Goal: Task Accomplishment & Management: Manage account settings

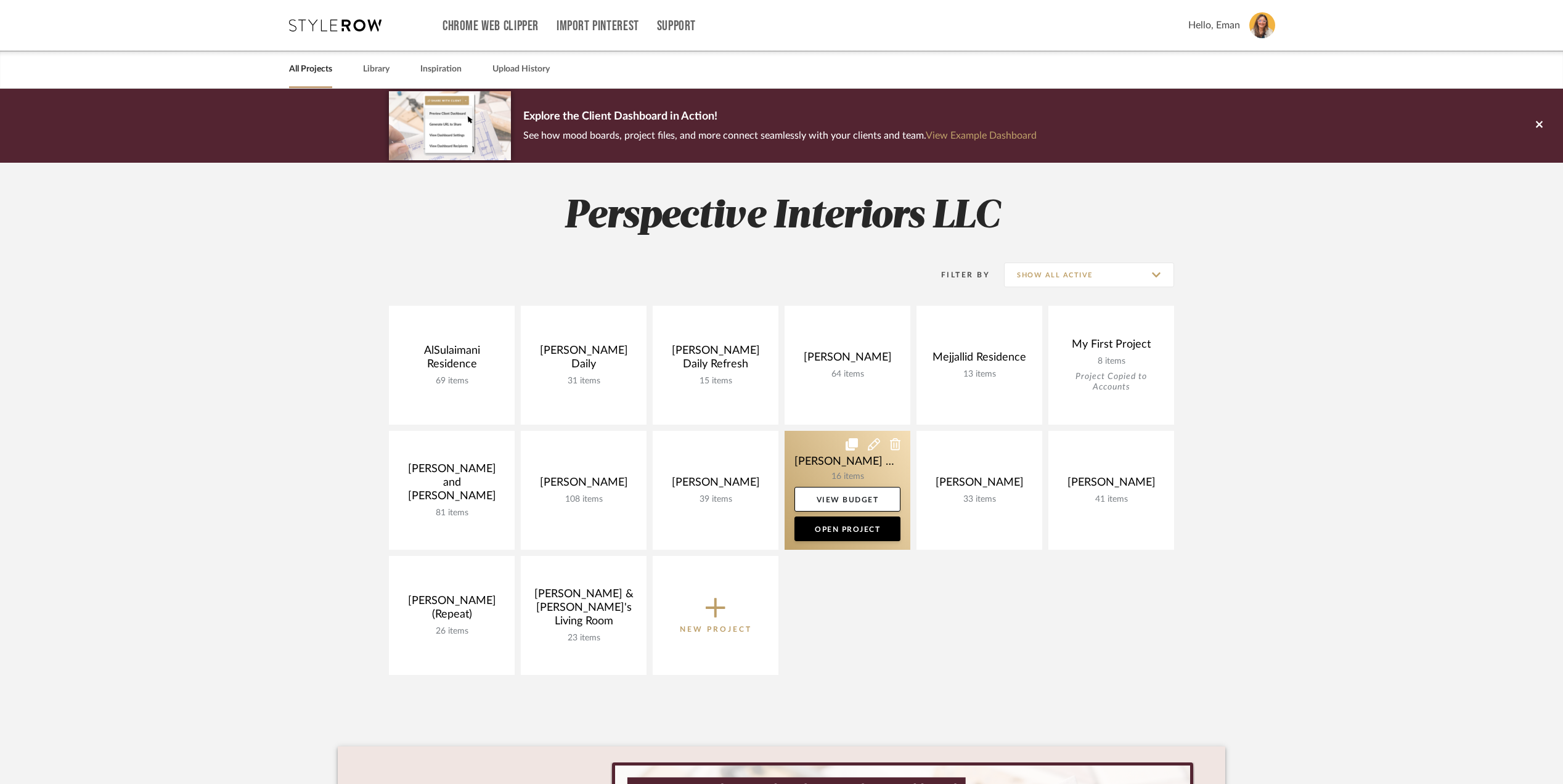
click at [821, 458] on link at bounding box center [846, 490] width 125 height 119
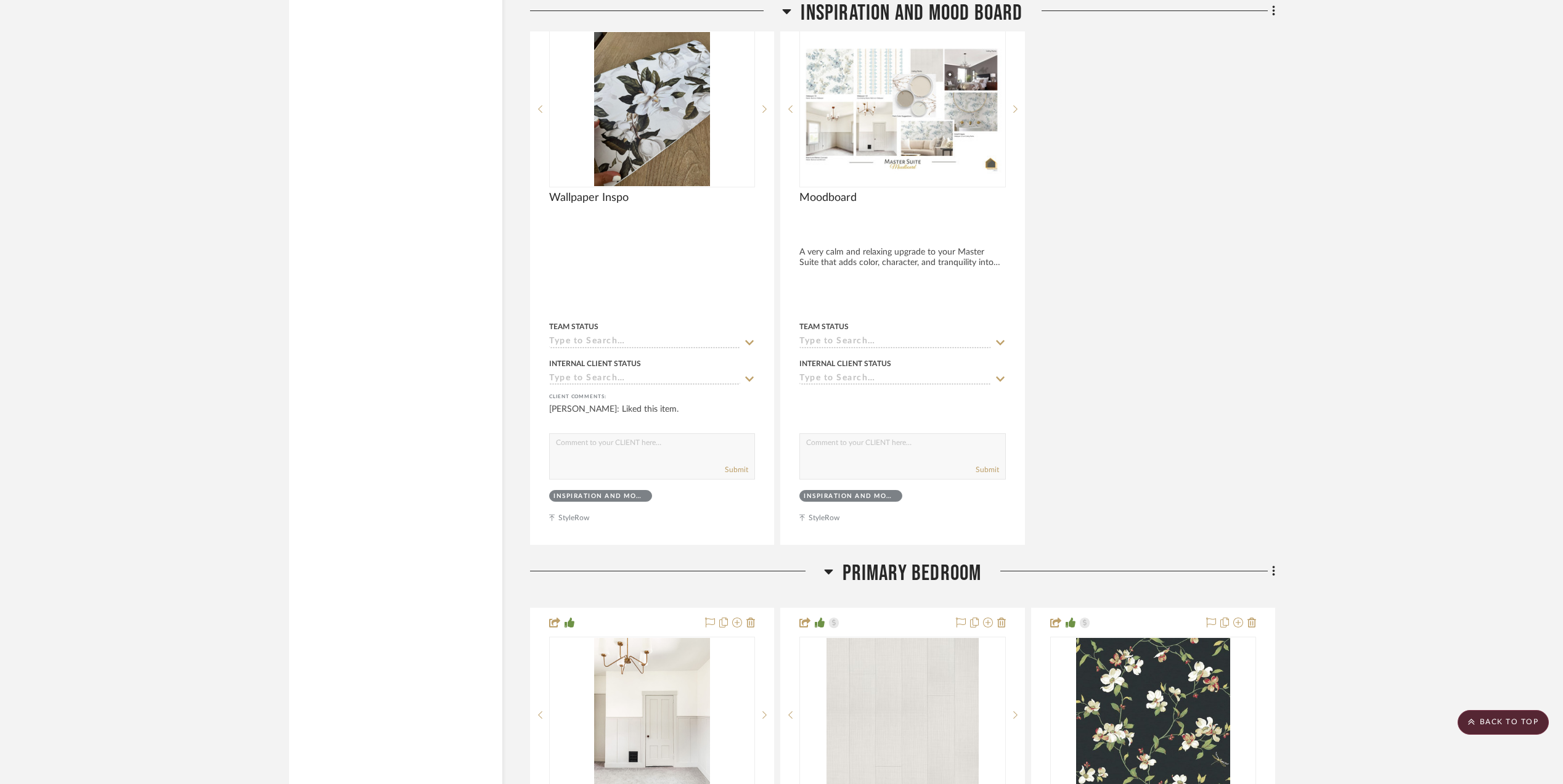
scroll to position [3203, 0]
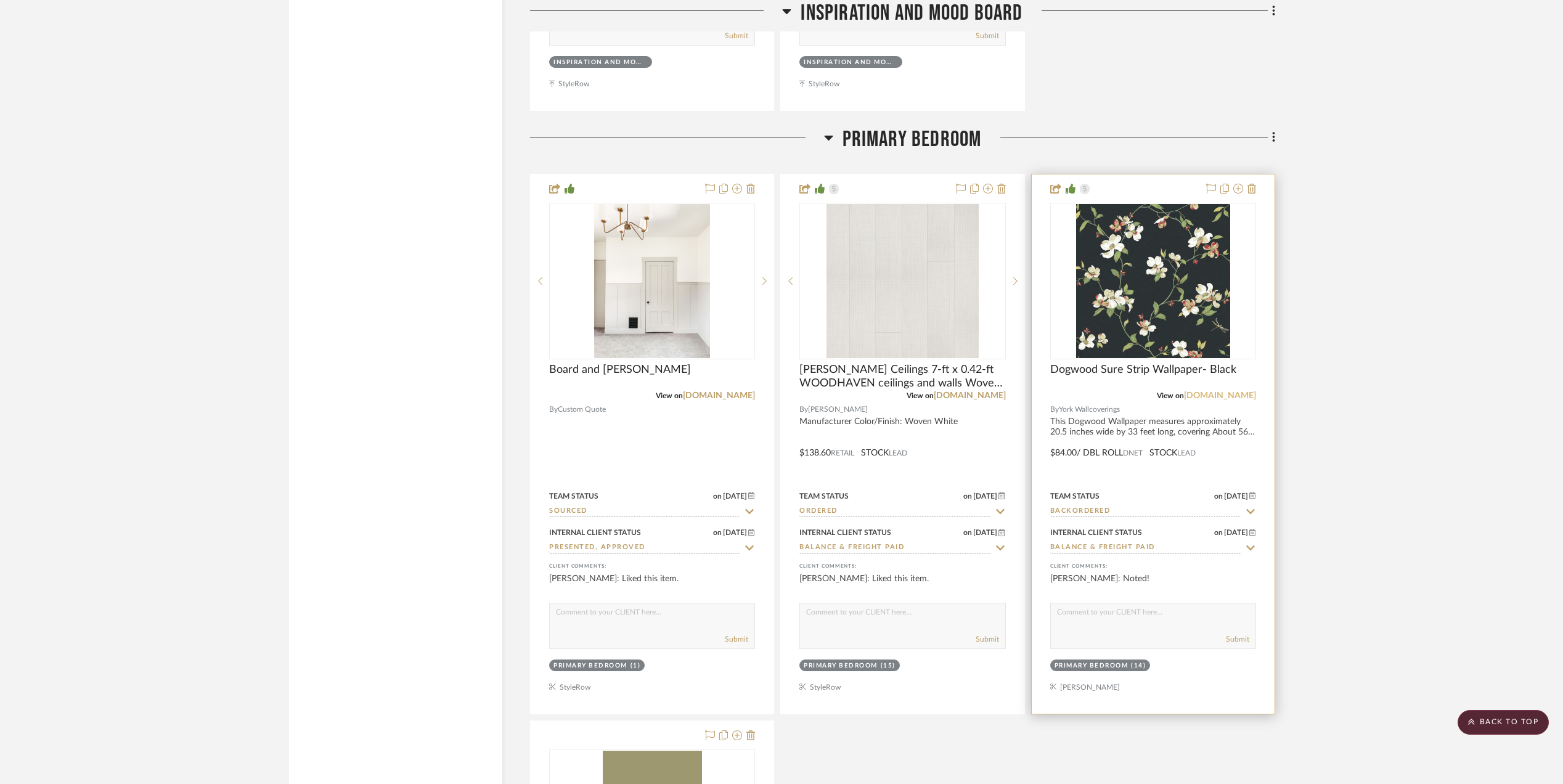
click at [1211, 392] on link "yorkwallcoverings.com" at bounding box center [1220, 395] width 72 height 8
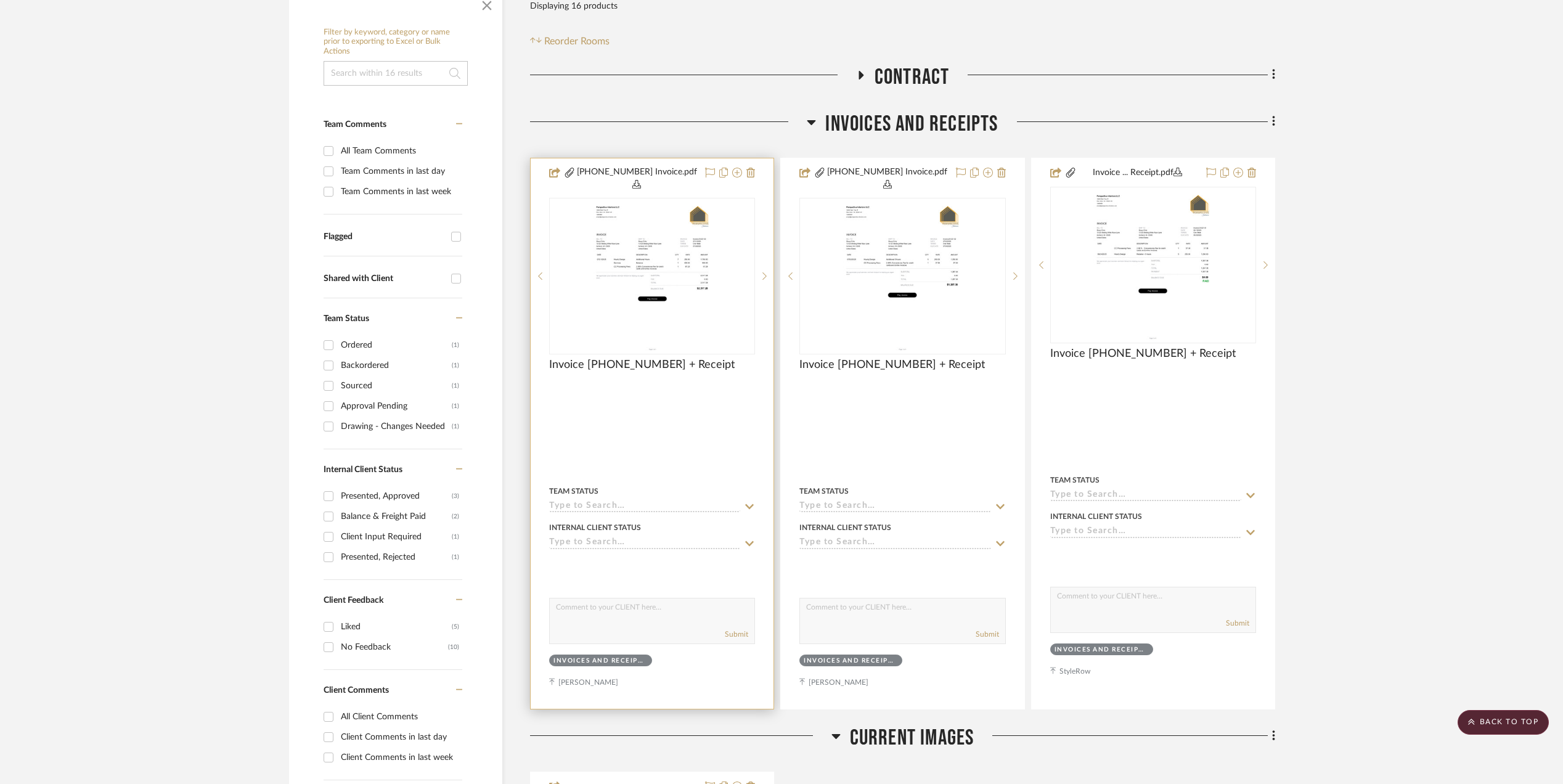
scroll to position [0, 0]
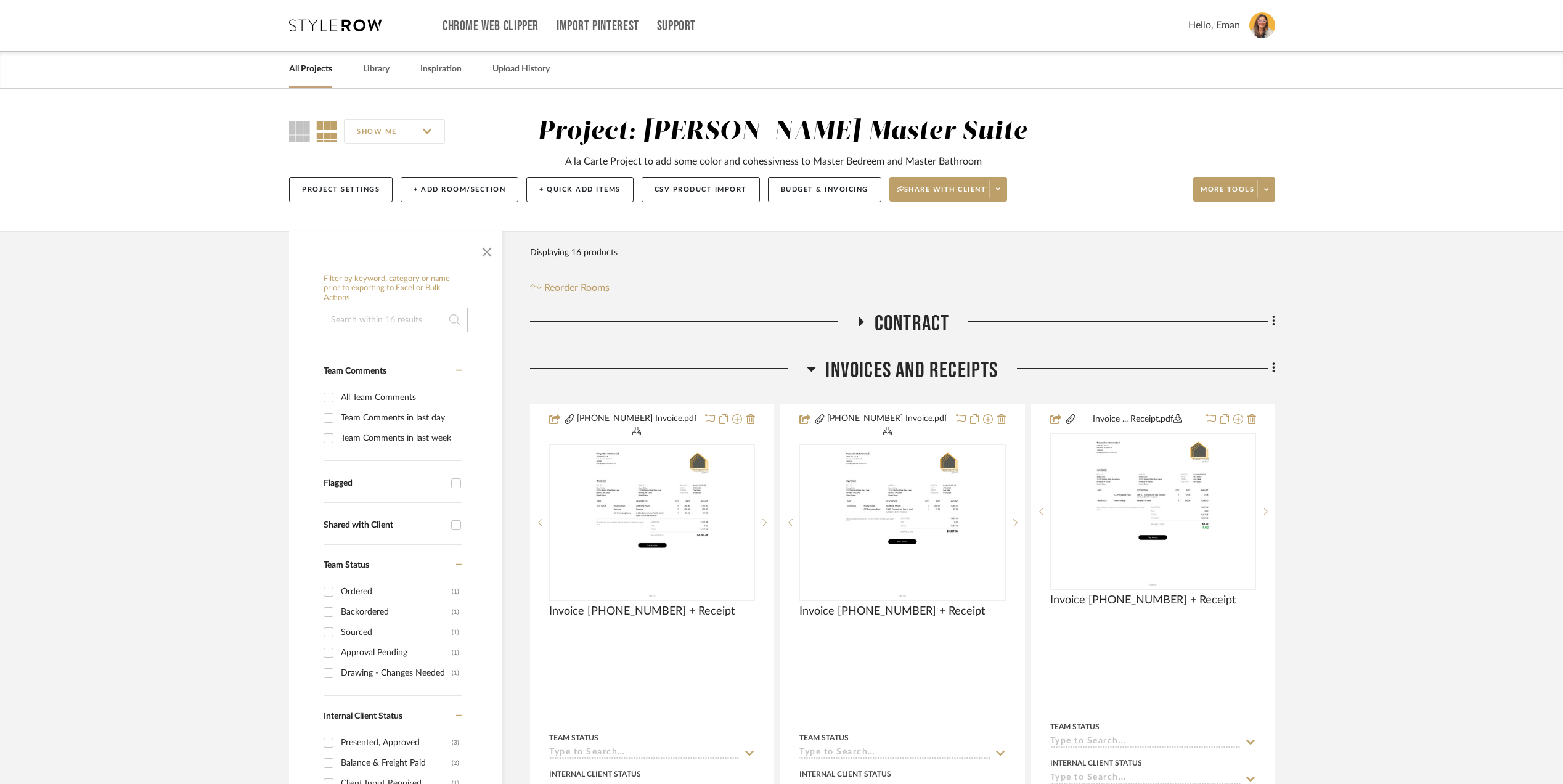
click at [307, 64] on link "All Projects" at bounding box center [310, 70] width 43 height 17
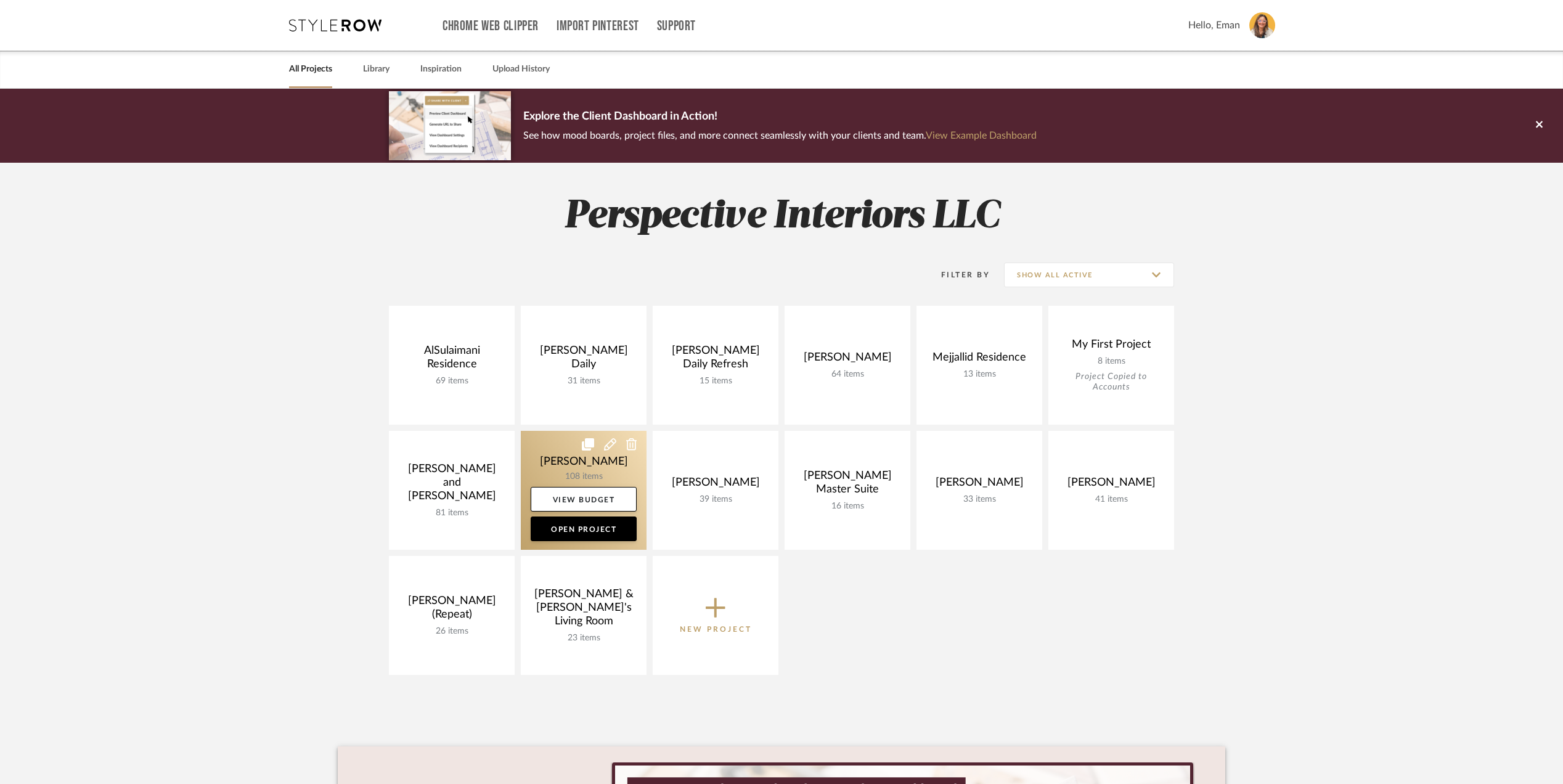
click at [548, 456] on link at bounding box center [583, 490] width 125 height 119
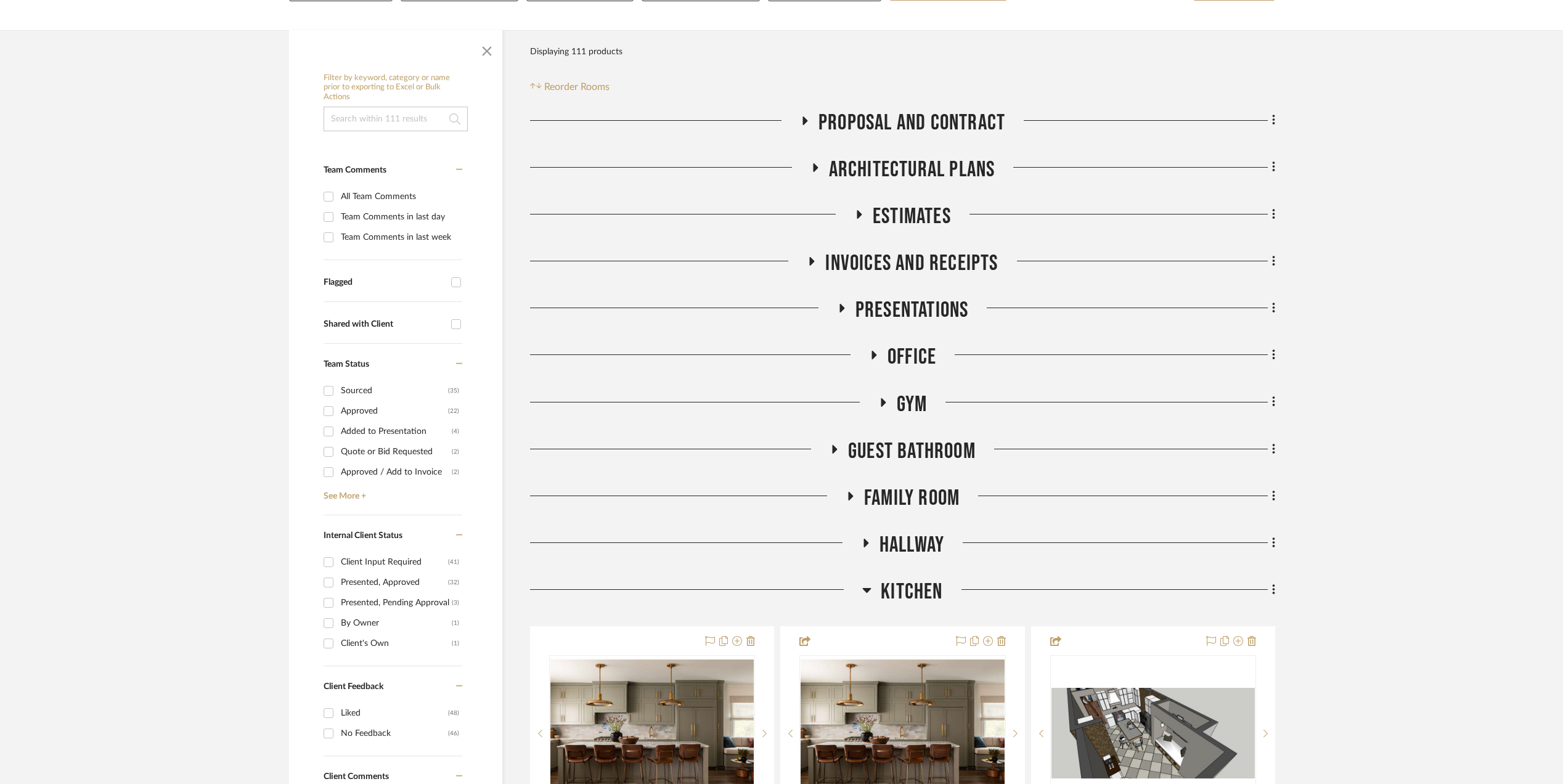
scroll to position [247, 0]
click at [838, 308] on icon at bounding box center [841, 307] width 15 height 9
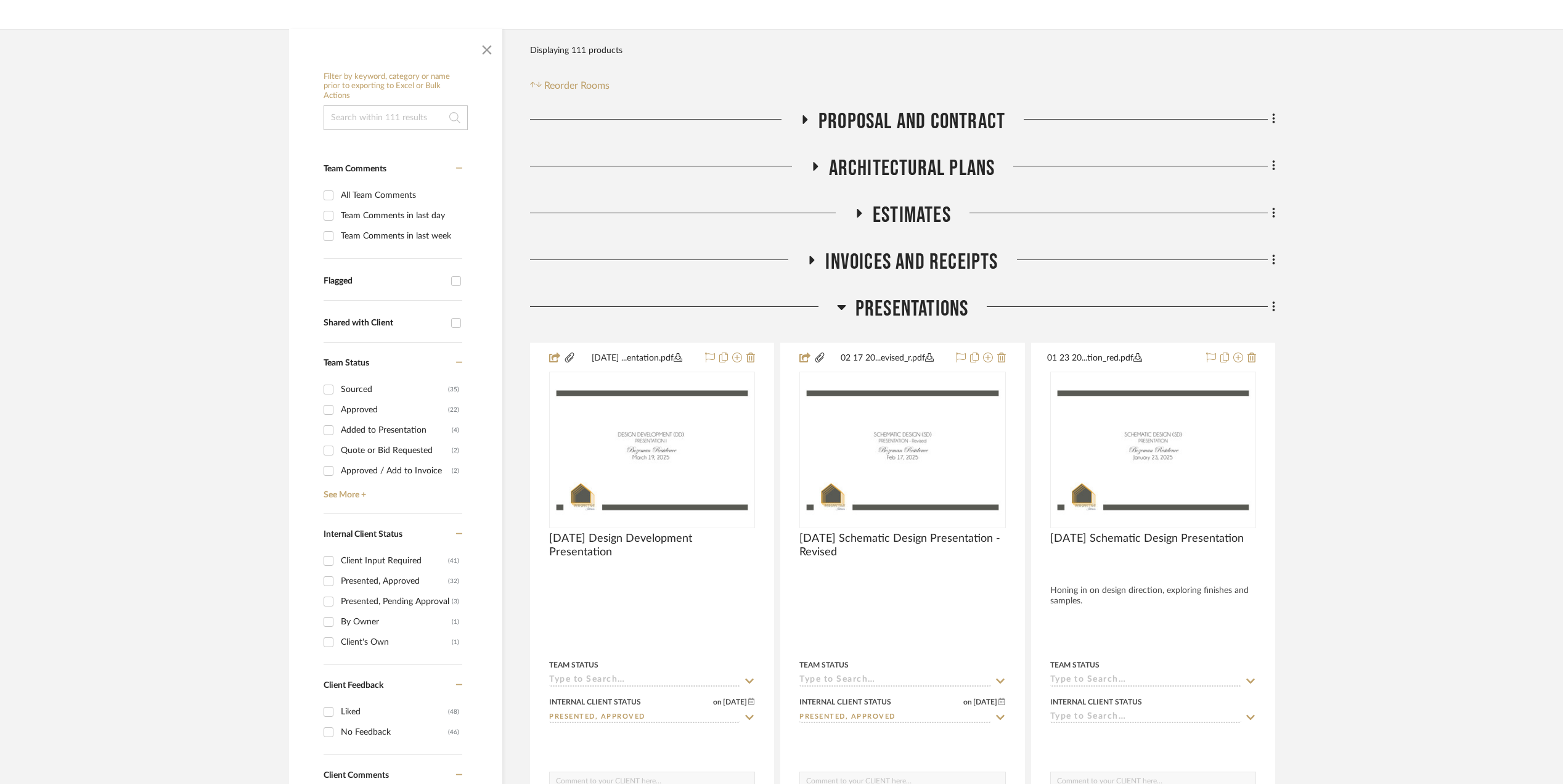
click at [834, 304] on div at bounding box center [683, 312] width 307 height 32
click at [844, 307] on icon at bounding box center [841, 307] width 8 height 5
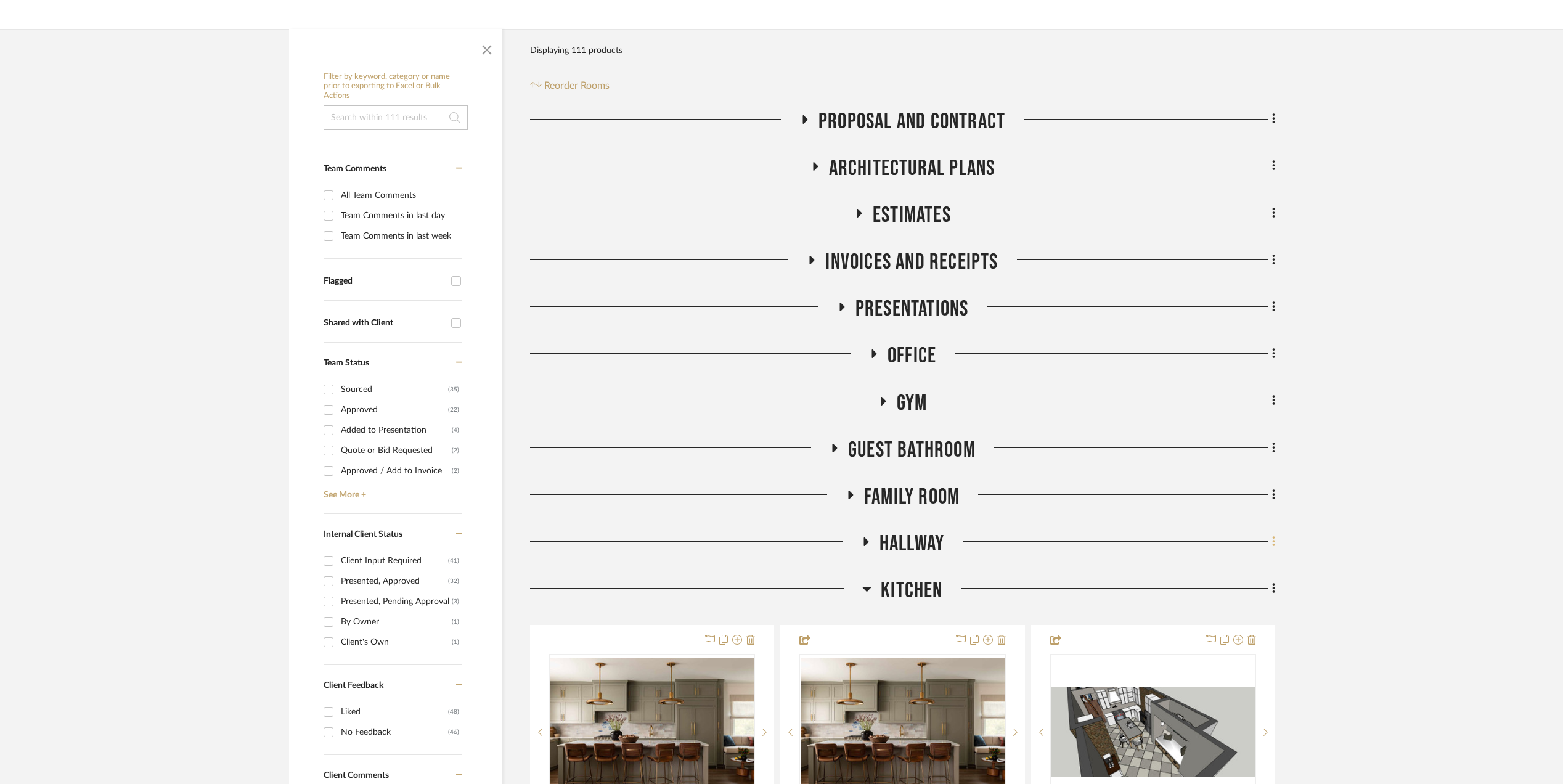
scroll to position [328, 0]
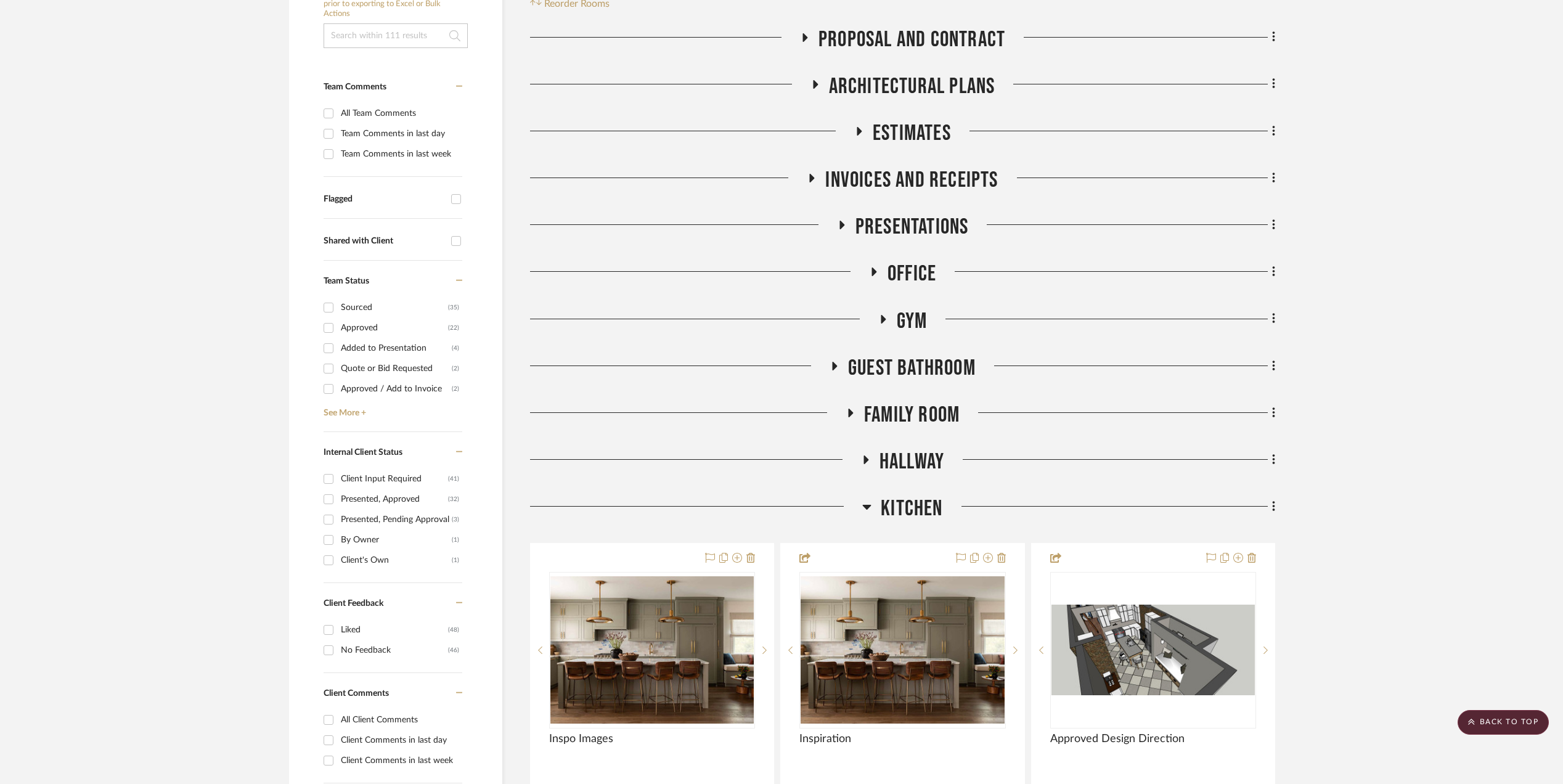
click at [872, 274] on icon at bounding box center [873, 271] width 5 height 8
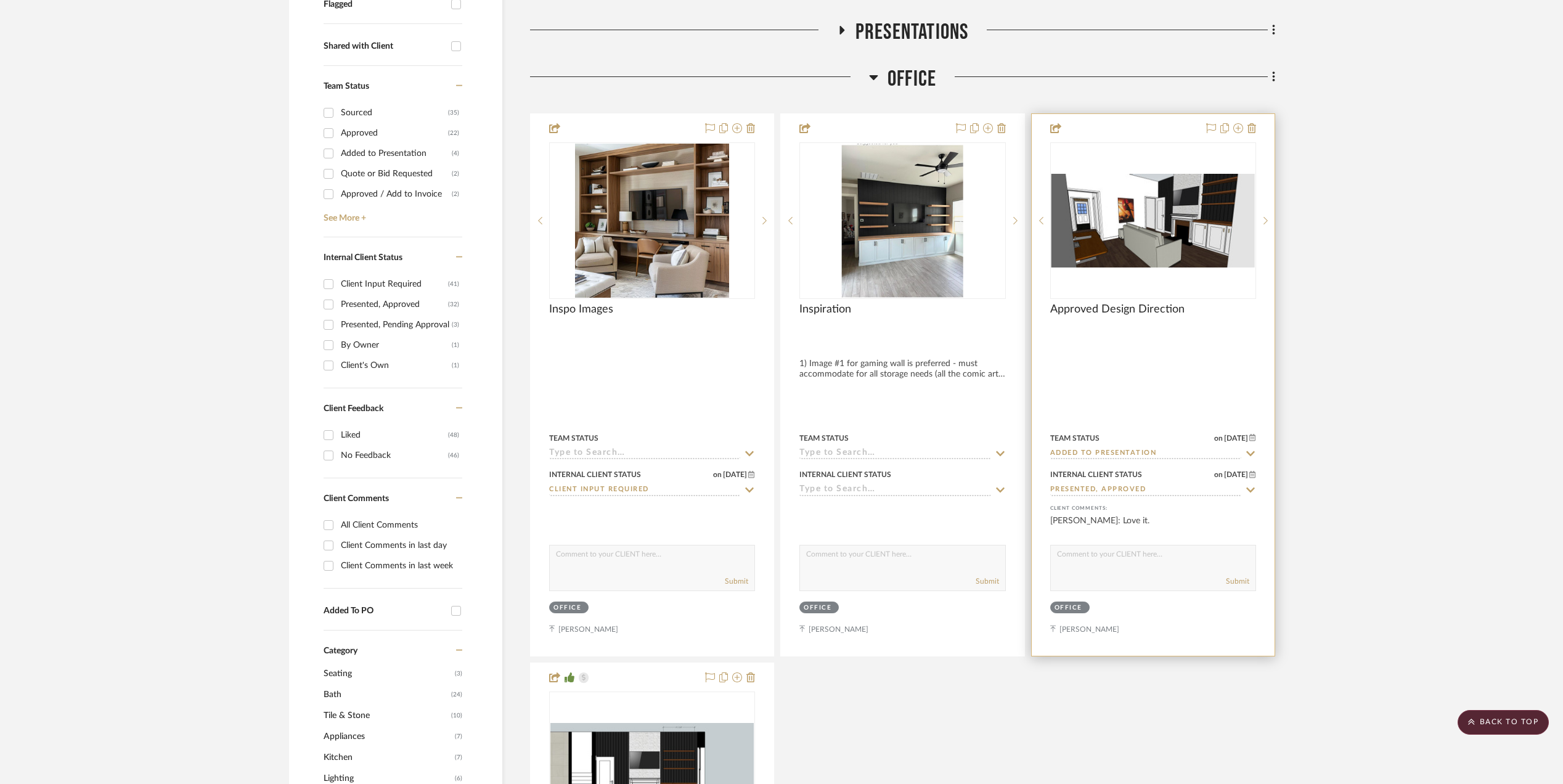
scroll to position [574, 0]
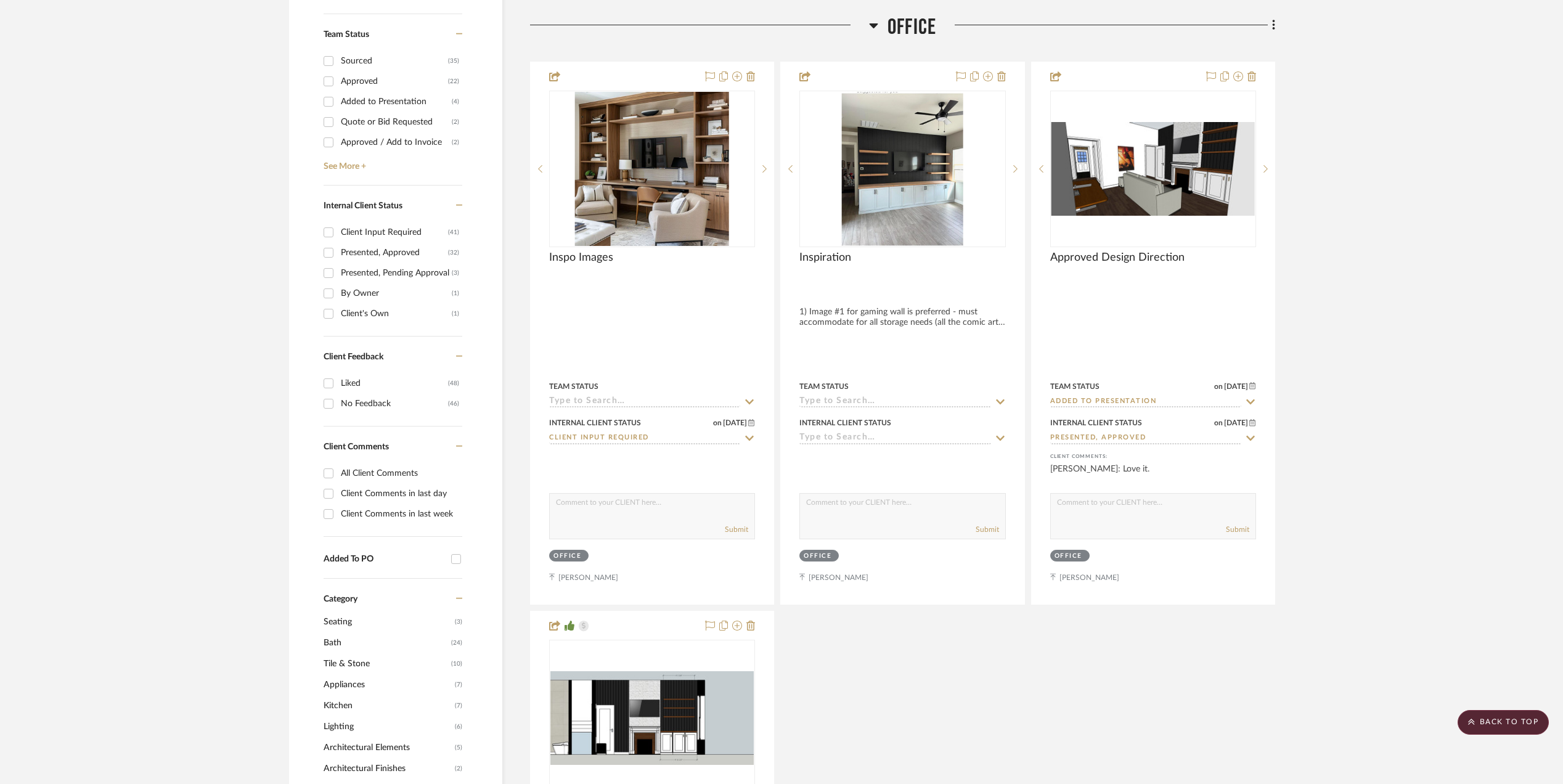
drag, startPoint x: 872, startPoint y: 25, endPoint x: 742, endPoint y: 55, distance: 133.4
click at [872, 23] on icon at bounding box center [873, 25] width 9 height 15
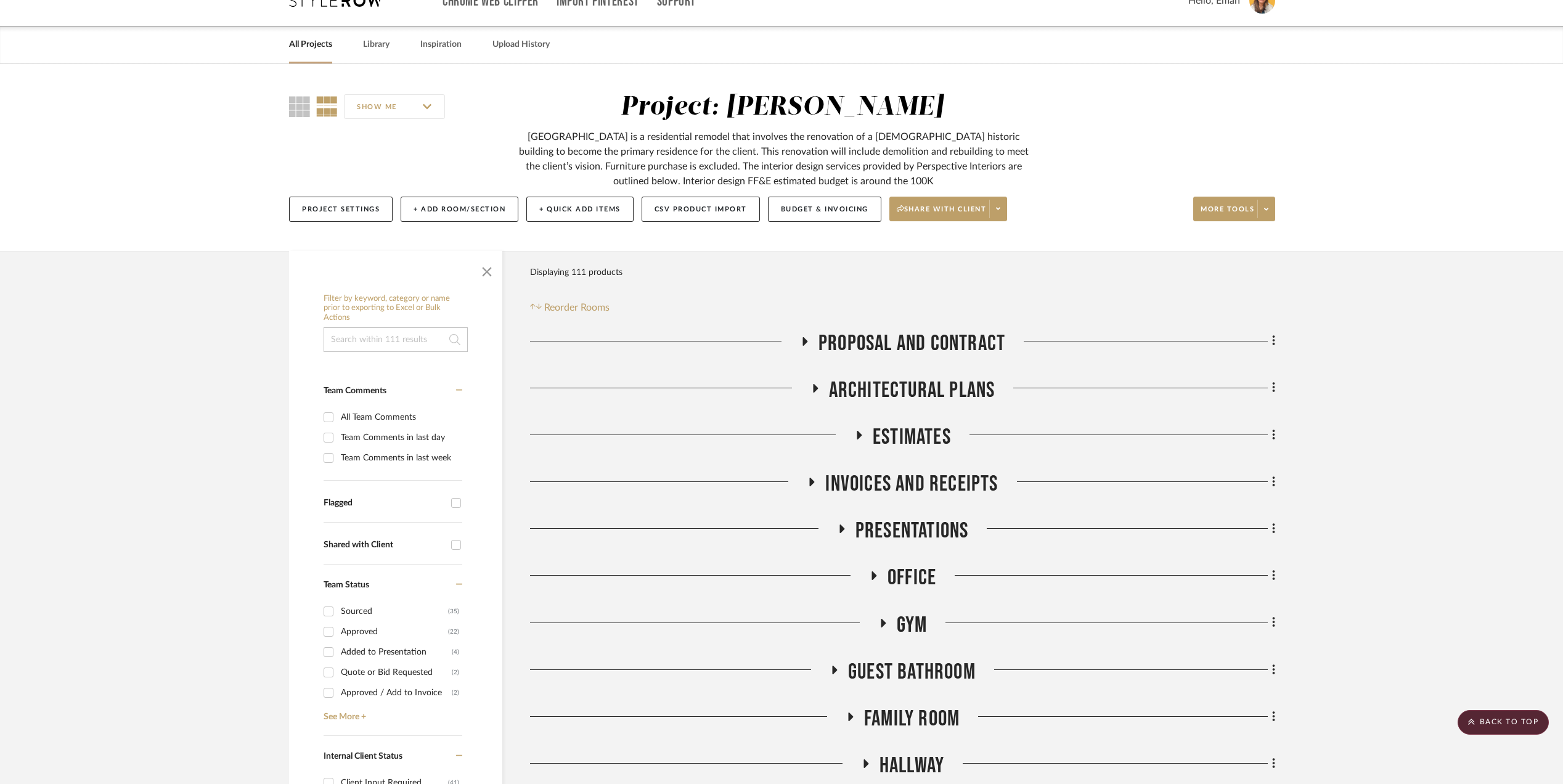
scroll to position [0, 0]
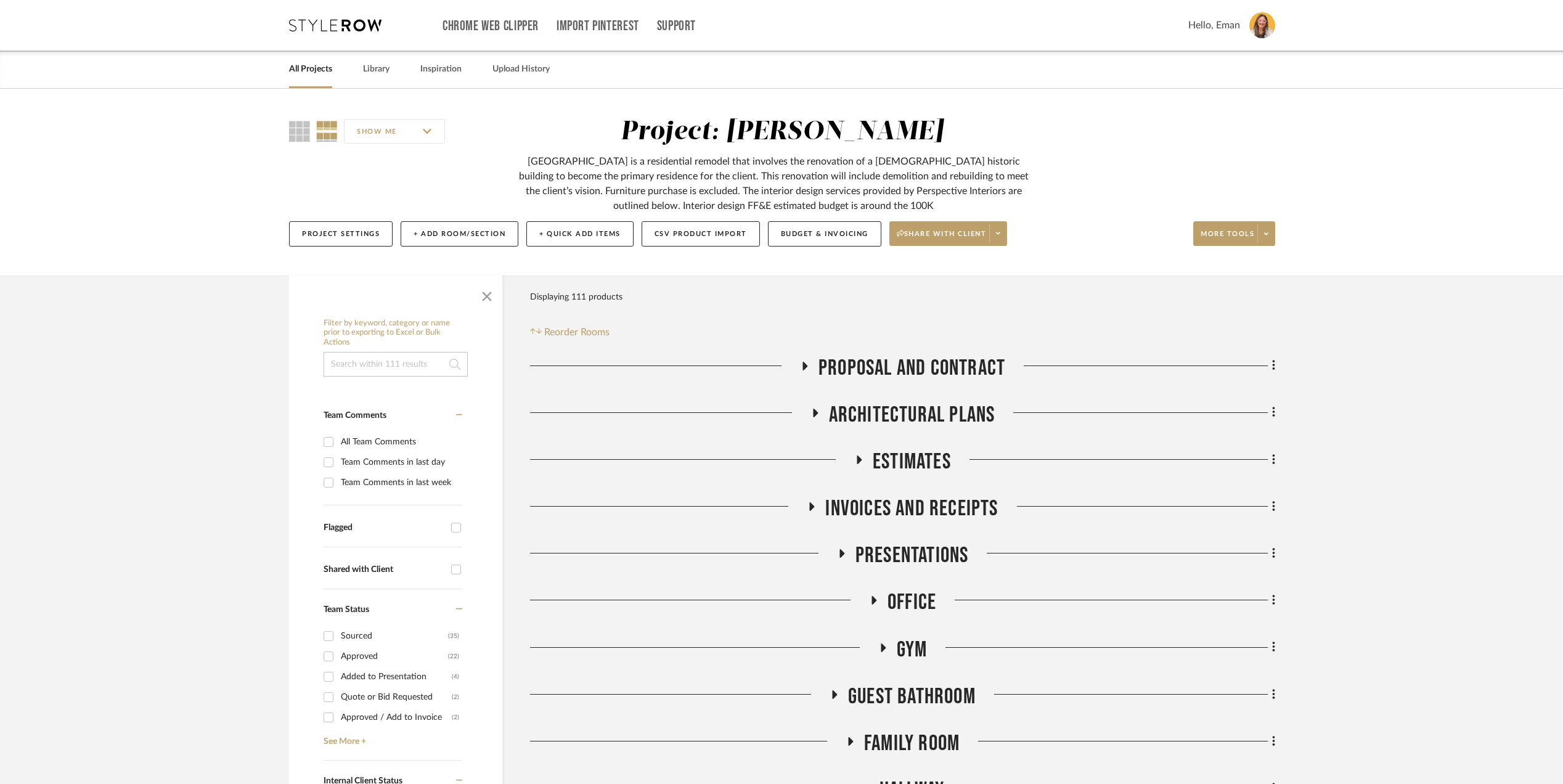
click at [316, 64] on link "All Projects" at bounding box center [310, 70] width 43 height 17
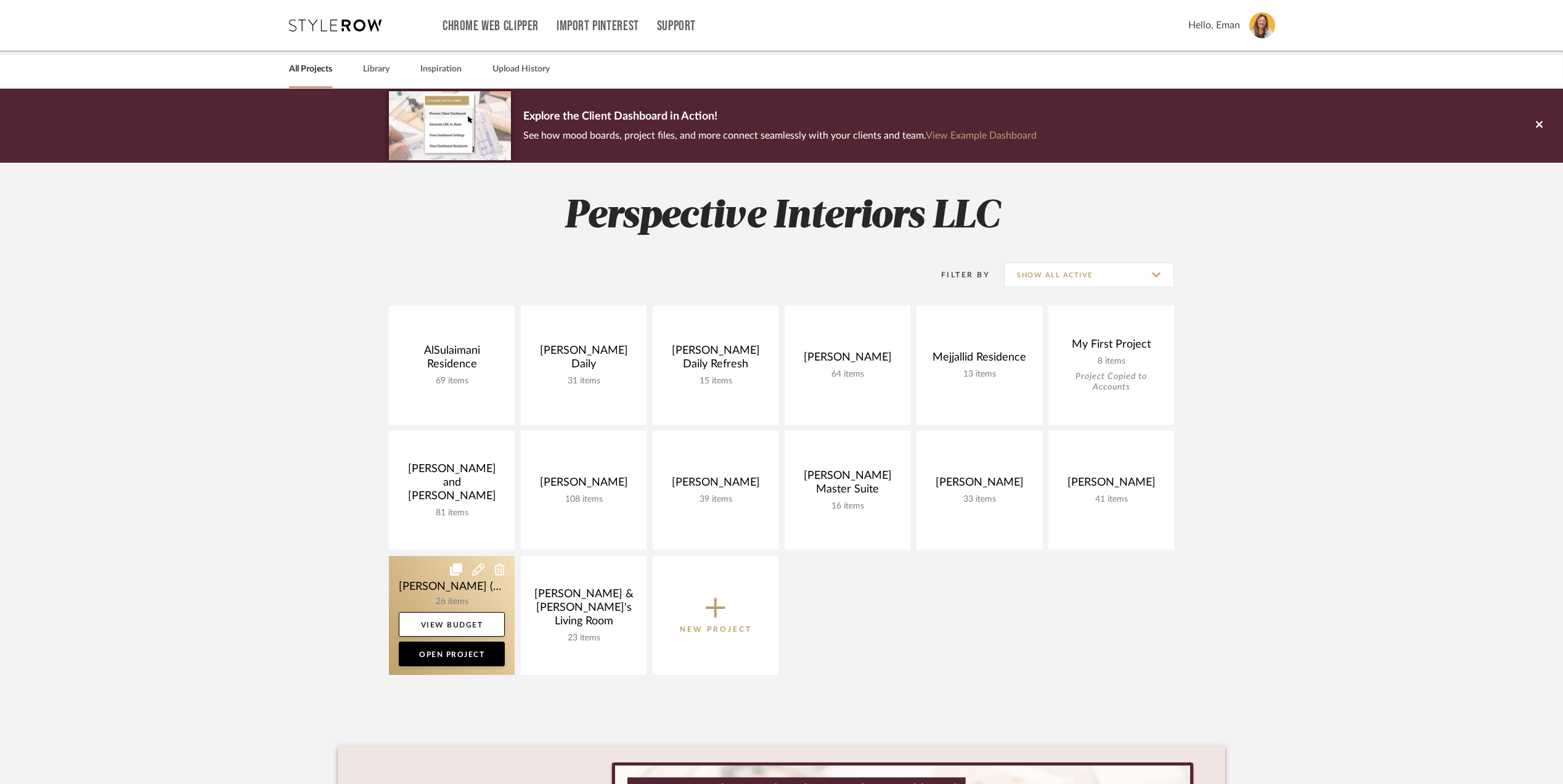
click at [417, 579] on link at bounding box center [451, 615] width 125 height 119
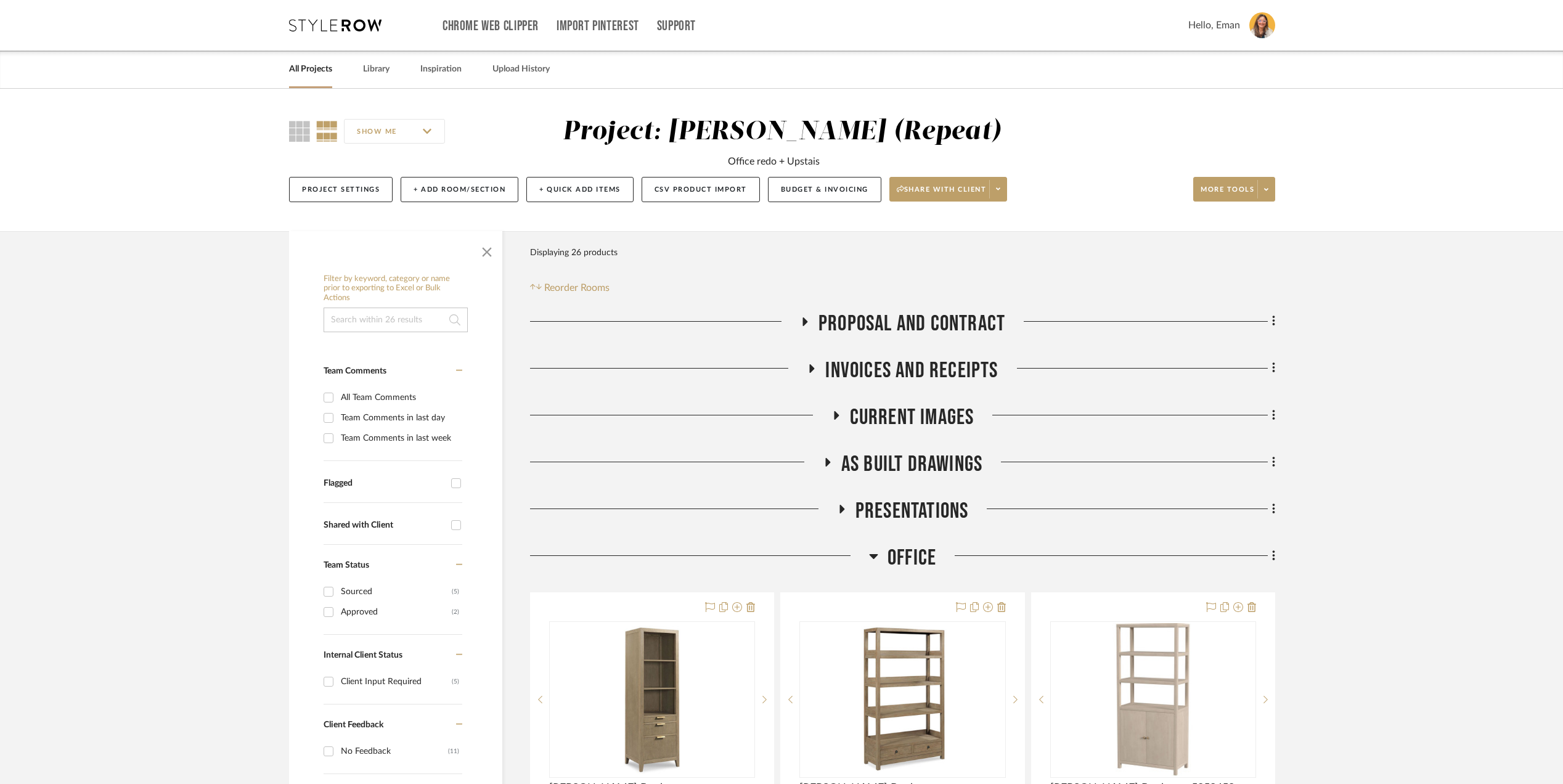
click at [832, 414] on icon at bounding box center [835, 415] width 15 height 9
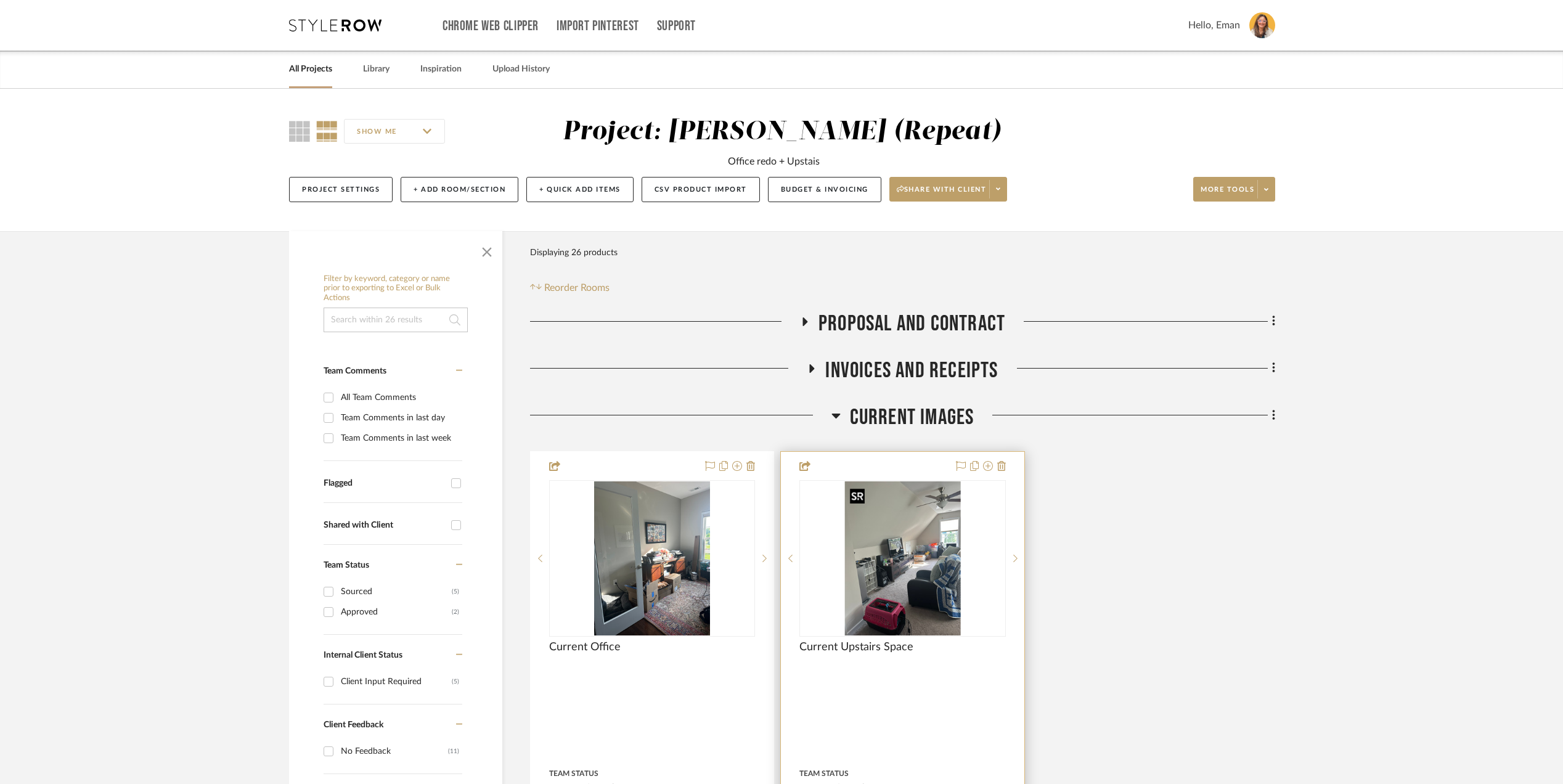
click at [0, 0] on img at bounding box center [0, 0] width 0 height 0
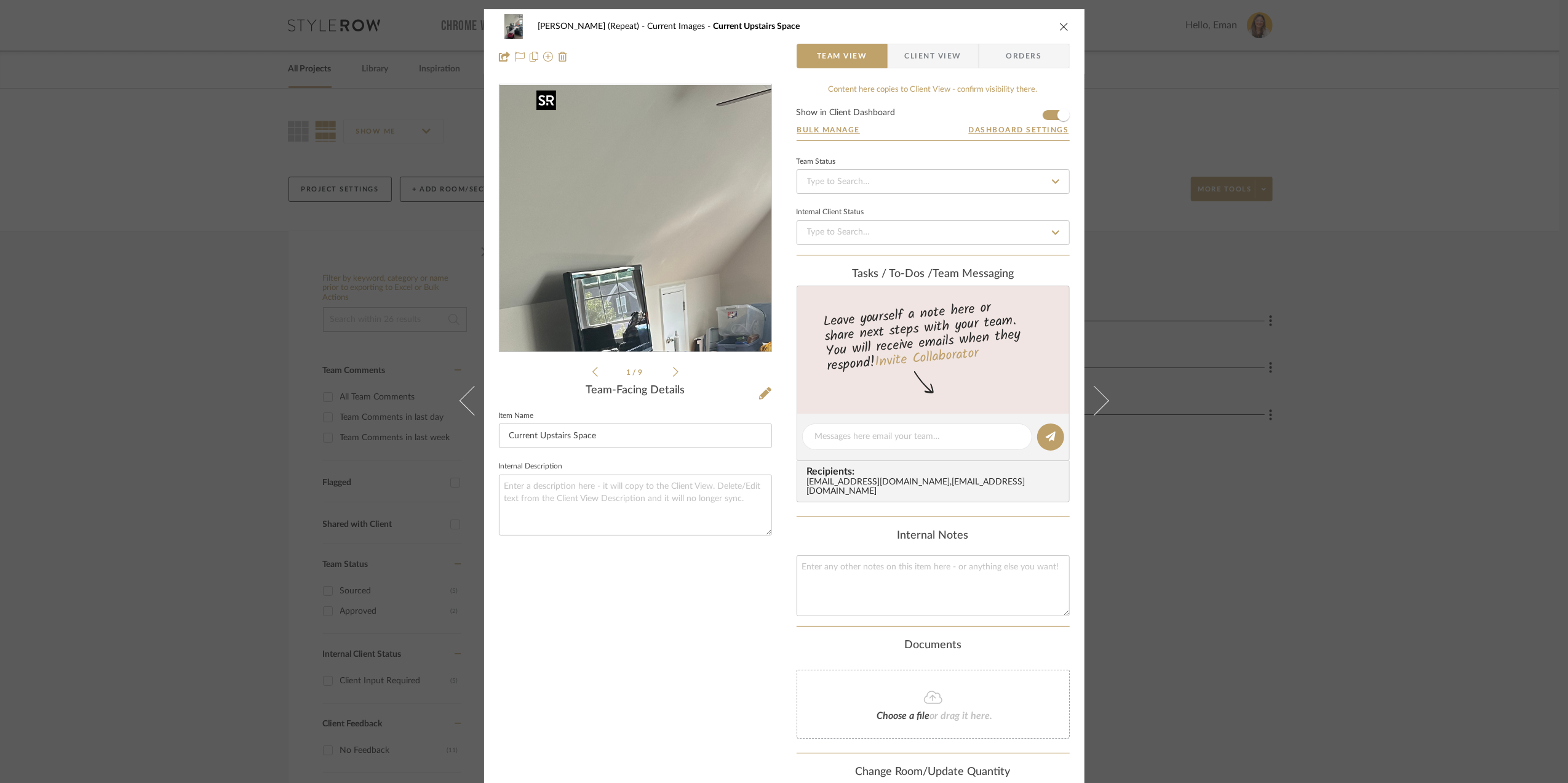
click at [627, 168] on img "0" at bounding box center [636, 219] width 200 height 267
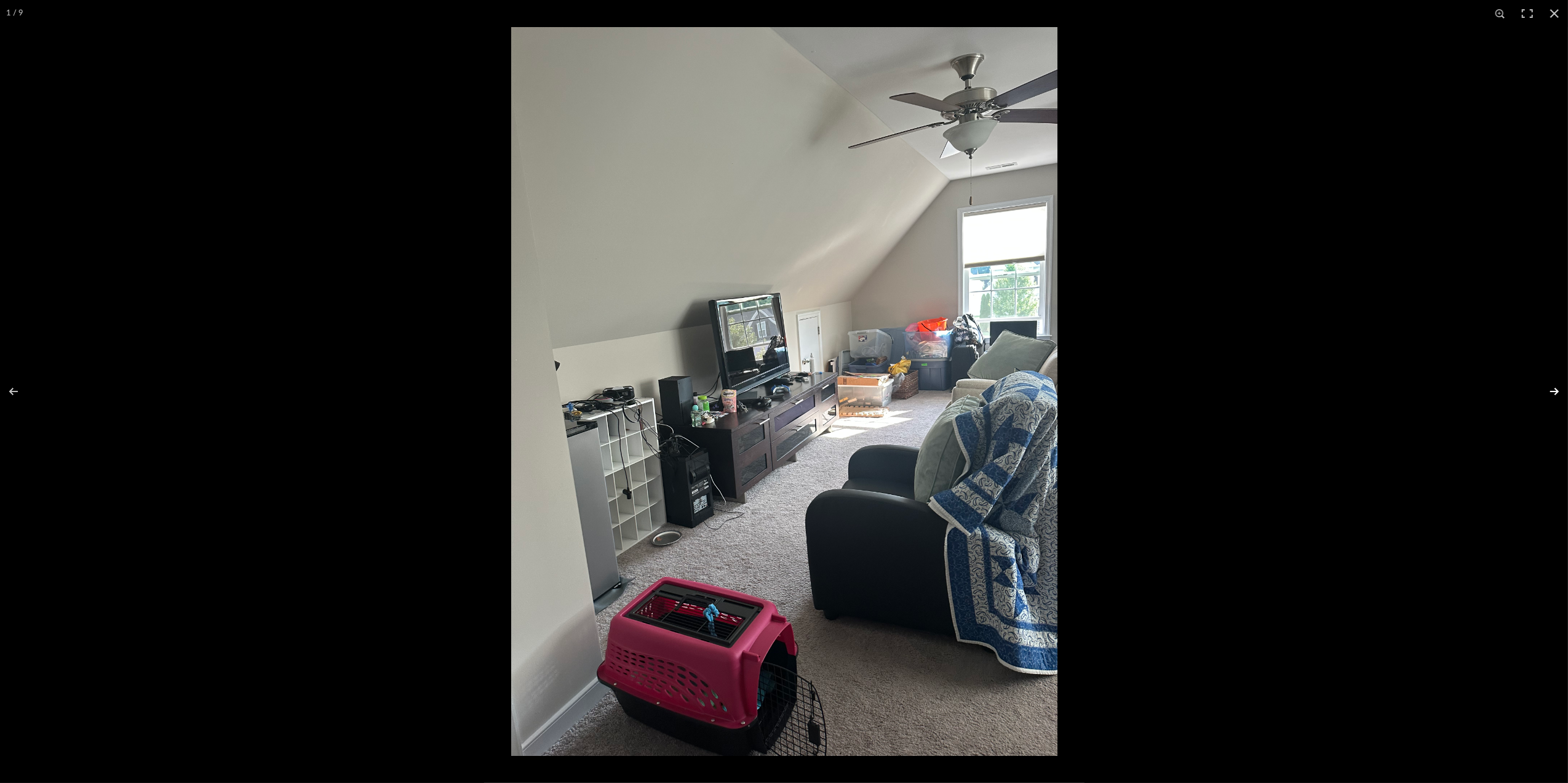
click at [1555, 389] on button at bounding box center [1547, 391] width 43 height 61
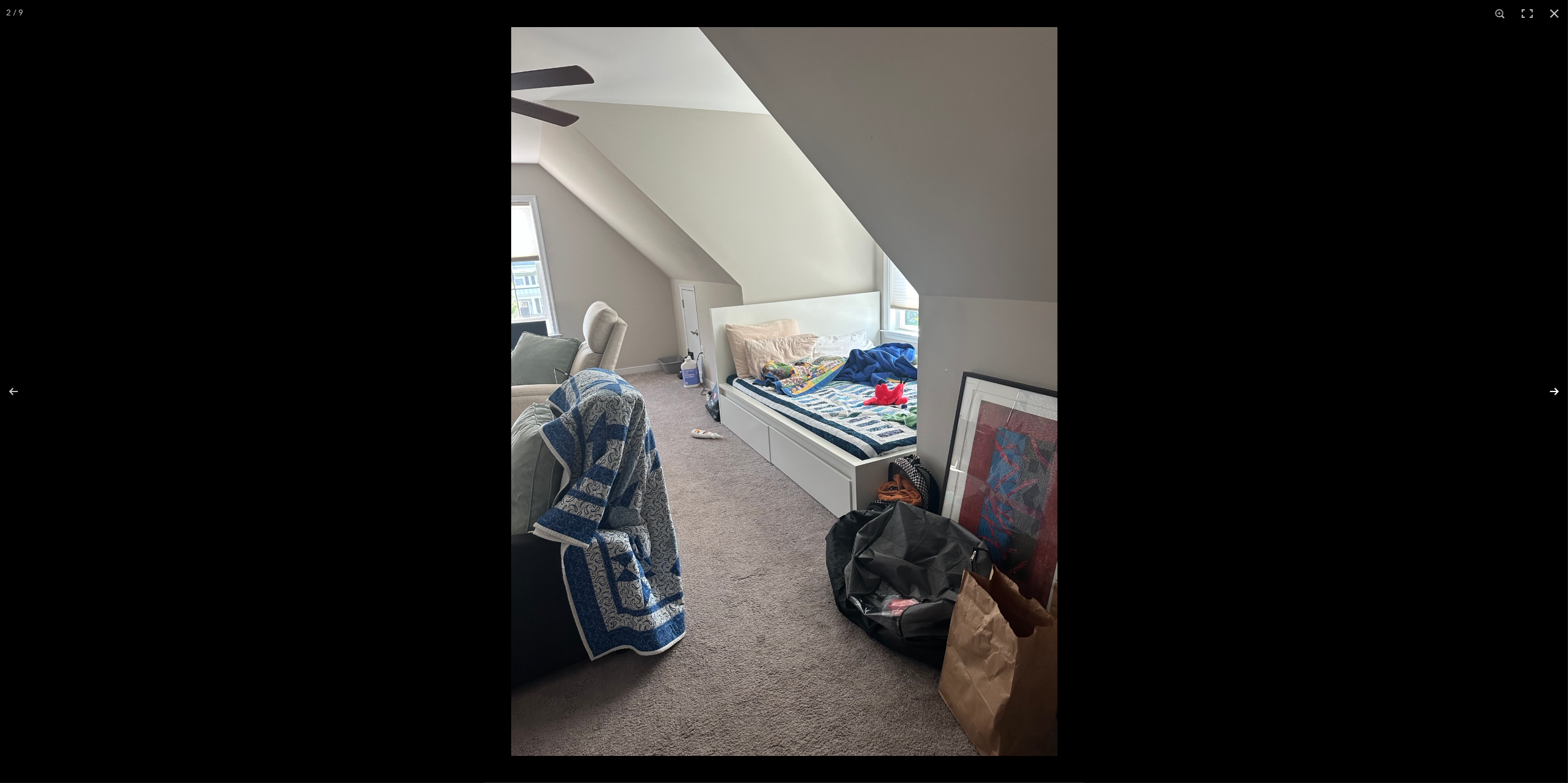
click at [1557, 389] on button at bounding box center [1547, 391] width 43 height 61
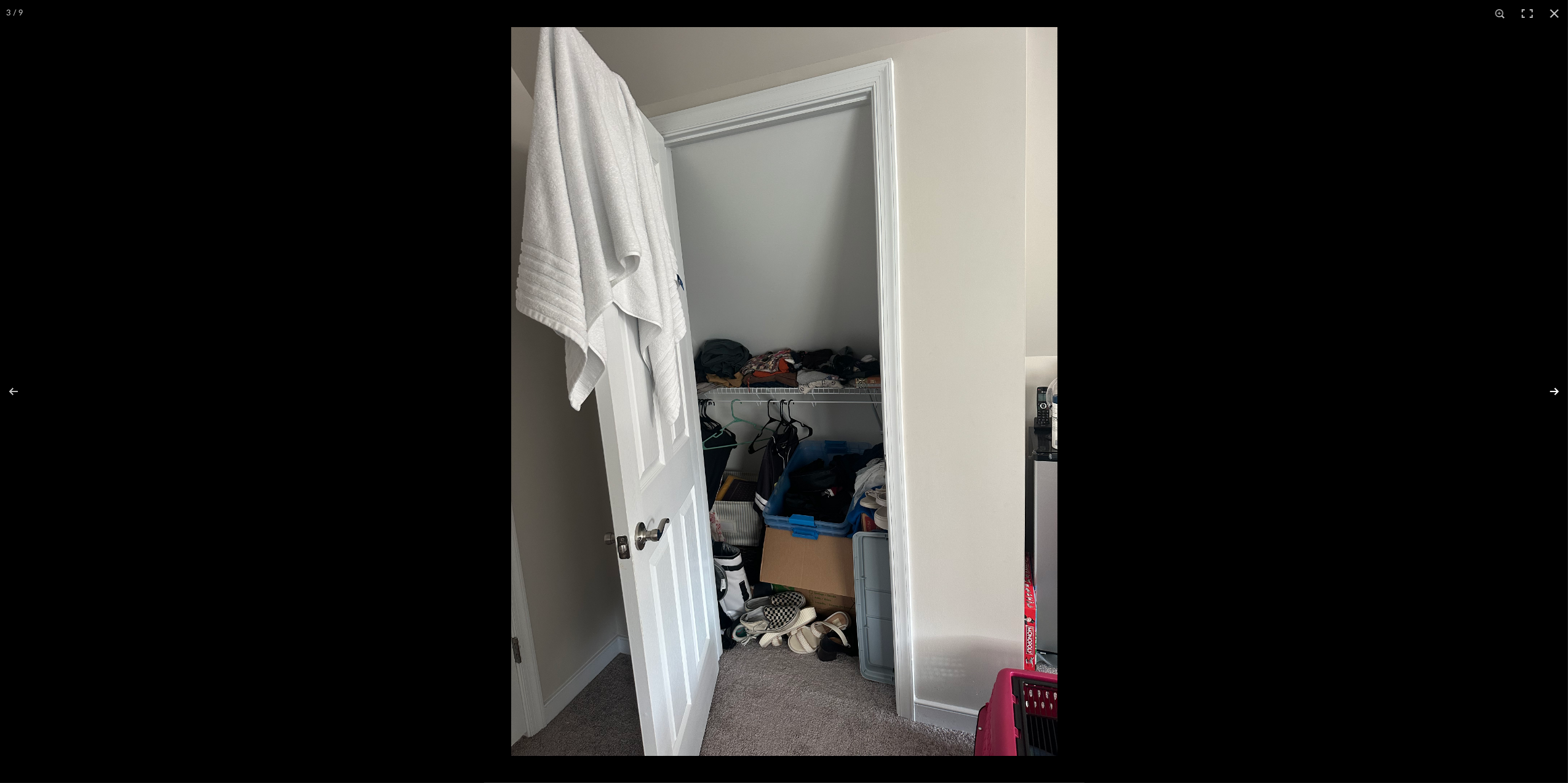
click at [1557, 389] on button at bounding box center [1547, 391] width 43 height 61
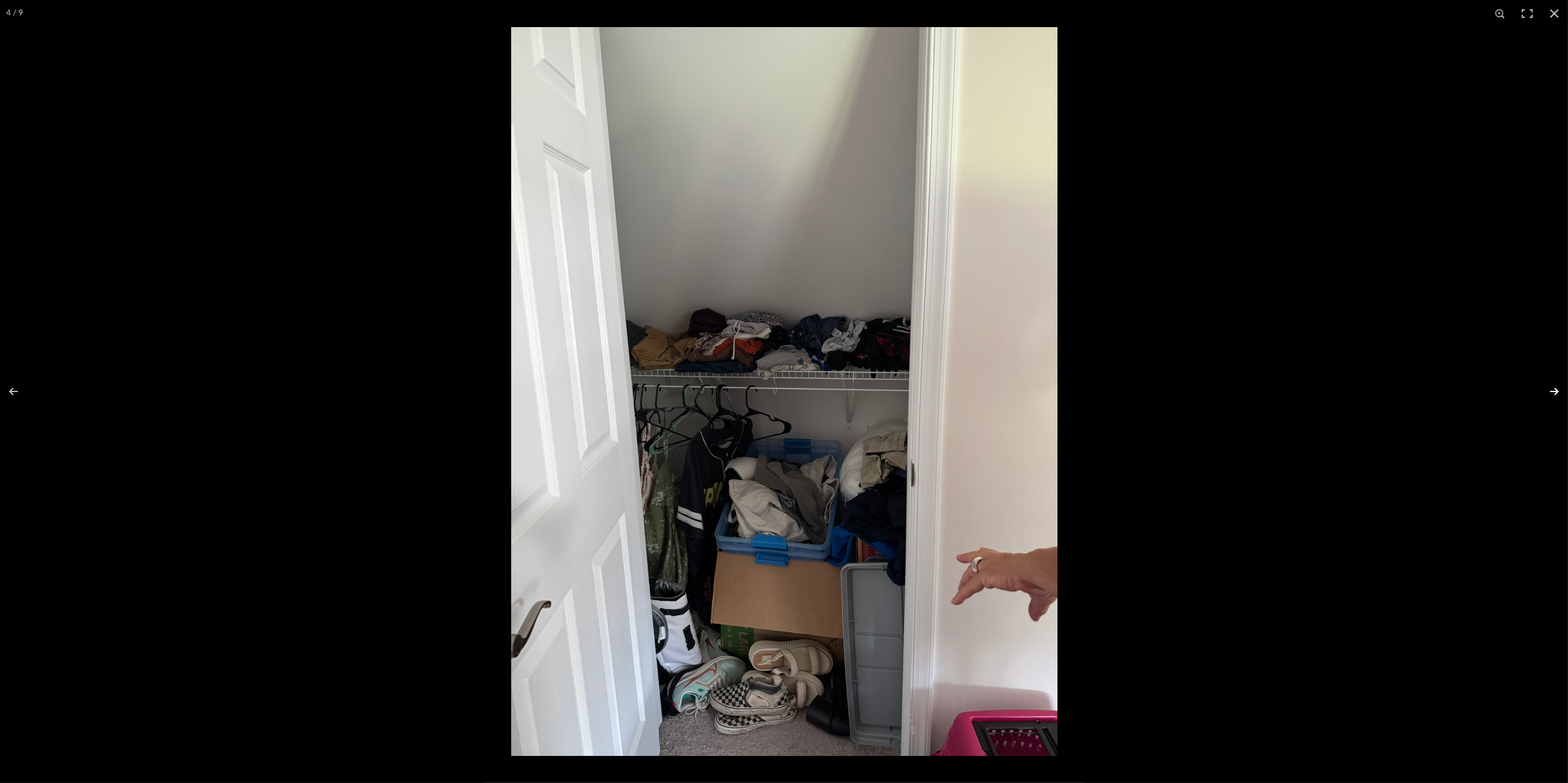
click at [1557, 389] on button at bounding box center [1547, 391] width 43 height 61
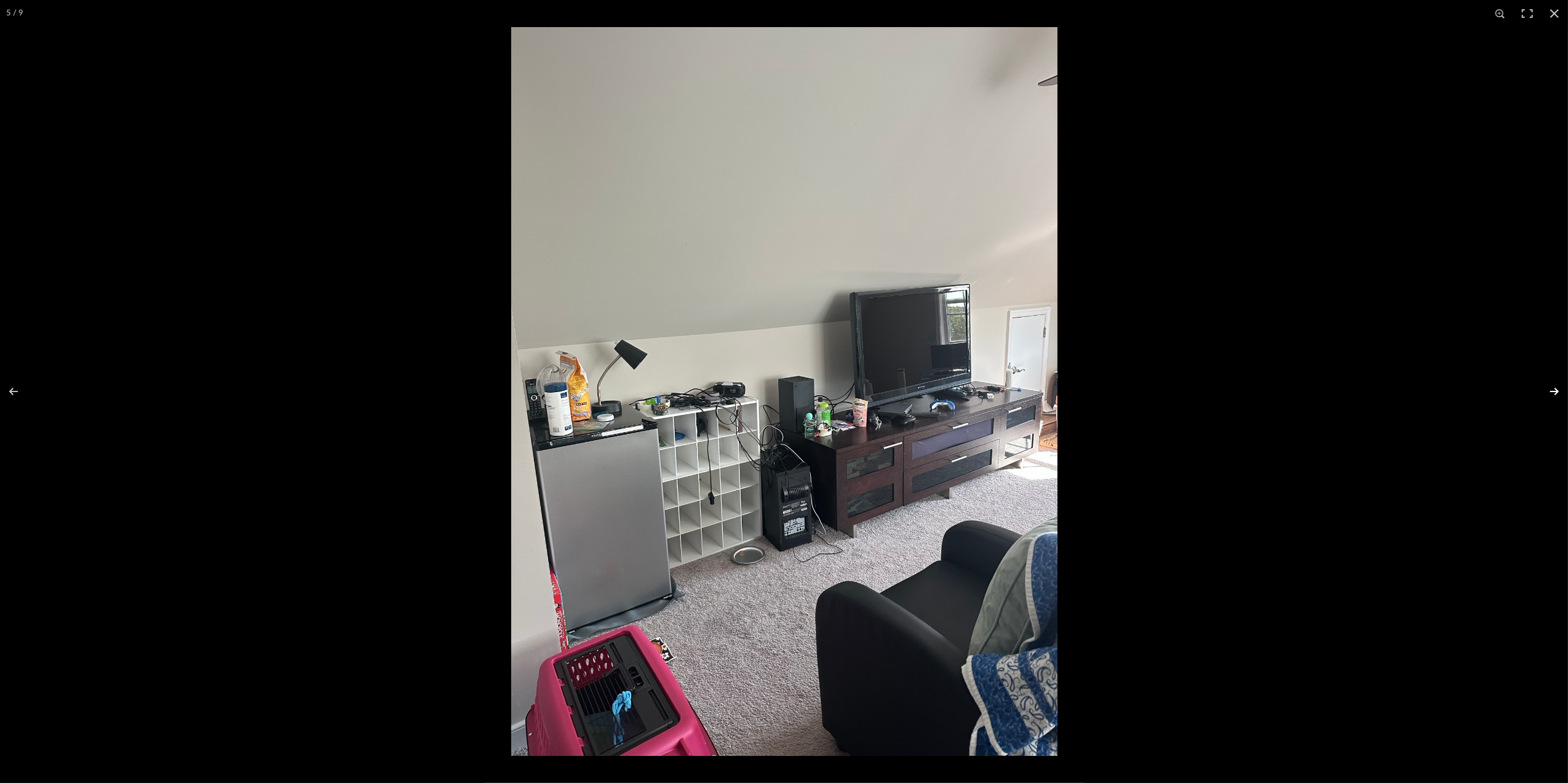
click at [1556, 389] on button at bounding box center [1547, 391] width 43 height 61
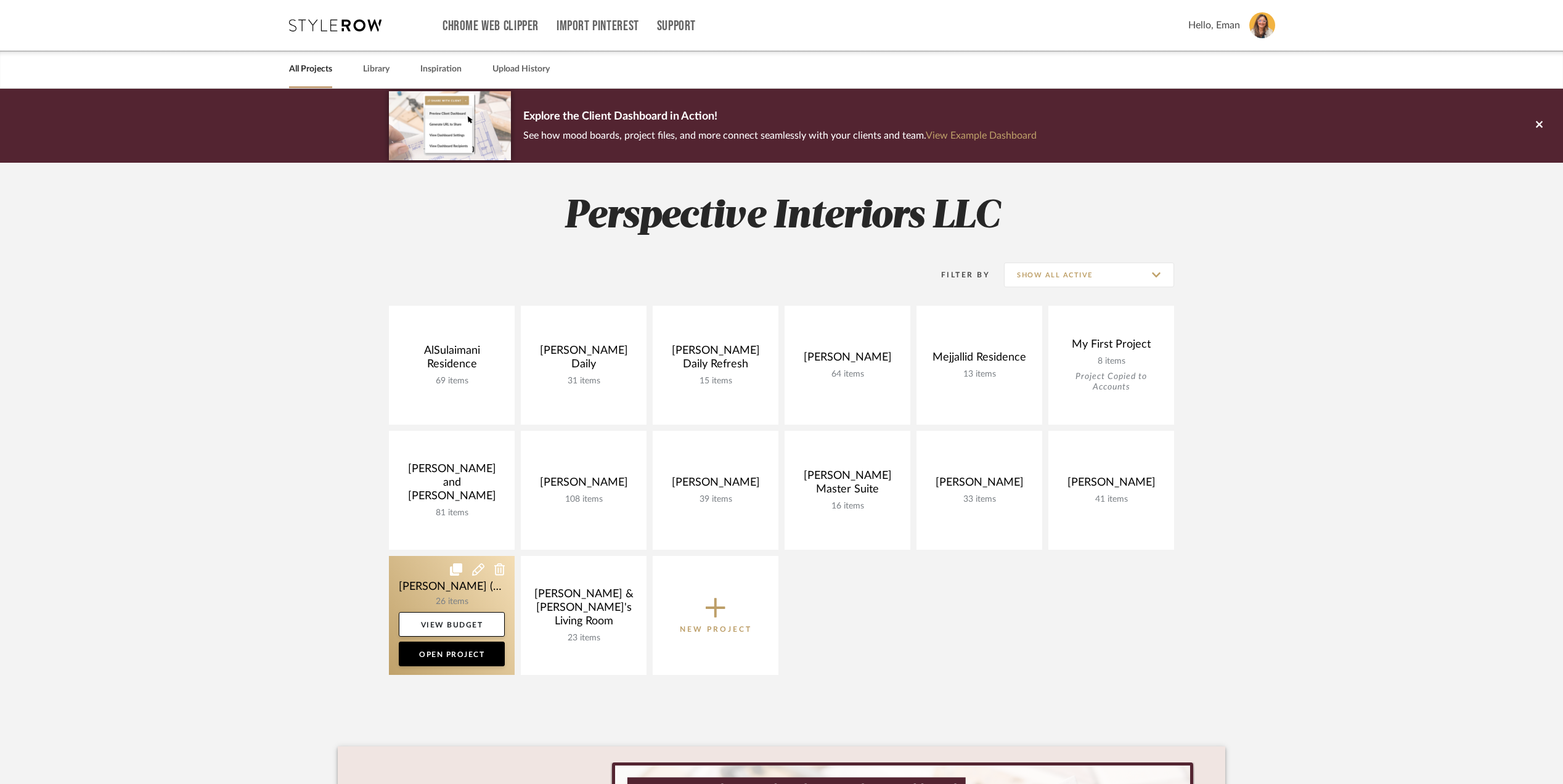
click at [407, 582] on link at bounding box center [451, 615] width 125 height 119
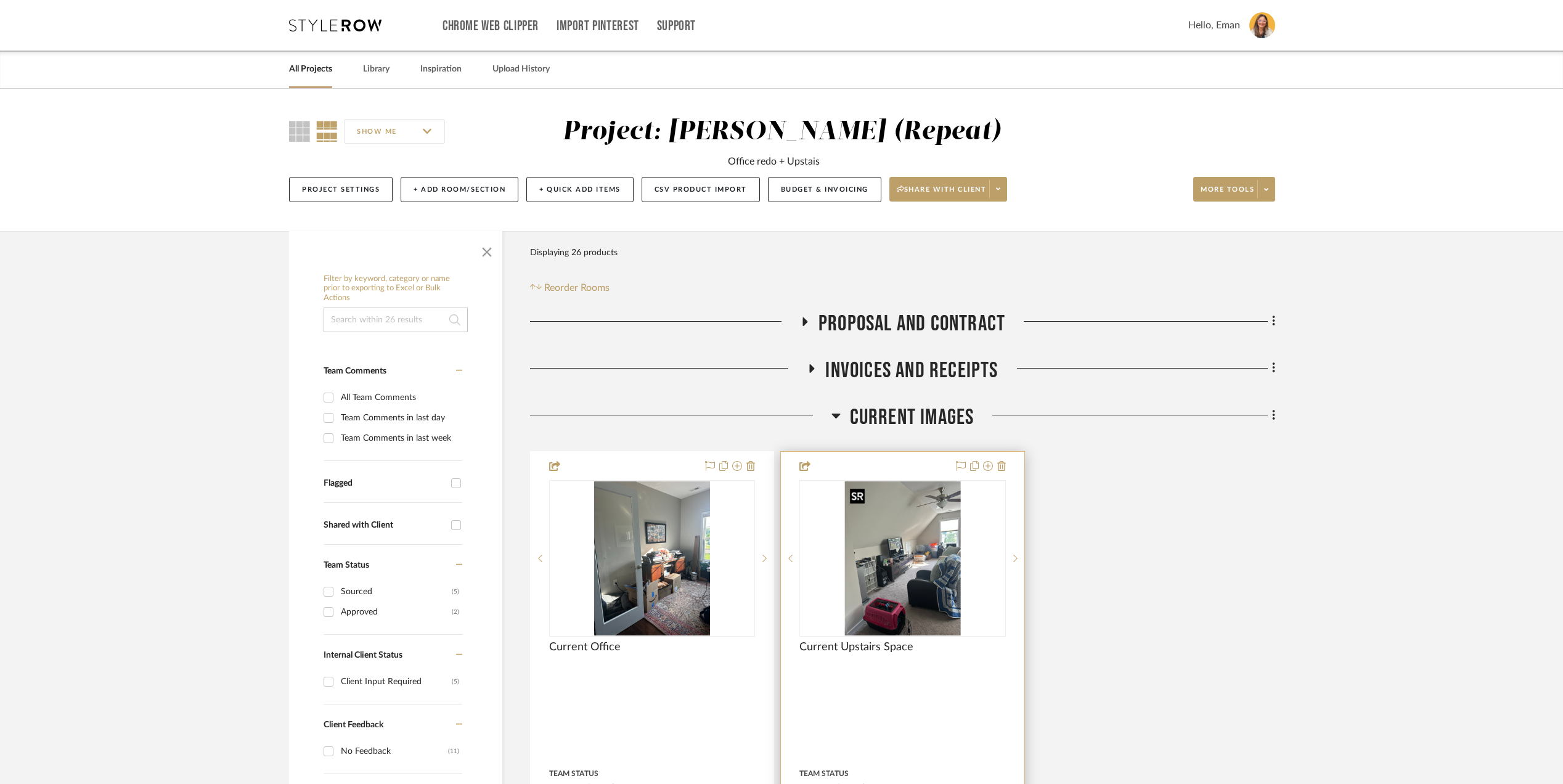
click at [941, 508] on img "0" at bounding box center [902, 559] width 116 height 154
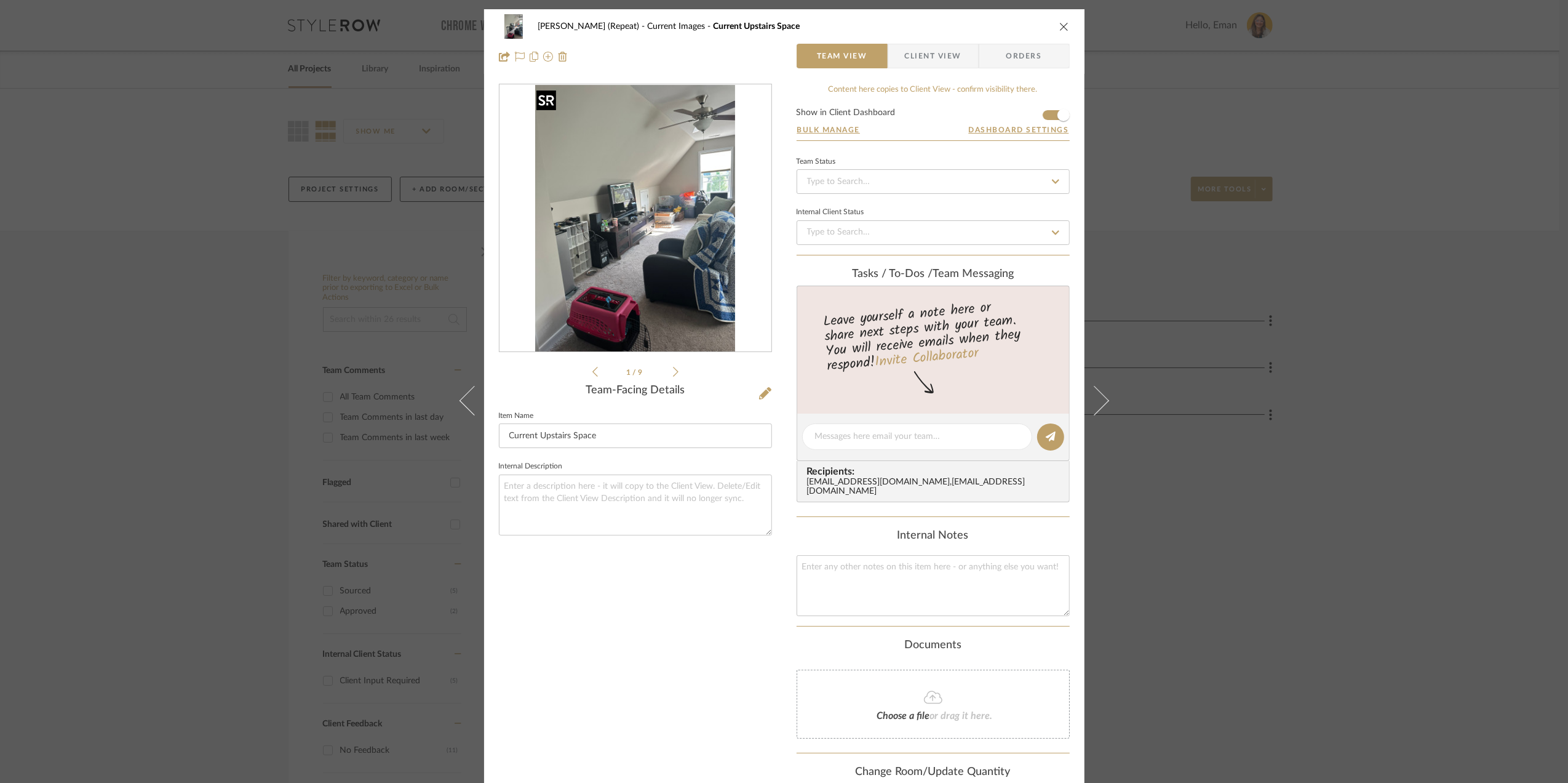
click at [693, 213] on img "0" at bounding box center [636, 219] width 200 height 267
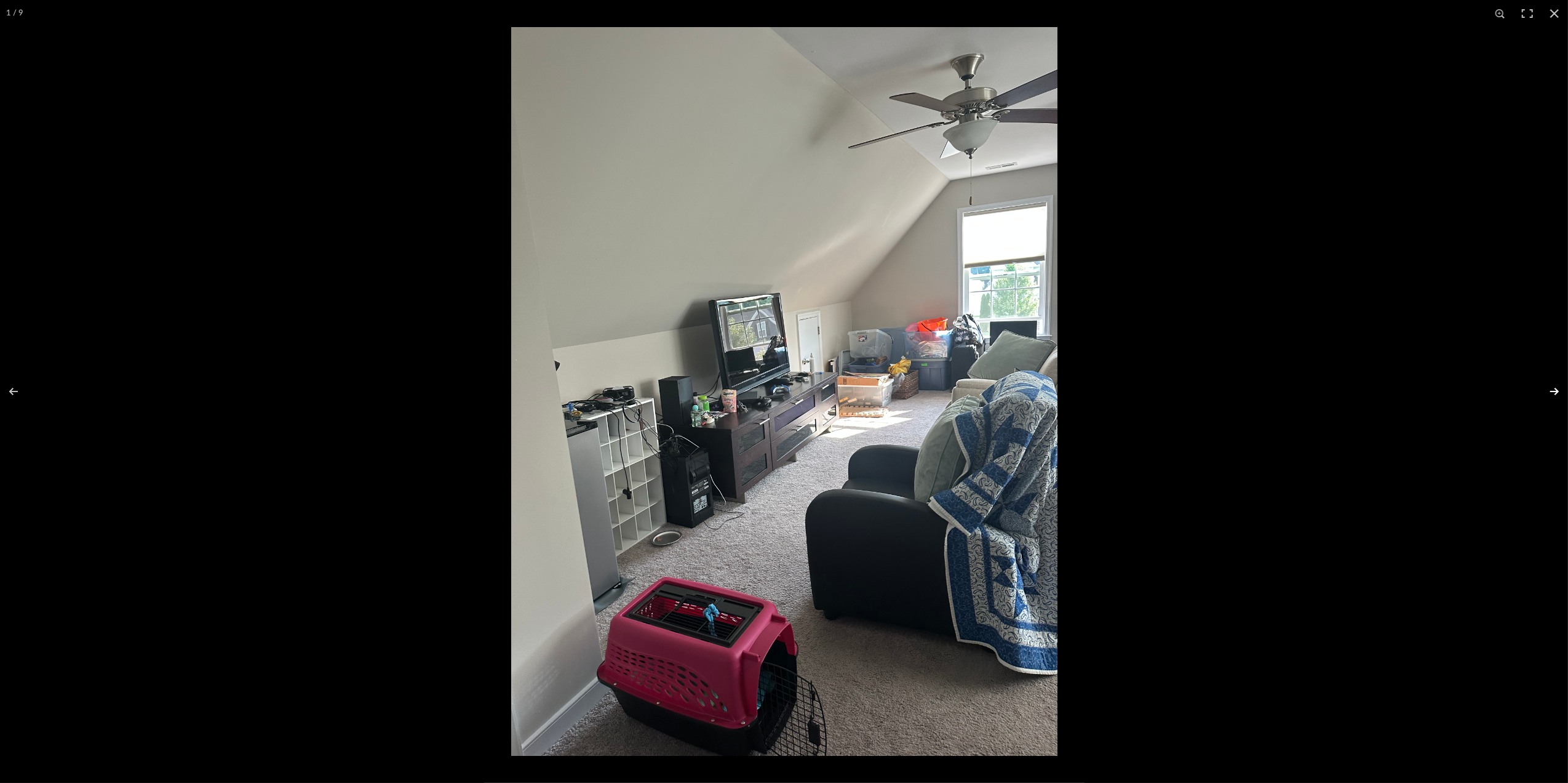
click at [1548, 393] on button at bounding box center [1547, 391] width 43 height 61
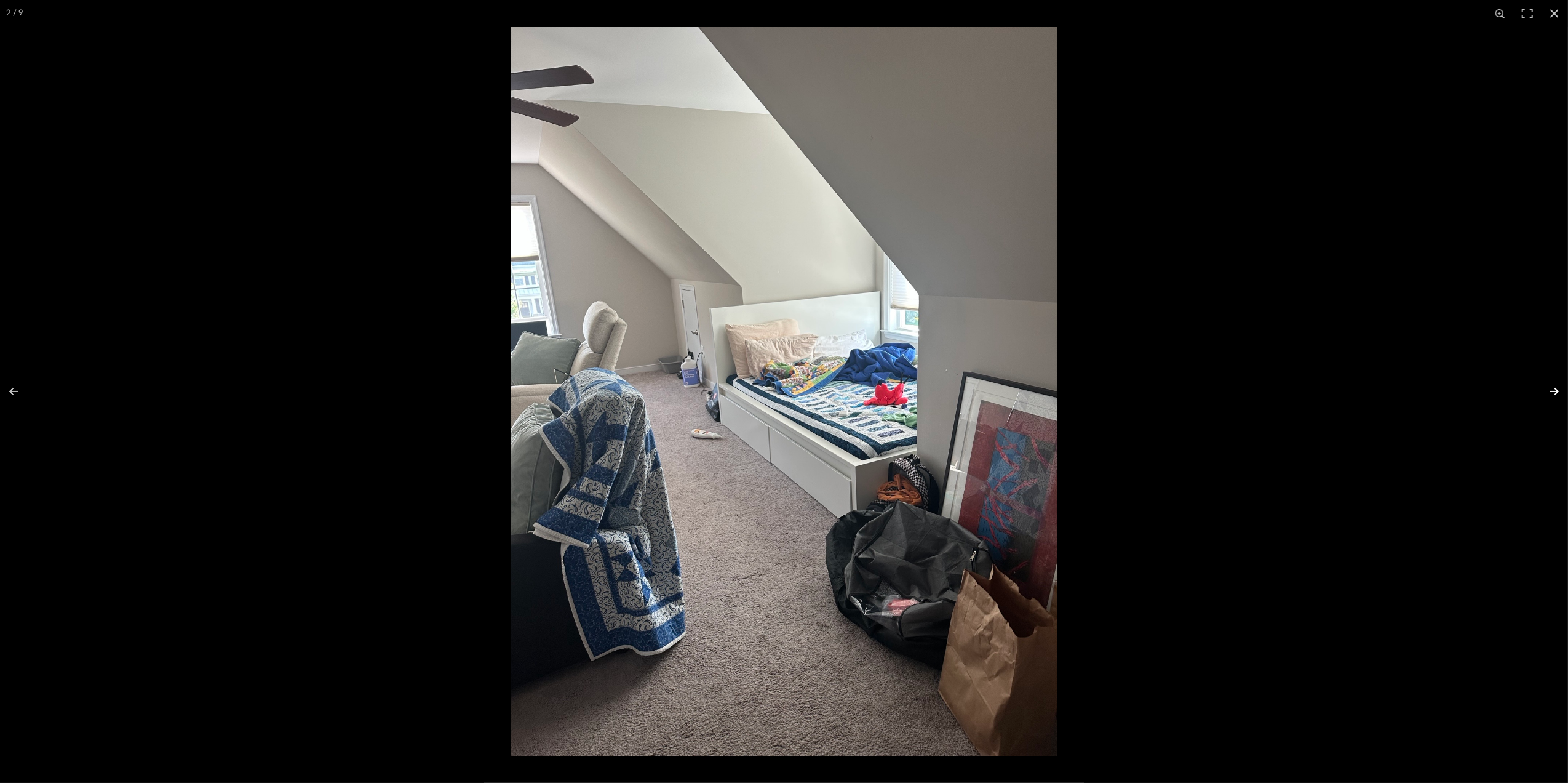
click at [1548, 393] on button at bounding box center [1547, 391] width 43 height 61
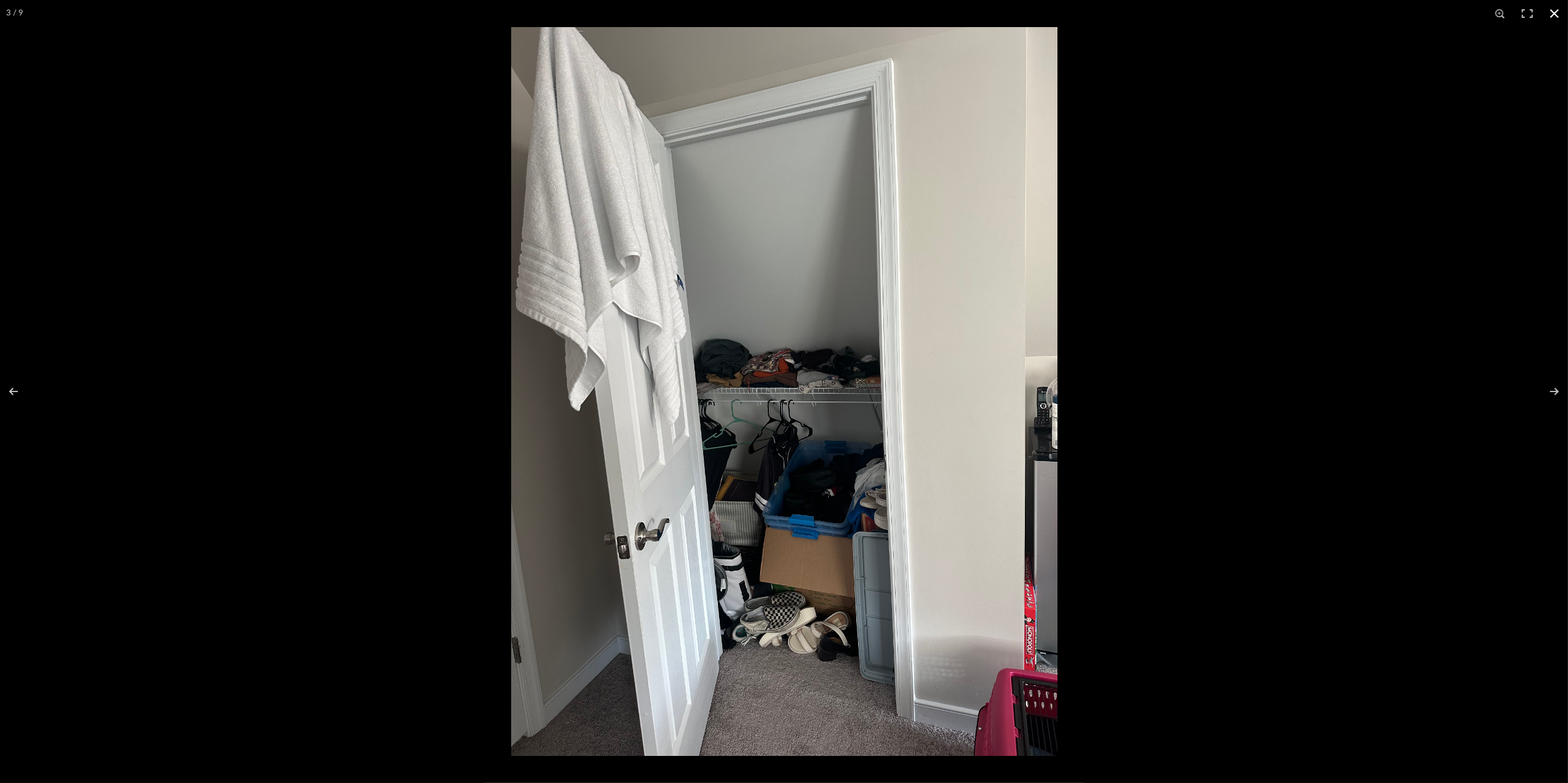
click at [1553, 12] on button at bounding box center [1554, 13] width 27 height 27
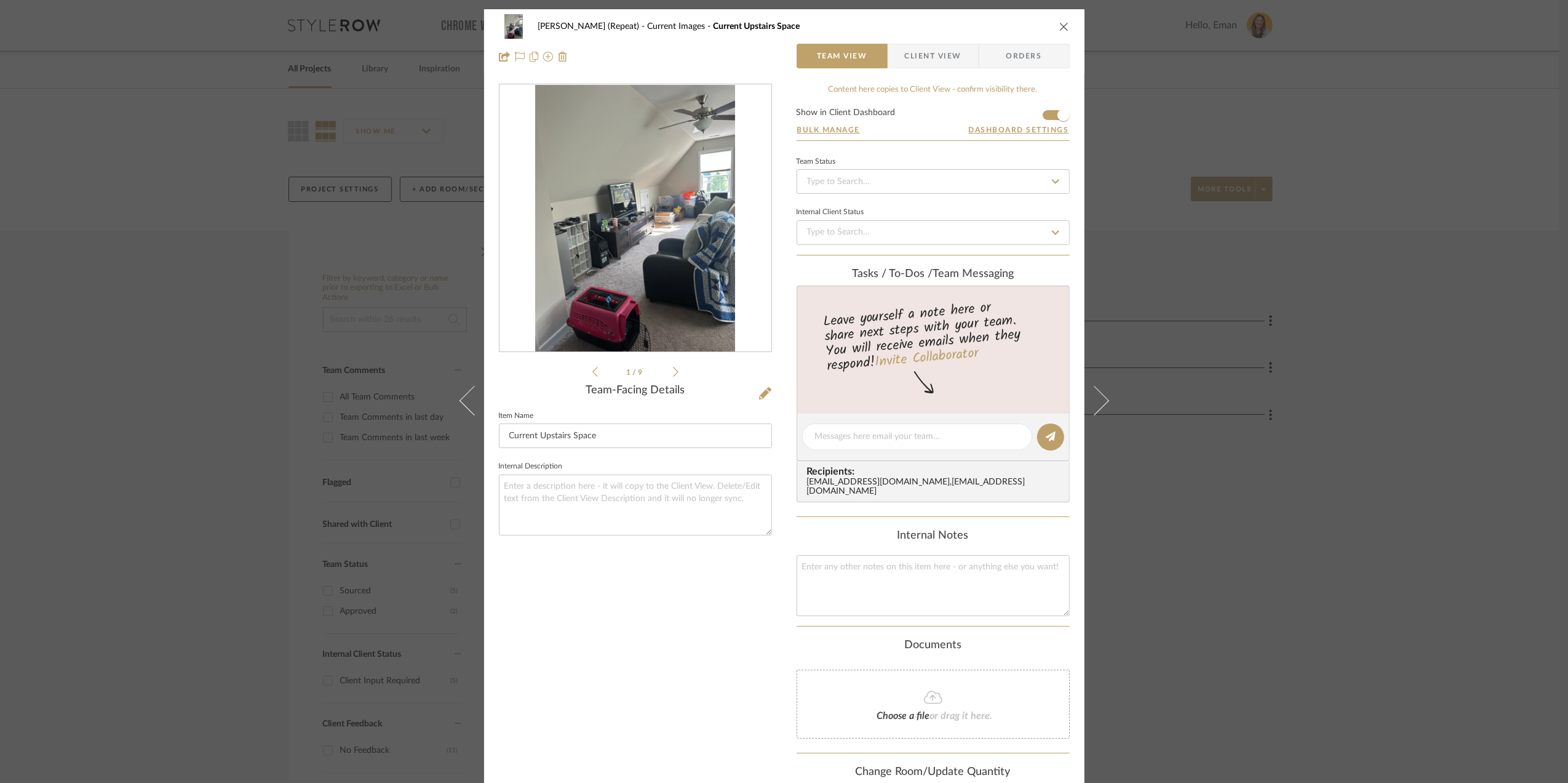
click at [1476, 446] on div "Stephanie Bergreen (Repeat) Current Images Current Upstairs Space Team View Cli…" at bounding box center [784, 391] width 1568 height 783
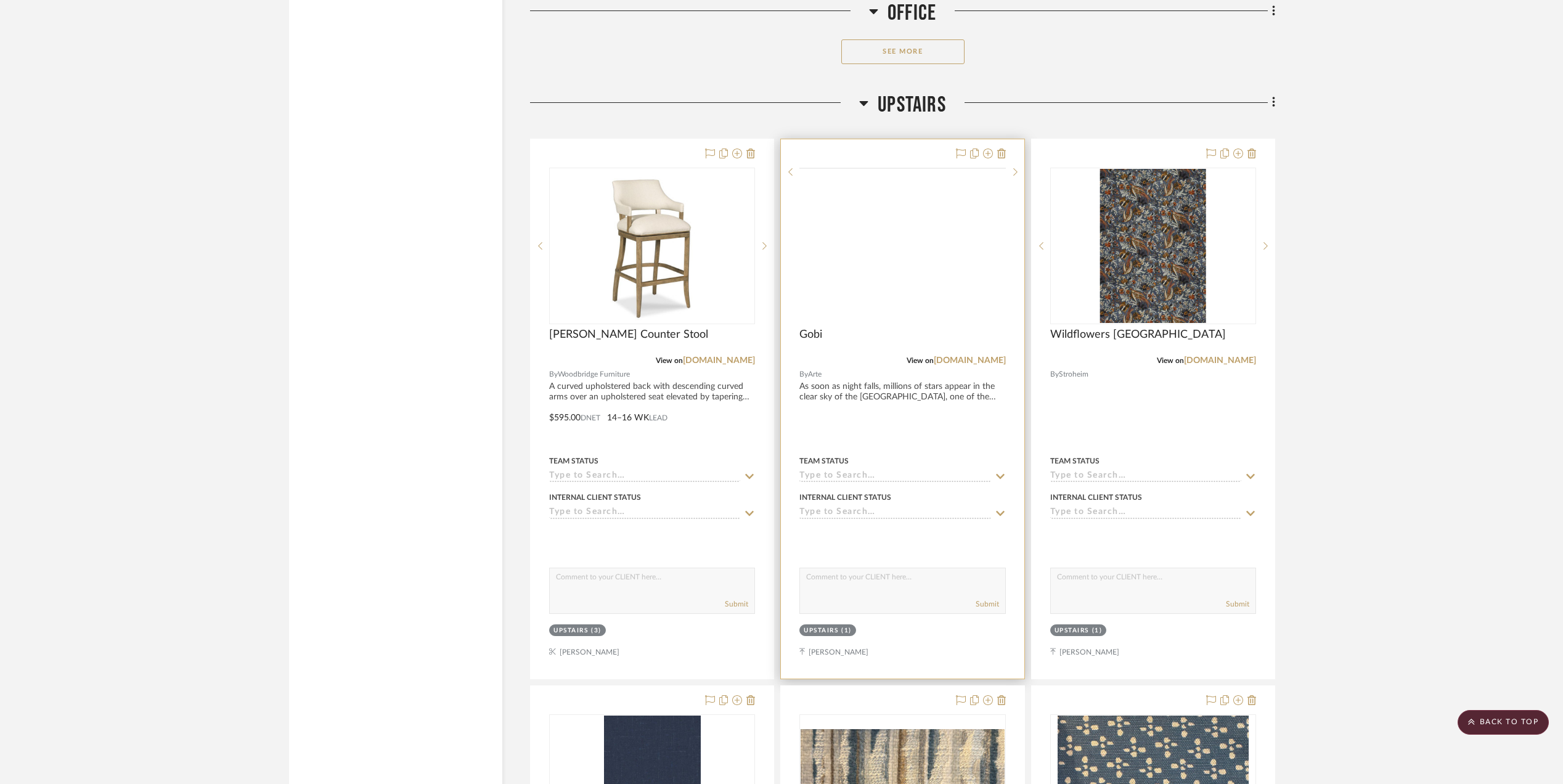
scroll to position [2546, 0]
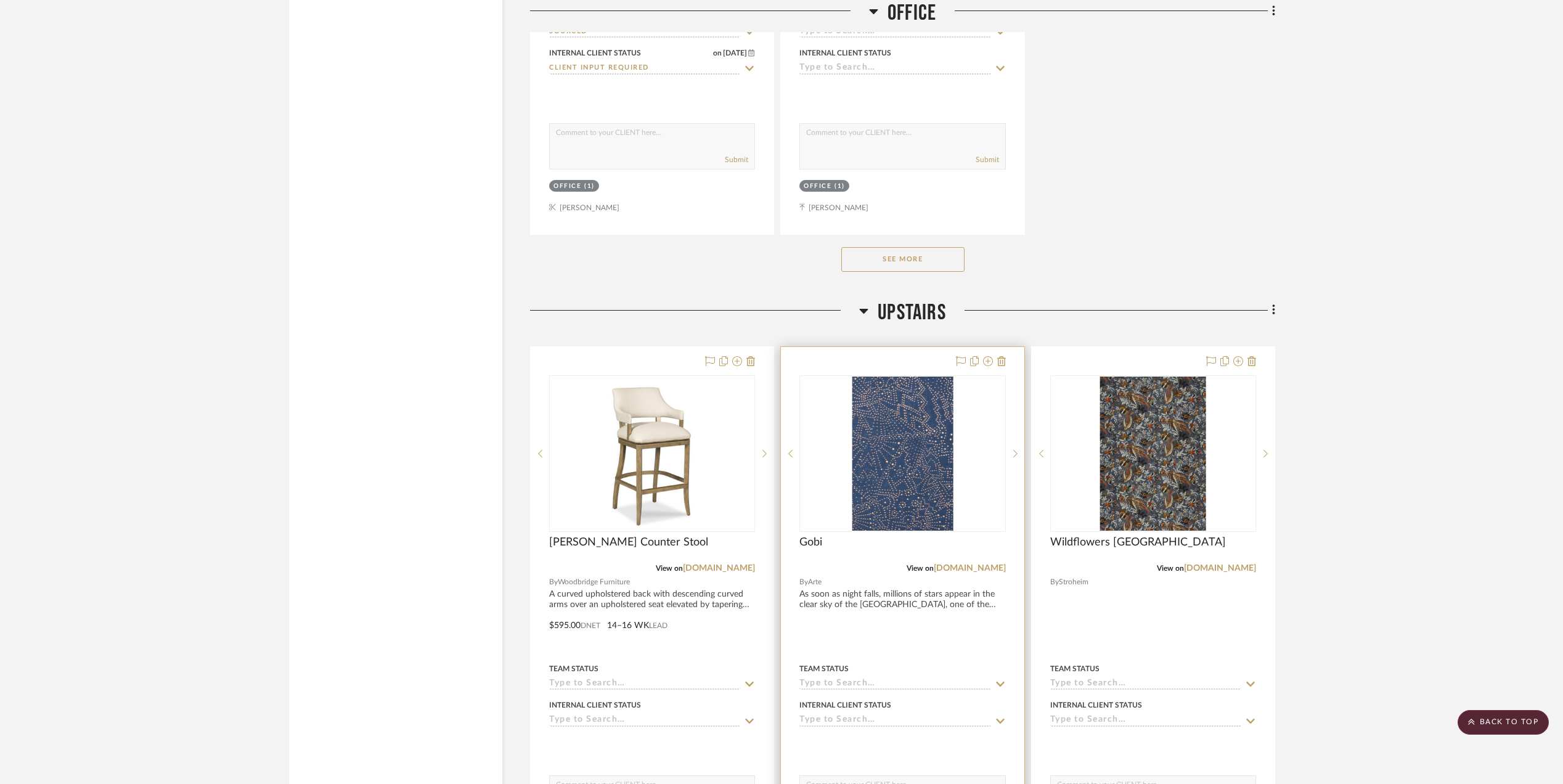
click at [894, 450] on img "0" at bounding box center [902, 454] width 101 height 154
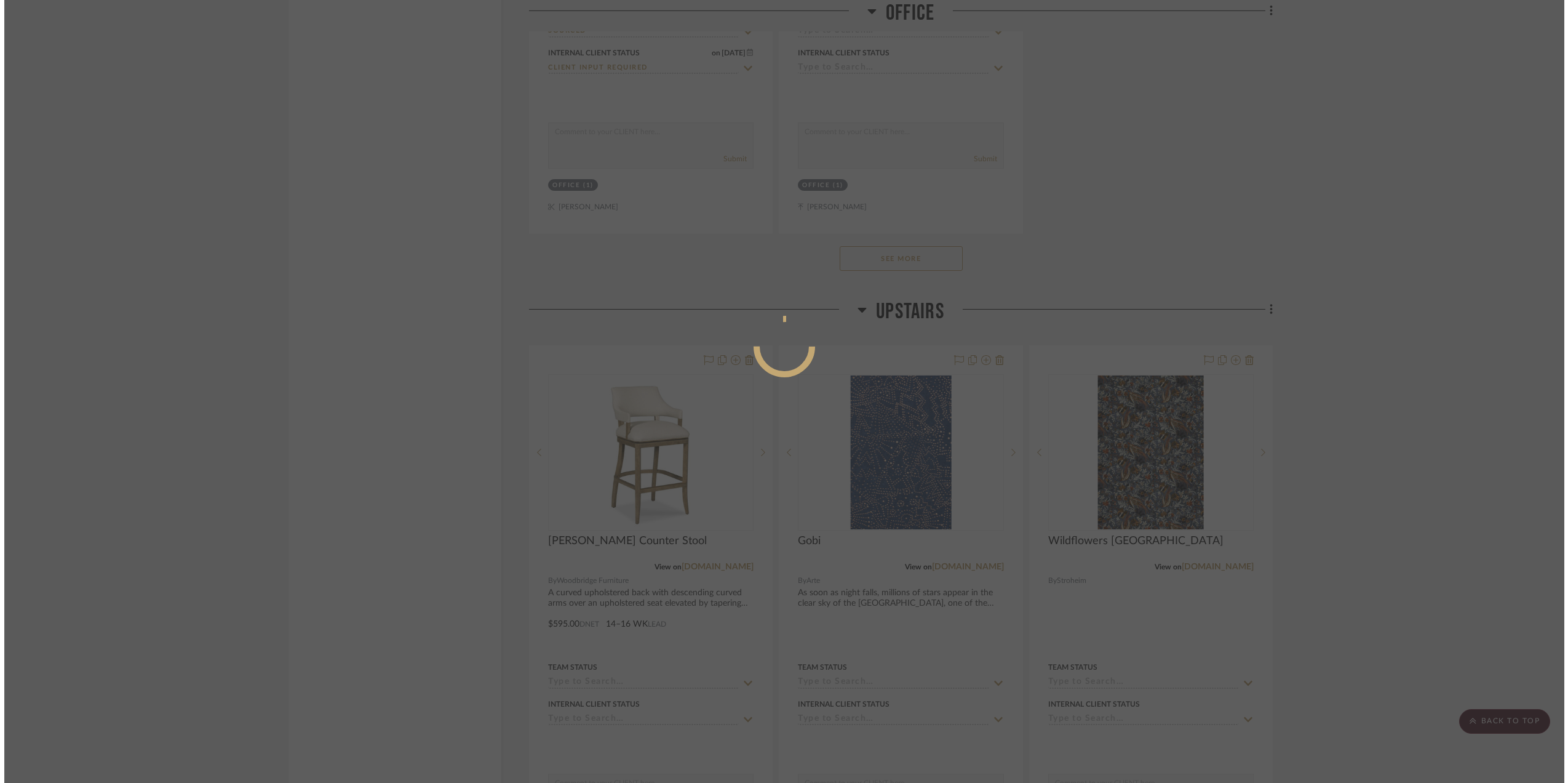
scroll to position [0, 0]
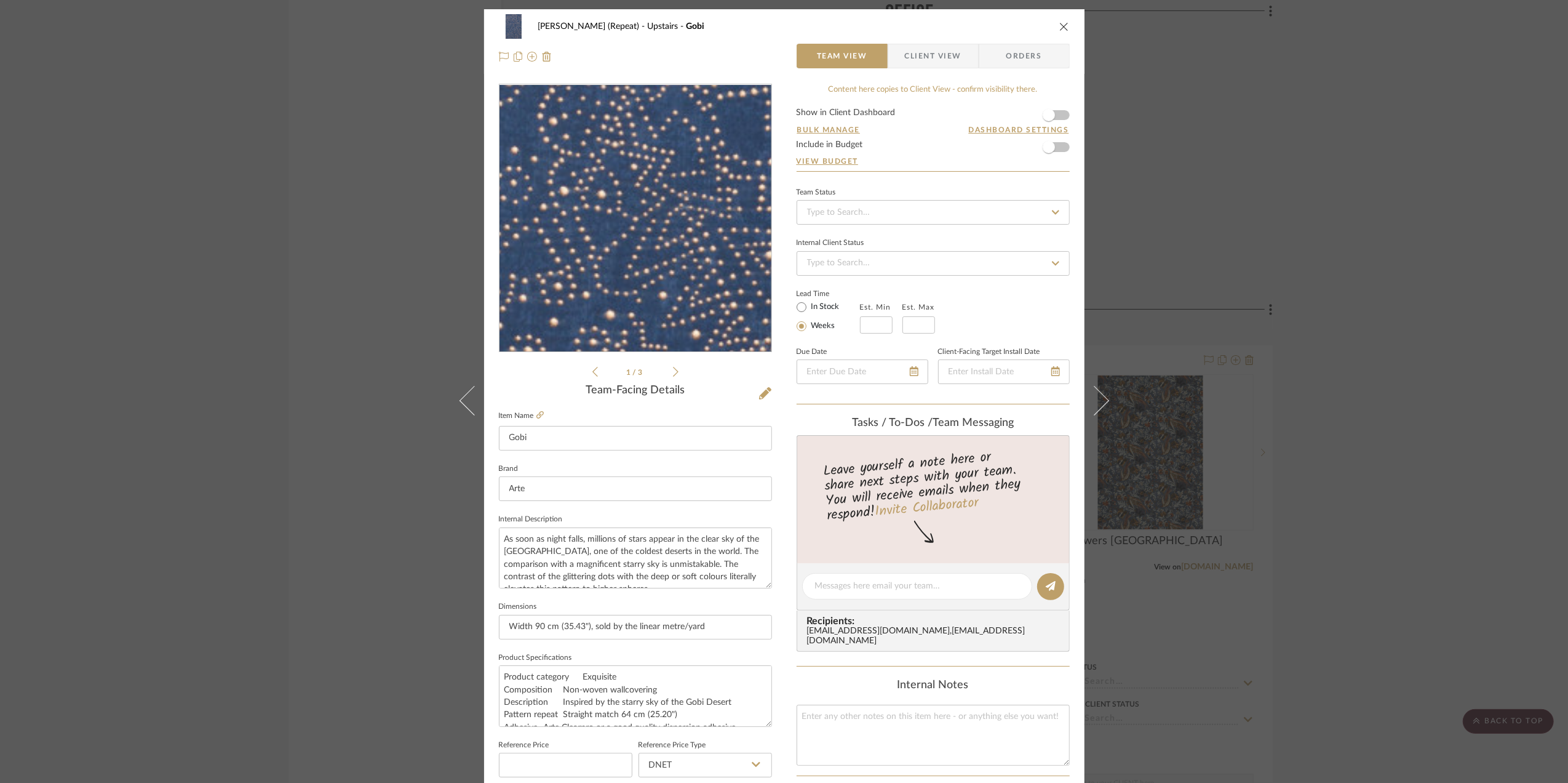
click at [667, 263] on img "0" at bounding box center [636, 219] width 175 height 267
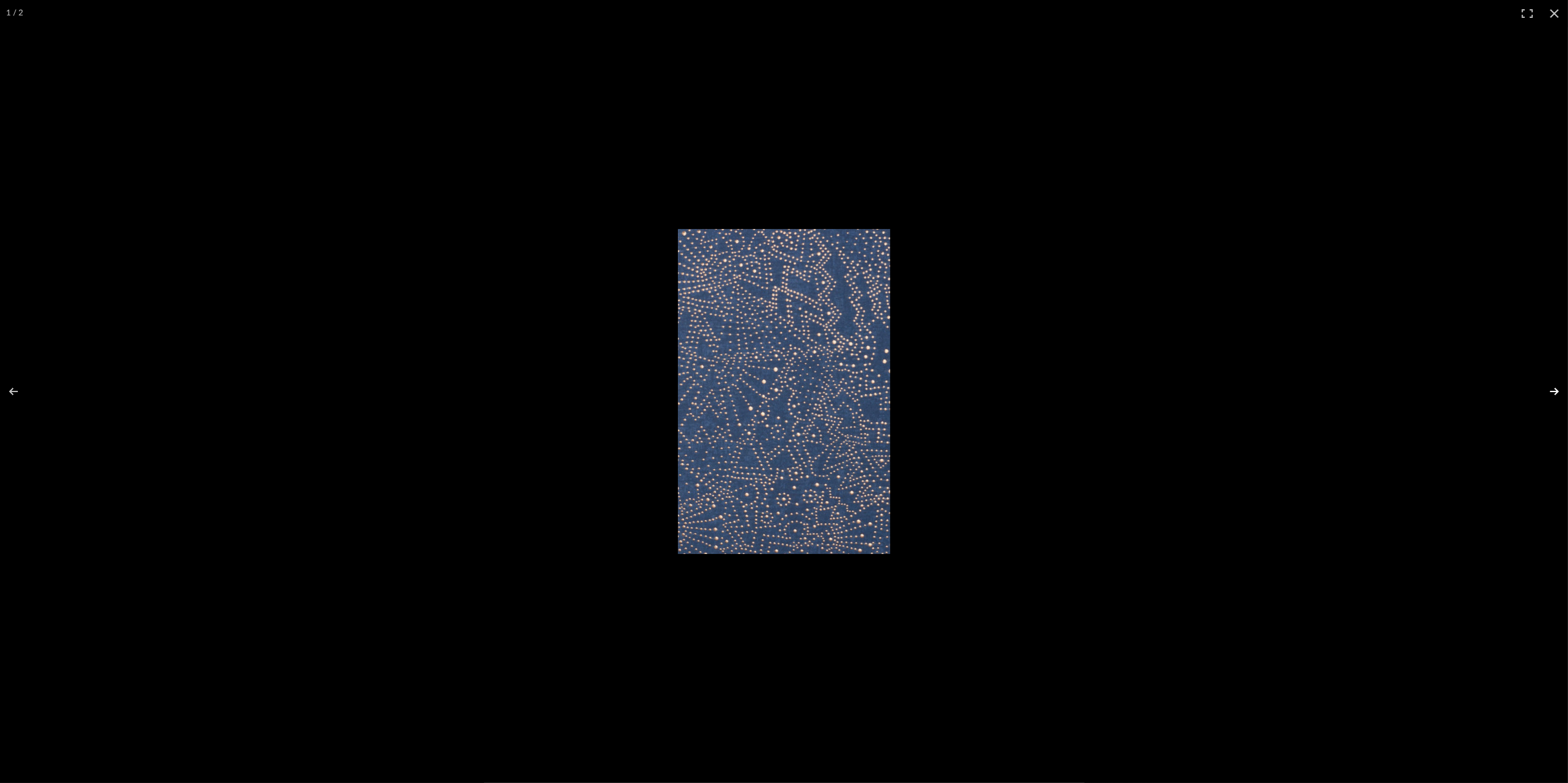
click at [1556, 393] on button at bounding box center [1547, 391] width 43 height 61
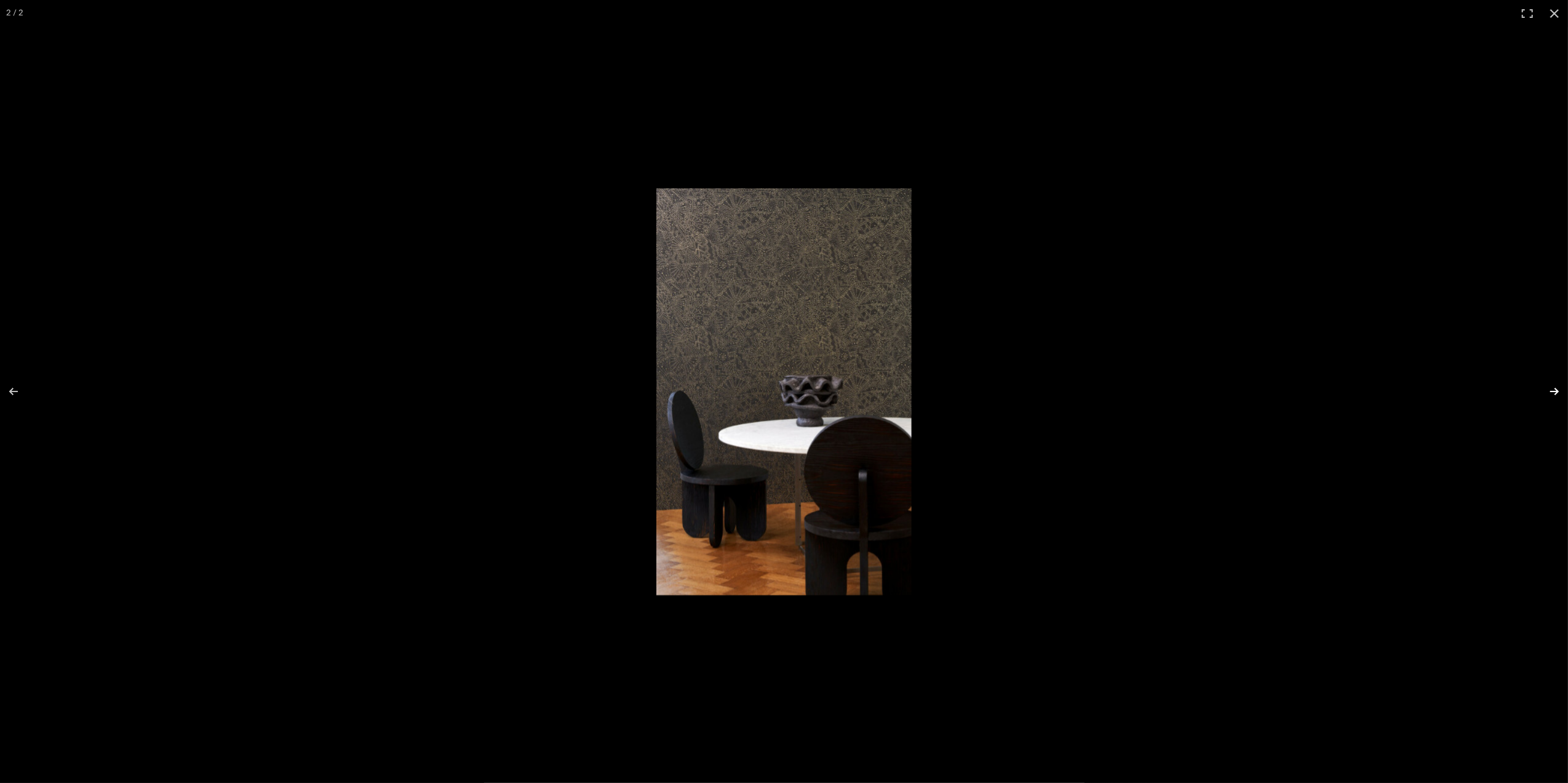
click at [1555, 395] on button at bounding box center [1547, 391] width 43 height 61
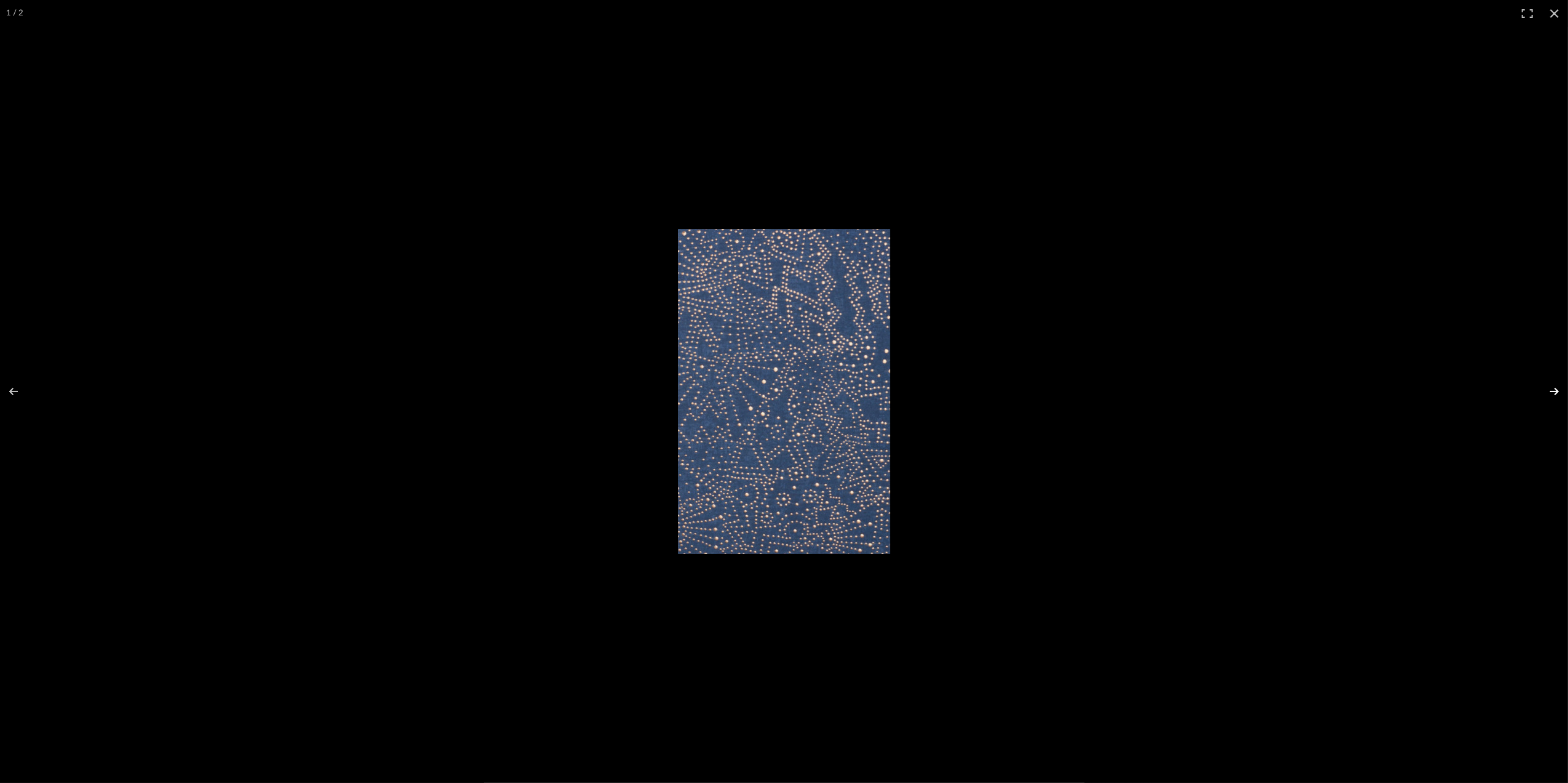
click at [1553, 398] on button at bounding box center [1547, 391] width 43 height 61
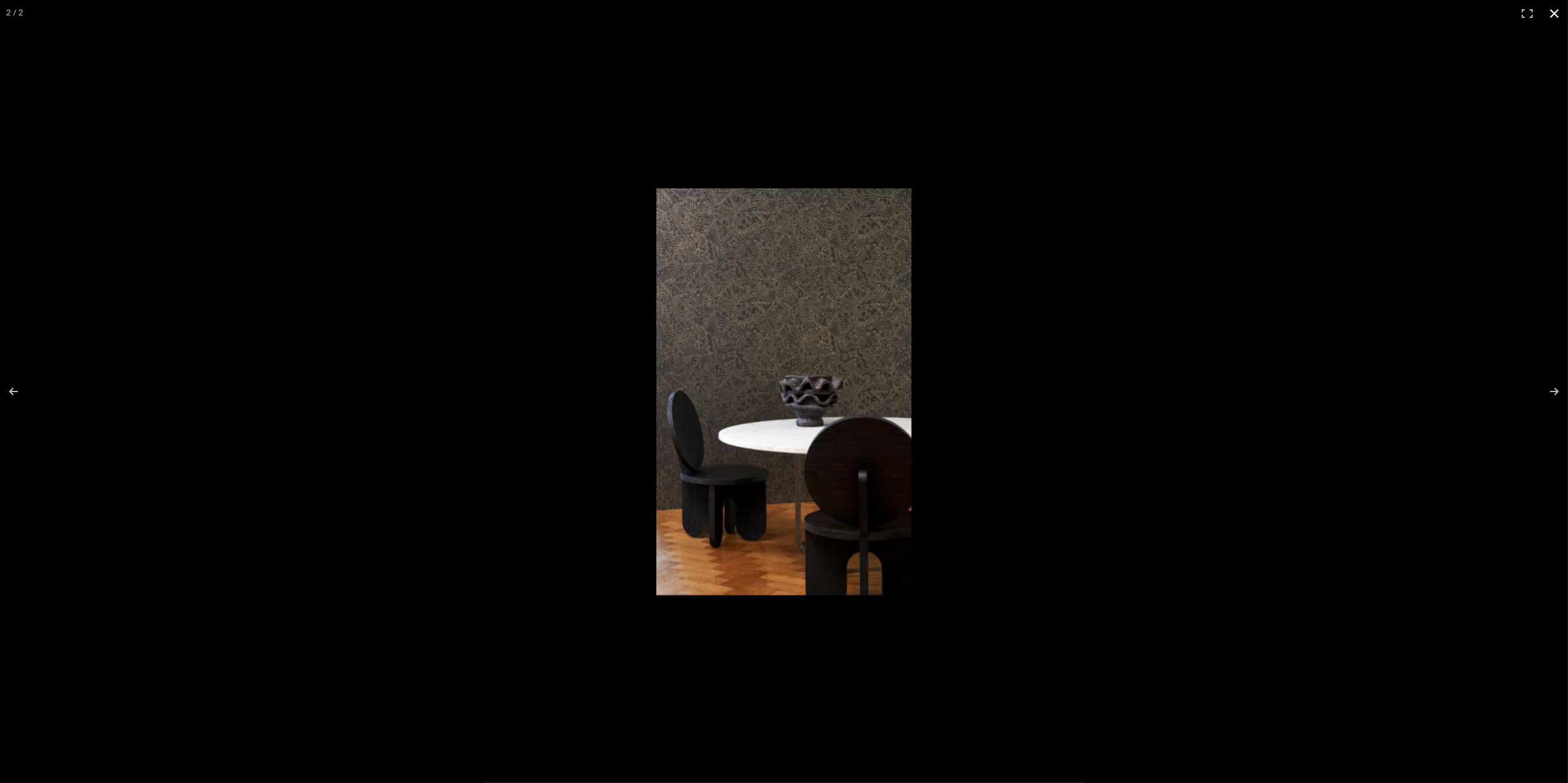
click at [1553, 8] on button at bounding box center [1554, 13] width 27 height 27
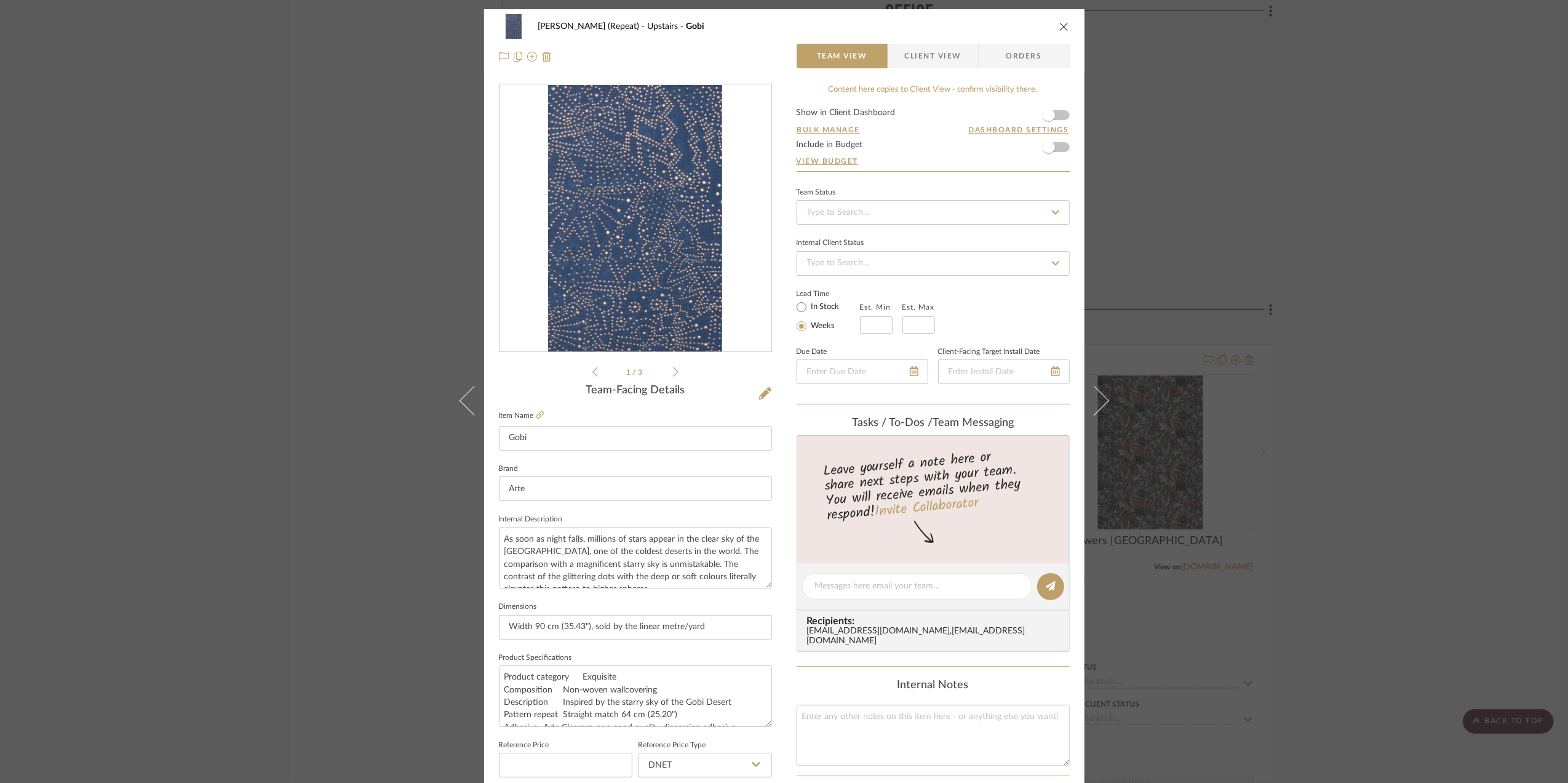
click at [1394, 337] on div "Stephanie Bergreen (Repeat) Upstairs Gobi Team View Client View Orders Arte-740…" at bounding box center [784, 391] width 1568 height 783
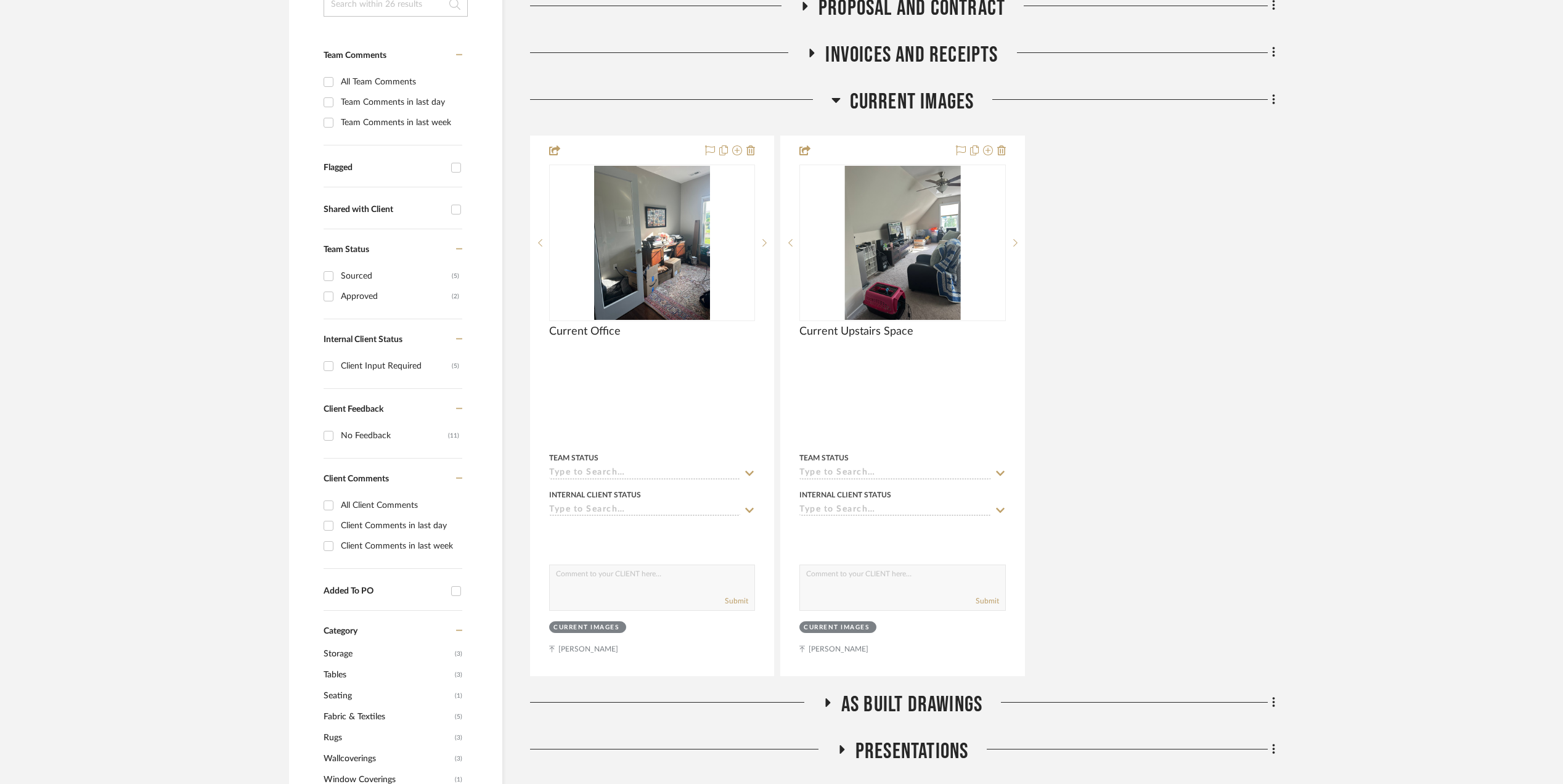
scroll to position [574, 0]
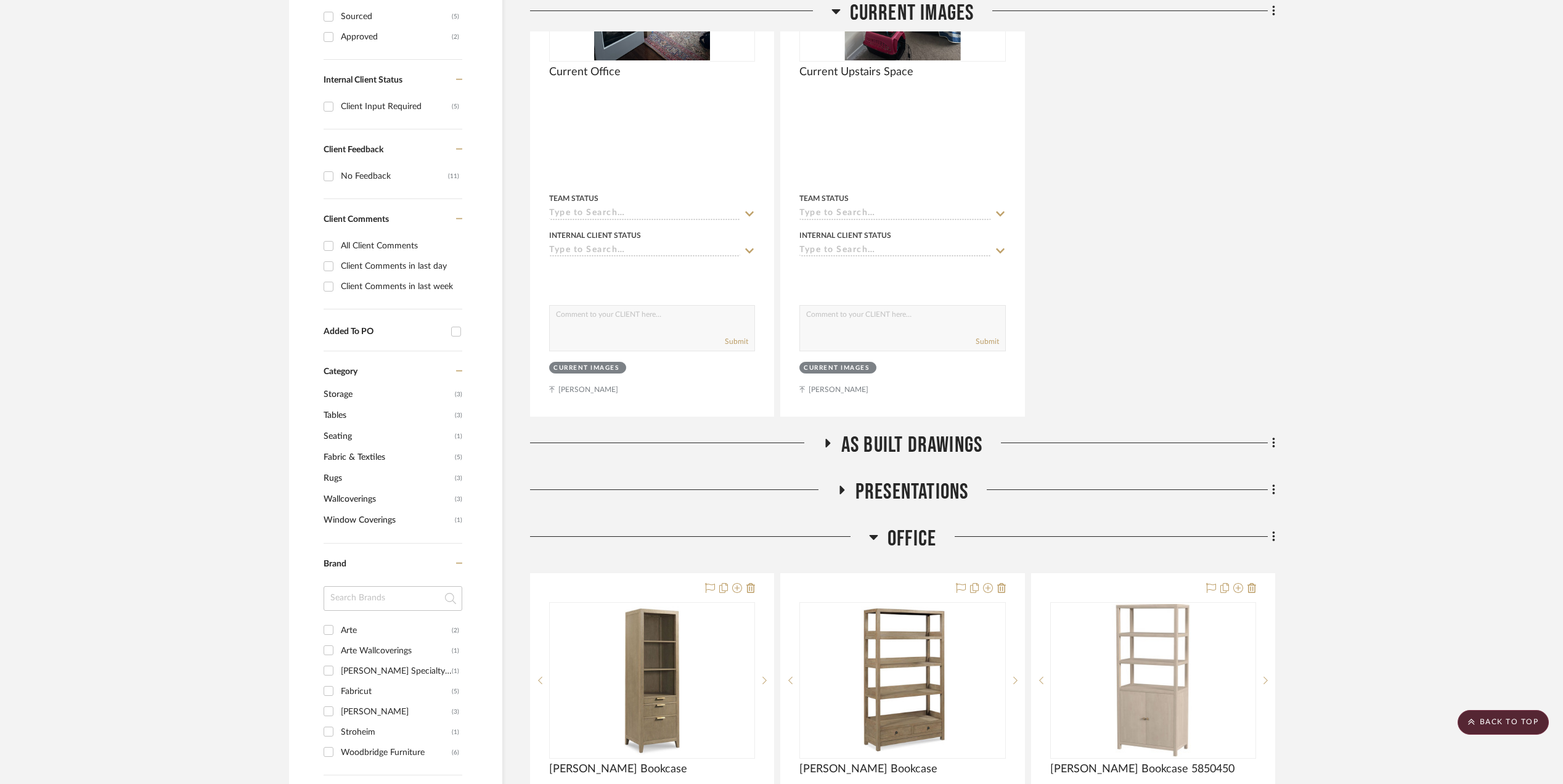
click at [835, 494] on icon at bounding box center [841, 490] width 15 height 9
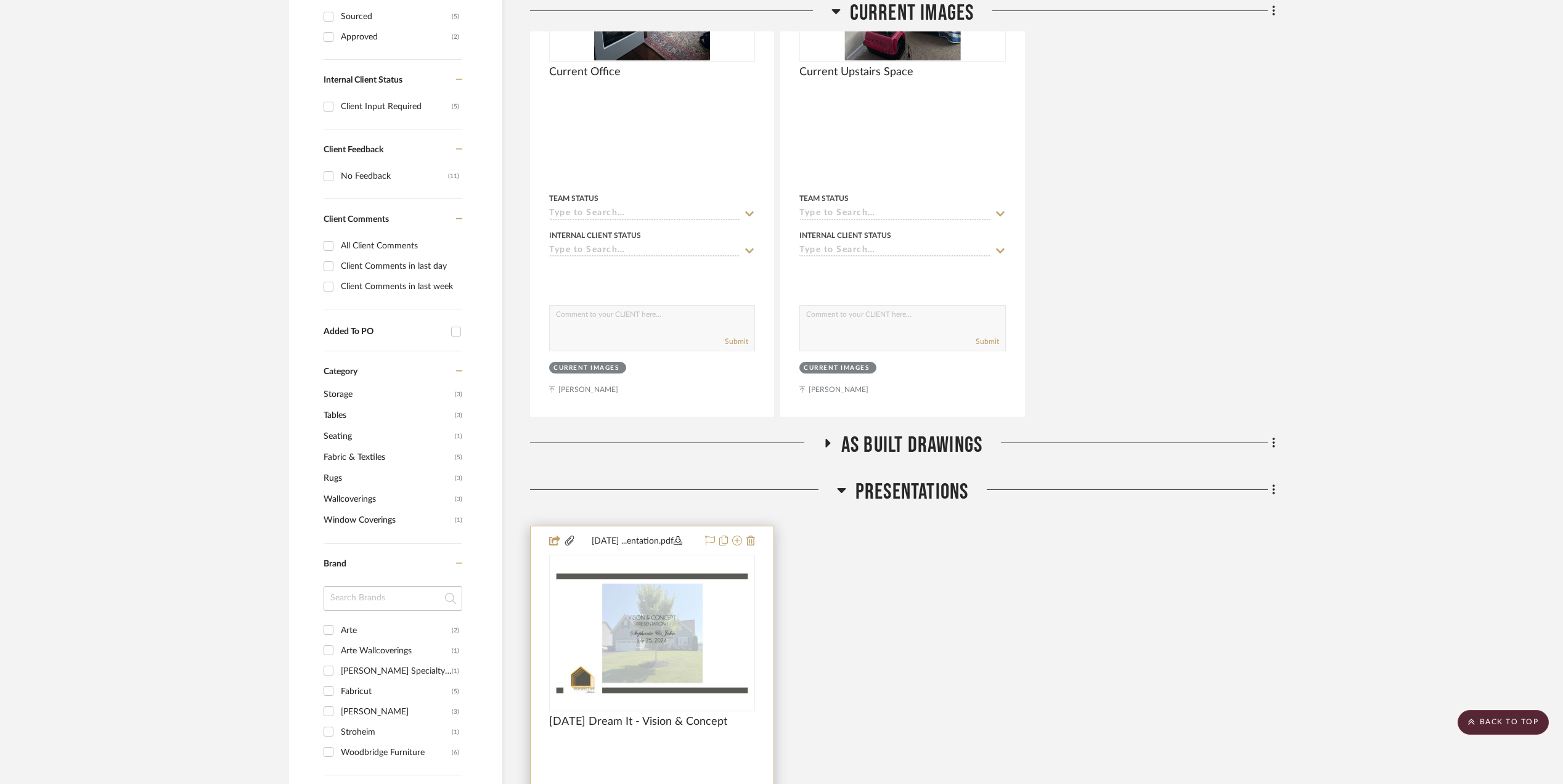
click at [663, 628] on img "0" at bounding box center [652, 632] width 203 height 131
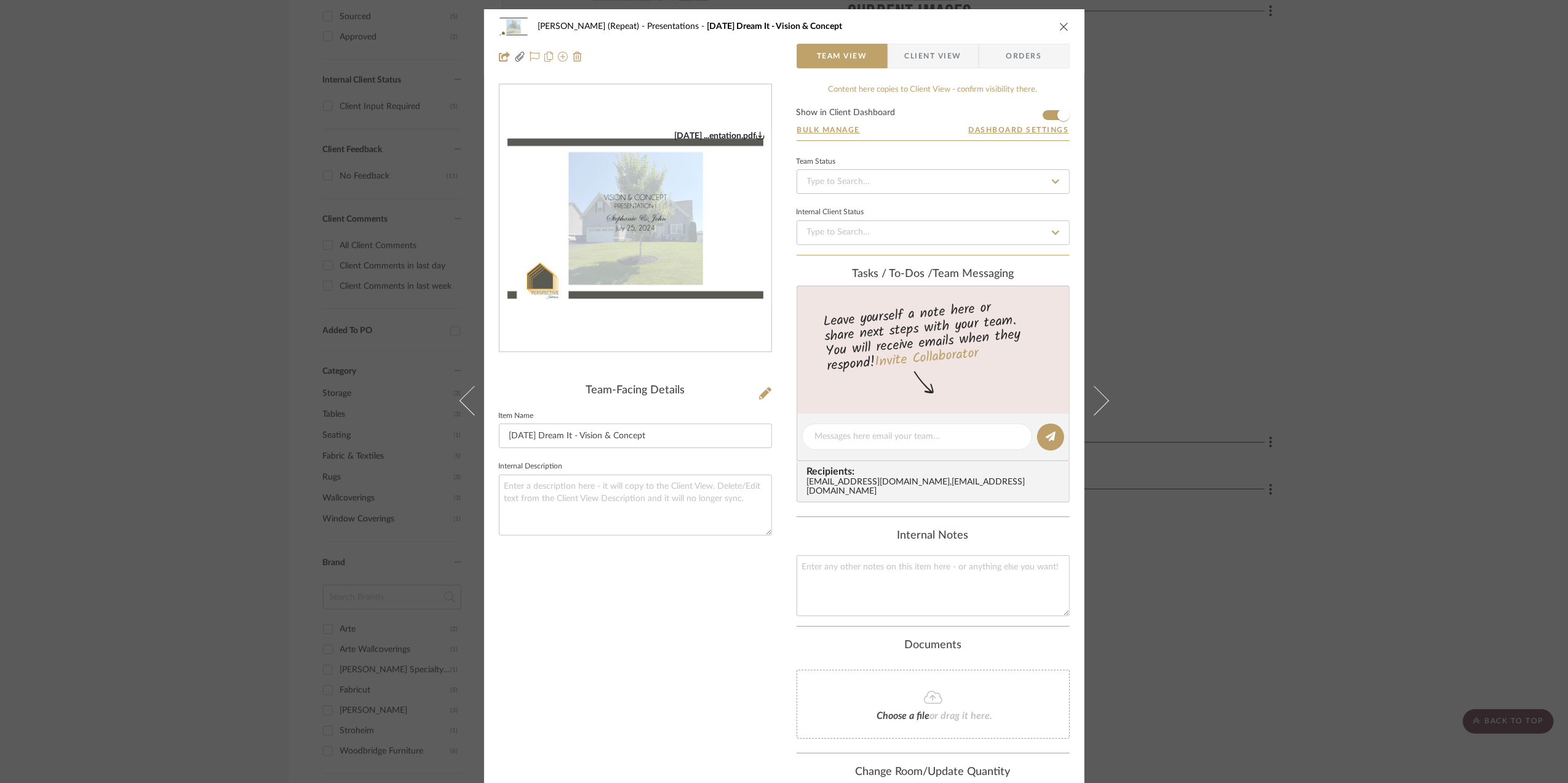
click at [1446, 586] on div "Stephanie Bergreen (Repeat) Presentations 7.7.25 Dream It - Vision & Concept Te…" at bounding box center [784, 391] width 1568 height 783
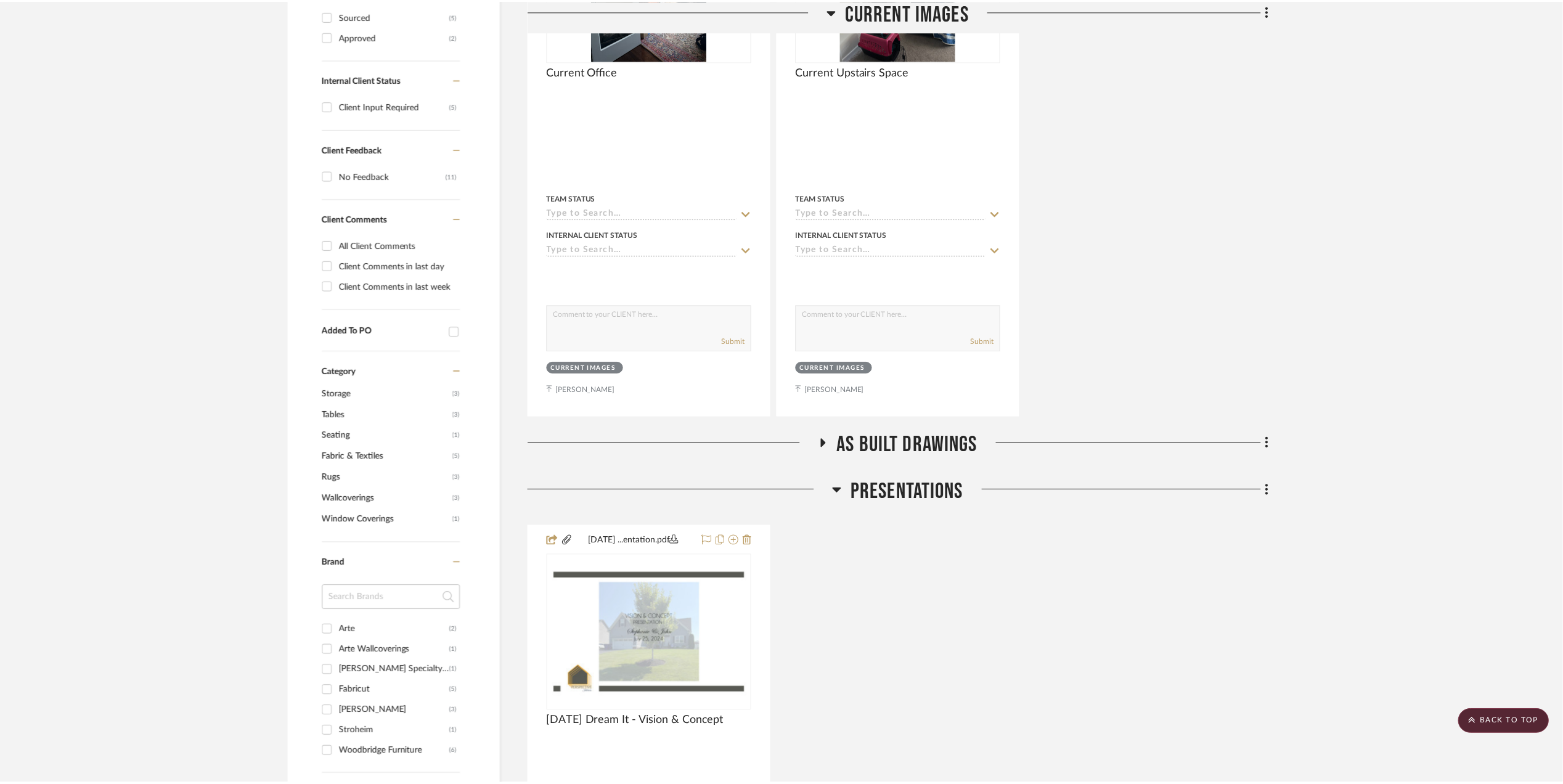
scroll to position [574, 0]
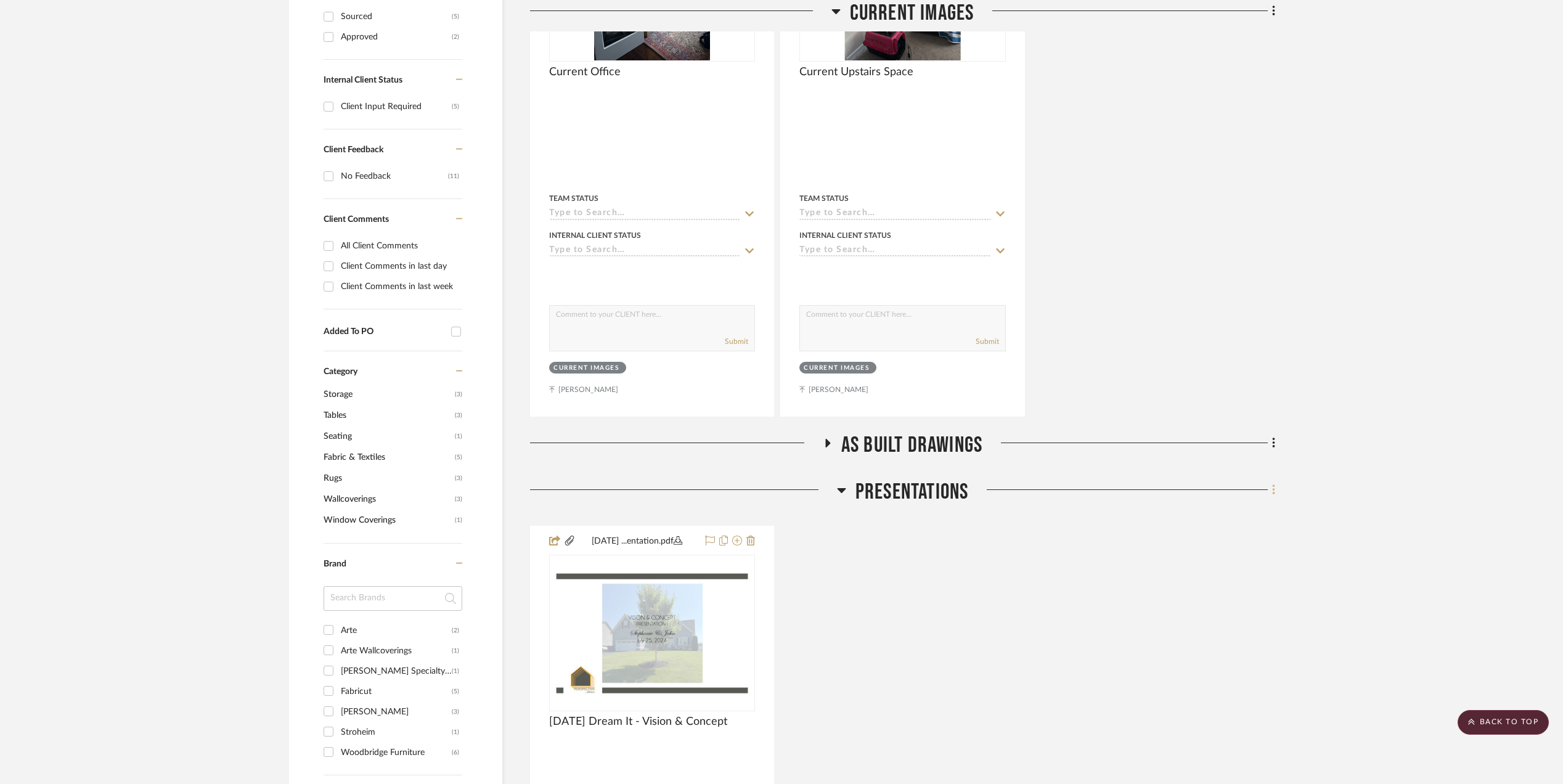
click at [1273, 492] on icon at bounding box center [1272, 489] width 3 height 10
click at [1237, 515] on span "Add New Item" at bounding box center [1210, 518] width 55 height 10
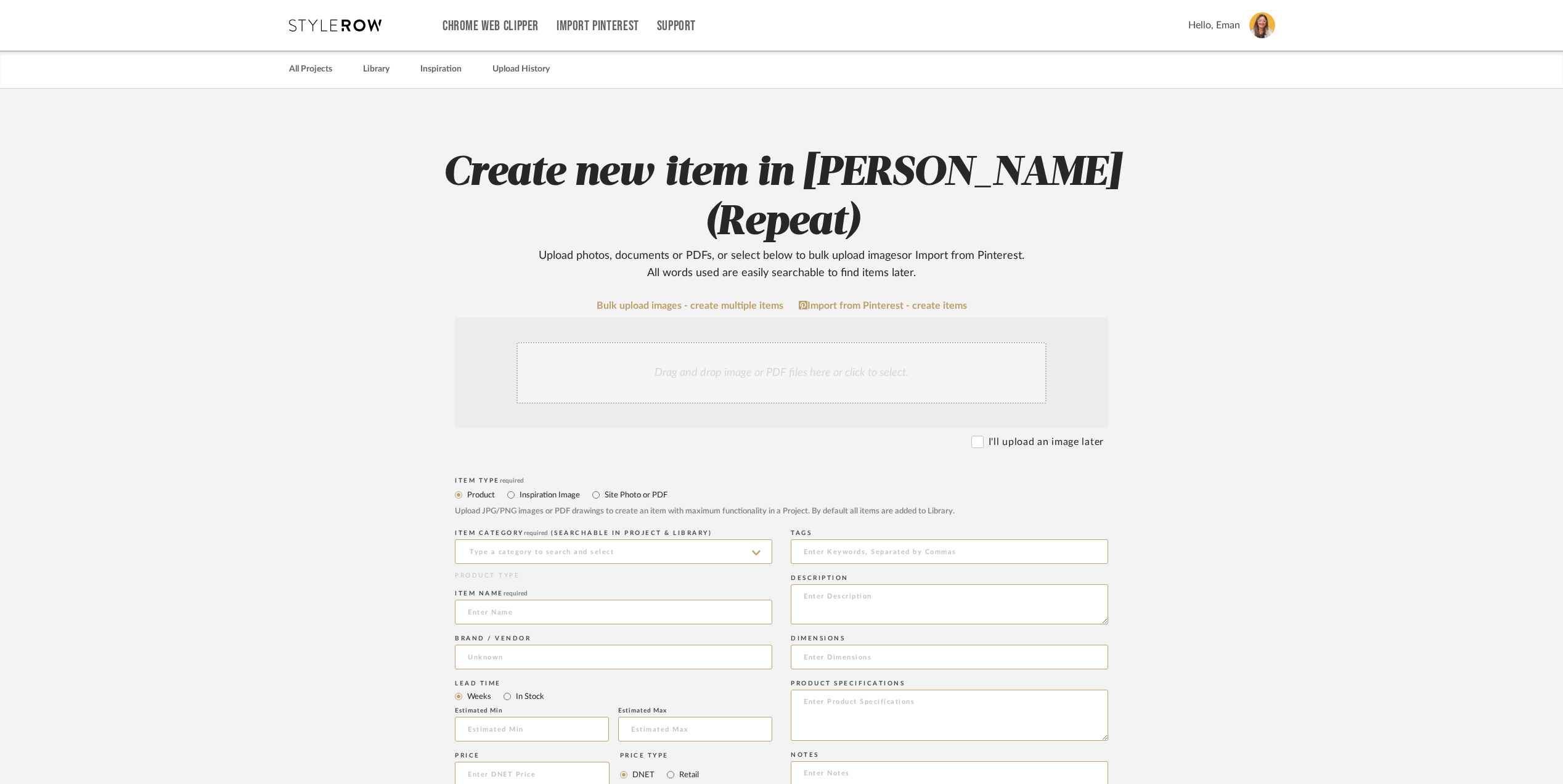
click at [630, 496] on label "Site Photo or PDF" at bounding box center [635, 495] width 64 height 14
click at [603, 496] on input "Site Photo or PDF" at bounding box center [596, 495] width 15 height 15
radio input "true"
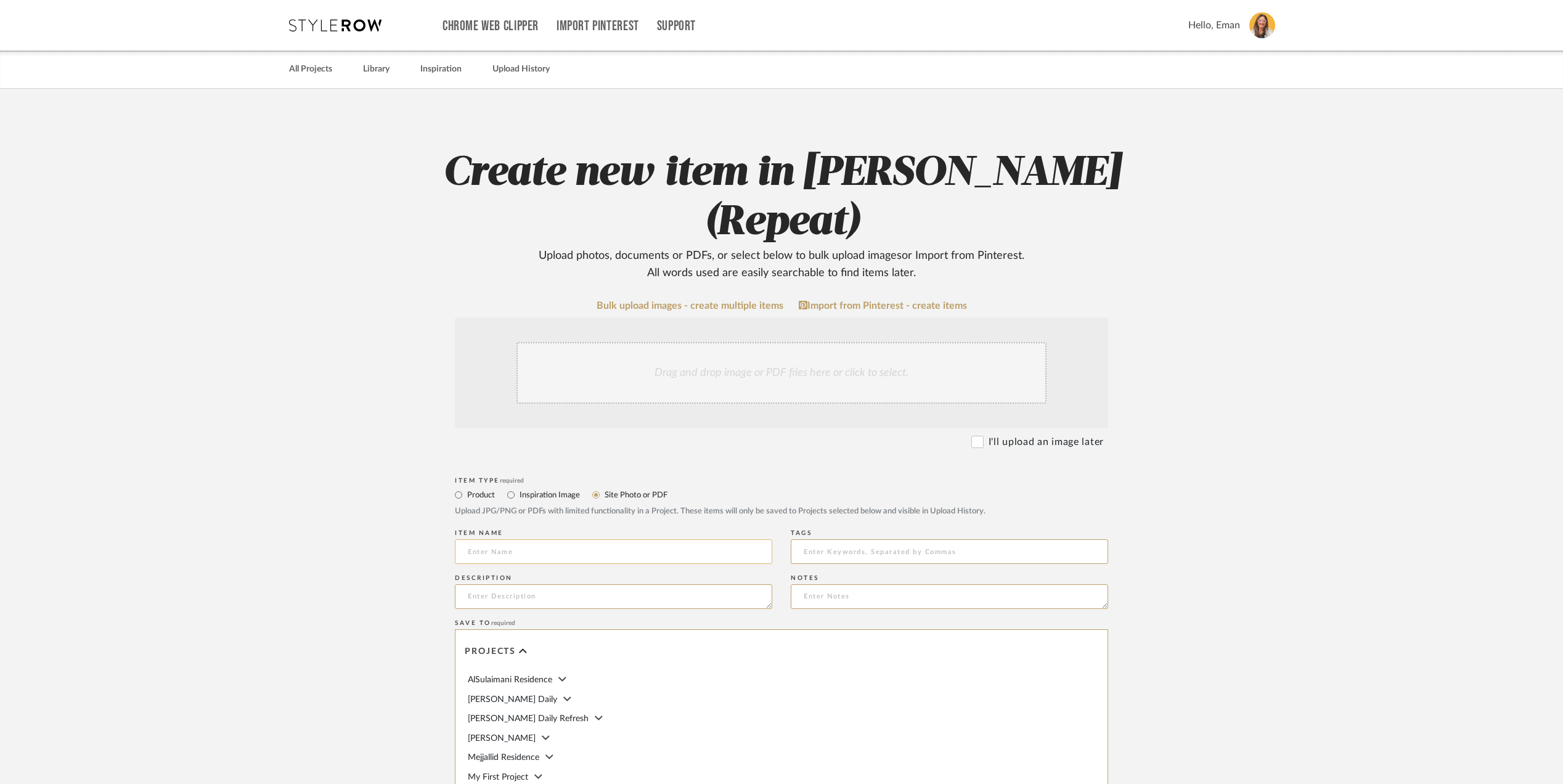
click at [545, 553] on input at bounding box center [614, 551] width 317 height 25
type input "[DATE] Upstairs Drawings"
click at [1313, 595] on upload-items "Create new item in Stephanie Bergreen (Repeat) Upload photos, documents or PDFs…" at bounding box center [782, 546] width 1563 height 913
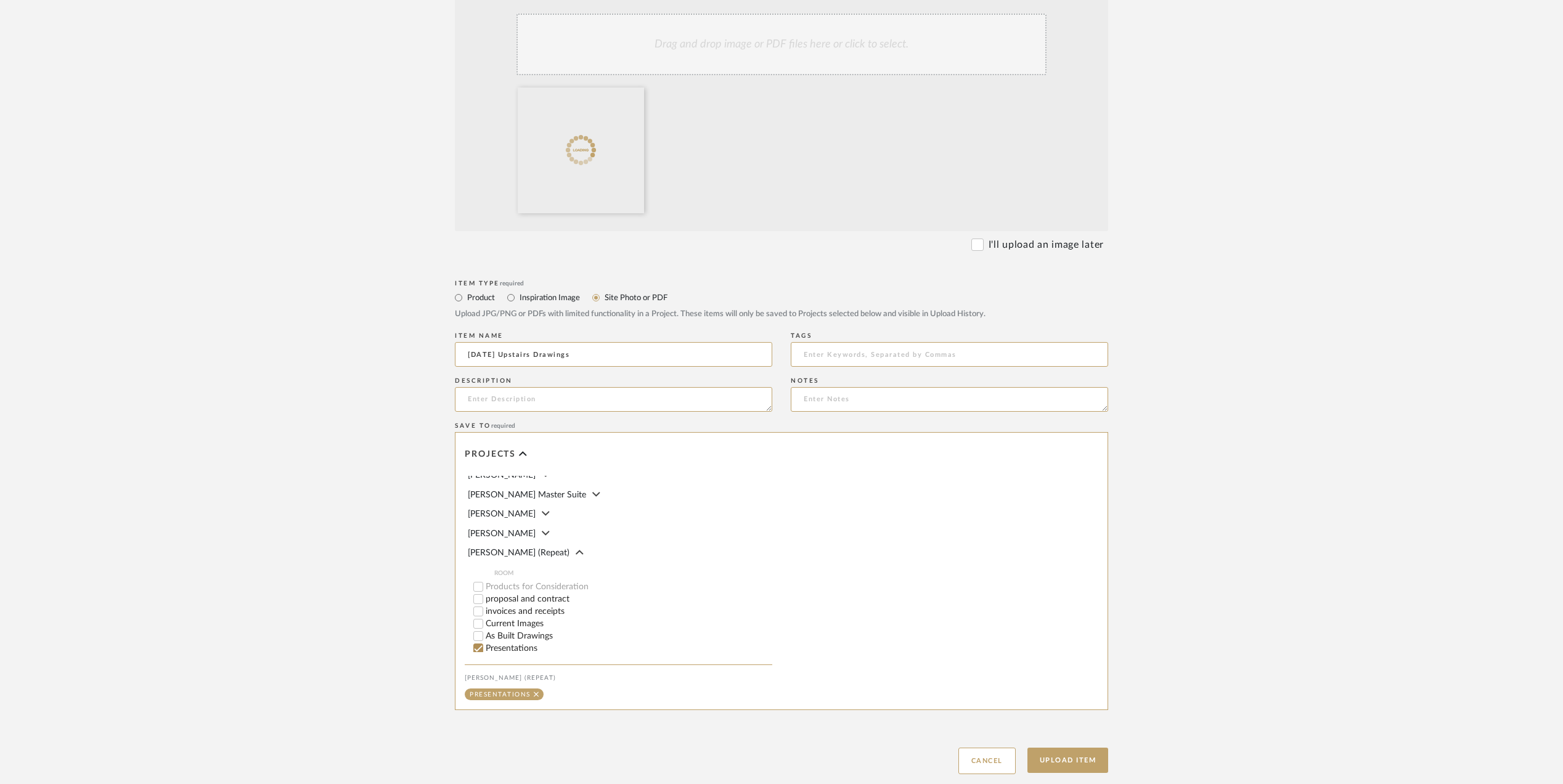
scroll to position [164, 0]
click at [1076, 756] on button "Upload Item" at bounding box center [1068, 759] width 82 height 25
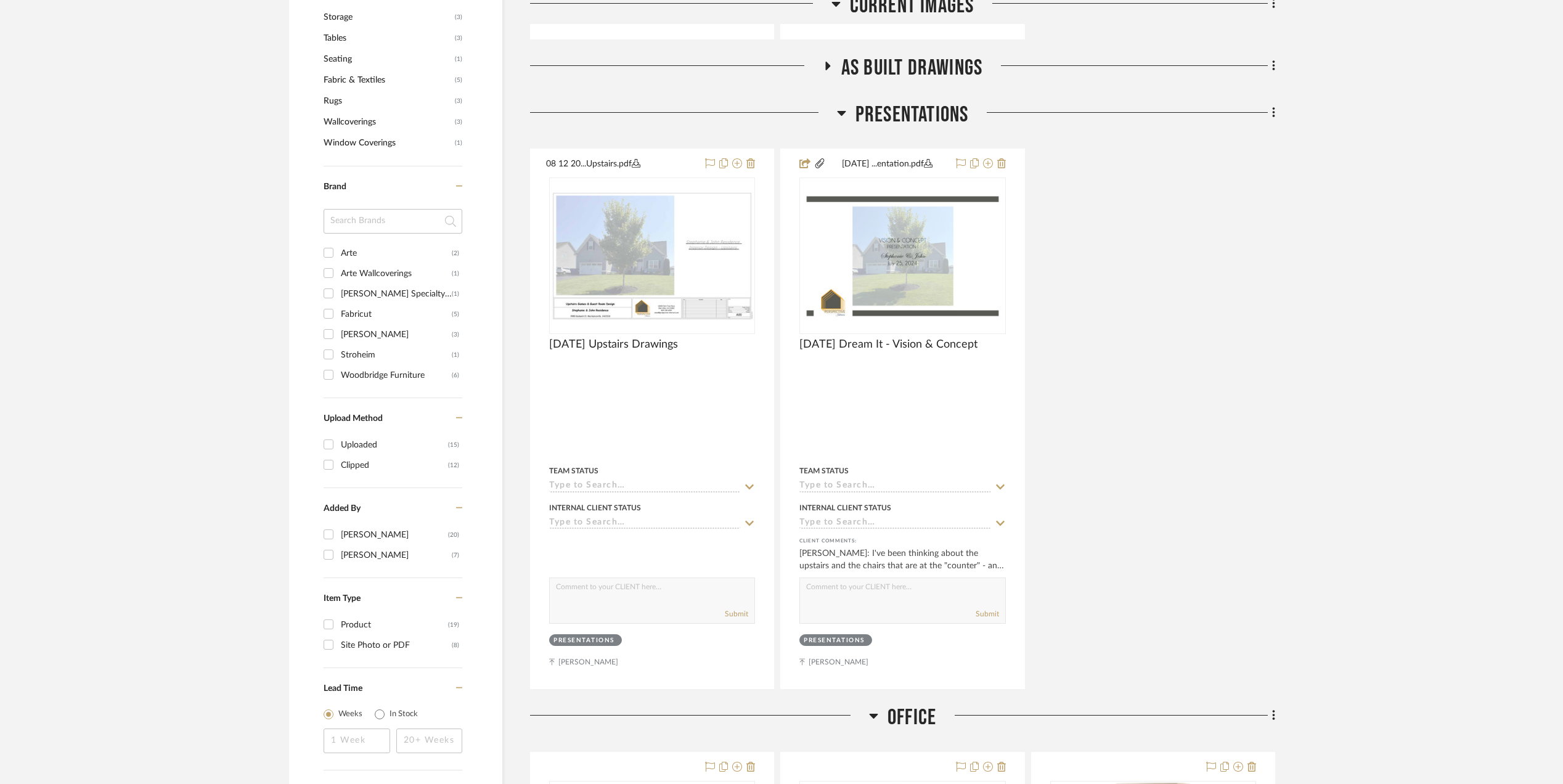
scroll to position [1056, 0]
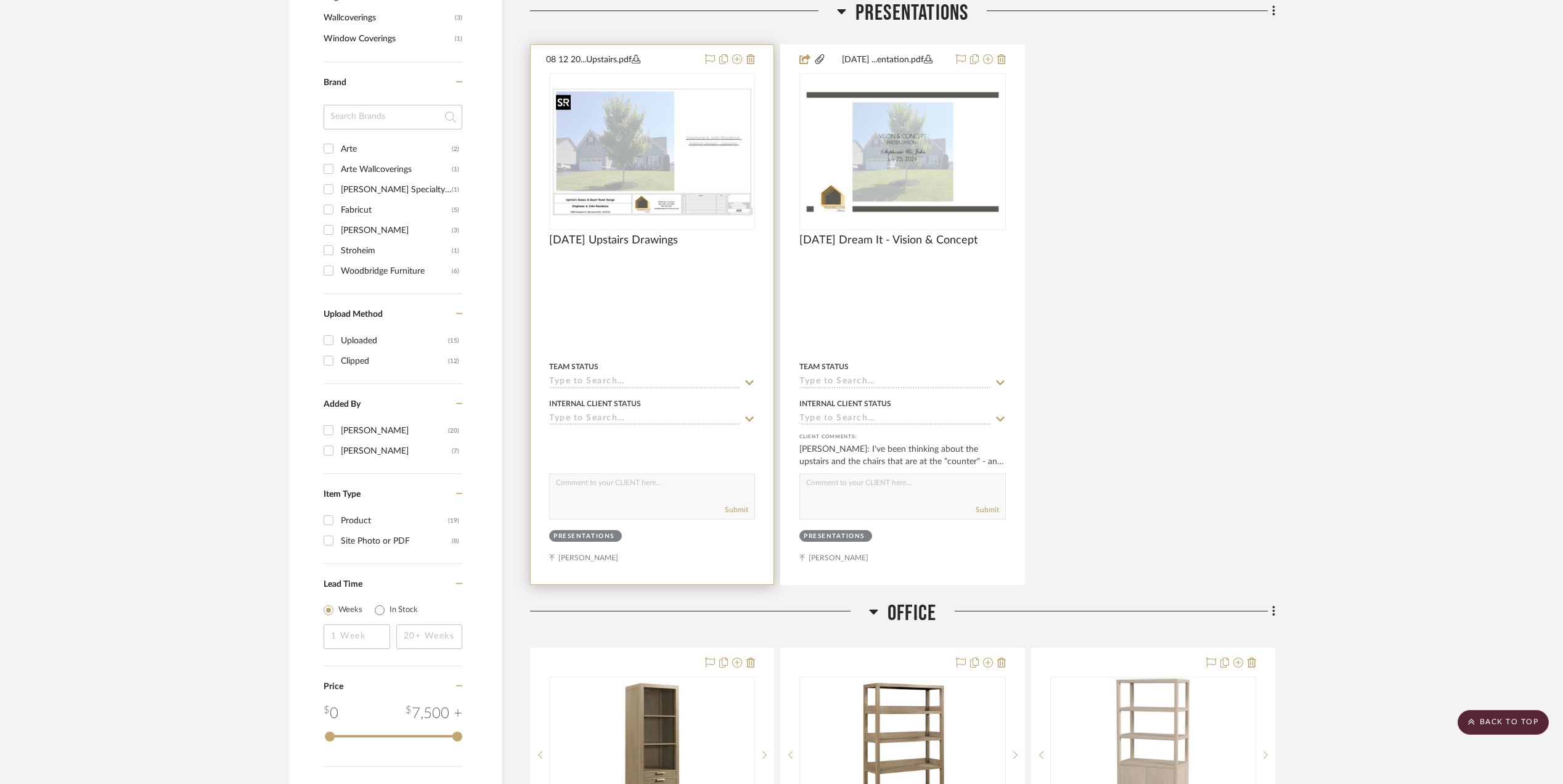
click at [658, 166] on img "0" at bounding box center [652, 151] width 203 height 131
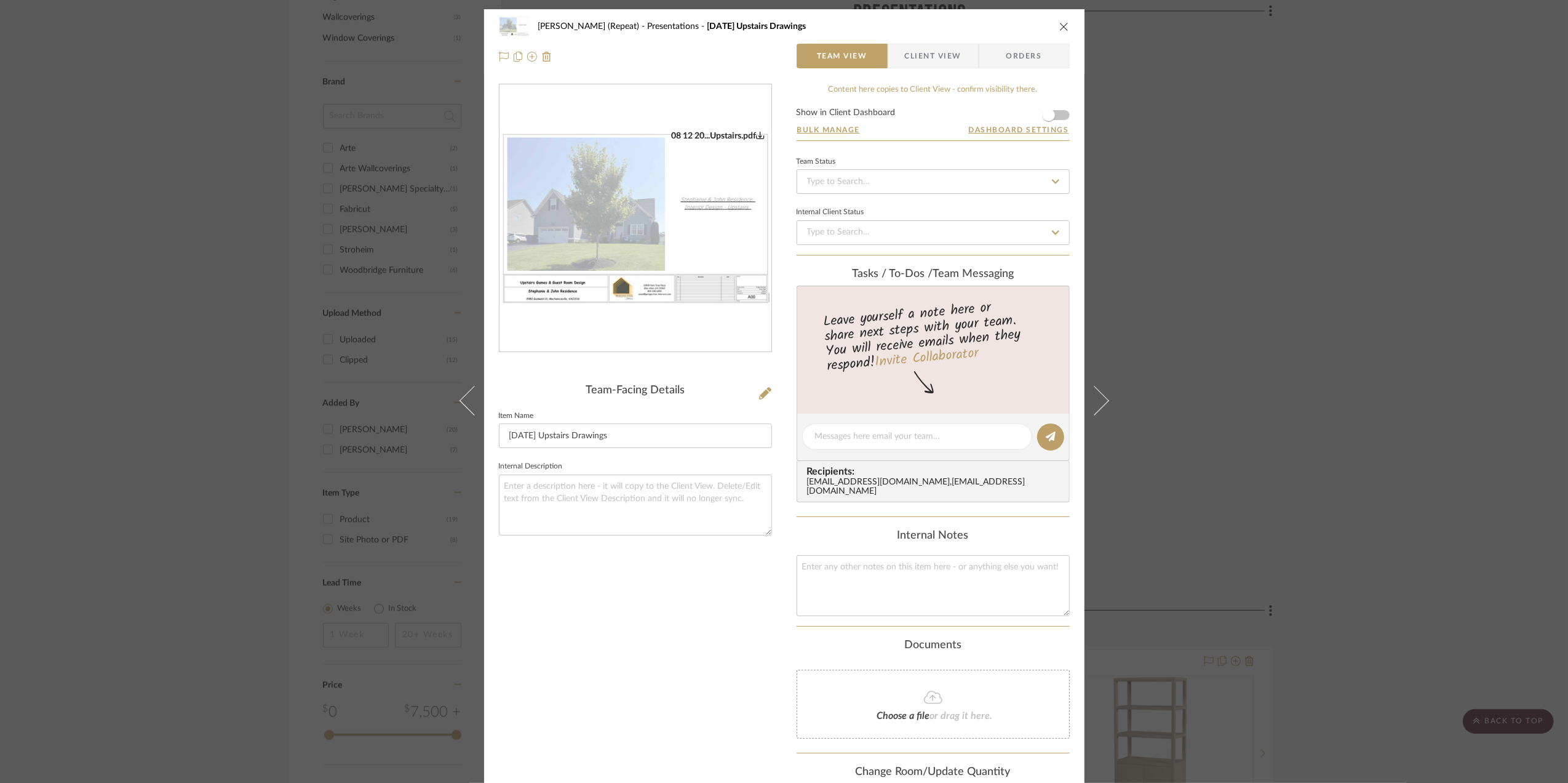
click at [639, 252] on div "08 12 20...Upstairs.pdf" at bounding box center [635, 218] width 272 height 268
click at [686, 227] on img "0" at bounding box center [635, 219] width 272 height 176
click at [1435, 374] on div "Stephanie Bergreen (Repeat) Presentations 8.12.2025 Upstairs Drawings Team View…" at bounding box center [784, 391] width 1568 height 783
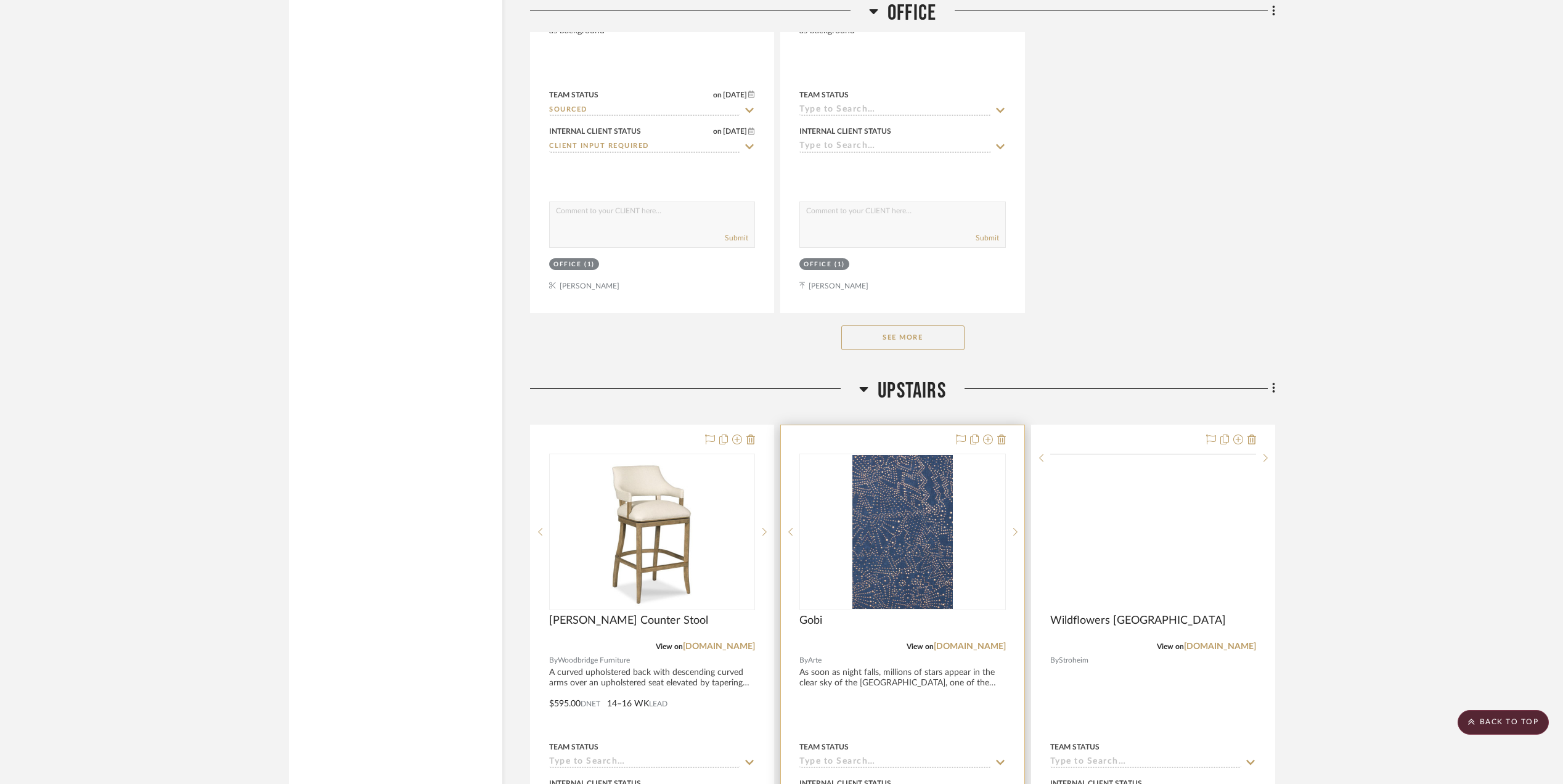
scroll to position [3109, 0]
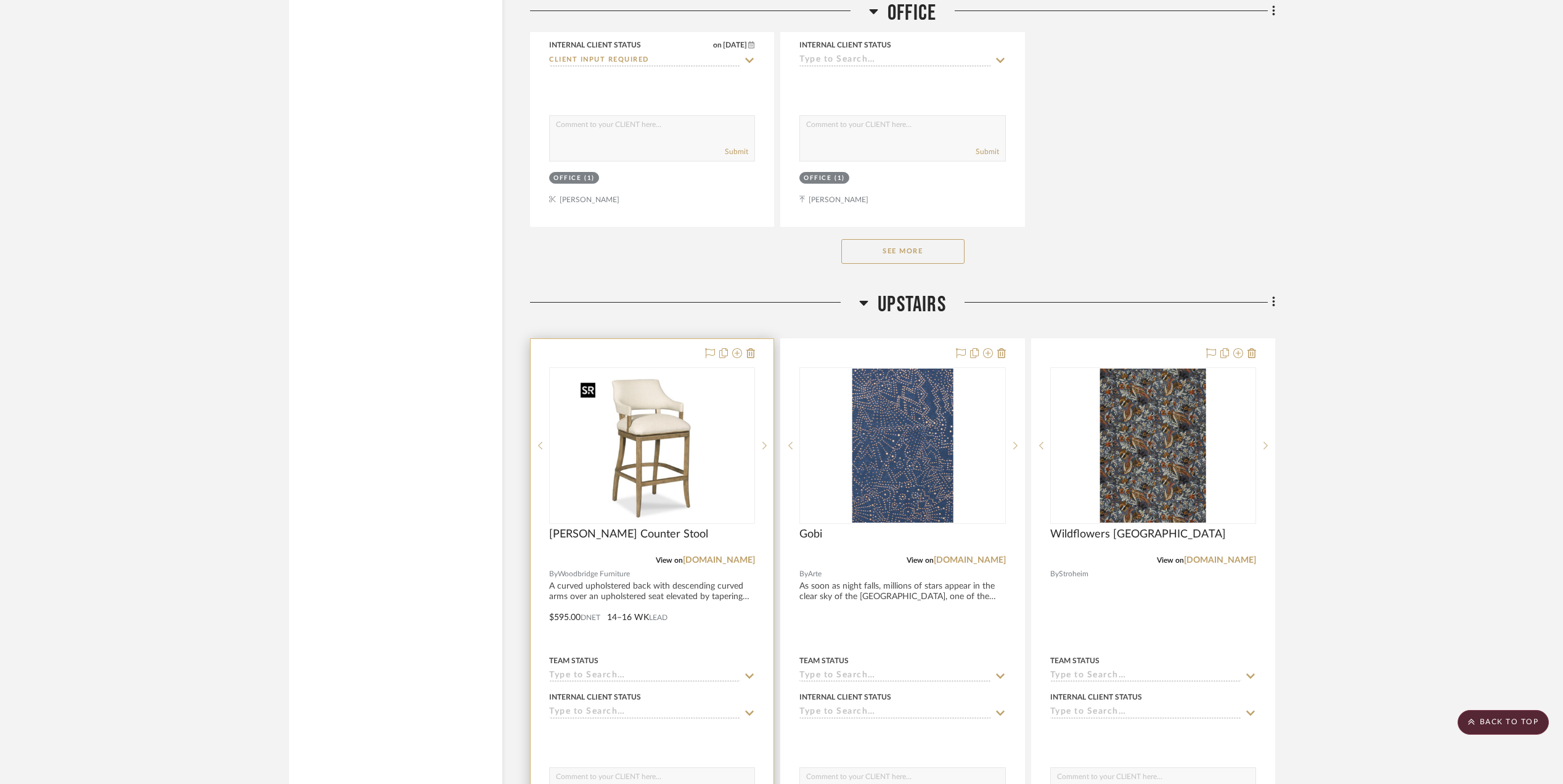
click at [649, 435] on img "0" at bounding box center [652, 445] width 154 height 154
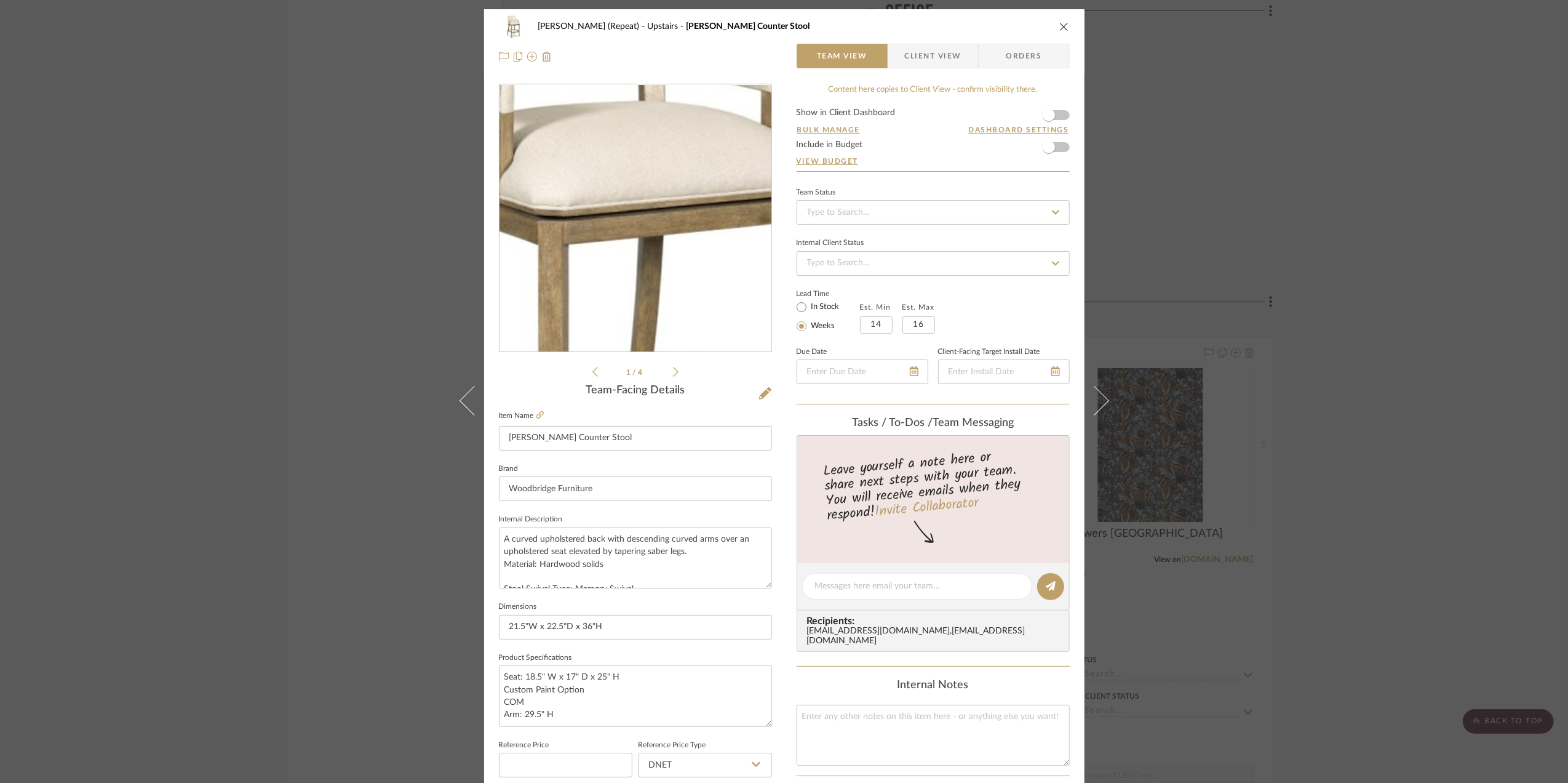
click at [636, 202] on img "0" at bounding box center [636, 219] width 267 height 267
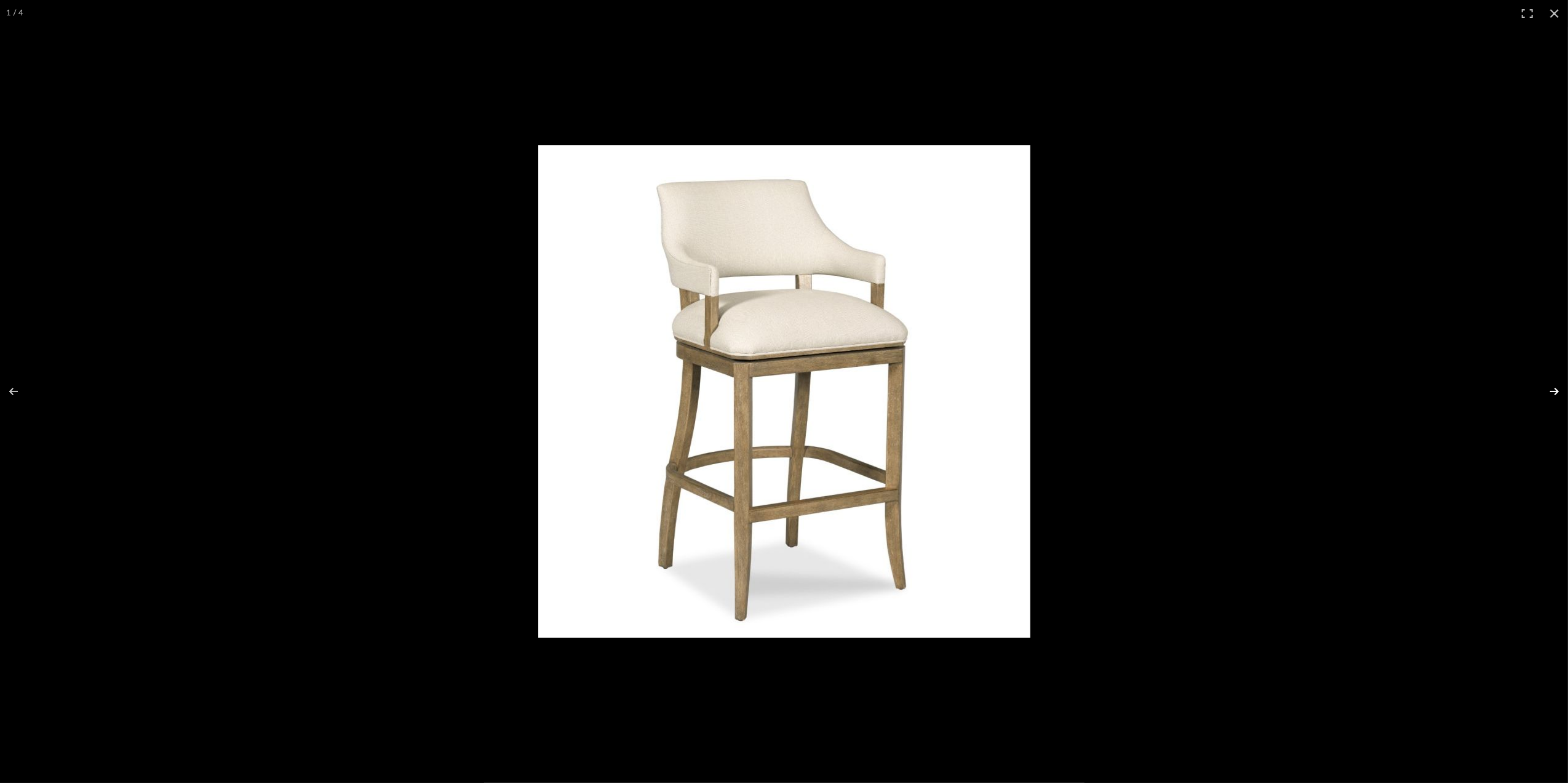
click at [1555, 391] on button at bounding box center [1547, 391] width 43 height 61
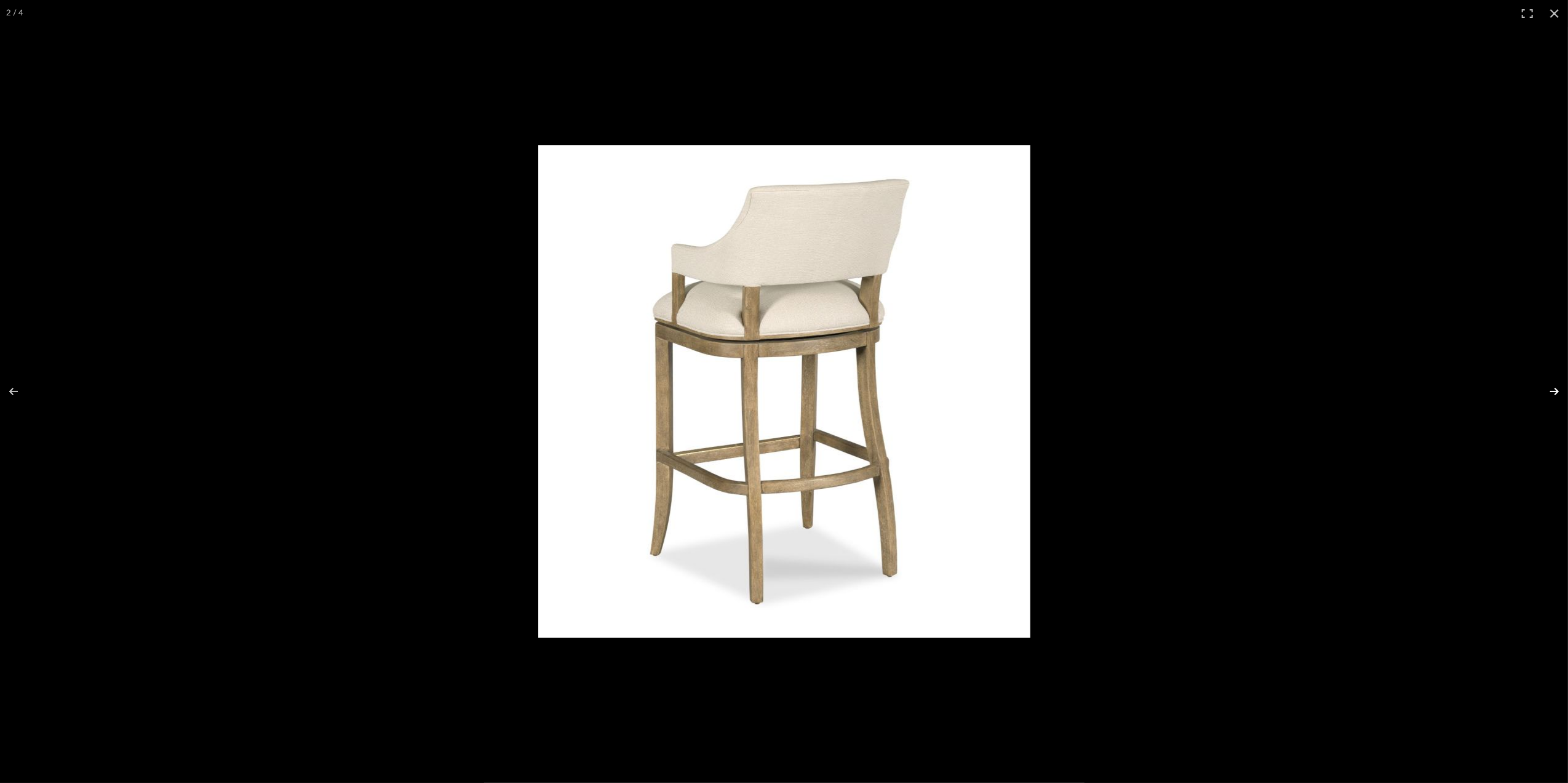
click at [1555, 391] on button at bounding box center [1547, 391] width 43 height 61
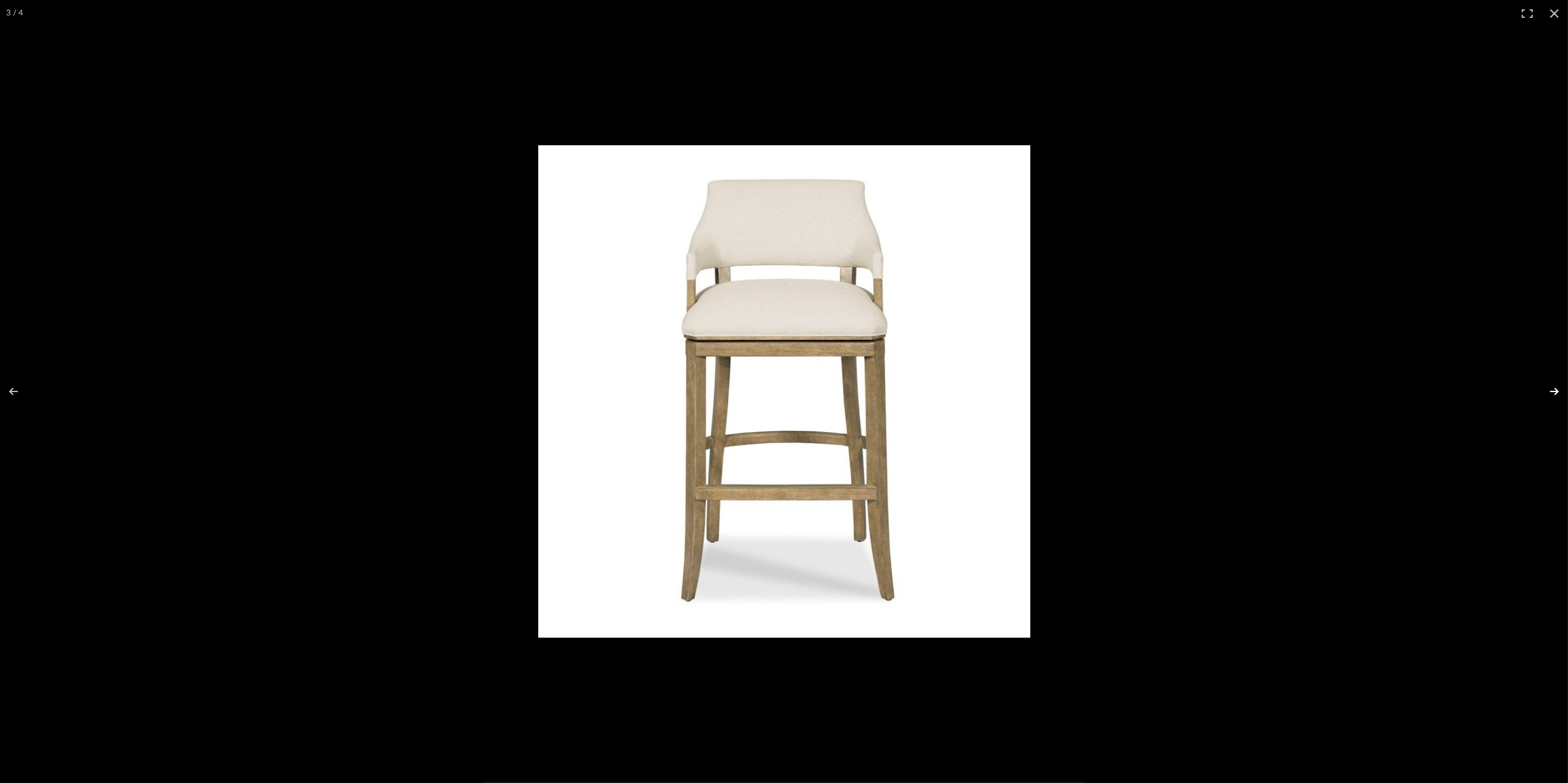
click at [1555, 391] on button at bounding box center [1547, 391] width 43 height 61
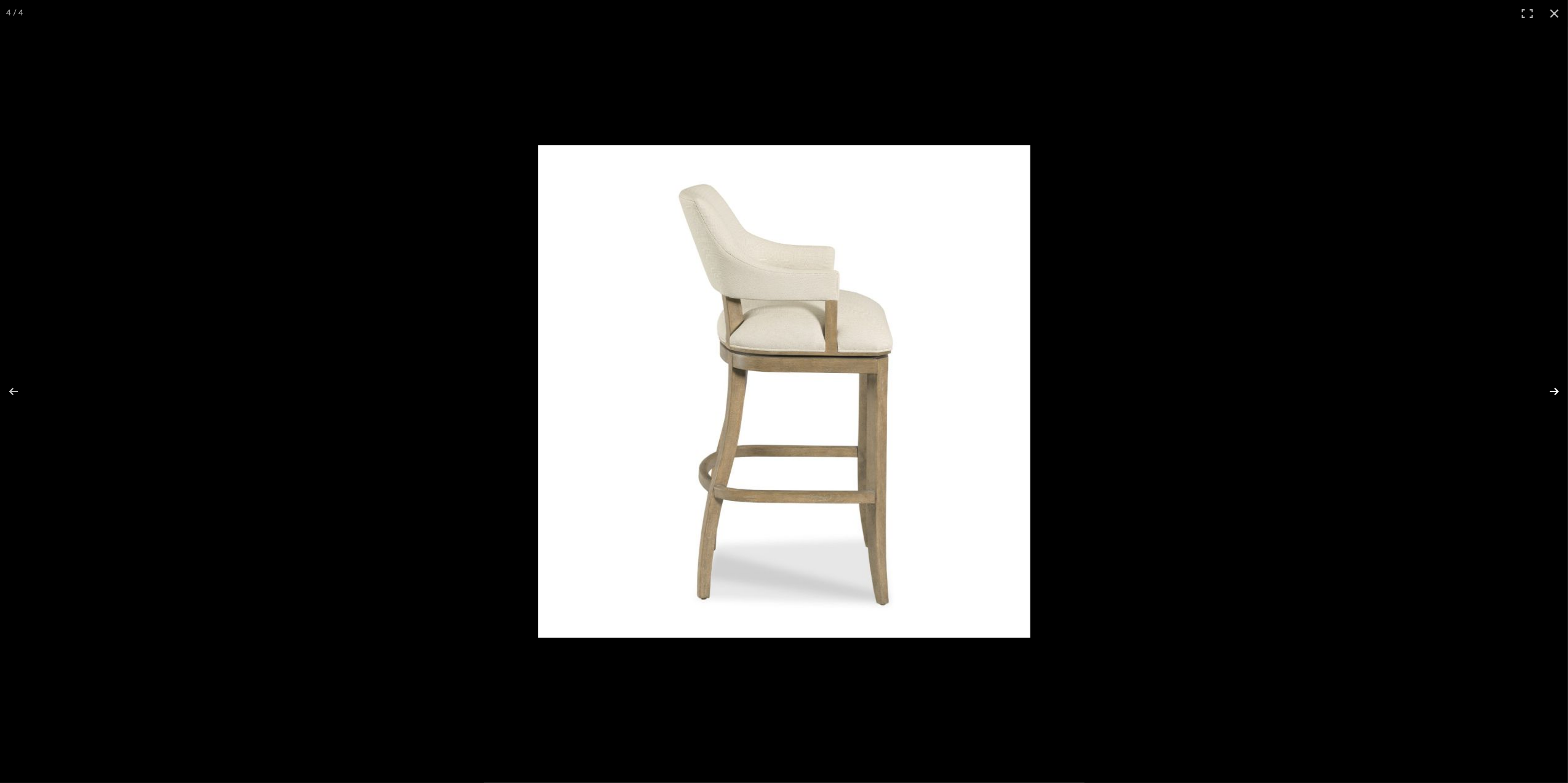
click at [1556, 385] on button at bounding box center [1547, 391] width 43 height 61
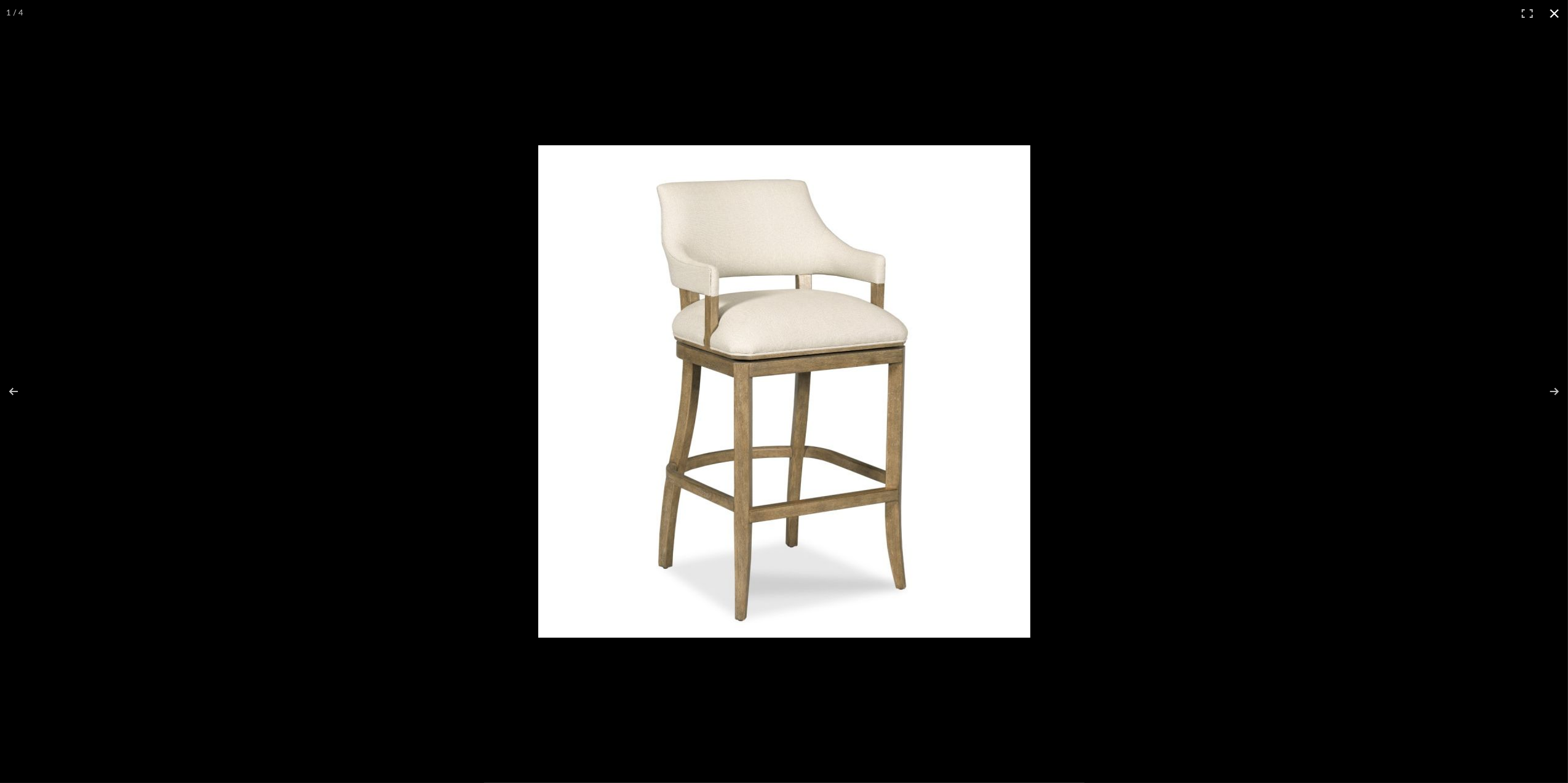
click at [1558, 16] on button at bounding box center [1554, 13] width 27 height 27
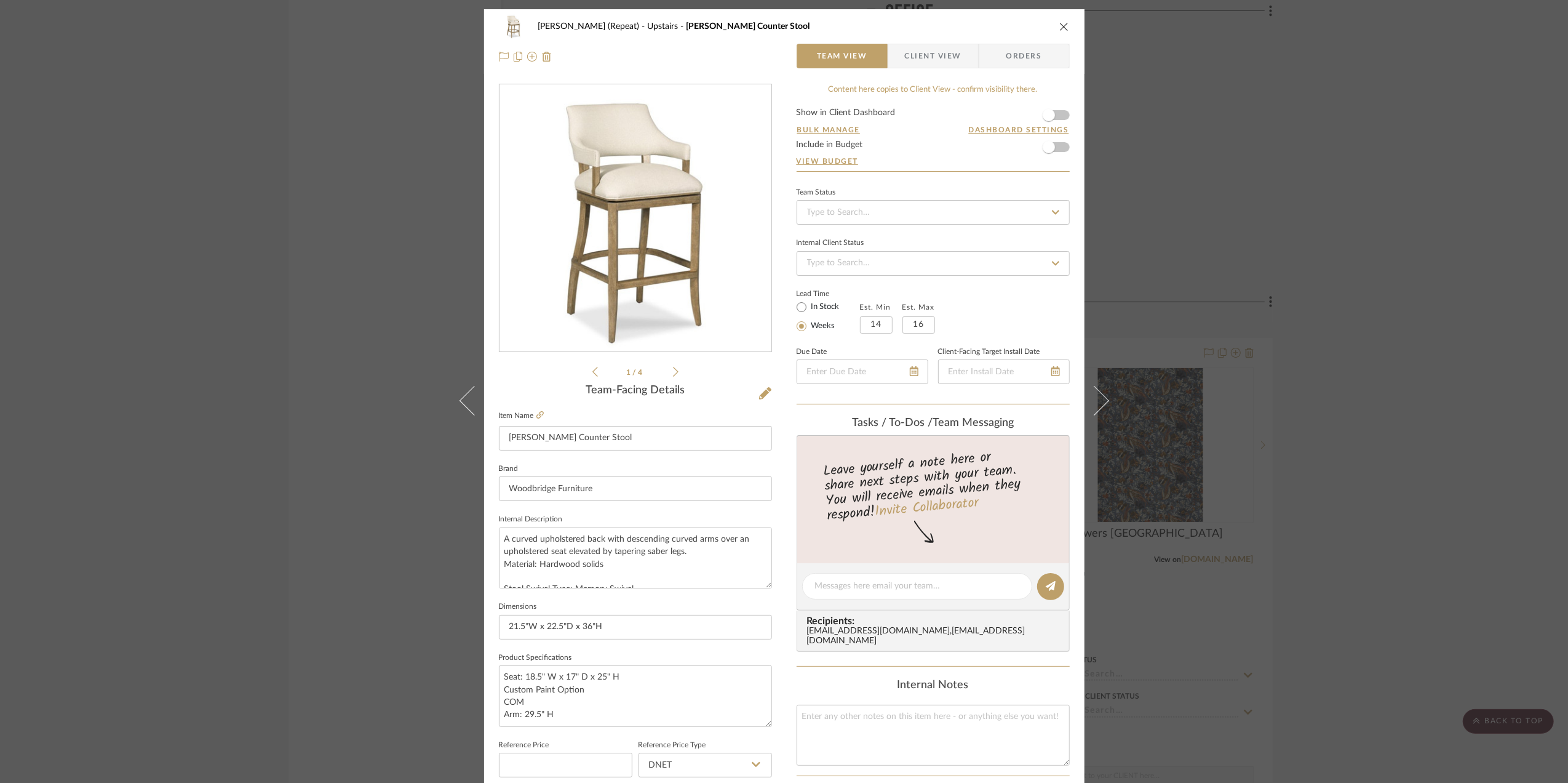
click at [1378, 523] on div "Stephanie Bergreen (Repeat) Upstairs Timothy Counter Stool Team View Client Vie…" at bounding box center [784, 391] width 1568 height 783
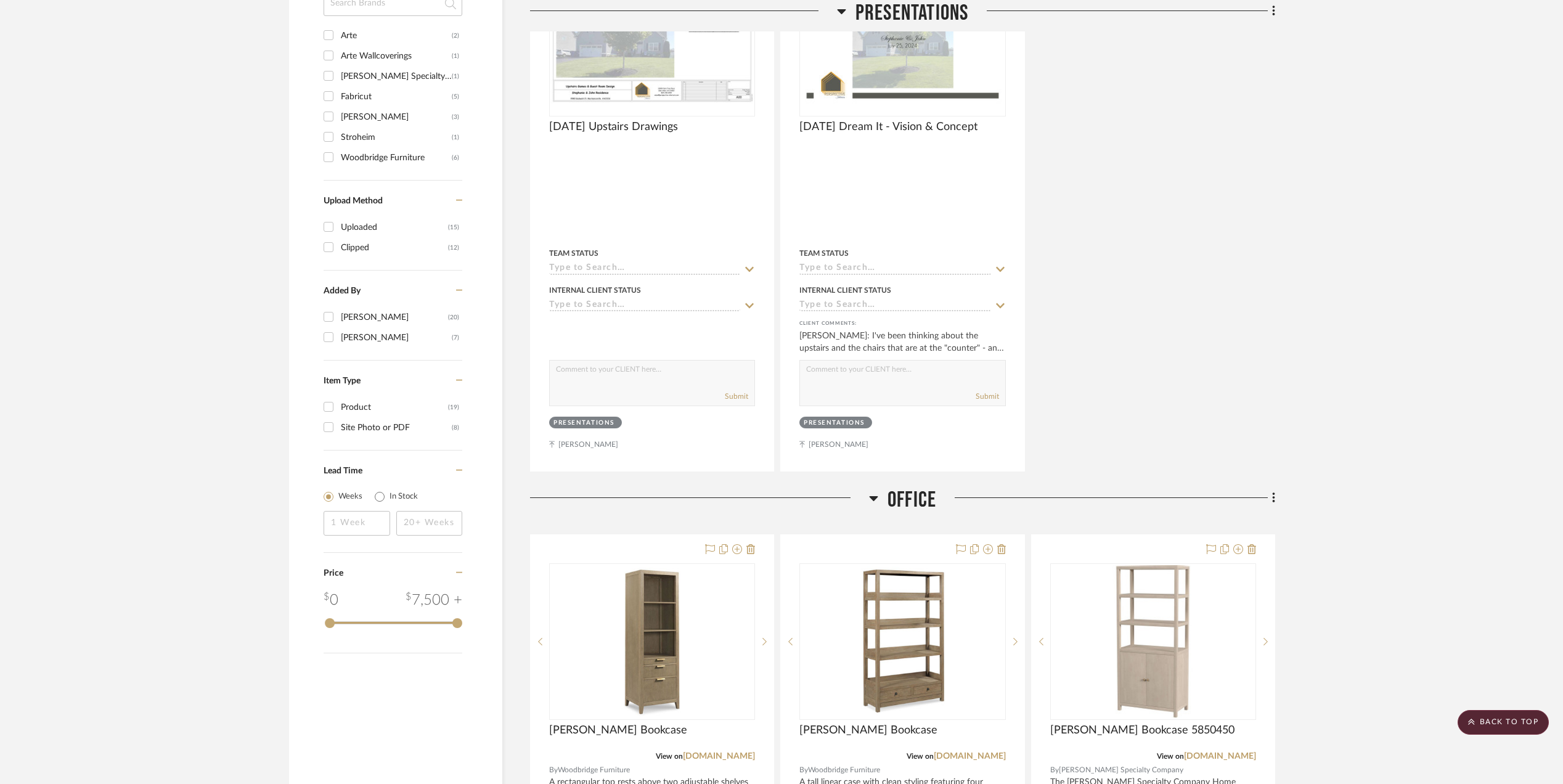
scroll to position [1384, 0]
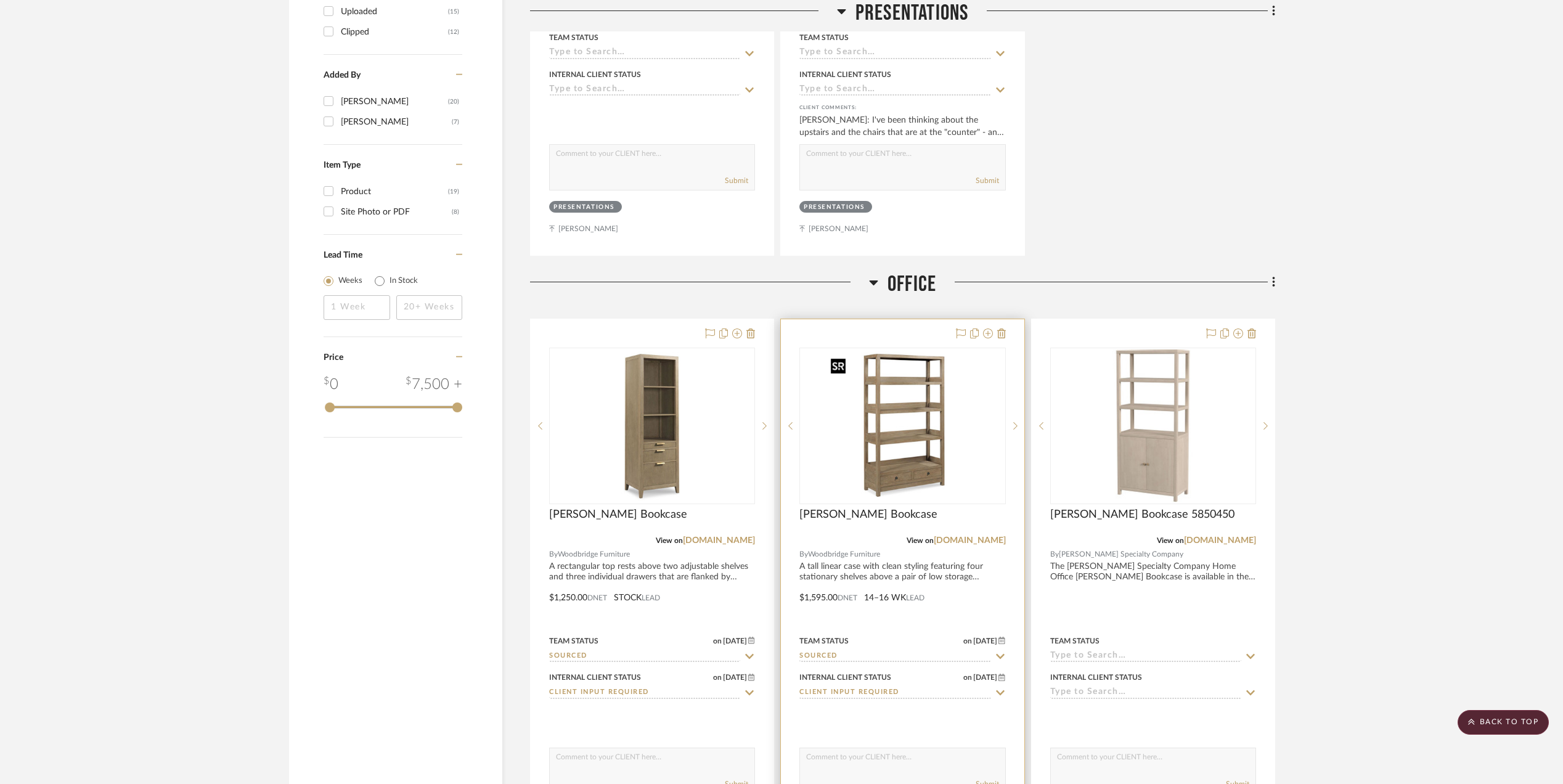
click at [920, 469] on img "0" at bounding box center [902, 426] width 154 height 154
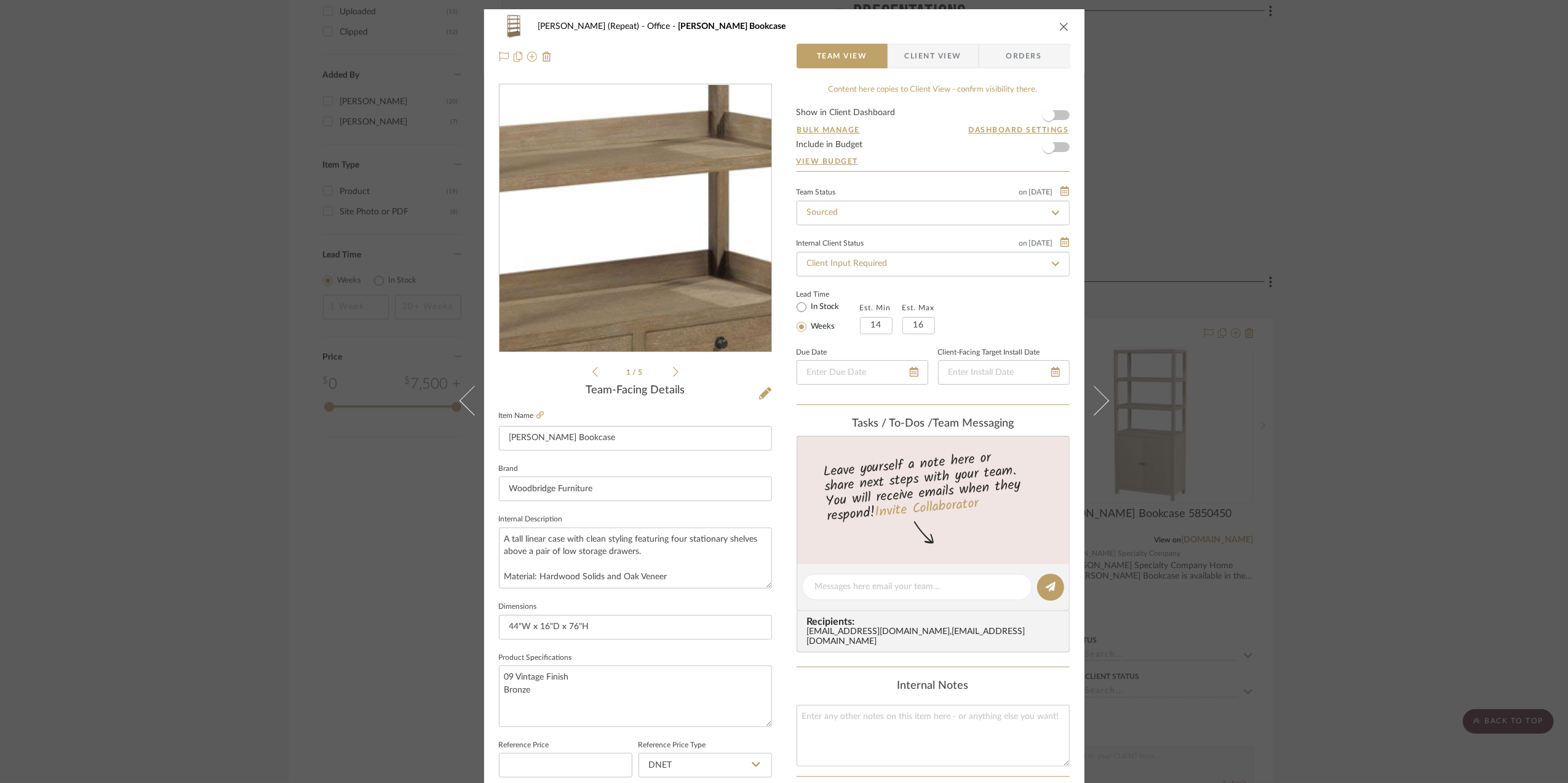
click at [647, 259] on img "0" at bounding box center [636, 219] width 267 height 267
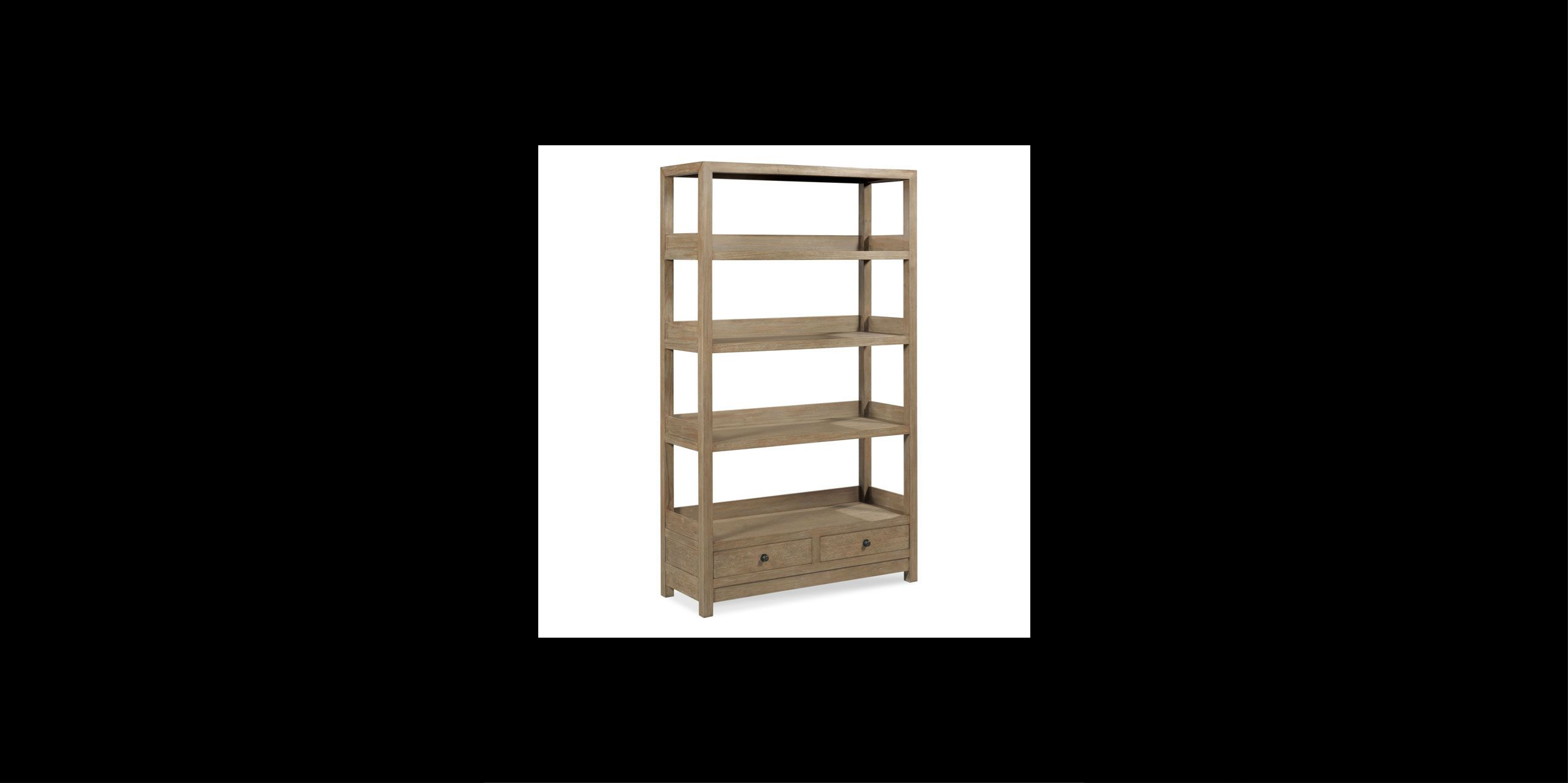
click at [1556, 389] on button at bounding box center [1547, 391] width 43 height 61
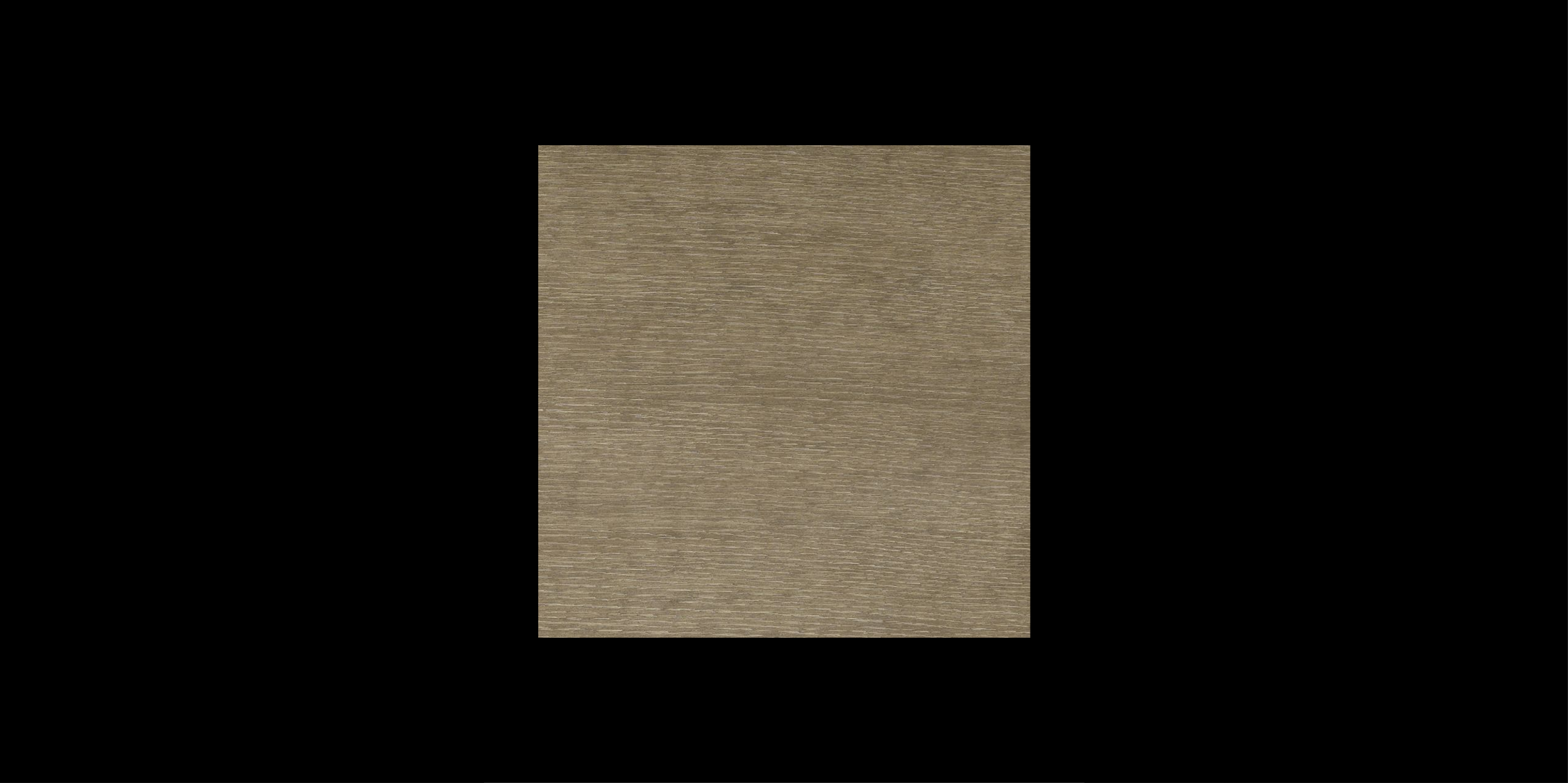
click at [1556, 389] on button at bounding box center [1547, 391] width 43 height 61
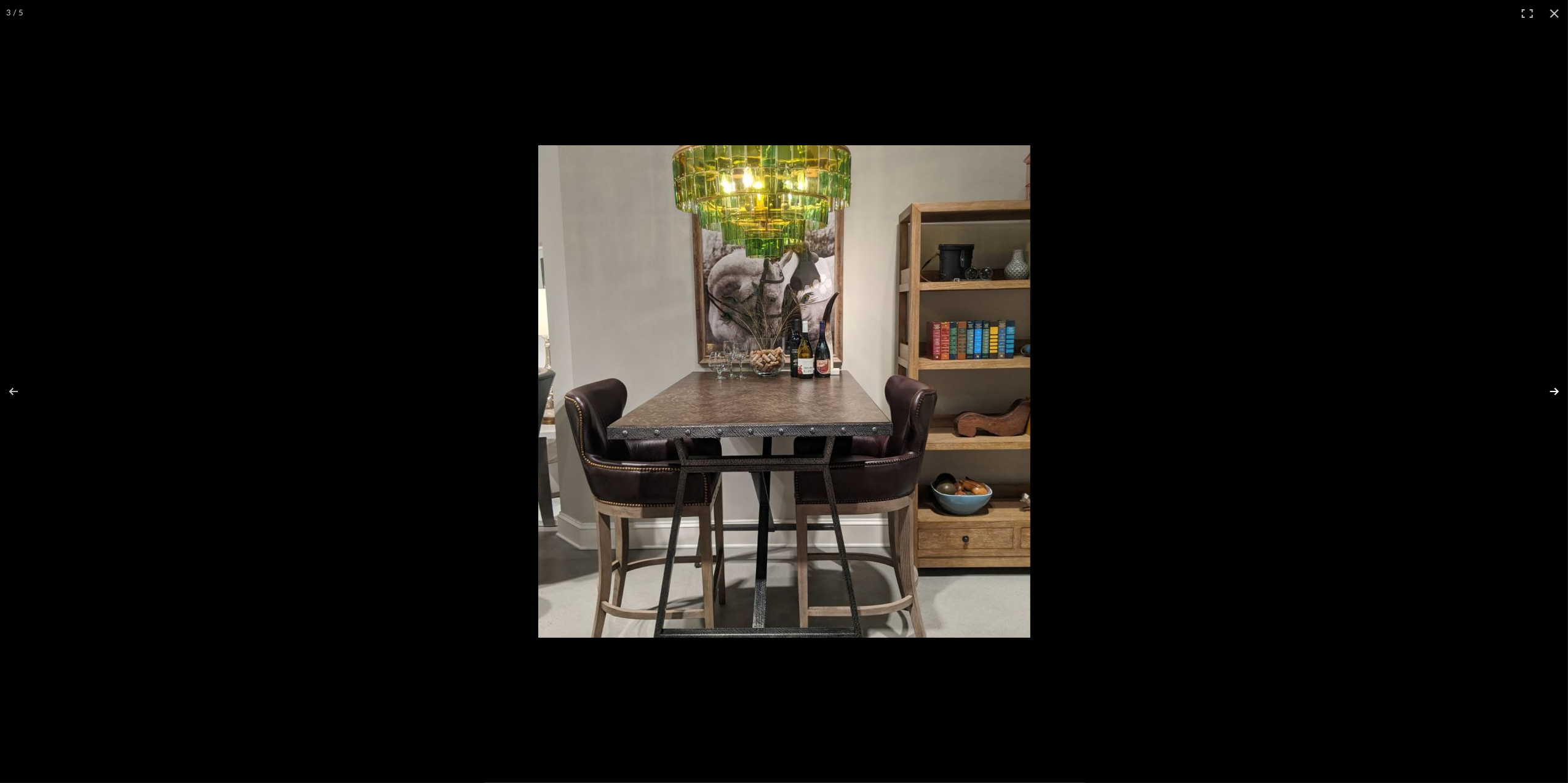
click at [1555, 391] on button at bounding box center [1547, 391] width 43 height 61
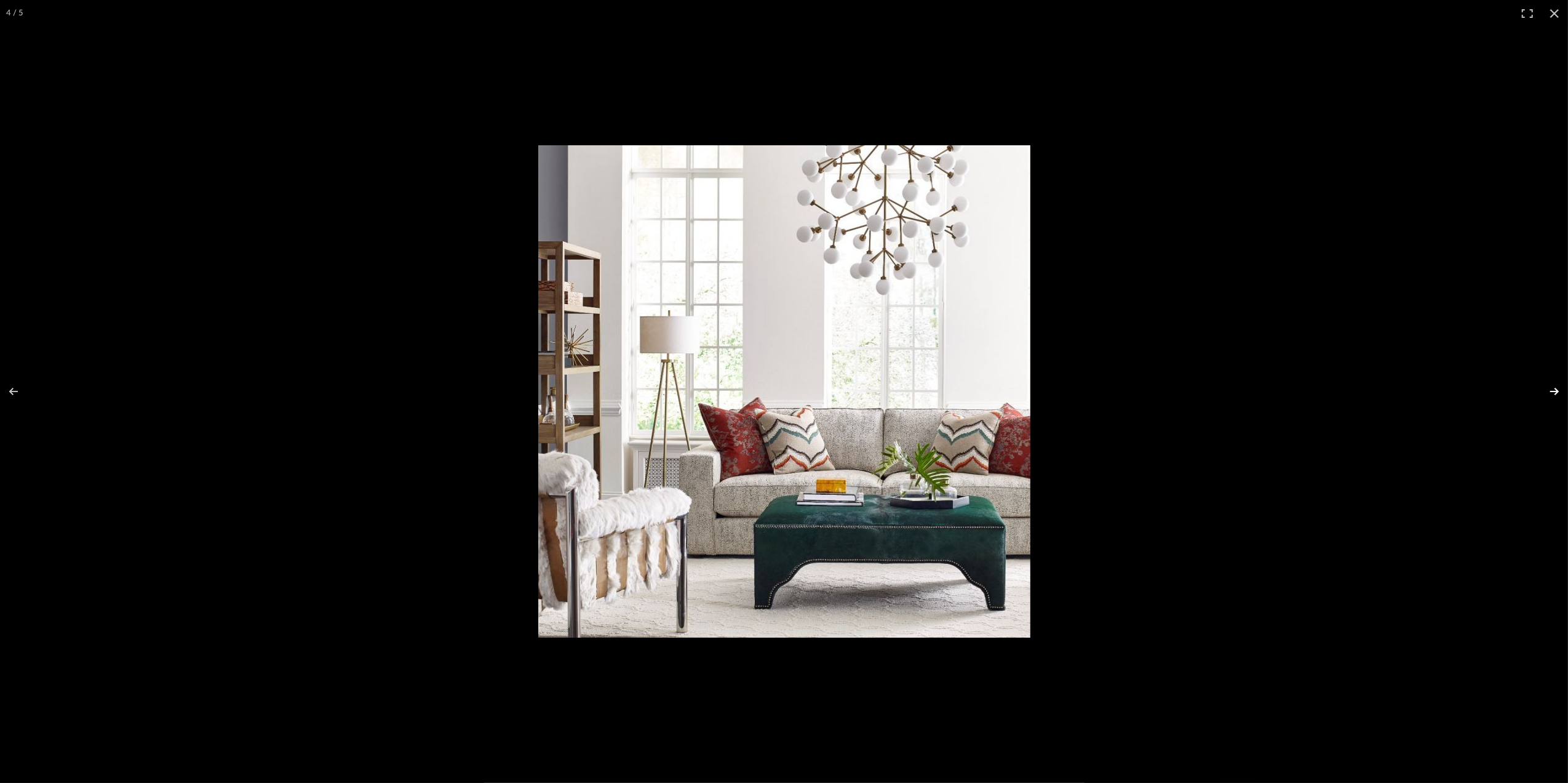
click at [1549, 394] on button at bounding box center [1547, 391] width 43 height 61
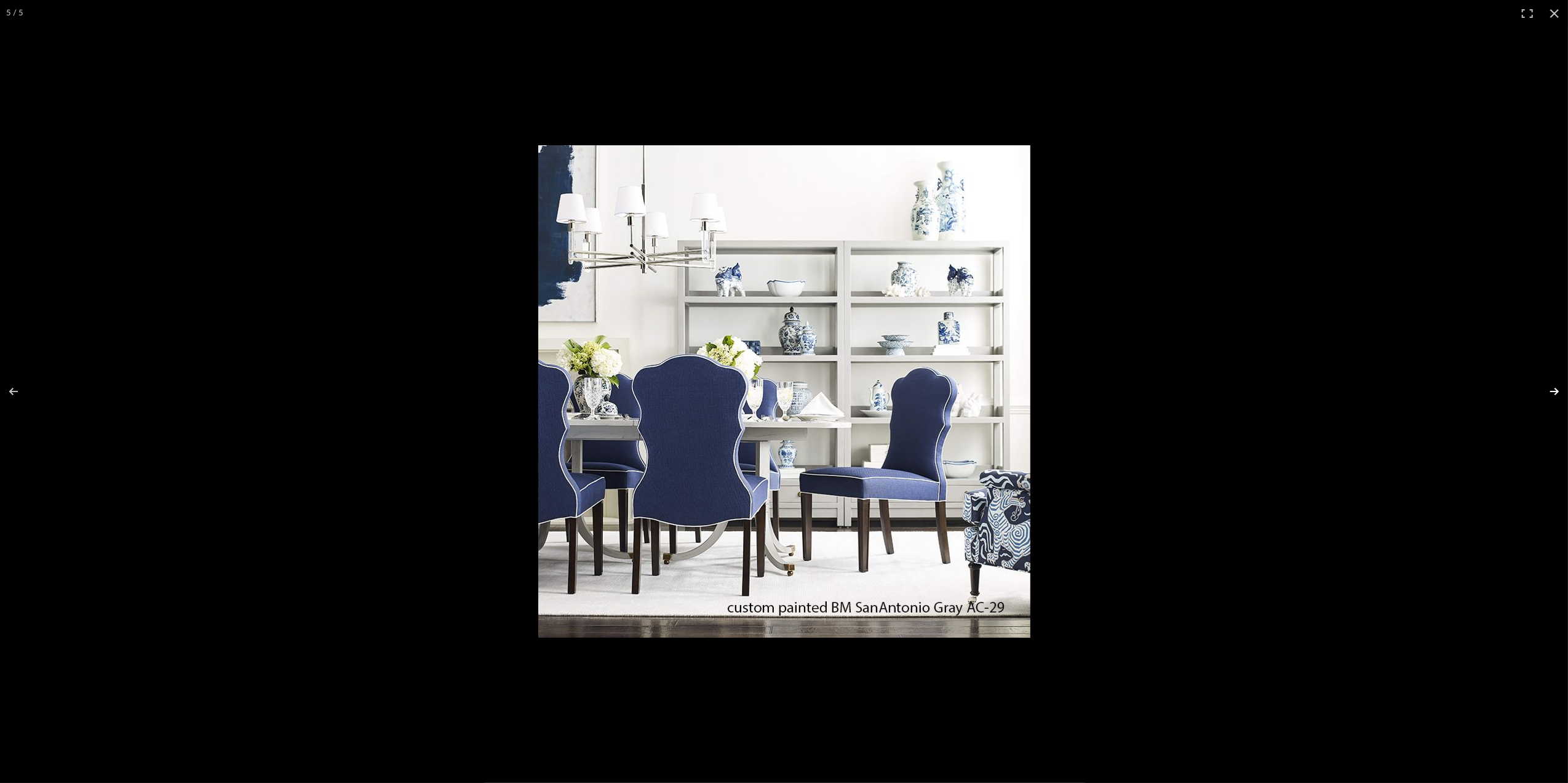
click at [1557, 393] on button at bounding box center [1547, 391] width 43 height 61
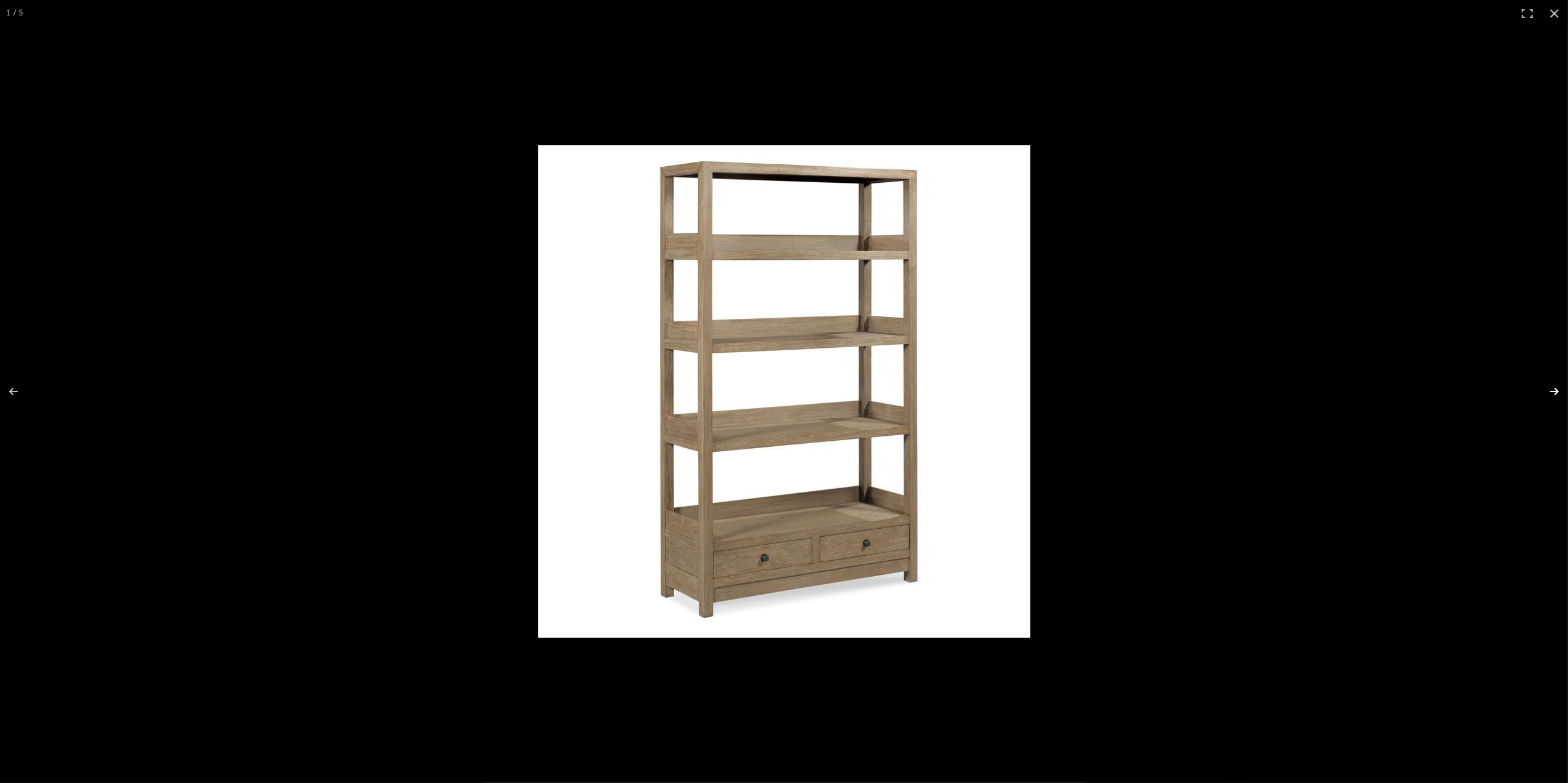
click at [1557, 393] on button at bounding box center [1547, 391] width 43 height 61
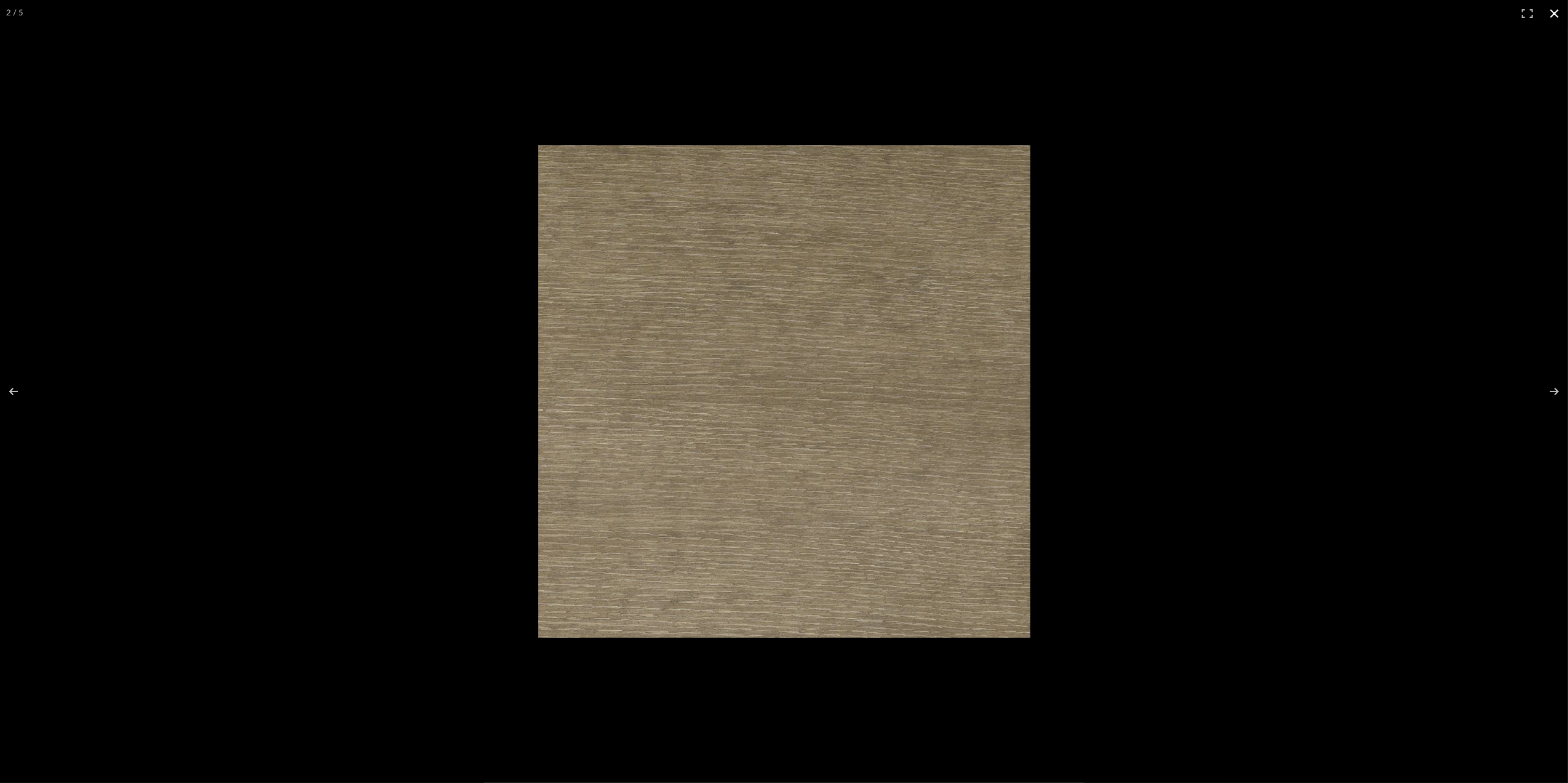
click at [1551, 14] on button at bounding box center [1554, 13] width 27 height 27
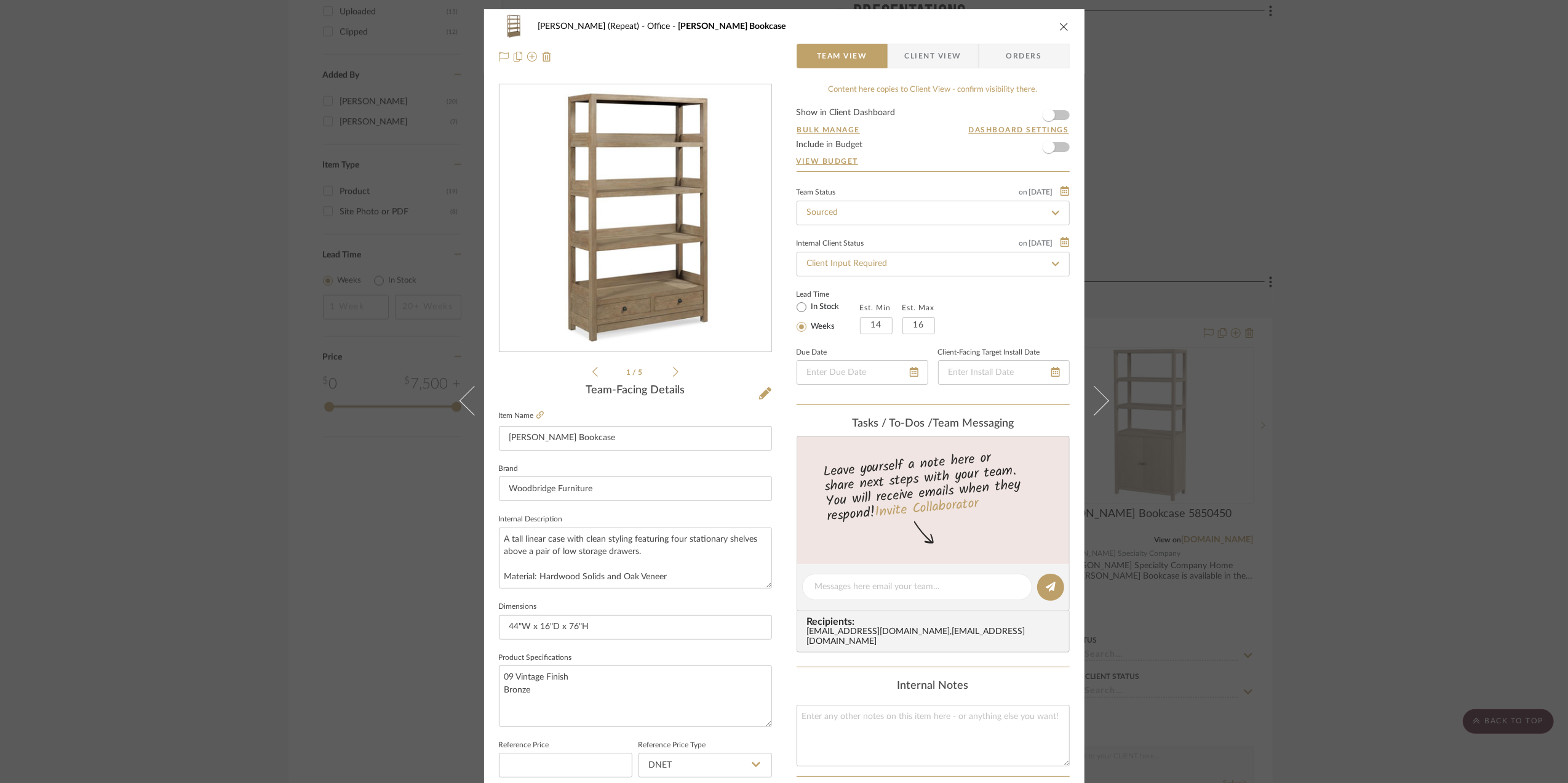
click at [1431, 450] on div "Stephanie Bergreen (Repeat) Office Winslow Bookcase Team View Client View Order…" at bounding box center [784, 391] width 1568 height 783
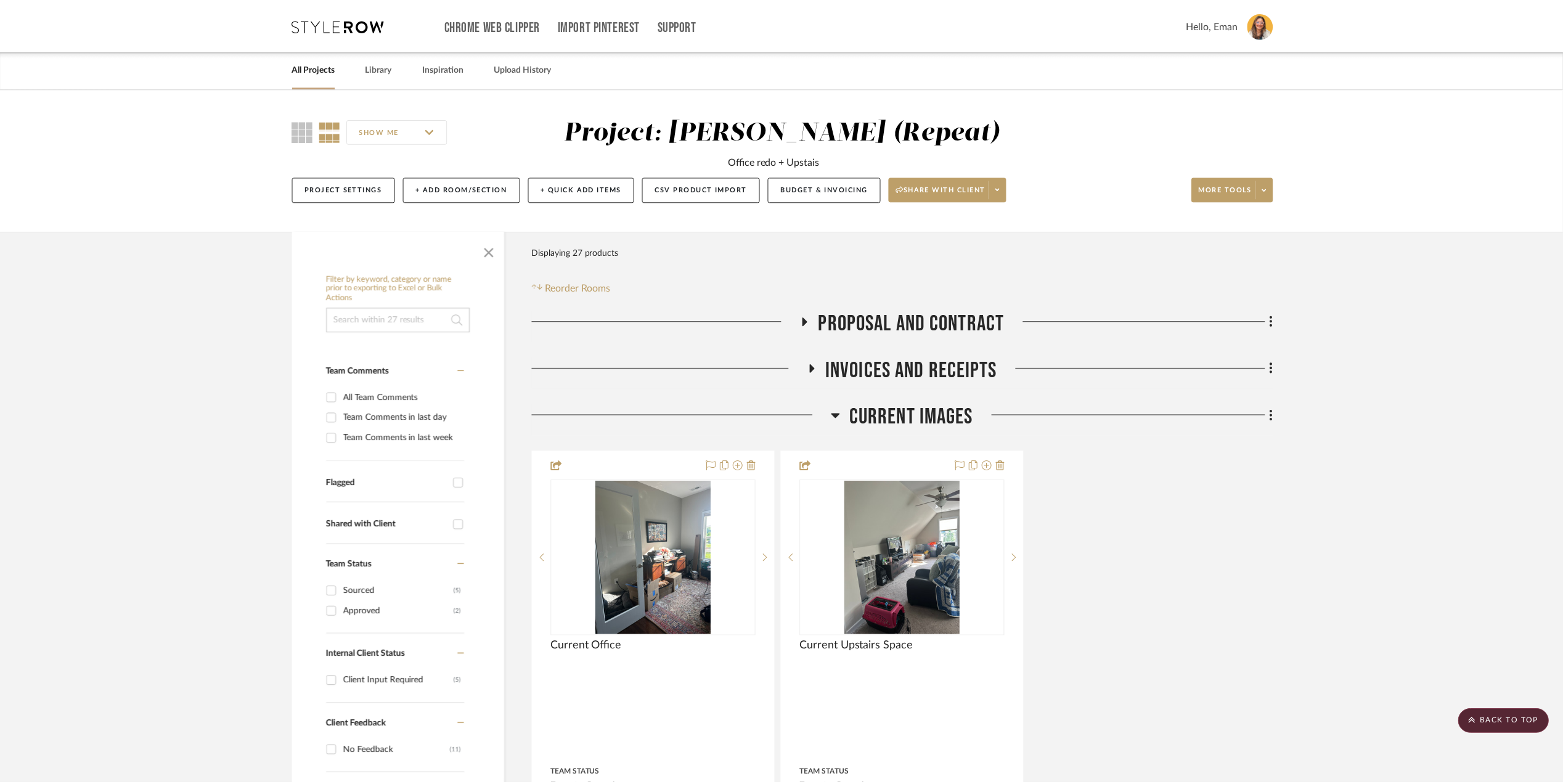
scroll to position [1384, 0]
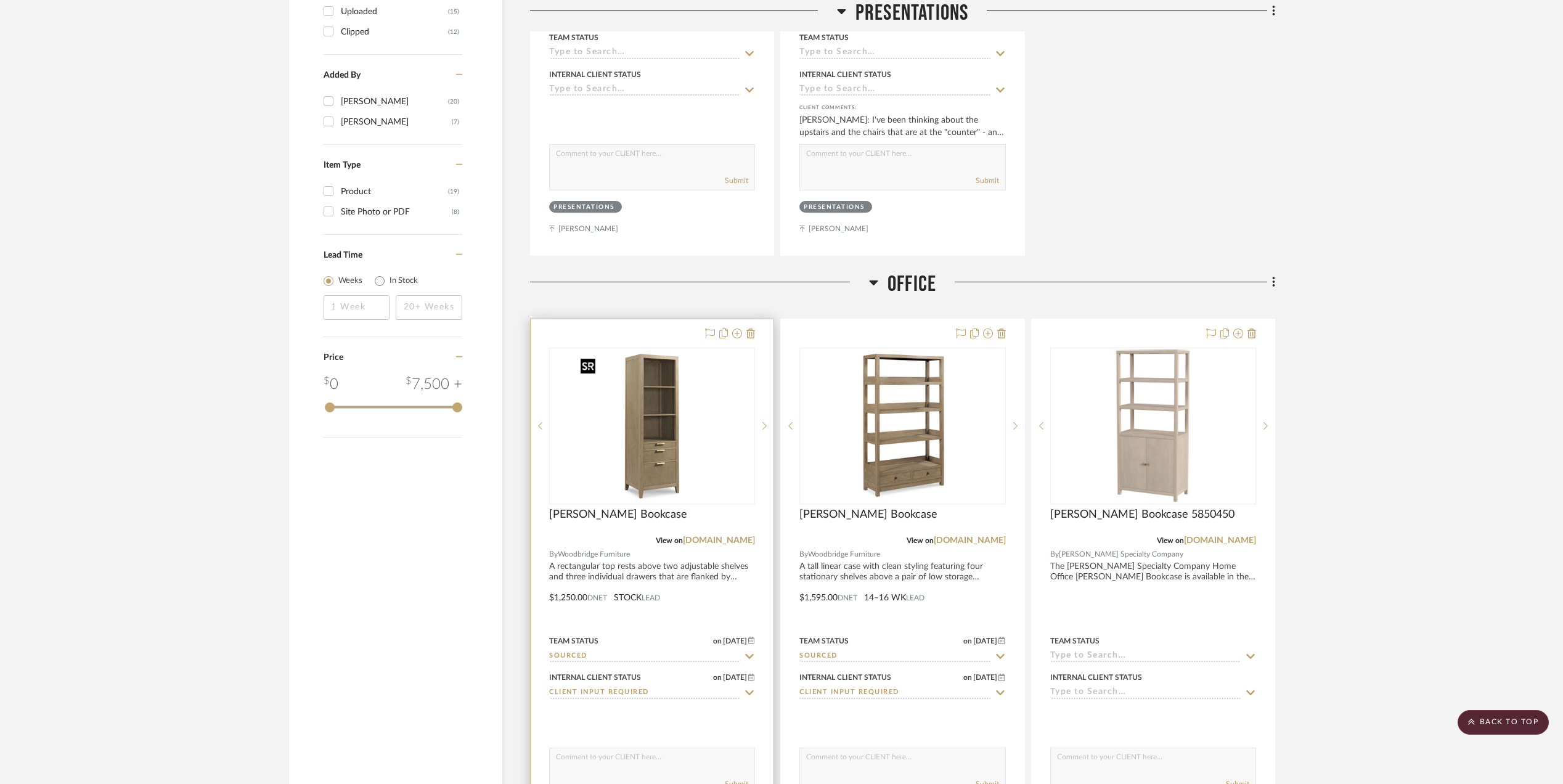
click at [653, 429] on img "0" at bounding box center [652, 426] width 154 height 154
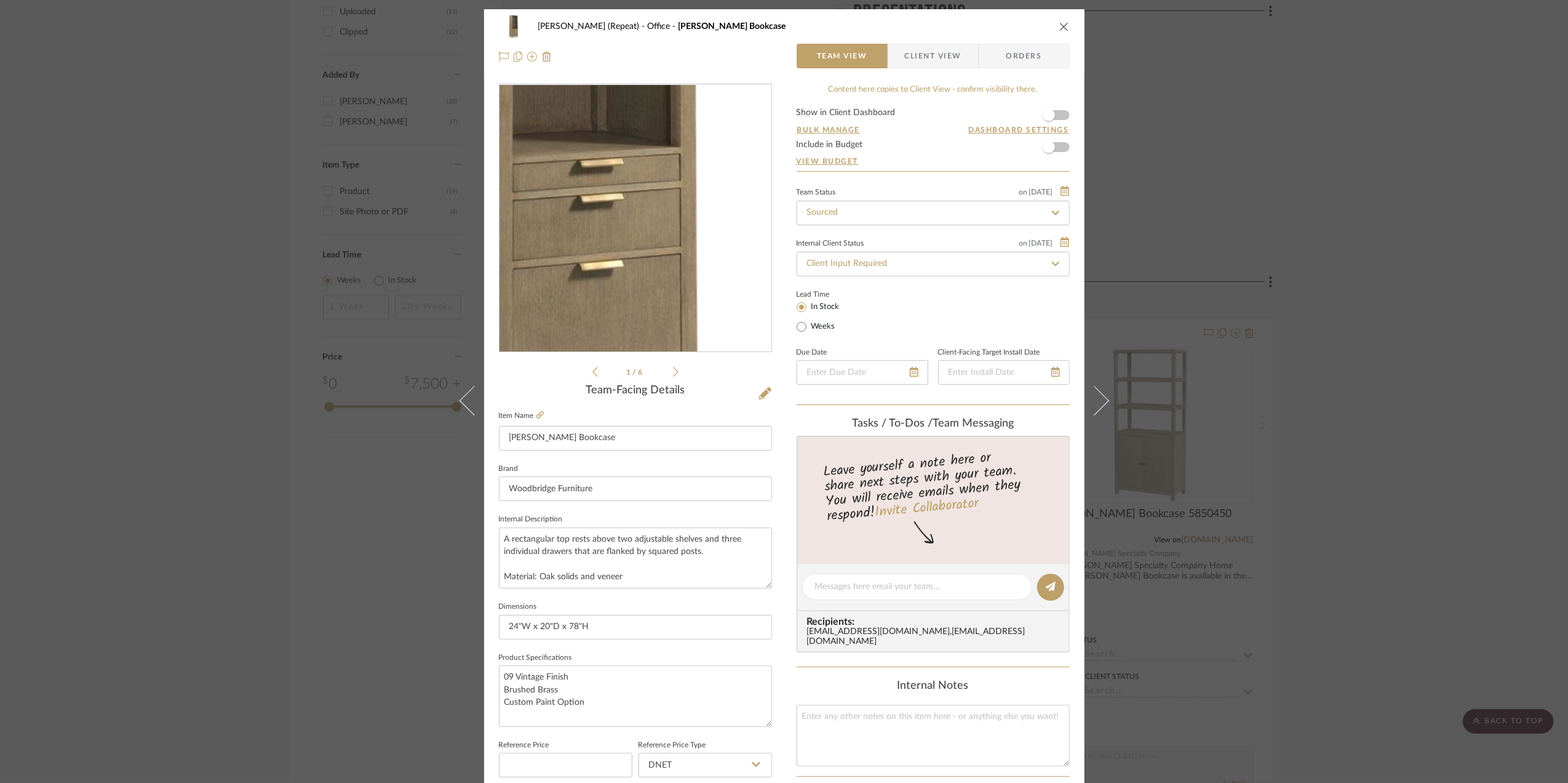
click at [658, 268] on img "0" at bounding box center [636, 219] width 267 height 267
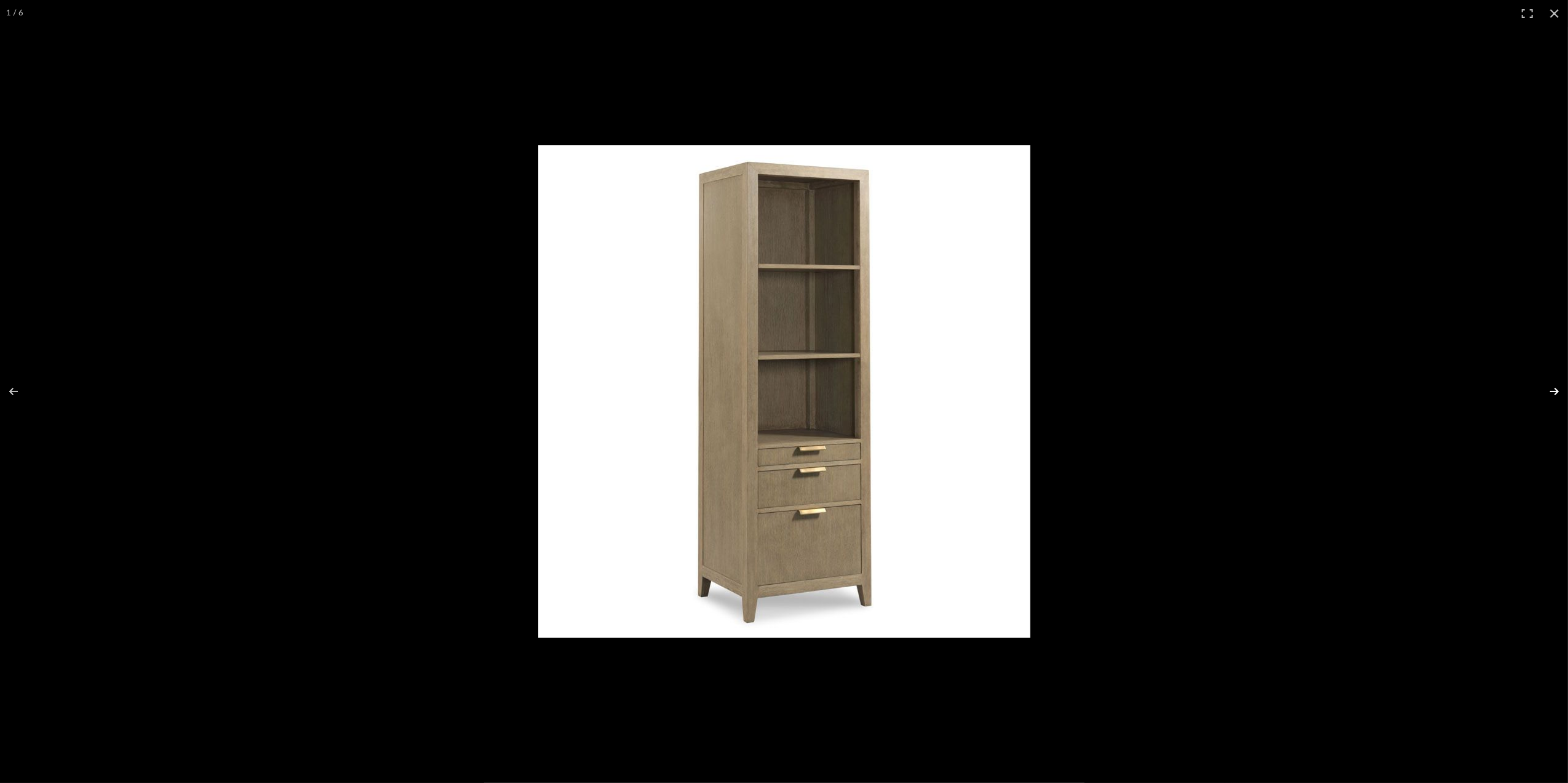
click at [1551, 391] on button at bounding box center [1547, 391] width 43 height 61
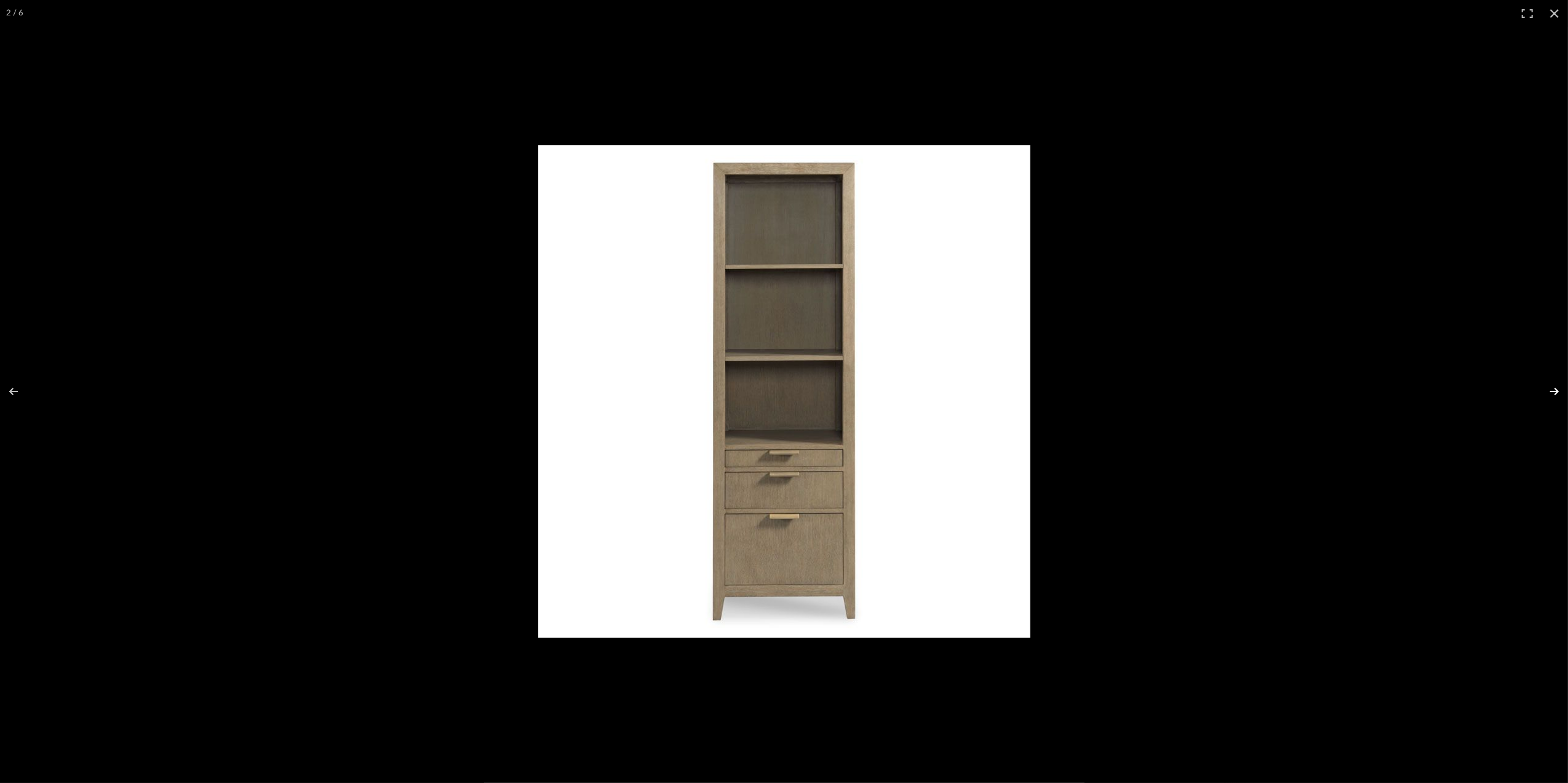
click at [1553, 391] on button at bounding box center [1547, 391] width 43 height 61
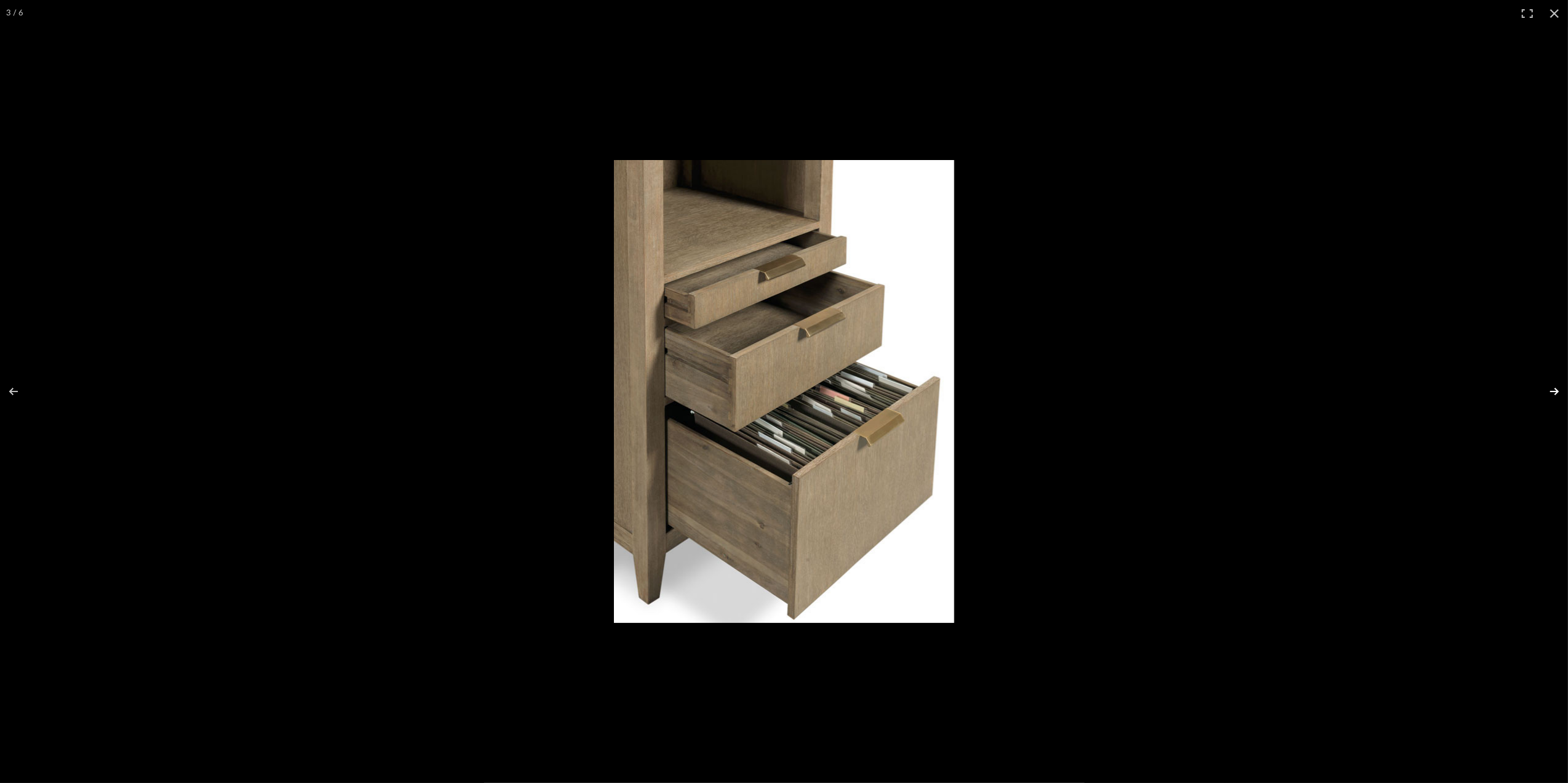
click at [1551, 389] on button at bounding box center [1547, 391] width 43 height 61
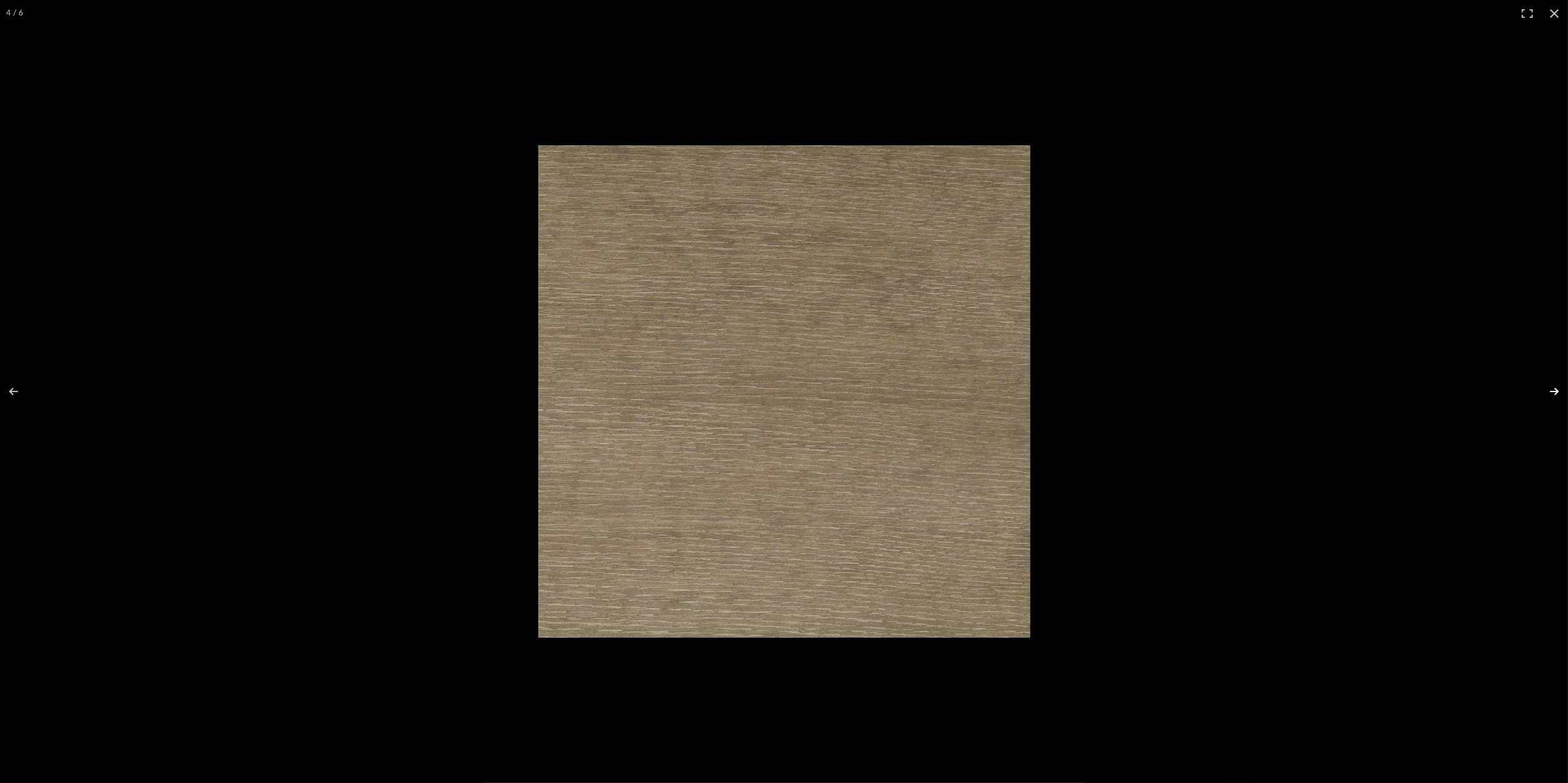
click at [1551, 389] on button at bounding box center [1547, 391] width 43 height 61
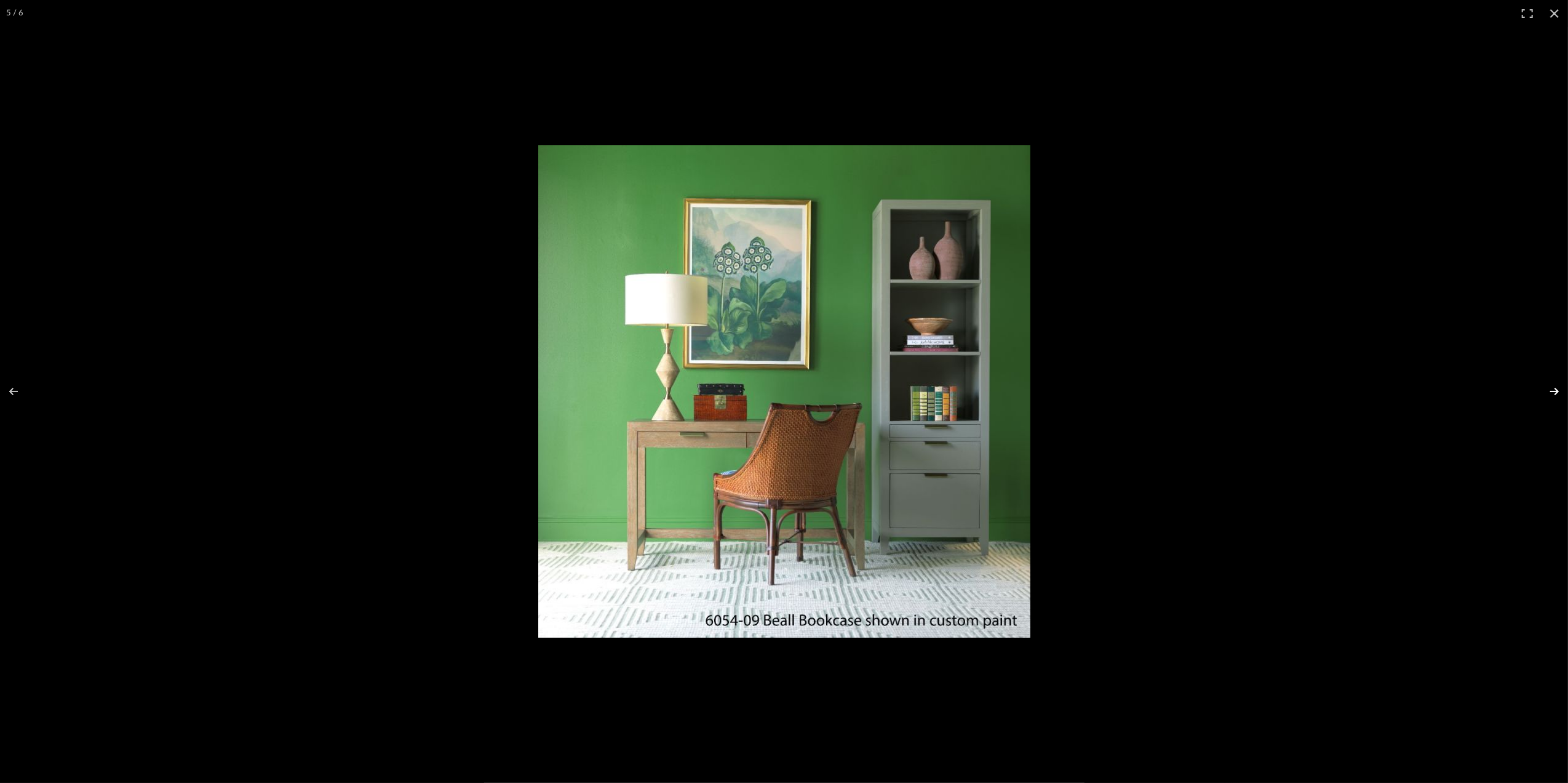
click at [1551, 390] on button at bounding box center [1547, 391] width 43 height 61
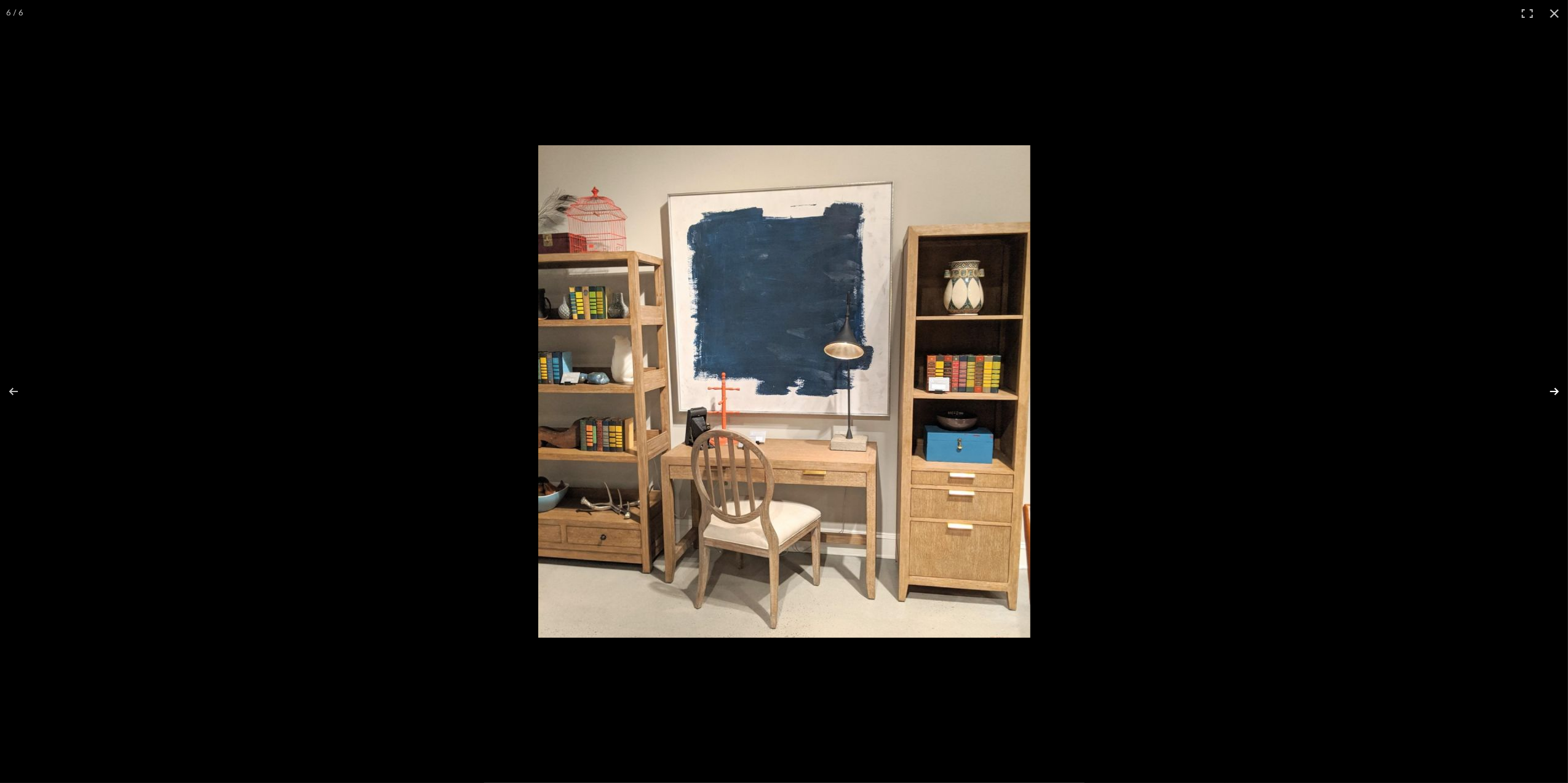
click at [1559, 387] on button at bounding box center [1547, 391] width 43 height 61
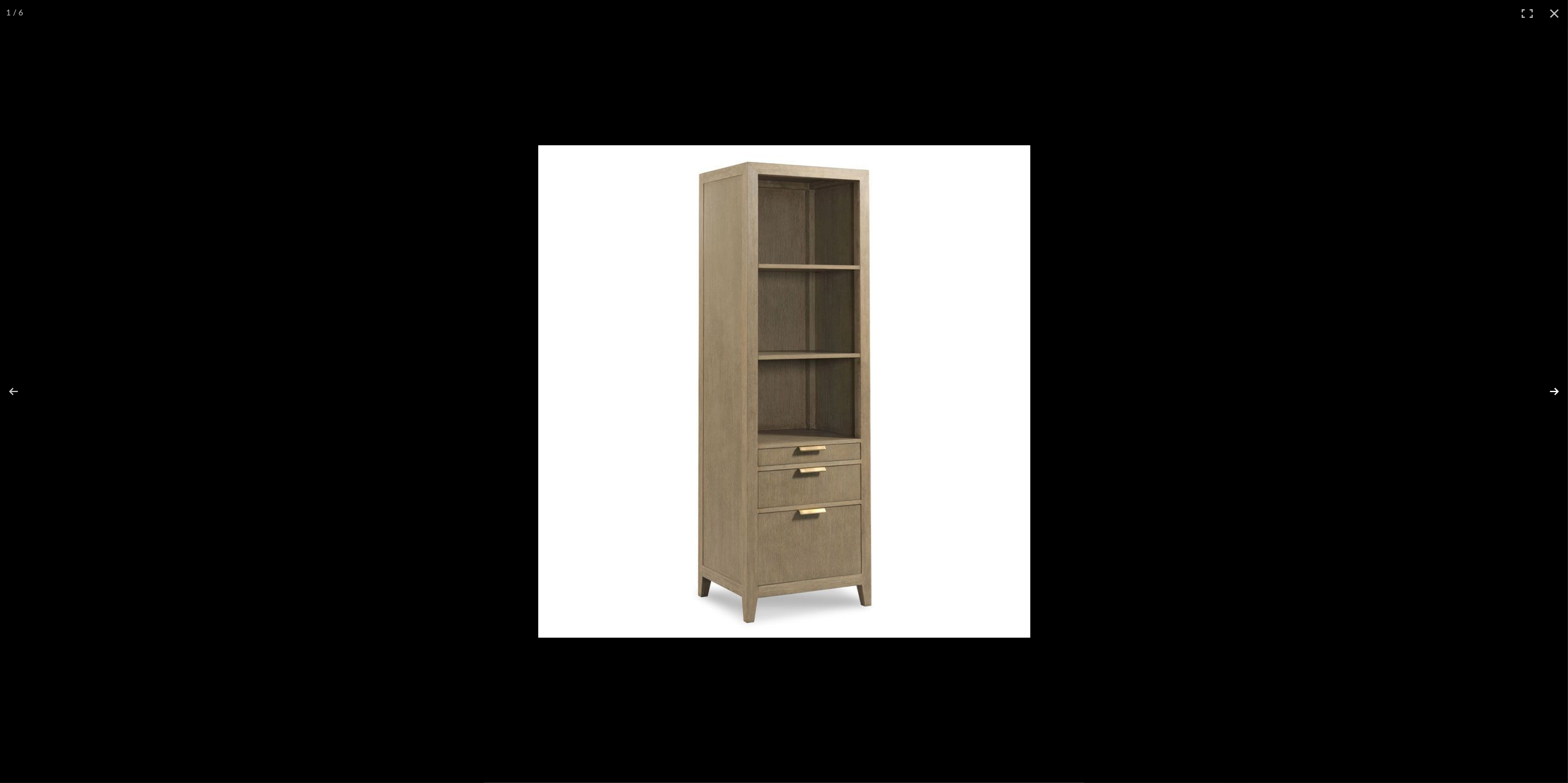
click at [1557, 389] on button at bounding box center [1547, 391] width 43 height 61
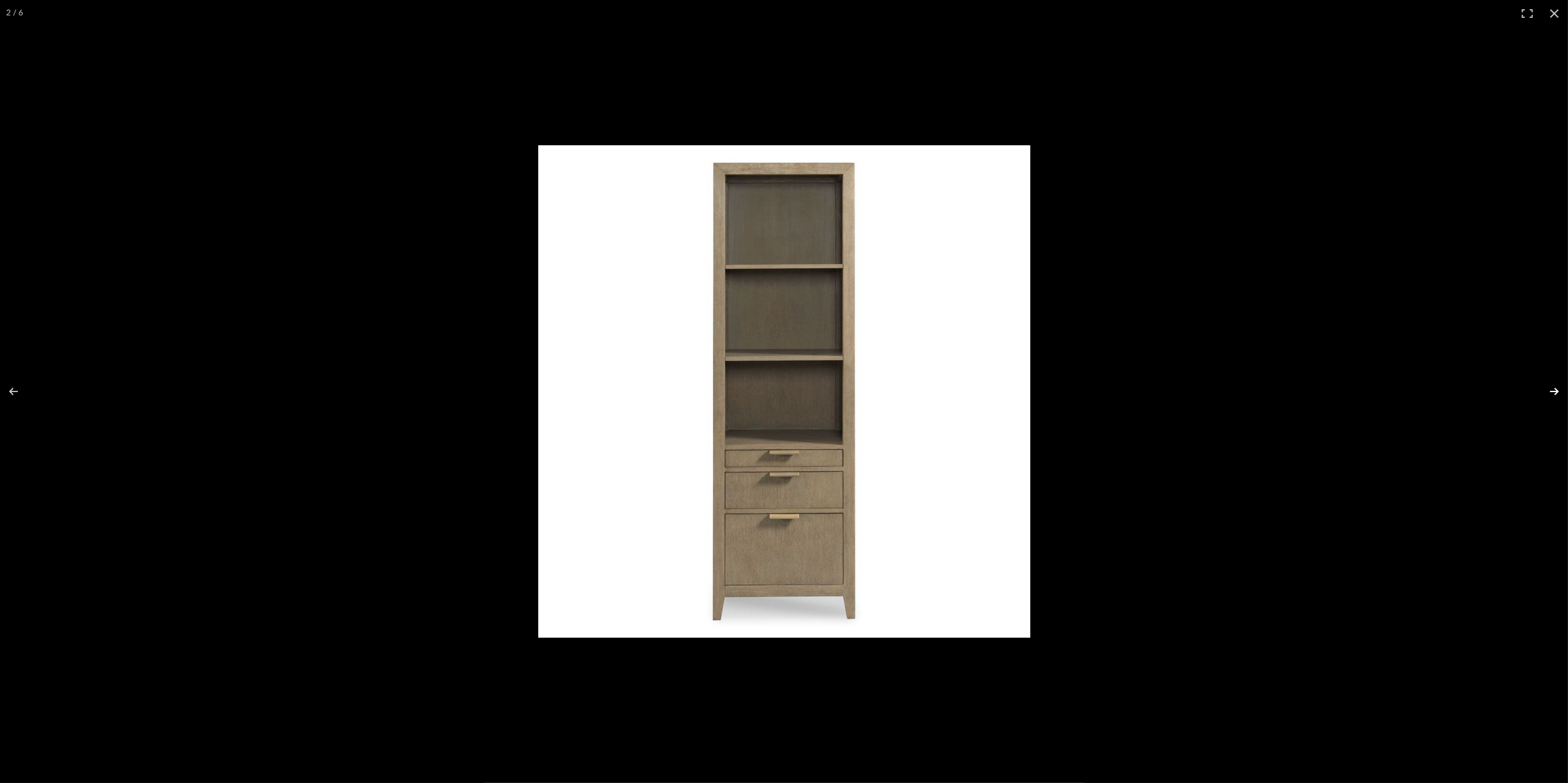
click at [1554, 389] on button at bounding box center [1547, 391] width 43 height 61
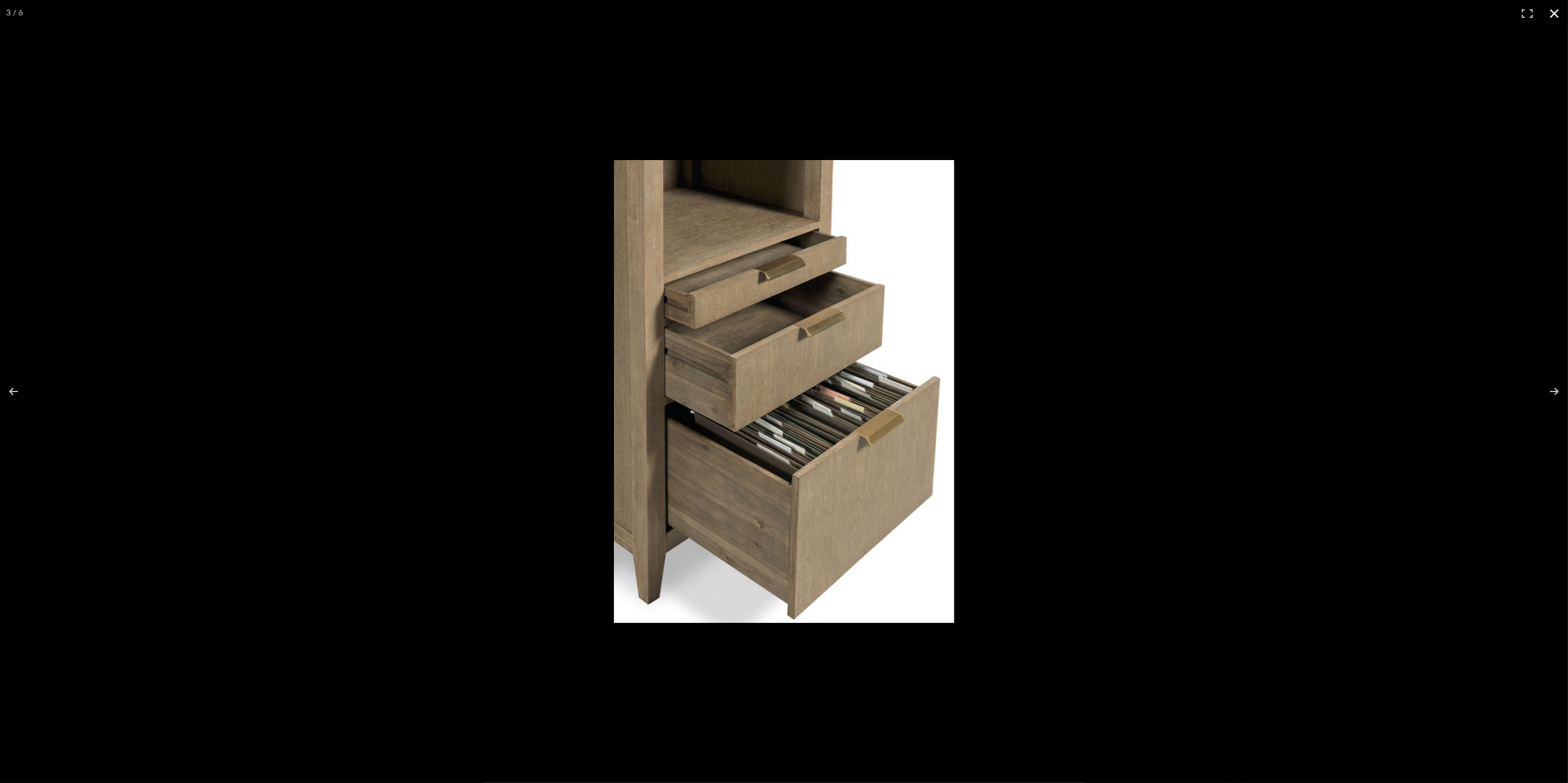
click at [1554, 7] on button at bounding box center [1554, 13] width 27 height 27
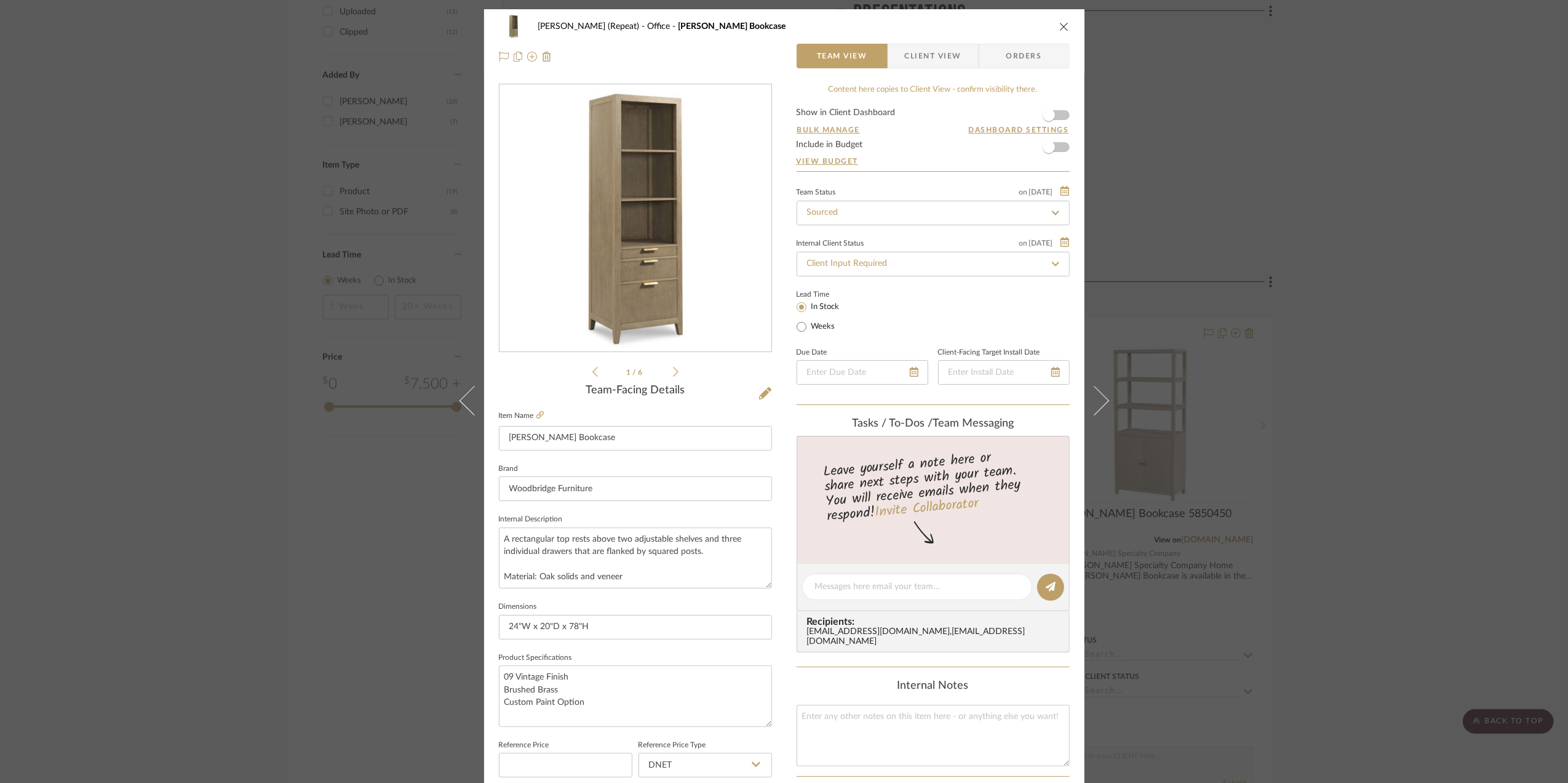
click at [1344, 474] on div "Stephanie Bergreen (Repeat) Office Beall Bookcase Team View Client View Orders …" at bounding box center [784, 391] width 1568 height 783
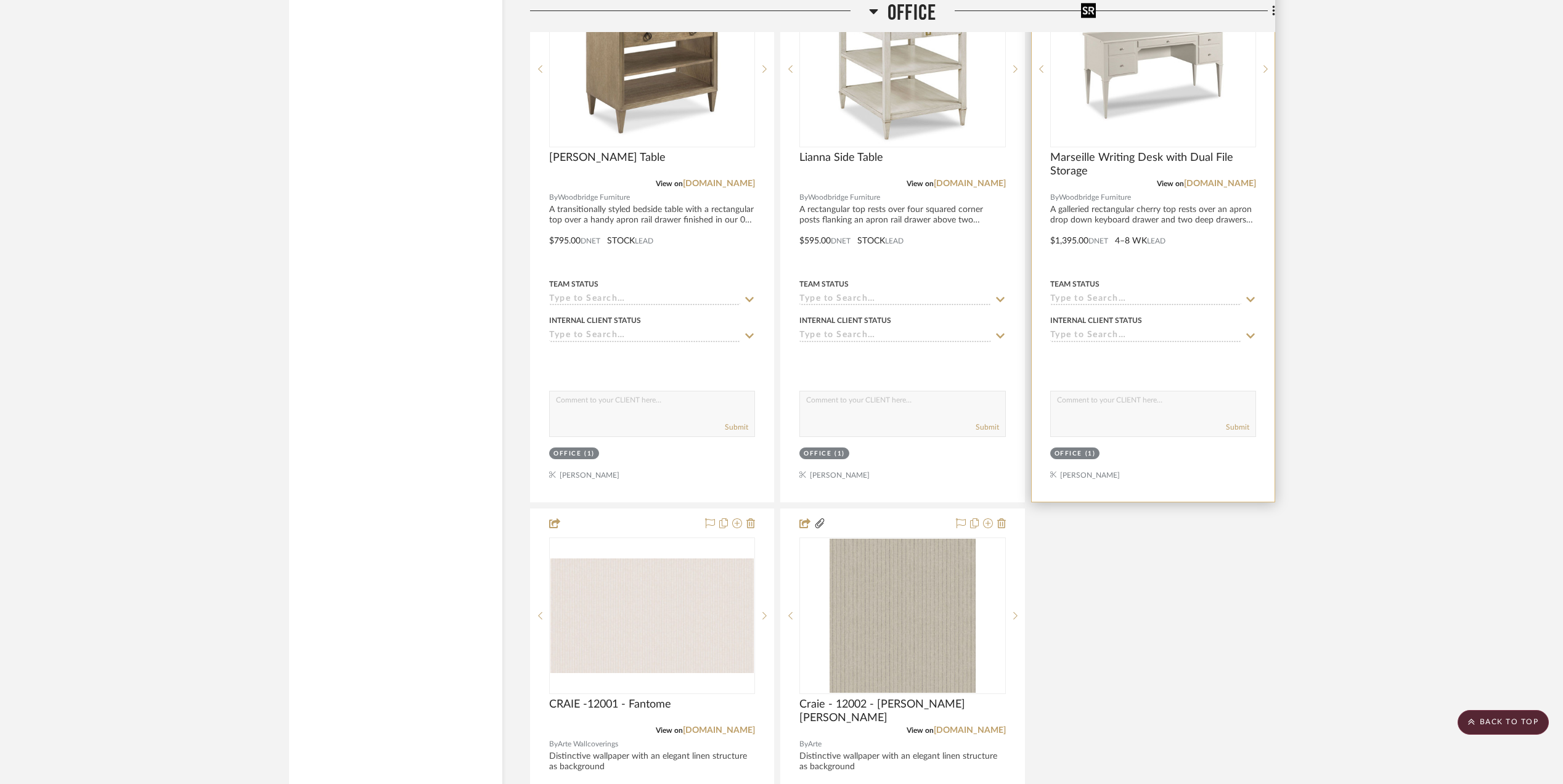
scroll to position [2041, 0]
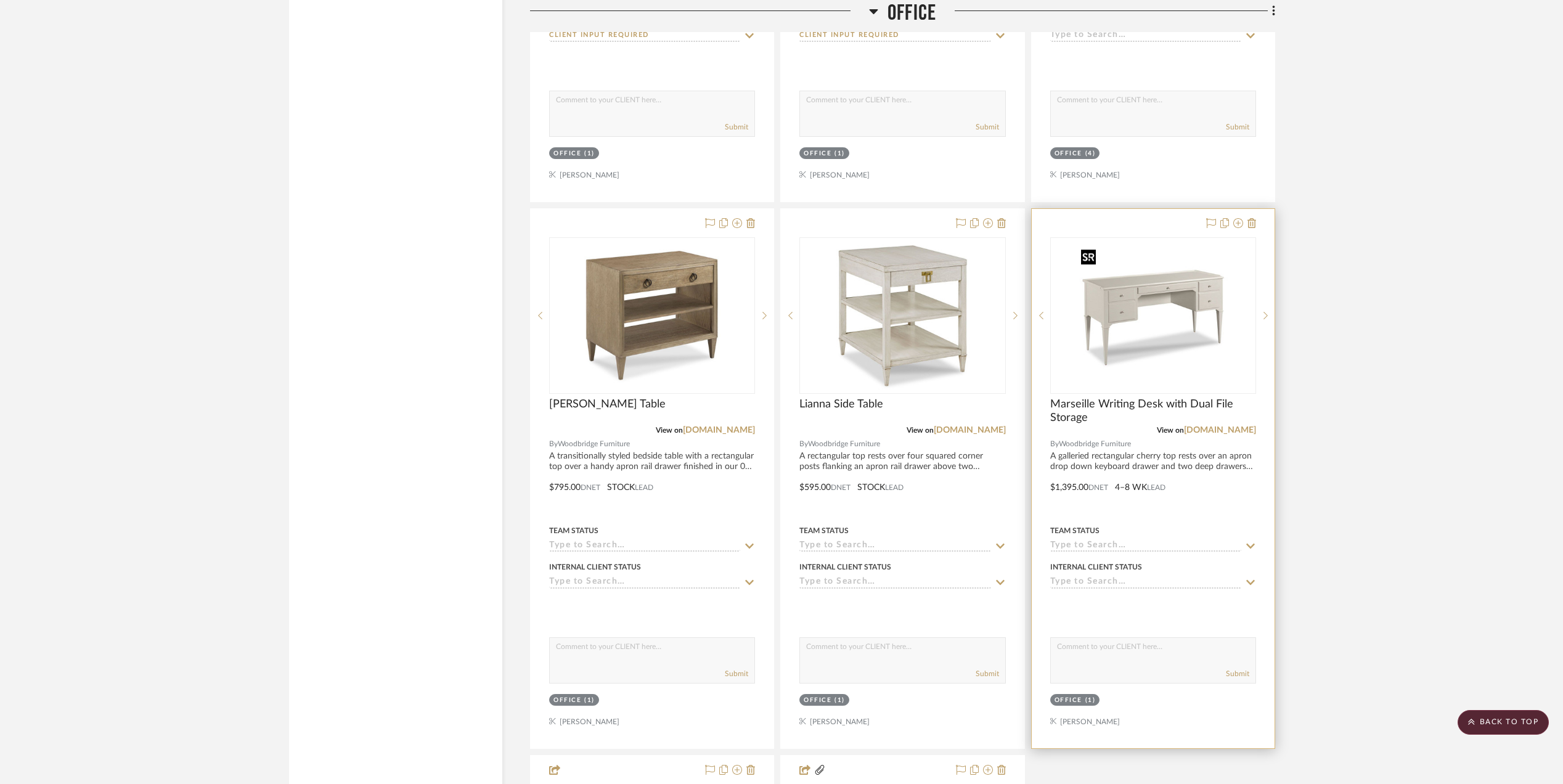
click at [1113, 316] on img "0" at bounding box center [1153, 315] width 154 height 154
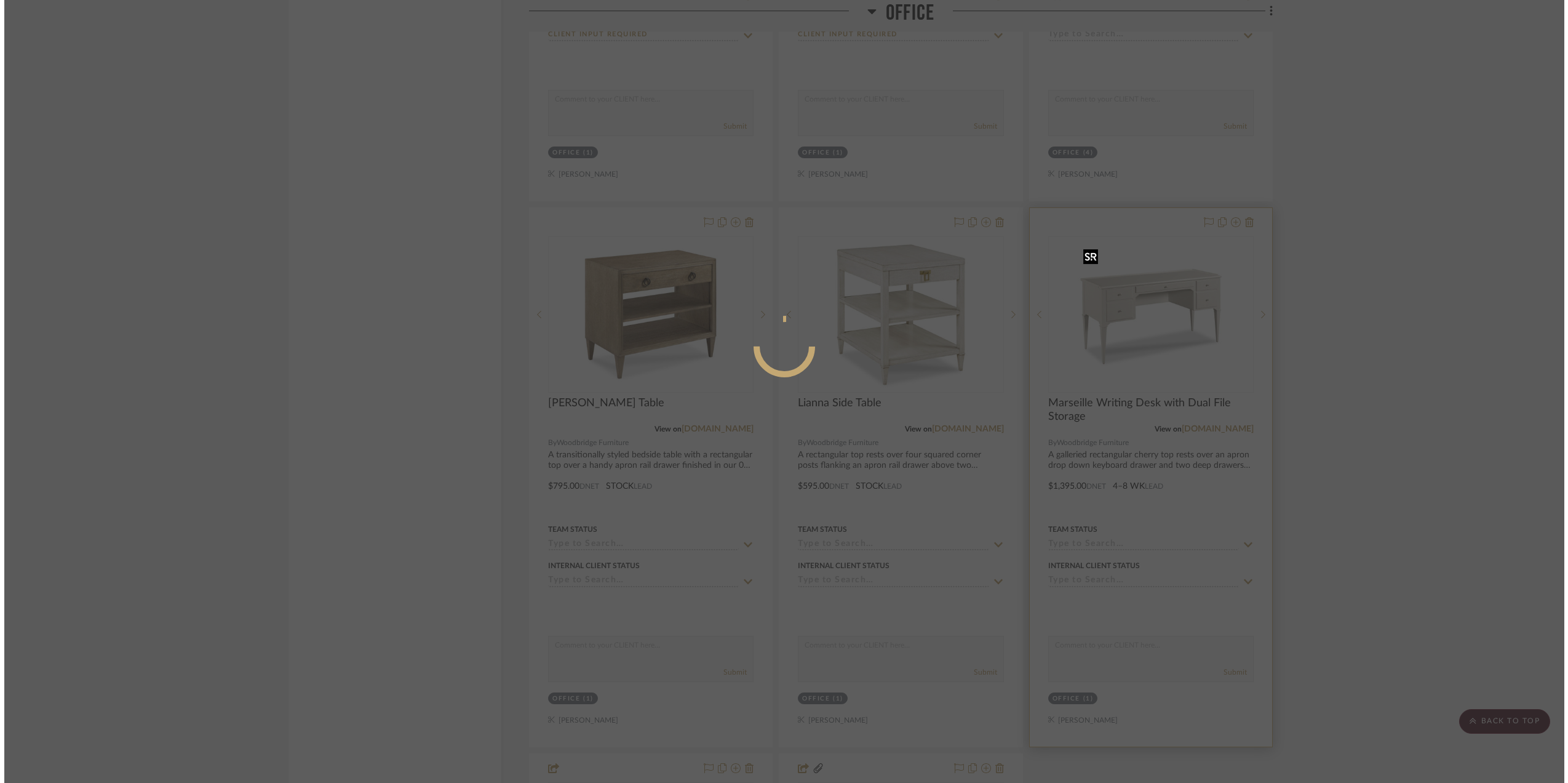
scroll to position [0, 0]
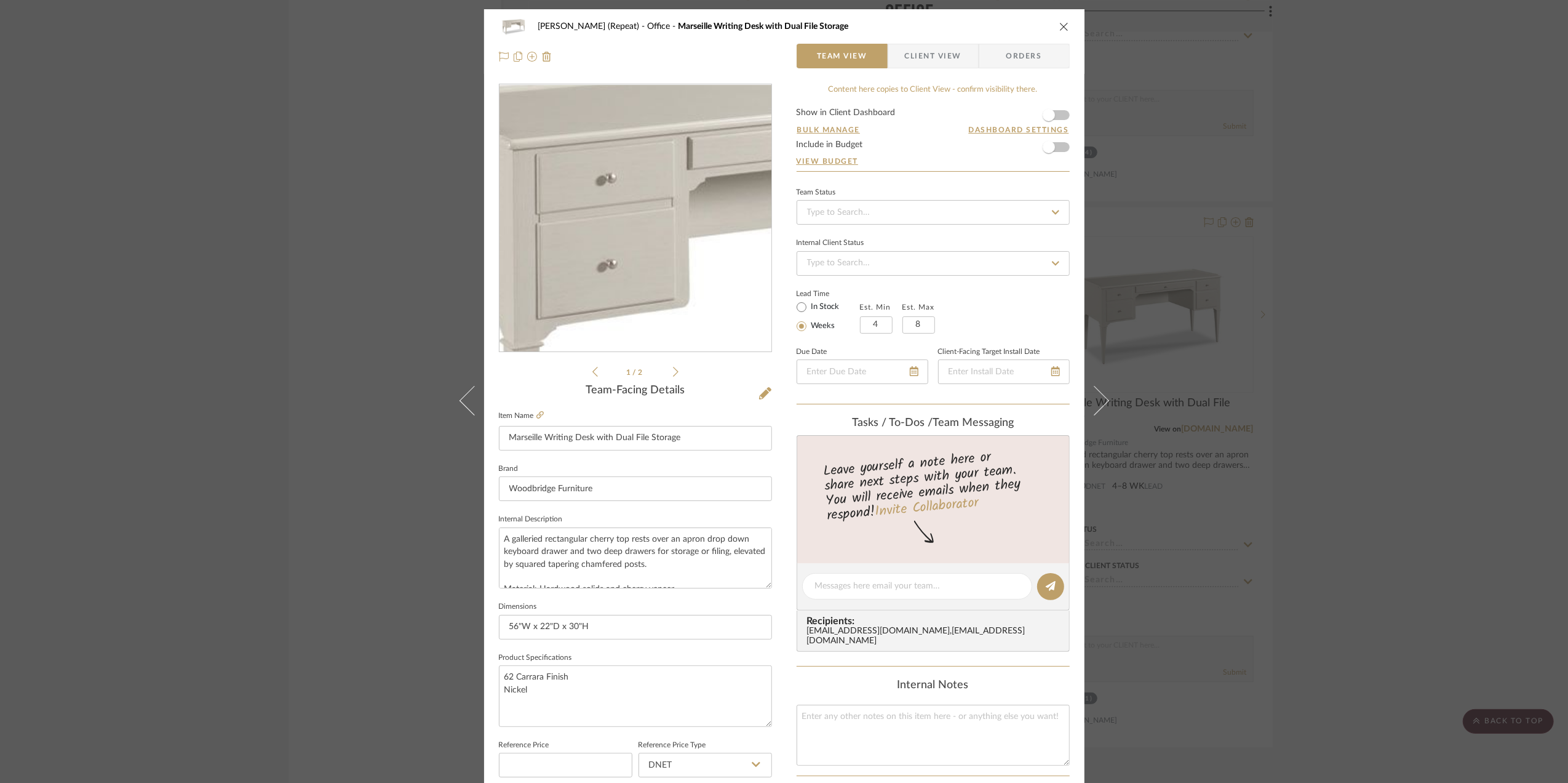
click at [587, 197] on img "0" at bounding box center [636, 219] width 267 height 267
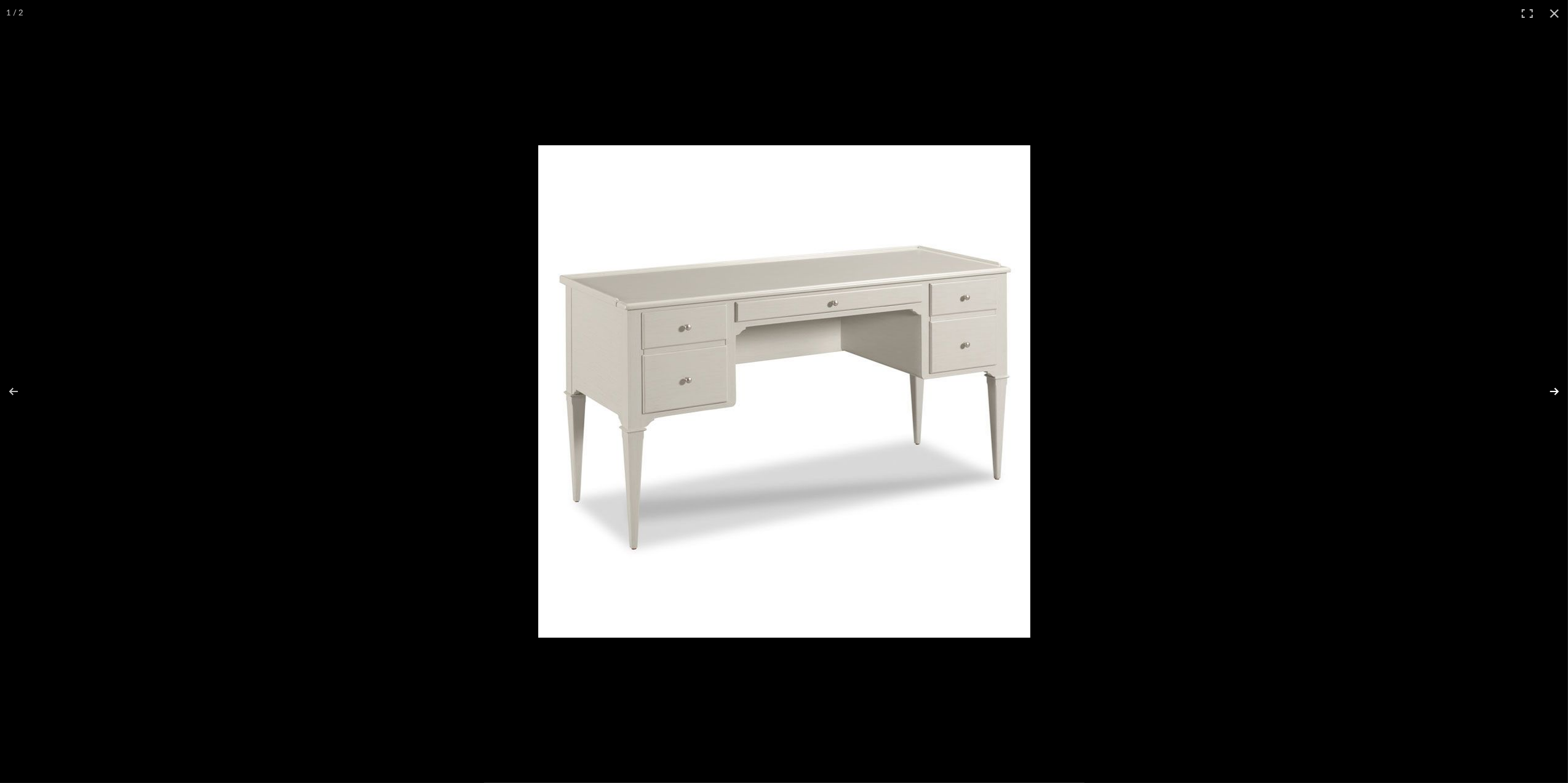
click at [1558, 393] on button at bounding box center [1547, 391] width 43 height 61
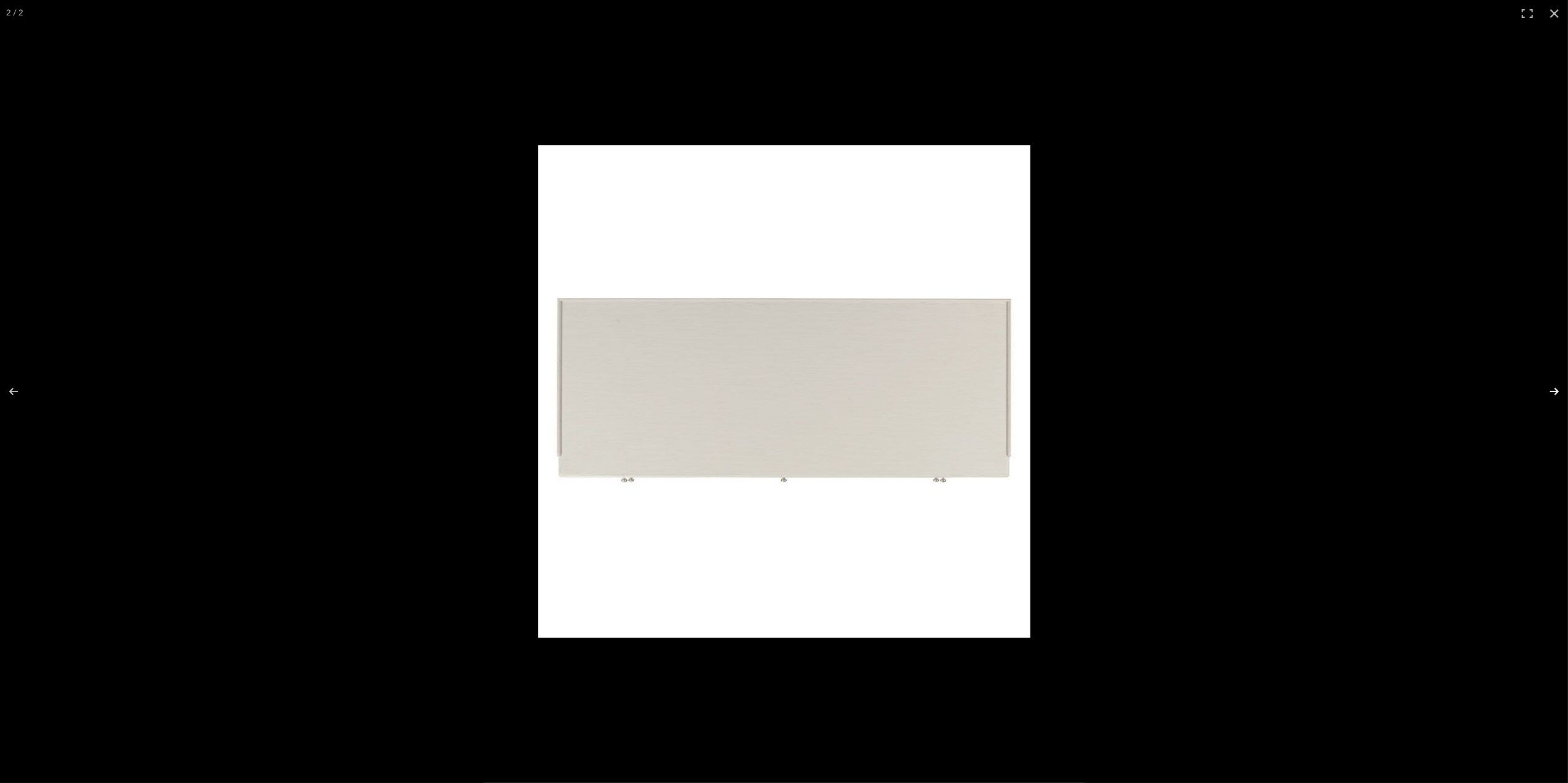
click at [1558, 393] on button at bounding box center [1547, 391] width 43 height 61
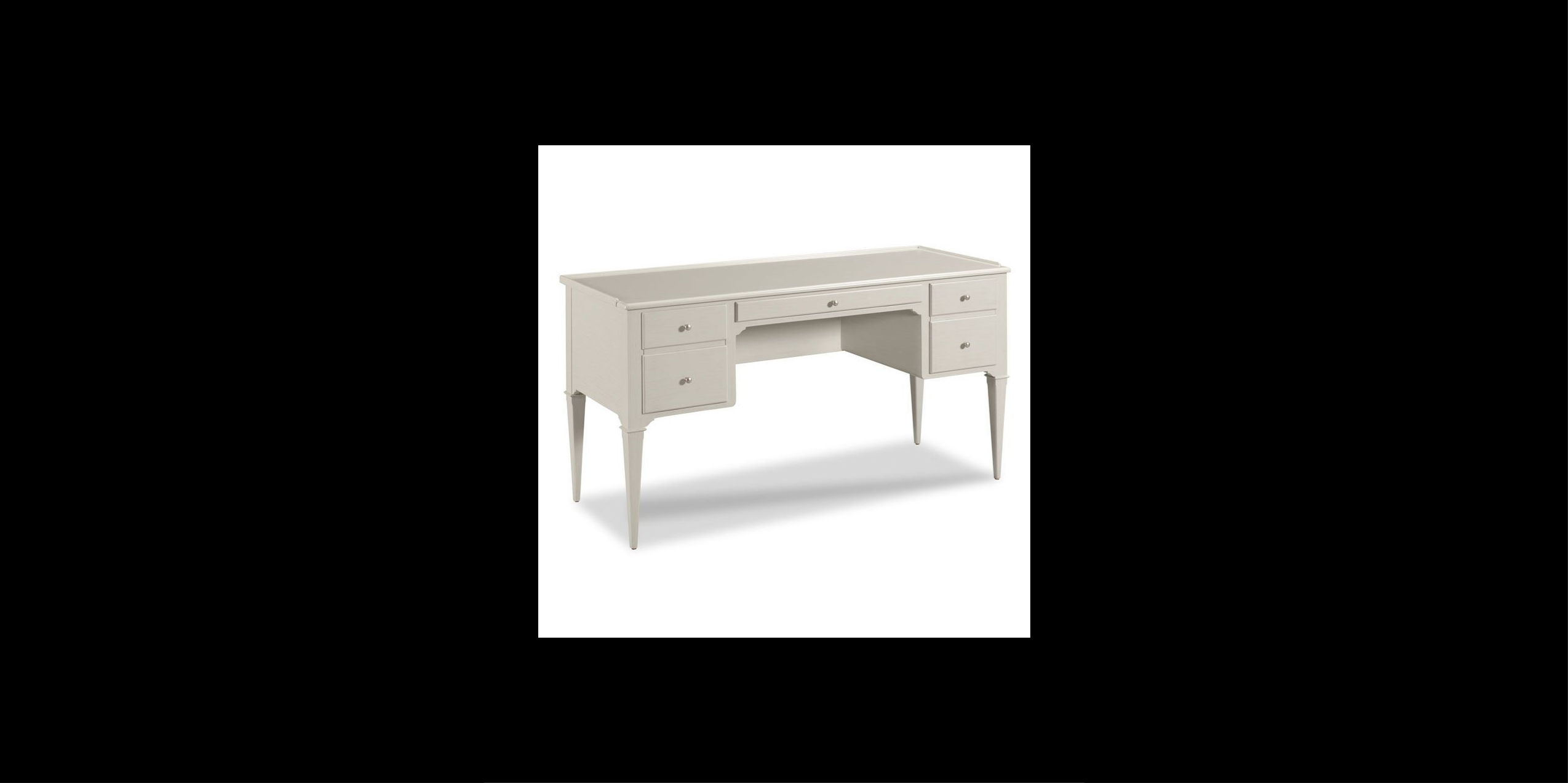
click at [1558, 393] on button at bounding box center [1547, 391] width 43 height 61
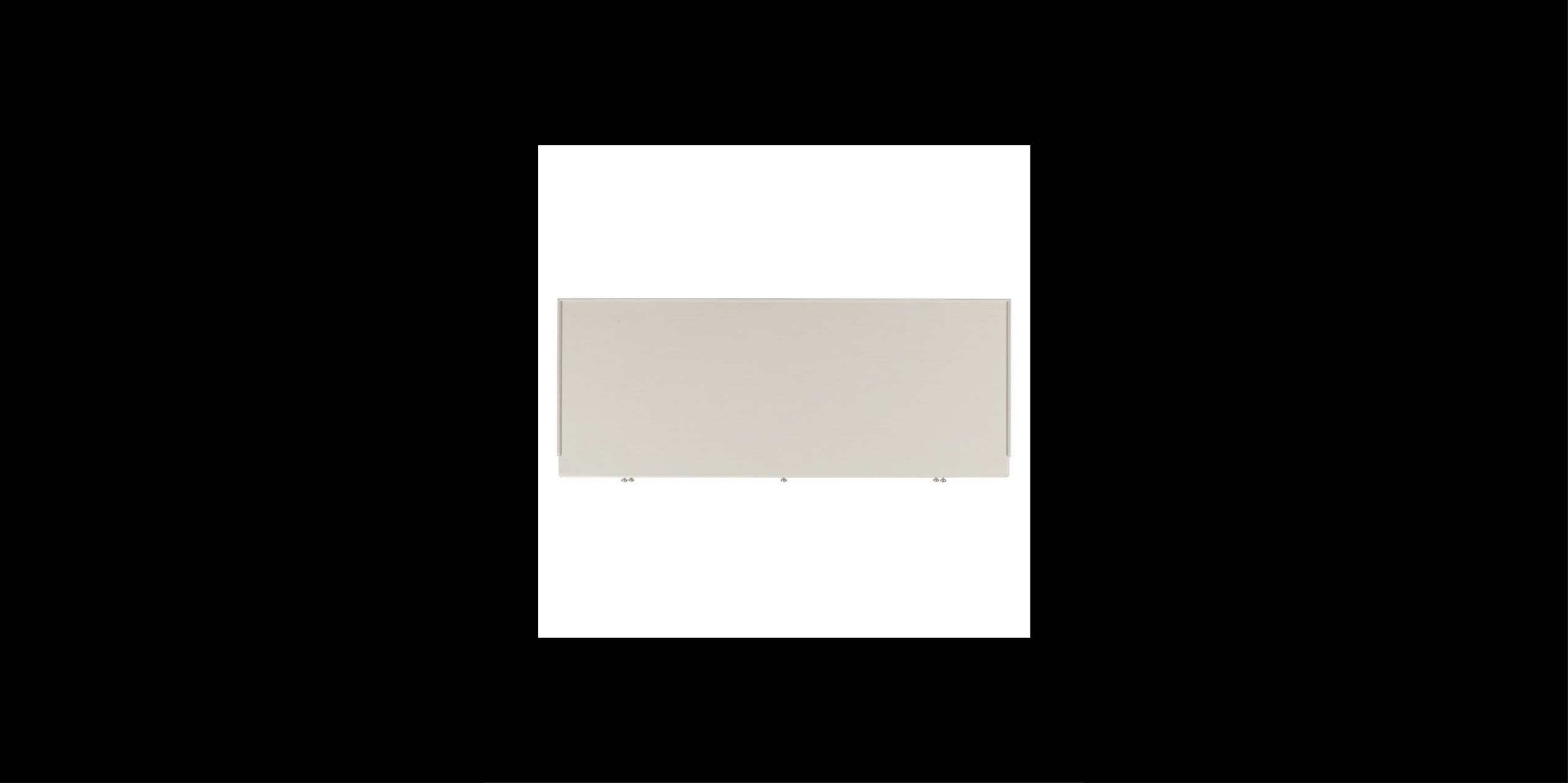
click at [1558, 393] on button at bounding box center [1547, 391] width 43 height 61
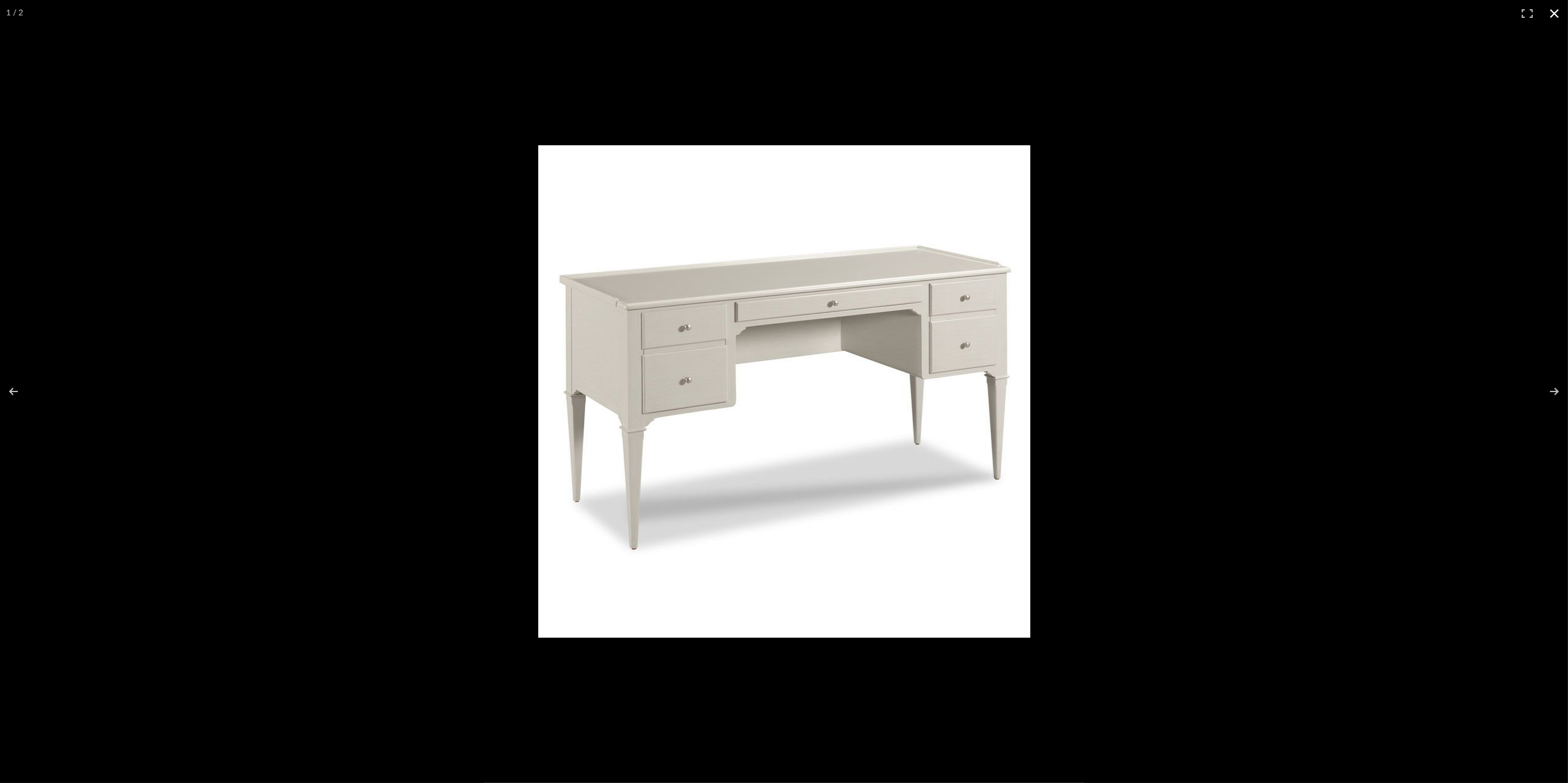
click at [1551, 10] on button at bounding box center [1554, 13] width 27 height 27
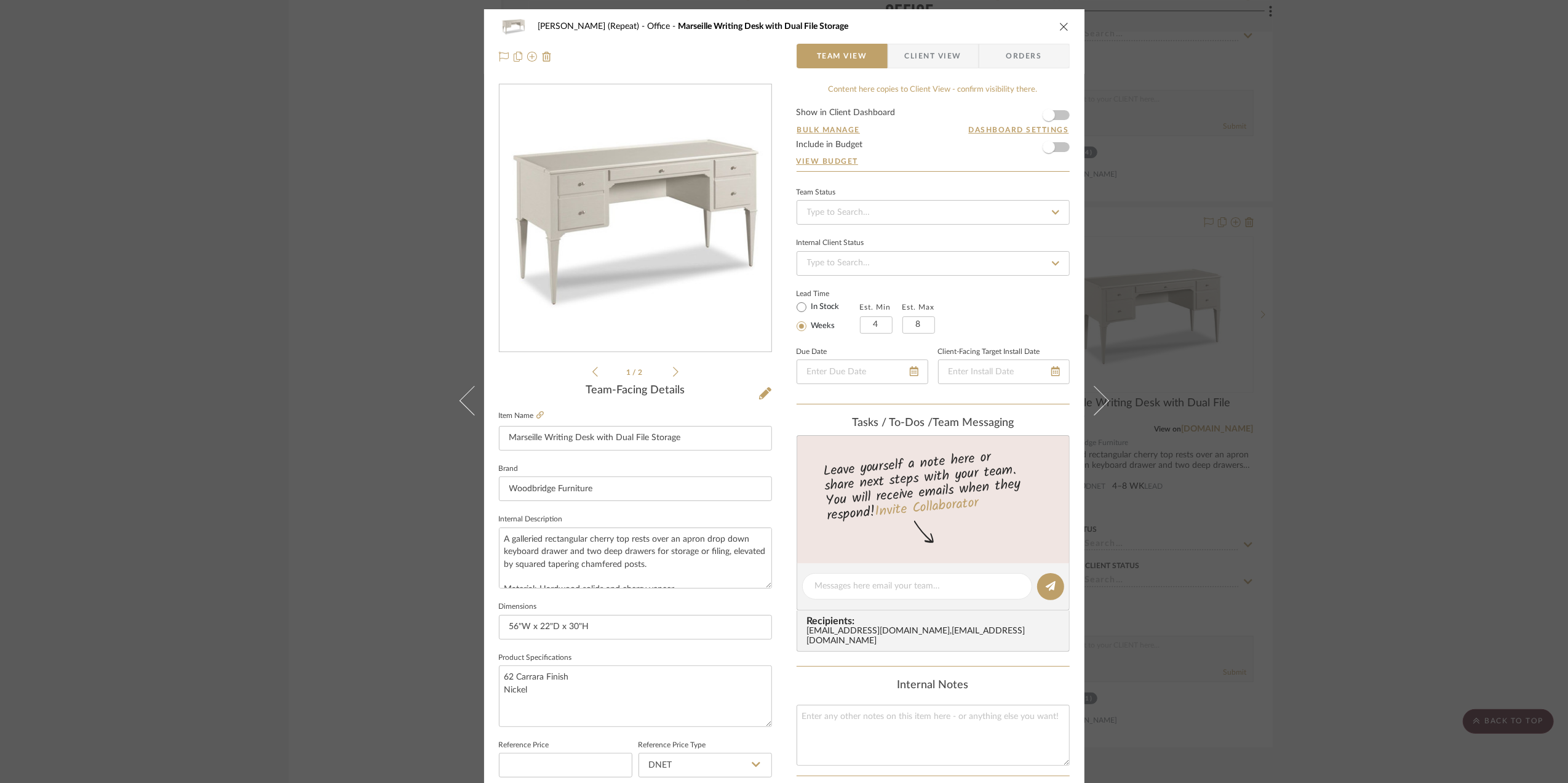
click at [1442, 425] on div "Stephanie Bergreen (Repeat) Office Marseille Writing Desk with Dual File Storag…" at bounding box center [784, 391] width 1568 height 783
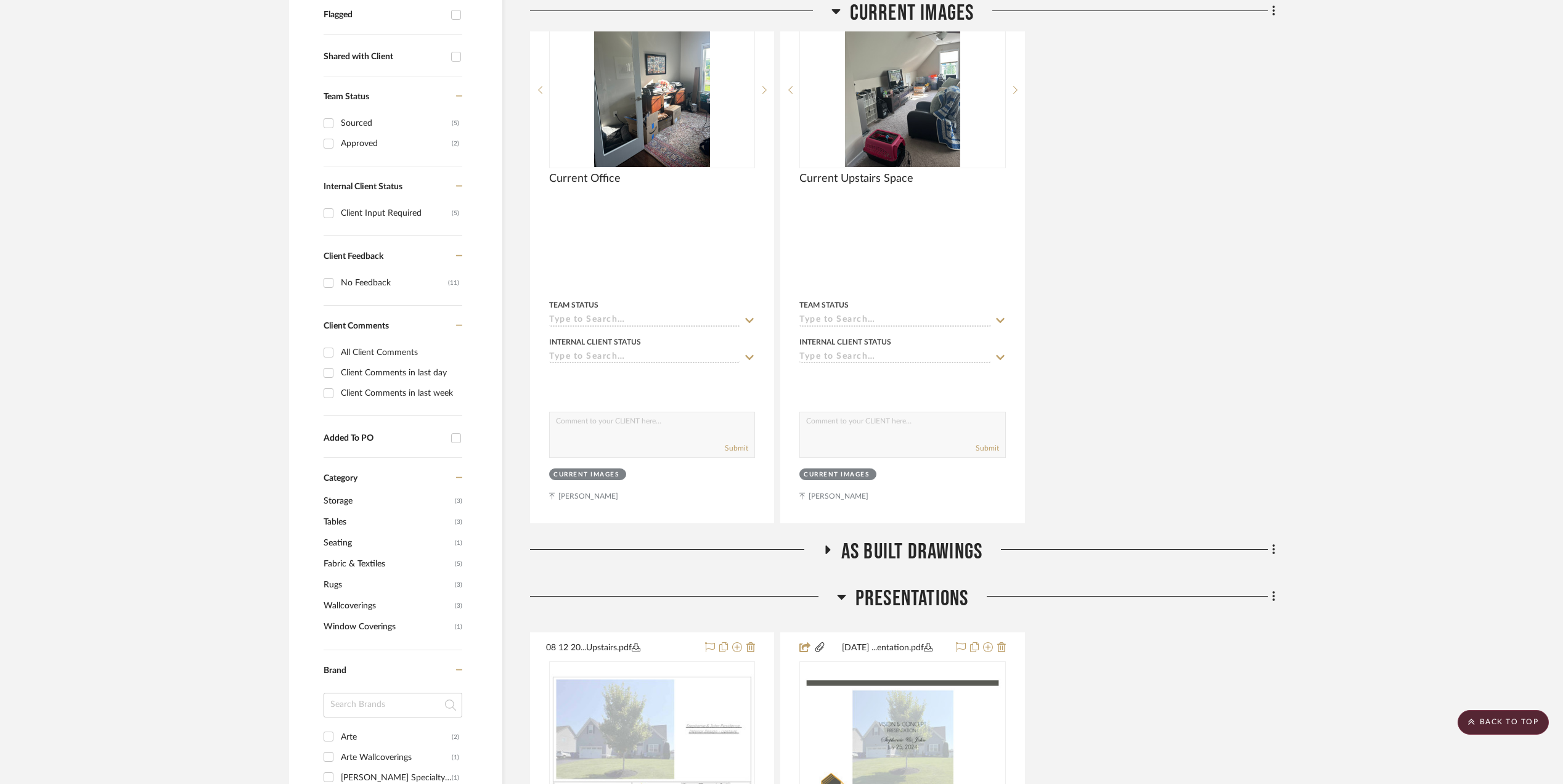
scroll to position [482, 0]
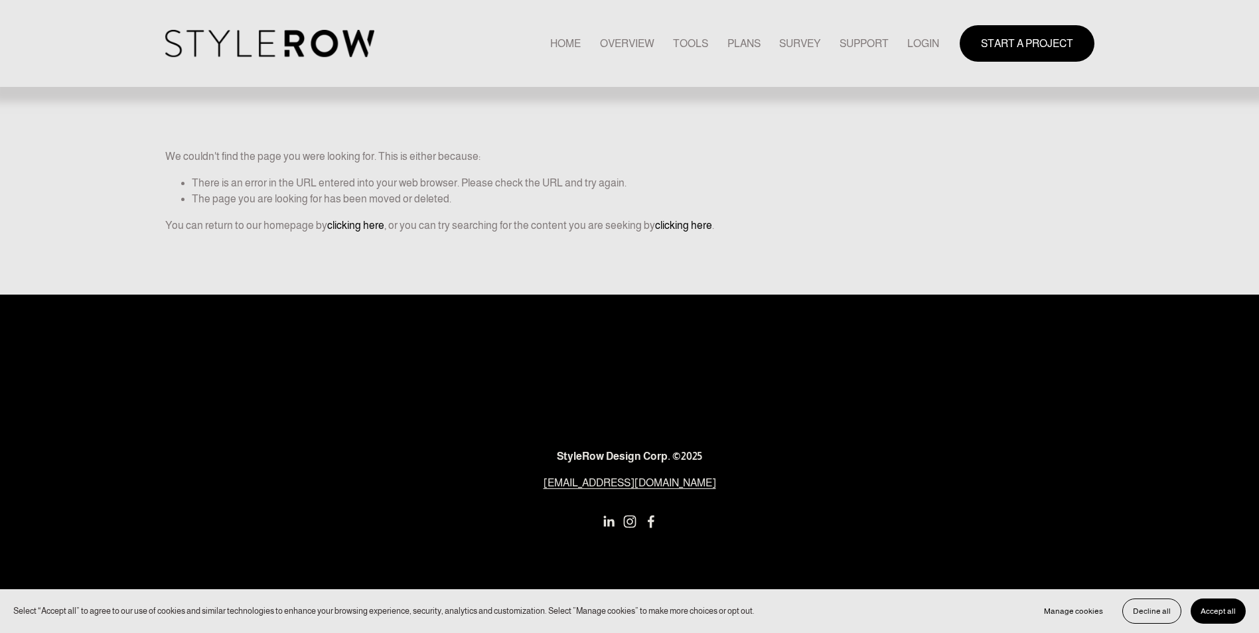
click at [919, 42] on link "LOGIN" at bounding box center [924, 44] width 32 height 18
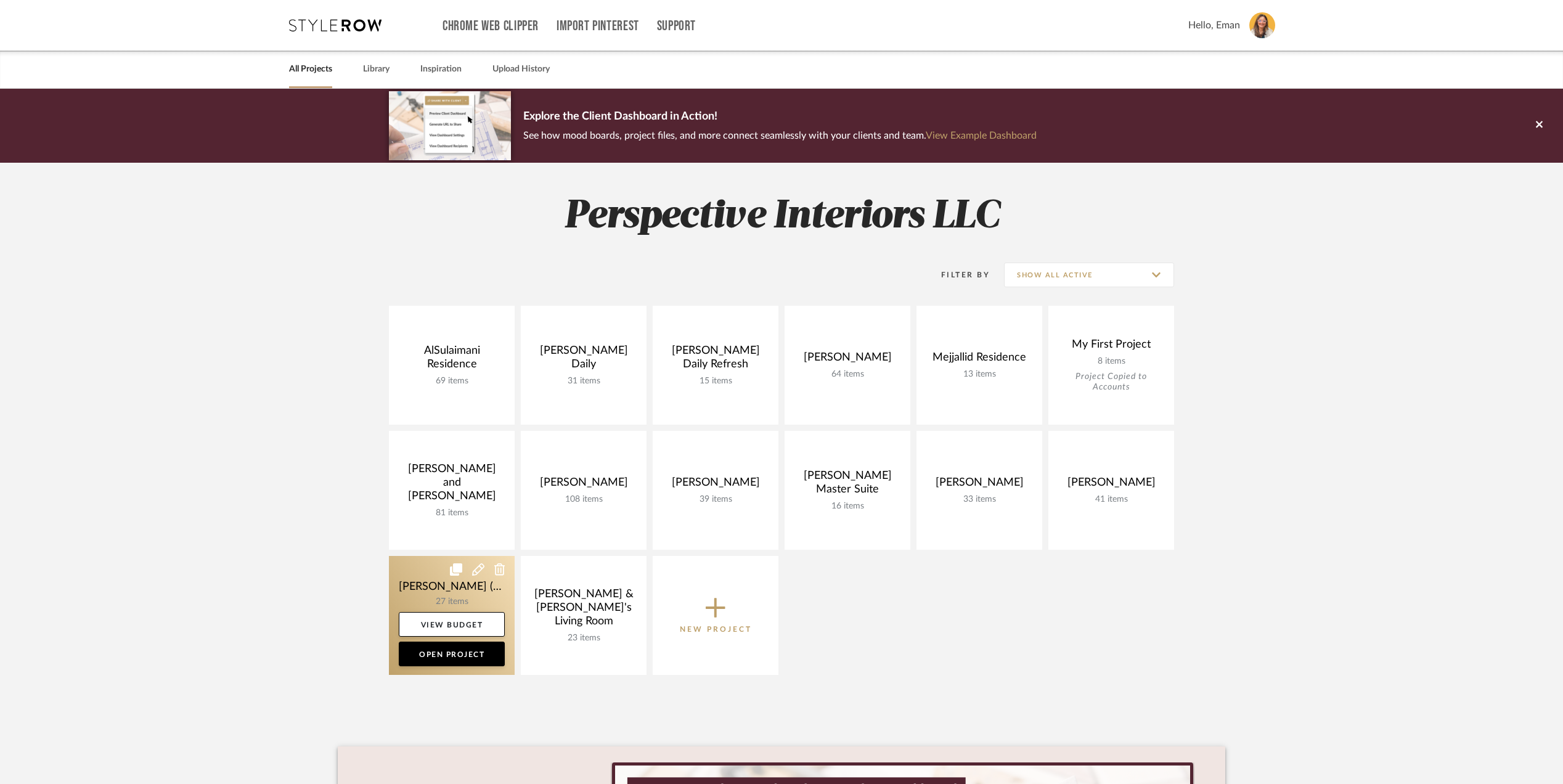
click at [415, 582] on link at bounding box center [451, 615] width 125 height 119
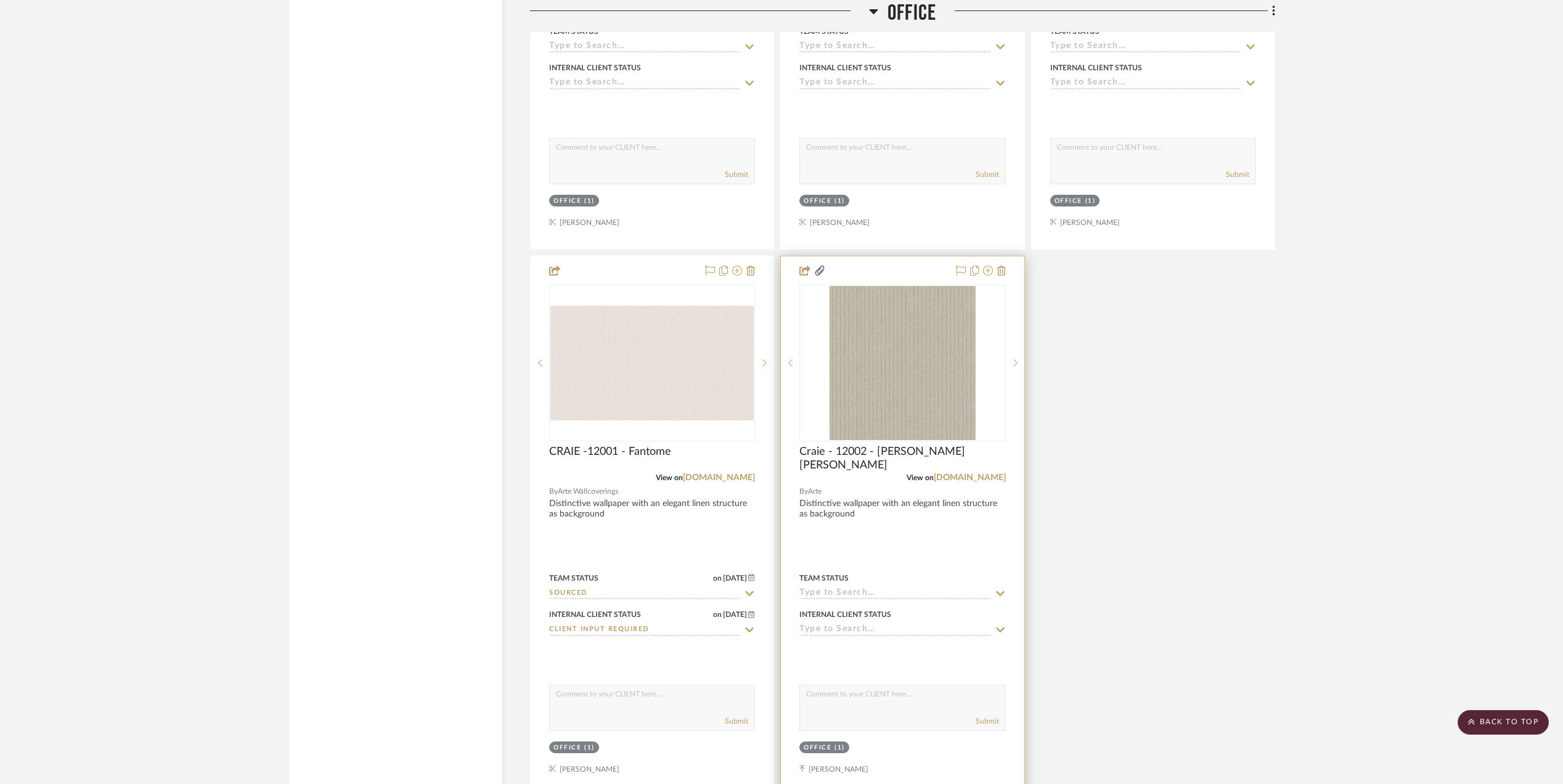
scroll to position [2793, 0]
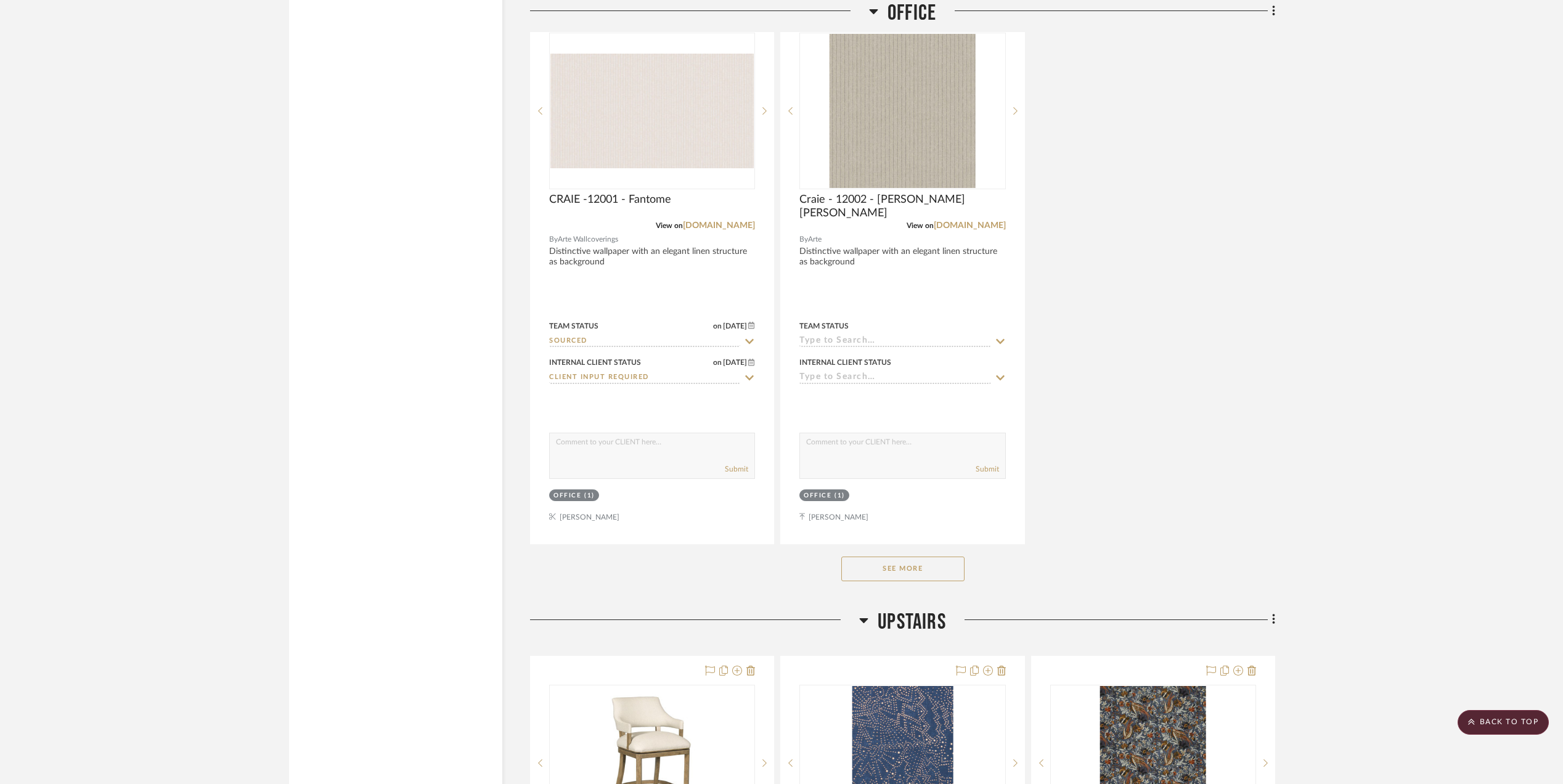
drag, startPoint x: 911, startPoint y: 575, endPoint x: 1285, endPoint y: 519, distance: 378.2
click at [911, 575] on button "See More" at bounding box center [902, 569] width 123 height 25
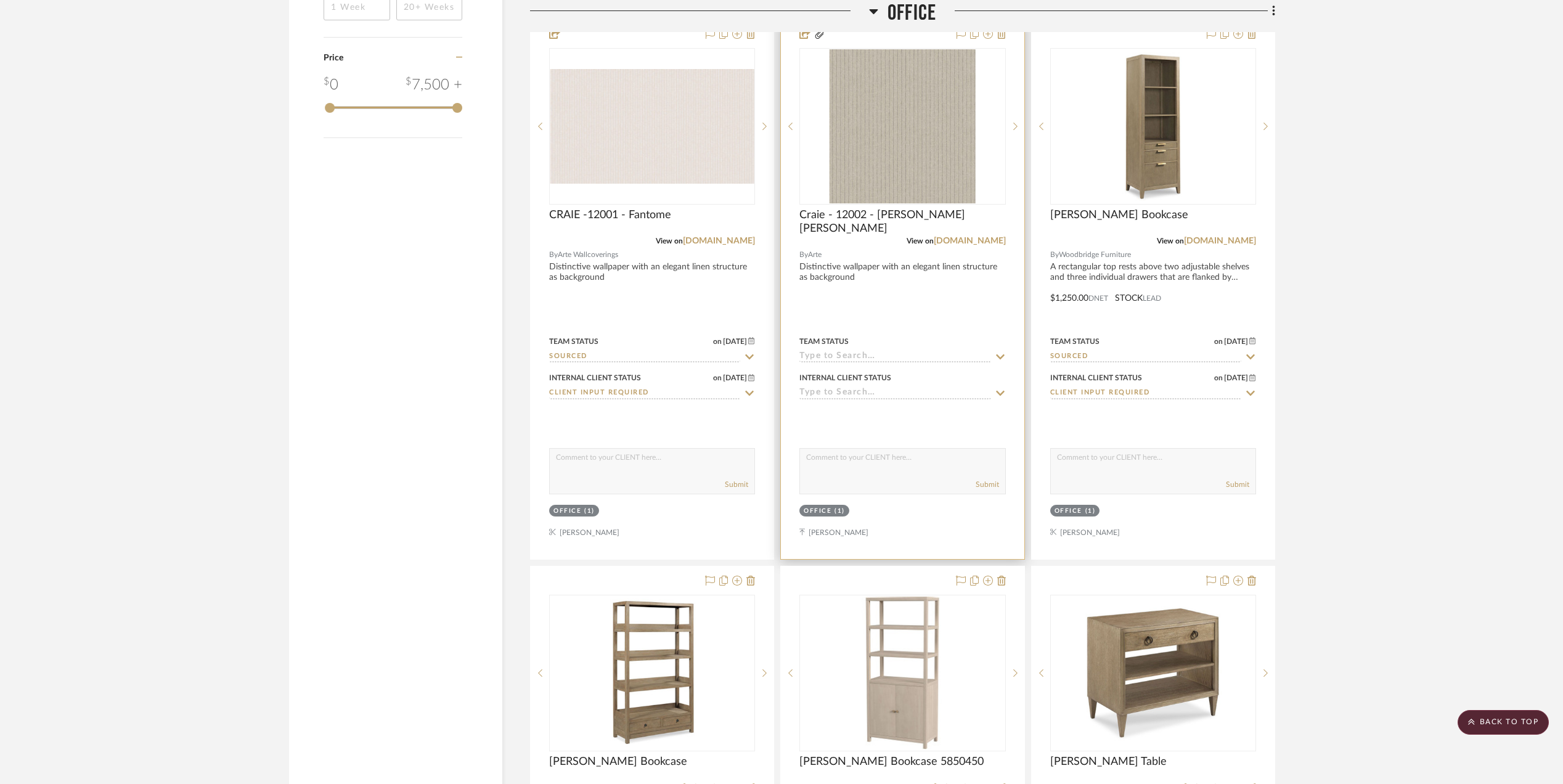
scroll to position [1625, 0]
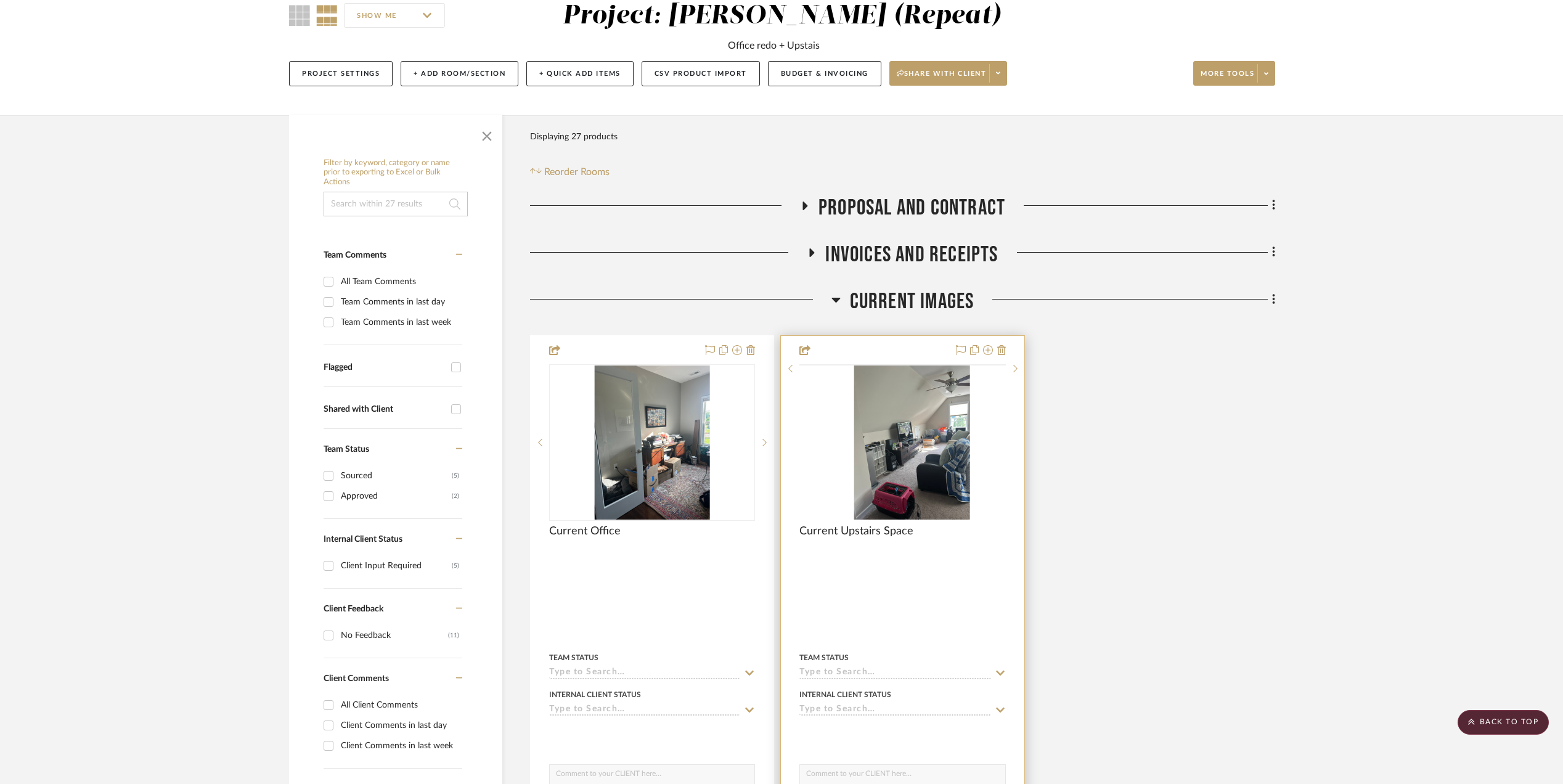
scroll to position [0, 0]
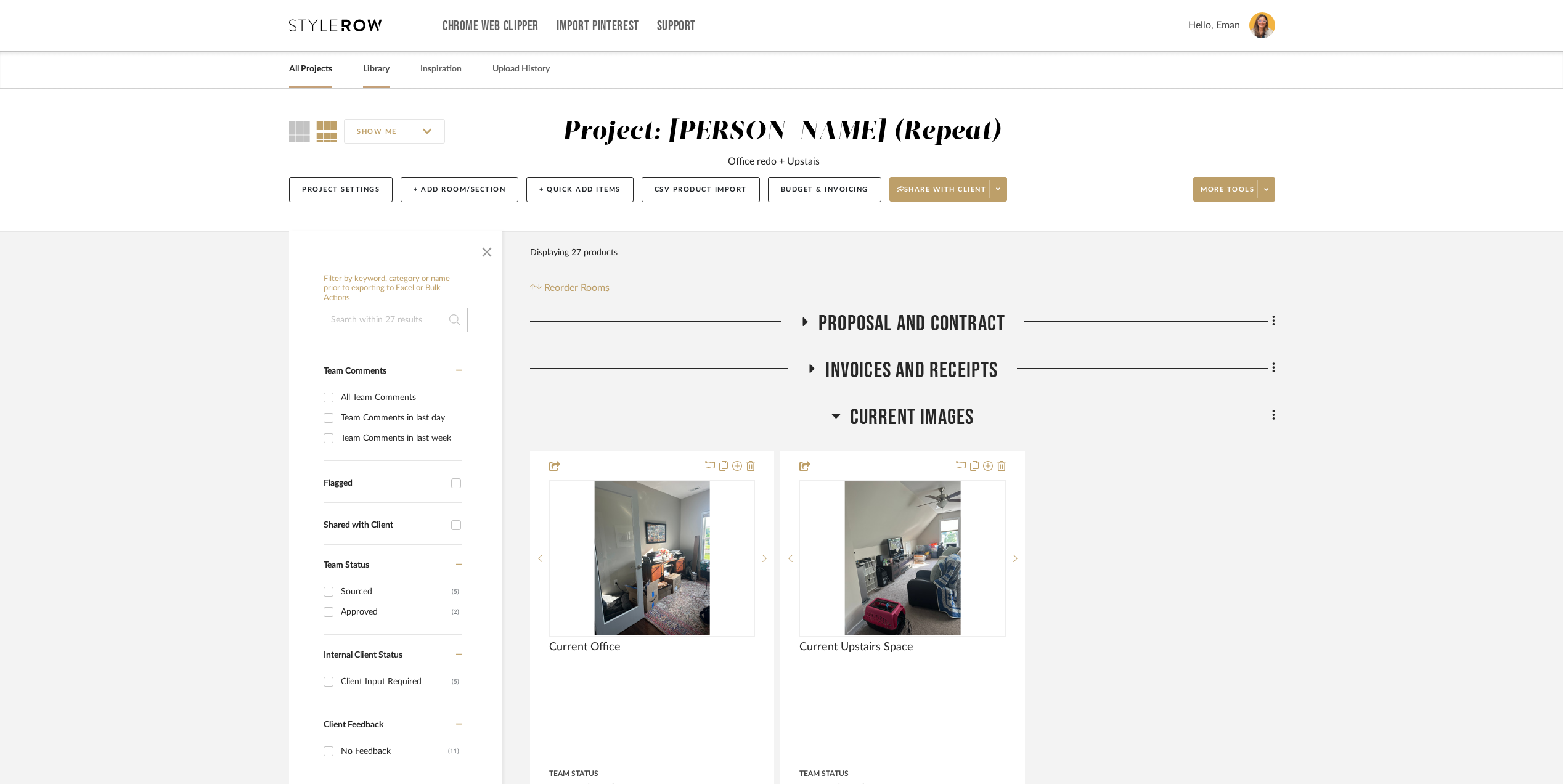
click at [376, 71] on link "Library" at bounding box center [376, 70] width 27 height 17
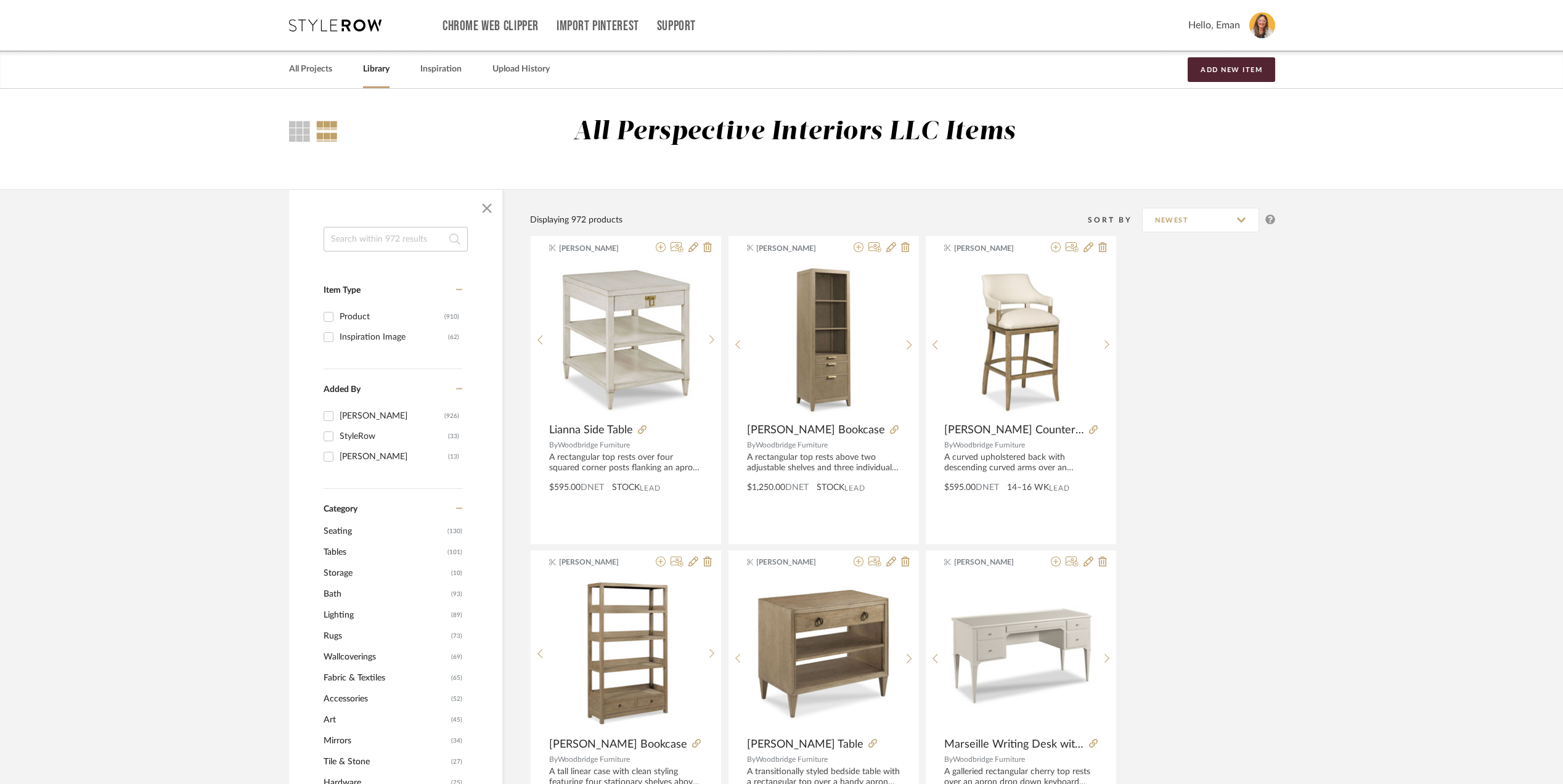
click at [333, 611] on span "Lighting" at bounding box center [386, 614] width 124 height 21
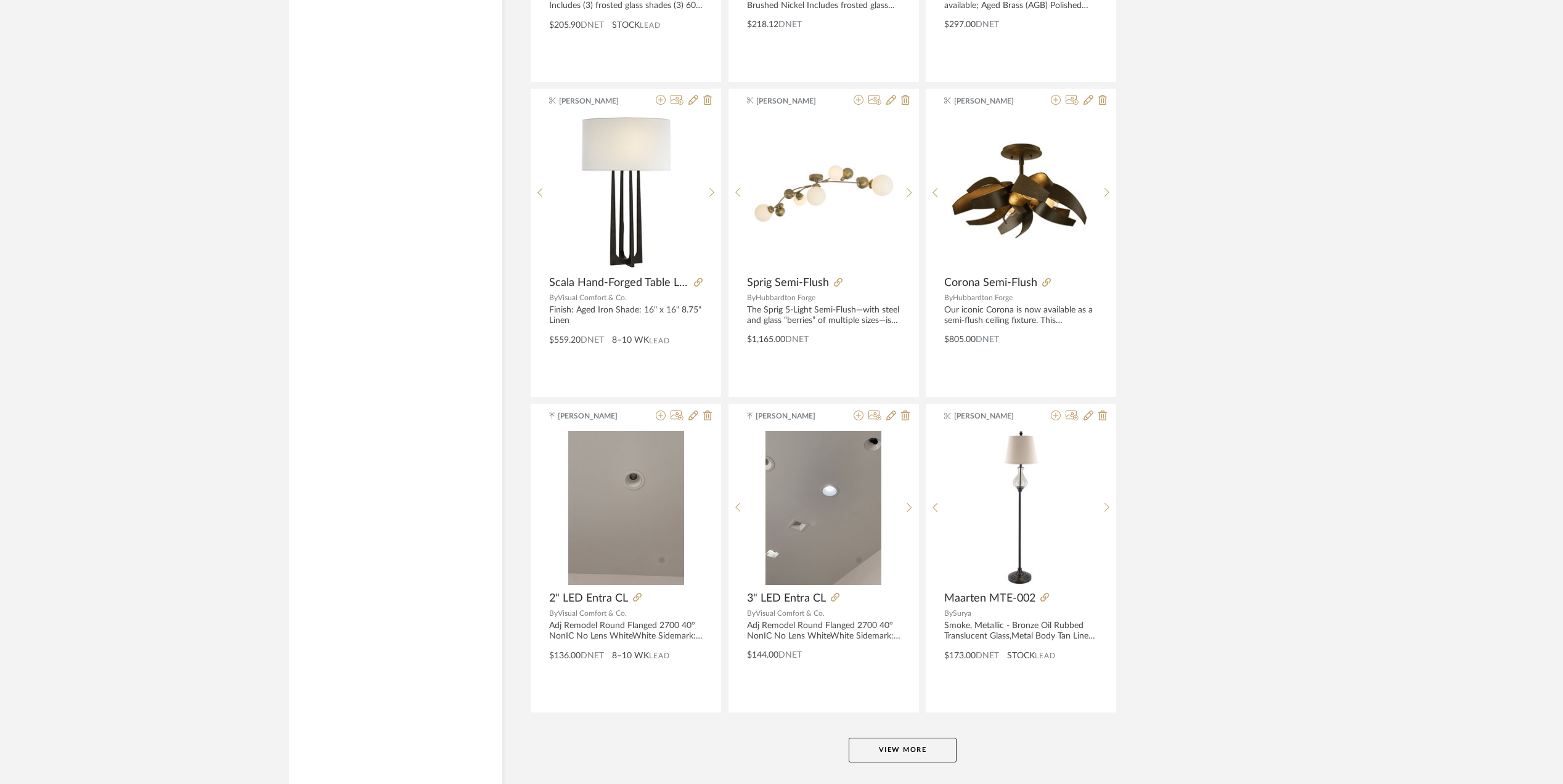
scroll to position [3416, 0]
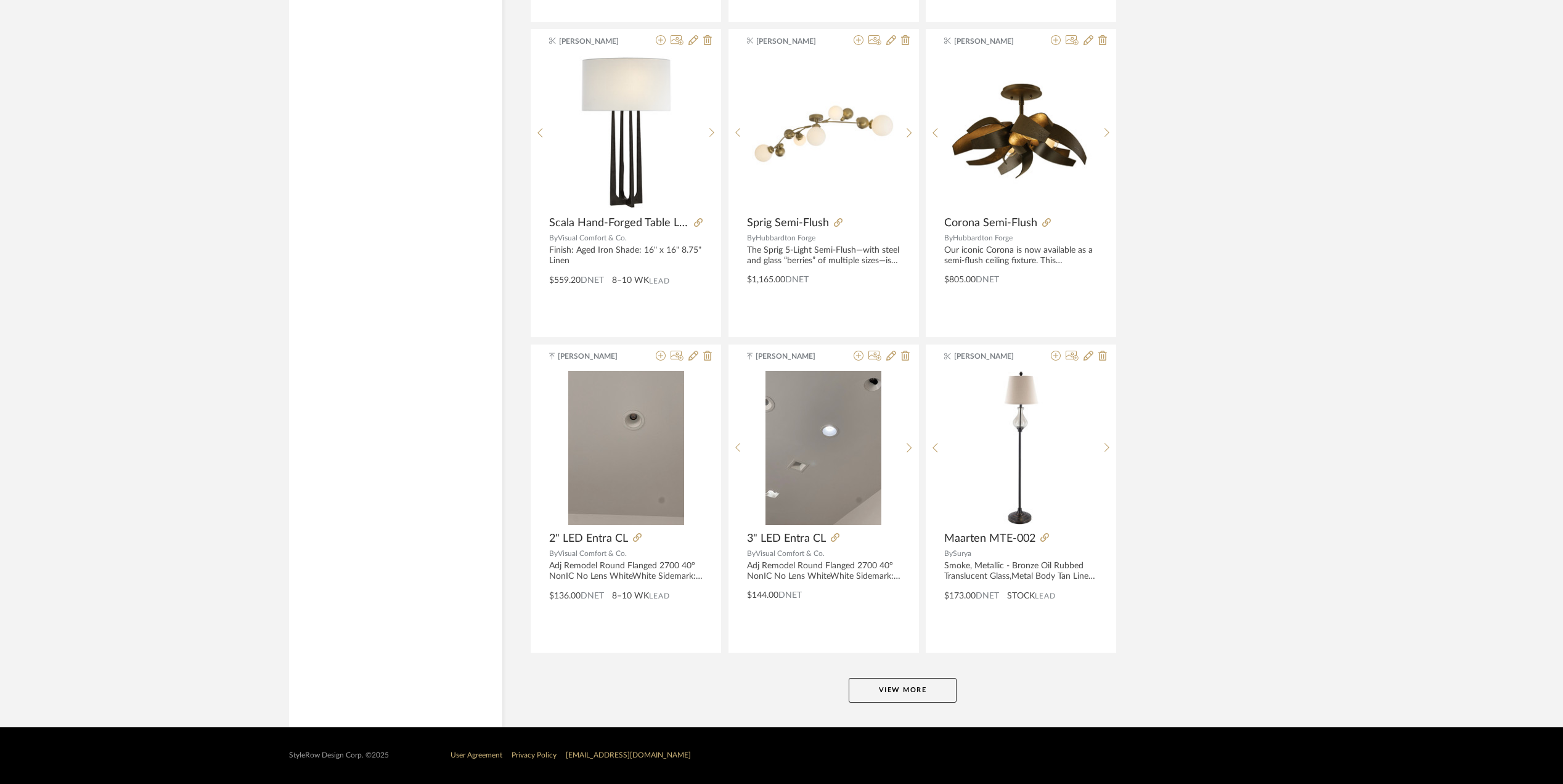
click at [935, 688] on button "View More" at bounding box center [902, 689] width 108 height 25
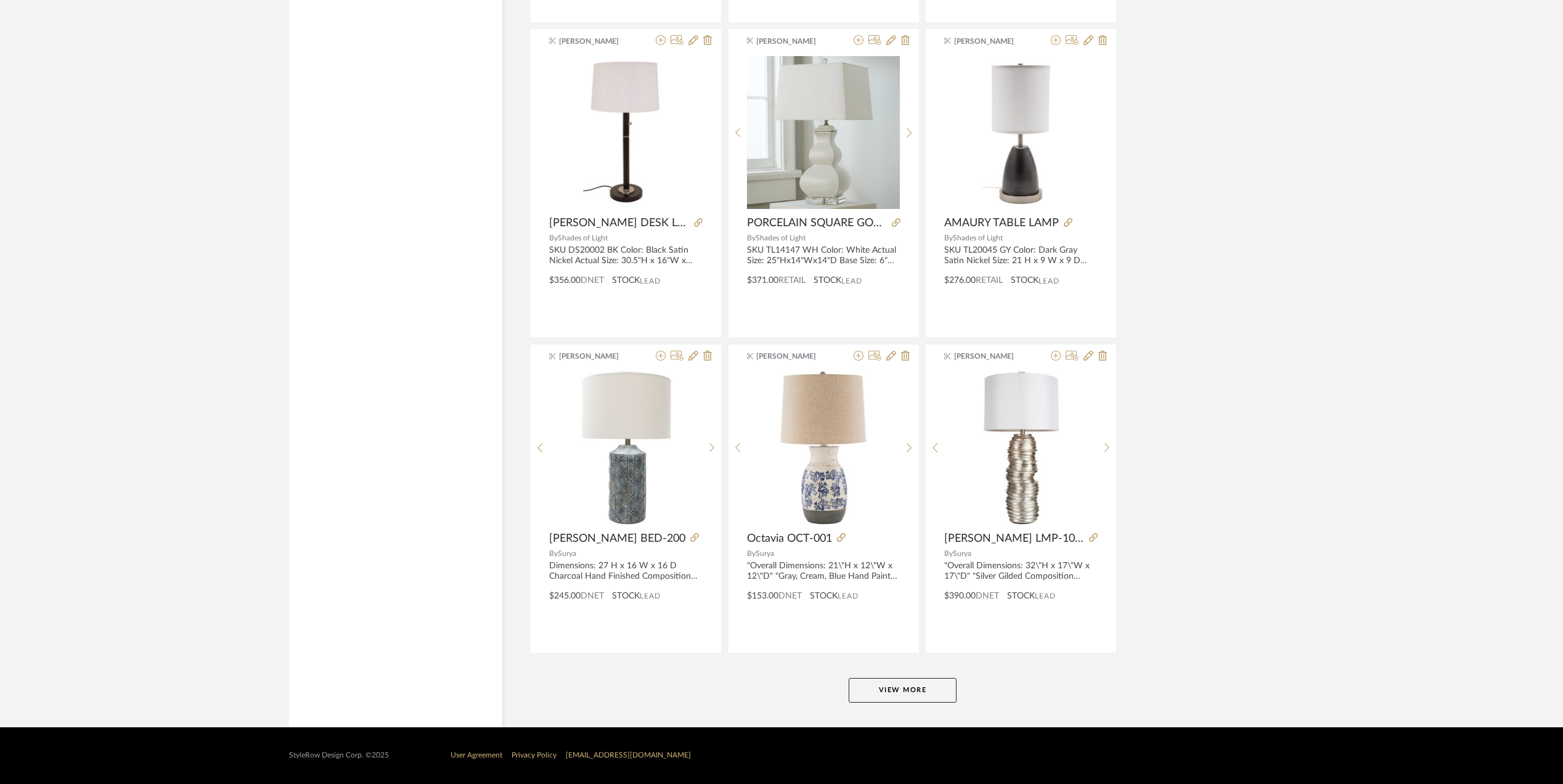
scroll to position [7203, 0]
click at [903, 679] on button "View More" at bounding box center [902, 689] width 108 height 25
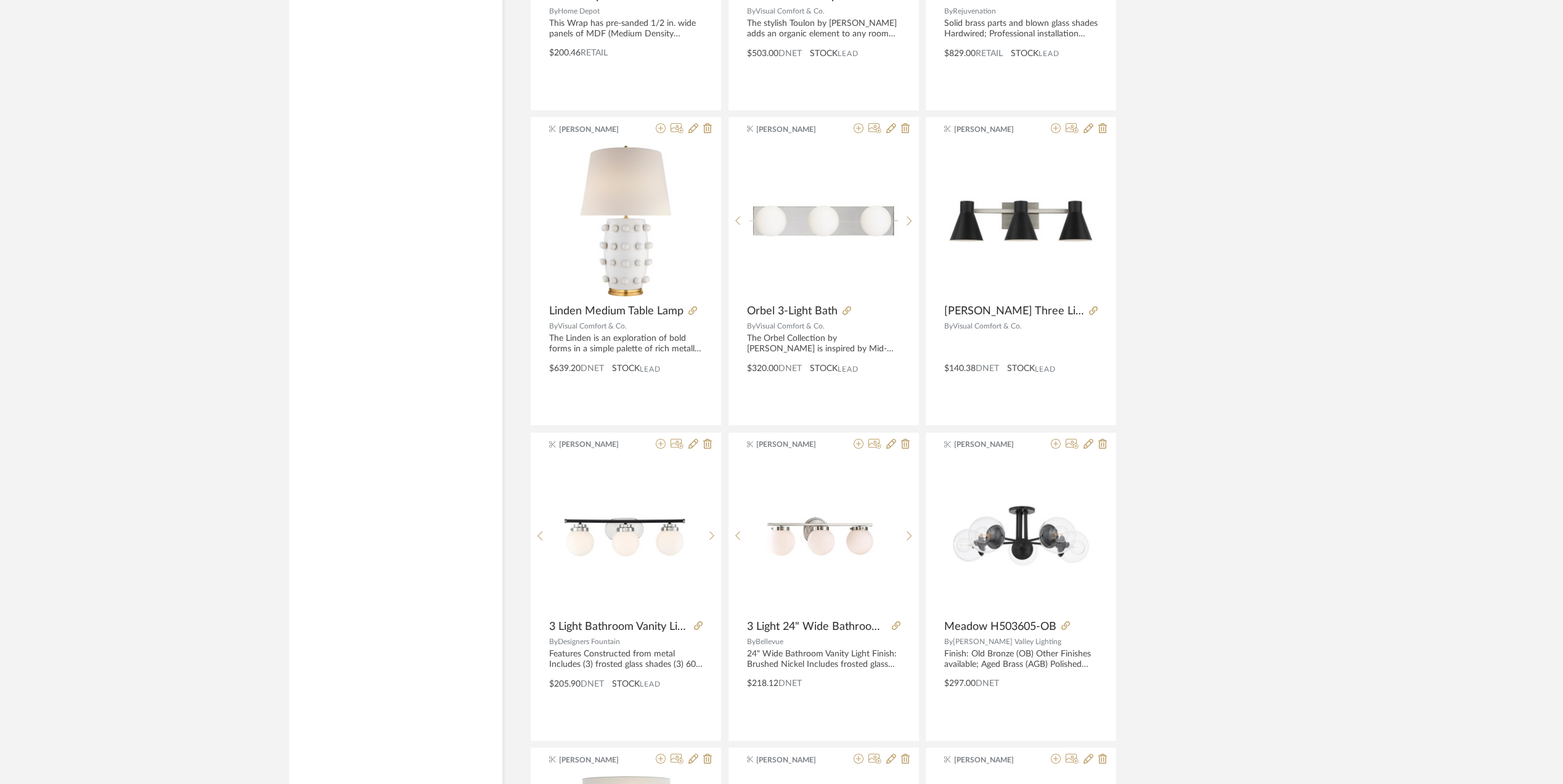
scroll to position [2721, 0]
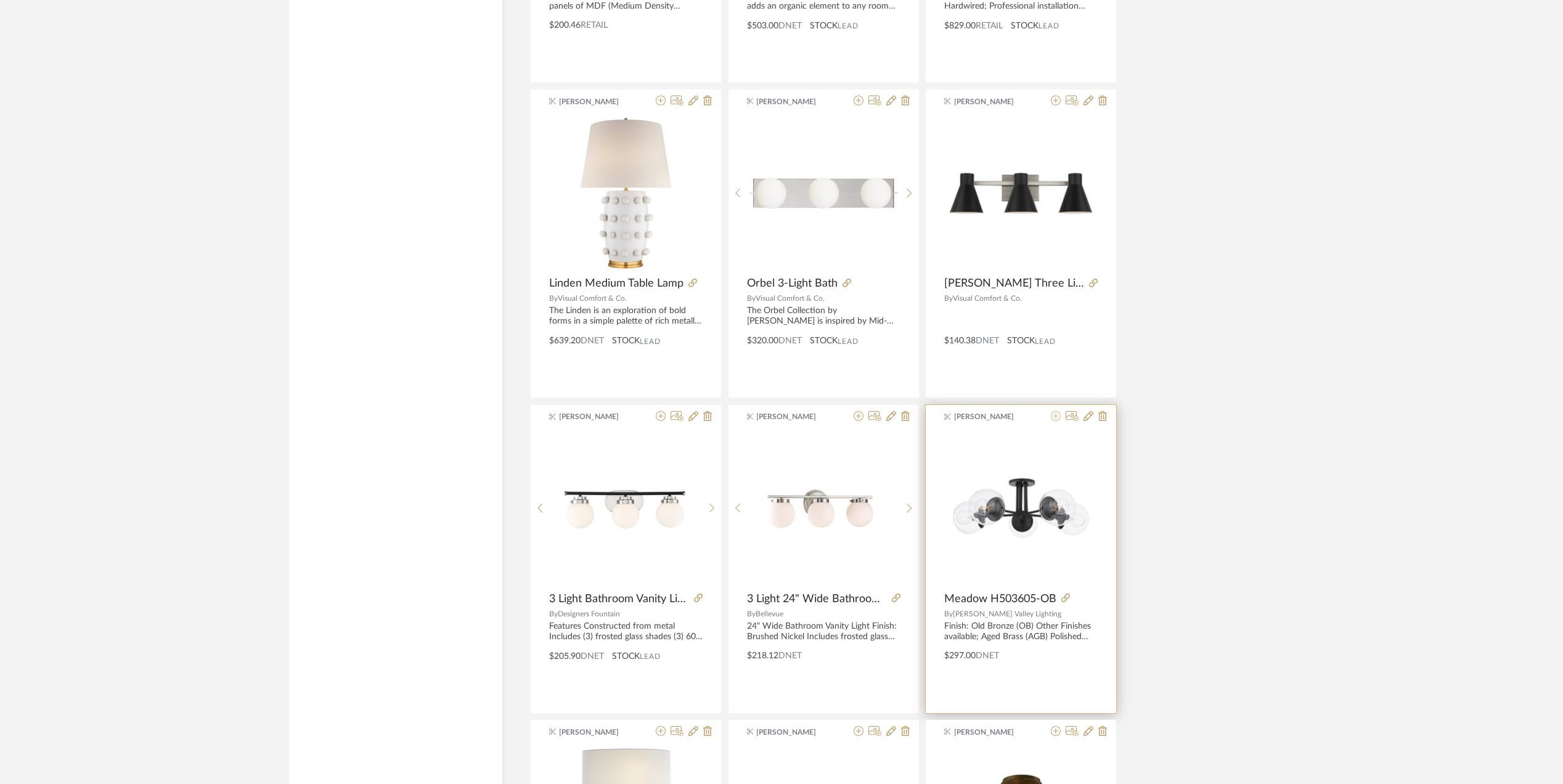
click at [1053, 418] on icon at bounding box center [1055, 416] width 10 height 10
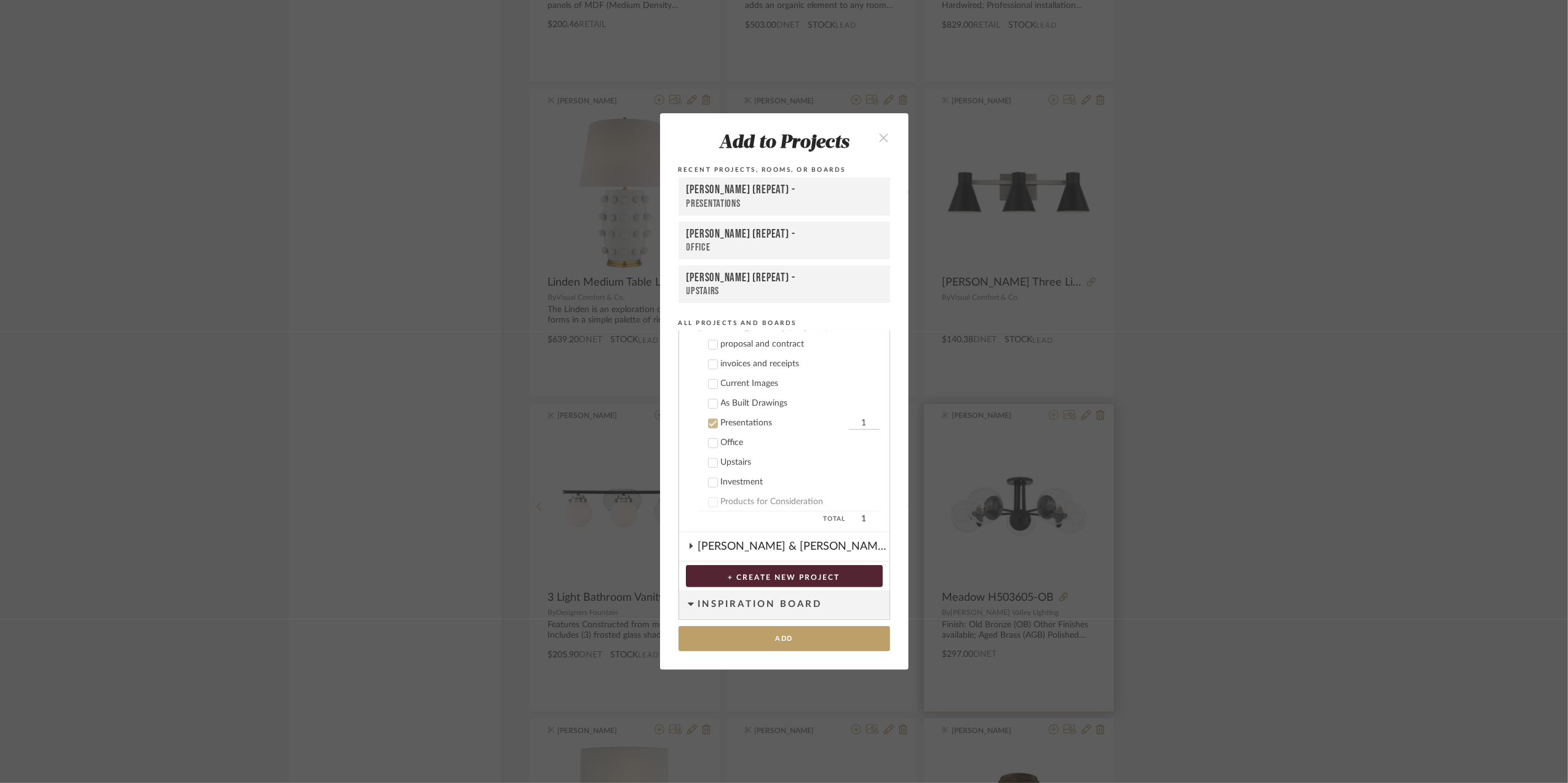
scroll to position [404, 0]
click at [714, 436] on div at bounding box center [713, 440] width 10 height 10
click at [714, 416] on div at bounding box center [713, 421] width 10 height 10
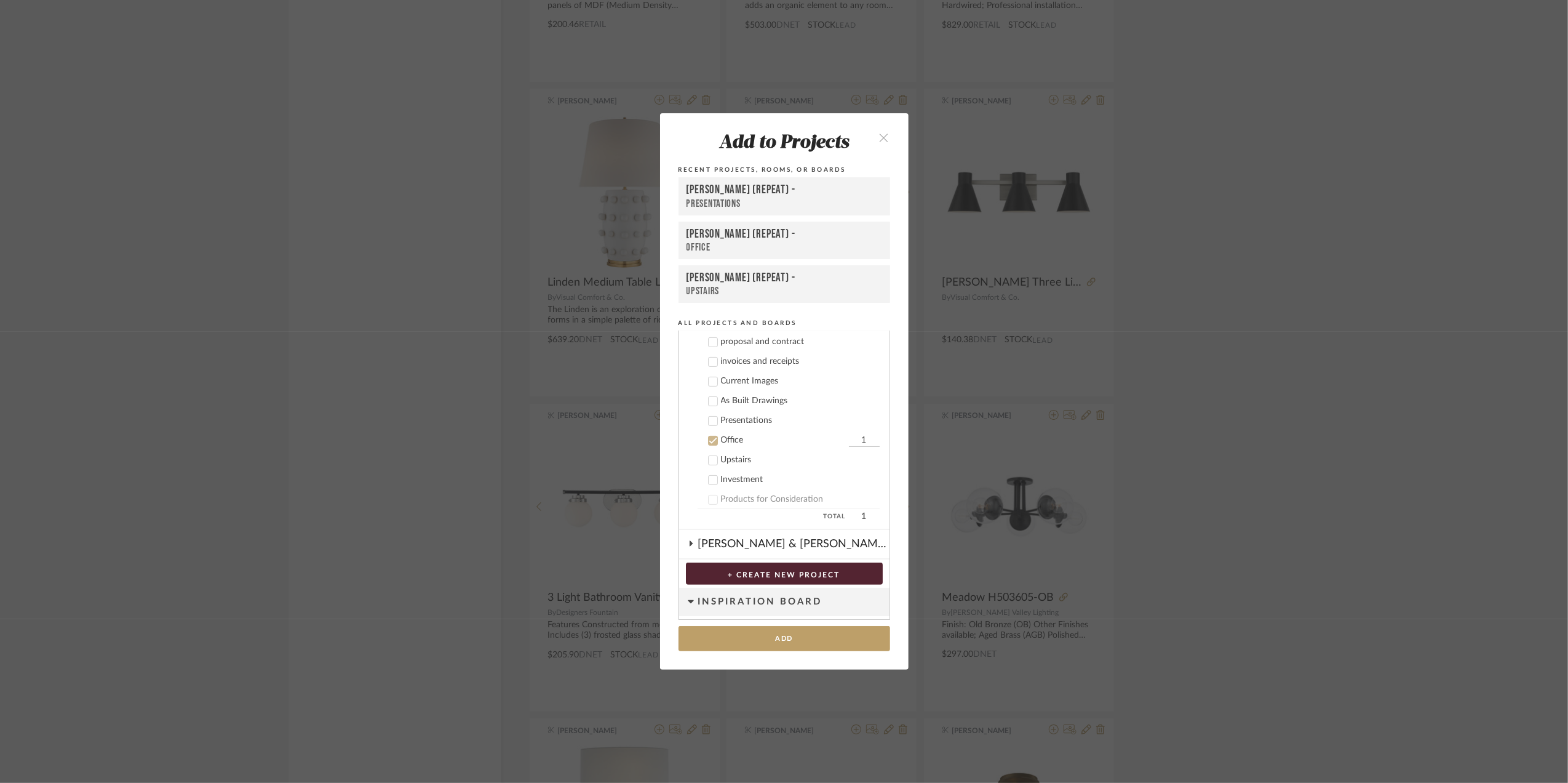
drag, startPoint x: 707, startPoint y: 451, endPoint x: 719, endPoint y: 495, distance: 45.6
click at [709, 456] on icon at bounding box center [713, 460] width 8 height 8
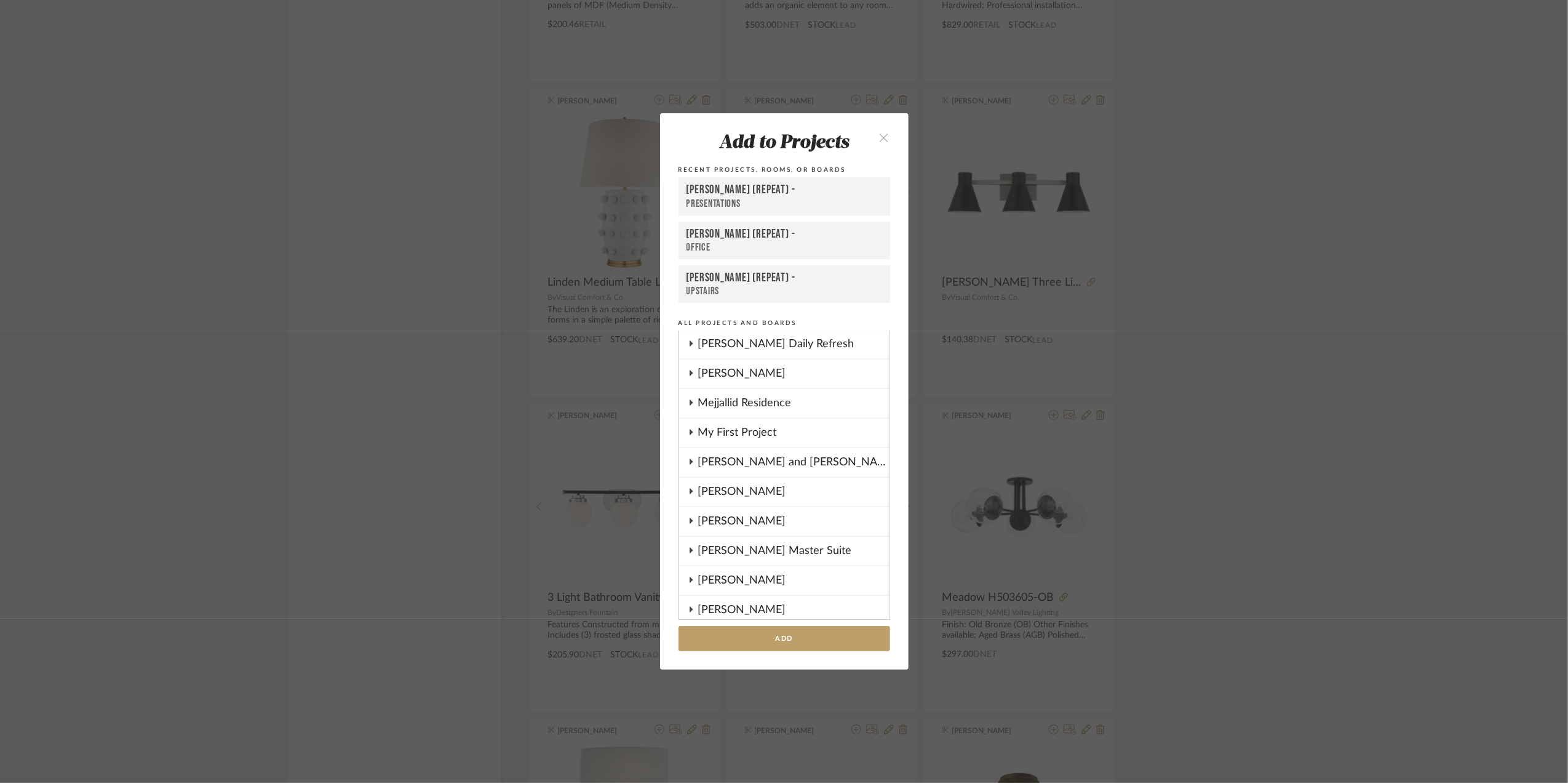
scroll to position [0, 0]
click at [788, 633] on button "Add" at bounding box center [784, 638] width 211 height 25
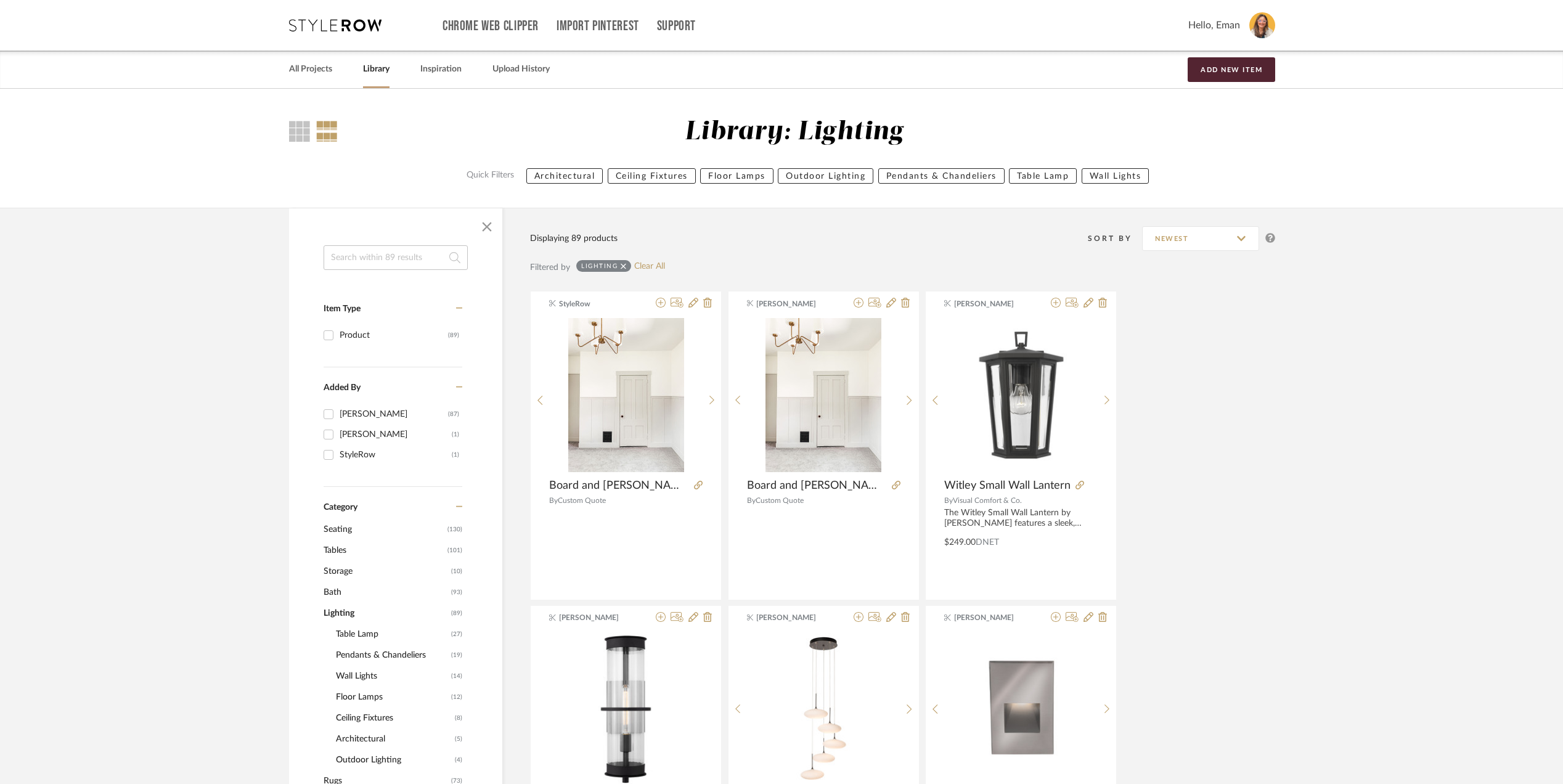
click at [314, 68] on link "All Projects" at bounding box center [310, 70] width 43 height 17
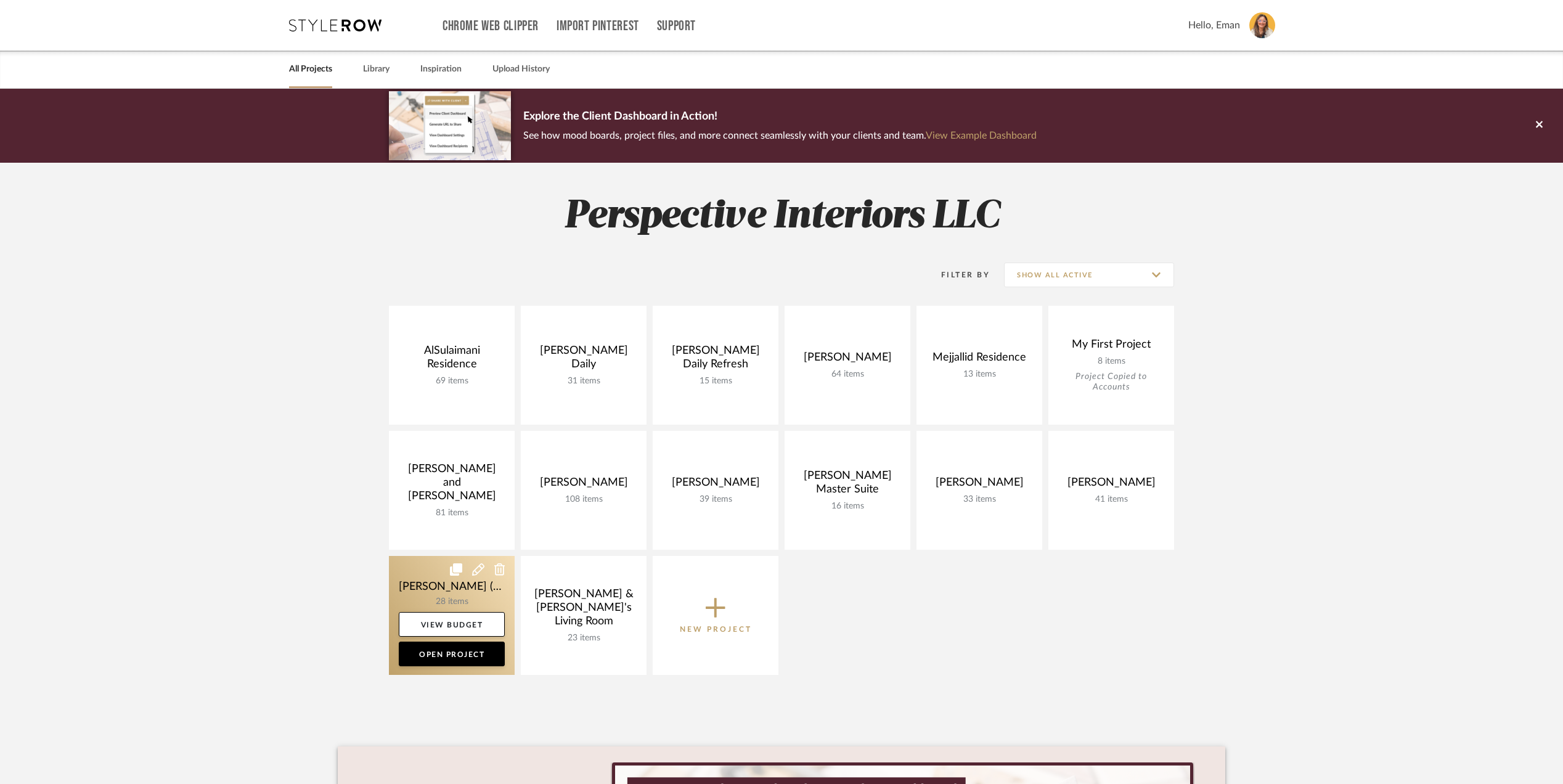
click at [415, 585] on link at bounding box center [451, 615] width 125 height 119
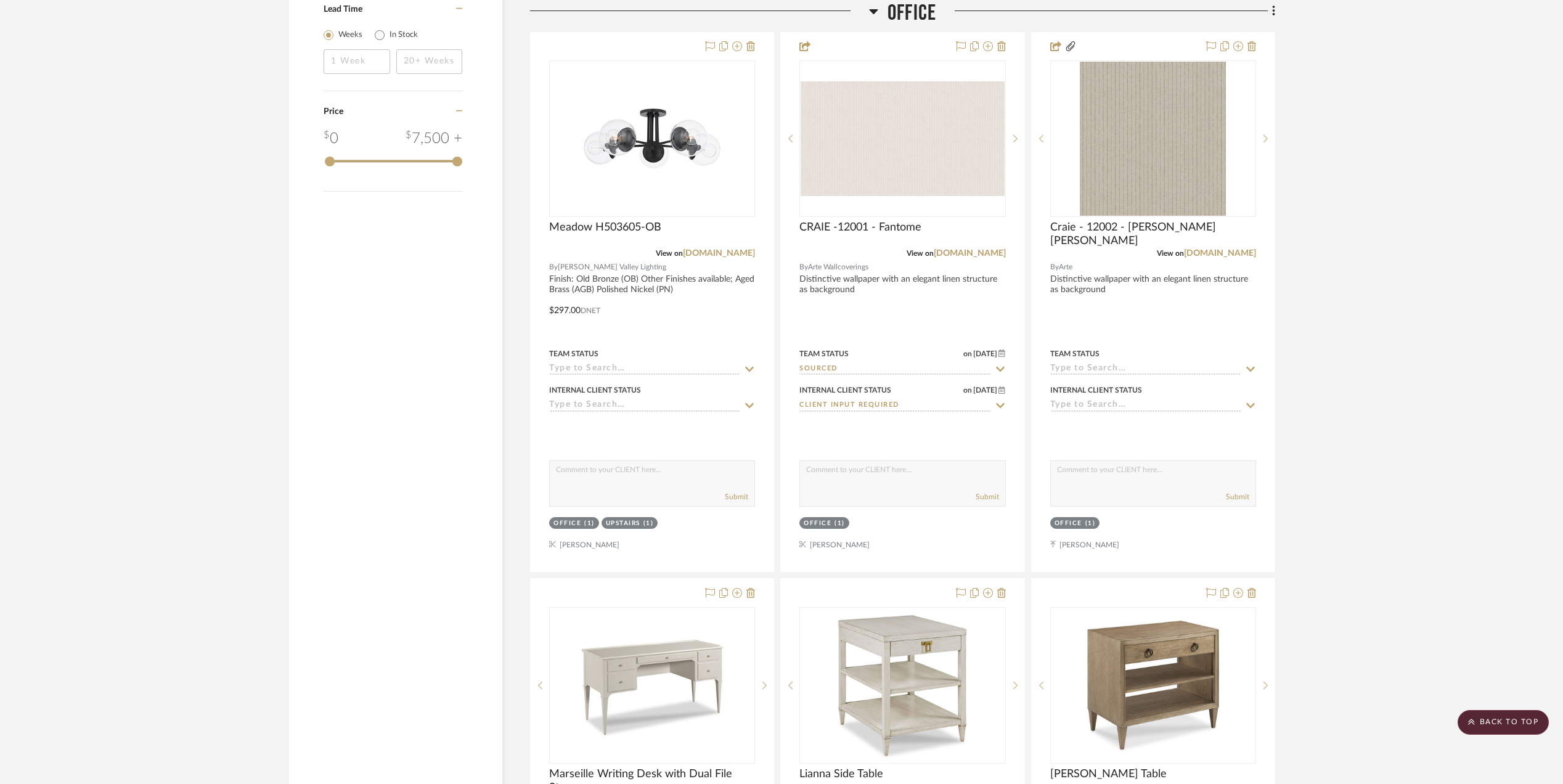
scroll to position [1642, 0]
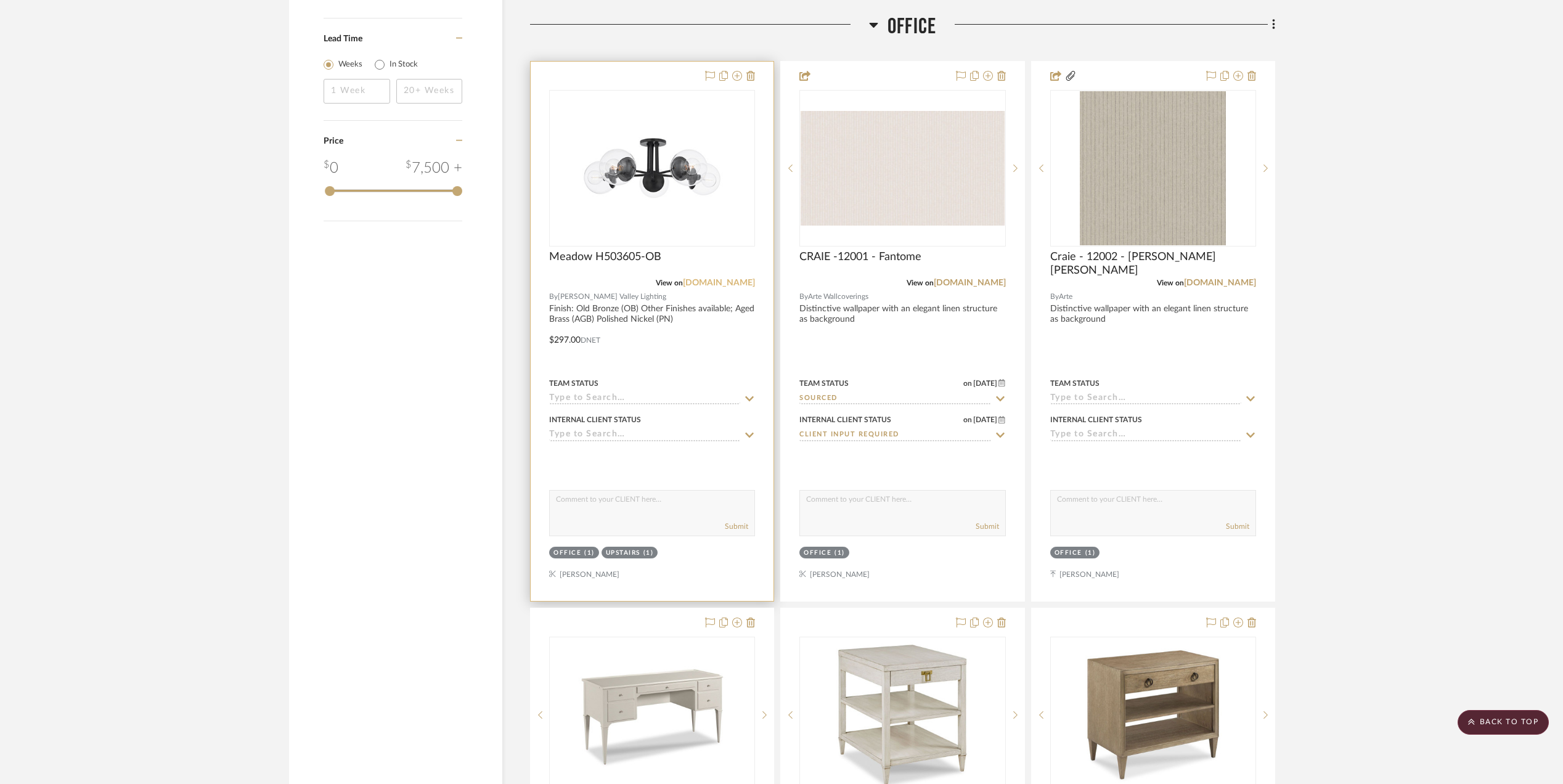
click at [727, 283] on link "[DOMAIN_NAME]" at bounding box center [719, 282] width 72 height 8
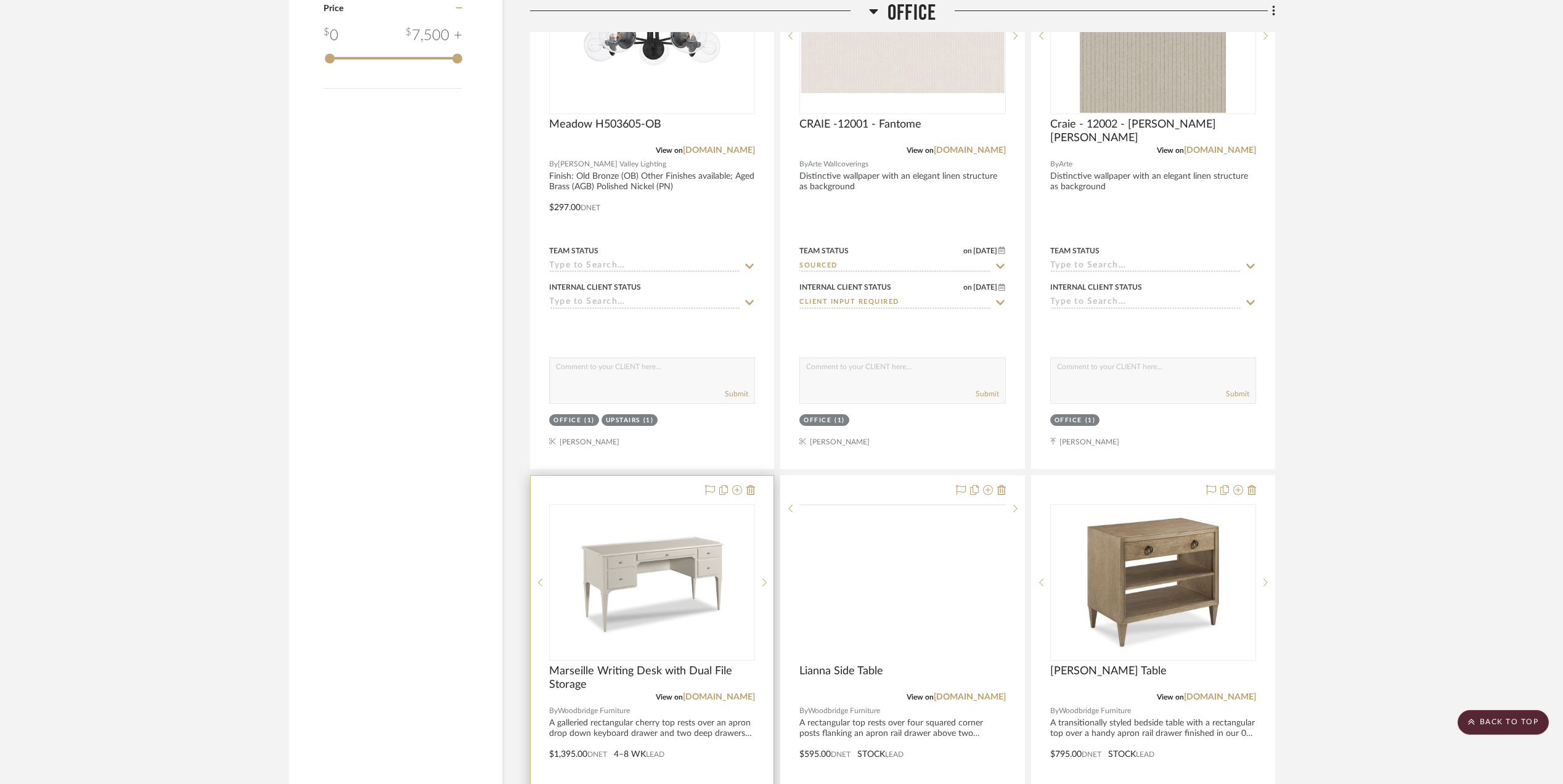
scroll to position [1889, 0]
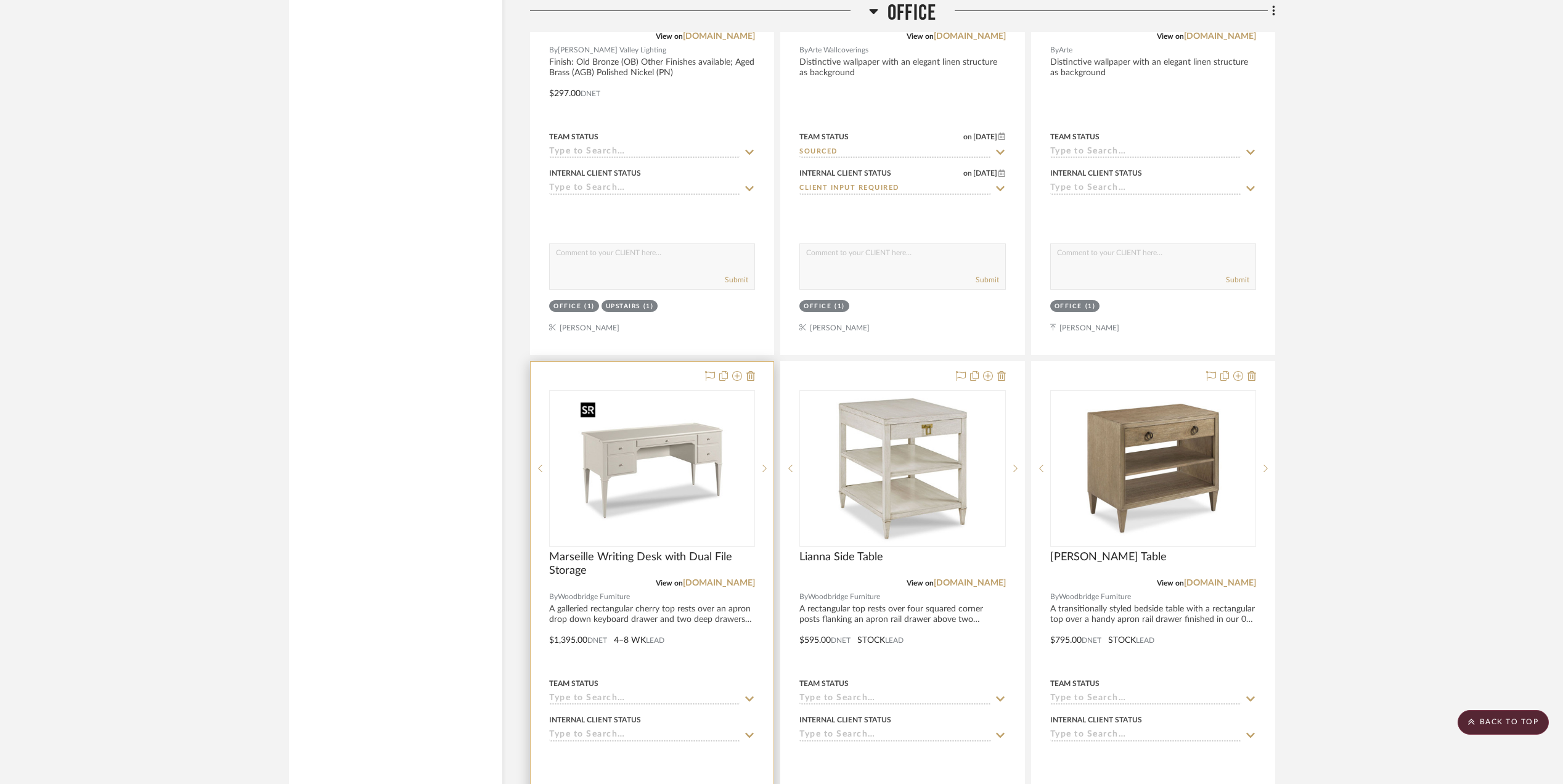
click at [619, 480] on img "0" at bounding box center [652, 469] width 154 height 154
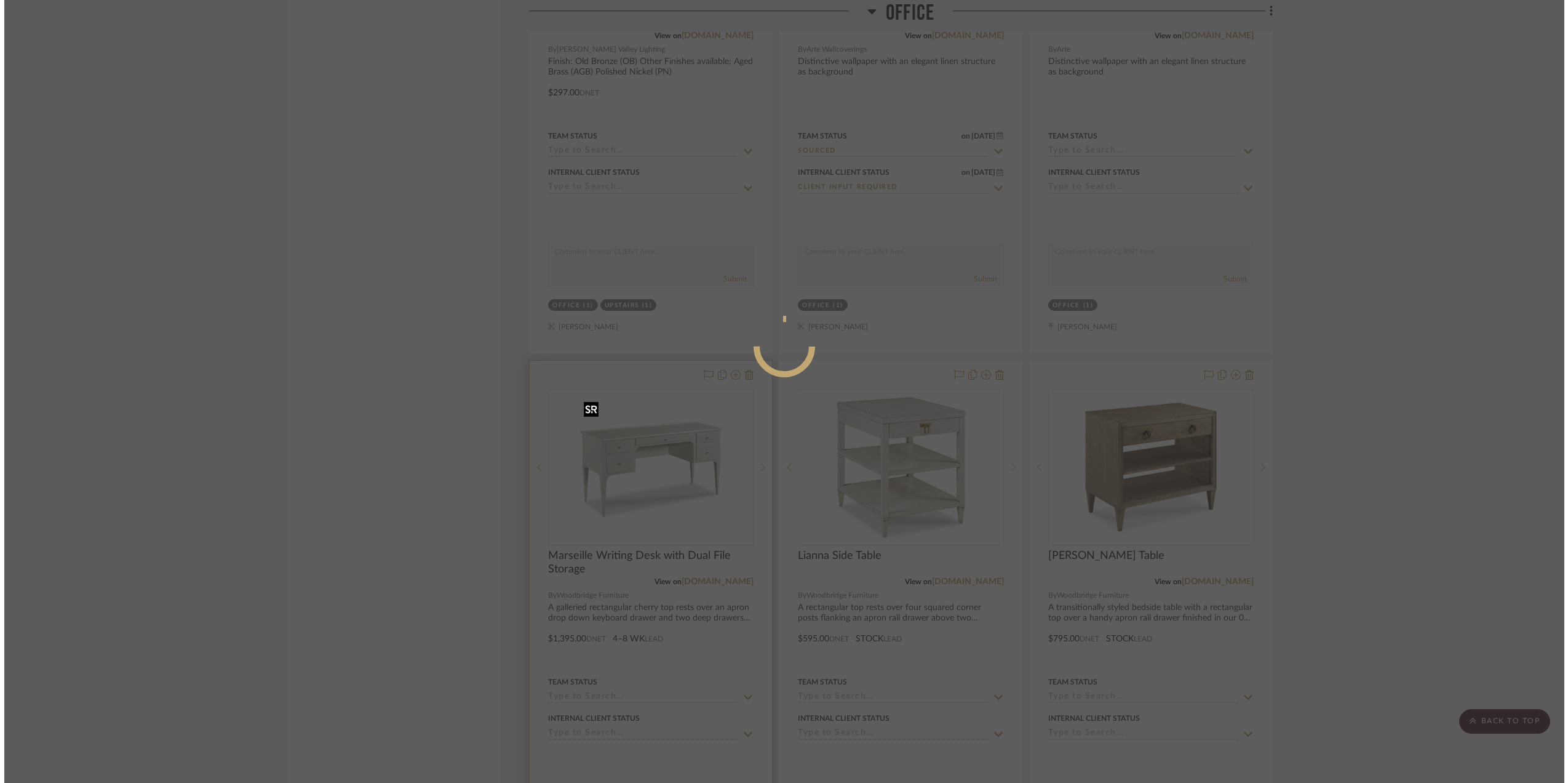
scroll to position [0, 0]
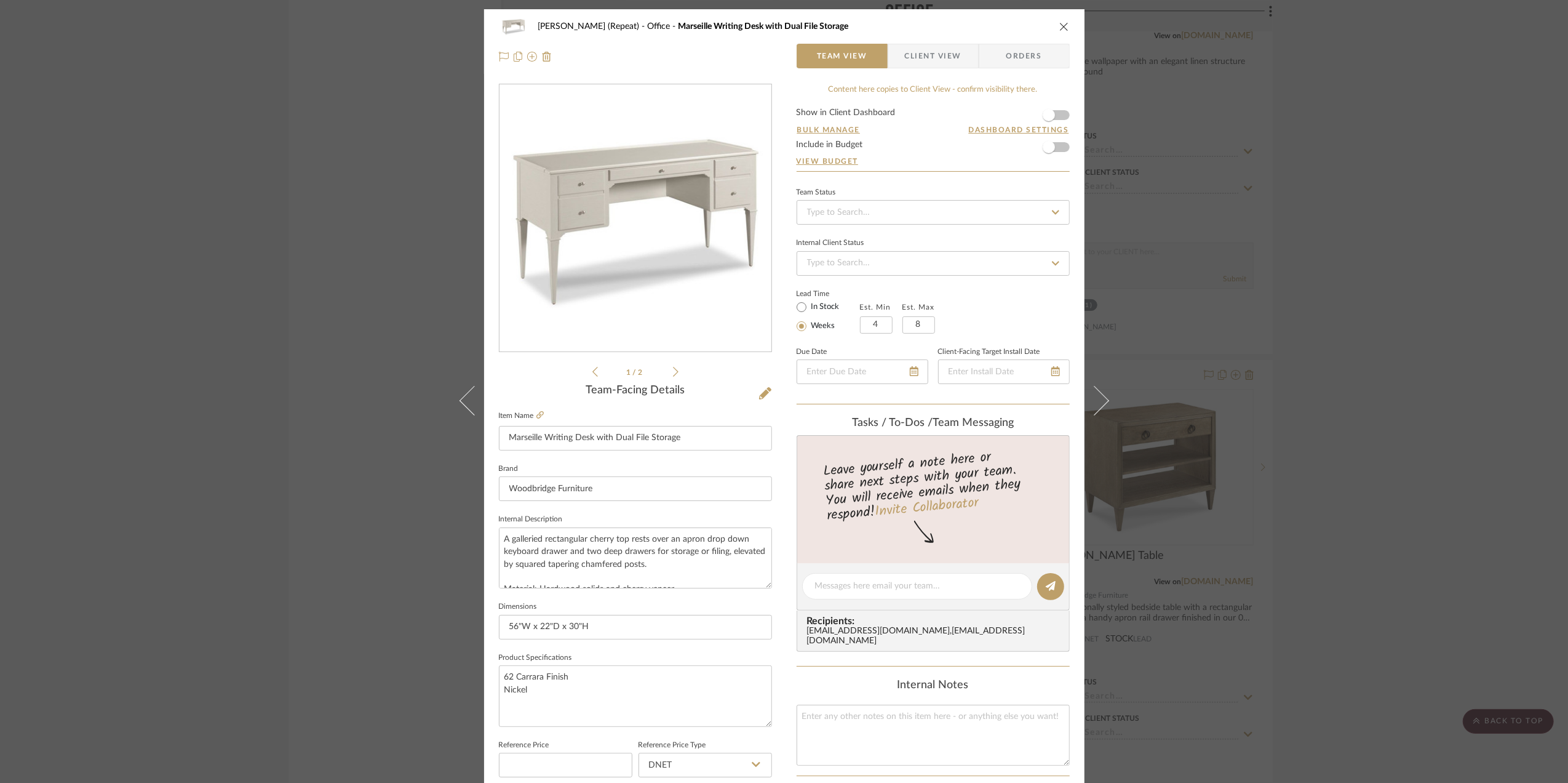
click at [1330, 205] on div "Stephanie Bergreen (Repeat) Office Marseille Writing Desk with Dual File Storag…" at bounding box center [784, 391] width 1568 height 783
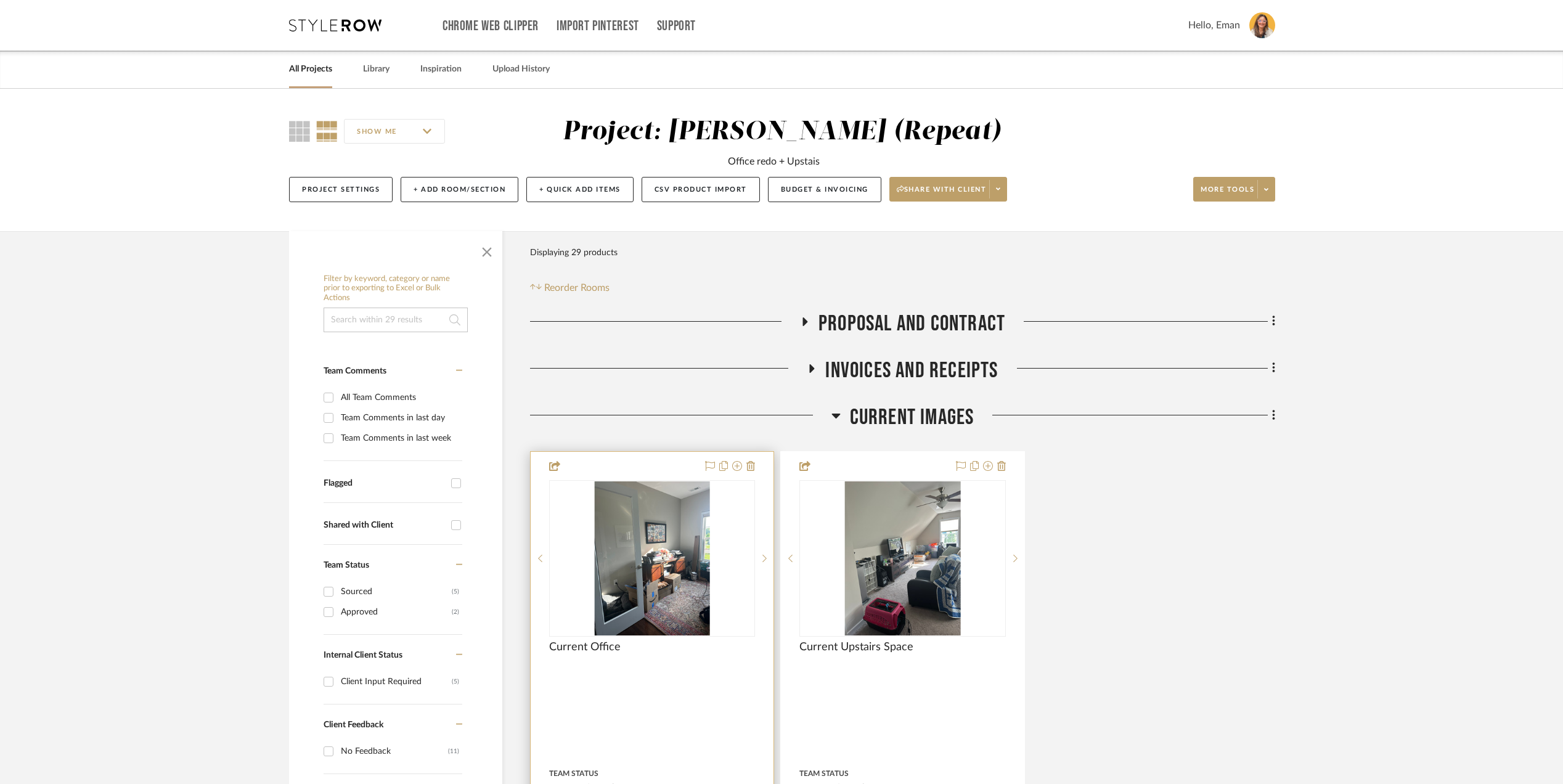
click at [655, 571] on img "0" at bounding box center [652, 559] width 116 height 154
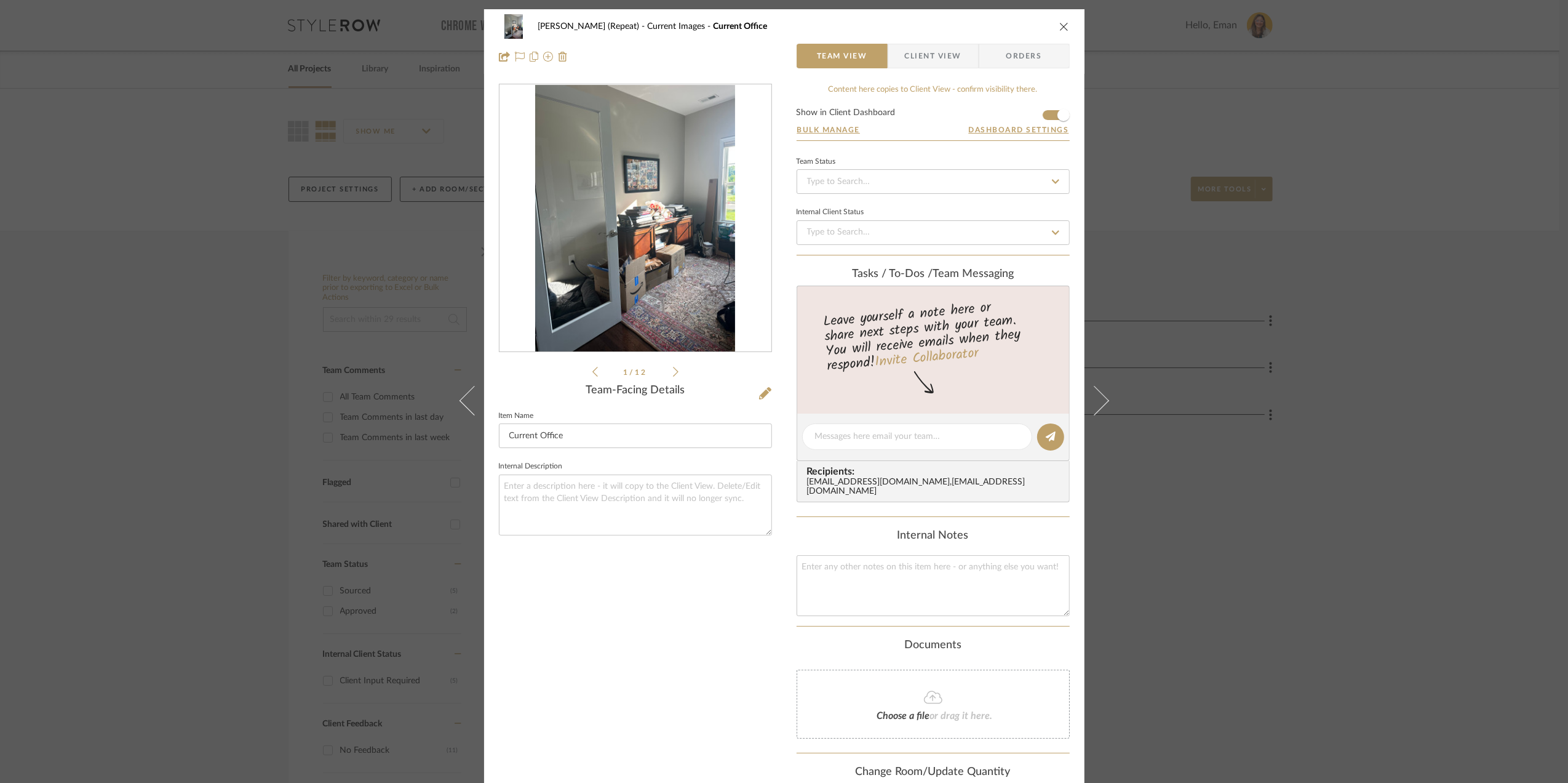
click at [639, 179] on img "0" at bounding box center [636, 219] width 200 height 267
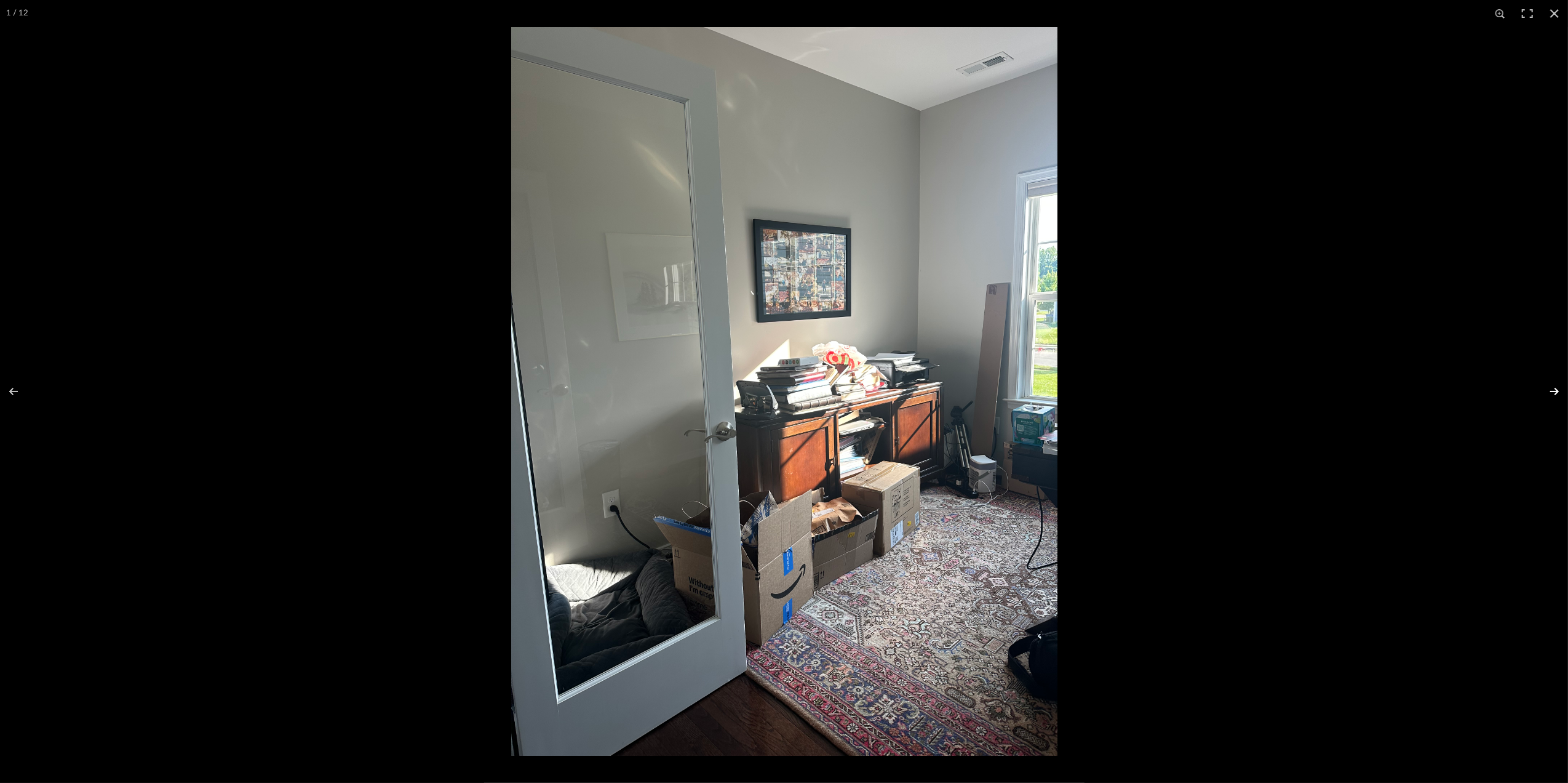
click at [1551, 389] on button at bounding box center [1547, 391] width 43 height 61
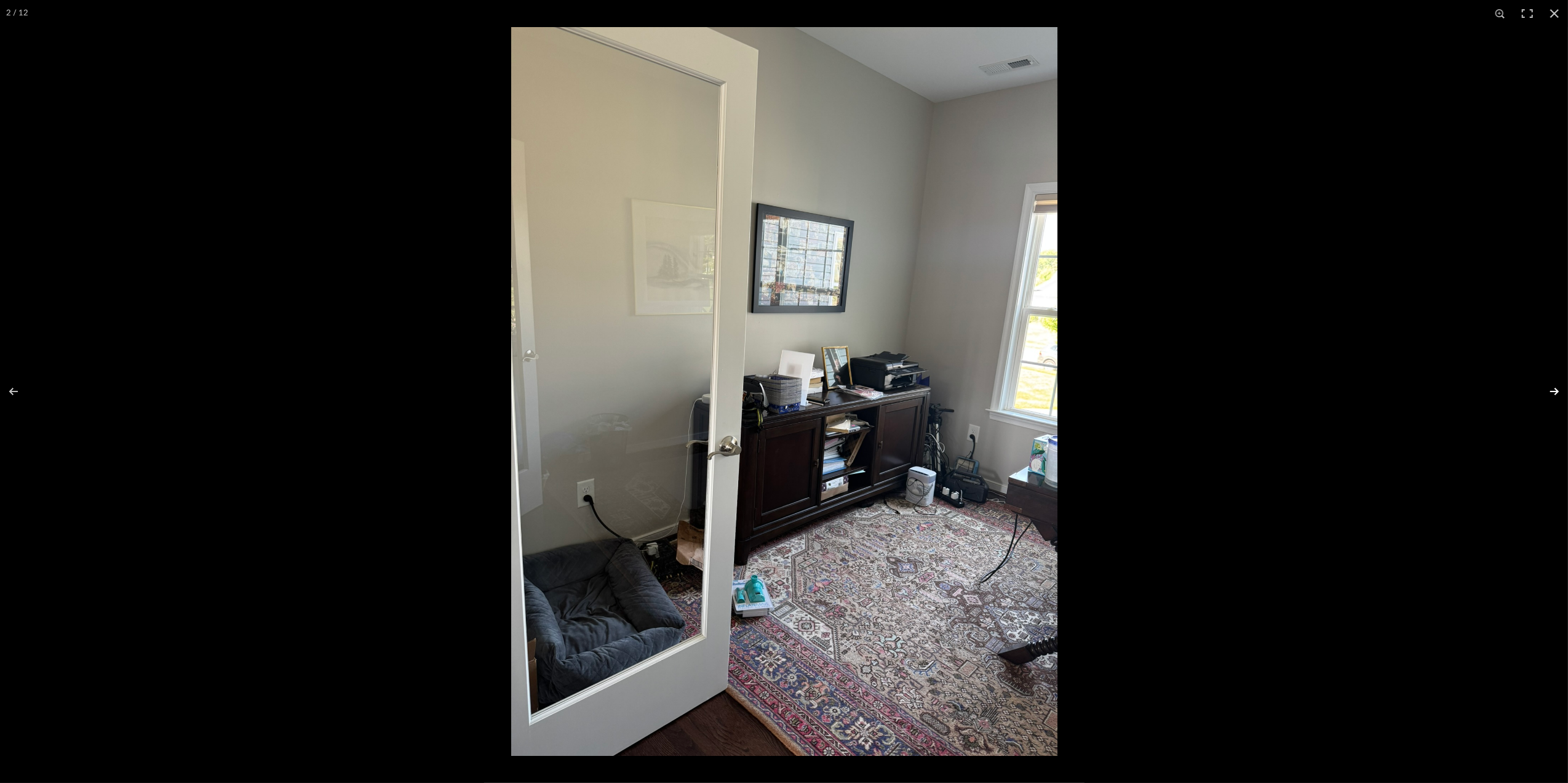
click at [1551, 389] on button at bounding box center [1547, 391] width 43 height 61
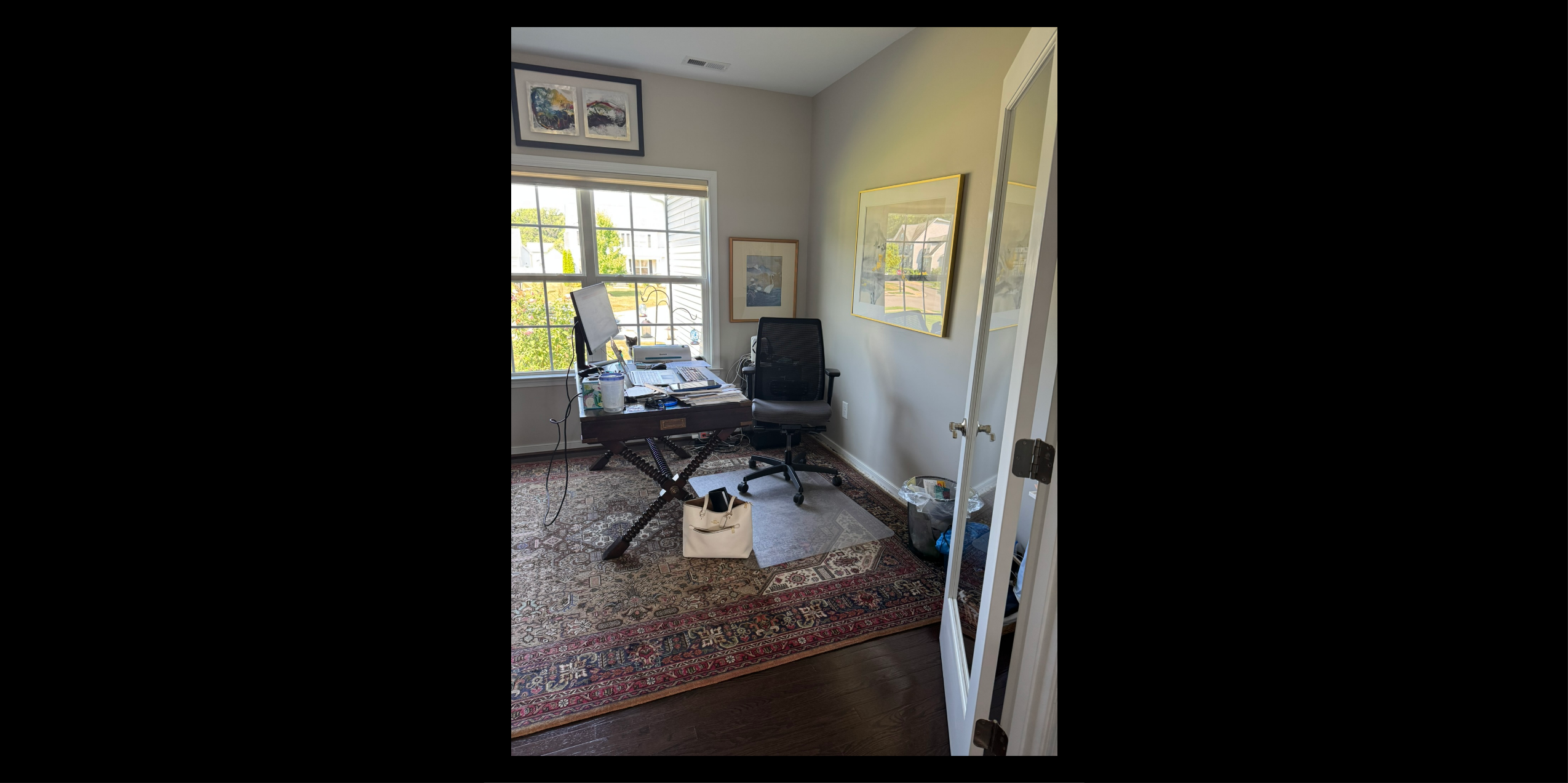
click at [1551, 389] on button at bounding box center [1547, 391] width 43 height 61
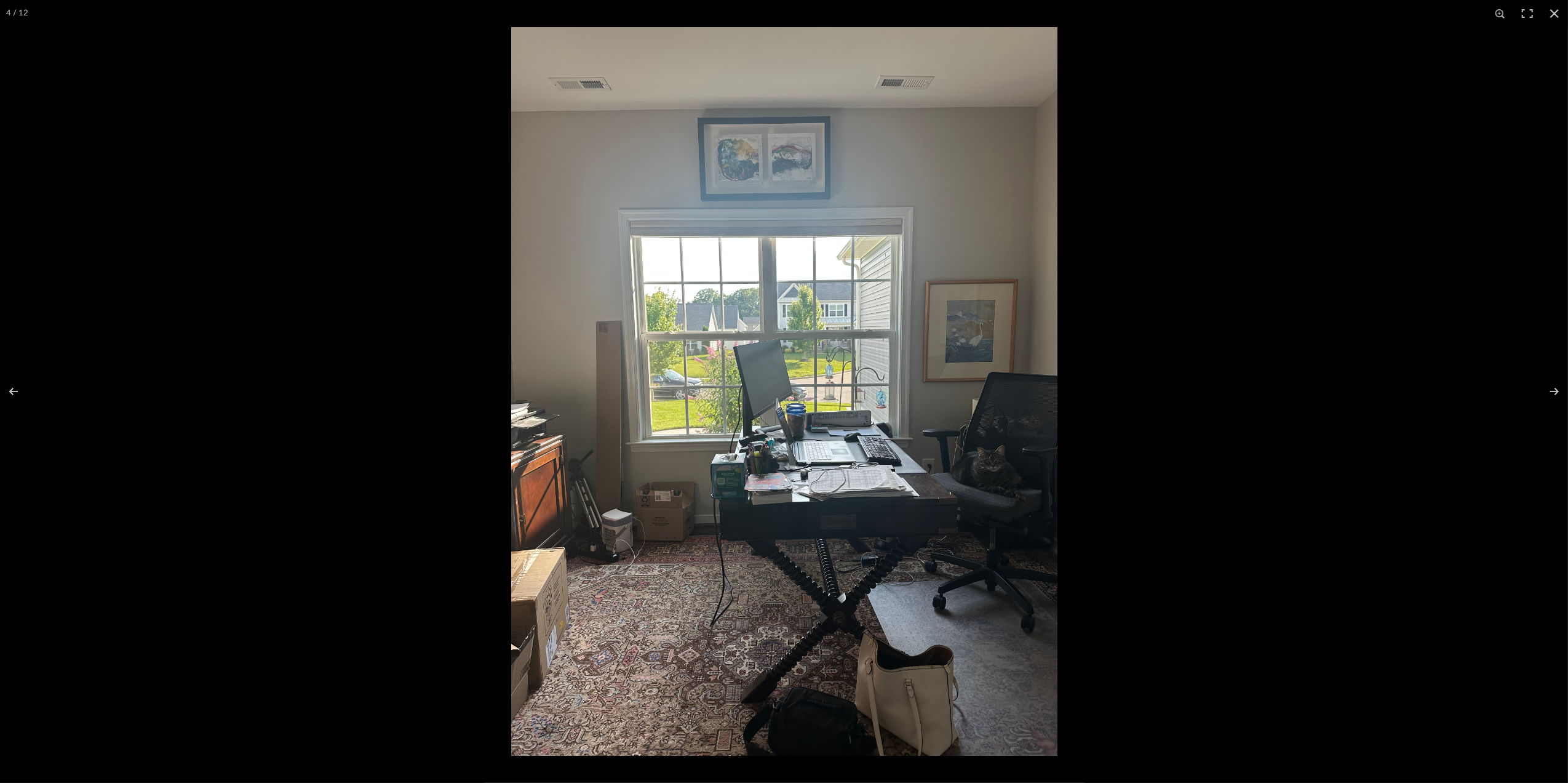
click at [1265, 143] on div at bounding box center [1296, 418] width 1568 height 783
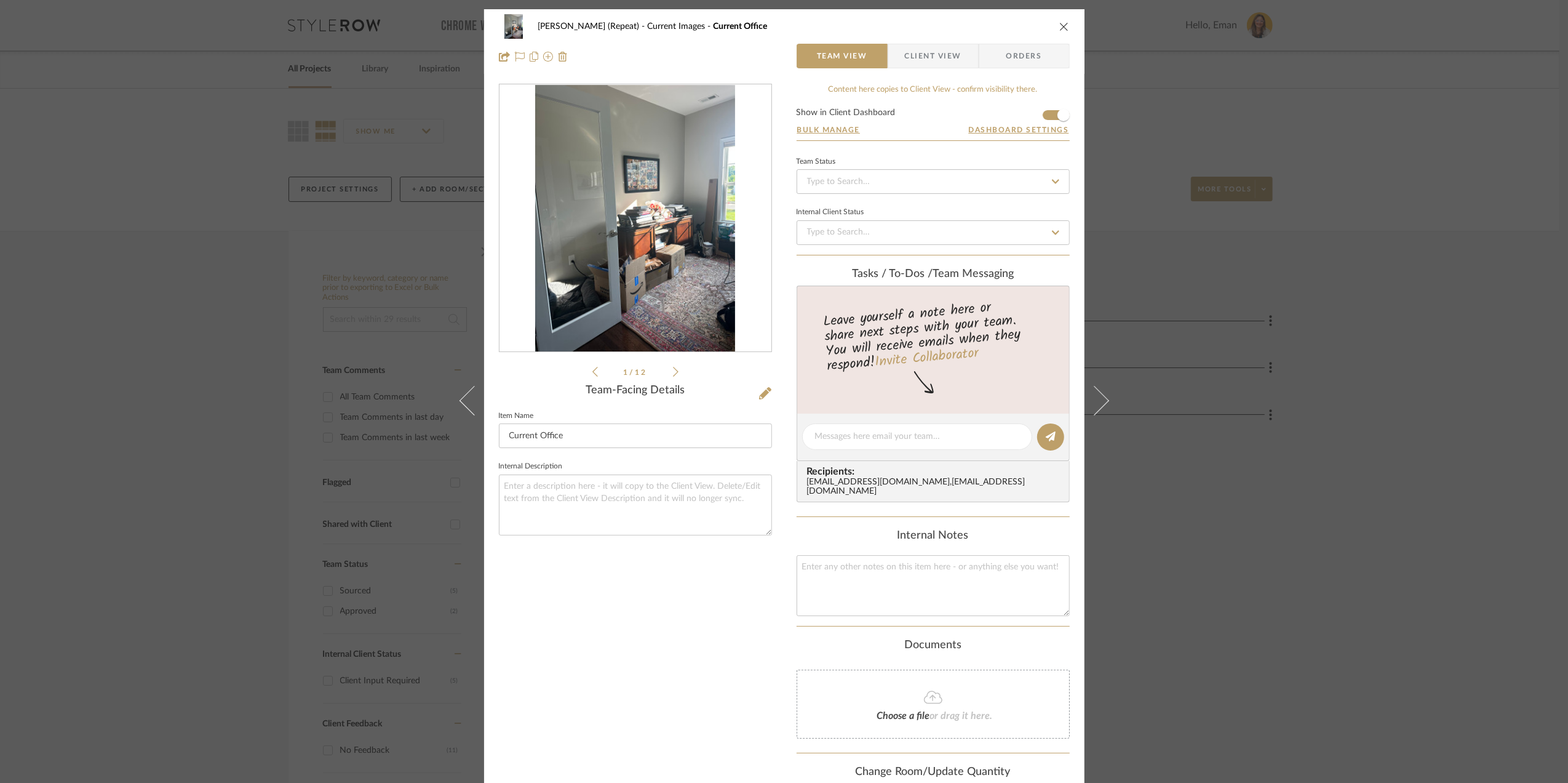
click at [1448, 195] on div "Stephanie Bergreen (Repeat) Current Images Current Office Team View Client View…" at bounding box center [784, 391] width 1568 height 783
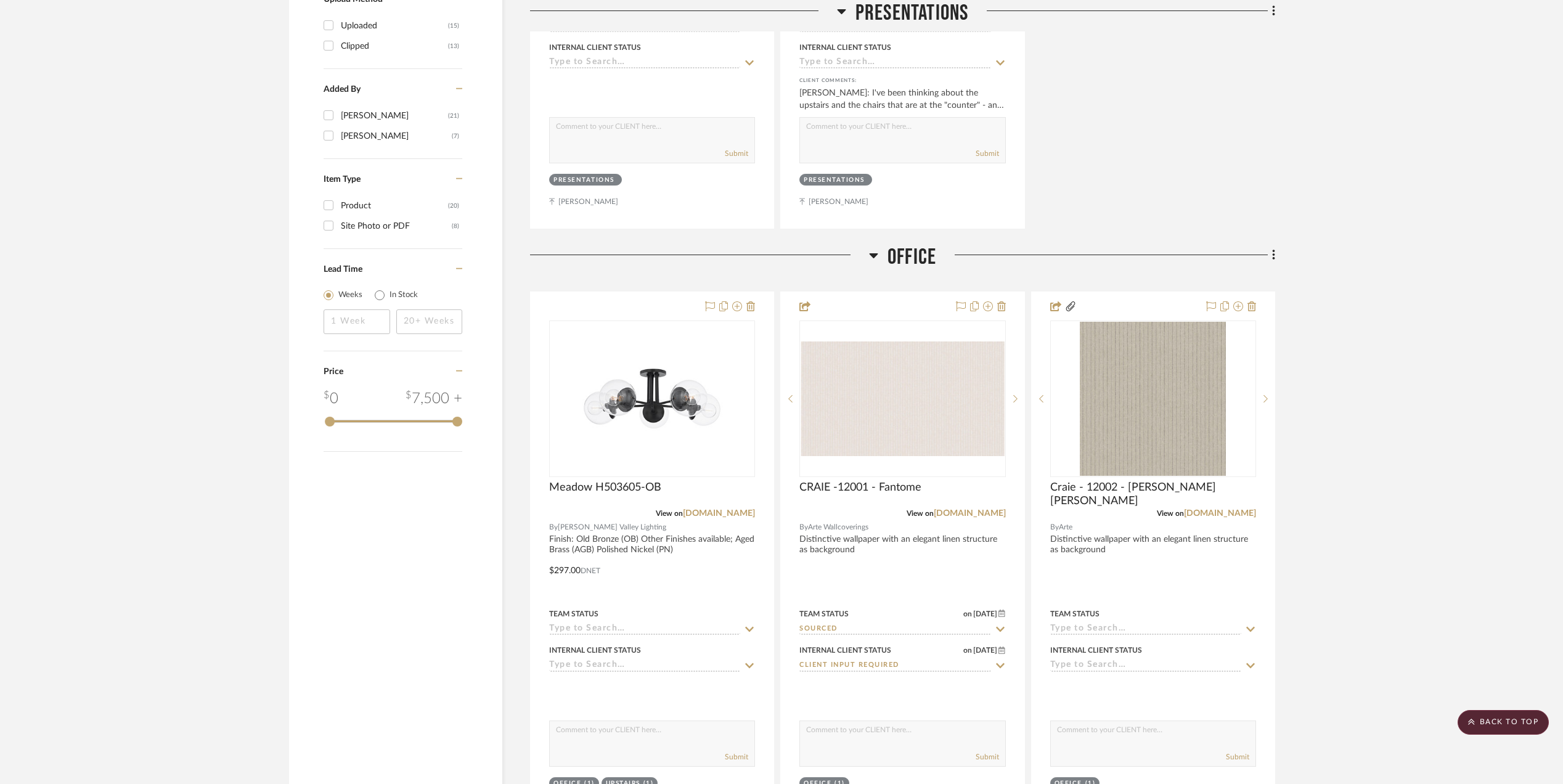
scroll to position [1561, 0]
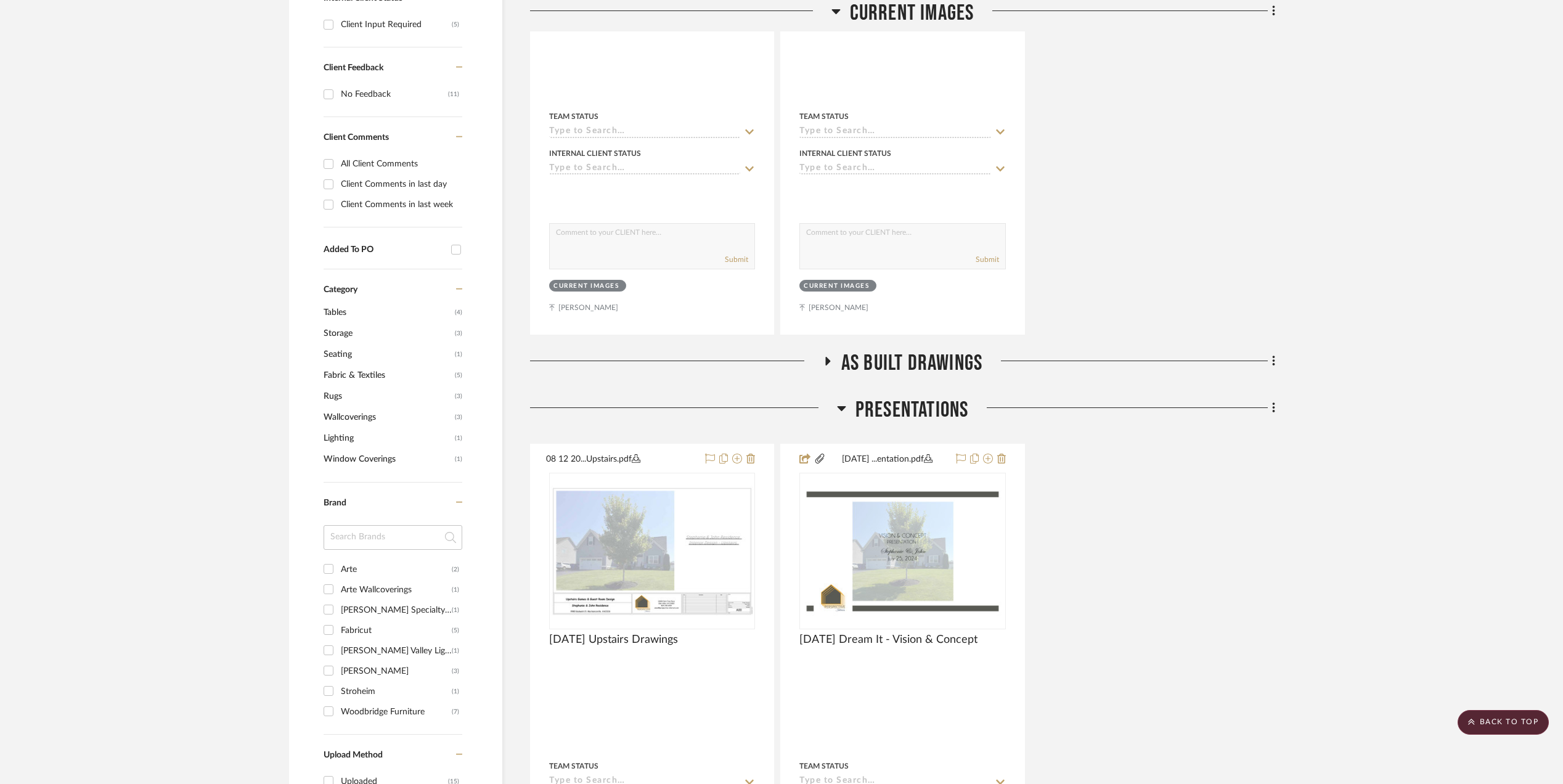
scroll to position [247, 0]
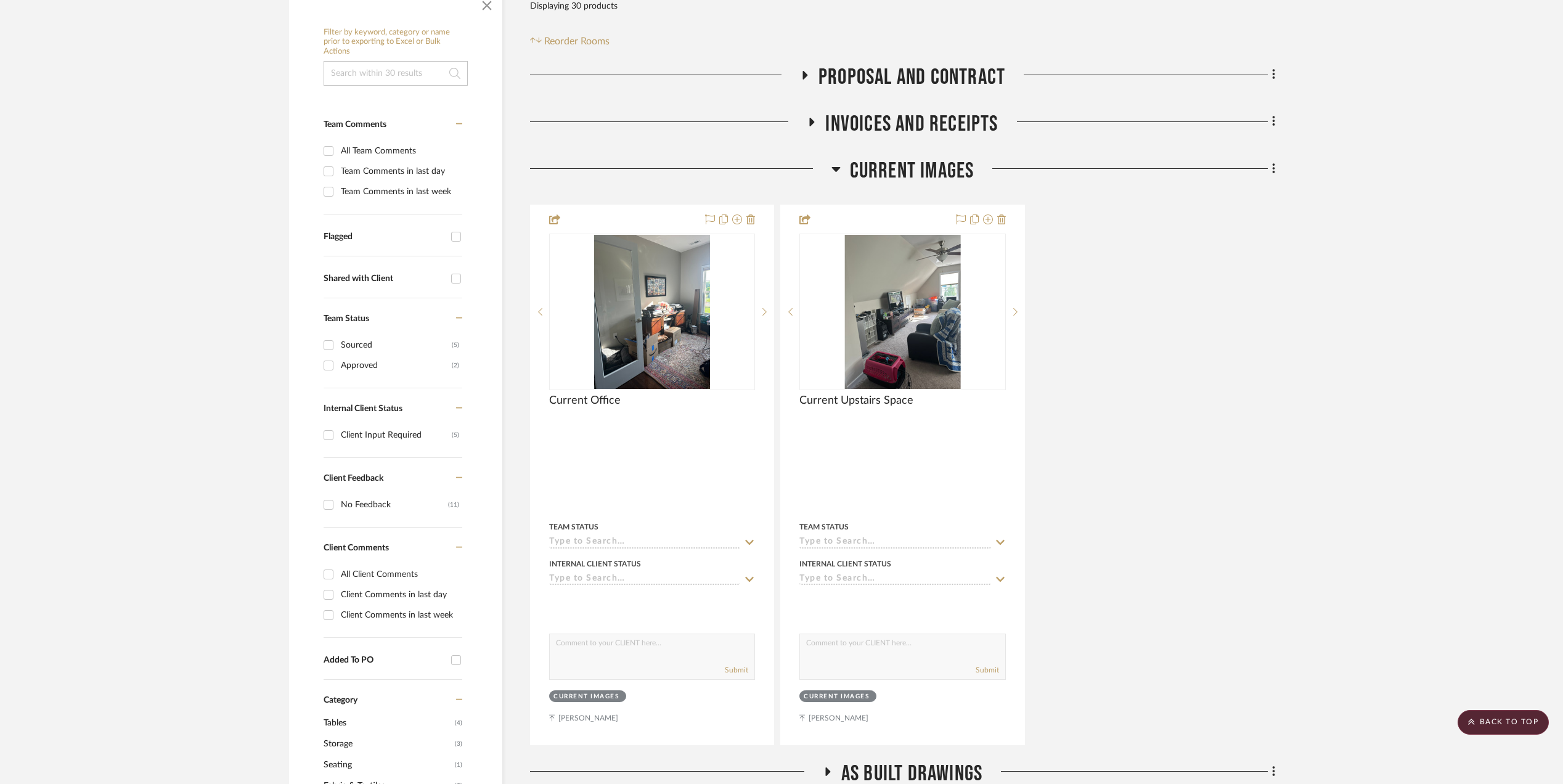
click at [838, 163] on icon at bounding box center [836, 169] width 9 height 15
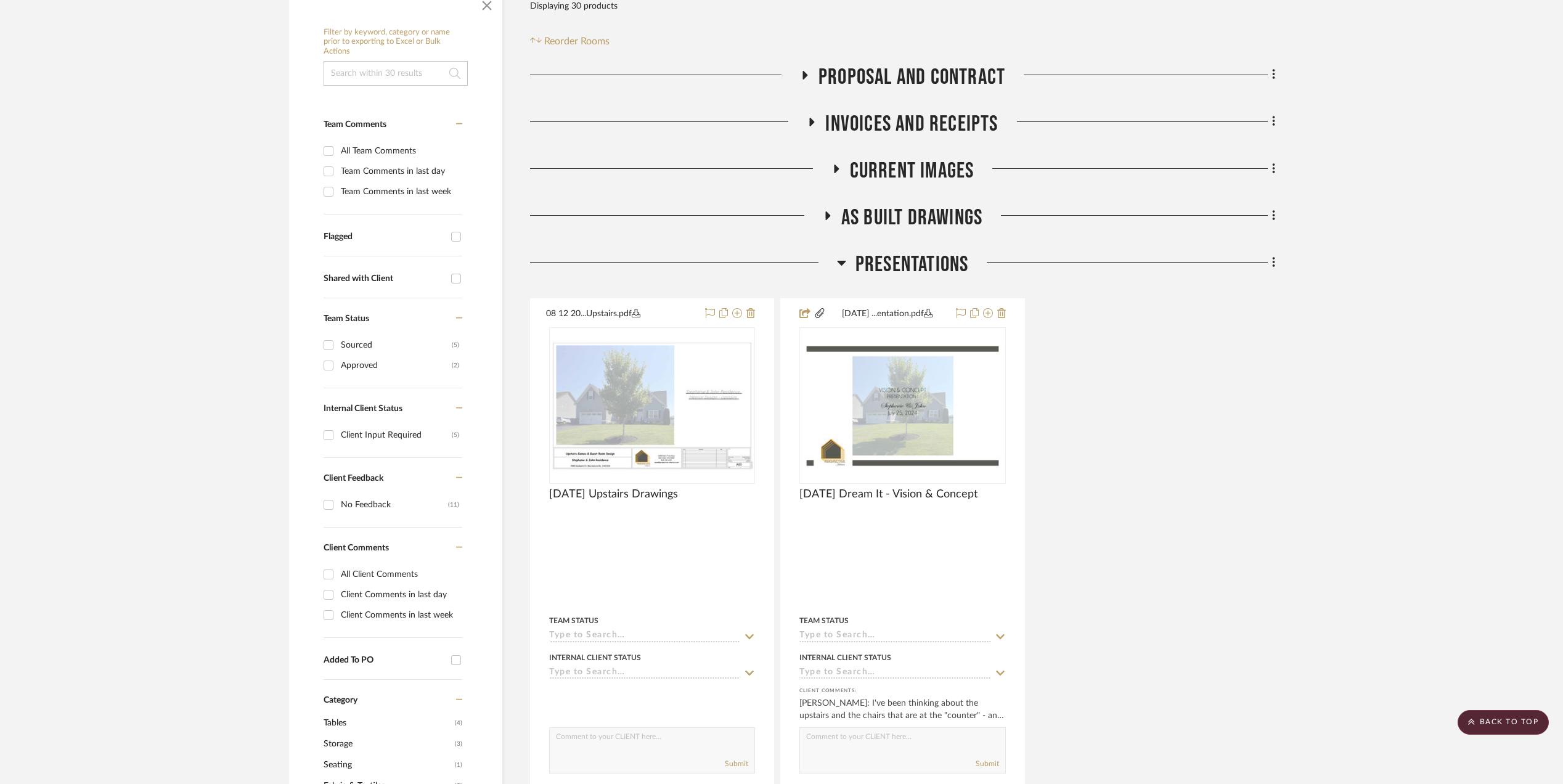
drag, startPoint x: 837, startPoint y: 262, endPoint x: 978, endPoint y: 290, distance: 143.8
click at [837, 262] on icon at bounding box center [842, 263] width 9 height 15
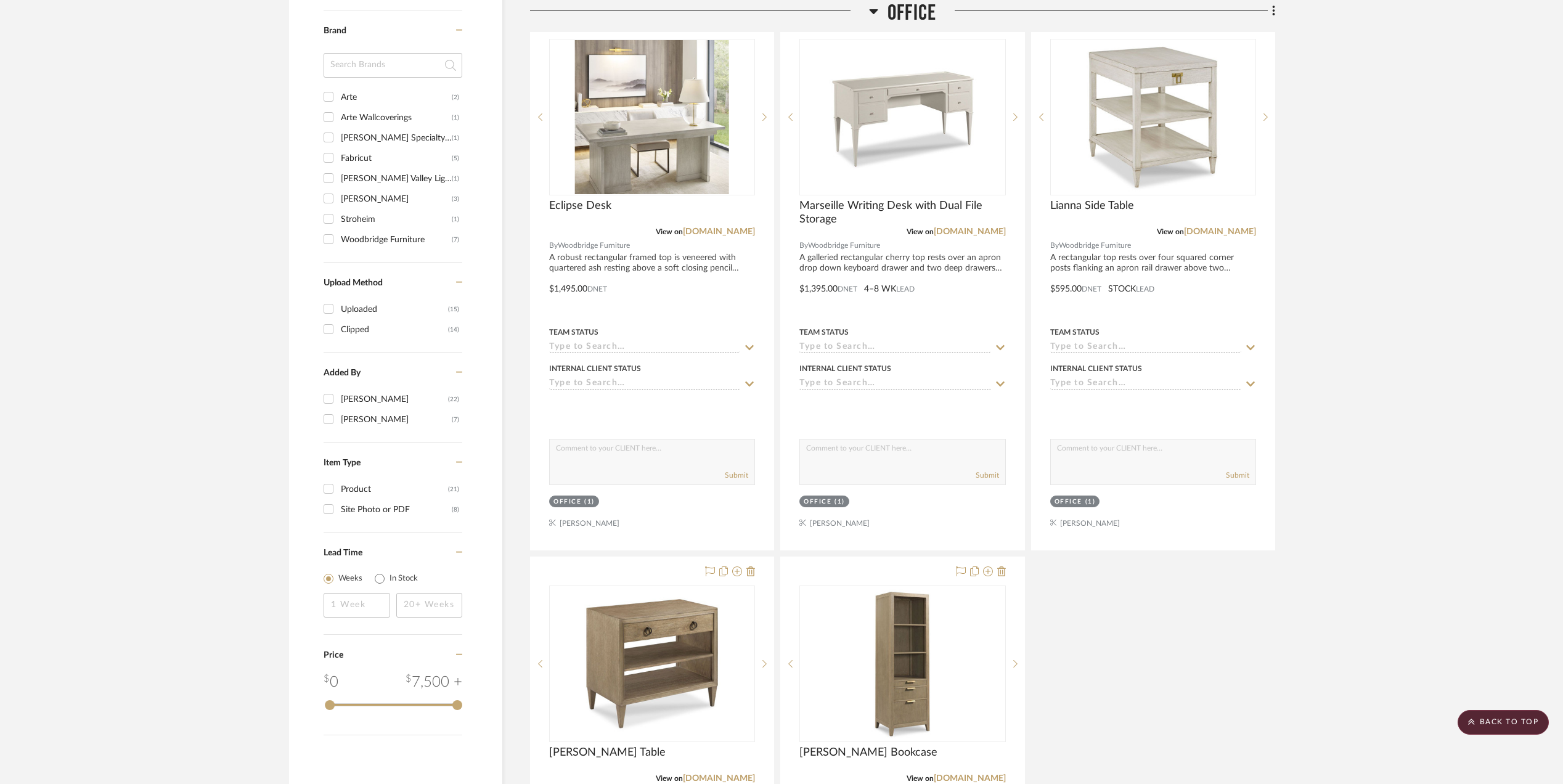
scroll to position [821, 0]
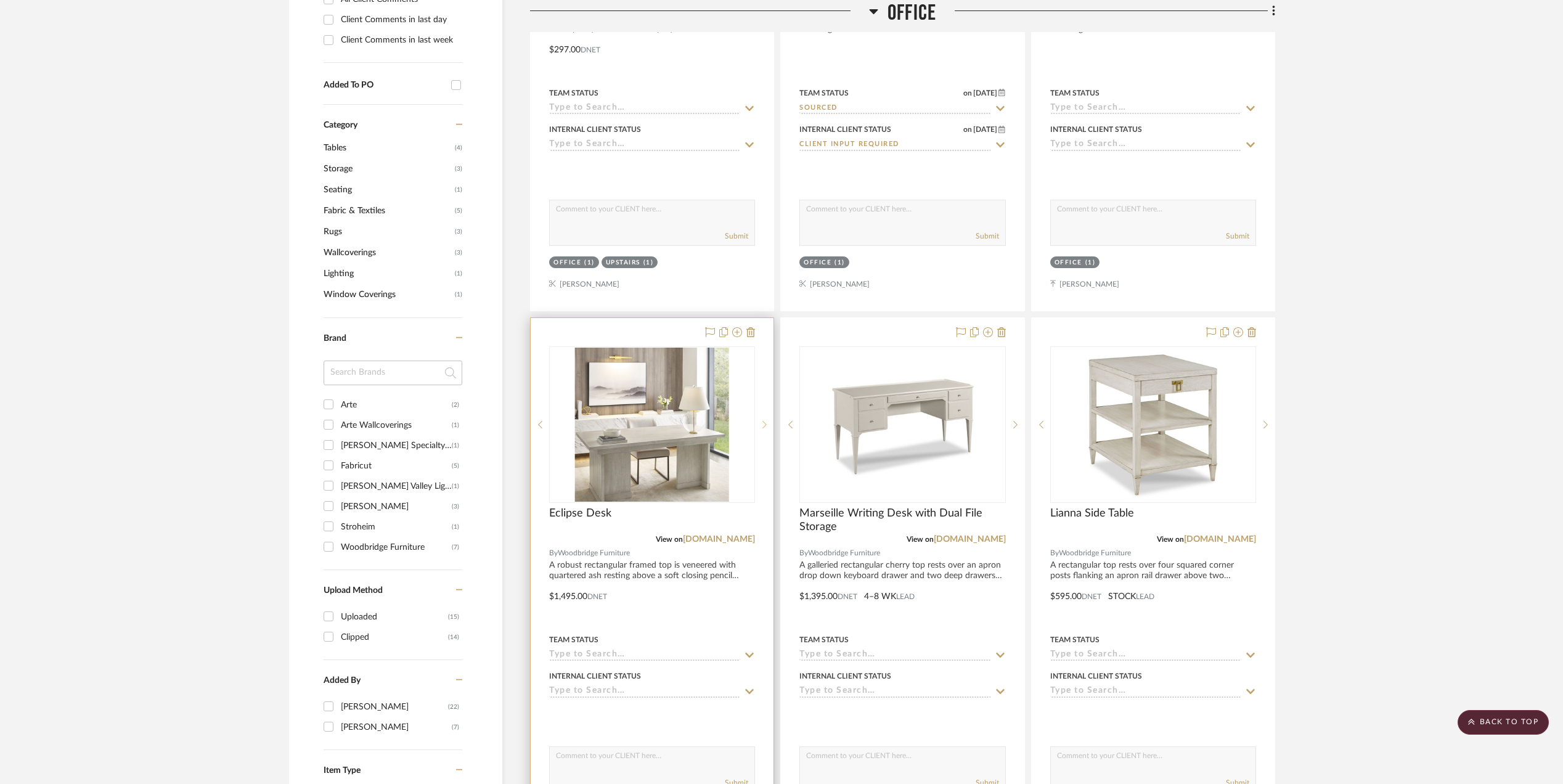
click at [760, 424] on sr-next-btn at bounding box center [764, 424] width 19 height 8
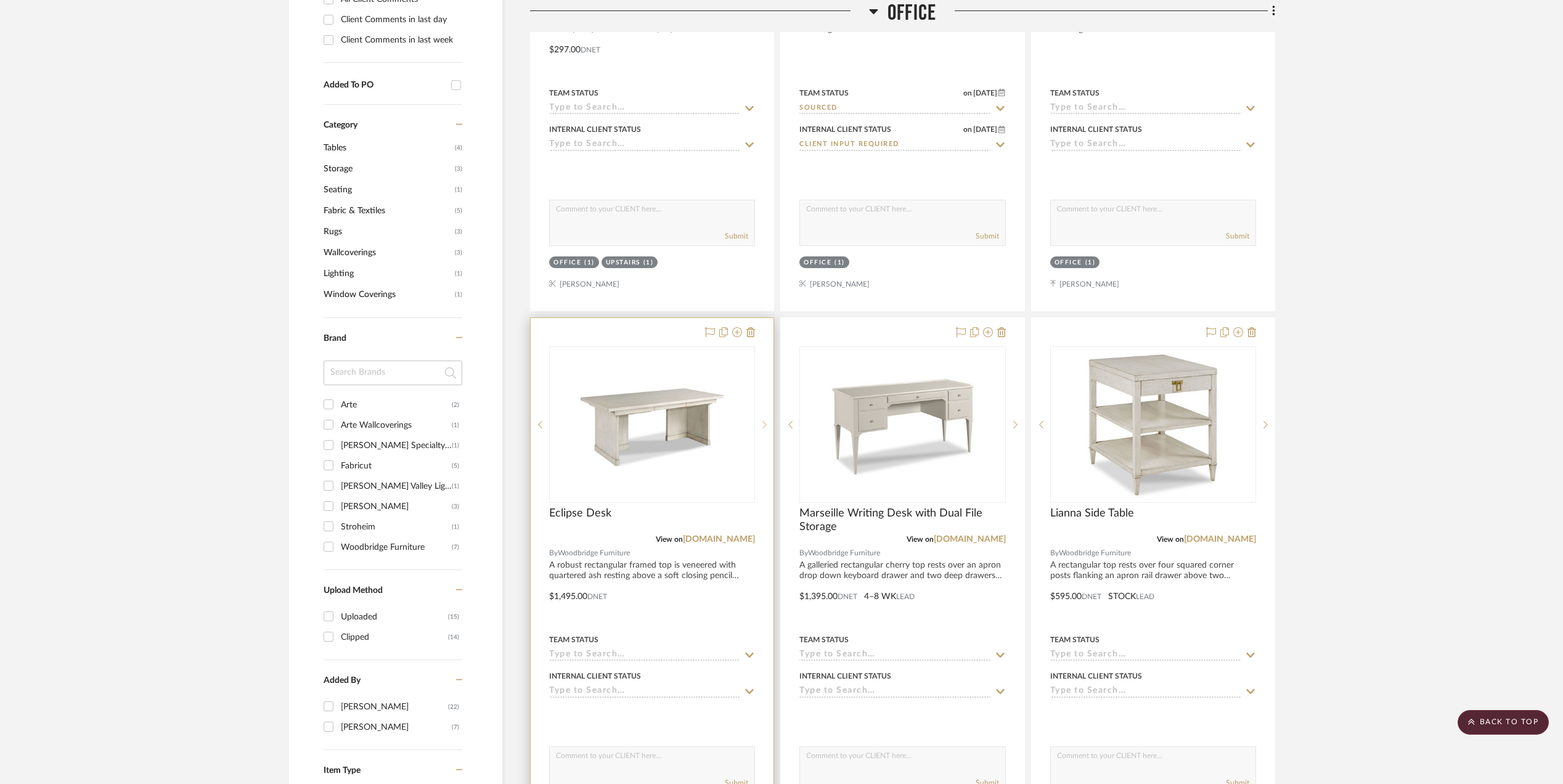
click at [760, 428] on sr-next-btn at bounding box center [764, 424] width 19 height 8
click at [762, 426] on icon at bounding box center [764, 424] width 5 height 8
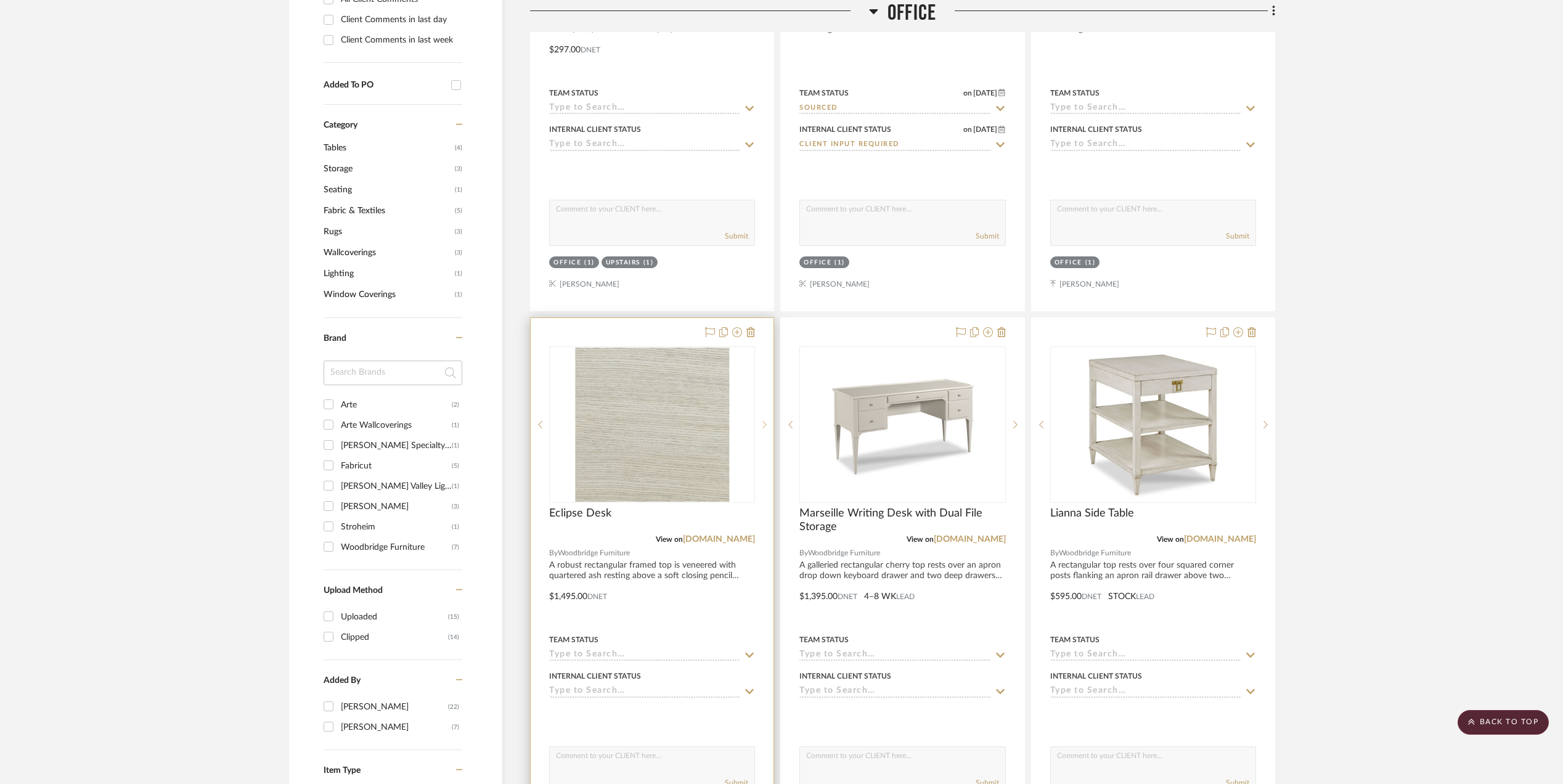
click at [762, 426] on icon at bounding box center [764, 424] width 5 height 8
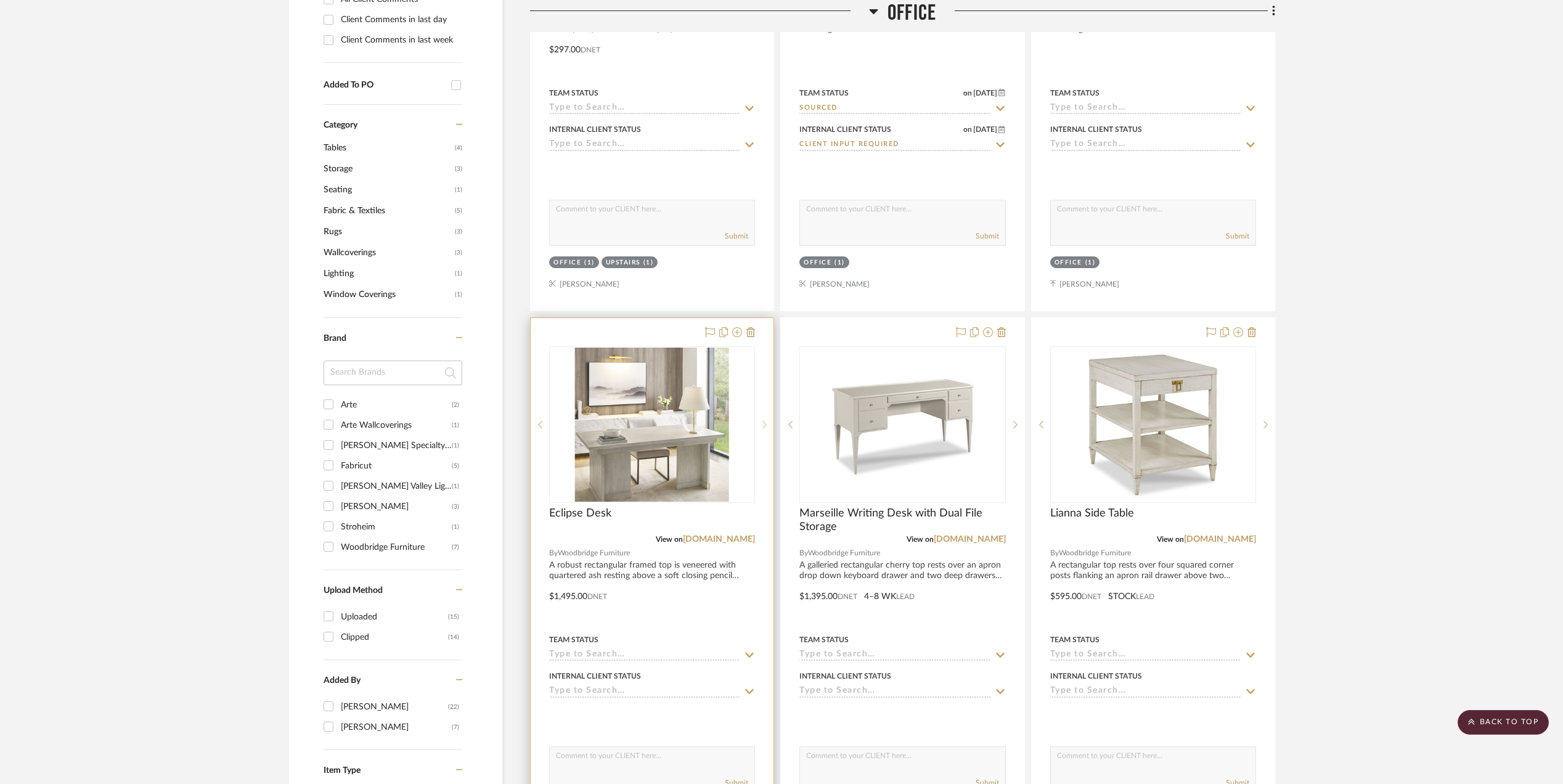
click at [762, 426] on icon at bounding box center [764, 424] width 5 height 8
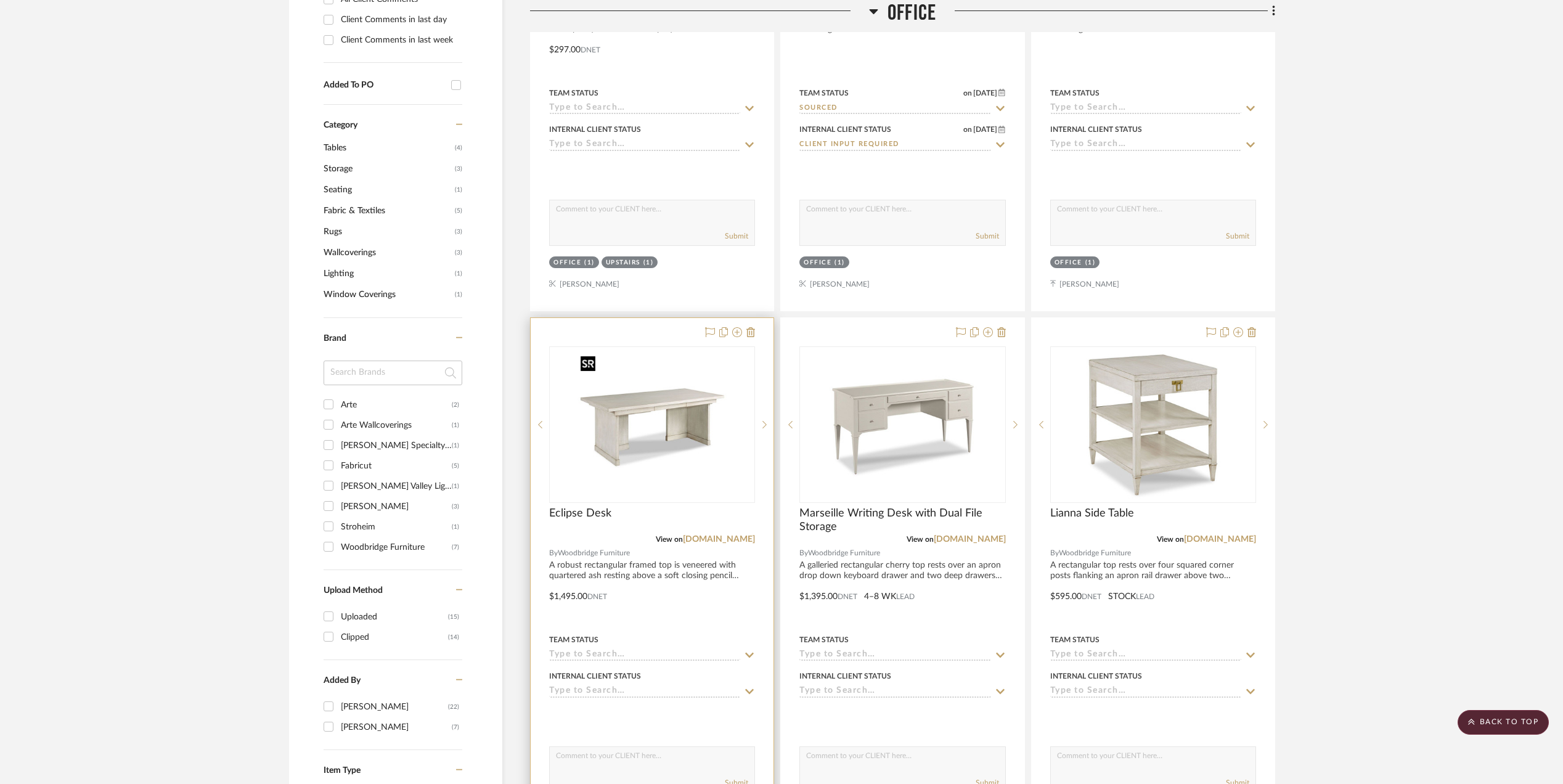
click at [691, 412] on img "1" at bounding box center [652, 424] width 154 height 154
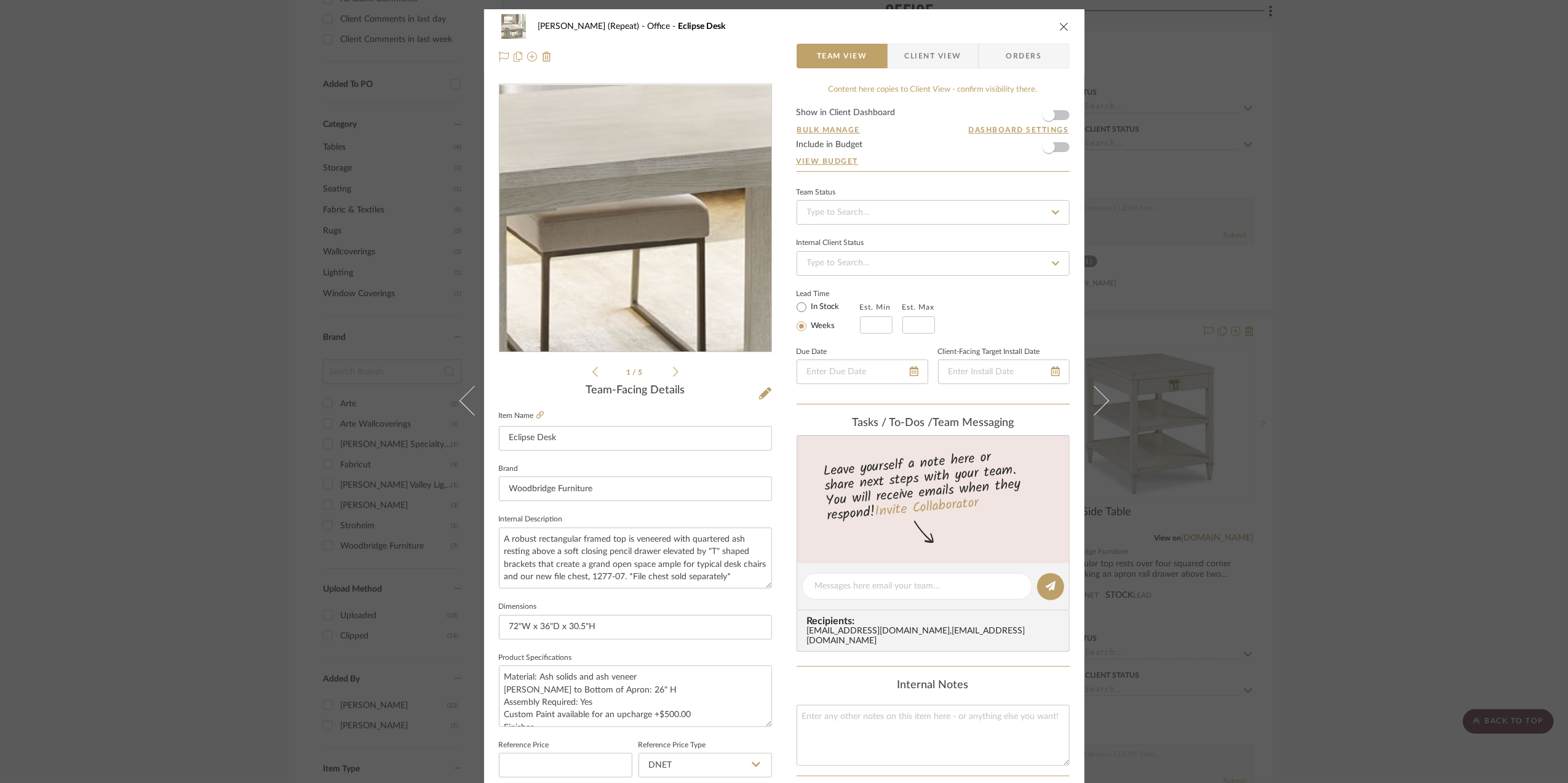
click at [638, 266] on img "0" at bounding box center [636, 219] width 267 height 267
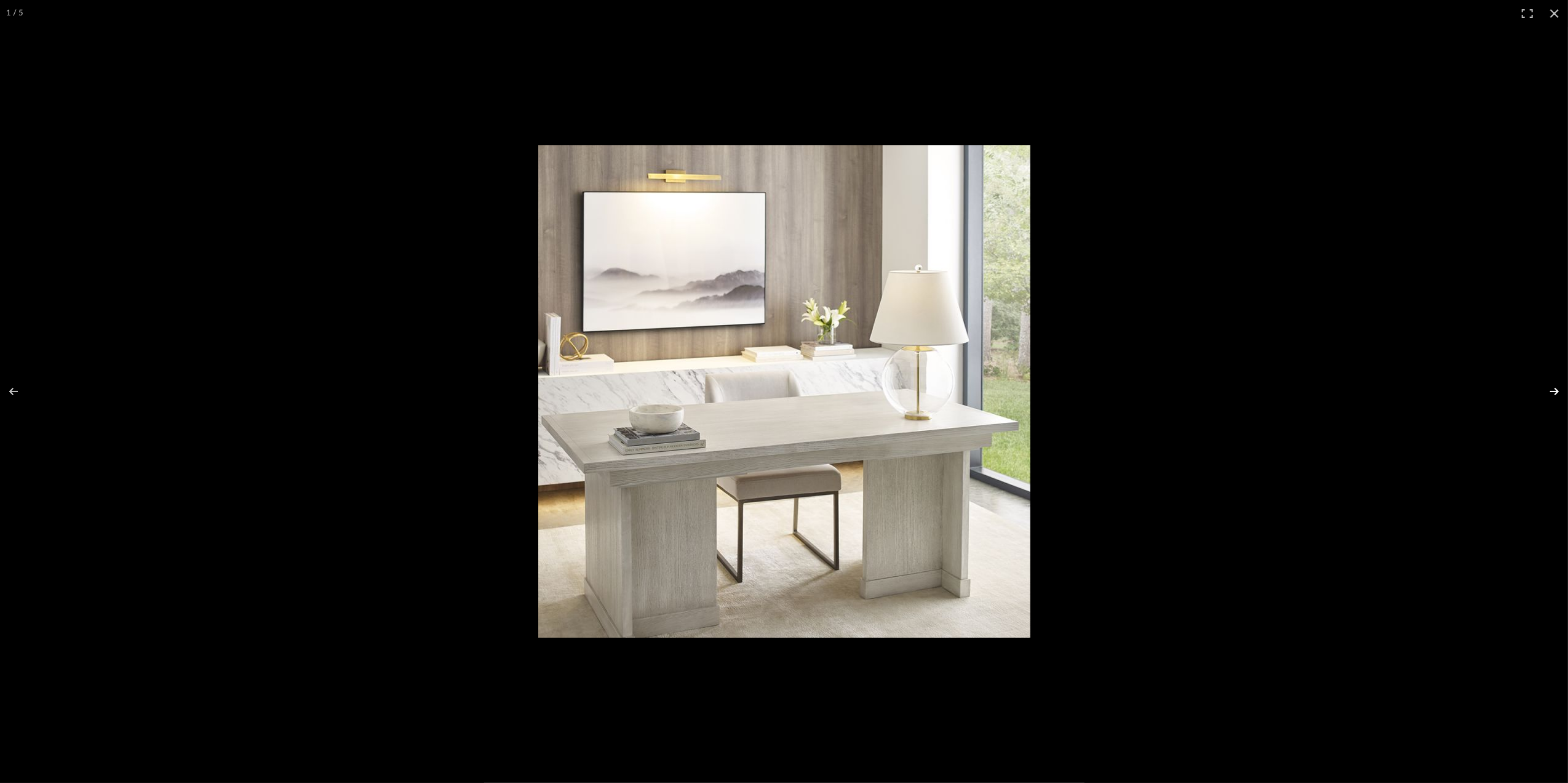
click at [1551, 387] on button at bounding box center [1547, 391] width 43 height 61
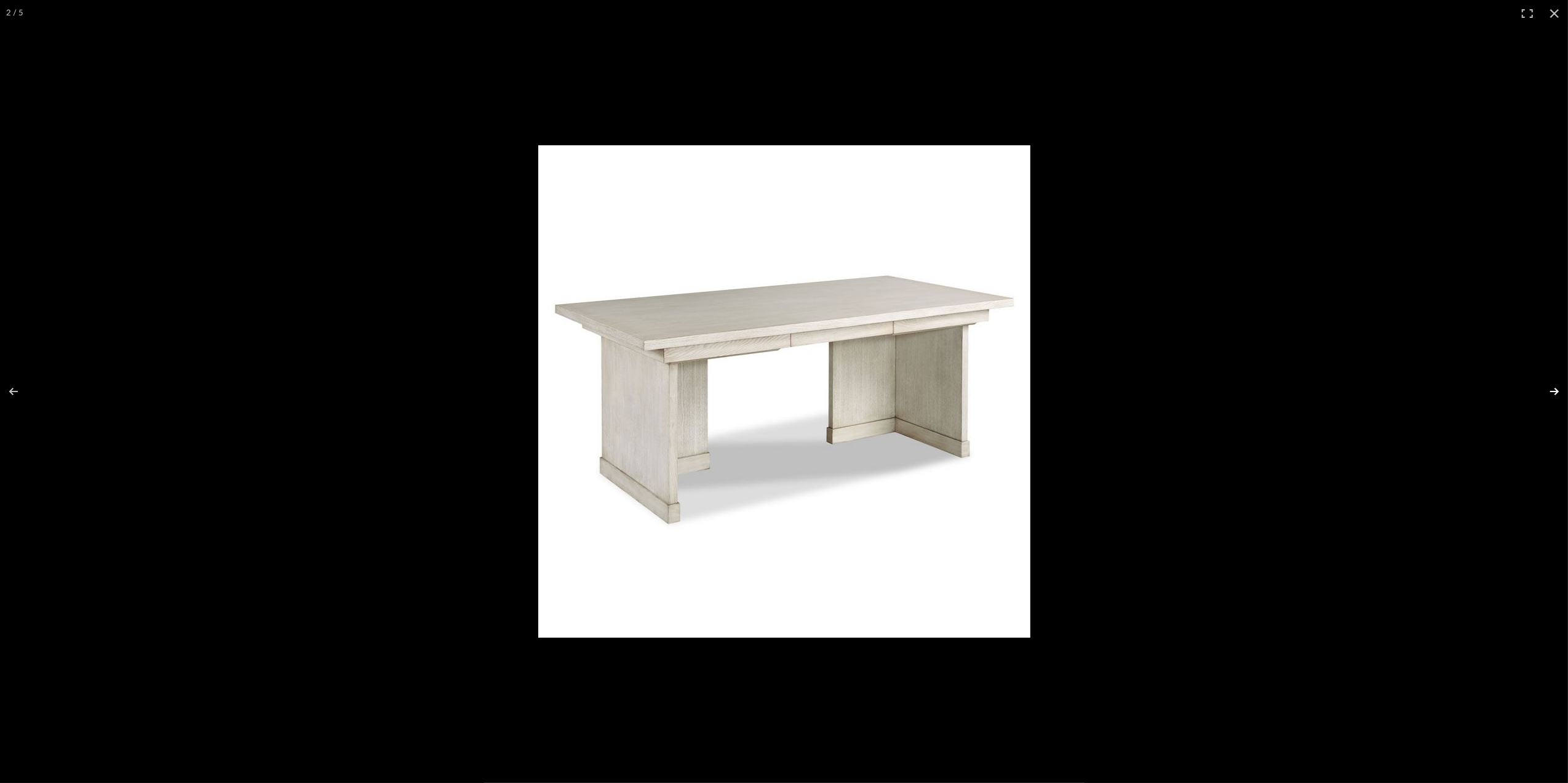
click at [1551, 390] on button at bounding box center [1547, 391] width 43 height 61
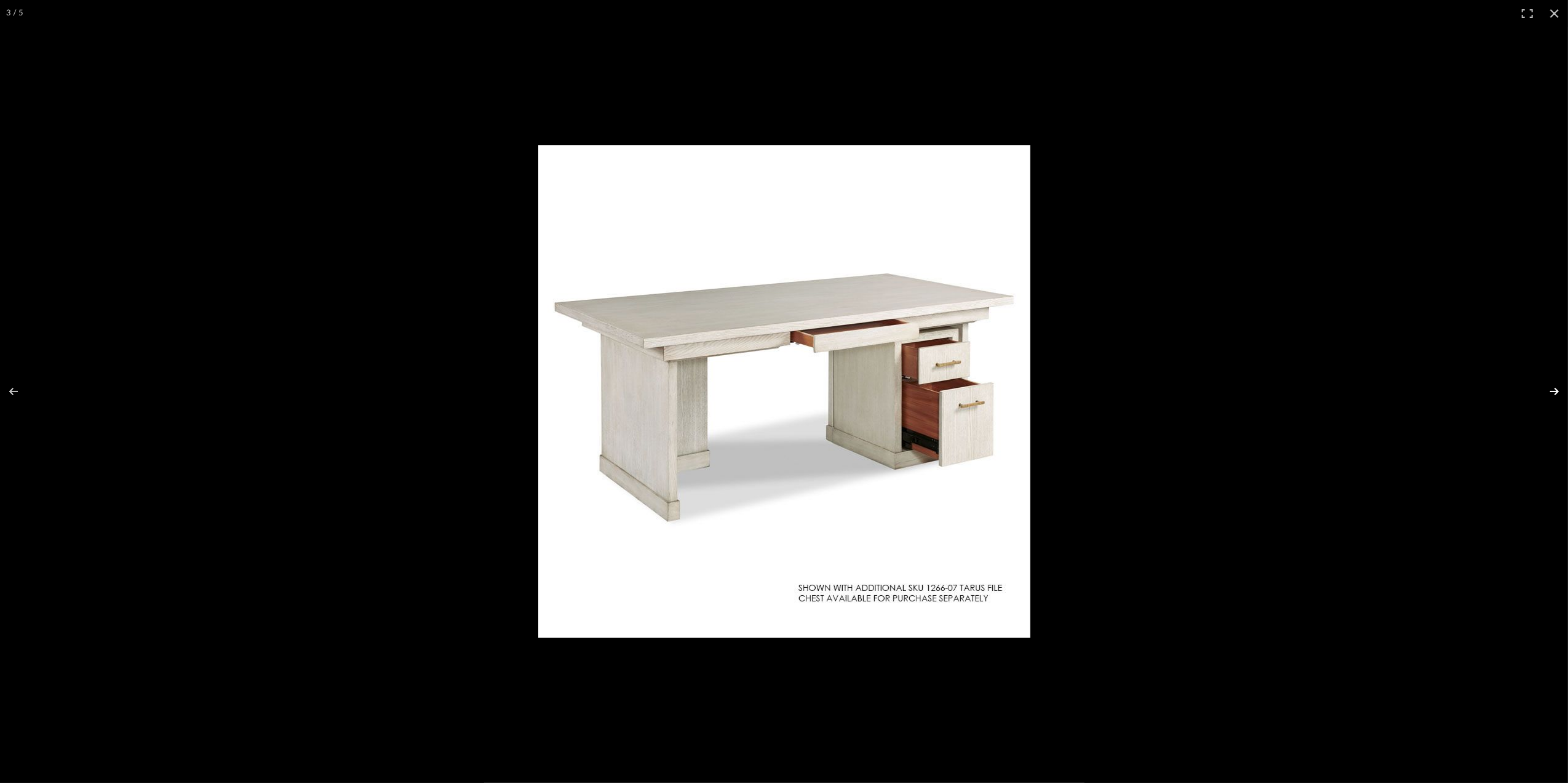
click at [1551, 390] on button at bounding box center [1547, 391] width 43 height 61
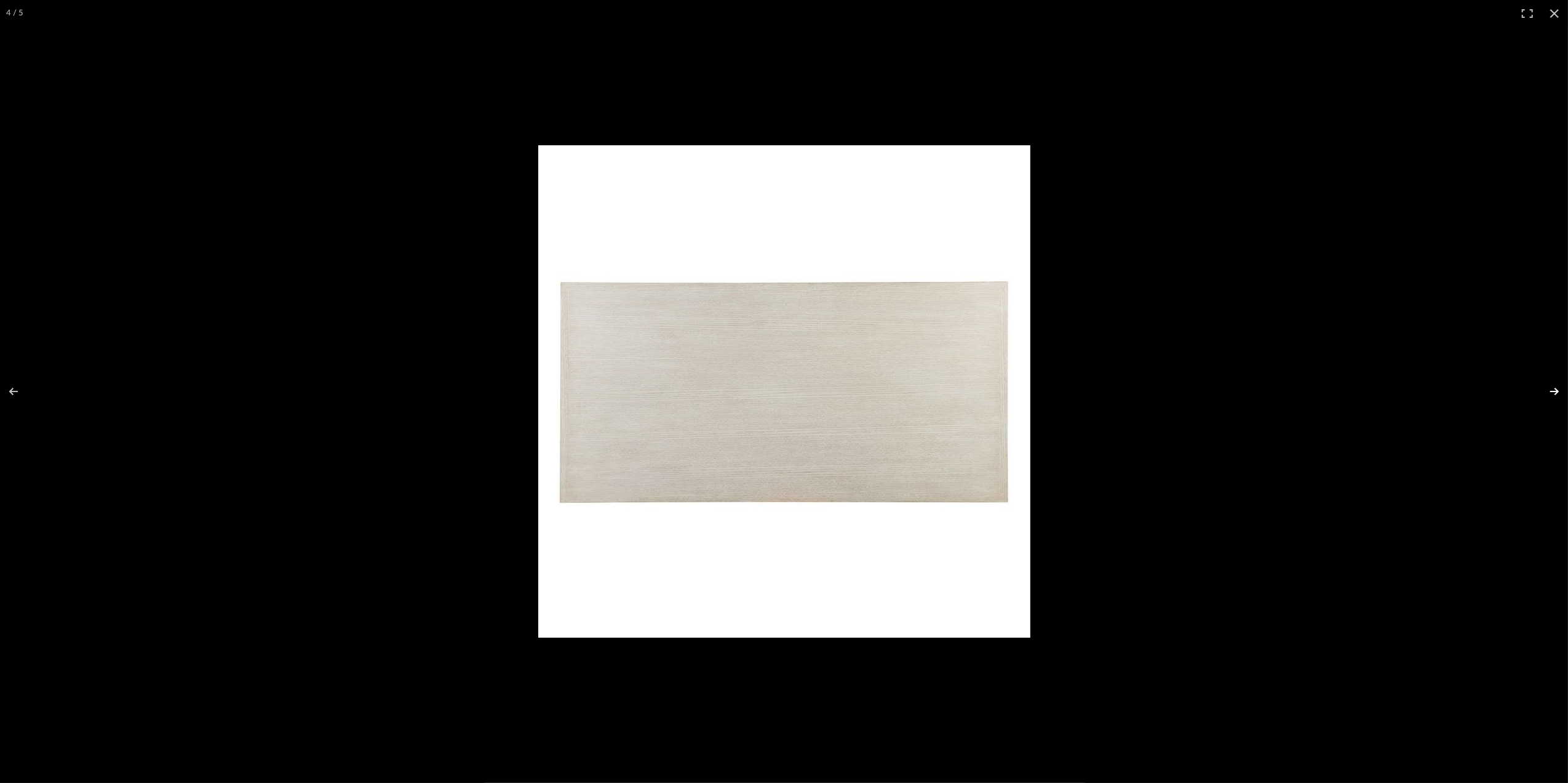
click at [1551, 391] on button at bounding box center [1547, 391] width 43 height 61
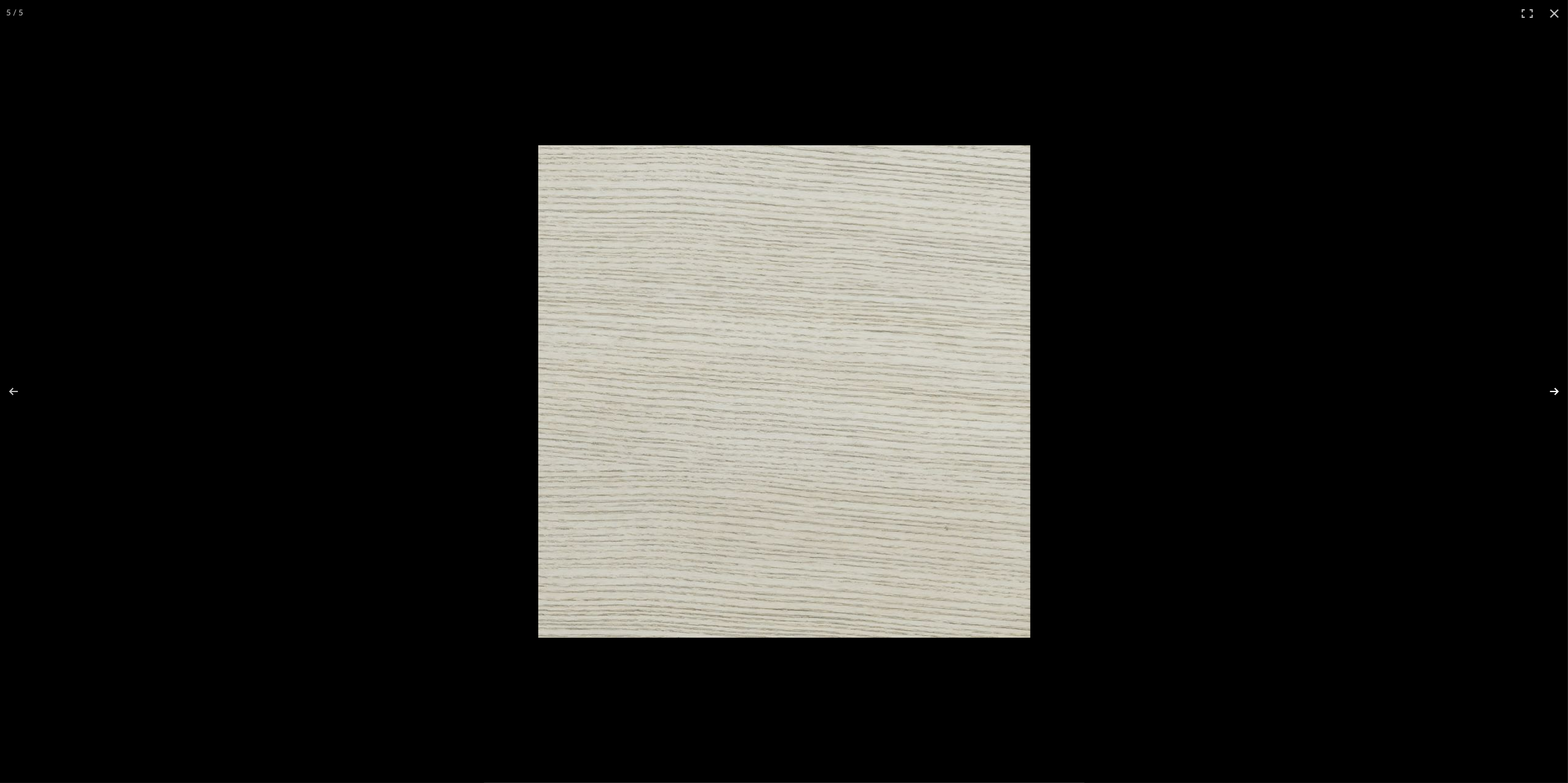
click at [1551, 391] on button at bounding box center [1547, 391] width 43 height 61
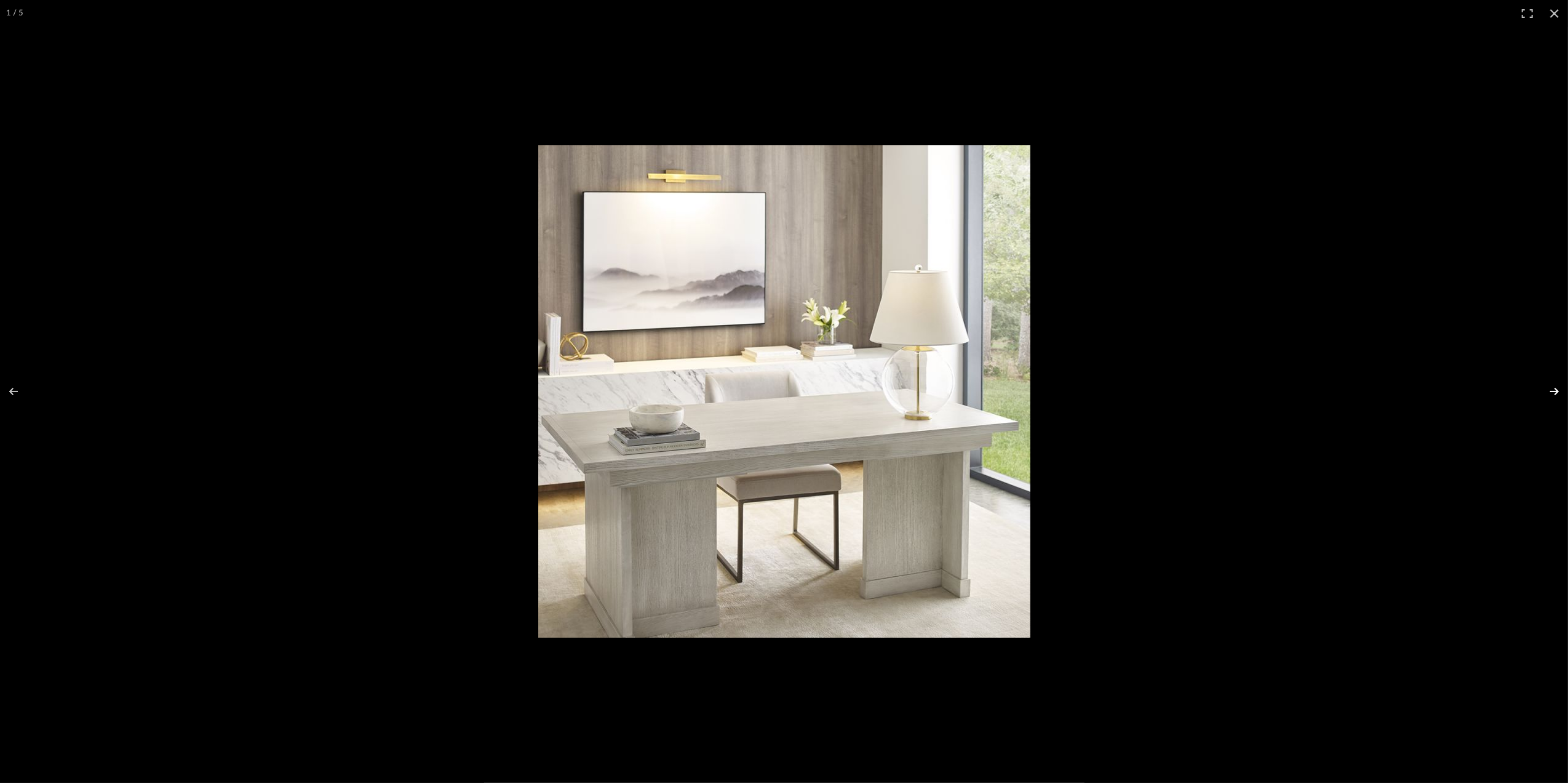
click at [1551, 391] on button at bounding box center [1547, 391] width 43 height 61
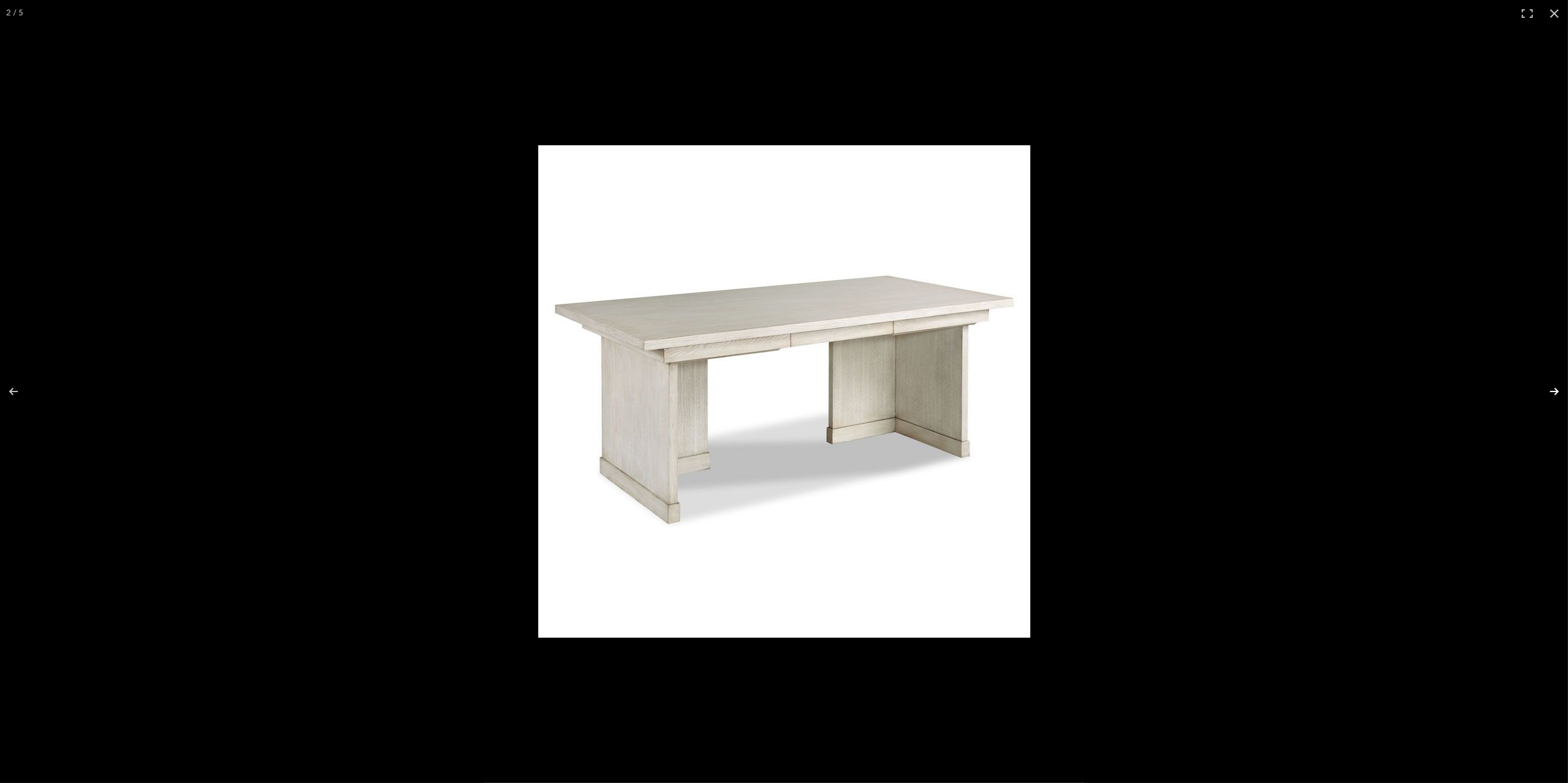
click at [1551, 391] on button at bounding box center [1547, 391] width 43 height 61
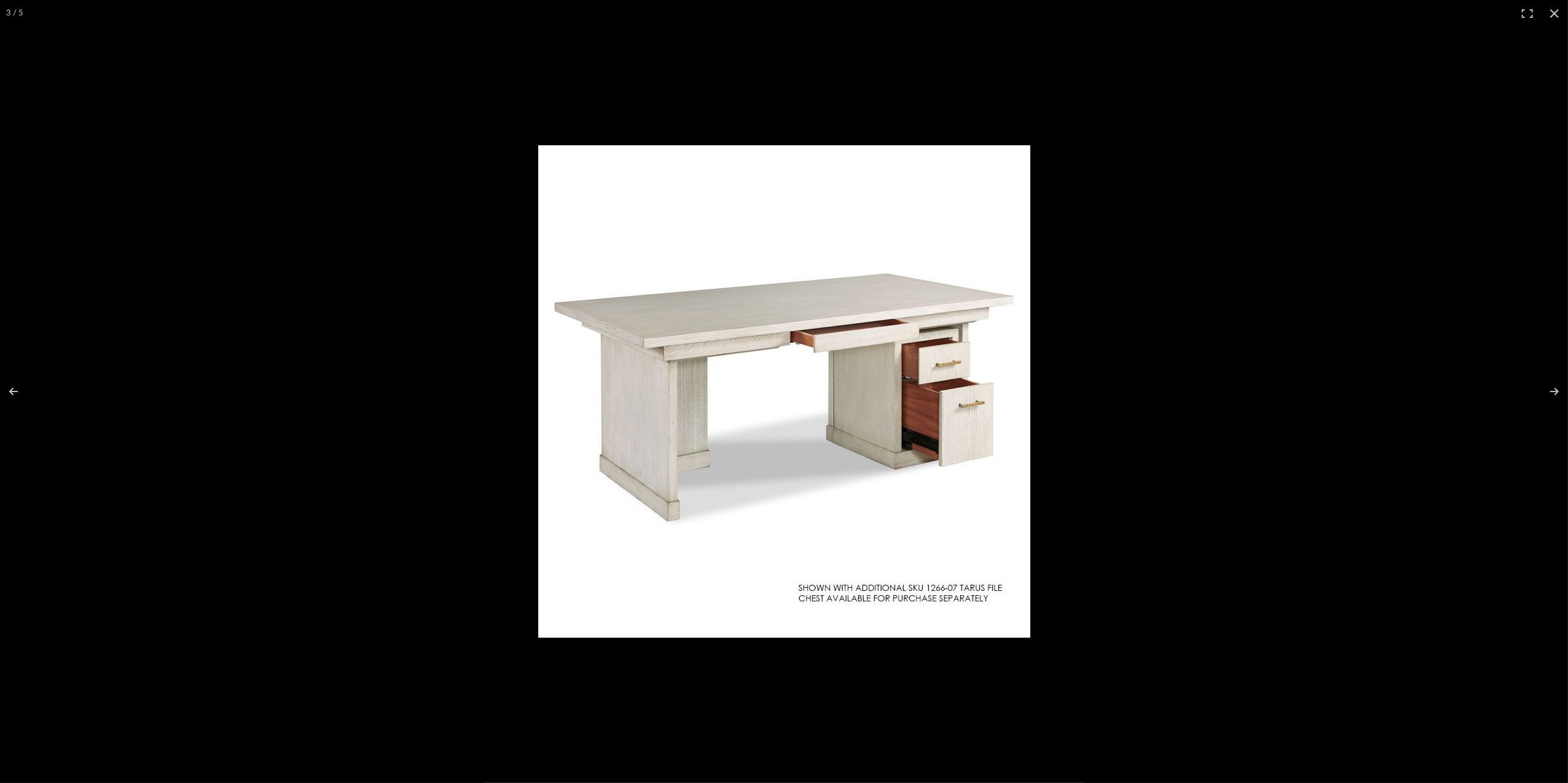
click at [1550, 12] on button at bounding box center [1554, 13] width 27 height 27
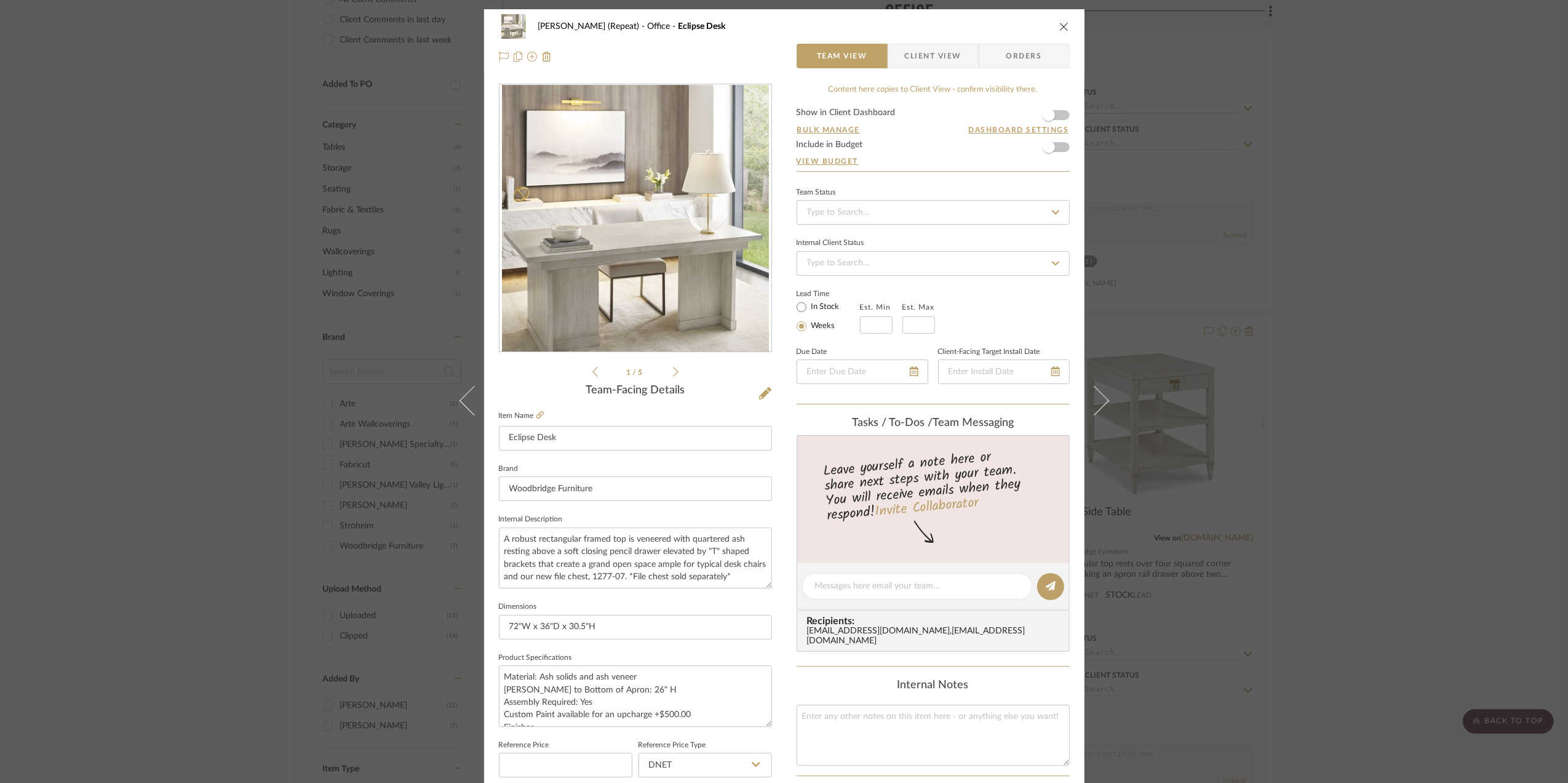
click at [1383, 252] on div "[PERSON_NAME] (Repeat) Office Eclipse Desk Team View Client View Orders 1 / 5 T…" at bounding box center [784, 391] width 1568 height 783
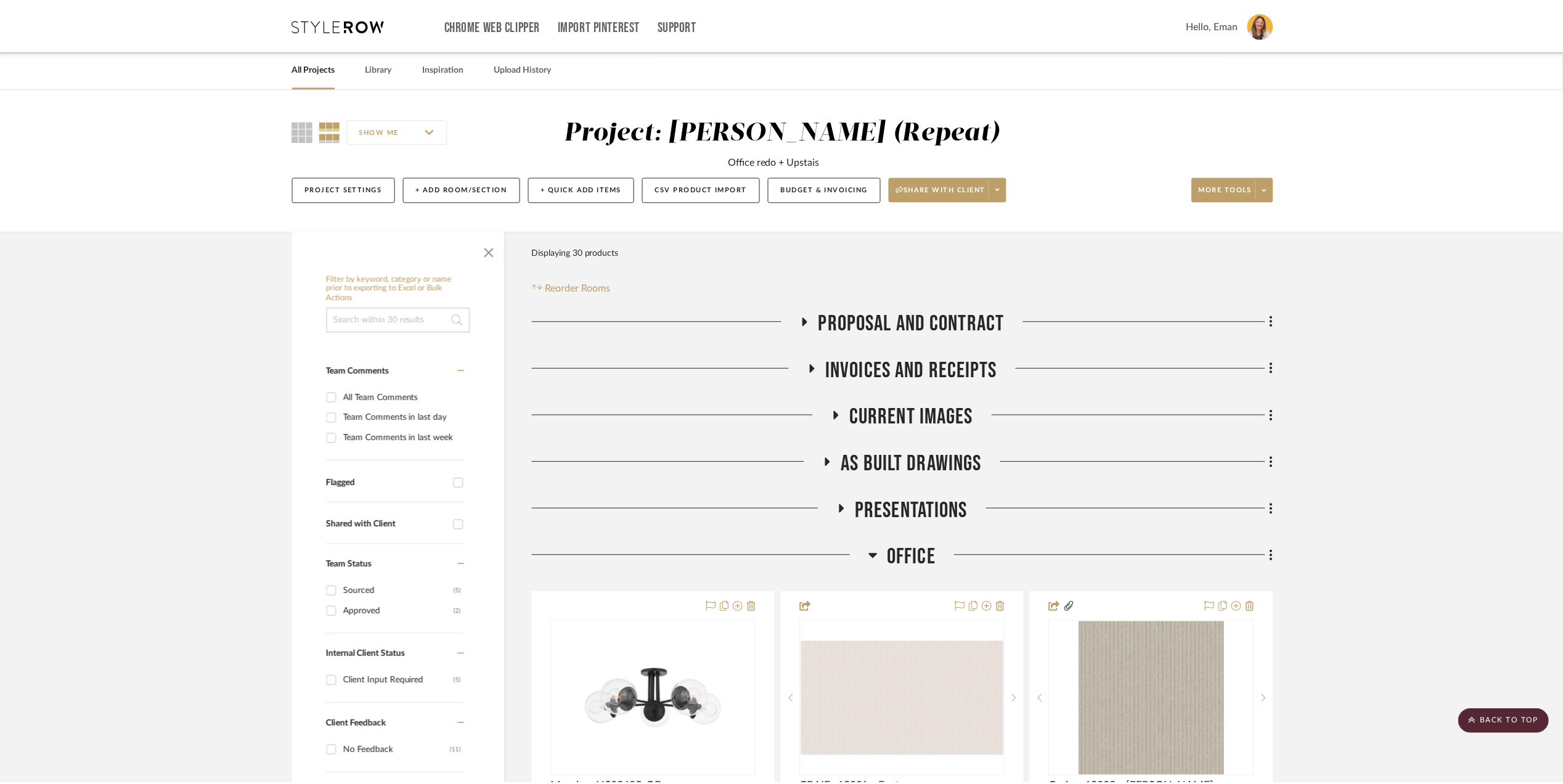
scroll to position [821, 0]
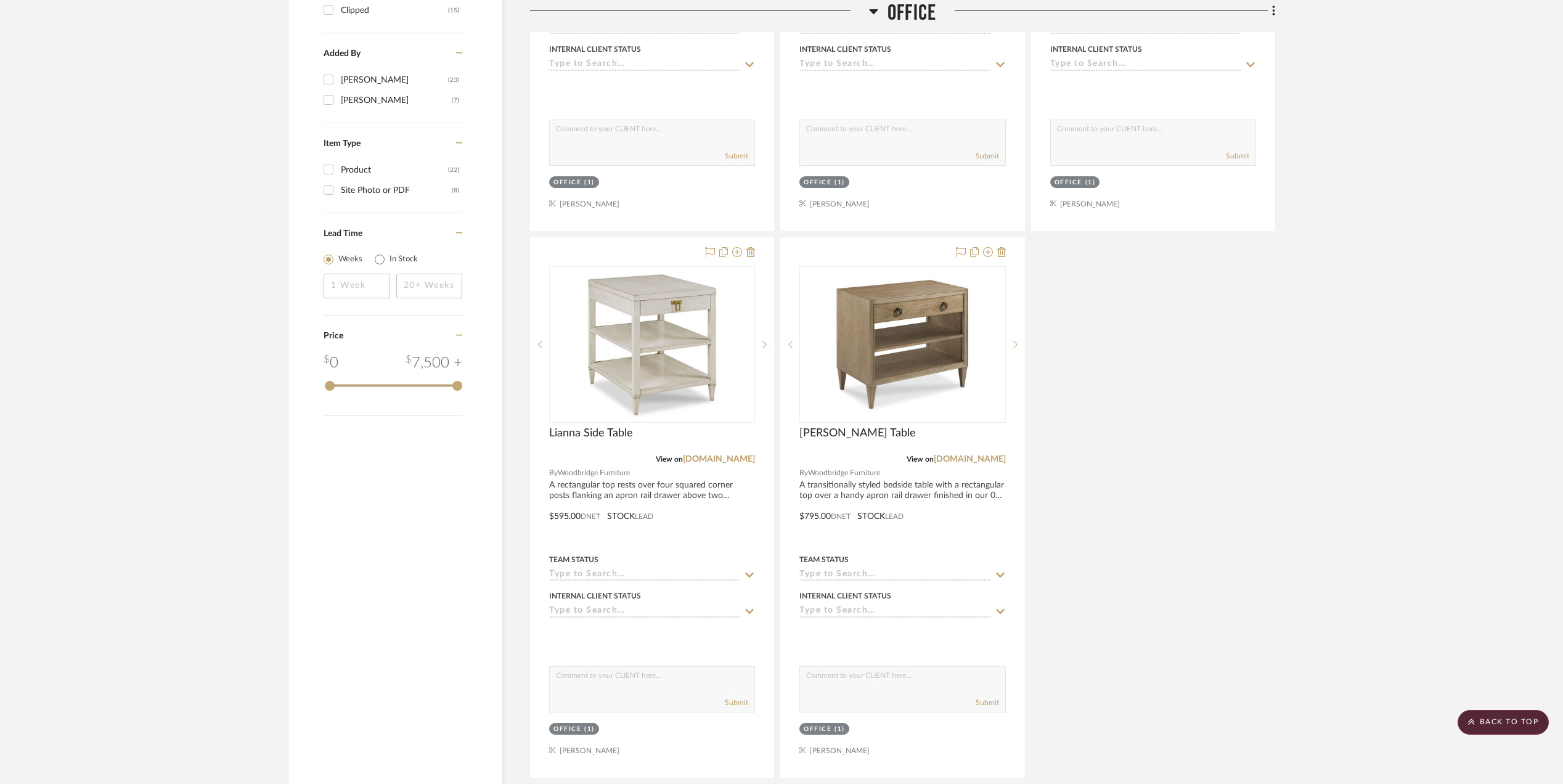
scroll to position [1555, 0]
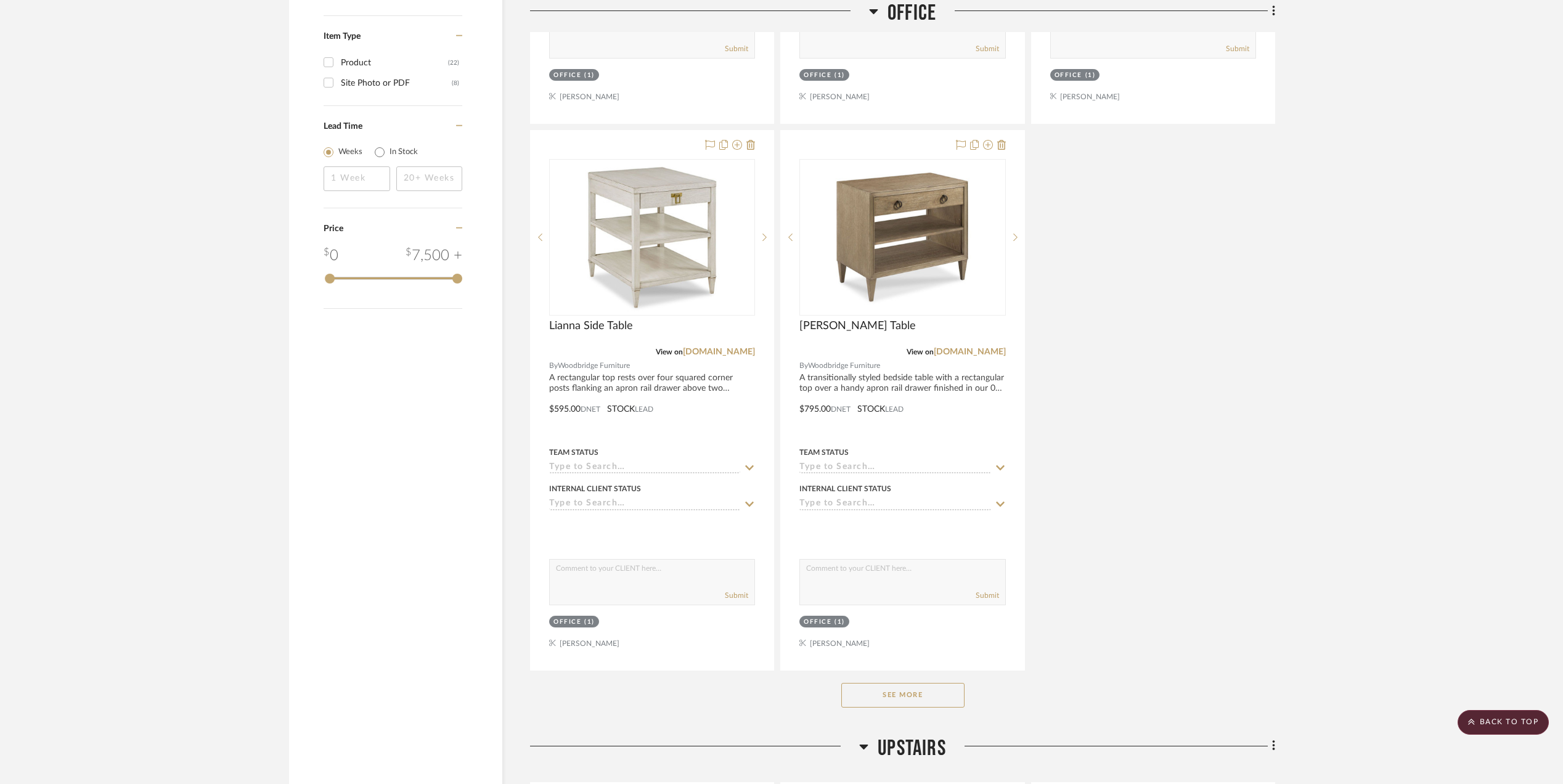
drag, startPoint x: 939, startPoint y: 699, endPoint x: 947, endPoint y: 698, distance: 8.1
click at [939, 699] on button "See More" at bounding box center [902, 695] width 123 height 25
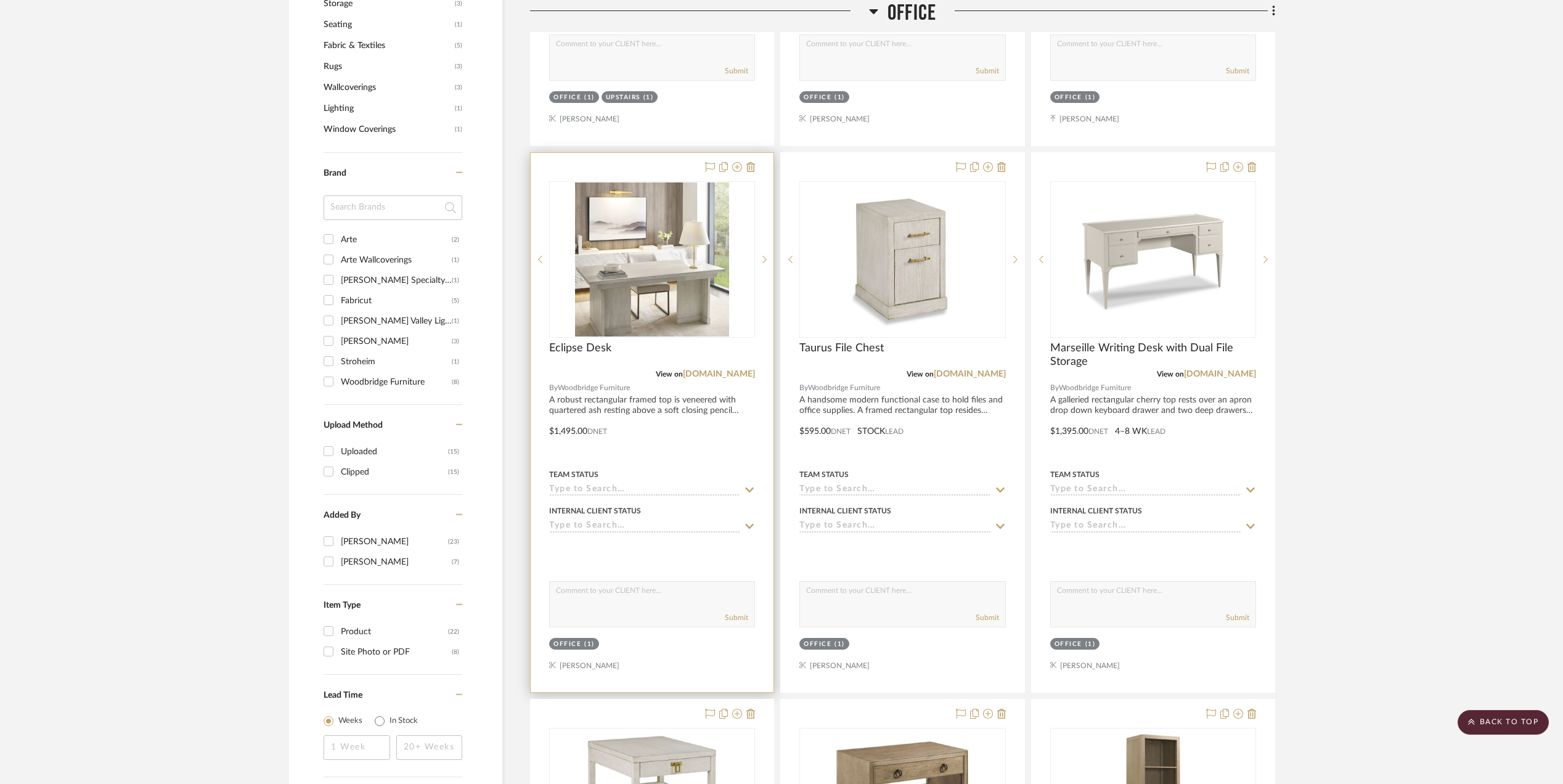
scroll to position [980, 0]
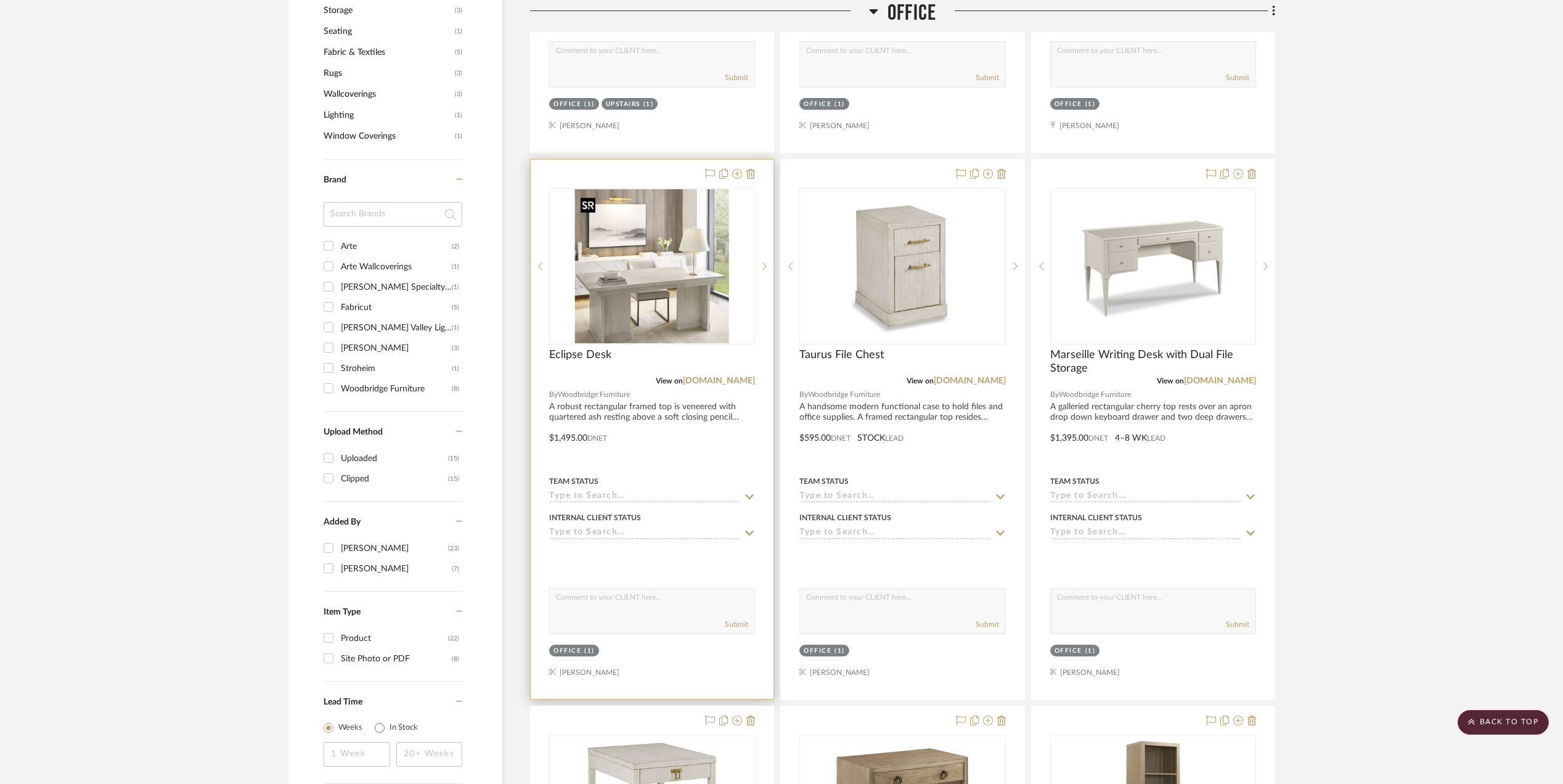
click at [0, 0] on img at bounding box center [0, 0] width 0 height 0
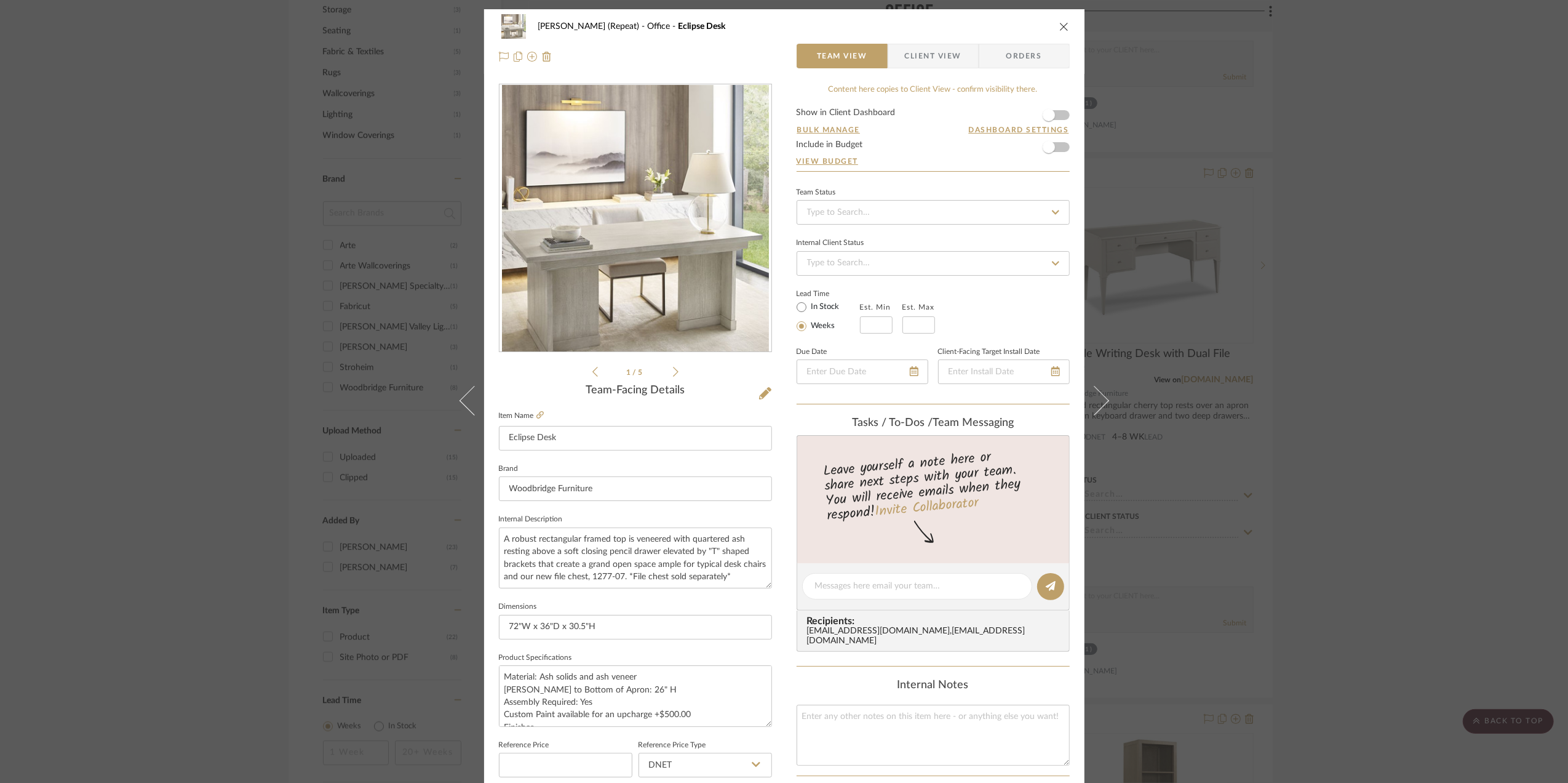
click at [1448, 379] on div "[PERSON_NAME] (Repeat) Office Eclipse Desk Team View Client View Orders 1 / 5 T…" at bounding box center [784, 391] width 1568 height 783
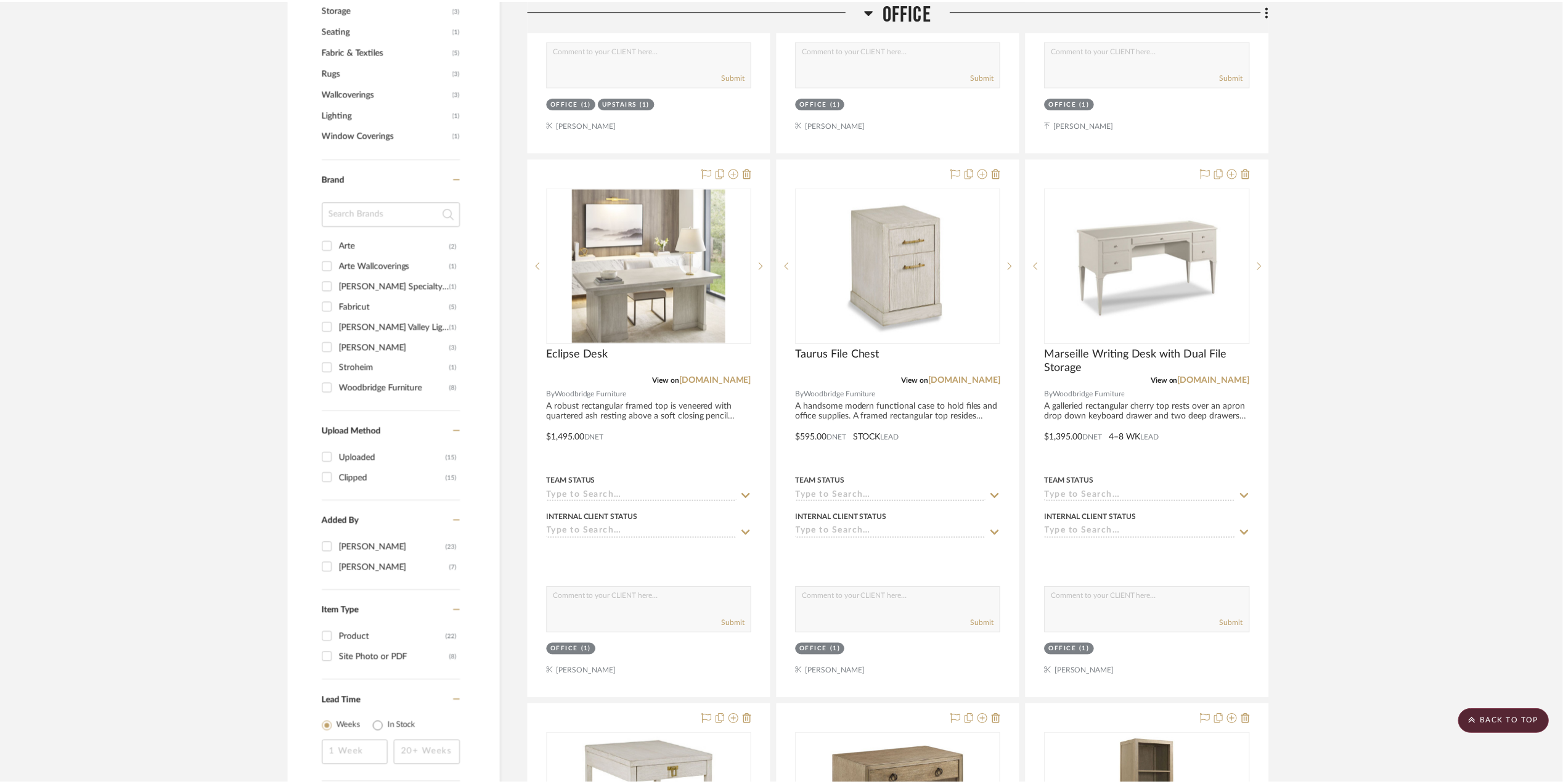
scroll to position [980, 0]
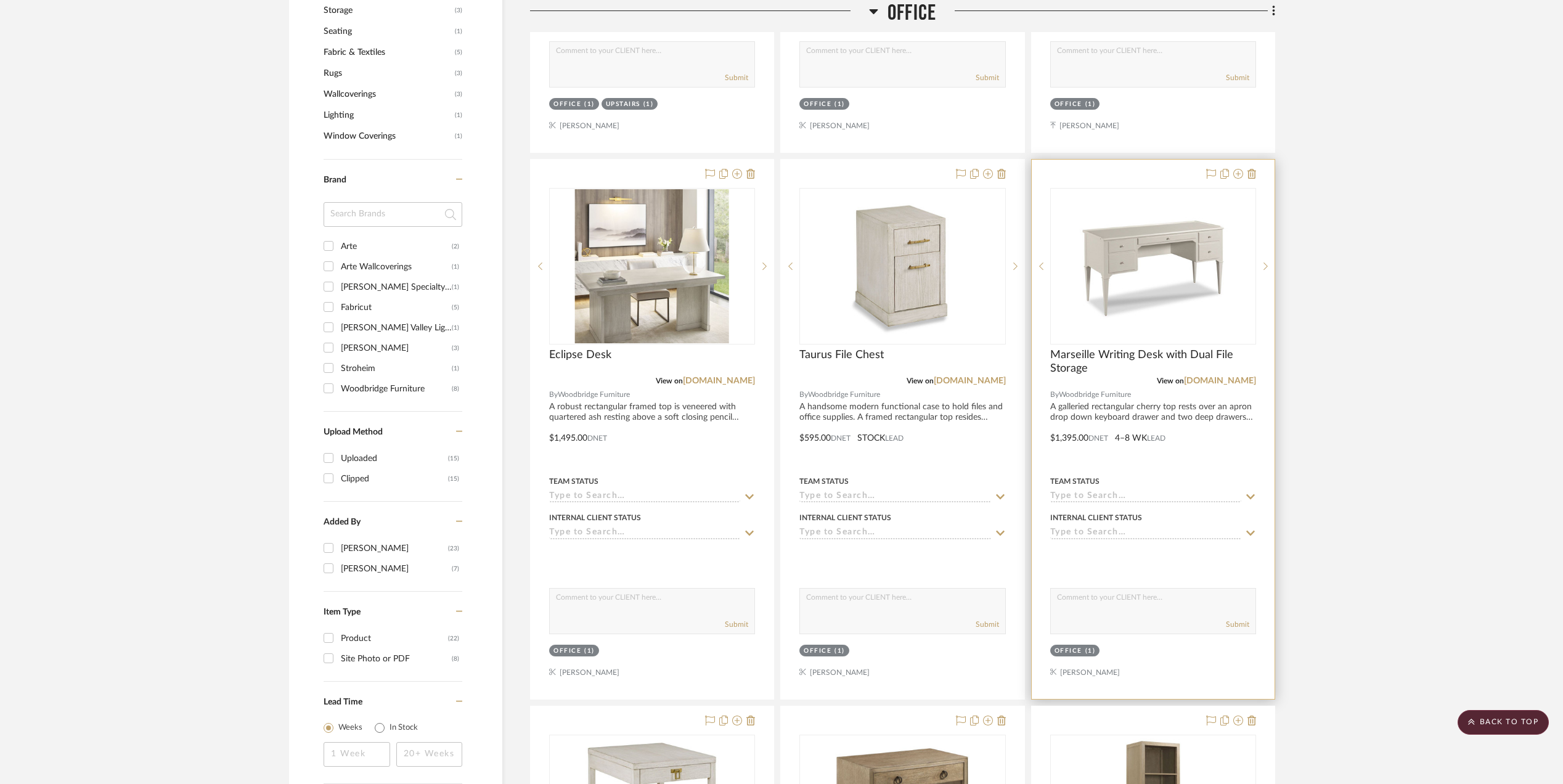
click at [1144, 260] on img "0" at bounding box center [1153, 266] width 154 height 154
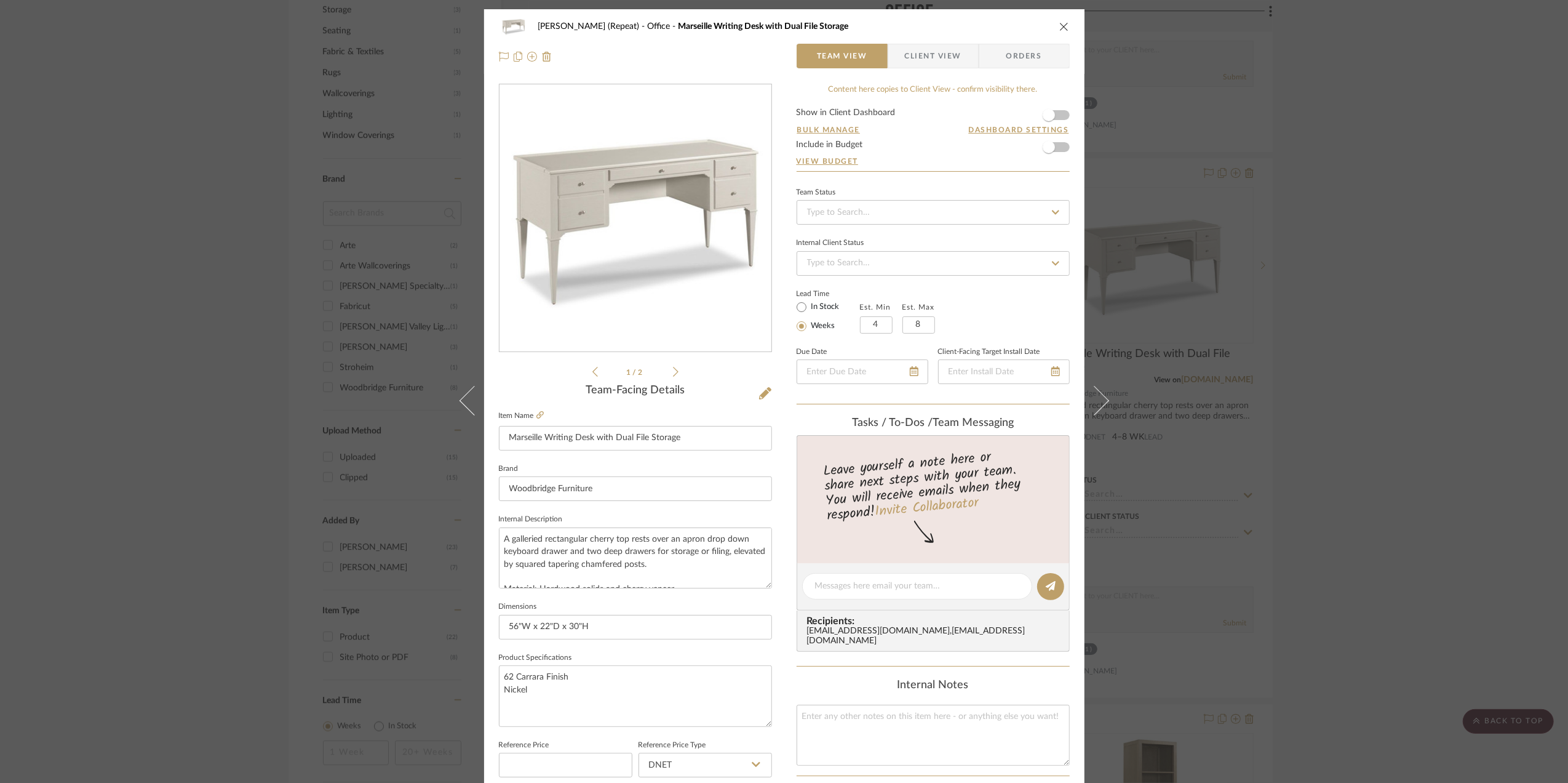
click at [1425, 413] on div "[PERSON_NAME] (Repeat) Office Marseille Writing Desk with Dual File Storage Tea…" at bounding box center [784, 391] width 1568 height 783
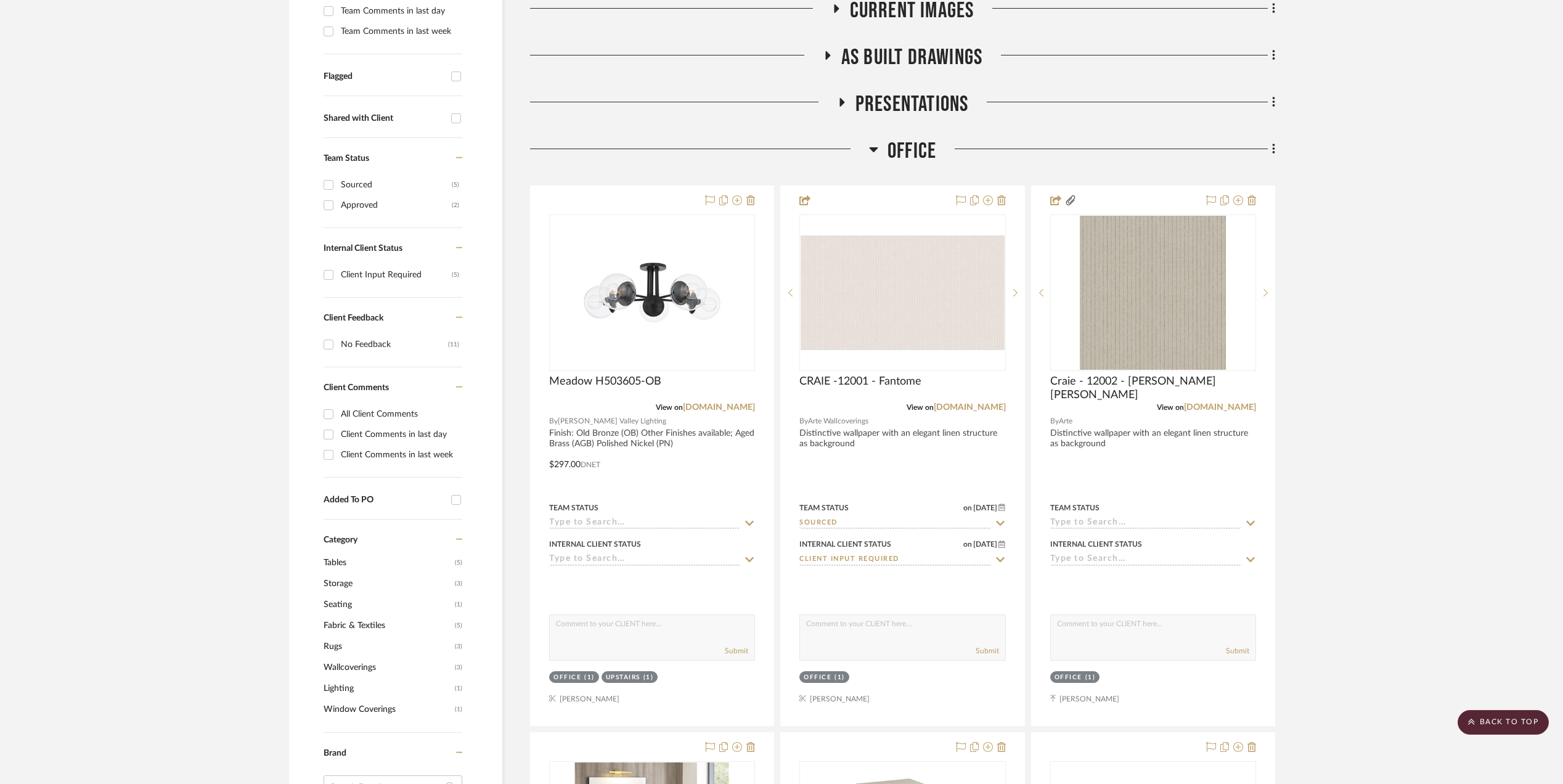
scroll to position [405, 0]
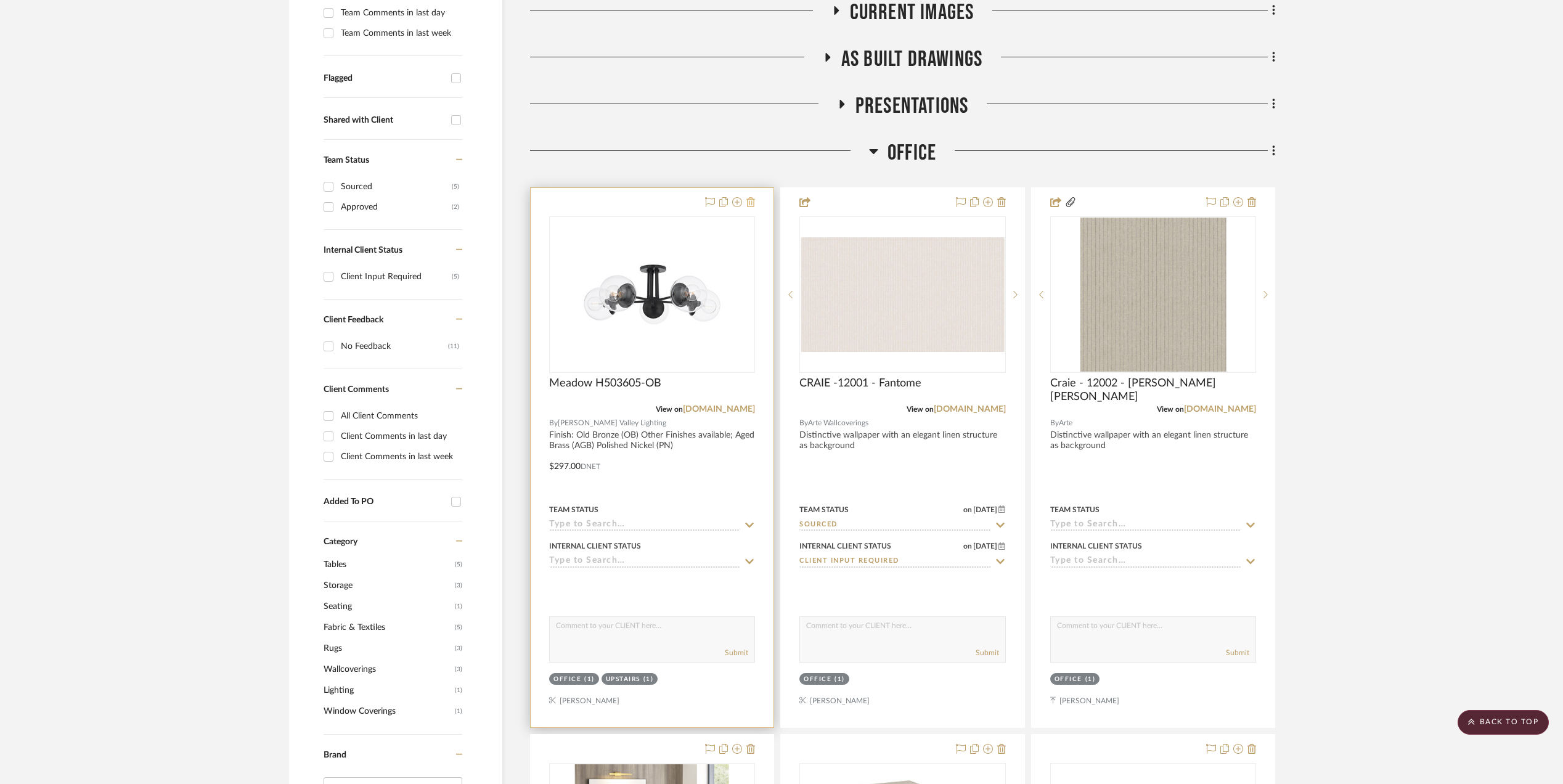
click at [749, 203] on icon at bounding box center [750, 201] width 8 height 10
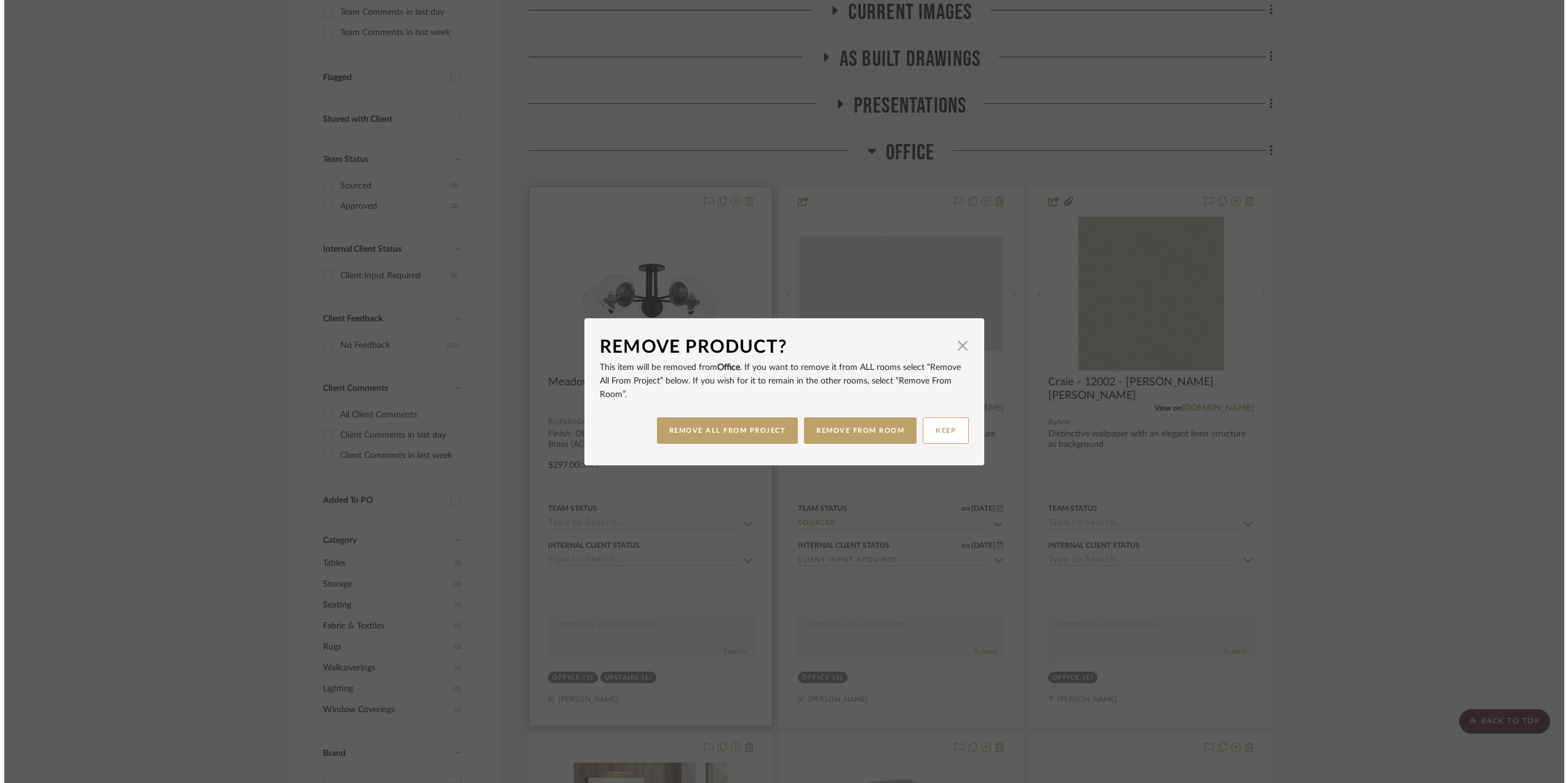
scroll to position [0, 0]
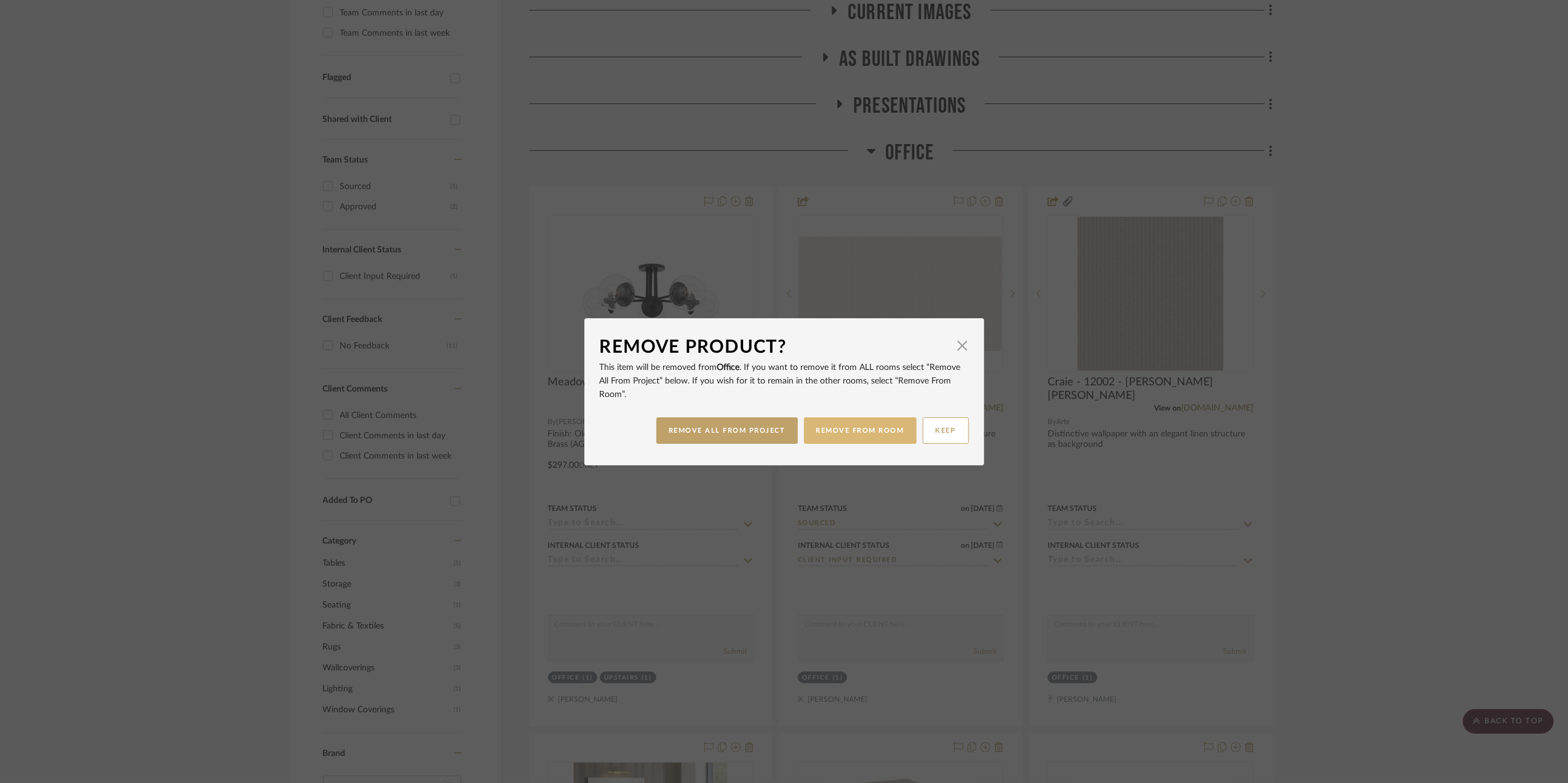
click at [857, 429] on button "REMOVE FROM ROOM" at bounding box center [860, 430] width 112 height 27
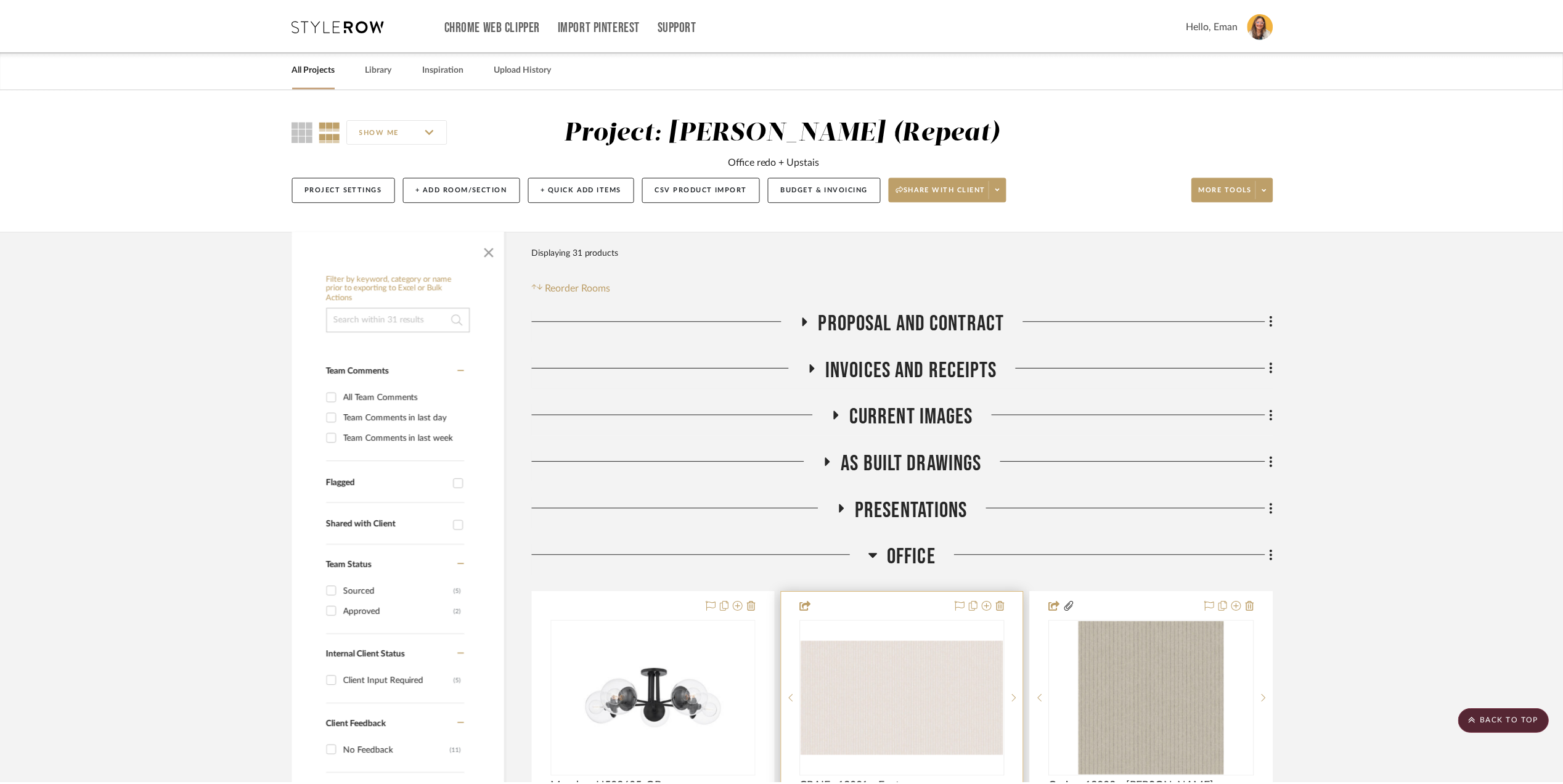
scroll to position [405, 0]
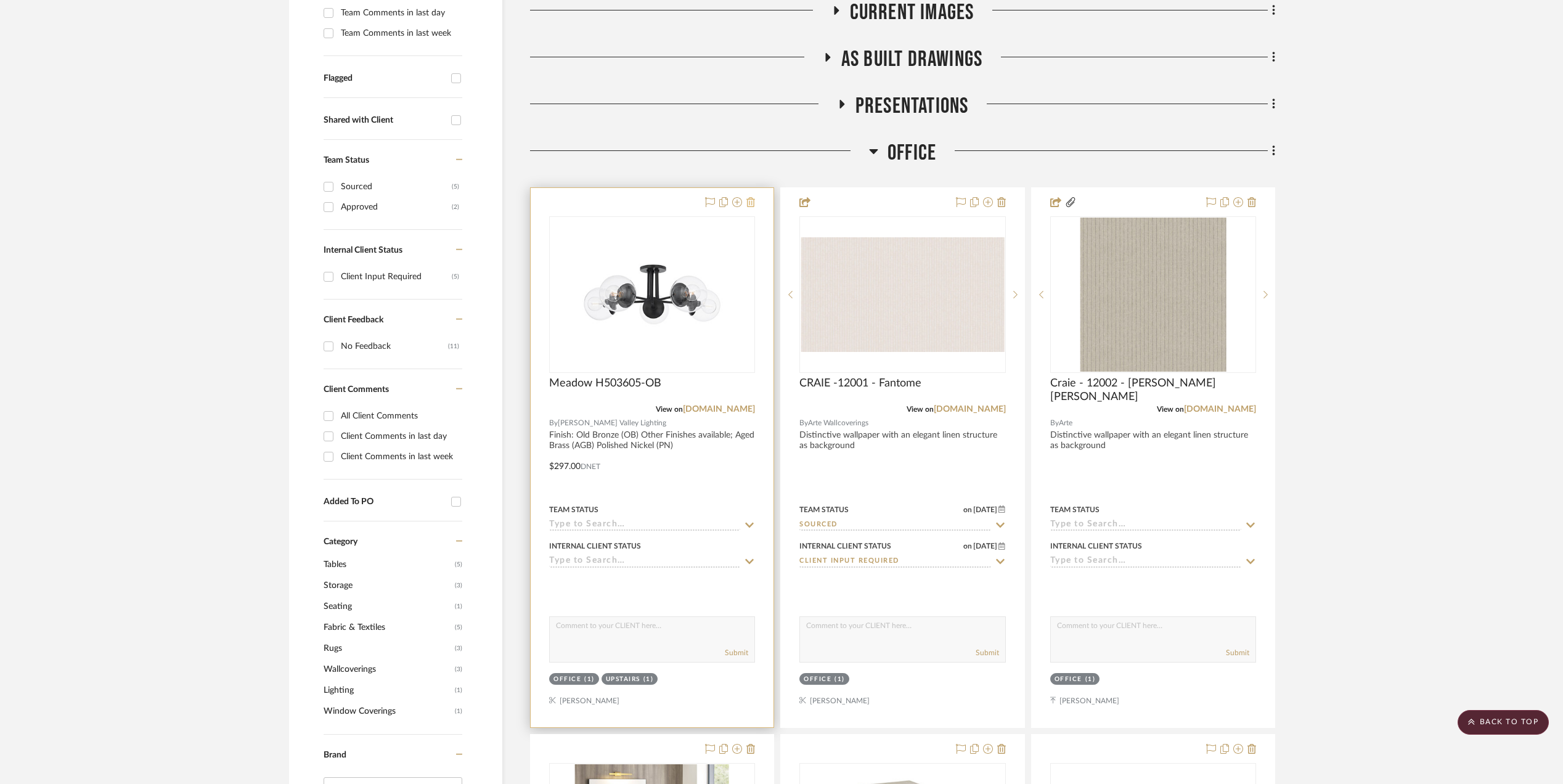
click at [749, 200] on icon at bounding box center [750, 201] width 8 height 10
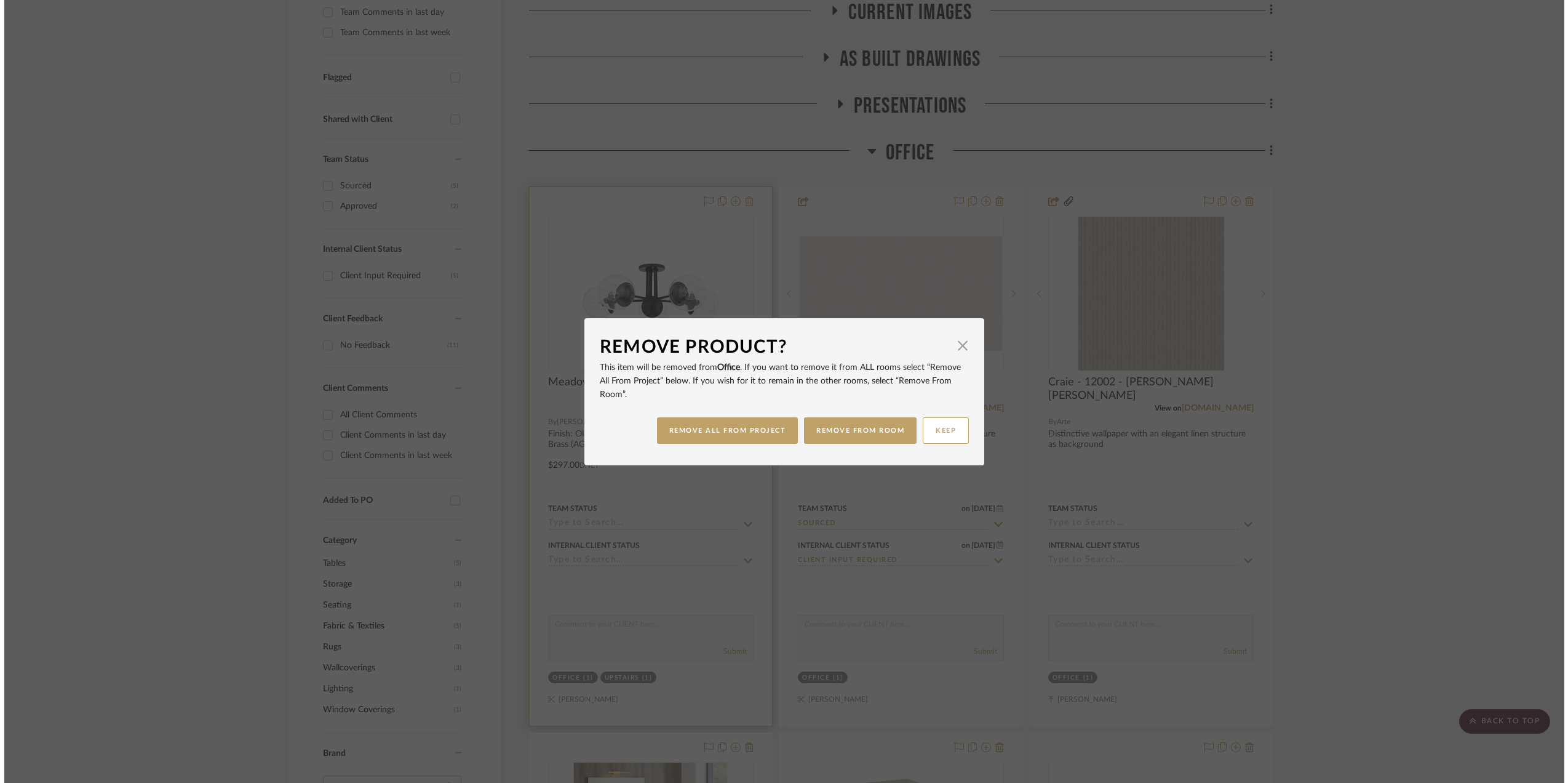
scroll to position [0, 0]
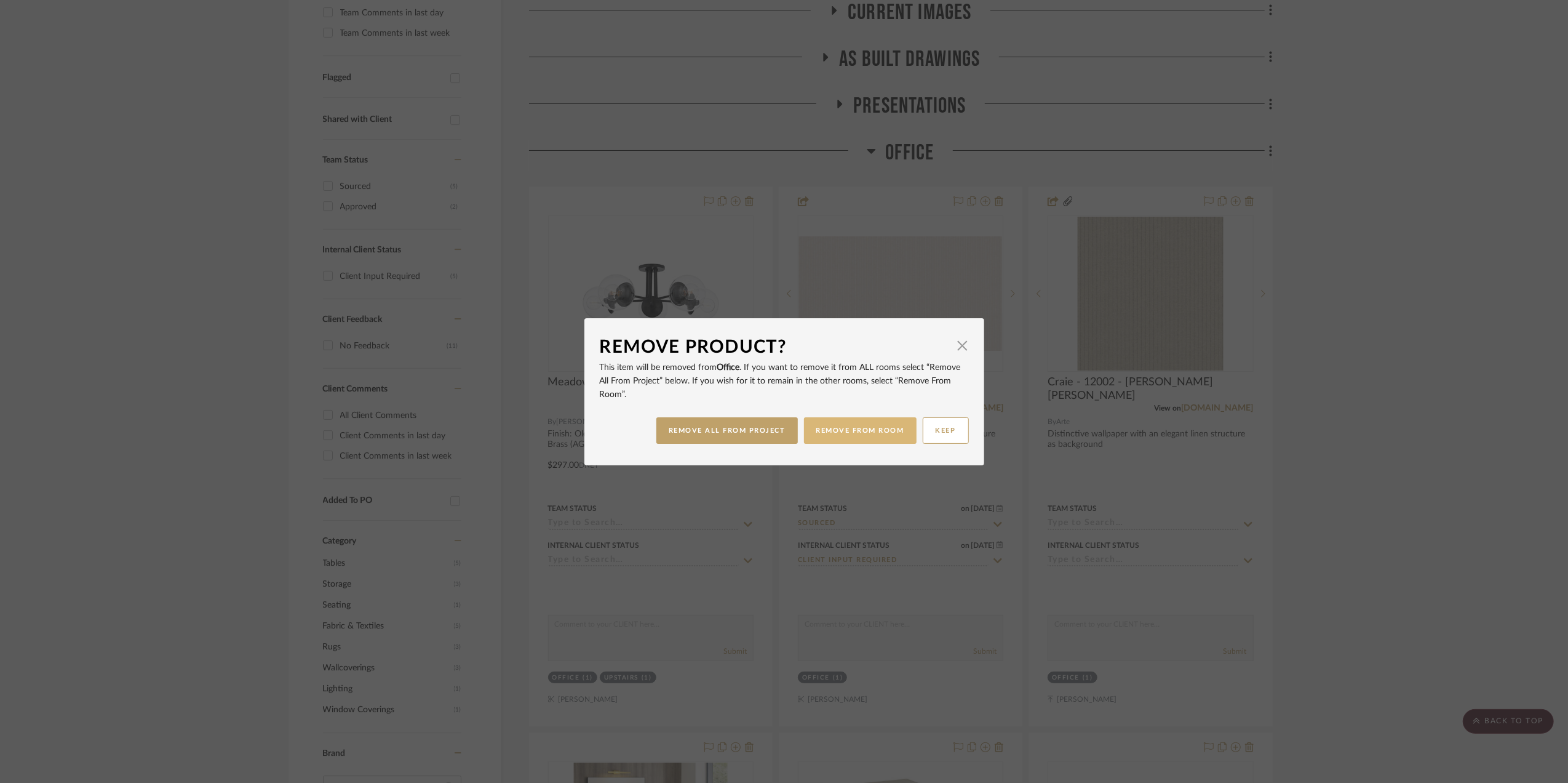
click at [866, 424] on button "REMOVE FROM ROOM" at bounding box center [860, 430] width 112 height 27
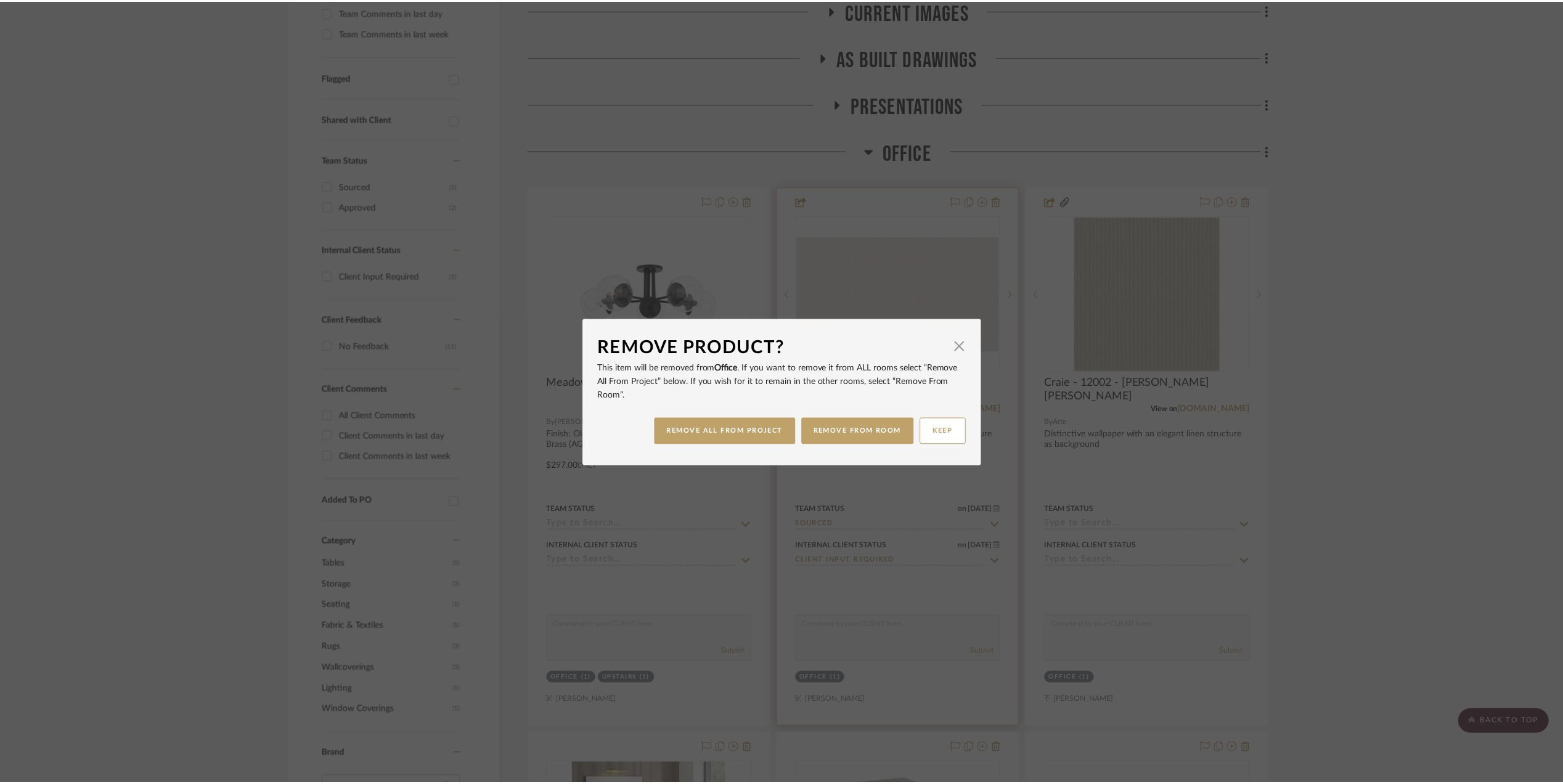
scroll to position [405, 0]
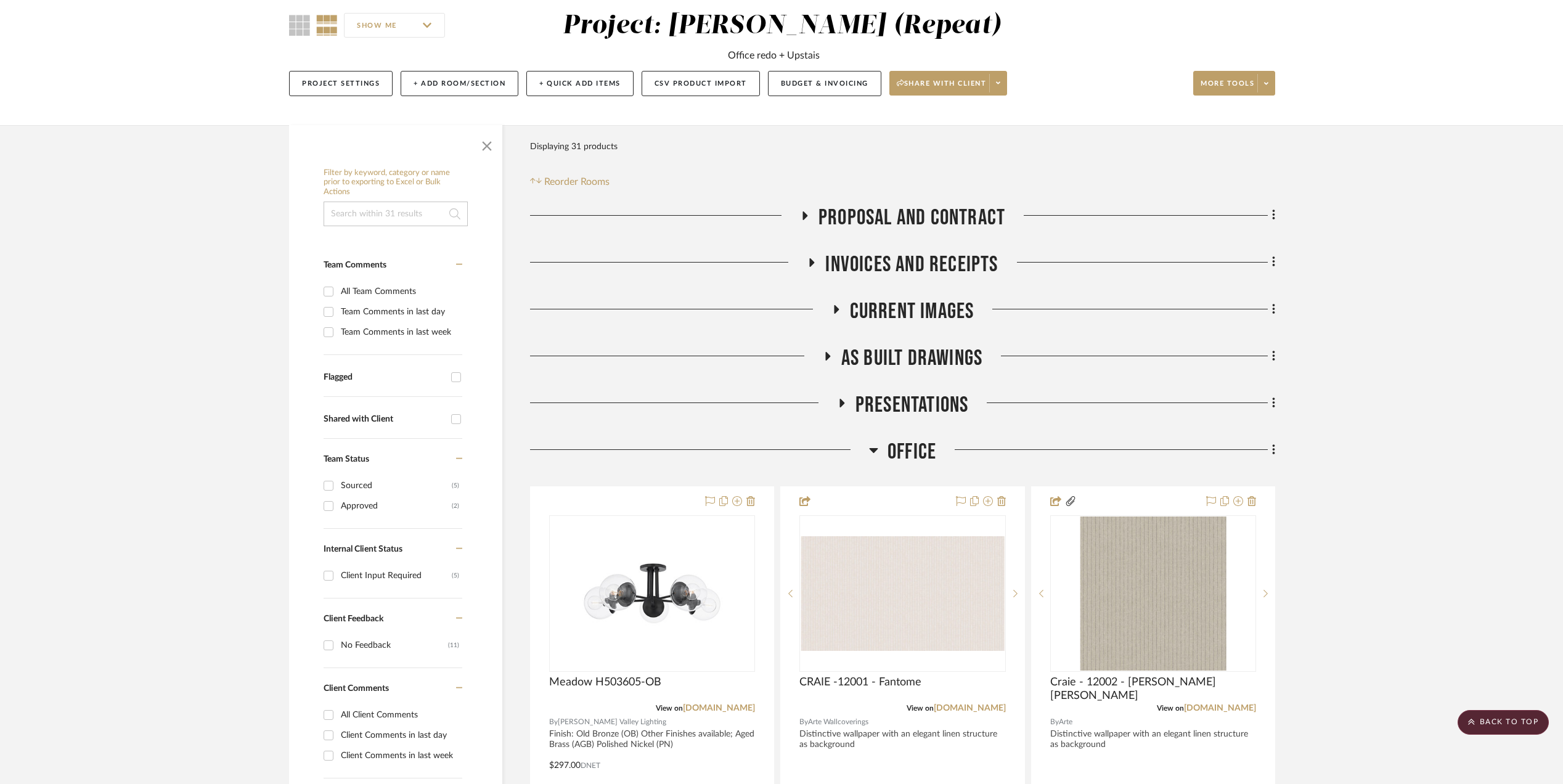
scroll to position [76, 0]
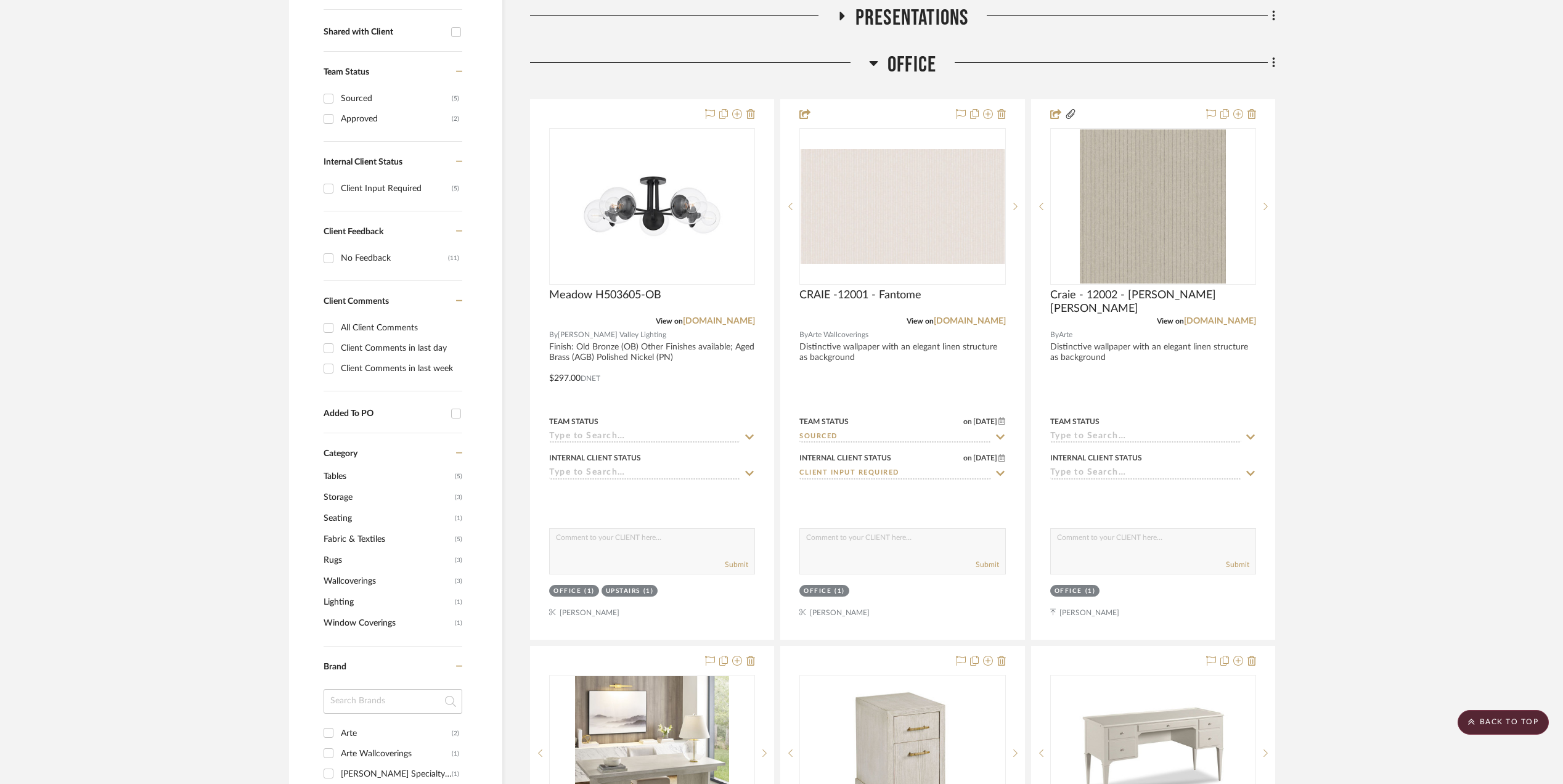
scroll to position [82, 0]
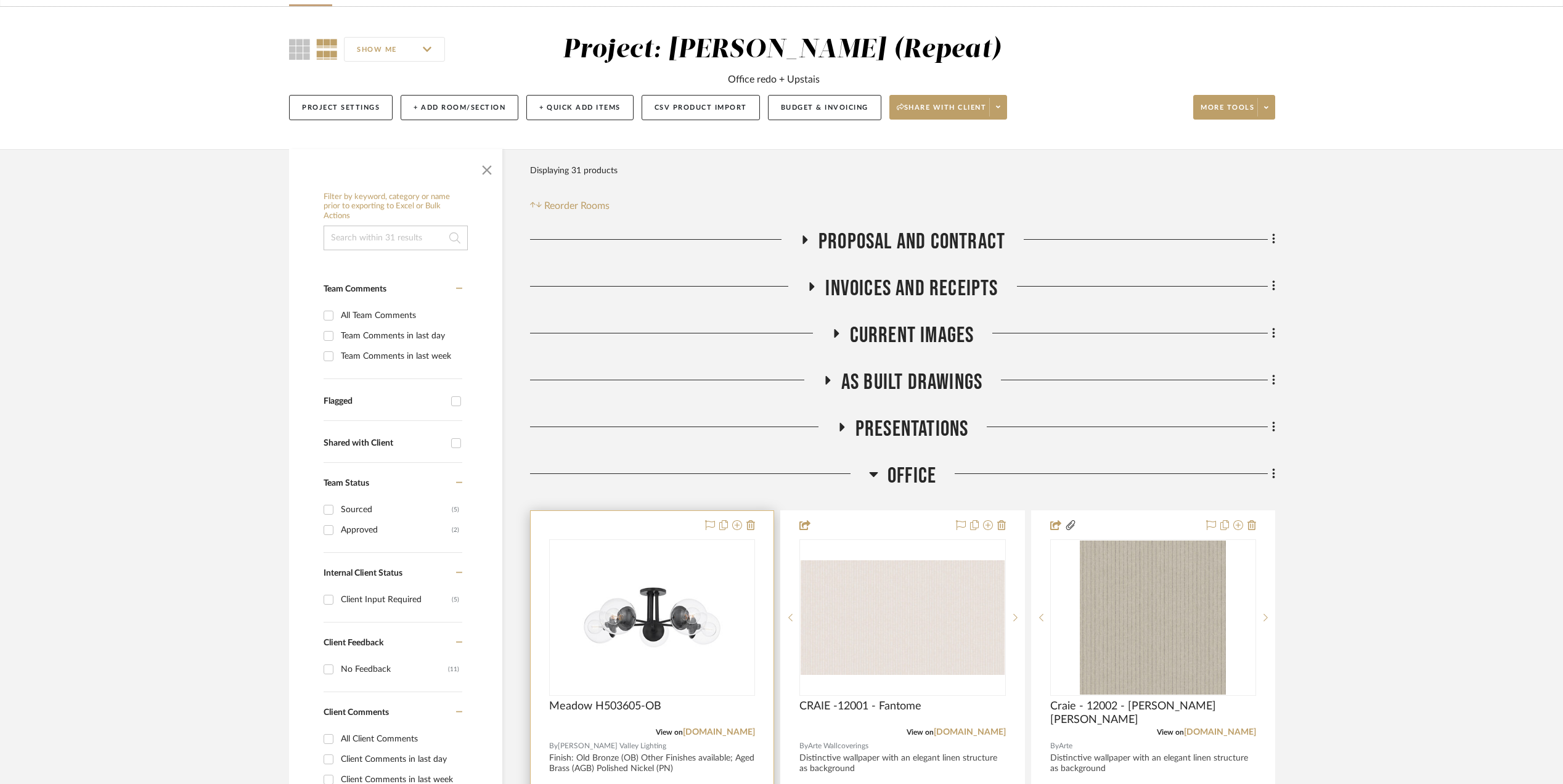
click at [750, 518] on div at bounding box center [652, 779] width 243 height 539
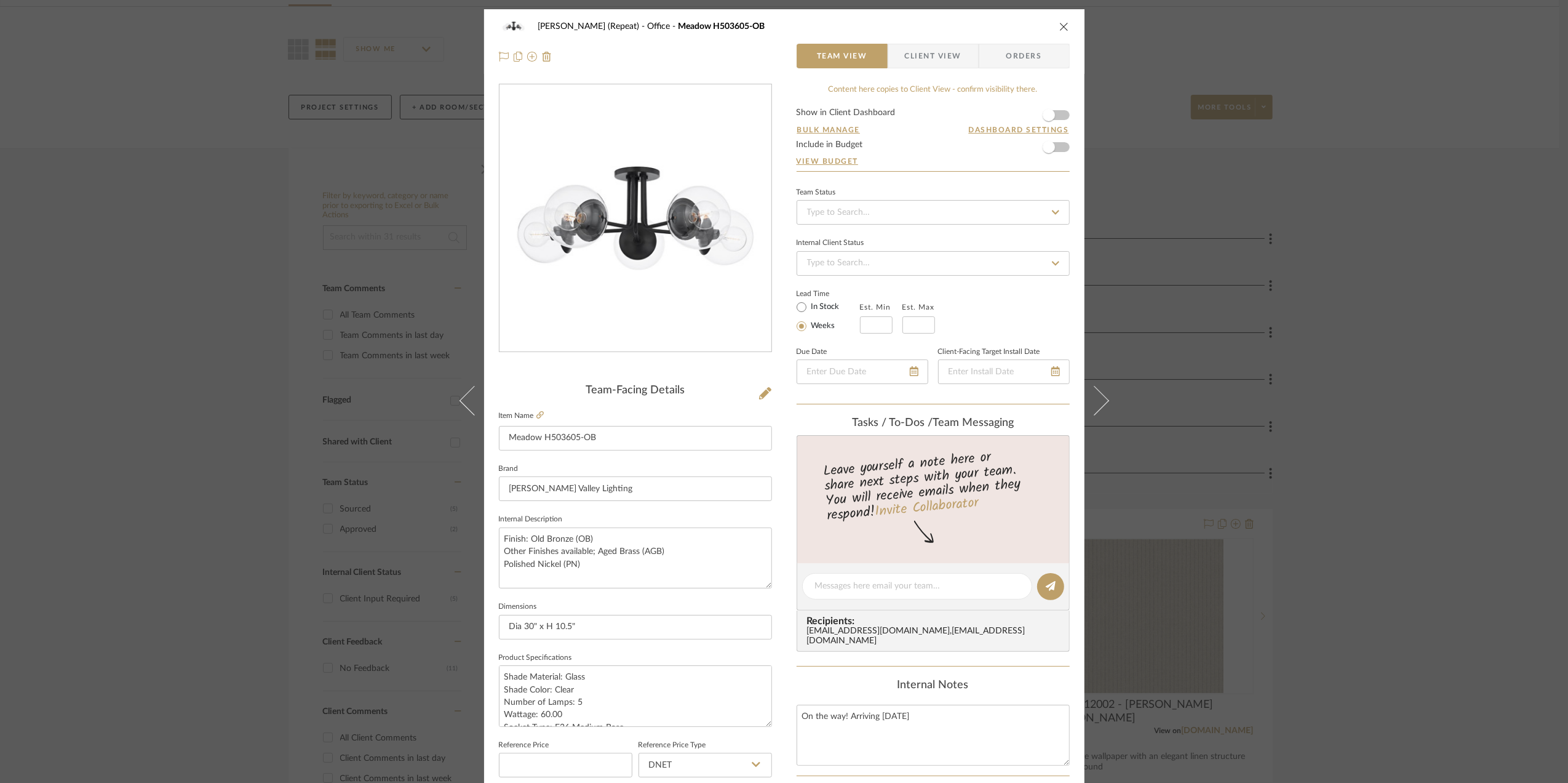
click at [1056, 22] on div "Stephanie Bergreen (Repeat) Office Meadow H503605-OB" at bounding box center [784, 26] width 571 height 25
drag, startPoint x: 1059, startPoint y: 23, endPoint x: 1050, endPoint y: 43, distance: 21.9
click at [1059, 23] on icon "close" at bounding box center [1064, 26] width 10 height 10
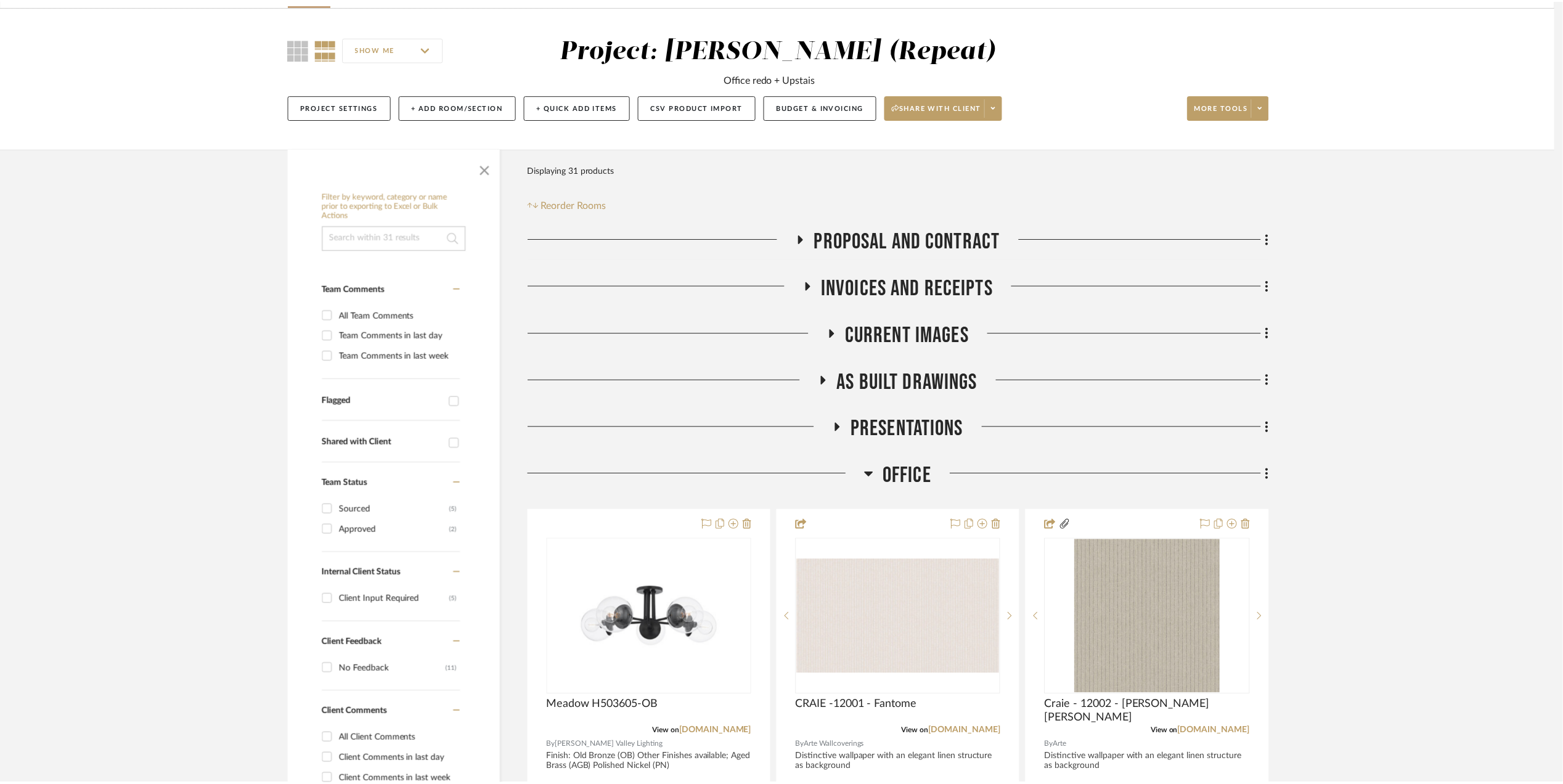
scroll to position [82, 0]
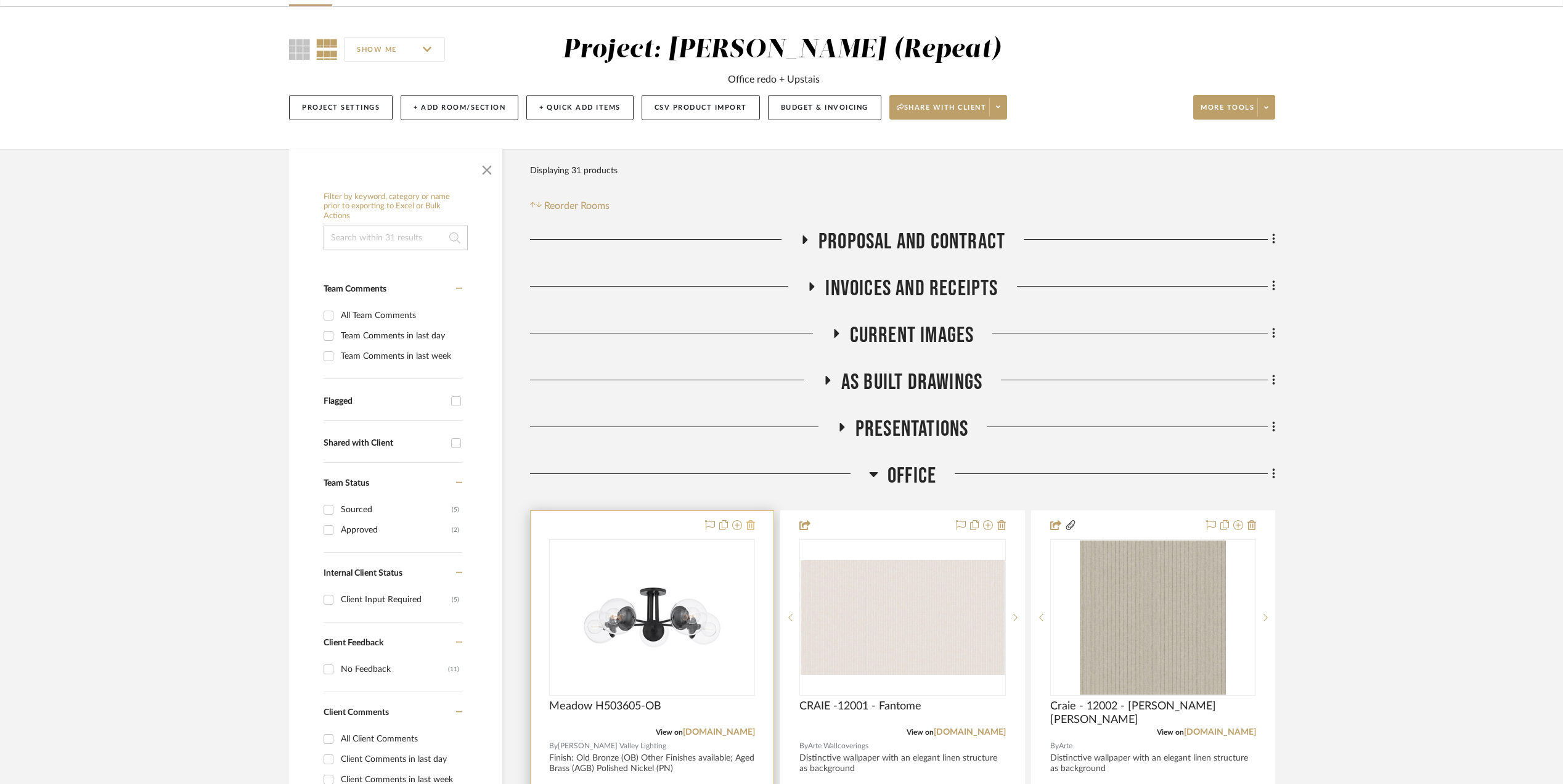
click at [750, 521] on icon at bounding box center [750, 524] width 8 height 10
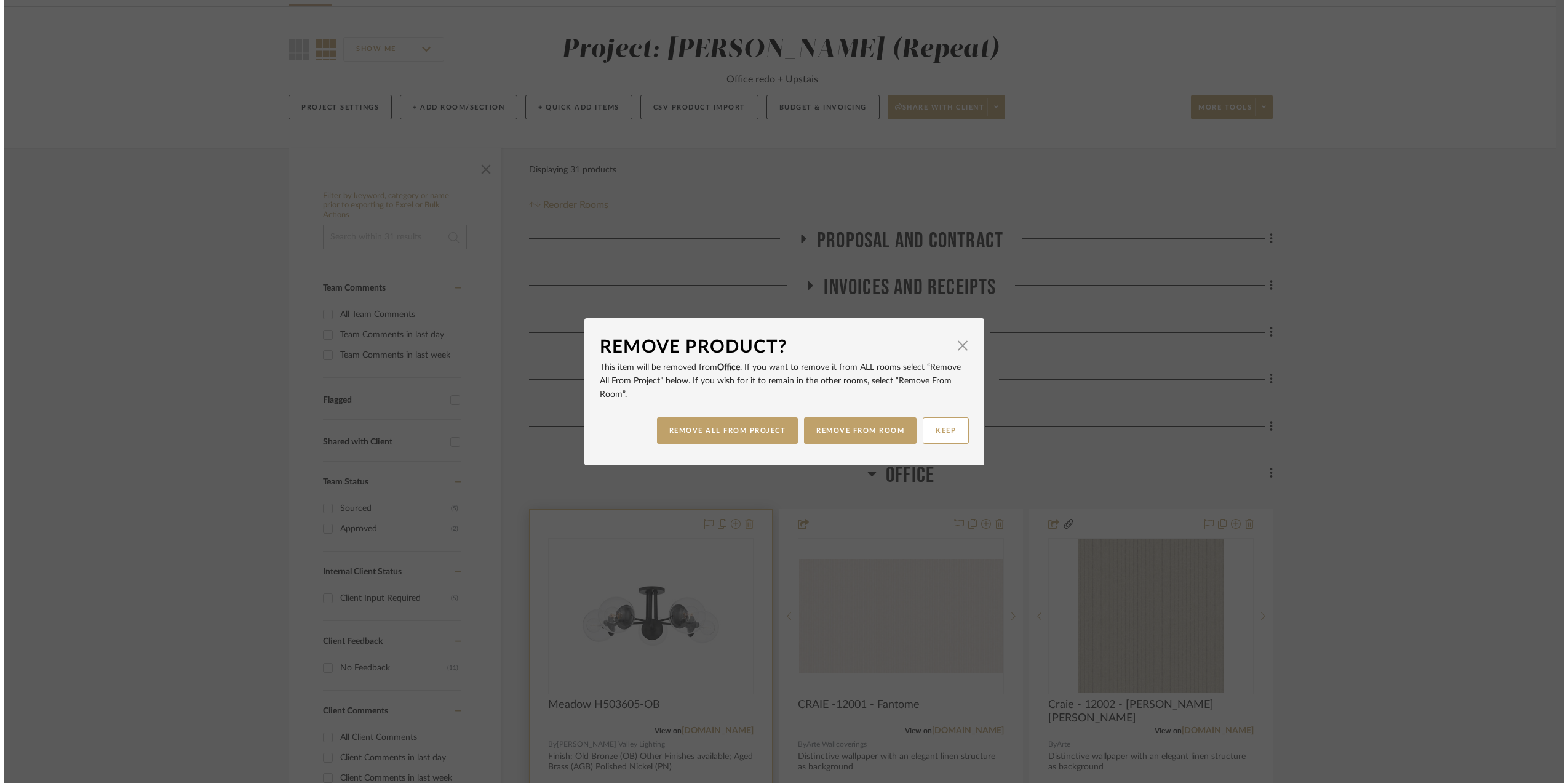
scroll to position [0, 0]
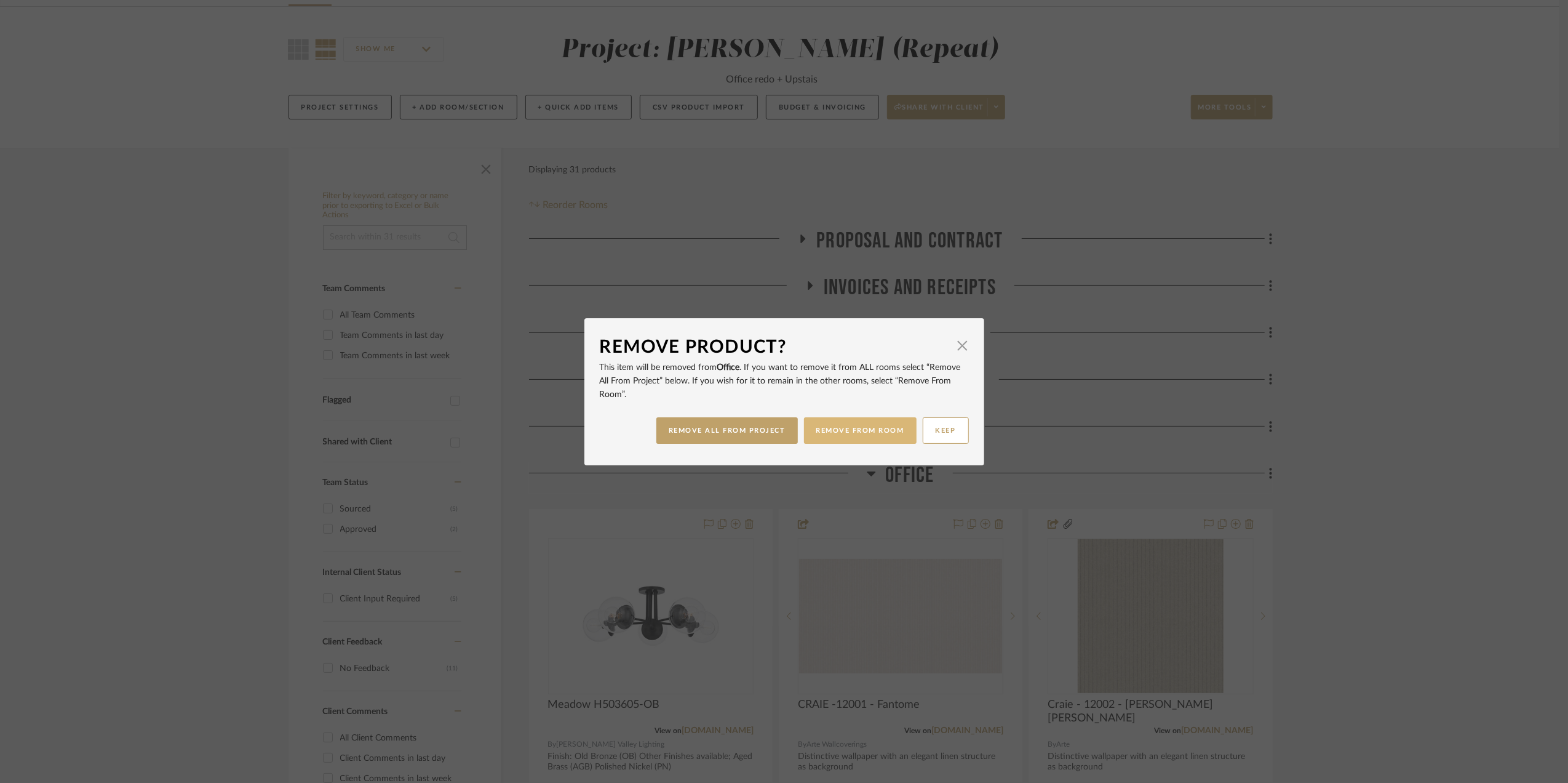
click at [845, 433] on button "REMOVE FROM ROOM" at bounding box center [860, 430] width 112 height 27
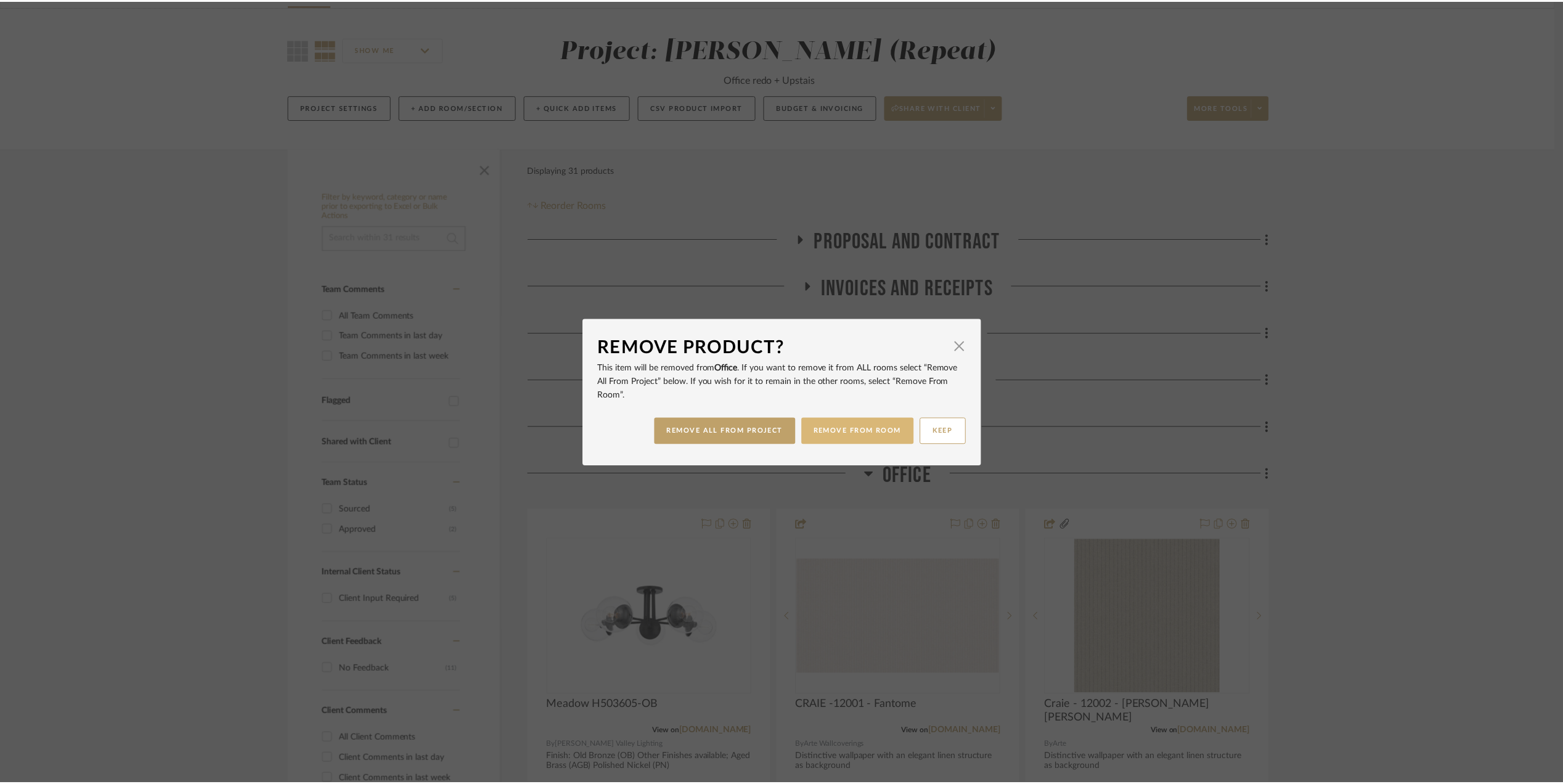
scroll to position [82, 0]
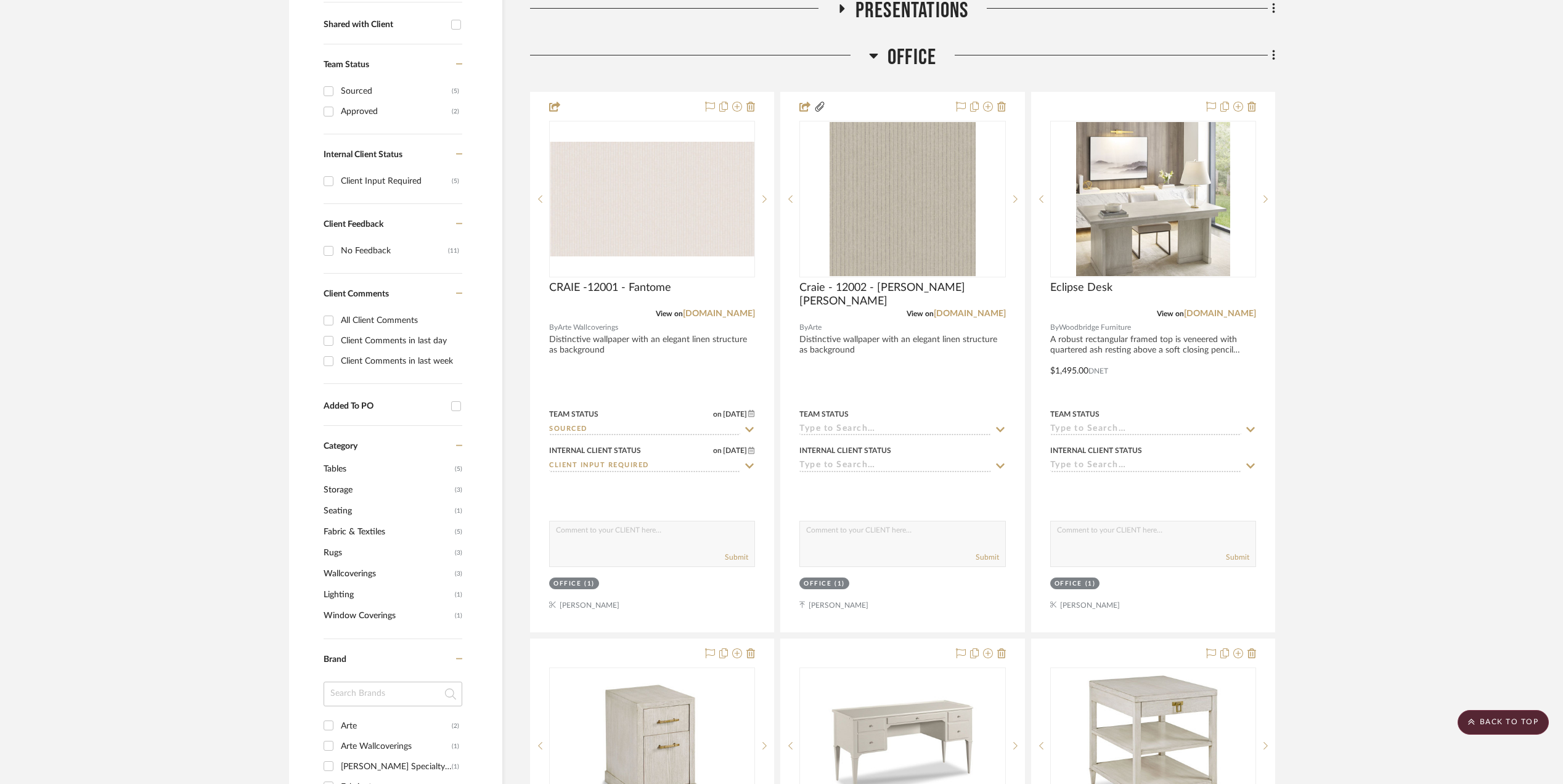
scroll to position [493, 0]
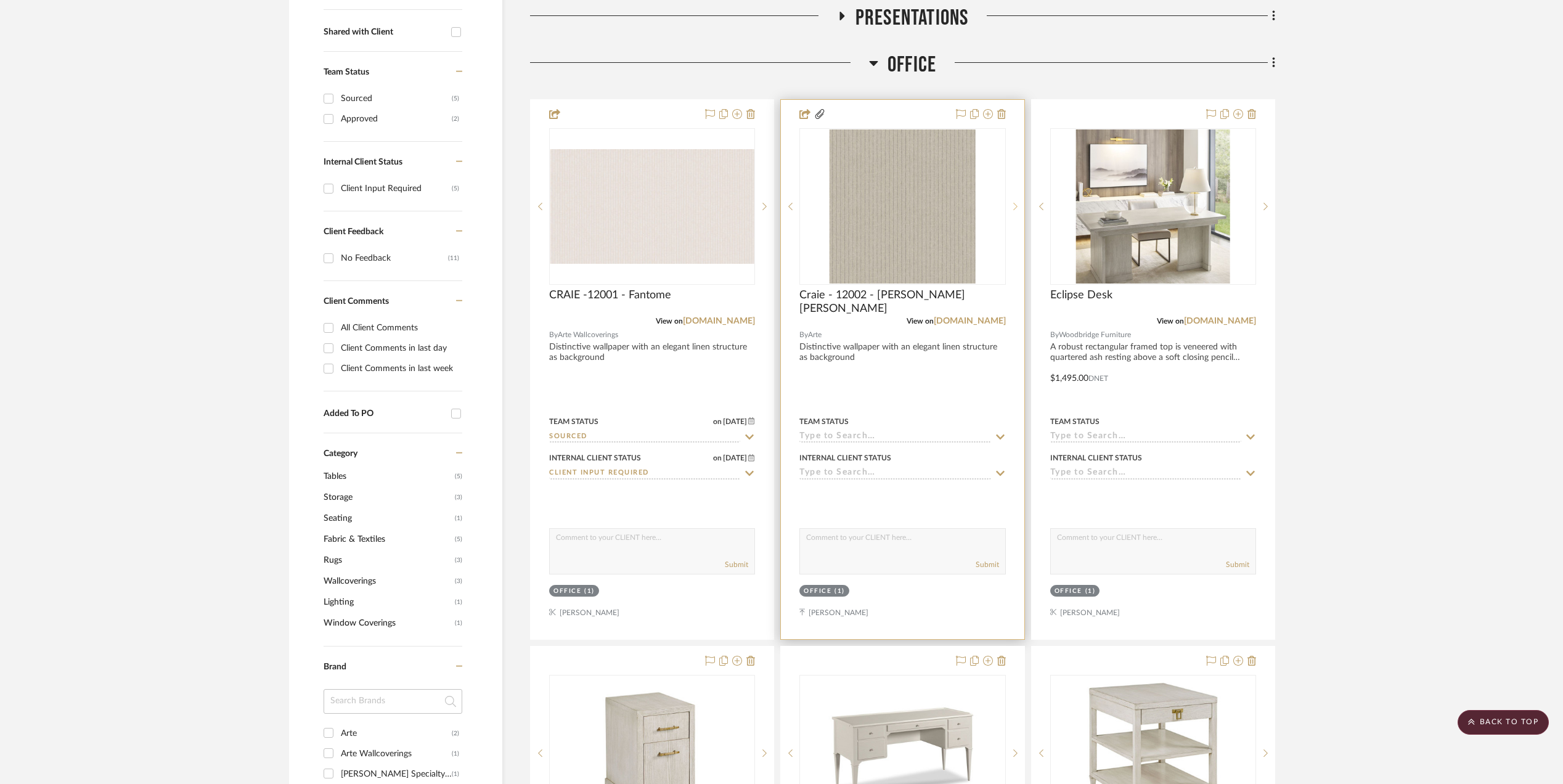
click at [1016, 202] on div at bounding box center [1015, 206] width 19 height 157
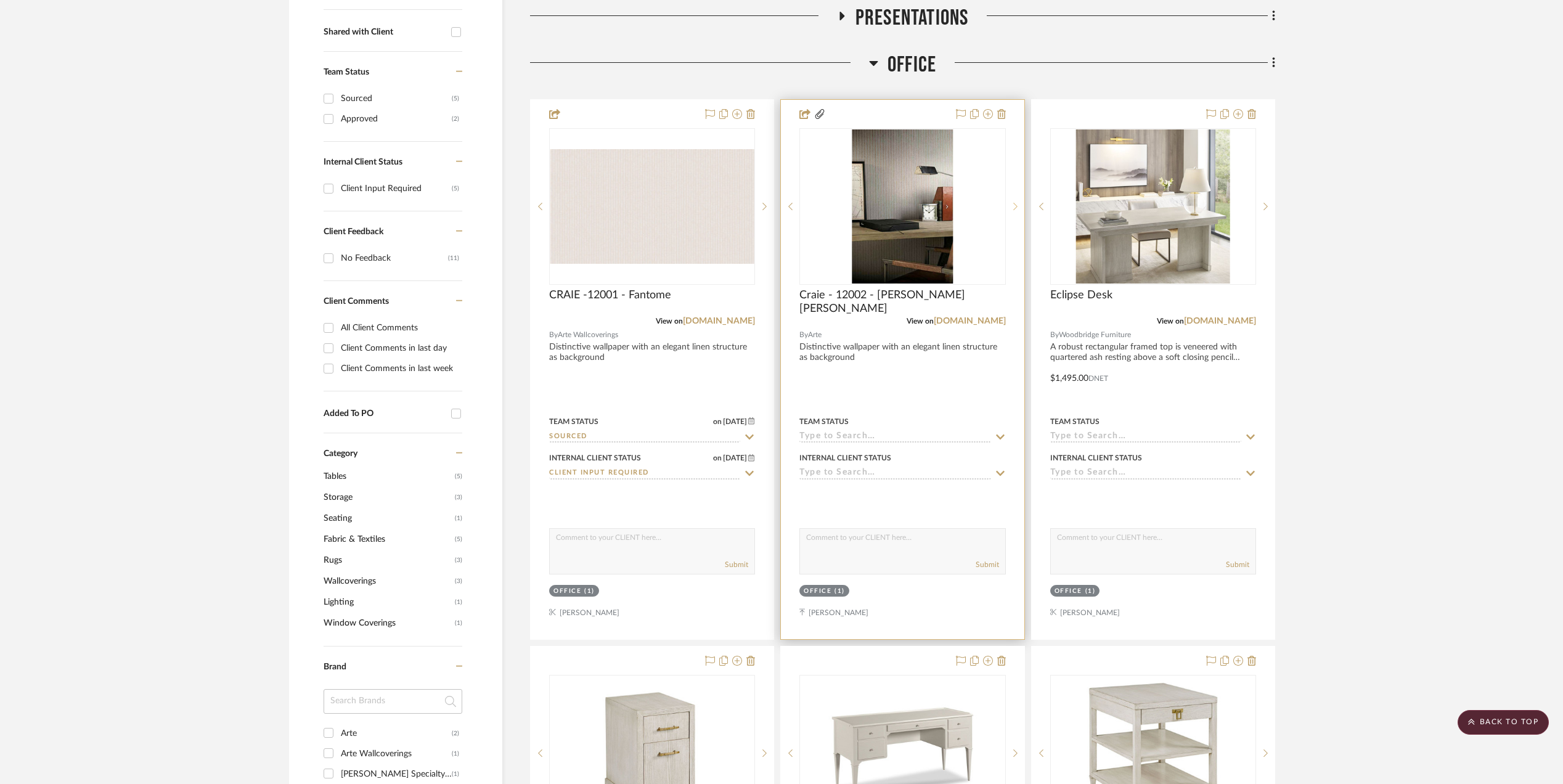
click at [1014, 204] on icon at bounding box center [1014, 206] width 5 height 8
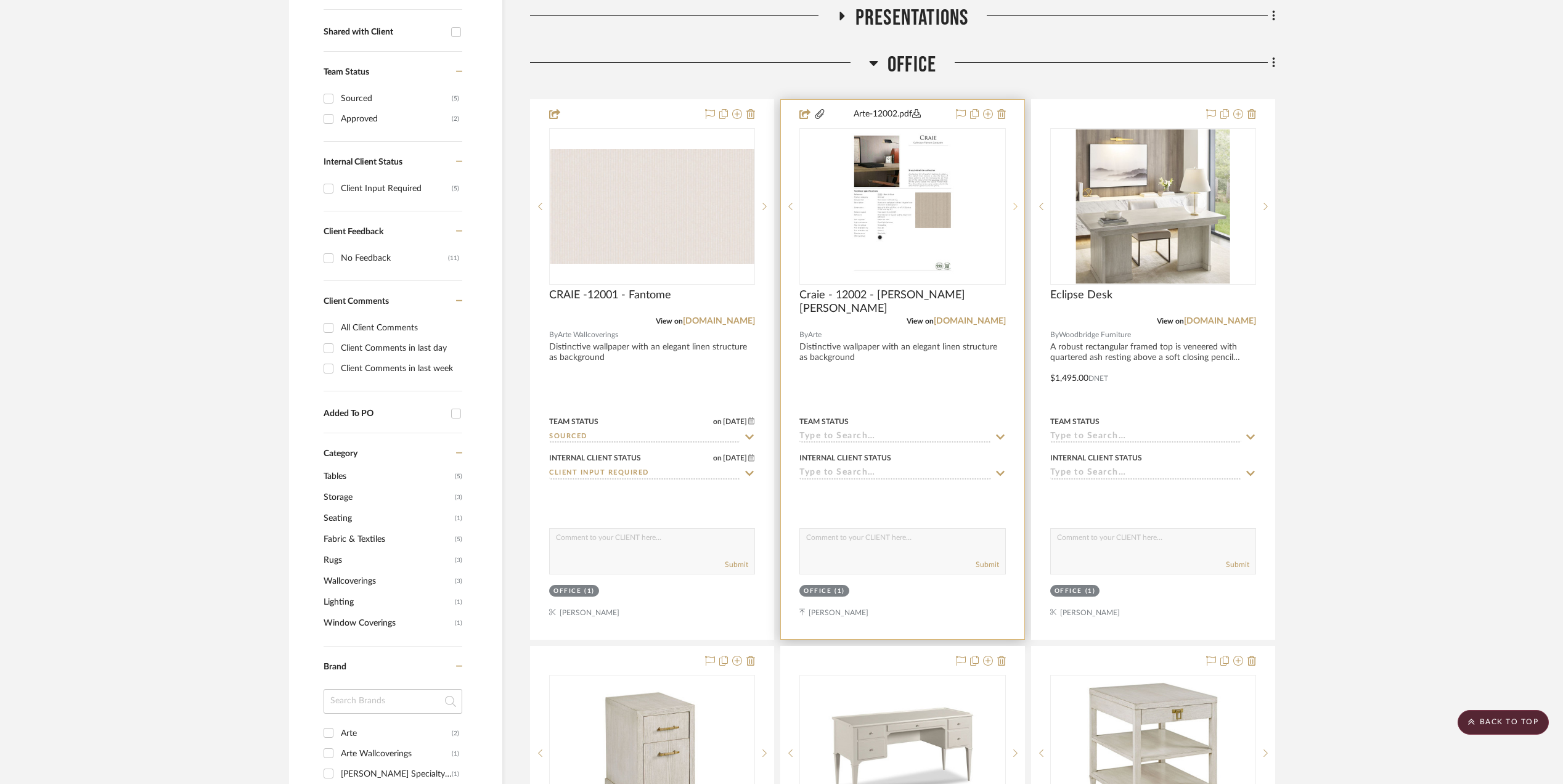
click at [1013, 204] on icon at bounding box center [1014, 206] width 5 height 8
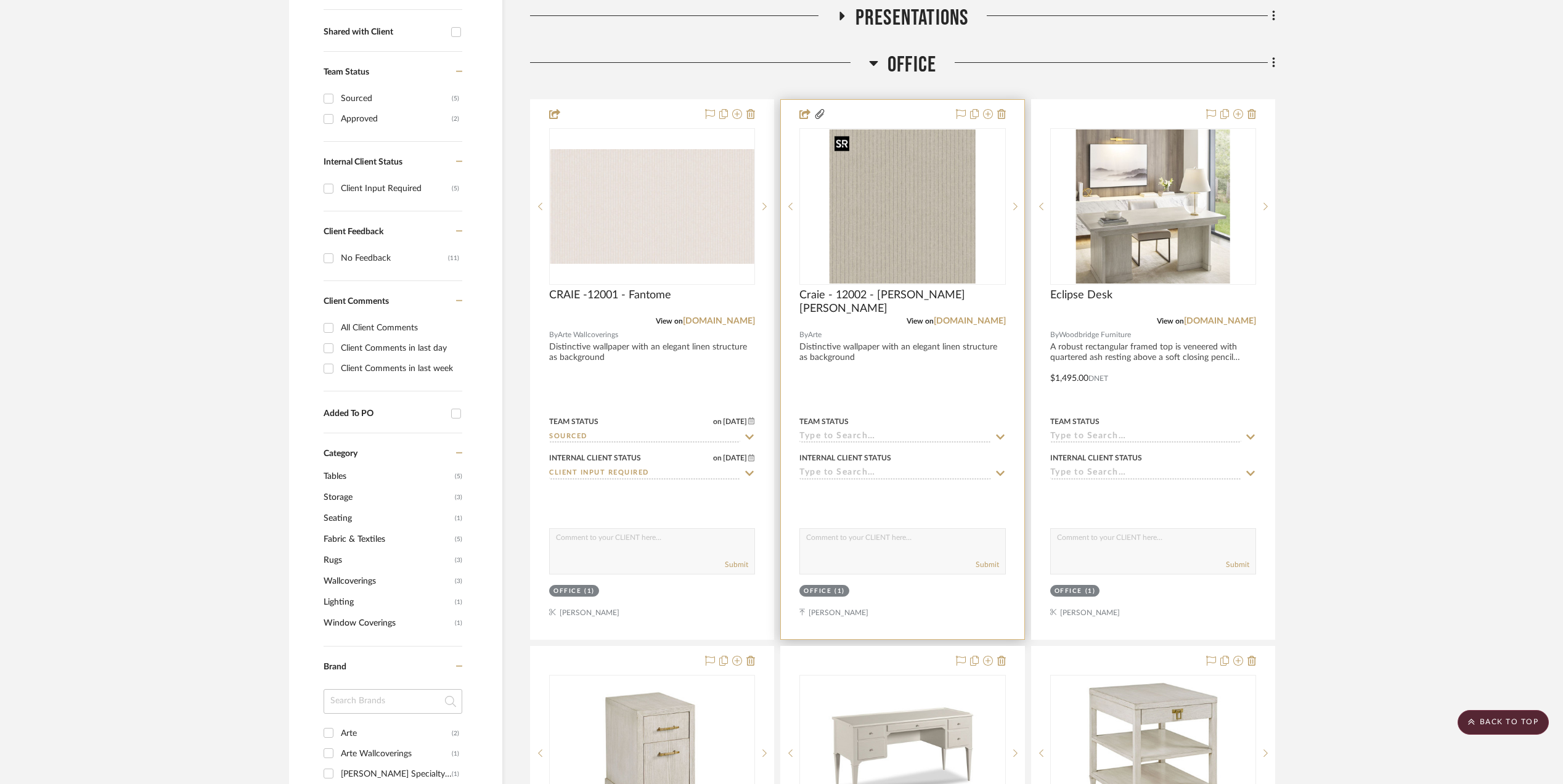
click at [888, 207] on img "0" at bounding box center [902, 206] width 146 height 154
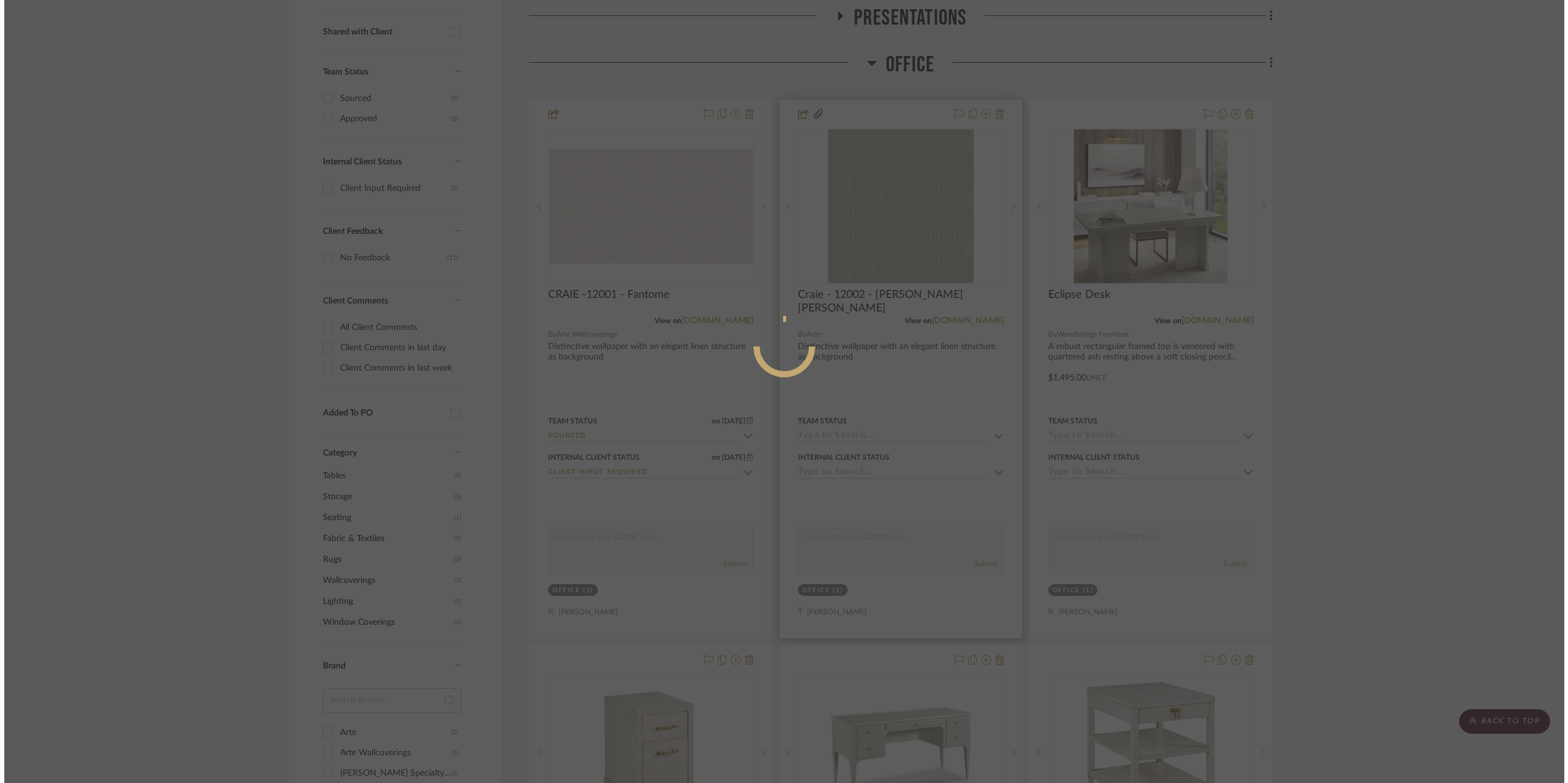
scroll to position [0, 0]
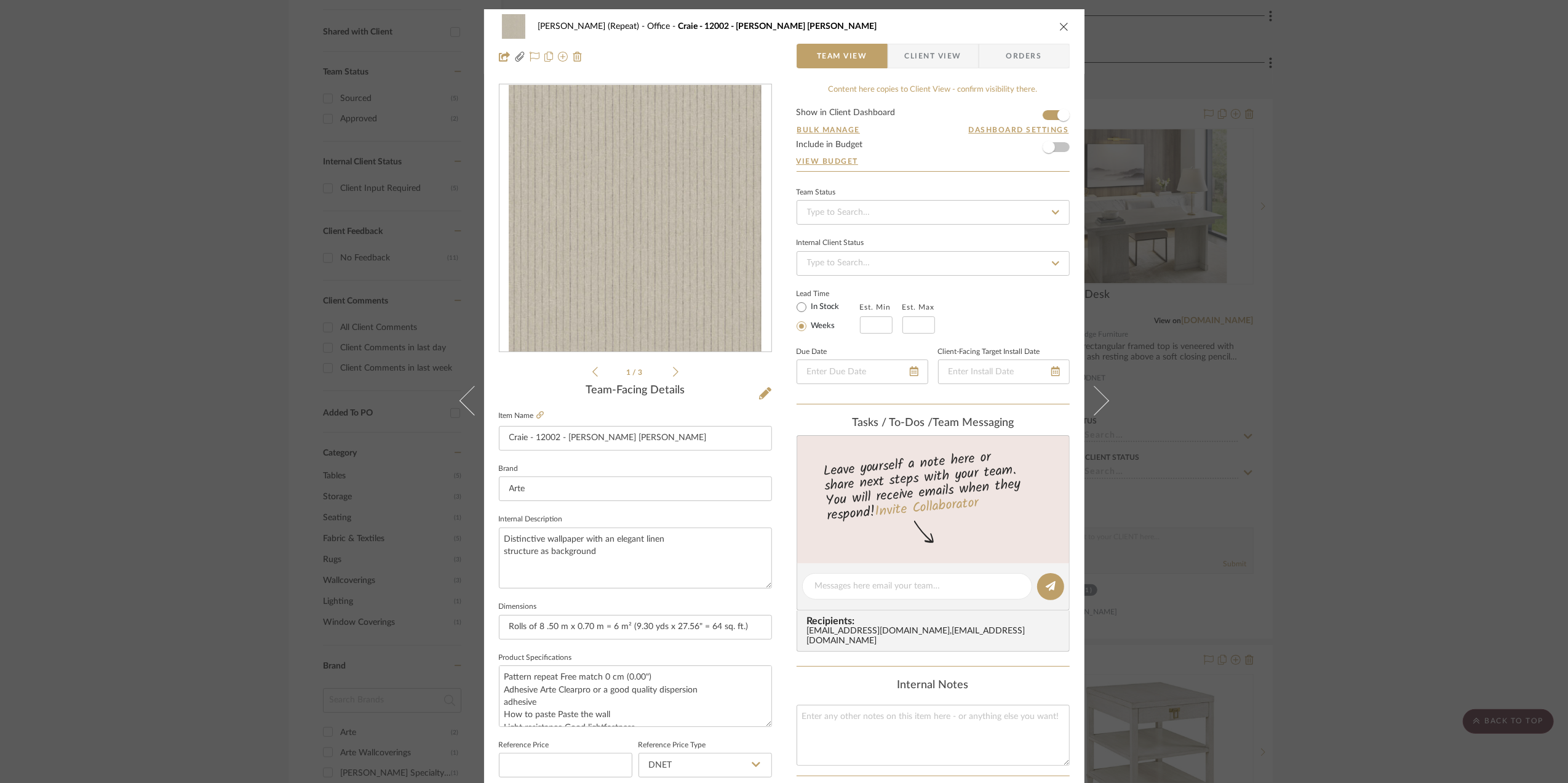
click at [786, 218] on div "Stephanie Bergreen (Repeat) Office Craie - 12002 - Bain de Boue Team View Clien…" at bounding box center [785, 577] width 601 height 1136
click at [657, 245] on img "0" at bounding box center [636, 219] width 254 height 267
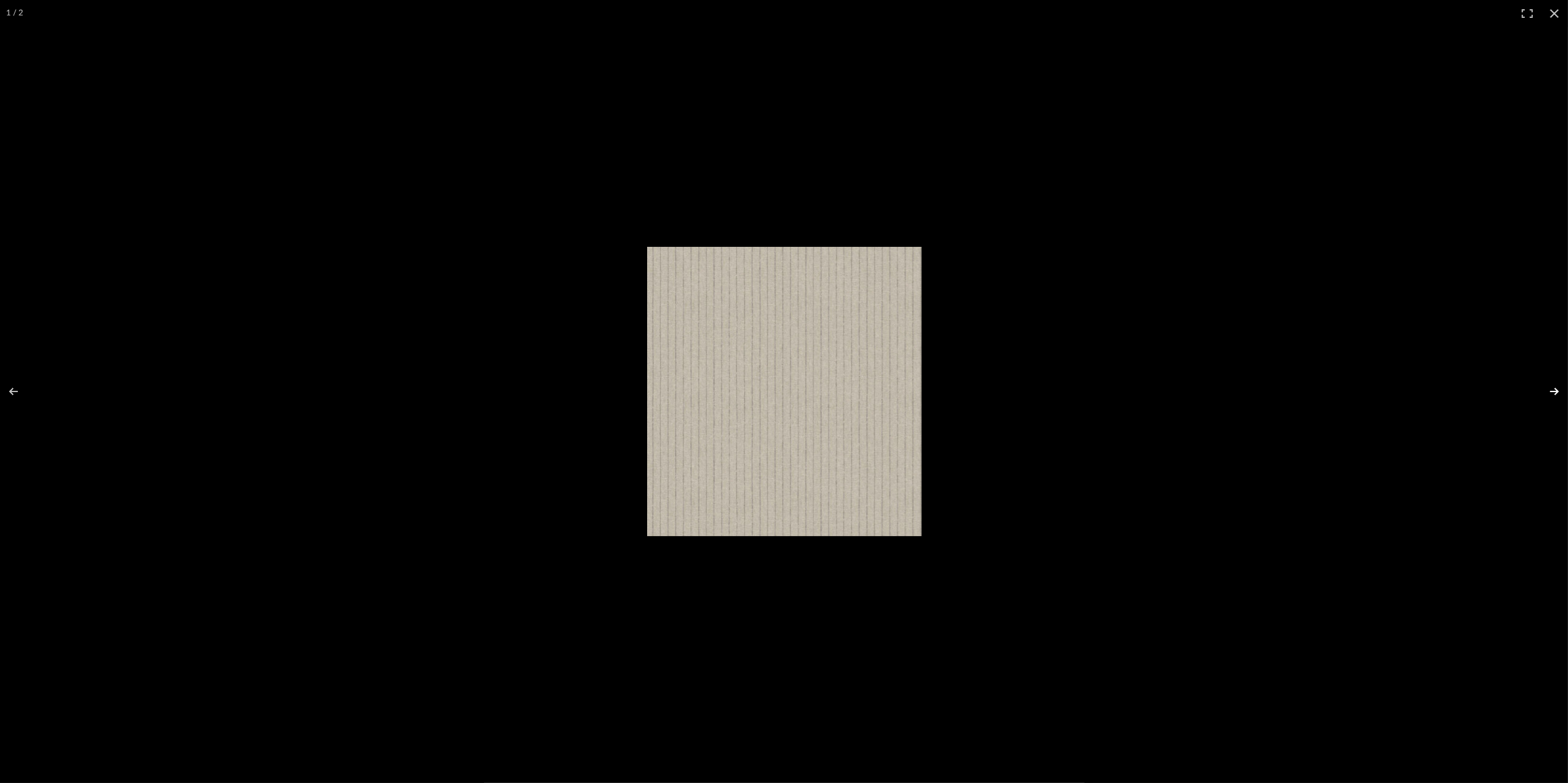
click at [1554, 393] on button at bounding box center [1547, 391] width 43 height 61
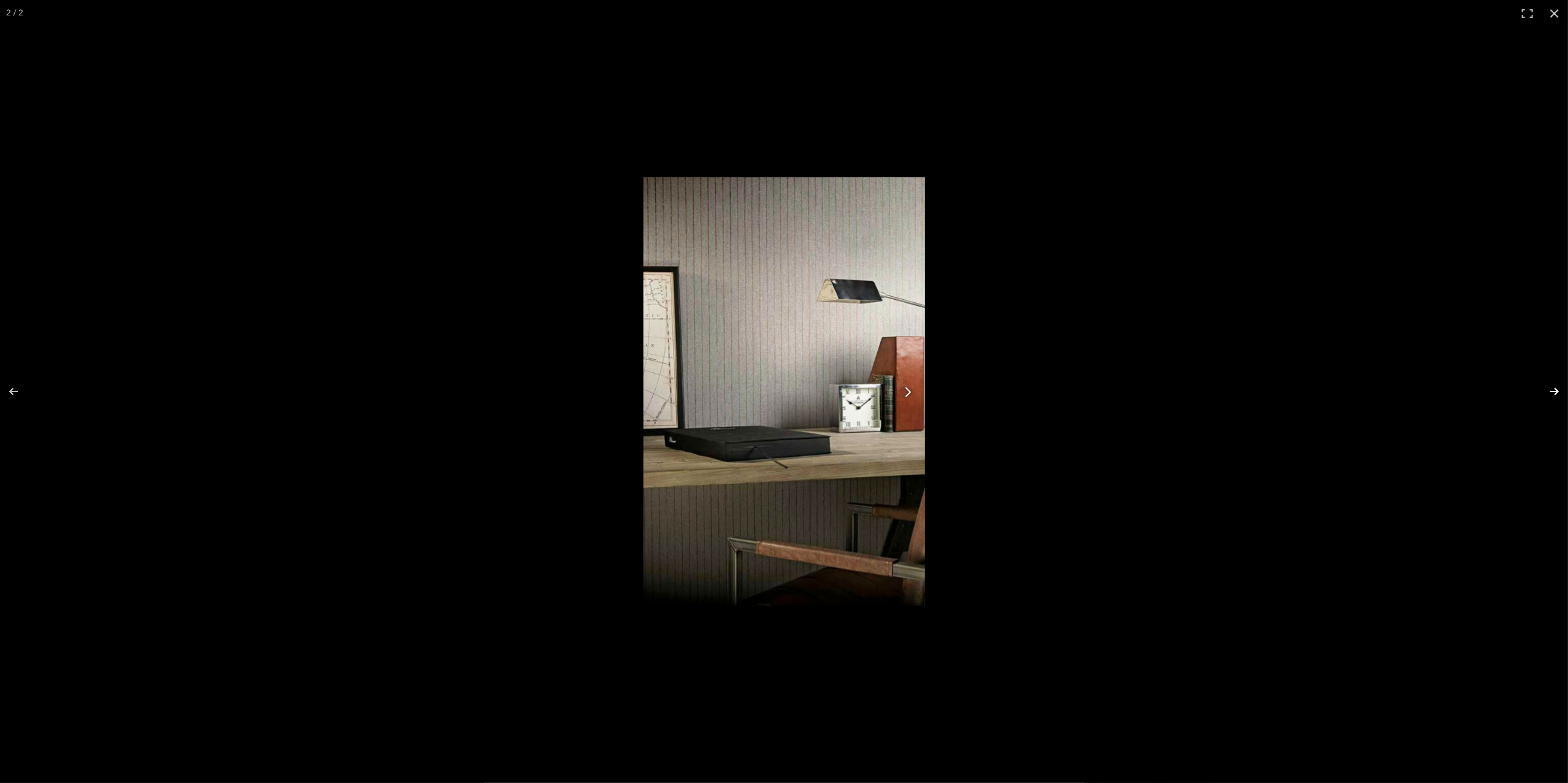
click at [1554, 393] on button at bounding box center [1547, 391] width 43 height 61
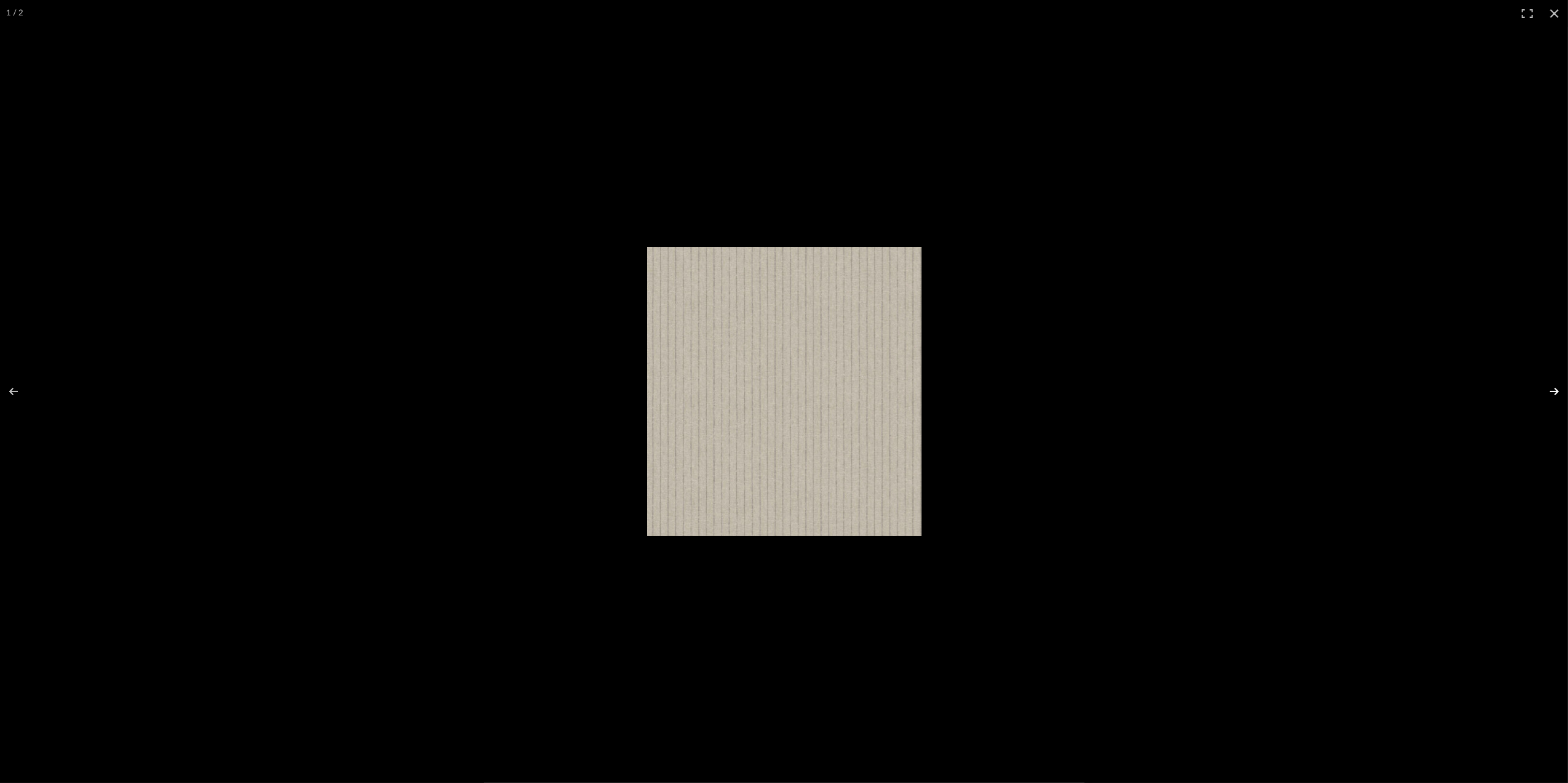
click at [1554, 393] on button at bounding box center [1547, 391] width 43 height 61
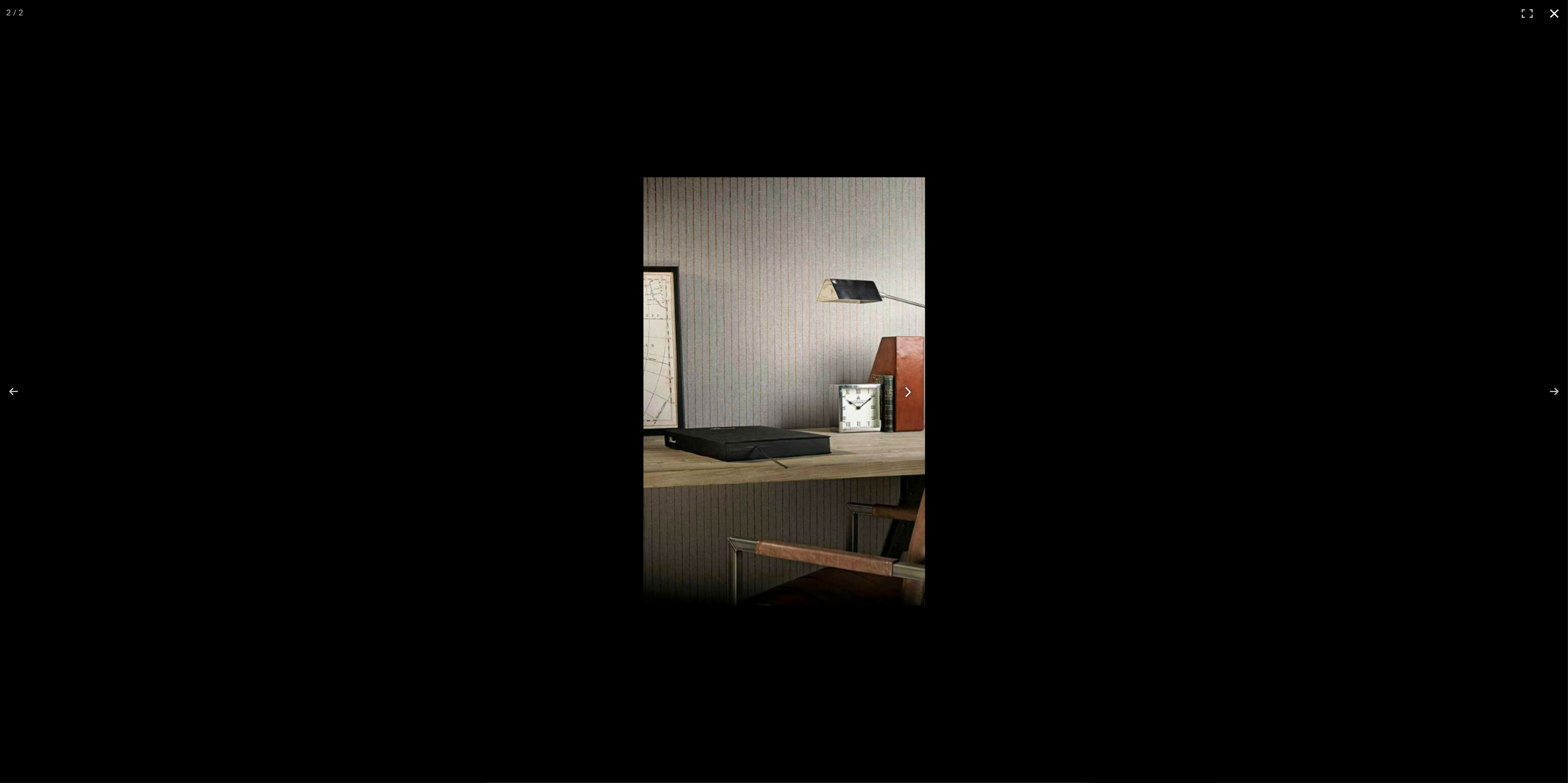
click at [1551, 10] on button at bounding box center [1554, 13] width 27 height 27
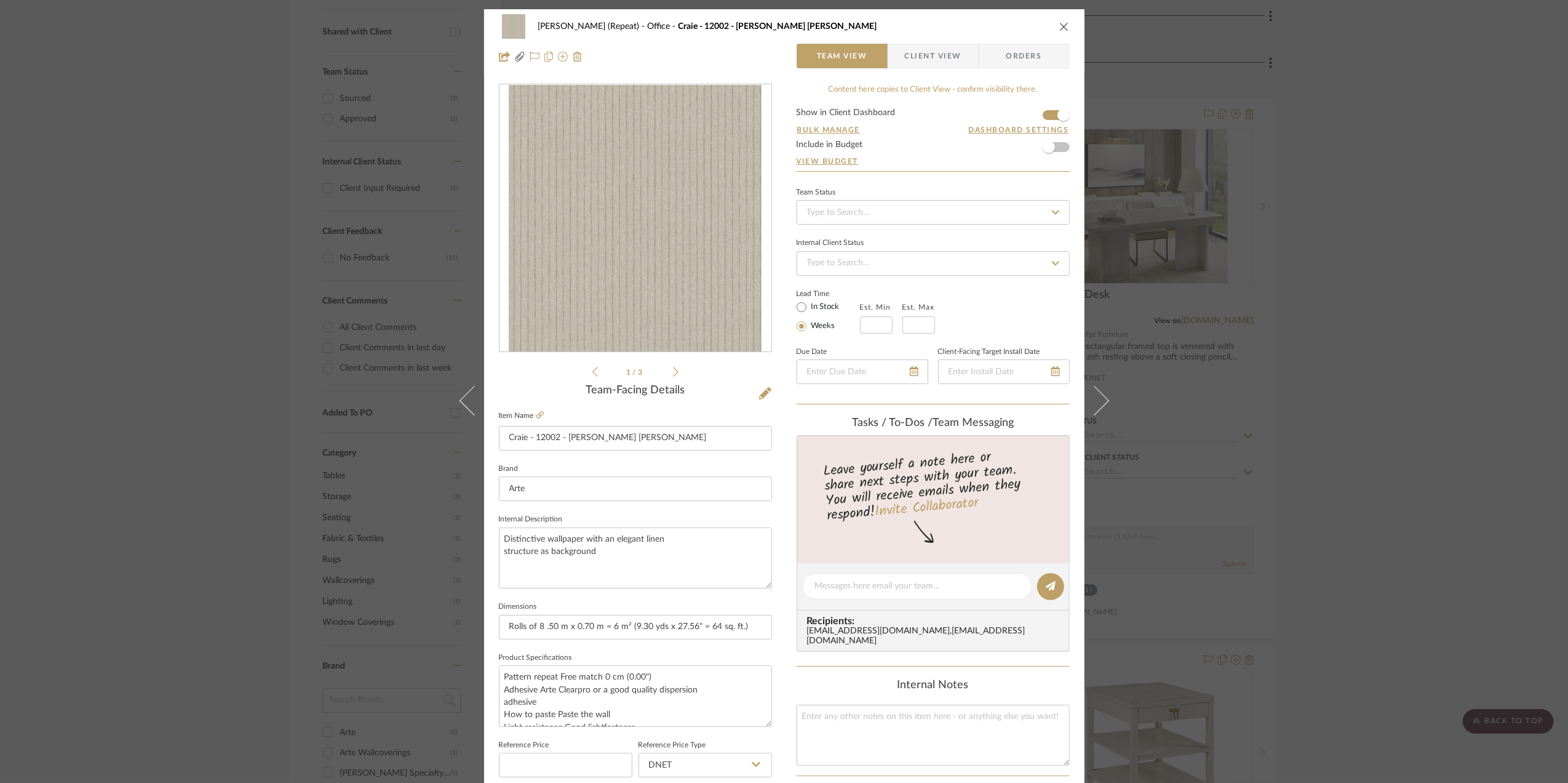
click at [1497, 377] on div "Stephanie Bergreen (Repeat) Office Craie - 12002 - Bain de Boue Team View Clien…" at bounding box center [784, 391] width 1568 height 783
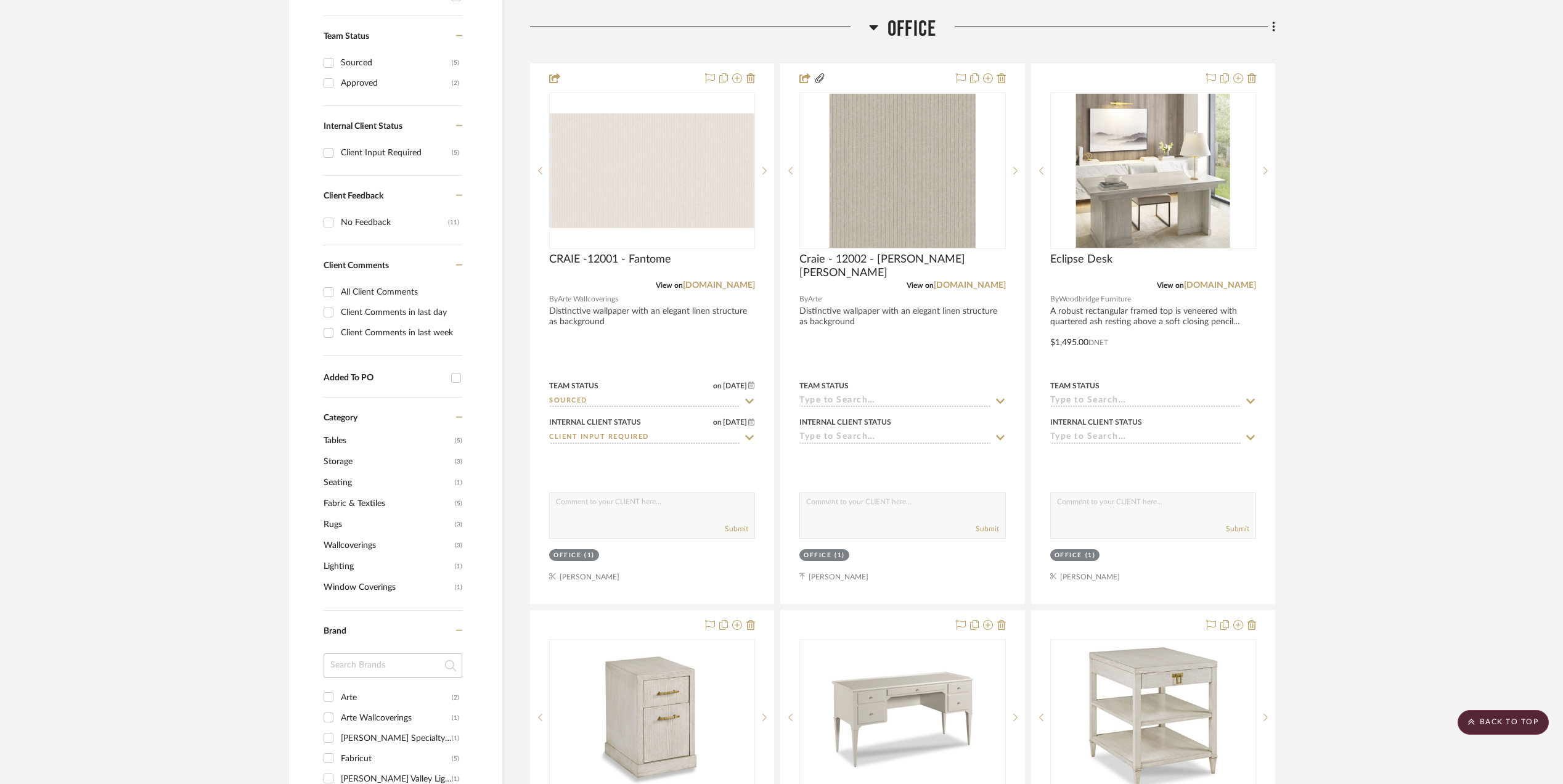
scroll to position [657, 0]
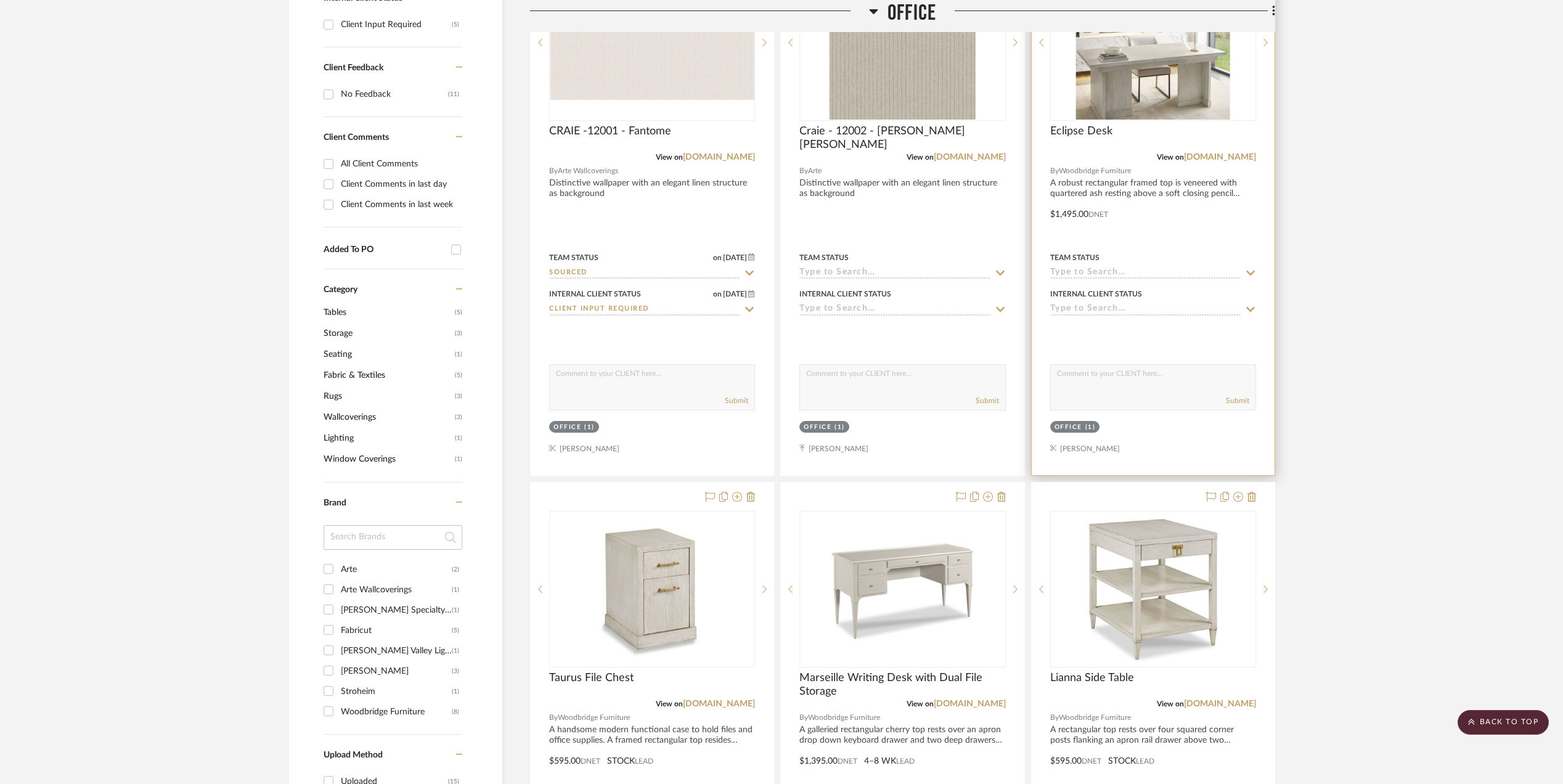
click at [1102, 82] on img "0" at bounding box center [1153, 43] width 154 height 154
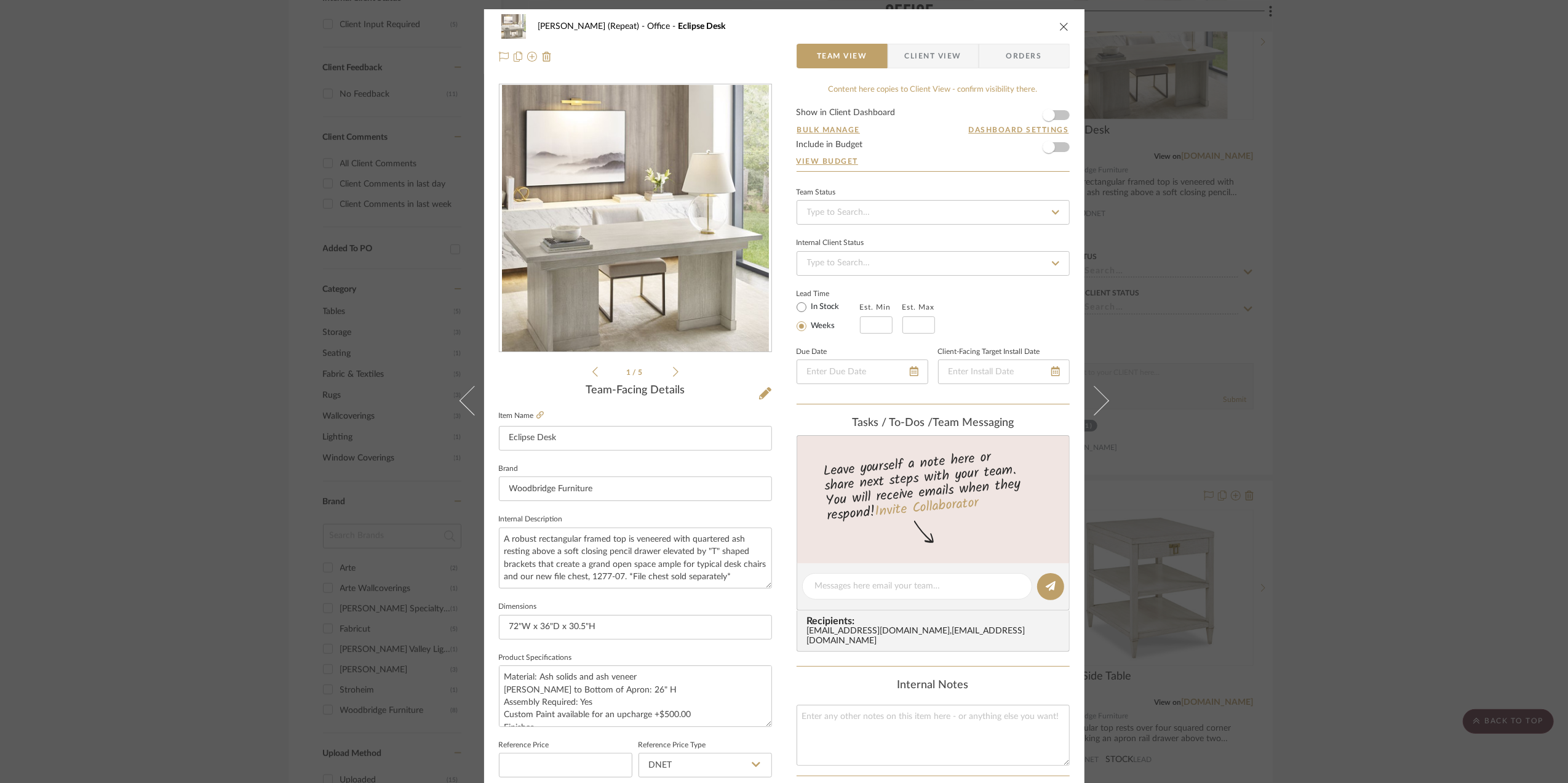
click at [1355, 245] on div "[PERSON_NAME] (Repeat) Office Eclipse Desk Team View Client View Orders 1 / 5 T…" at bounding box center [784, 391] width 1568 height 783
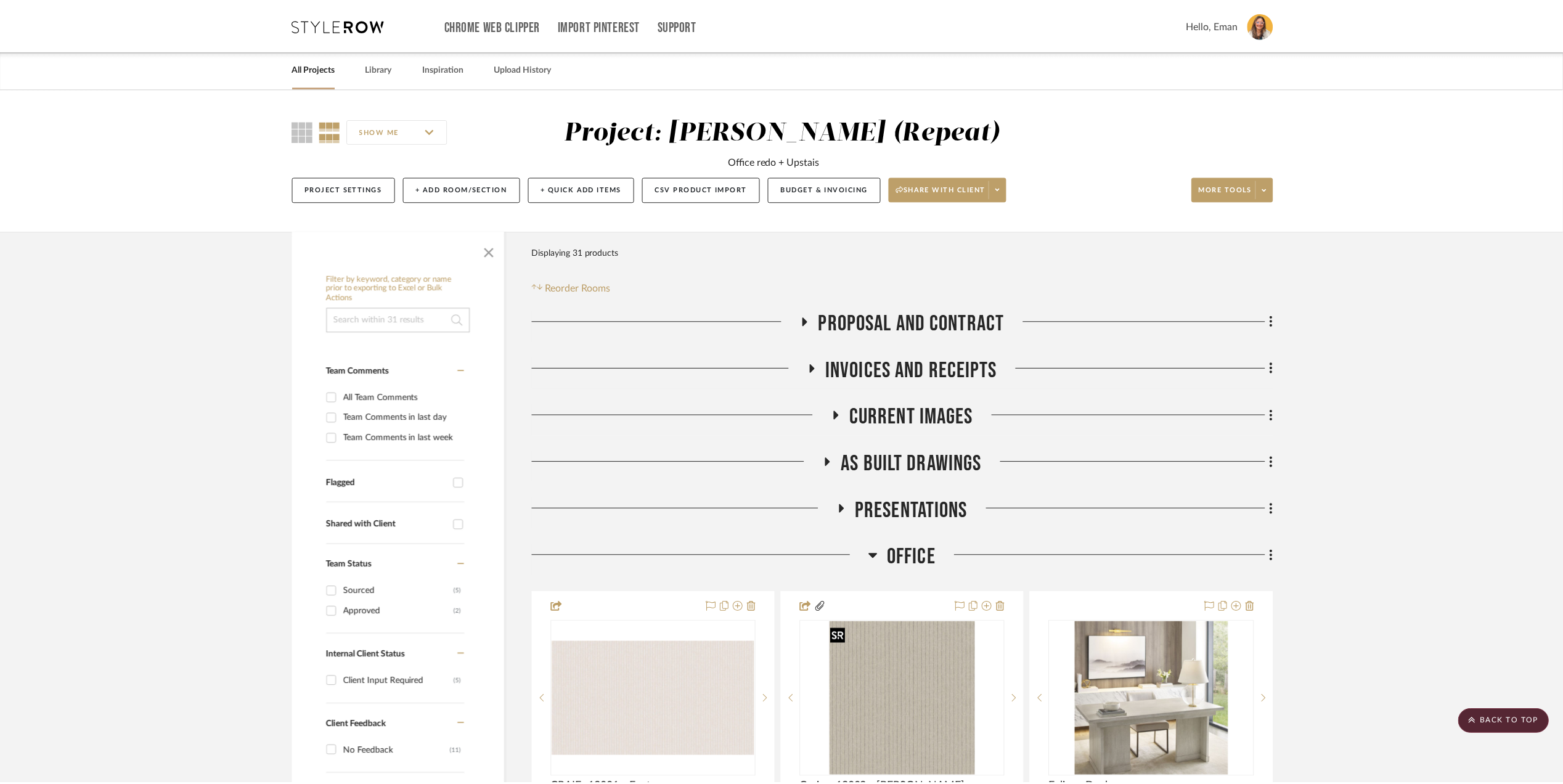
scroll to position [657, 0]
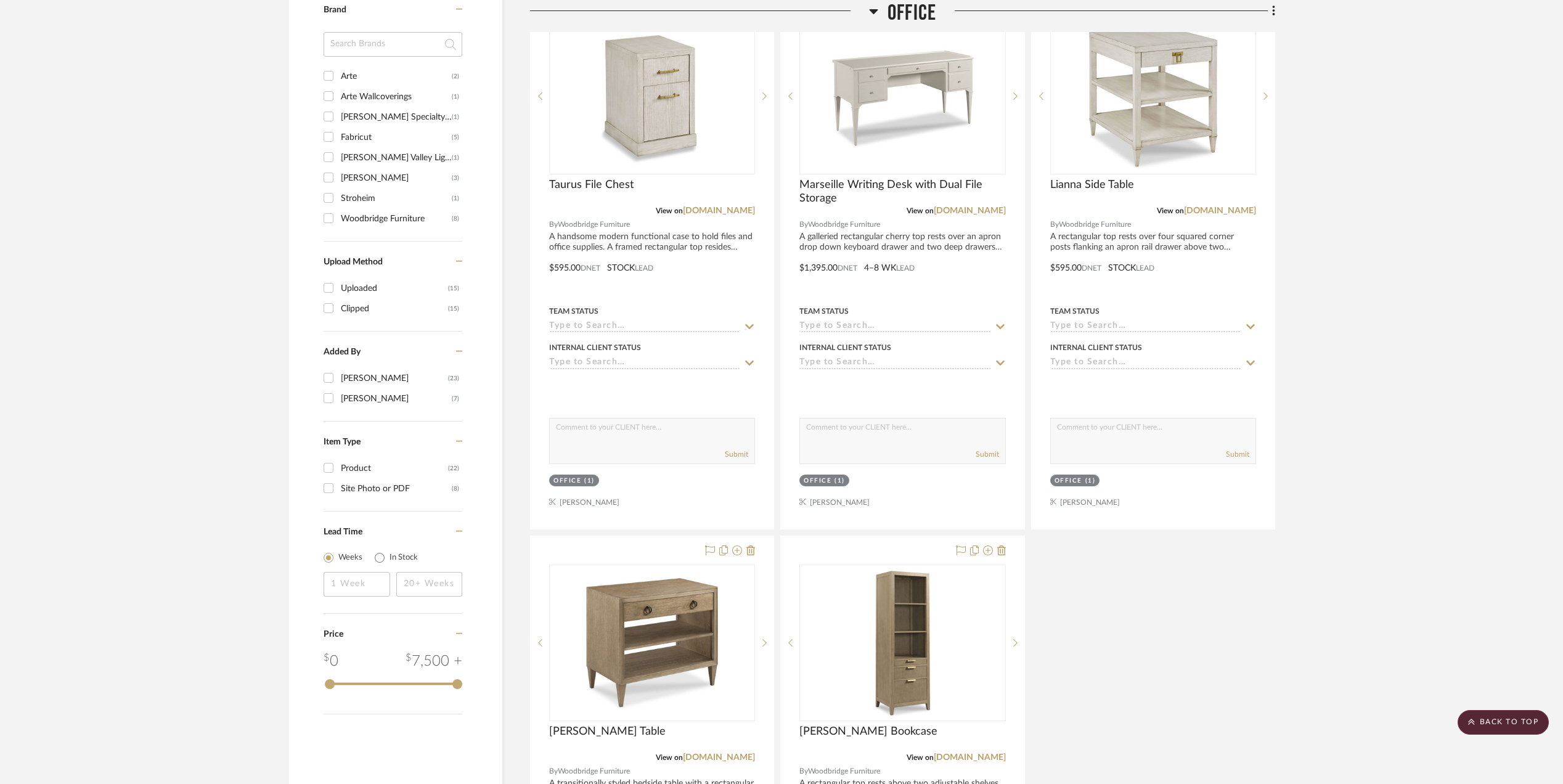
scroll to position [1068, 0]
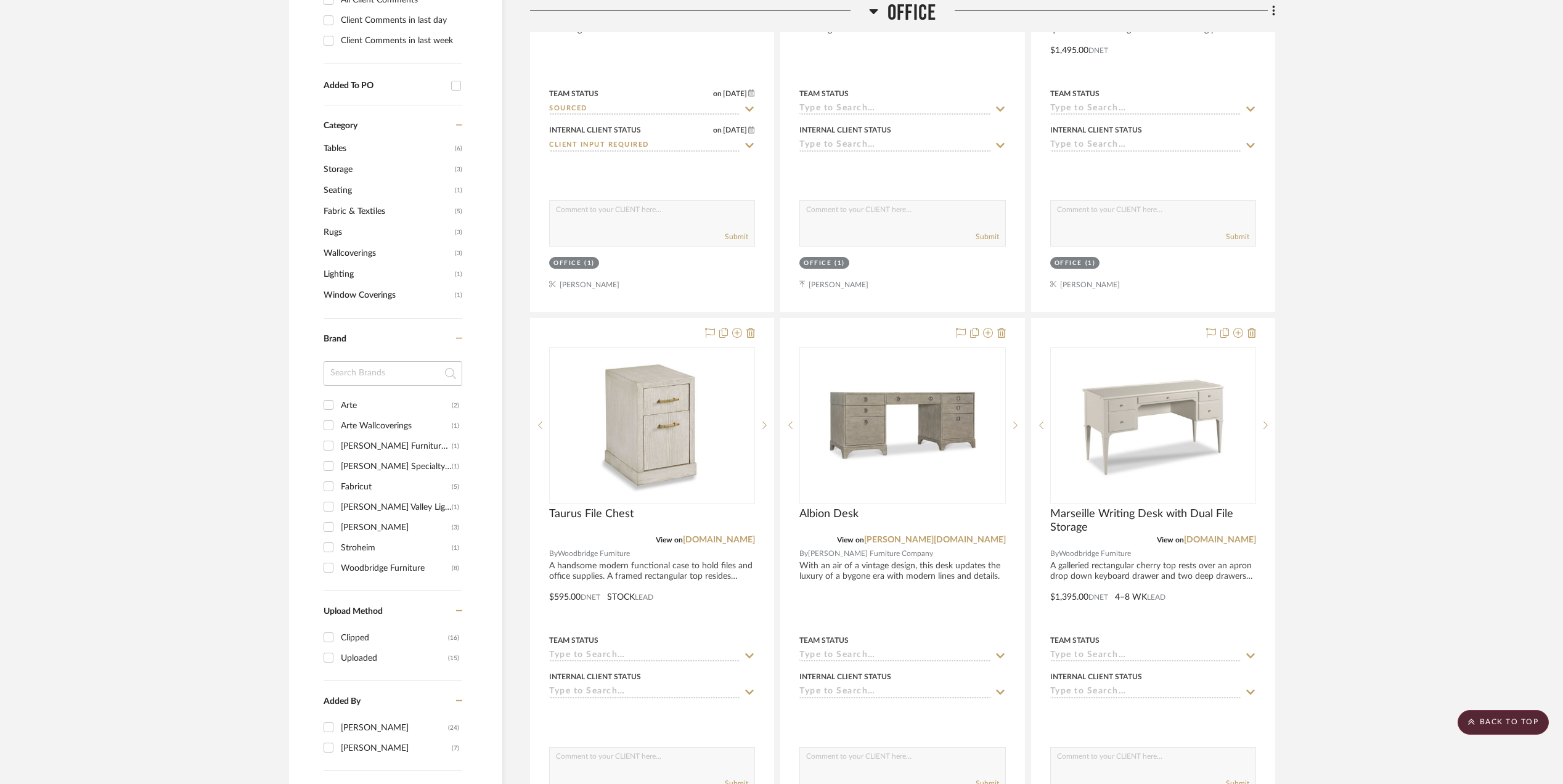
scroll to position [821, 0]
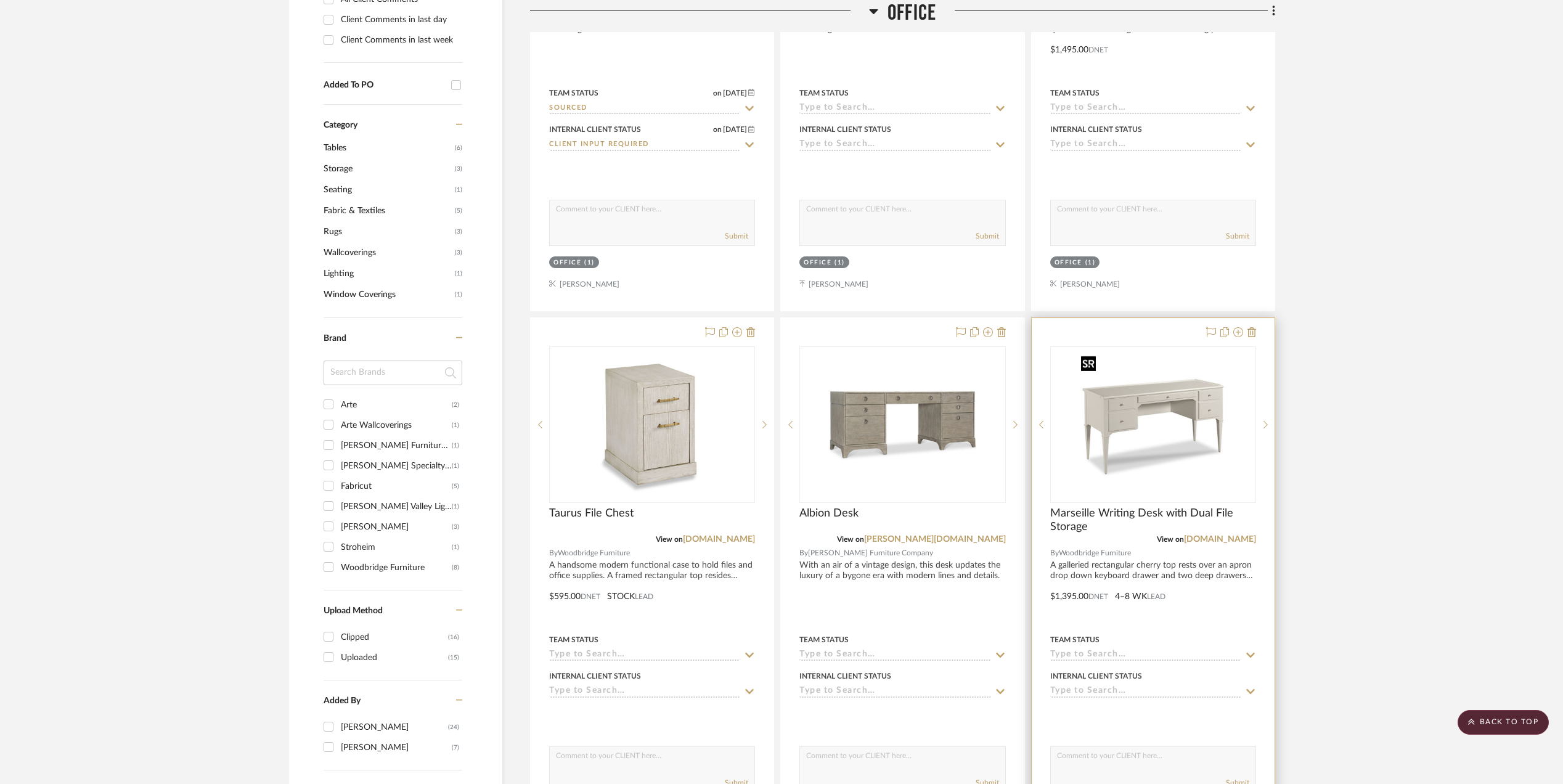
click at [1171, 406] on img "0" at bounding box center [1153, 424] width 154 height 154
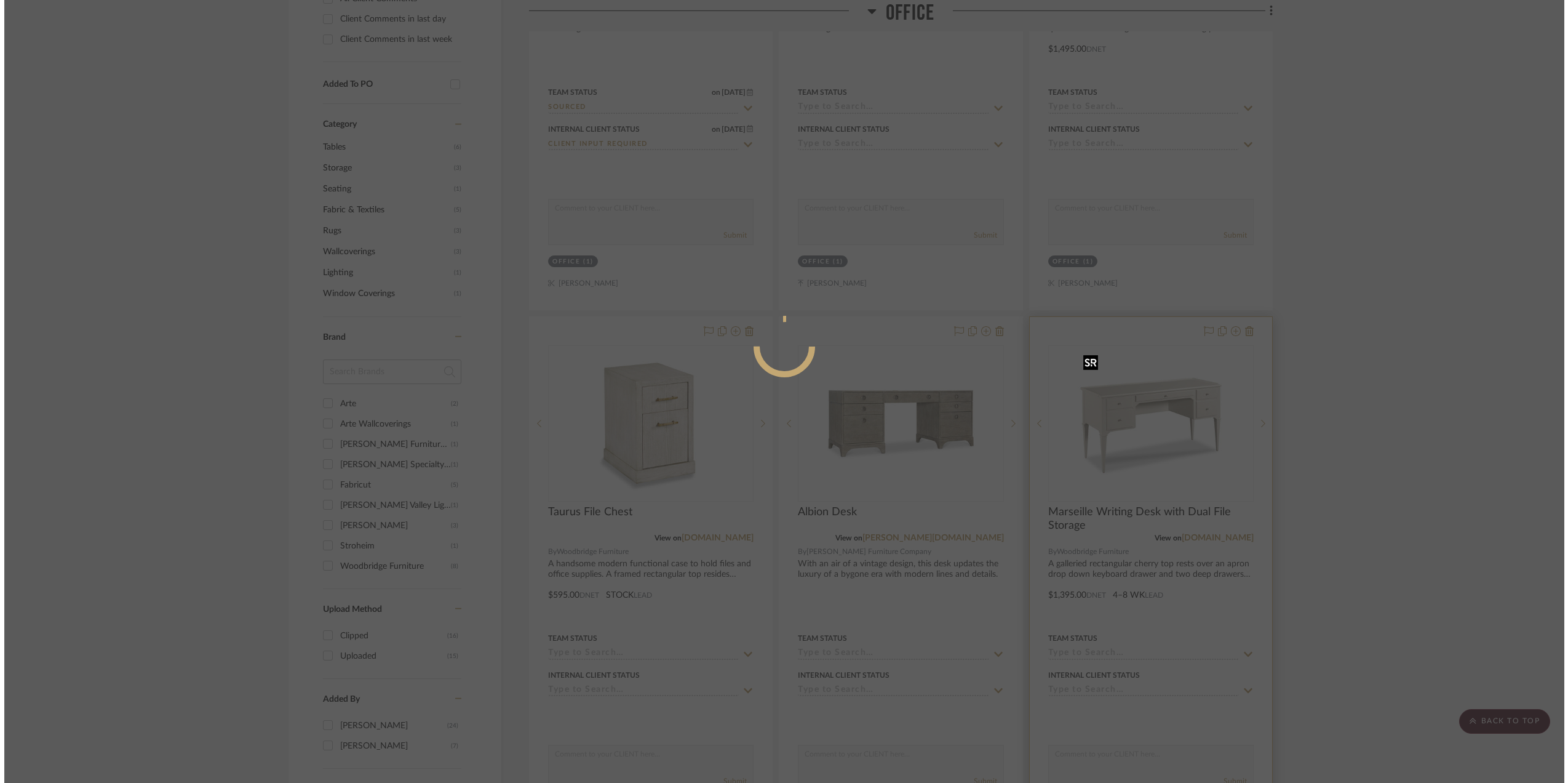
scroll to position [0, 0]
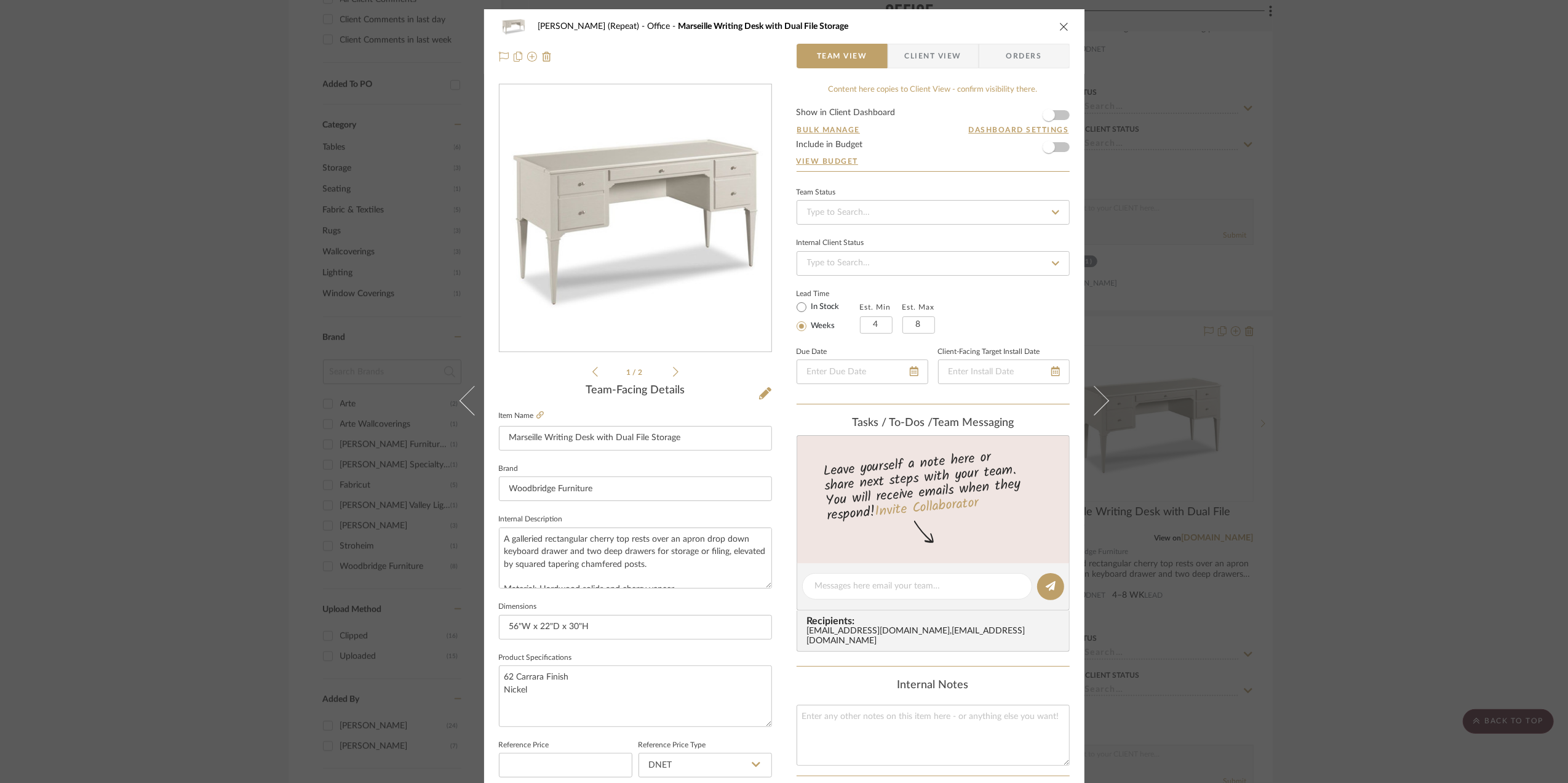
click at [1396, 508] on div "[PERSON_NAME] (Repeat) Office Marseille Writing Desk with Dual File Storage Tea…" at bounding box center [784, 391] width 1568 height 783
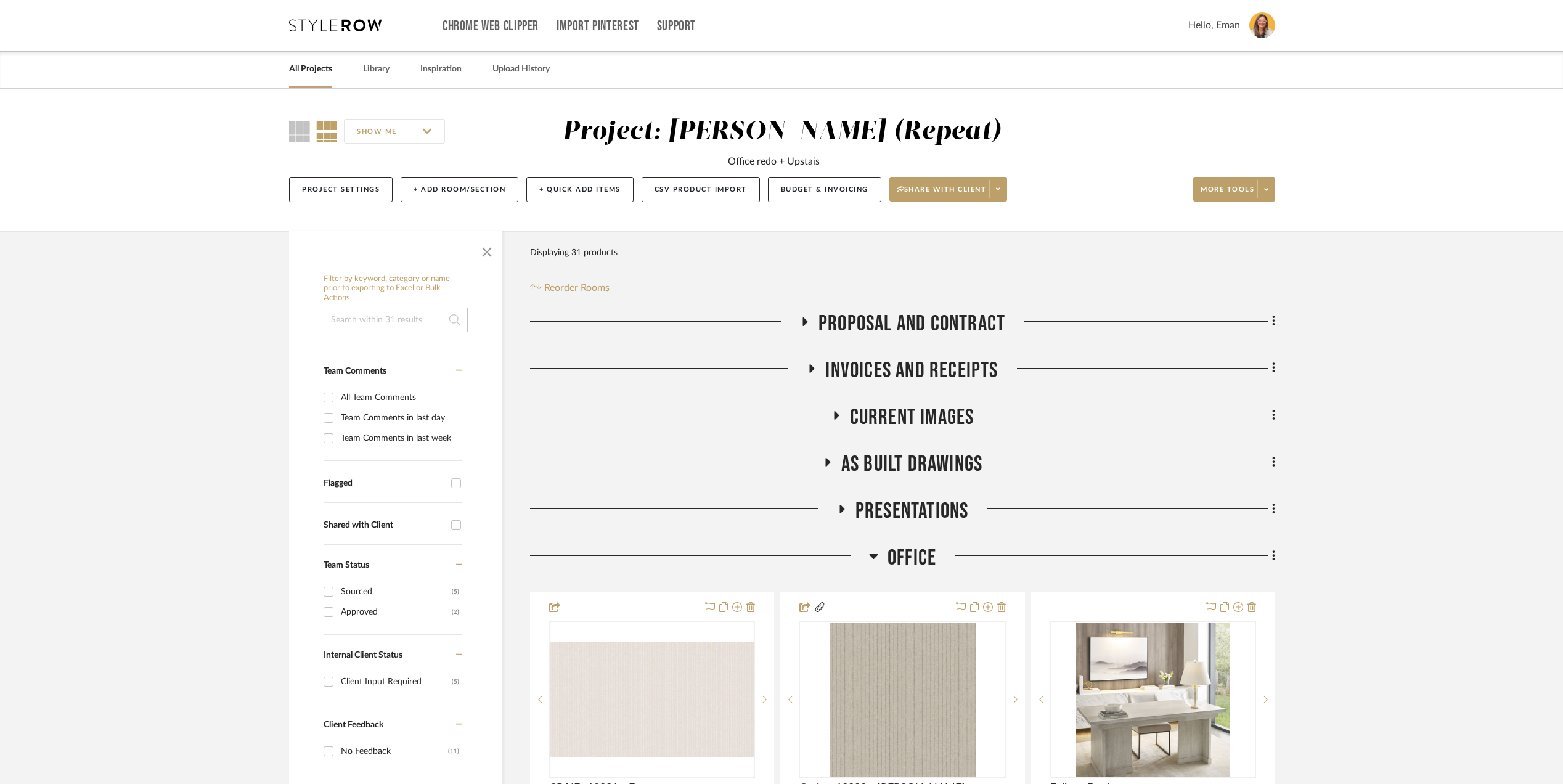
click at [833, 510] on icon at bounding box center [841, 509] width 15 height 9
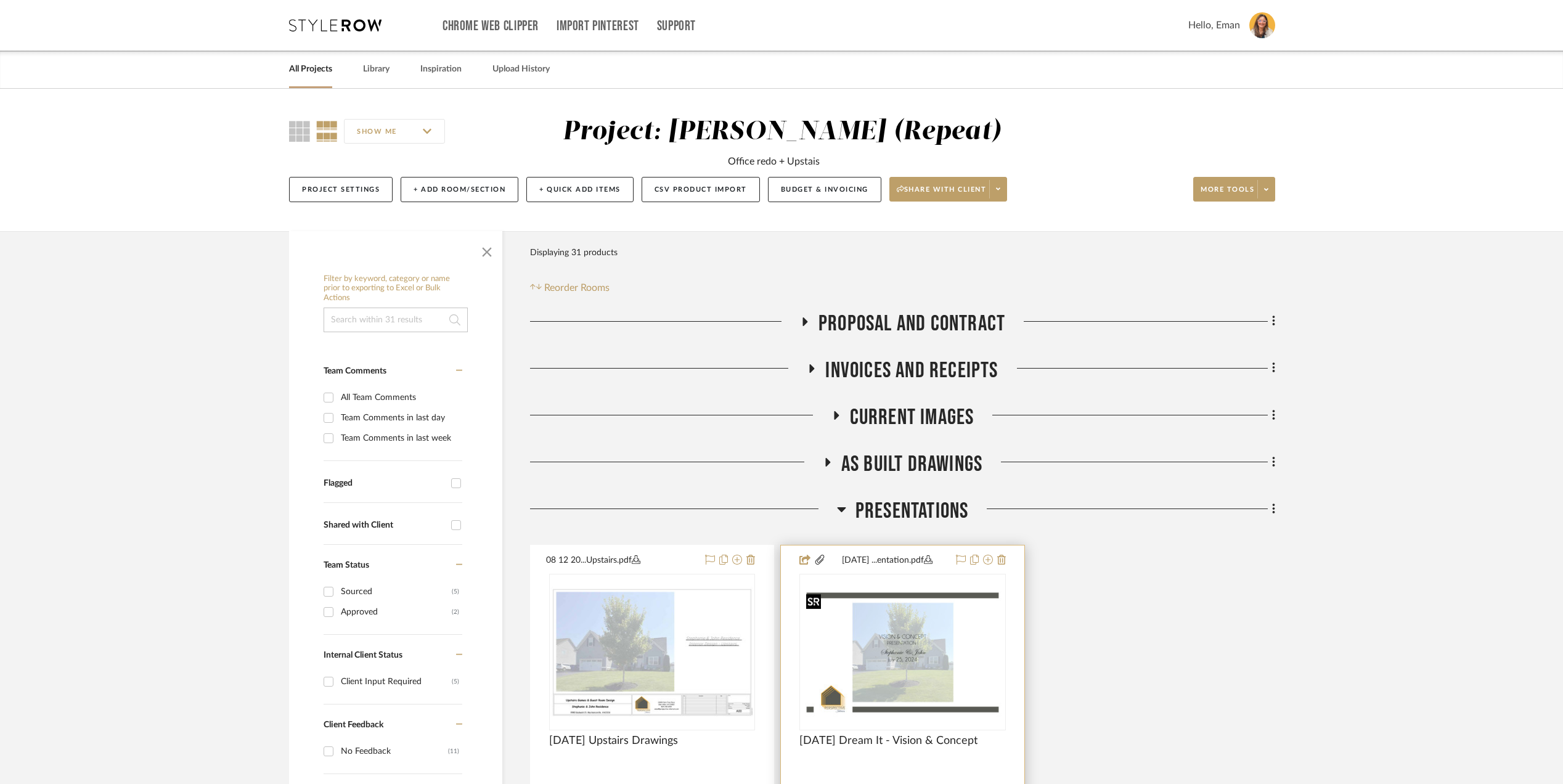
click at [0, 0] on img at bounding box center [0, 0] width 0 height 0
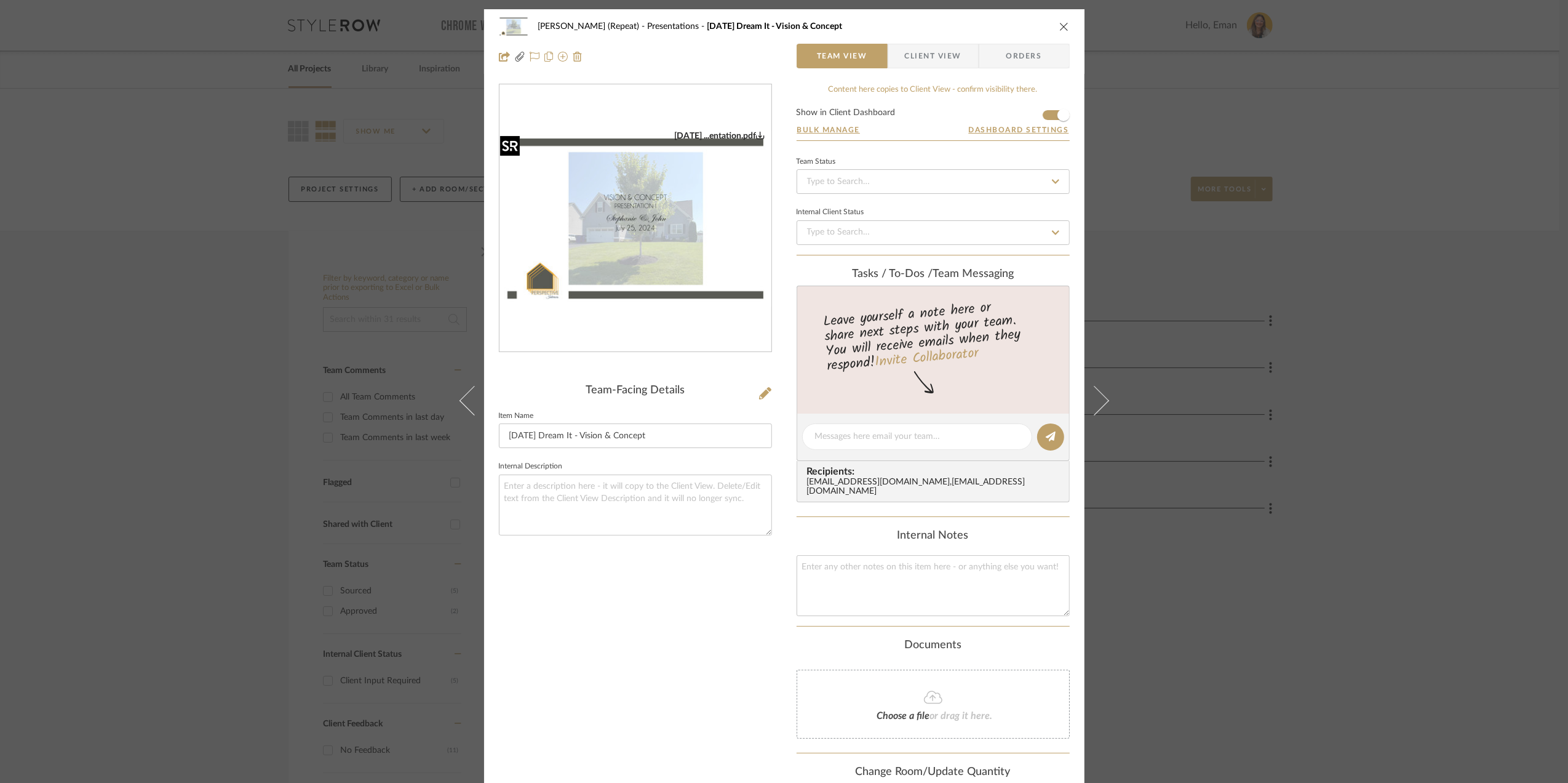
click at [621, 228] on img "0" at bounding box center [635, 219] width 272 height 176
click at [1431, 469] on div "[PERSON_NAME] (Repeat) Presentations [DATE] Dream It - Vision & Concept Team Vi…" at bounding box center [784, 391] width 1568 height 783
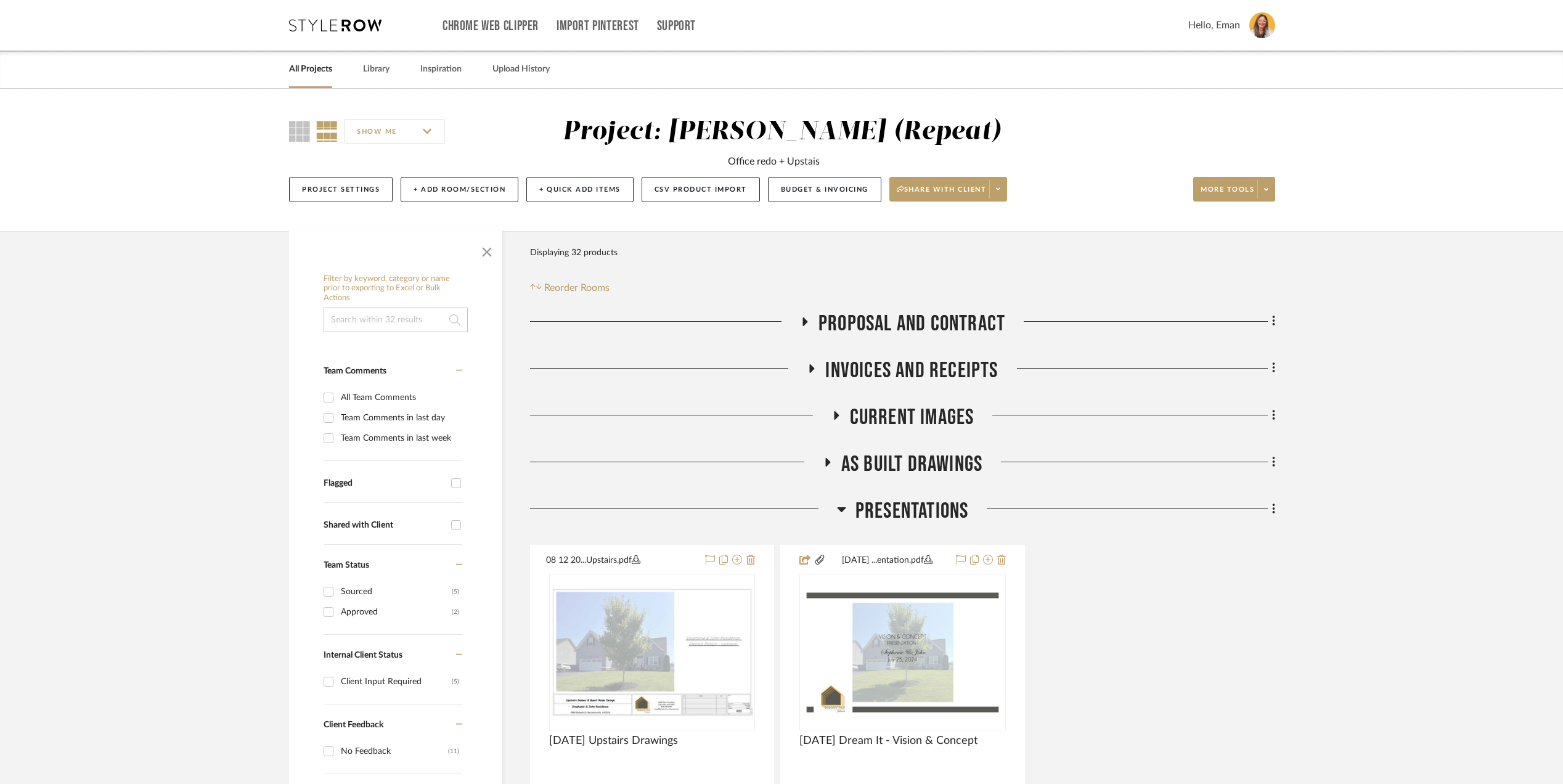
click at [841, 503] on icon at bounding box center [842, 508] width 9 height 15
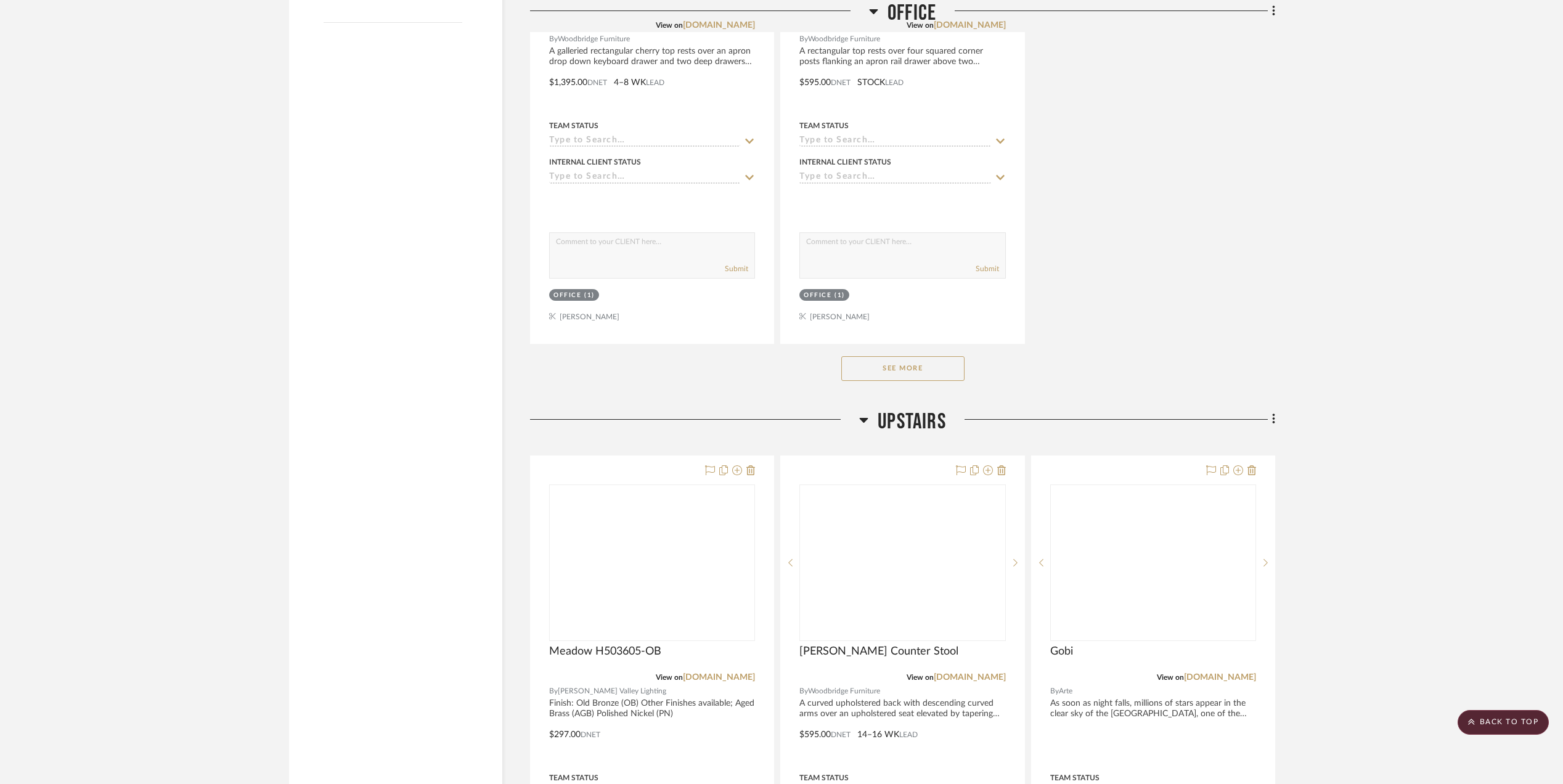
scroll to position [1889, 0]
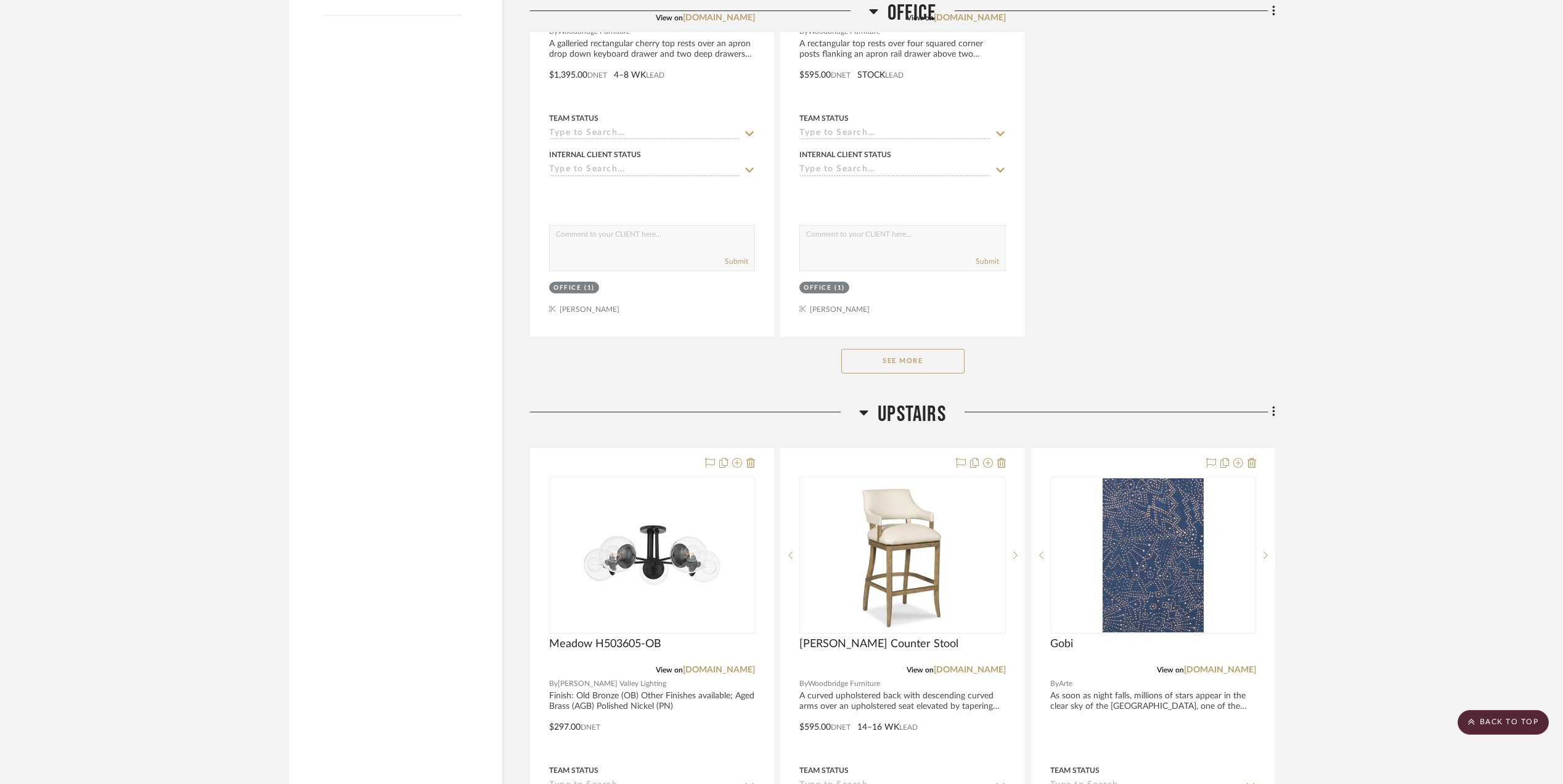
click at [873, 361] on button "See More" at bounding box center [902, 361] width 123 height 25
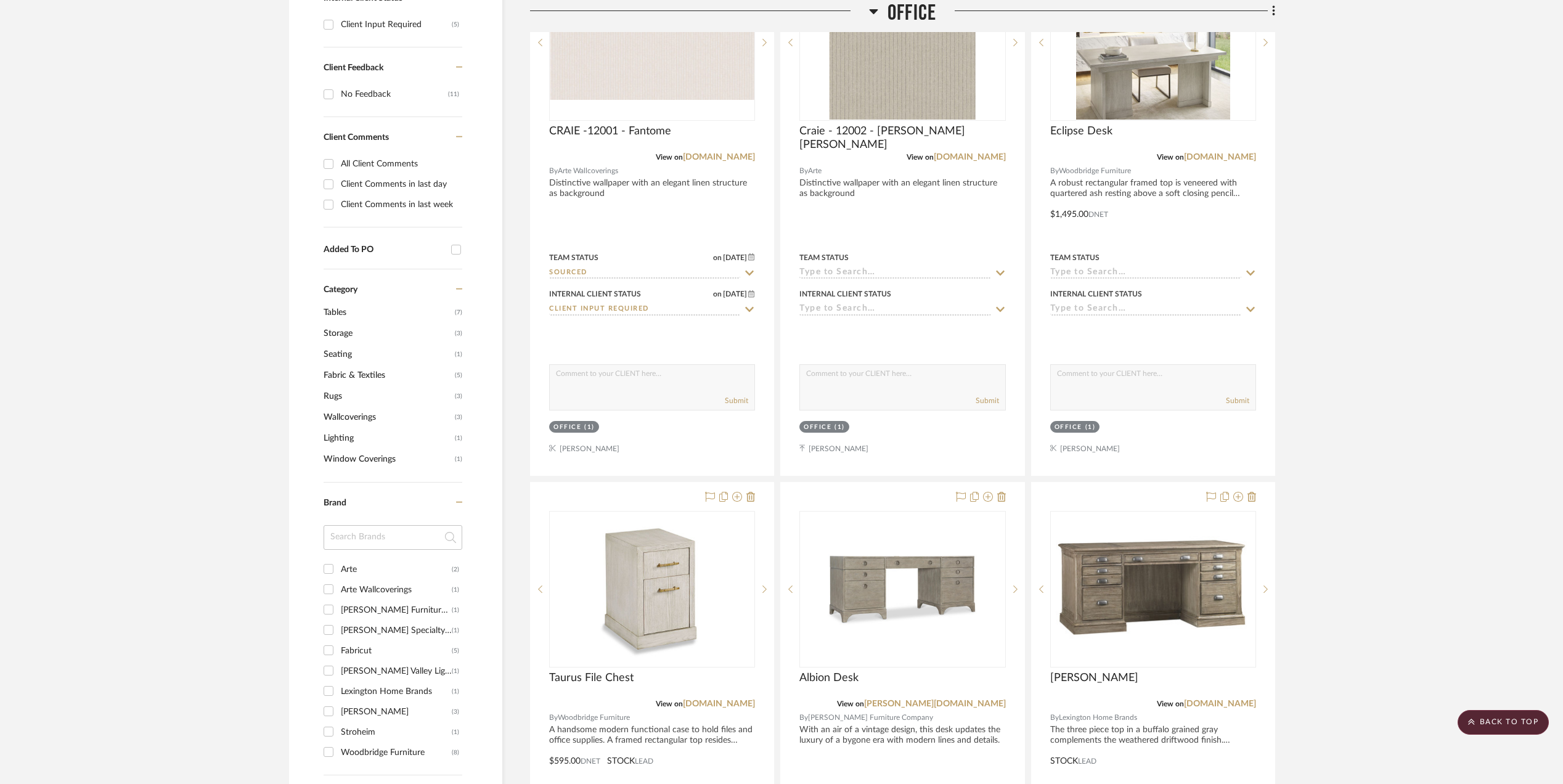
scroll to position [574, 0]
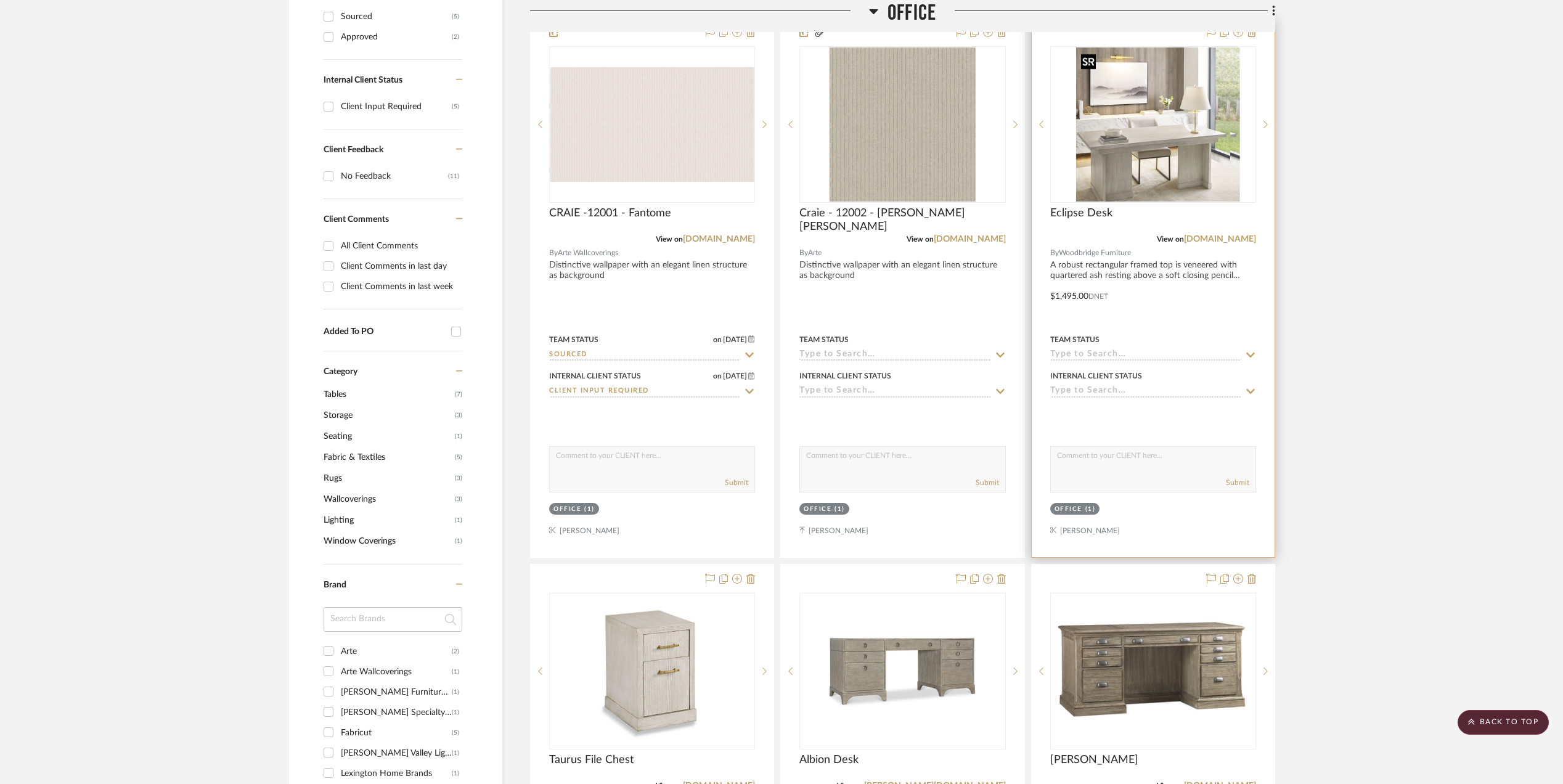
click at [1179, 109] on div at bounding box center [1153, 124] width 206 height 157
click at [1163, 148] on img "0" at bounding box center [1153, 124] width 154 height 154
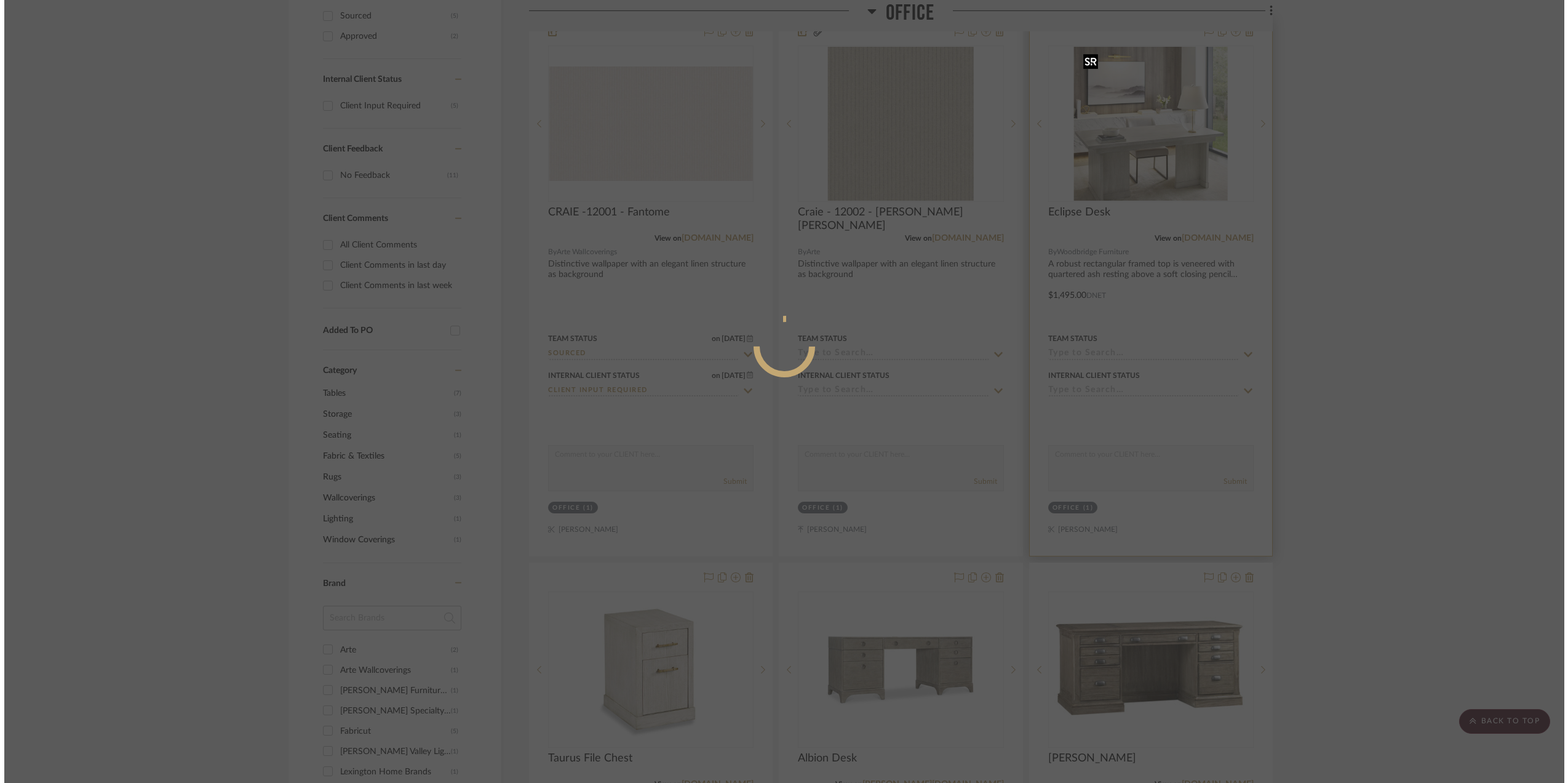
scroll to position [0, 0]
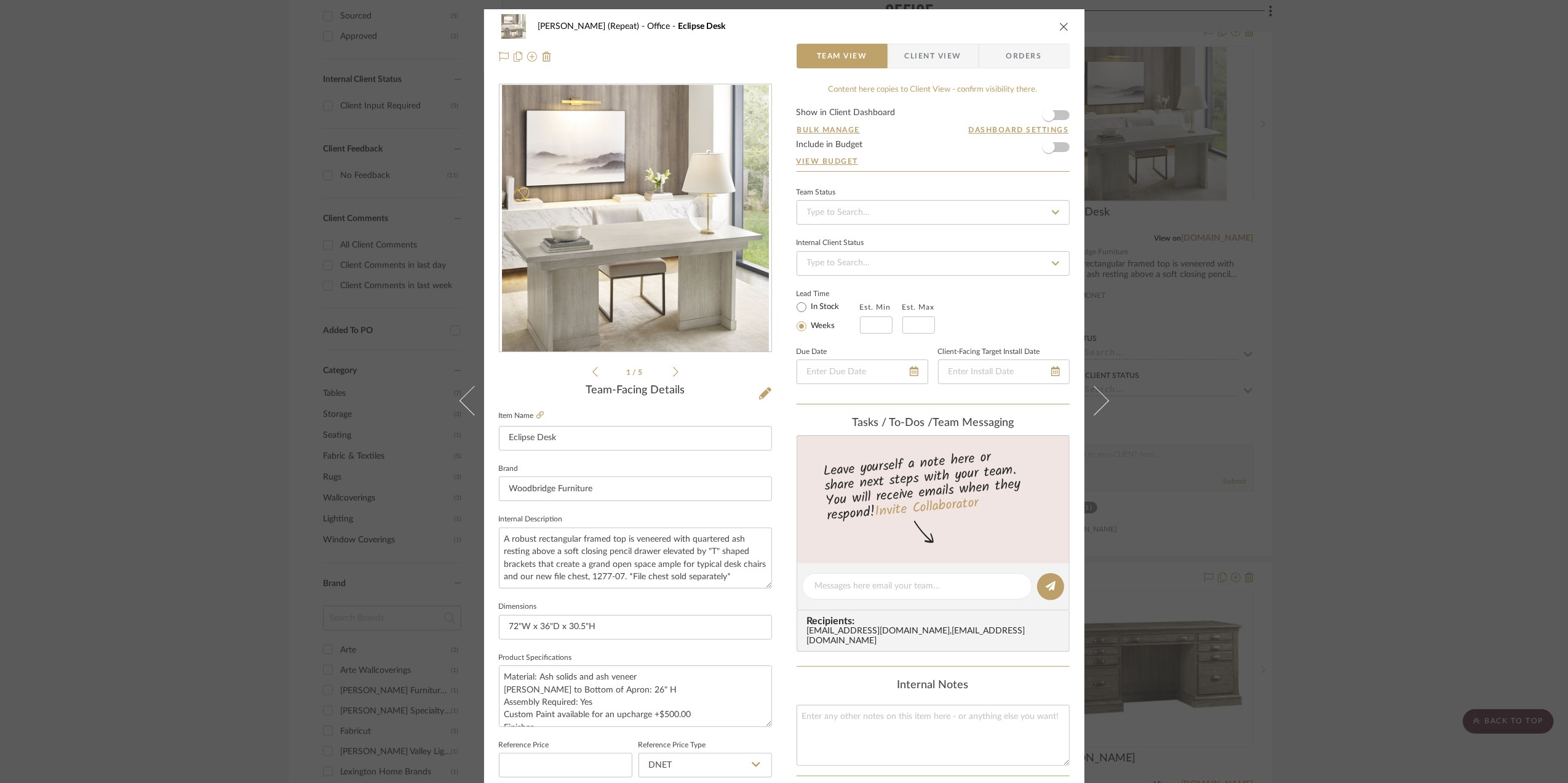
click at [569, 221] on img "0" at bounding box center [636, 219] width 267 height 267
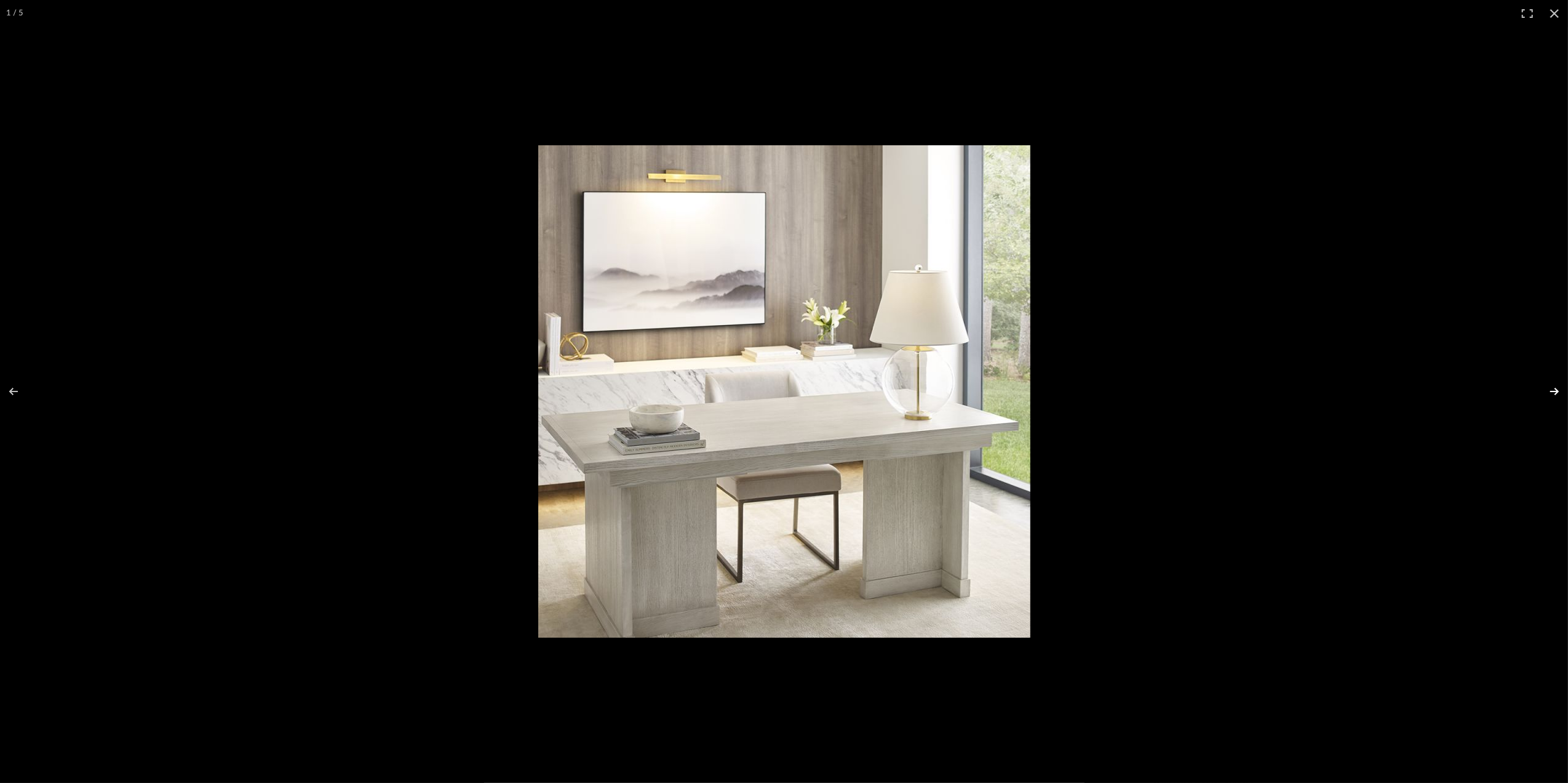
click at [1557, 392] on button at bounding box center [1547, 391] width 43 height 61
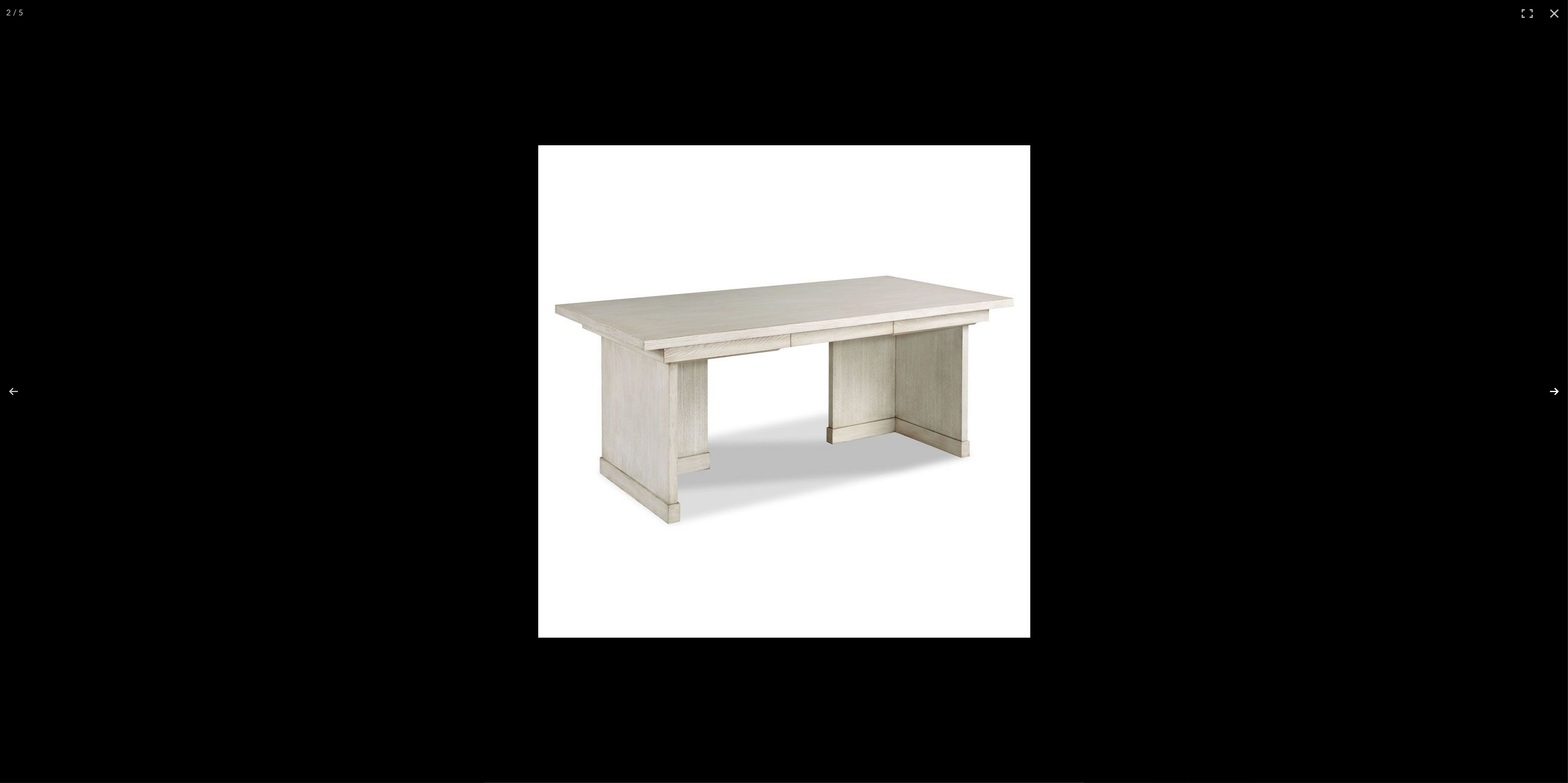
click at [1557, 392] on button at bounding box center [1547, 391] width 43 height 61
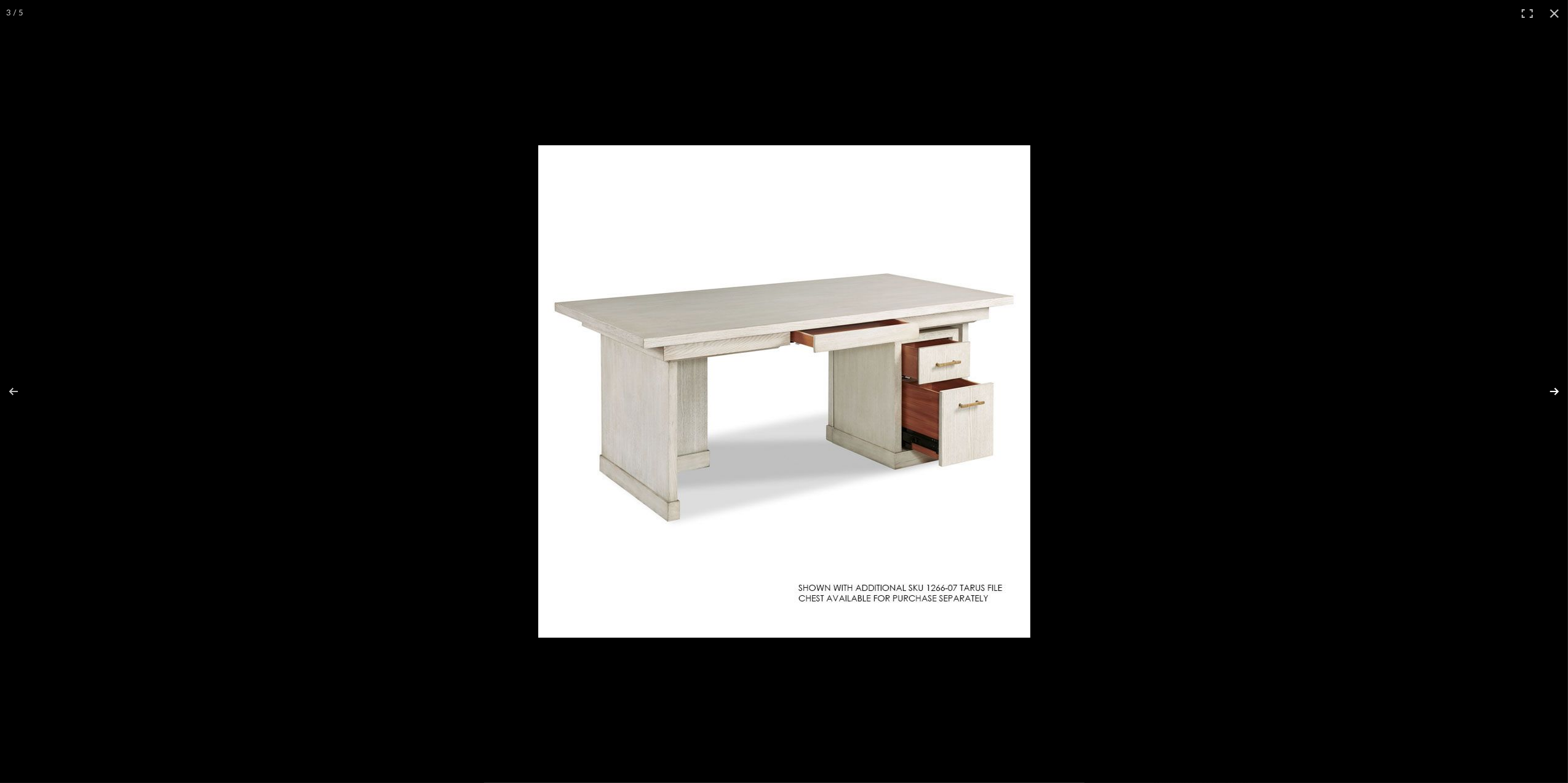
click at [1557, 392] on button at bounding box center [1547, 391] width 43 height 61
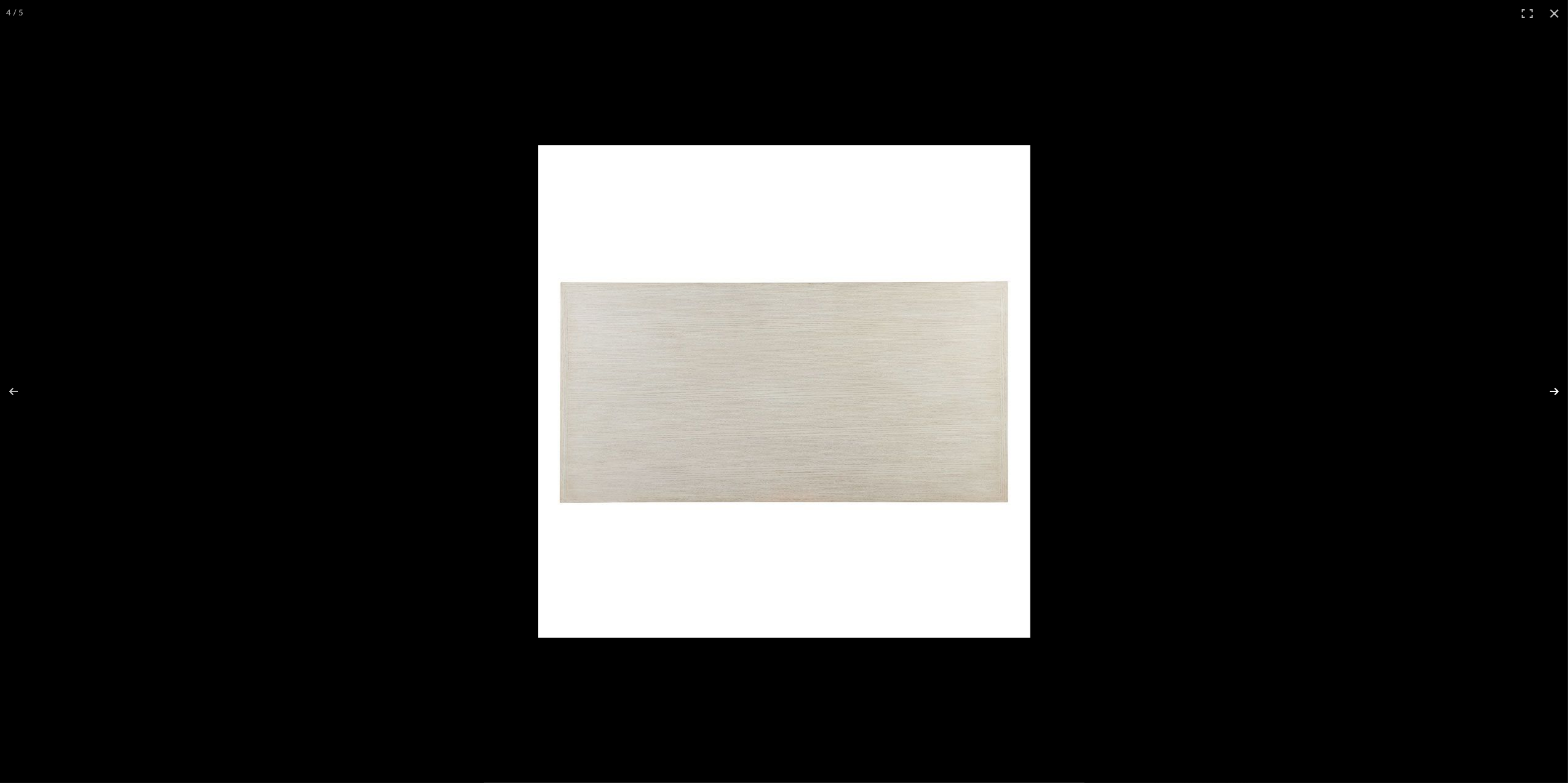
click at [1557, 392] on button at bounding box center [1547, 391] width 43 height 61
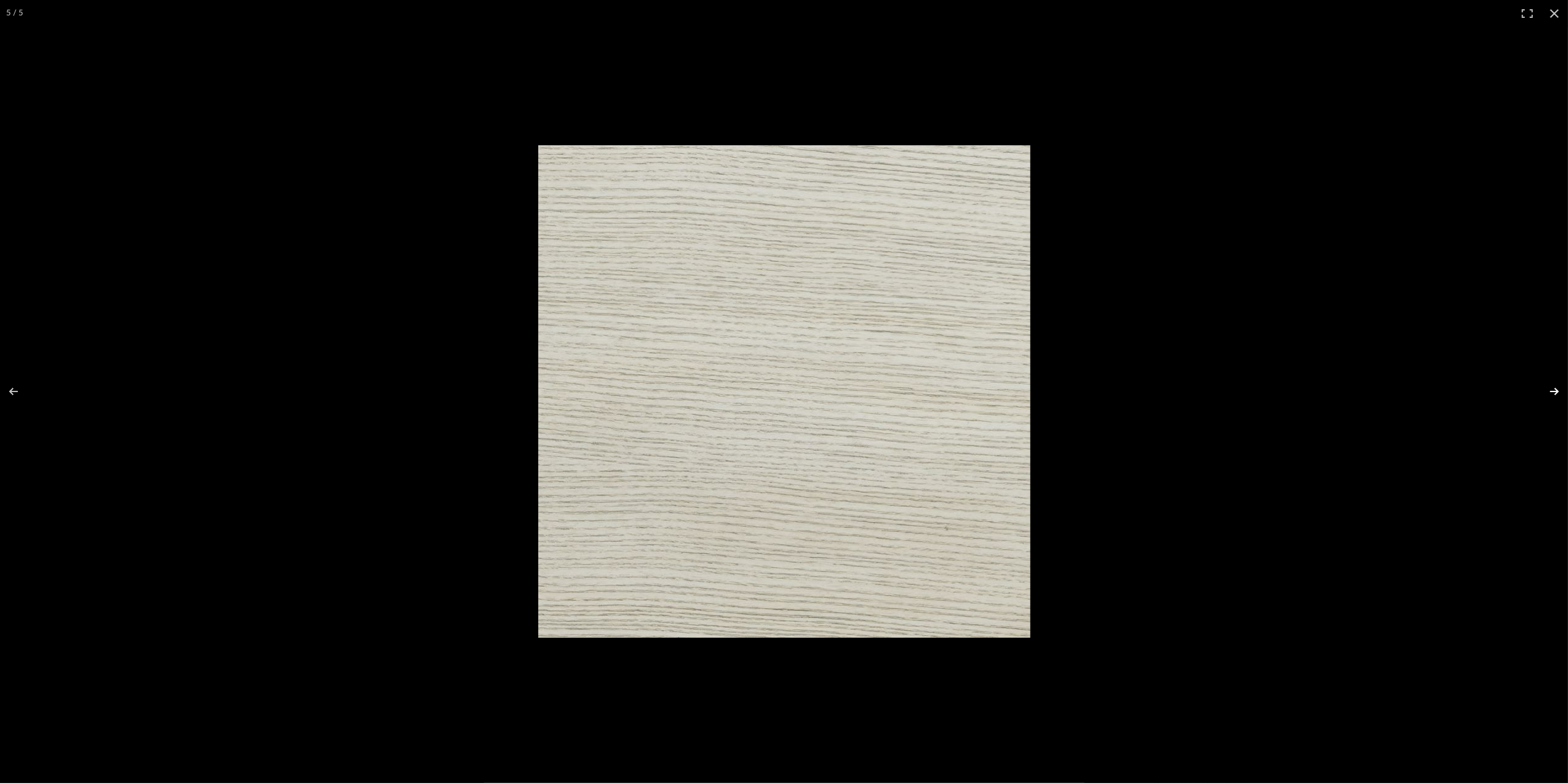
click at [1557, 392] on button at bounding box center [1547, 391] width 43 height 61
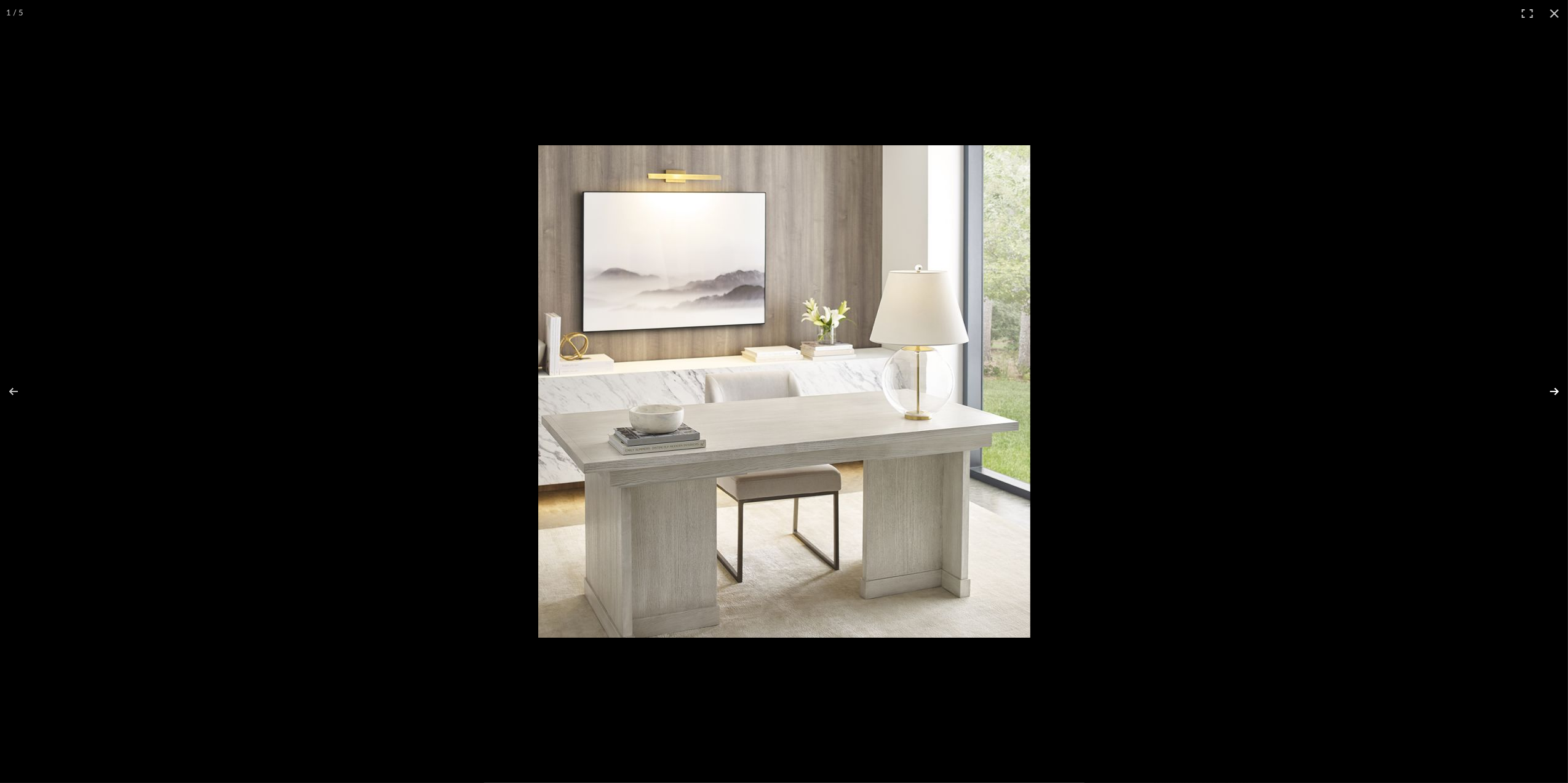
click at [1551, 384] on button at bounding box center [1547, 391] width 43 height 61
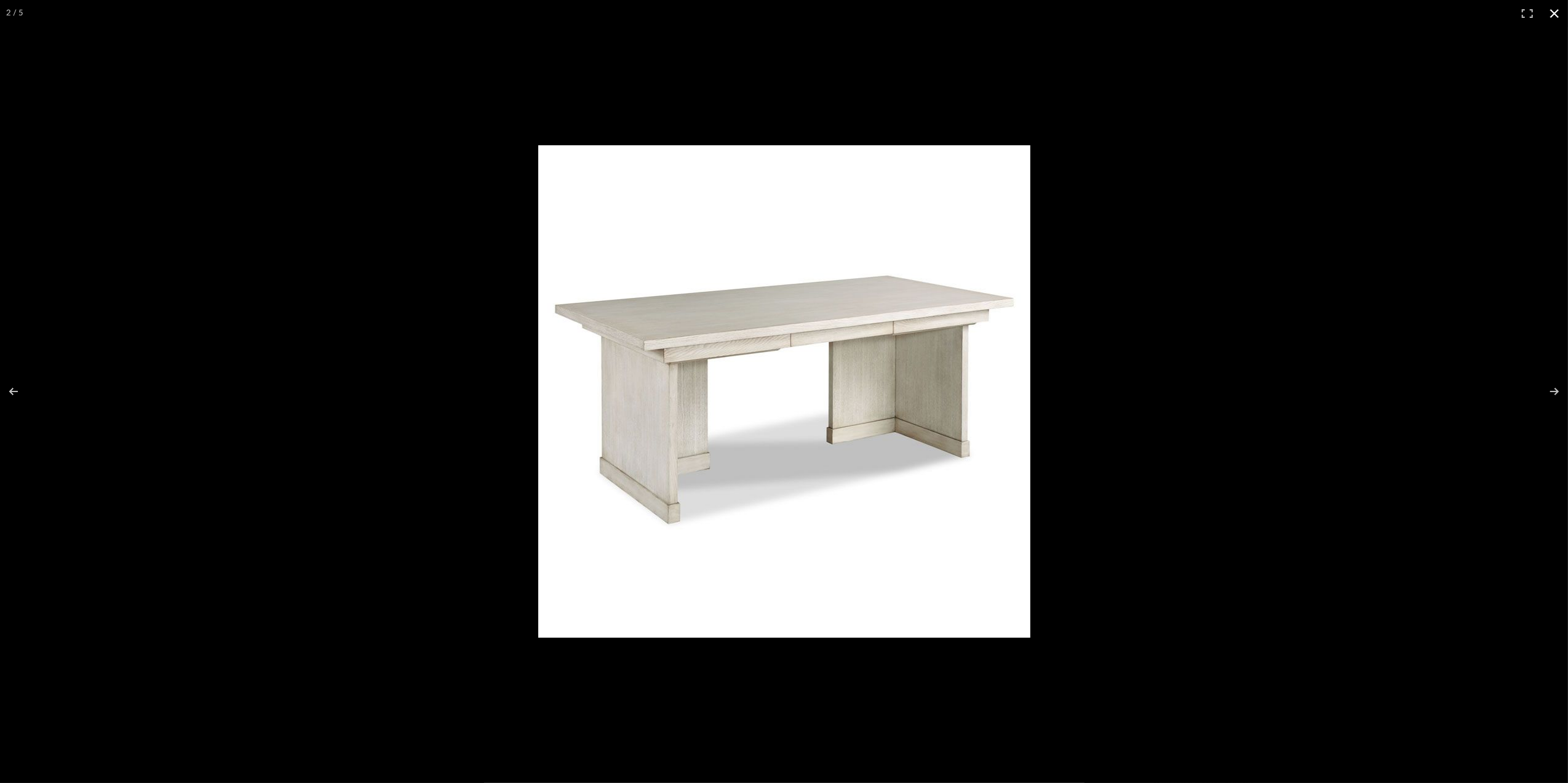
click at [1553, 16] on button at bounding box center [1554, 13] width 27 height 27
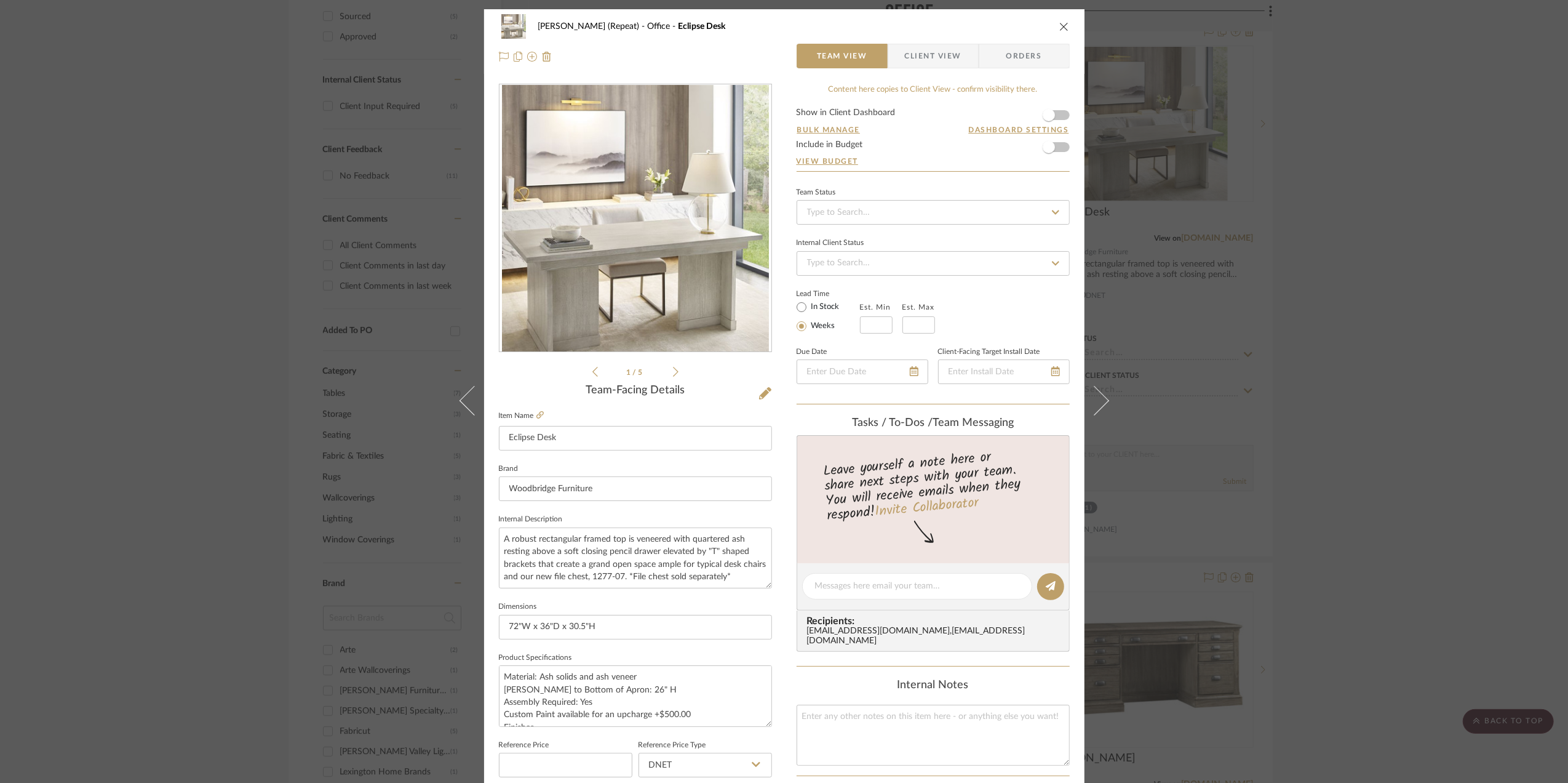
click at [1509, 304] on div "[PERSON_NAME] (Repeat) Office Eclipse Desk Team View Client View Orders 1 / 5 T…" at bounding box center [784, 391] width 1568 height 783
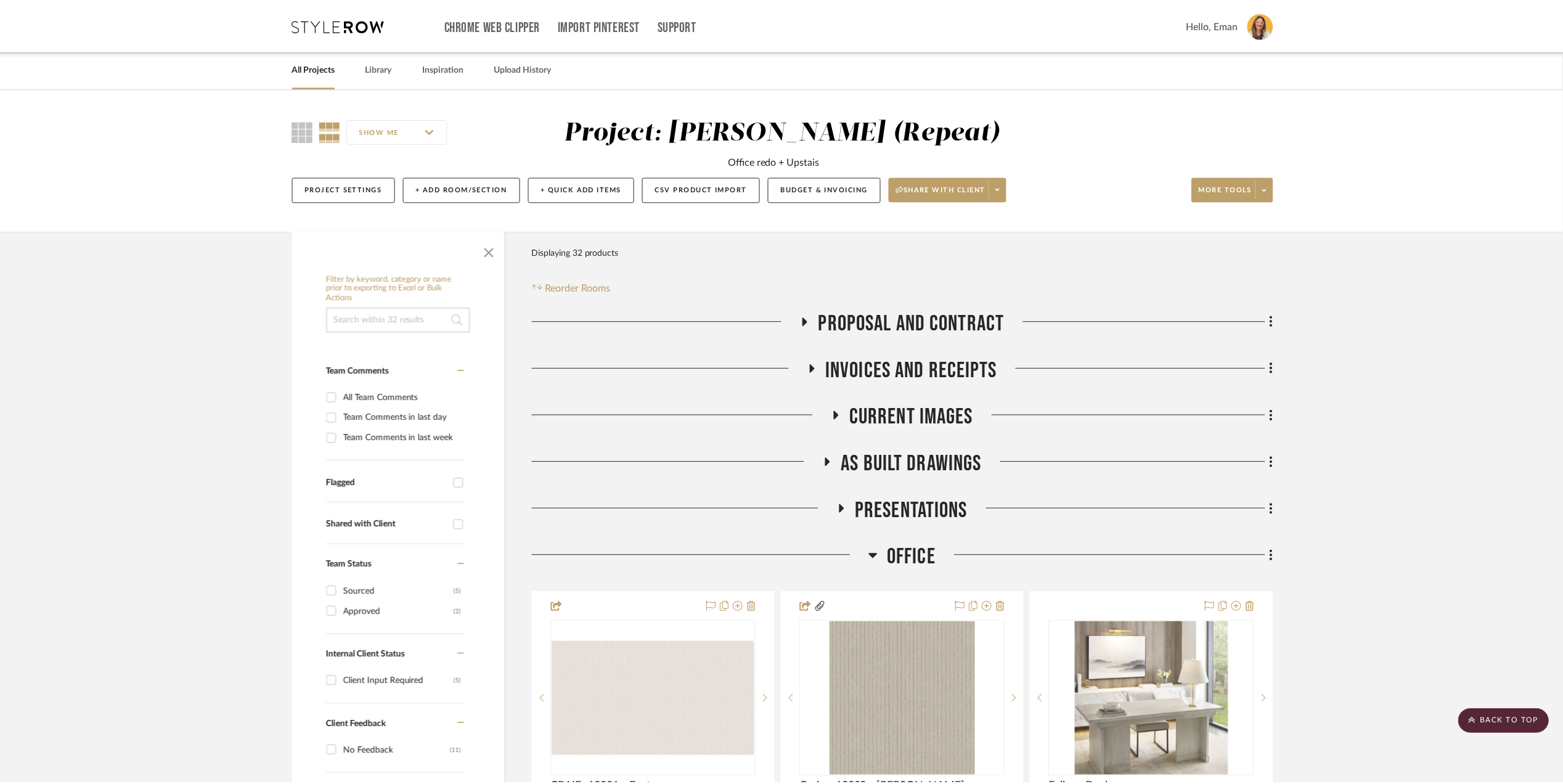
scroll to position [574, 0]
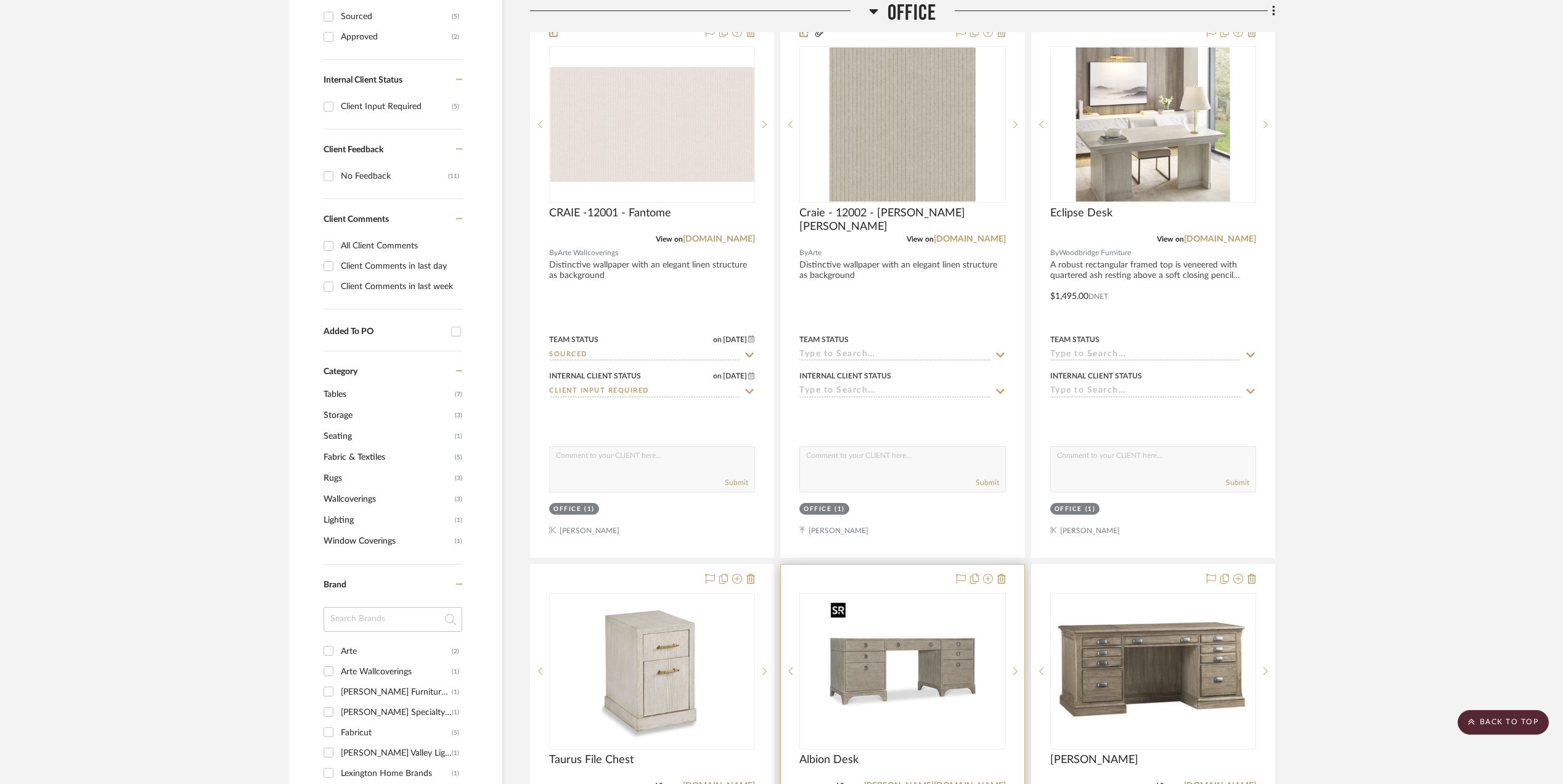
click at [947, 650] on img "0" at bounding box center [902, 671] width 154 height 154
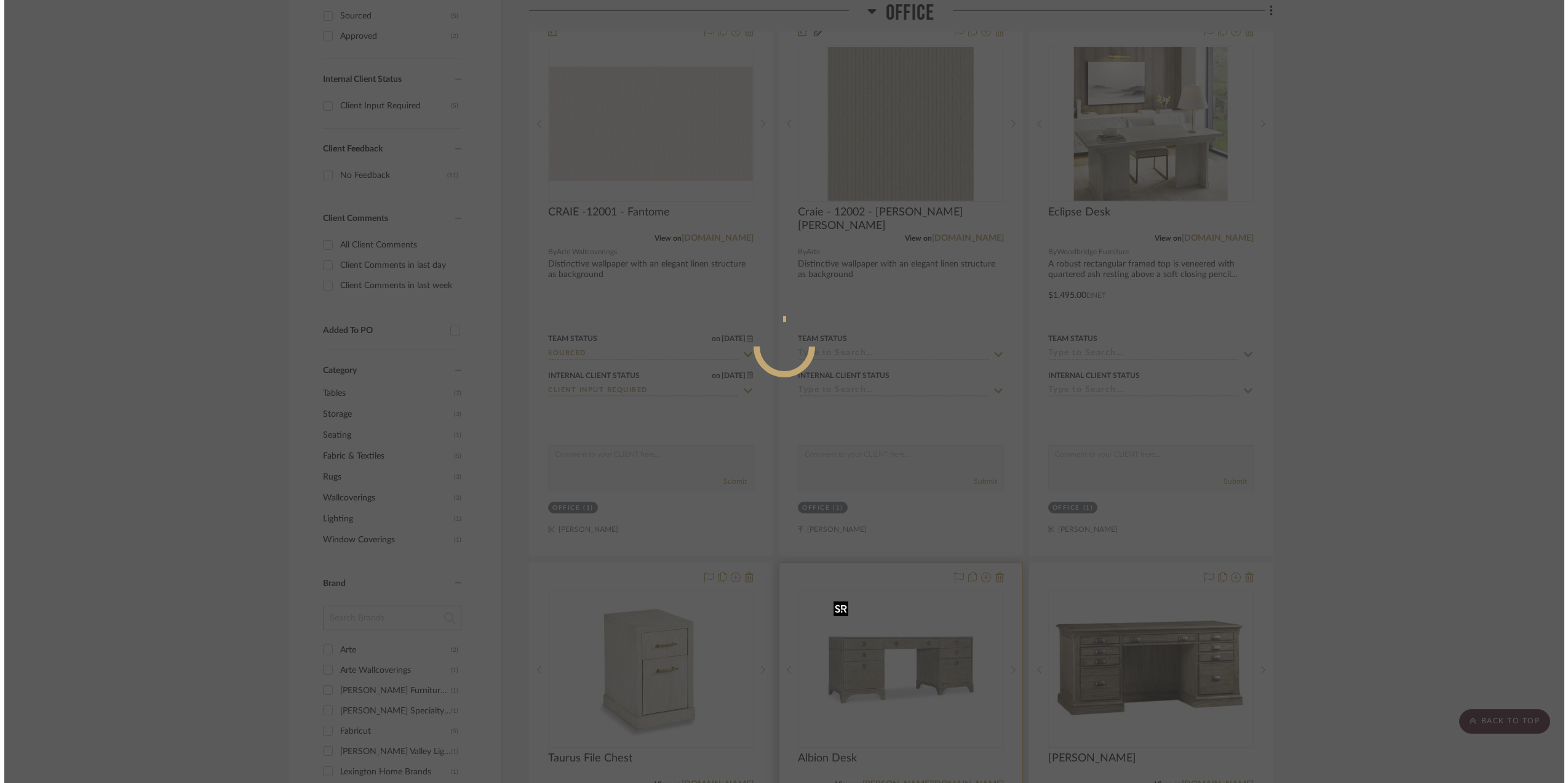
scroll to position [0, 0]
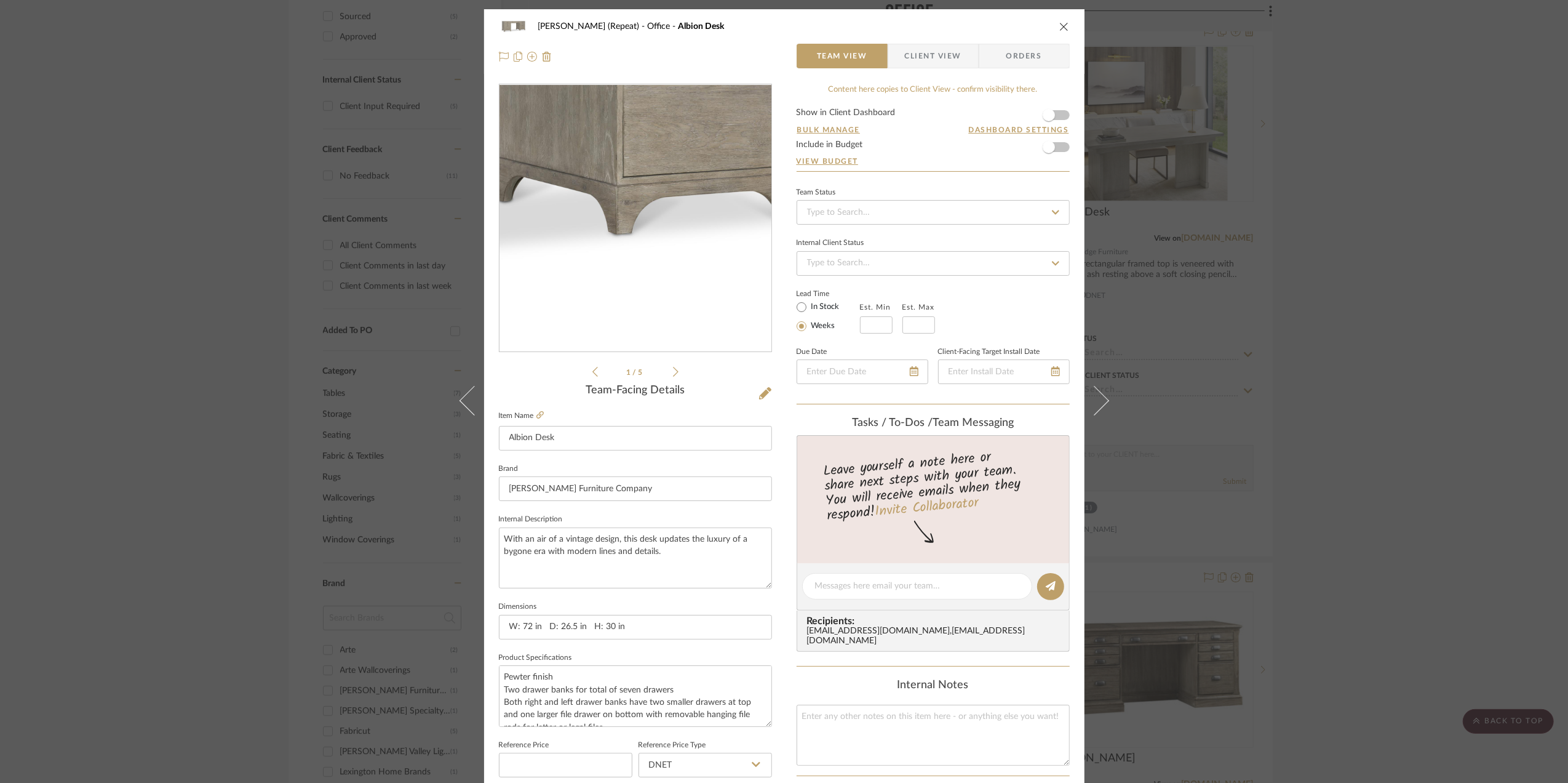
click at [704, 258] on img "0" at bounding box center [636, 219] width 267 height 267
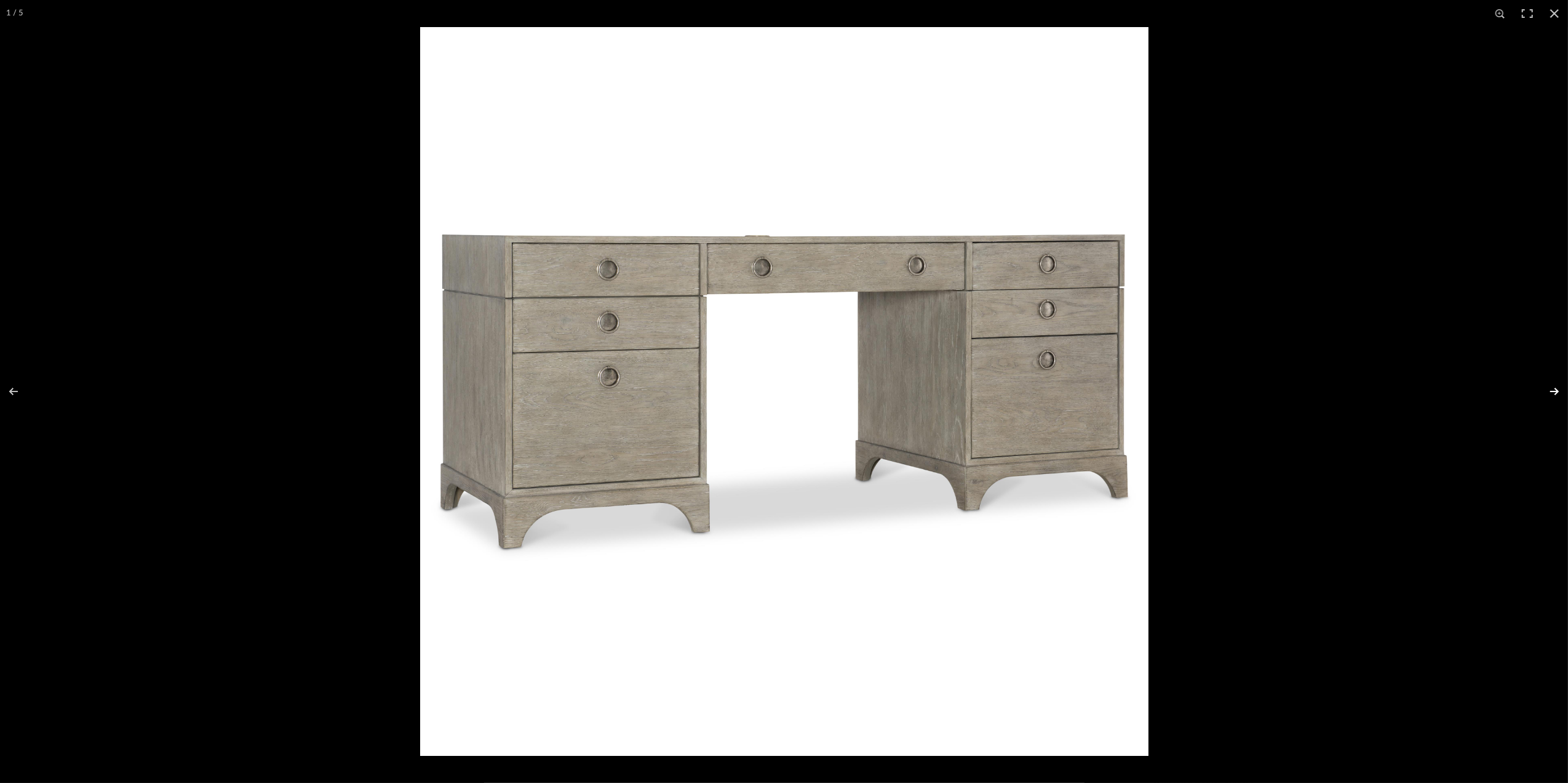
click at [1551, 389] on button at bounding box center [1547, 391] width 43 height 61
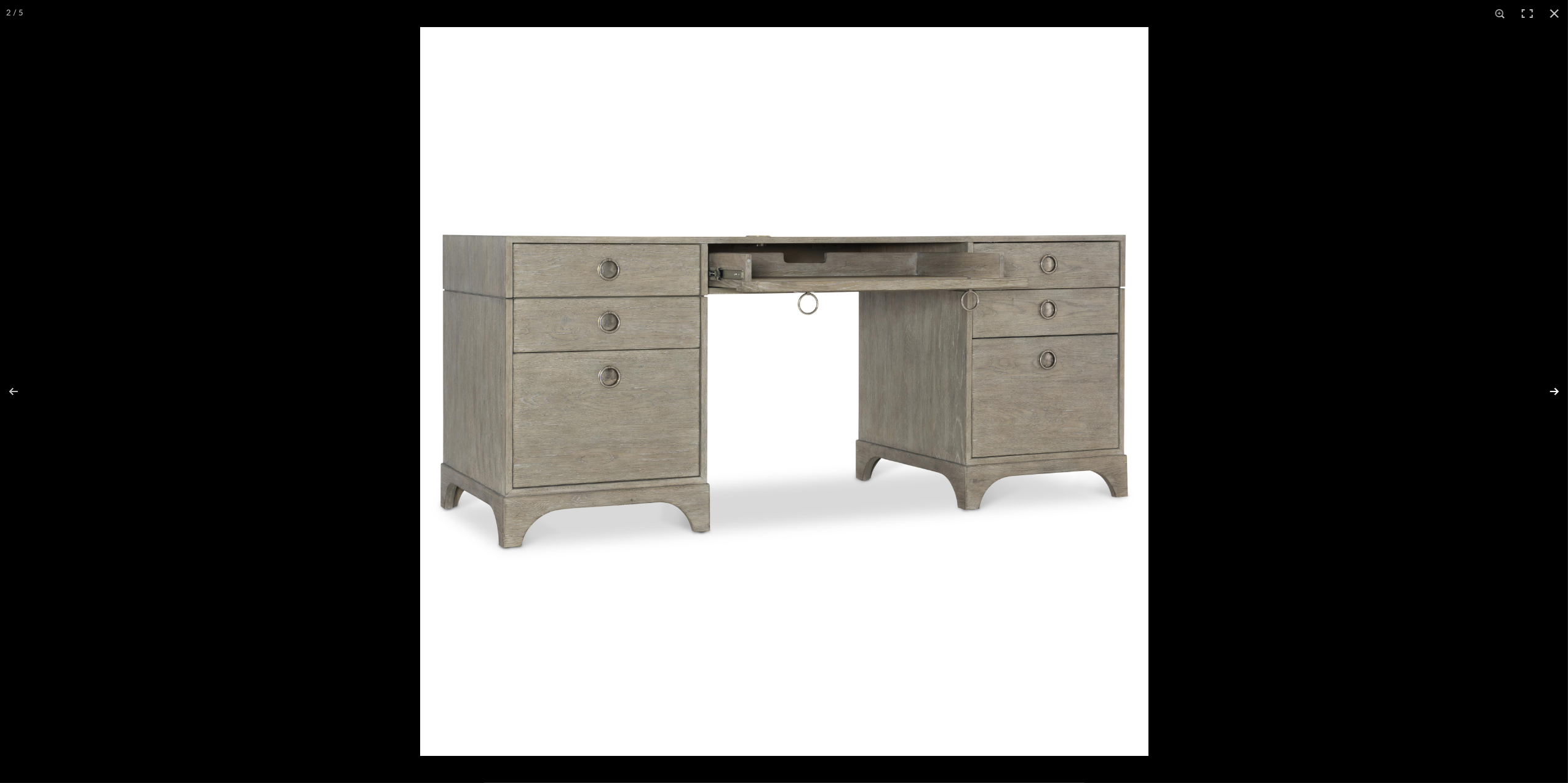
click at [1551, 389] on button at bounding box center [1547, 391] width 43 height 61
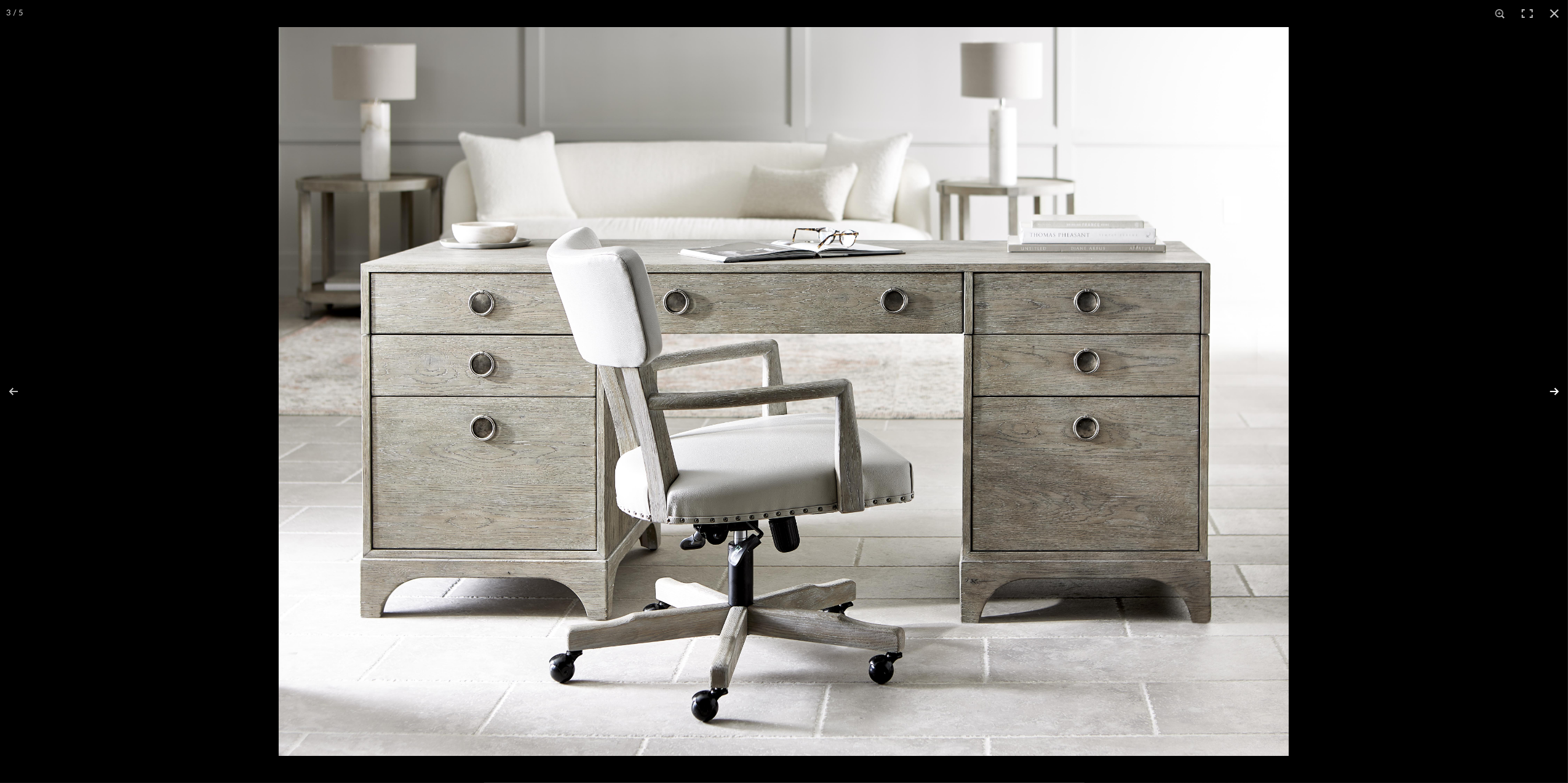
click at [1551, 389] on button at bounding box center [1547, 391] width 43 height 61
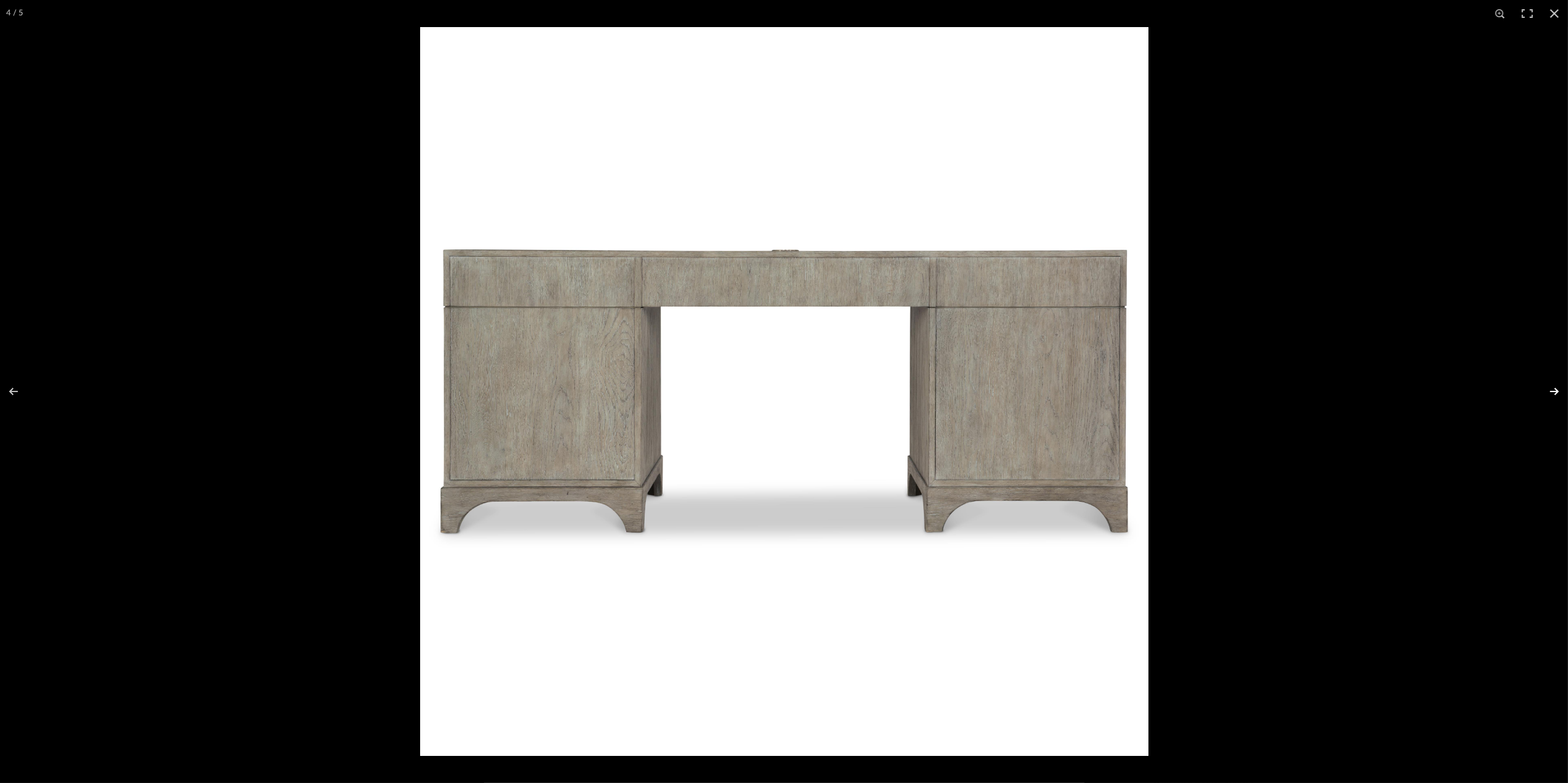
click at [1551, 389] on button at bounding box center [1547, 391] width 43 height 61
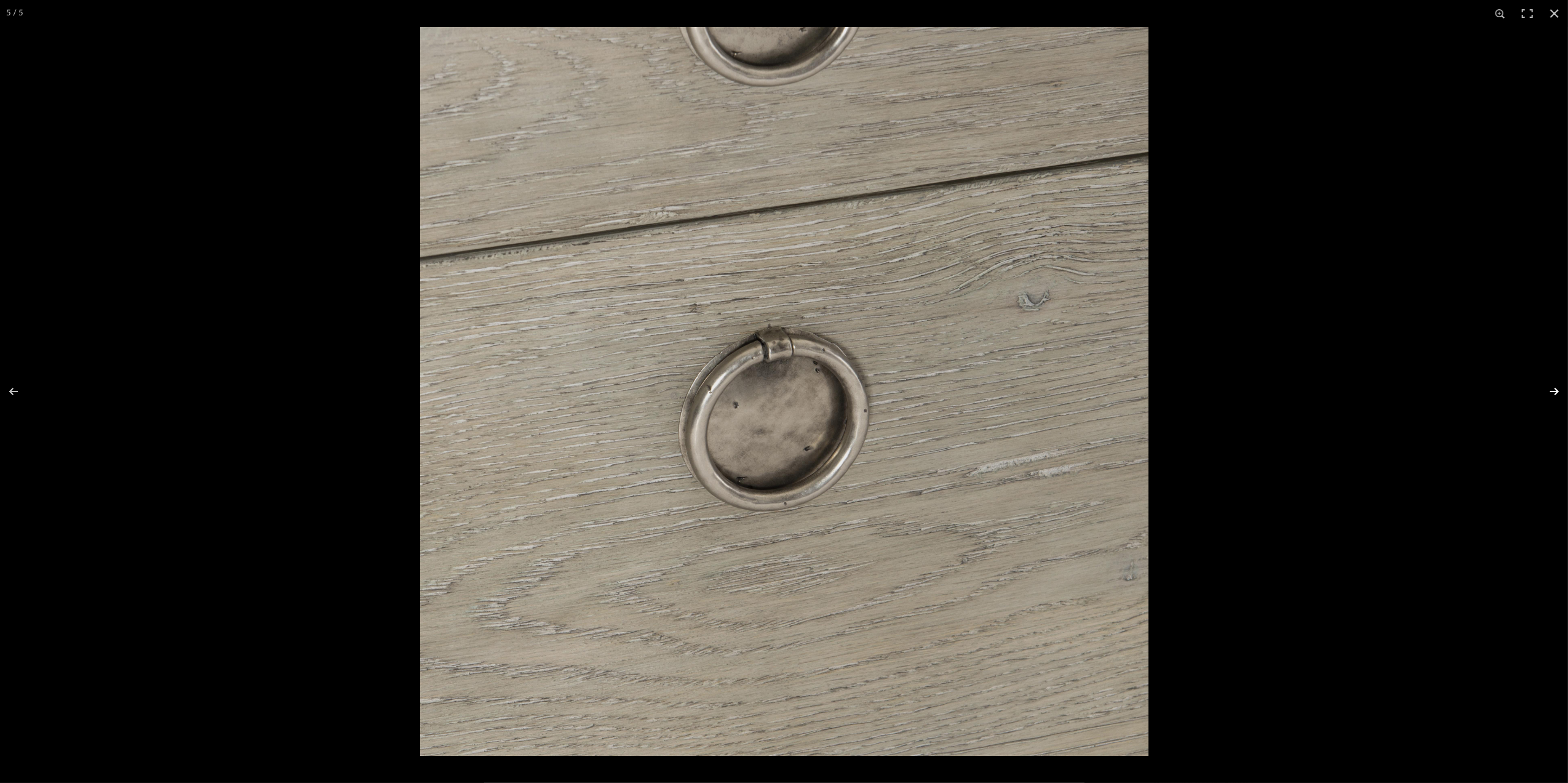
click at [1551, 389] on button at bounding box center [1547, 391] width 43 height 61
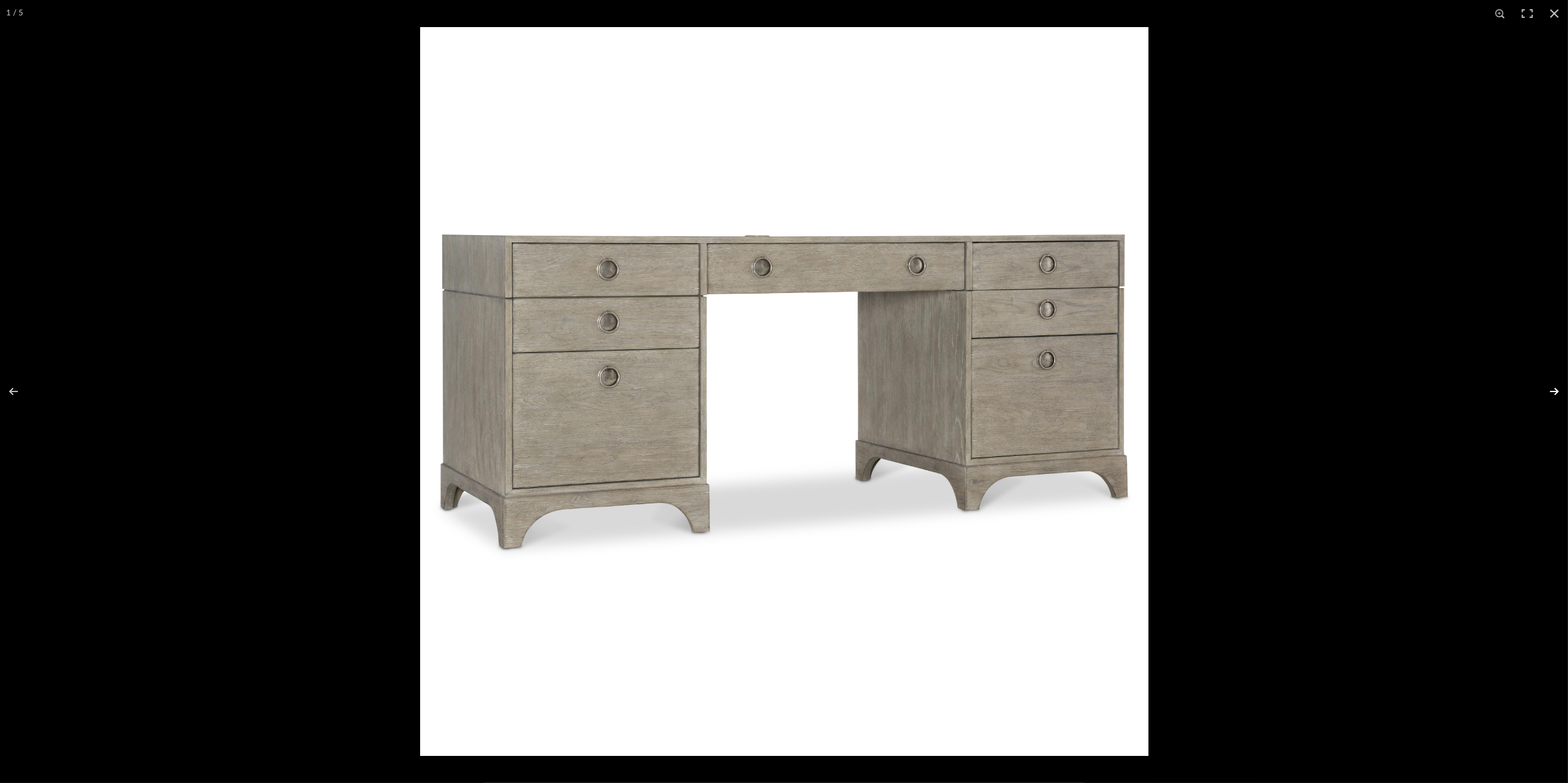
click at [1551, 389] on button at bounding box center [1547, 391] width 43 height 61
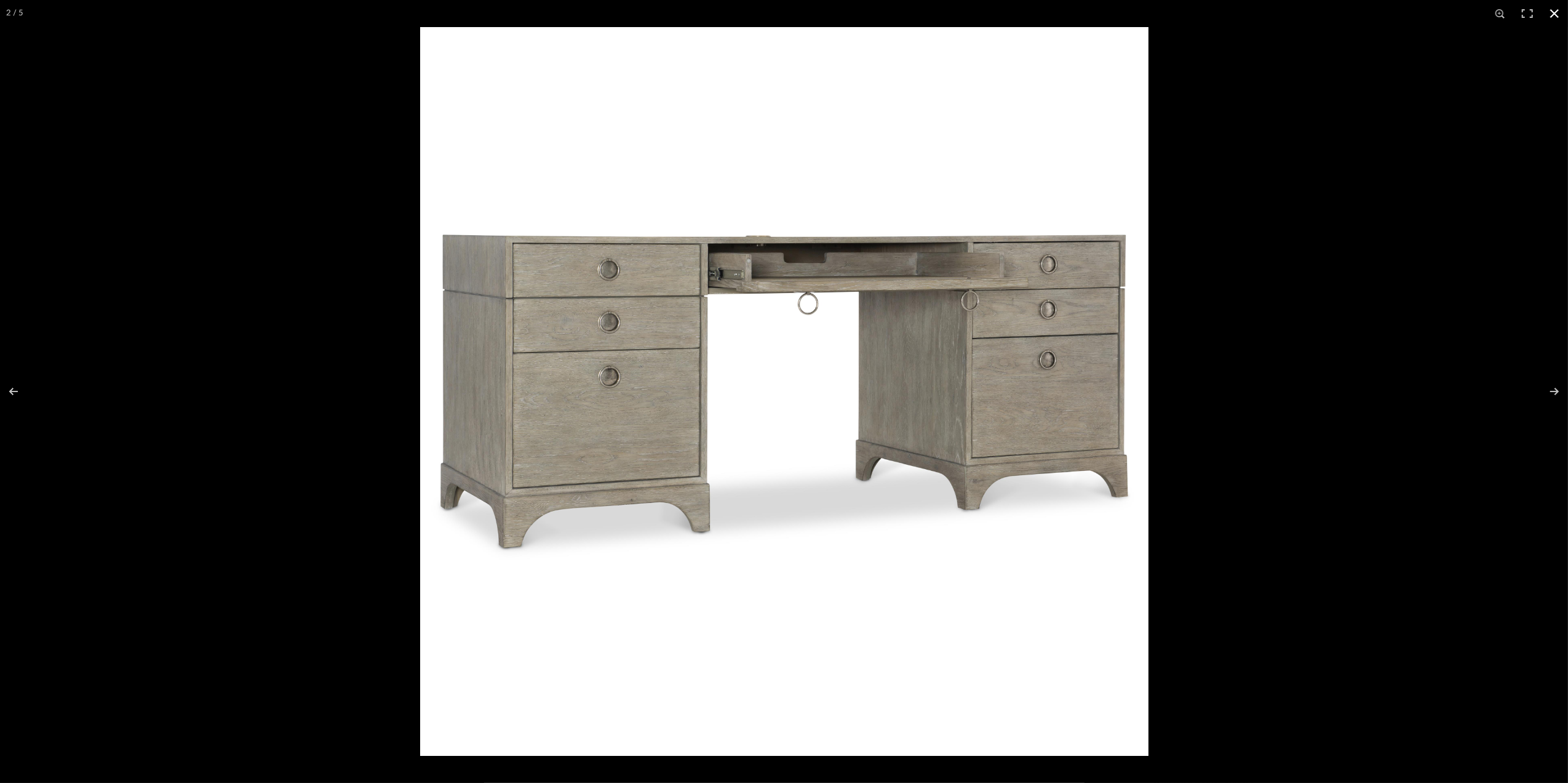
click at [1550, 6] on button at bounding box center [1554, 13] width 27 height 27
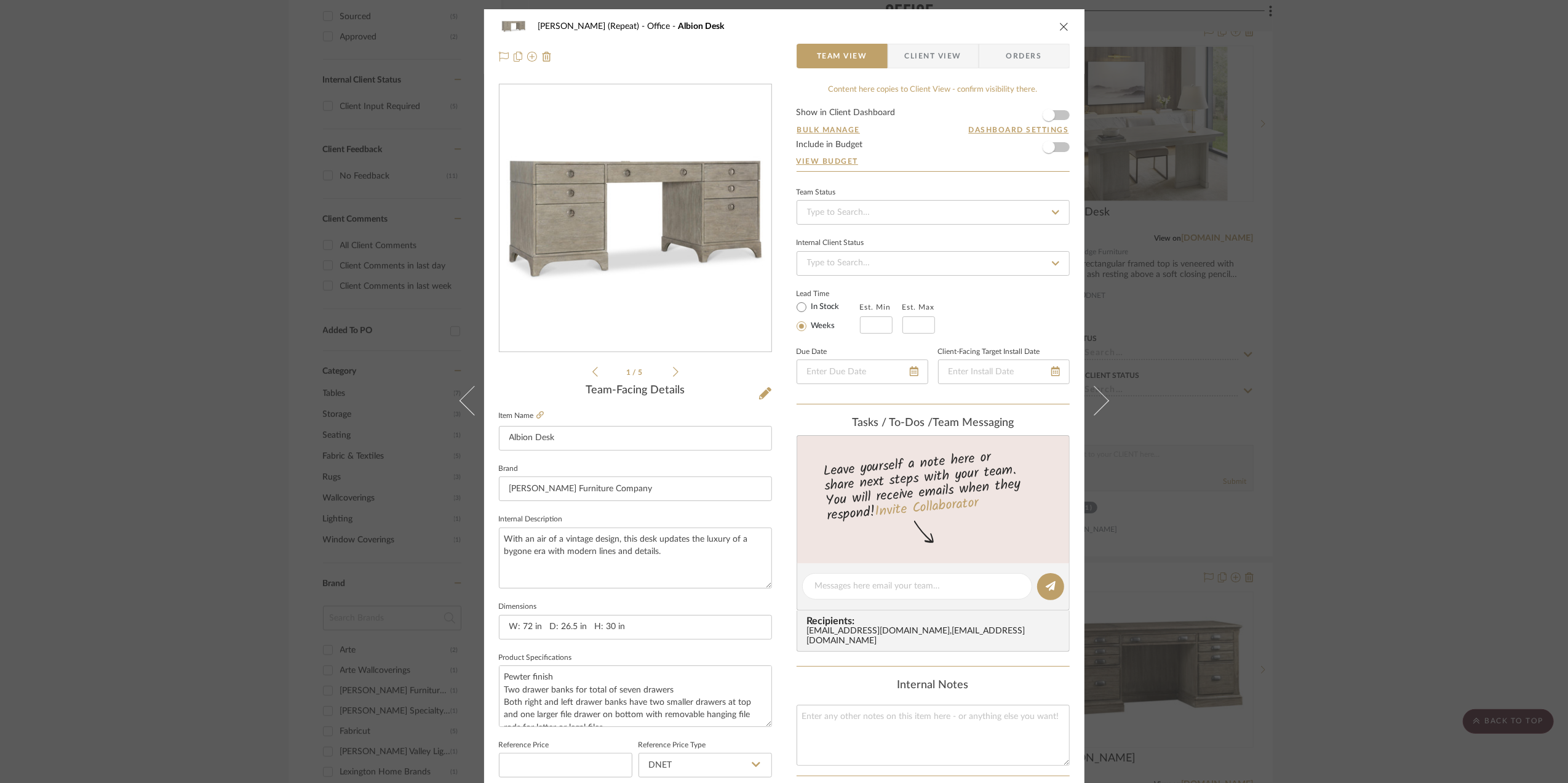
click at [1489, 495] on div "[PERSON_NAME] (Repeat) Office Albion Desk Team View Client View Orders 1 / 5 Te…" at bounding box center [784, 391] width 1568 height 783
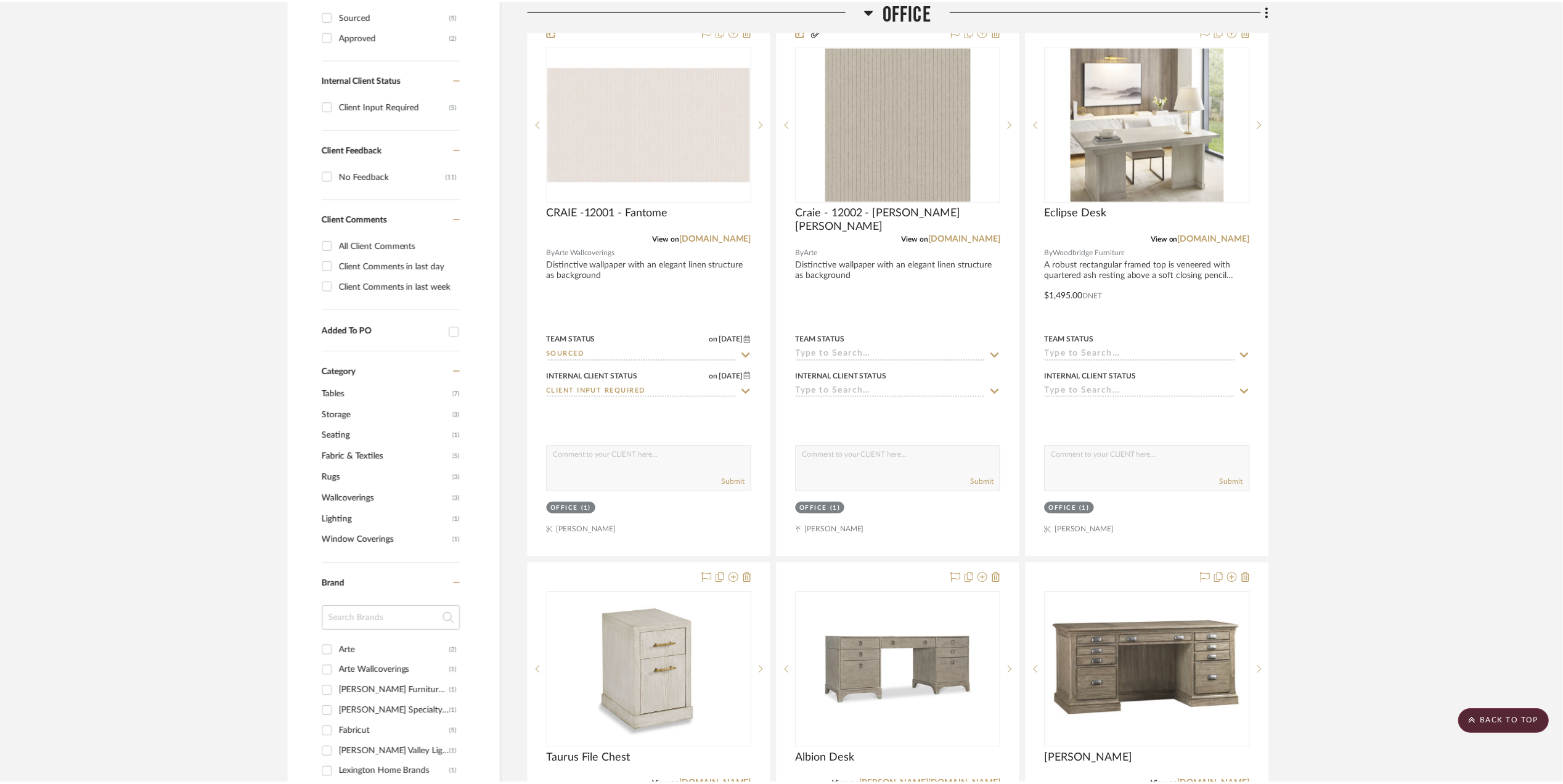
scroll to position [574, 0]
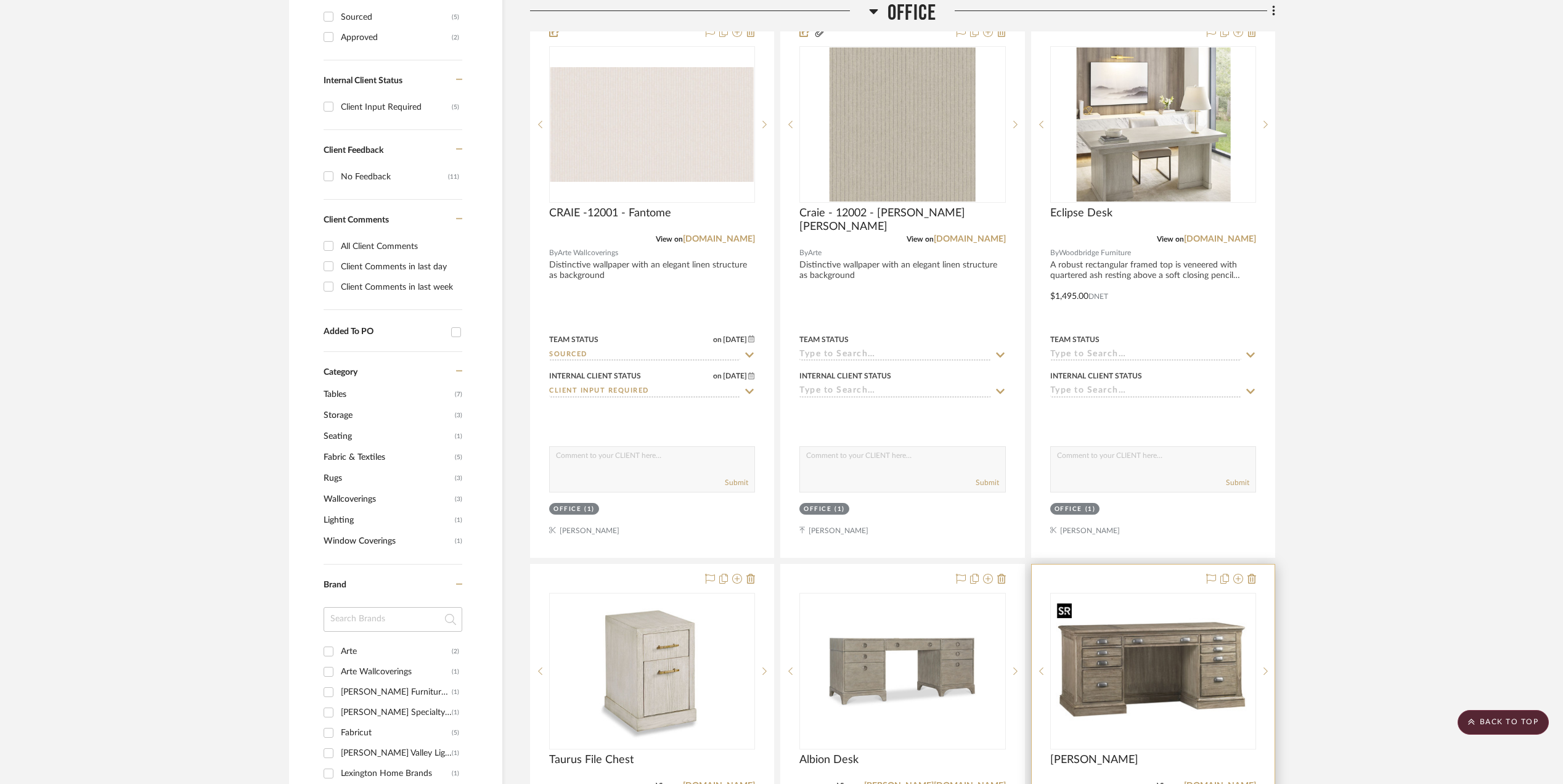
click at [1110, 672] on img "0" at bounding box center [1153, 671] width 203 height 153
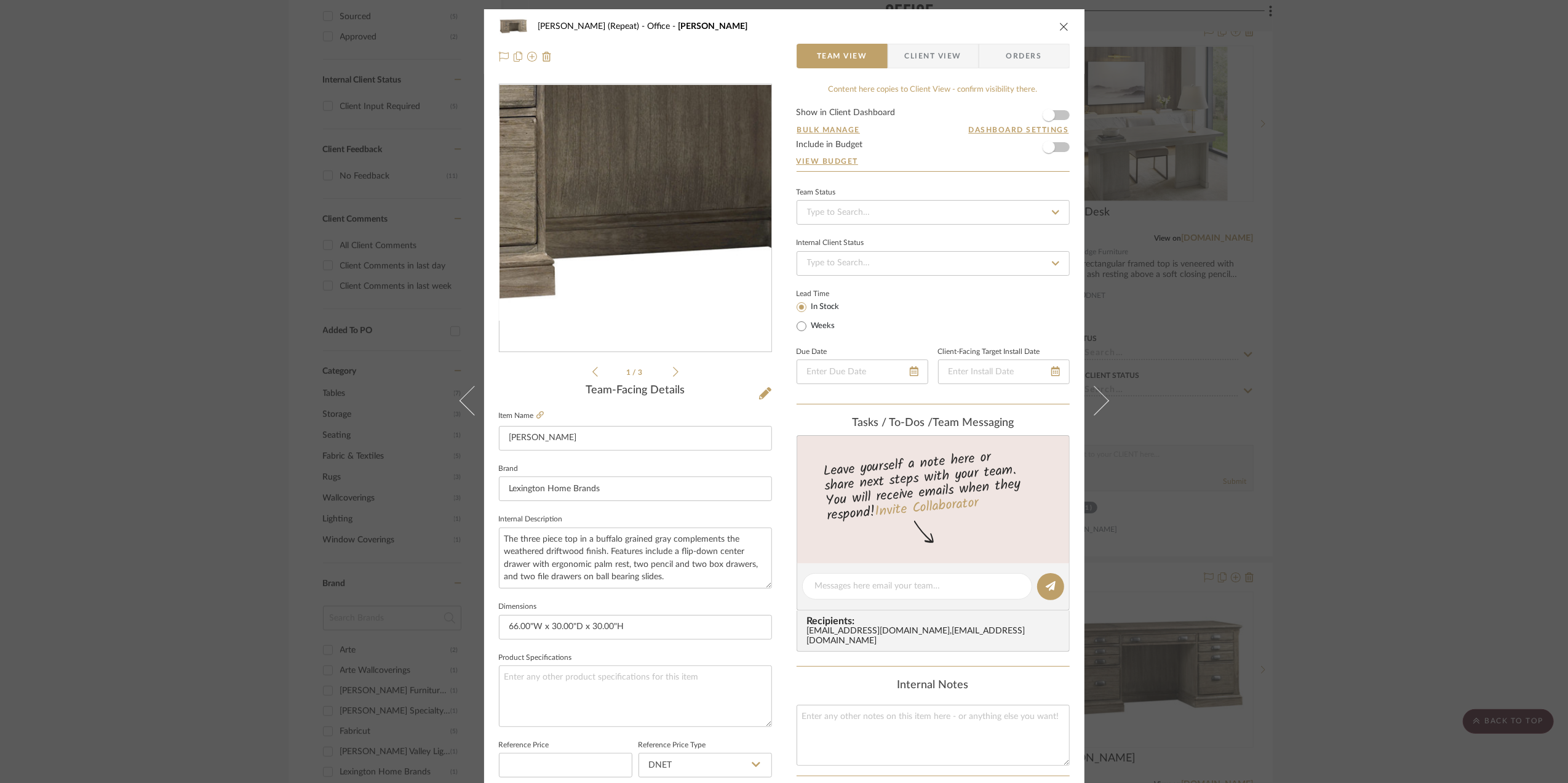
click at [623, 246] on img "0" at bounding box center [635, 218] width 272 height 204
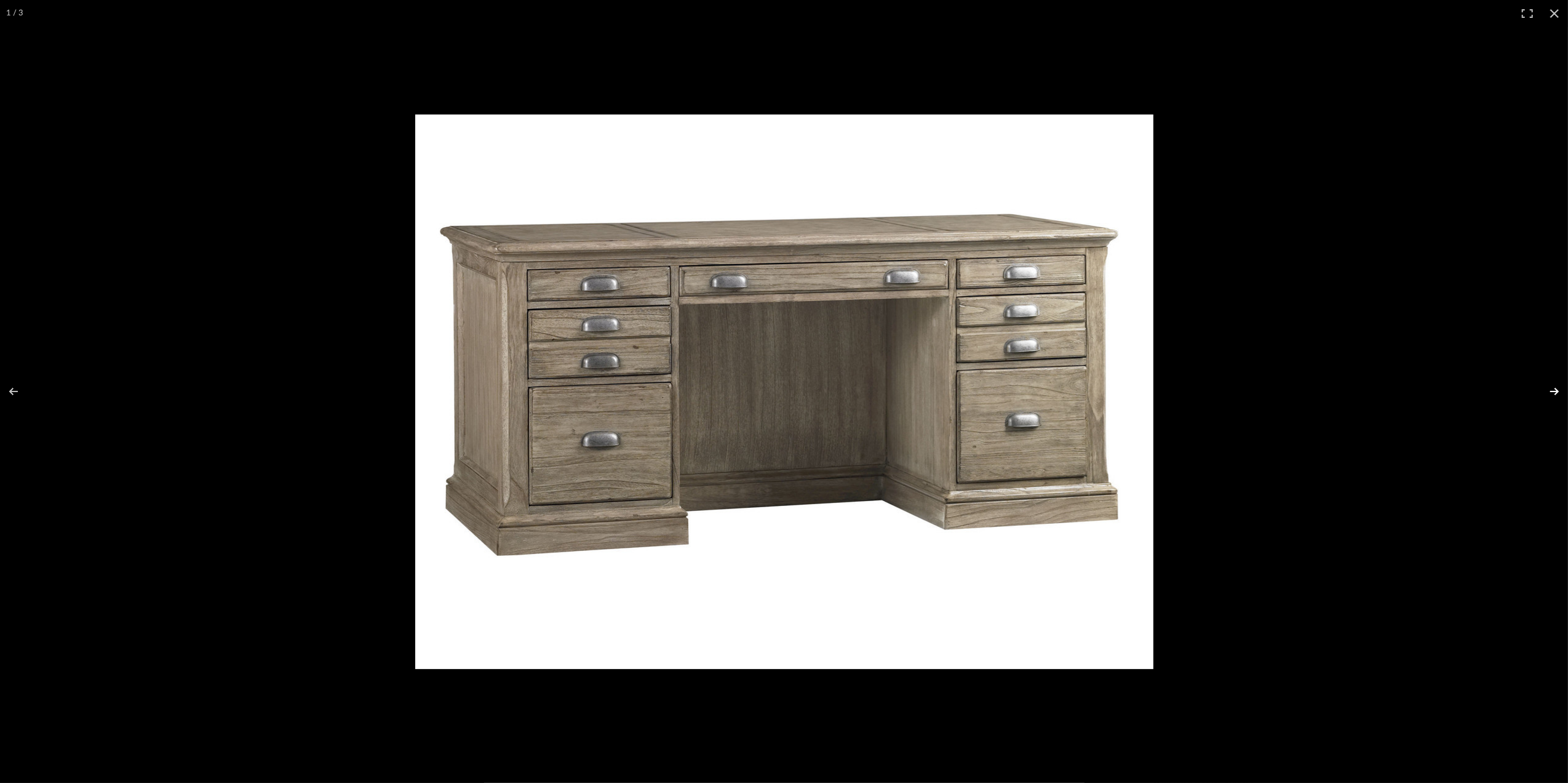
click at [1559, 393] on button at bounding box center [1547, 391] width 43 height 61
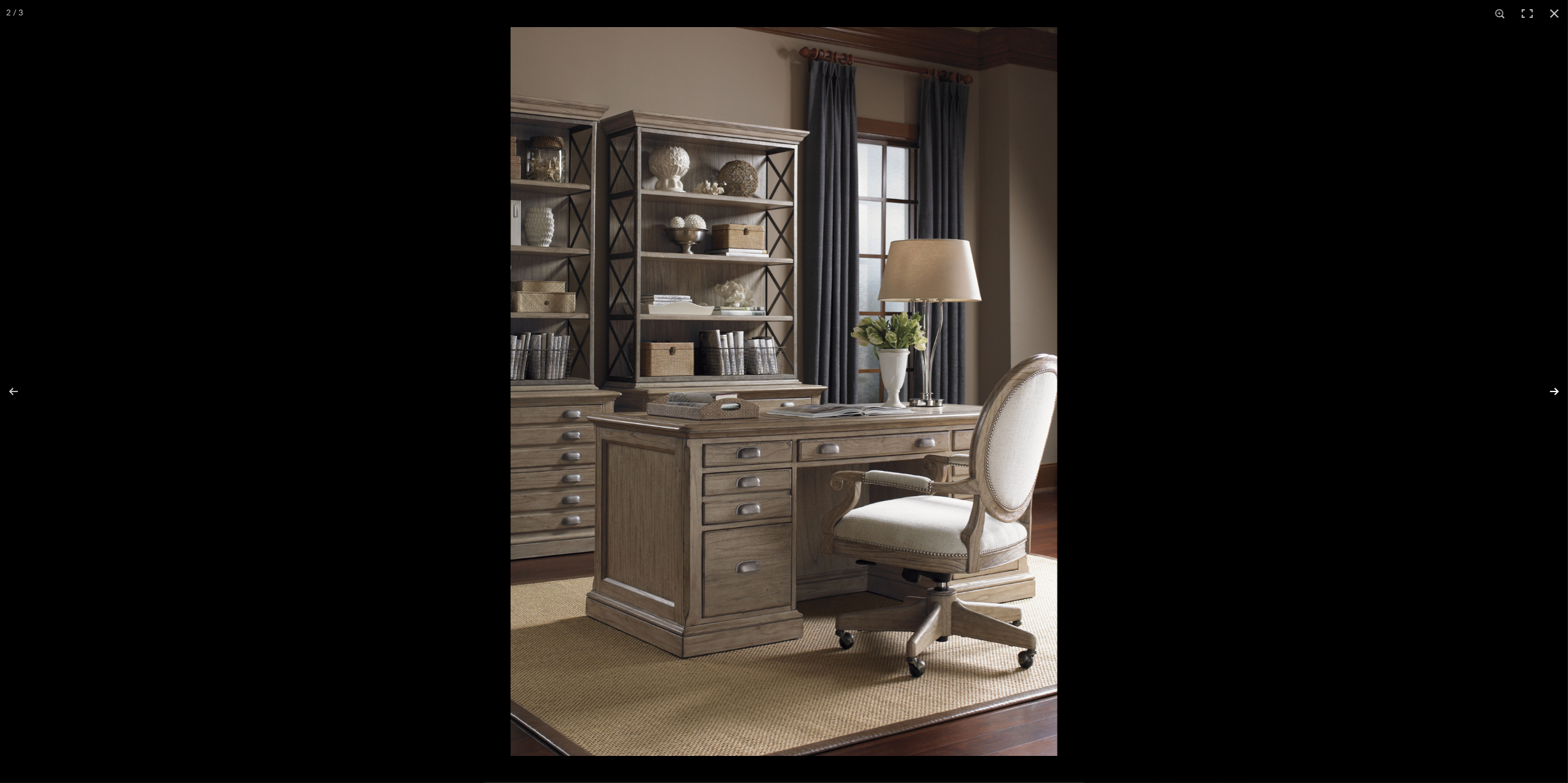
click at [1559, 393] on button at bounding box center [1547, 391] width 43 height 61
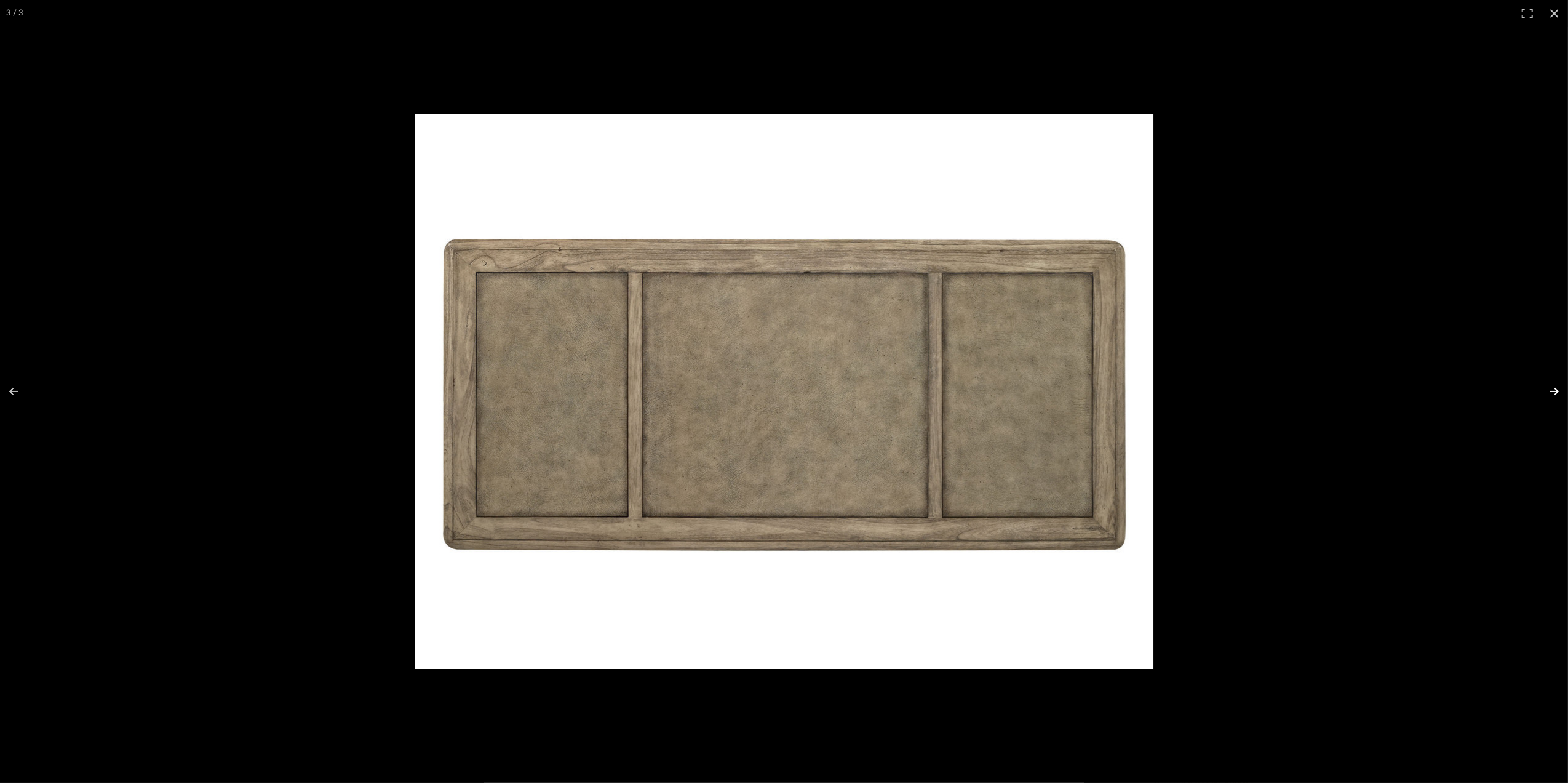
click at [1559, 393] on button at bounding box center [1547, 391] width 43 height 61
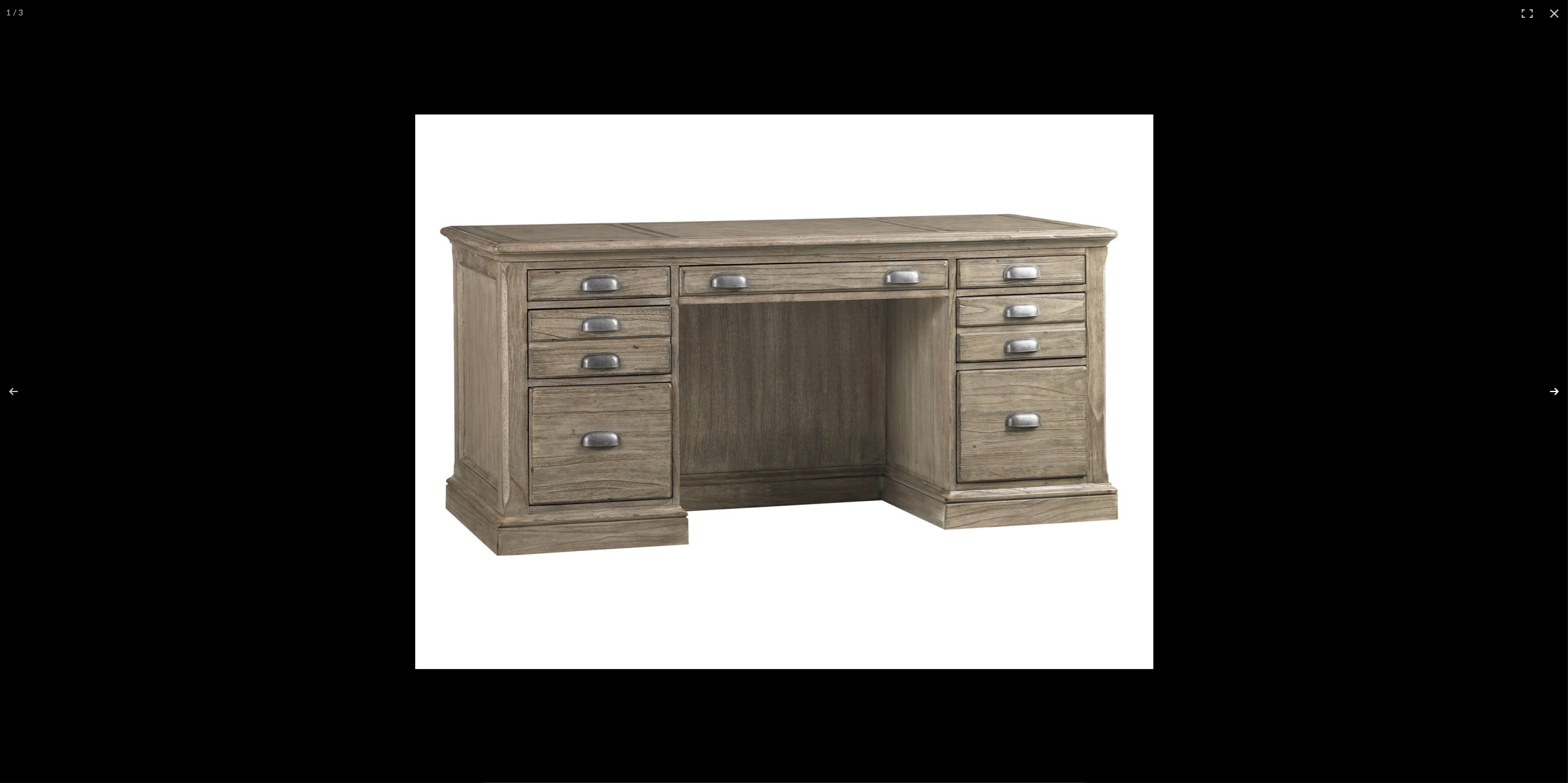
click at [1559, 393] on button at bounding box center [1547, 391] width 43 height 61
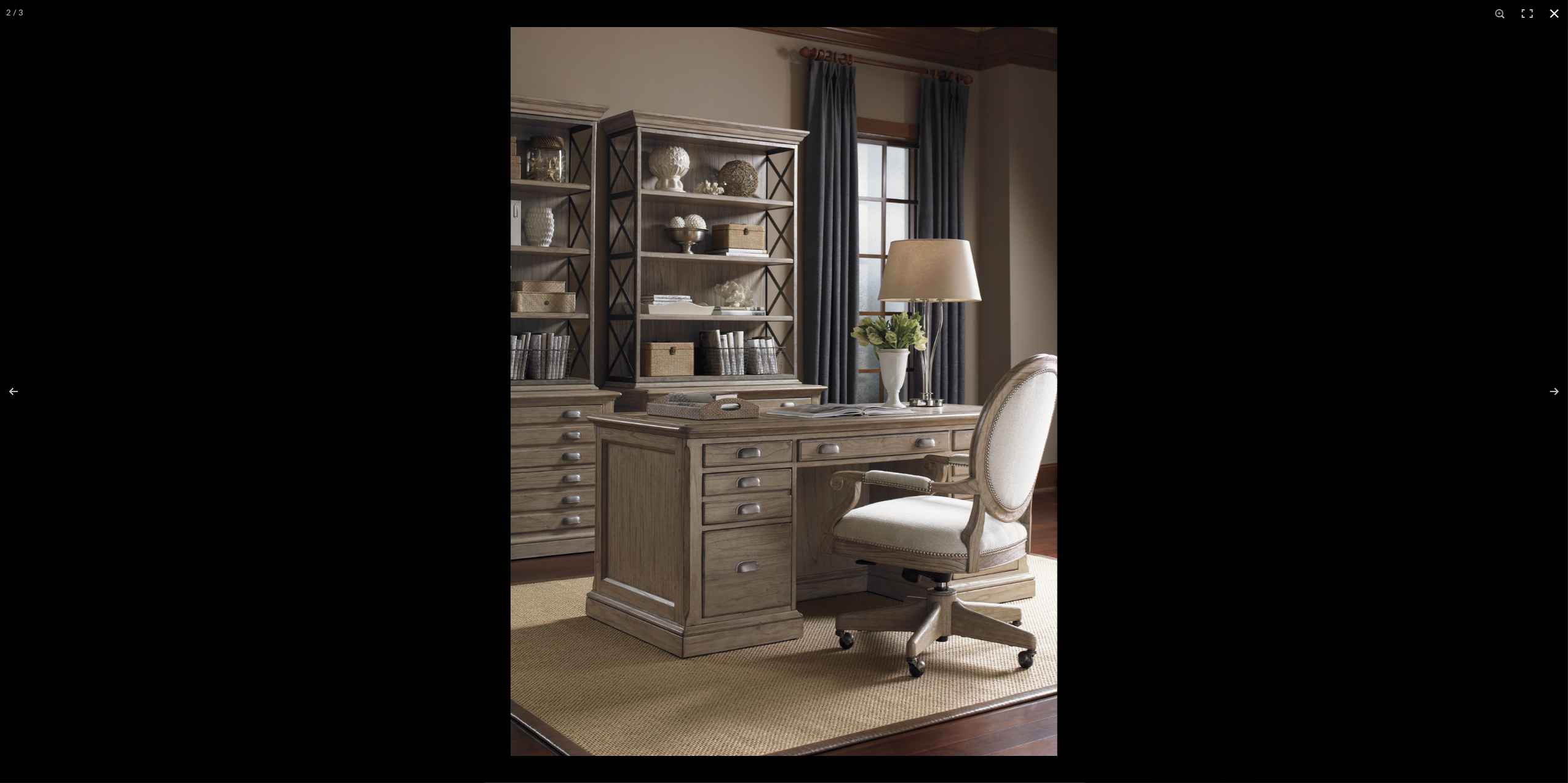
click at [1559, 10] on button at bounding box center [1554, 13] width 27 height 27
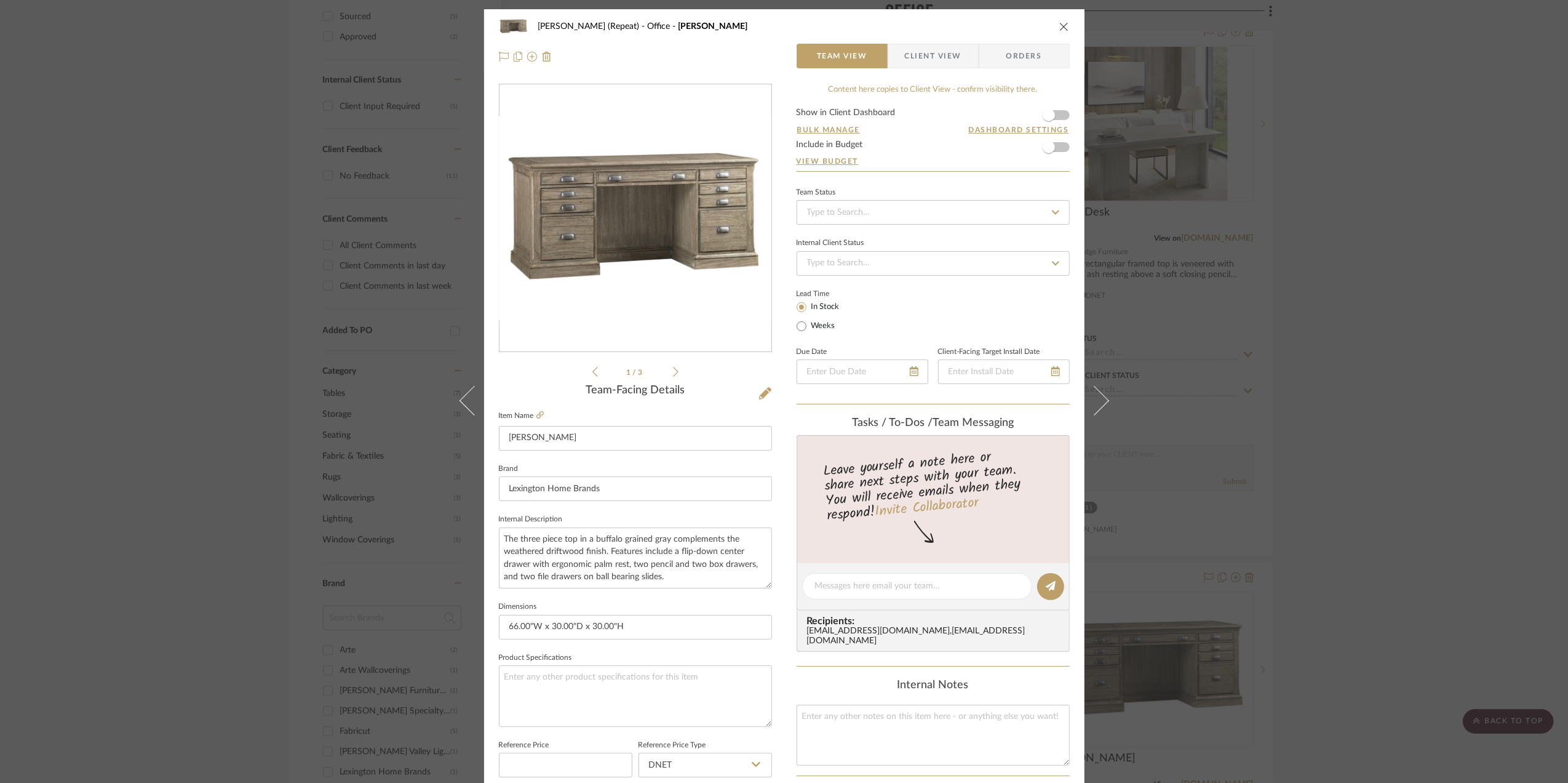
click at [1453, 410] on div "Stephanie Bergreen (Repeat) Office Austin Desk Team View Client View Orders 1 /…" at bounding box center [784, 391] width 1568 height 783
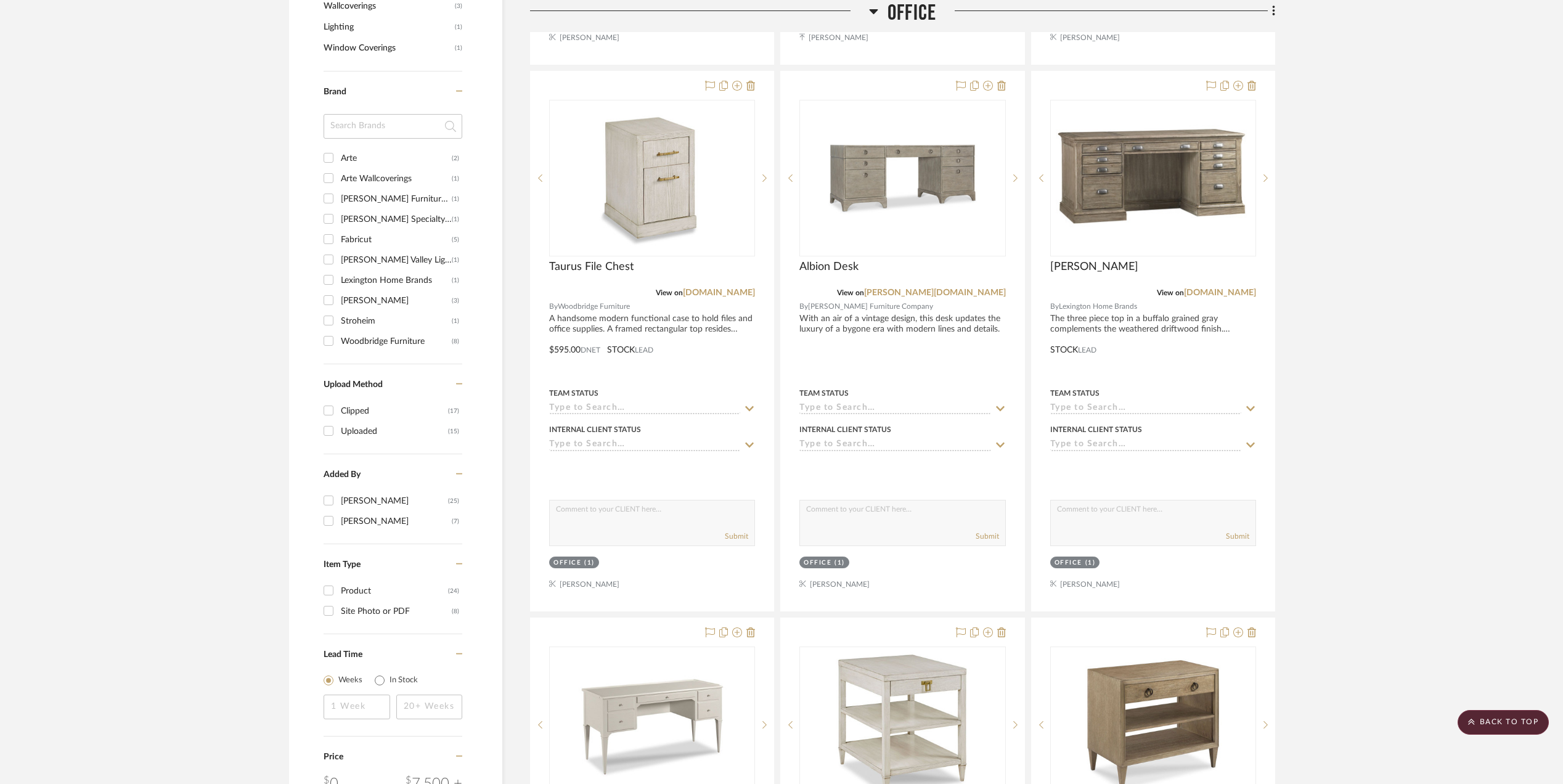
scroll to position [1150, 0]
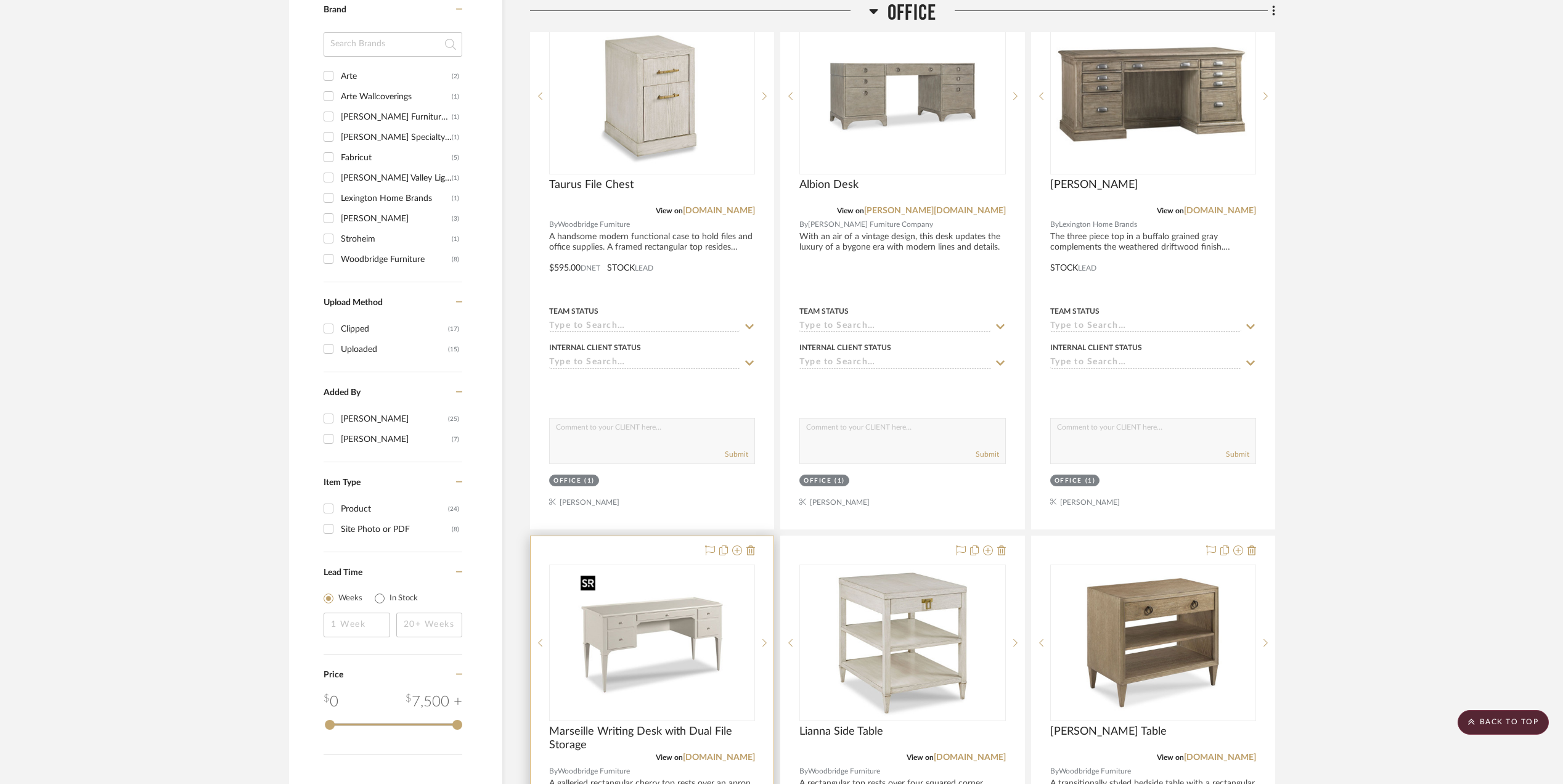
click at [643, 632] on img "0" at bounding box center [652, 642] width 154 height 154
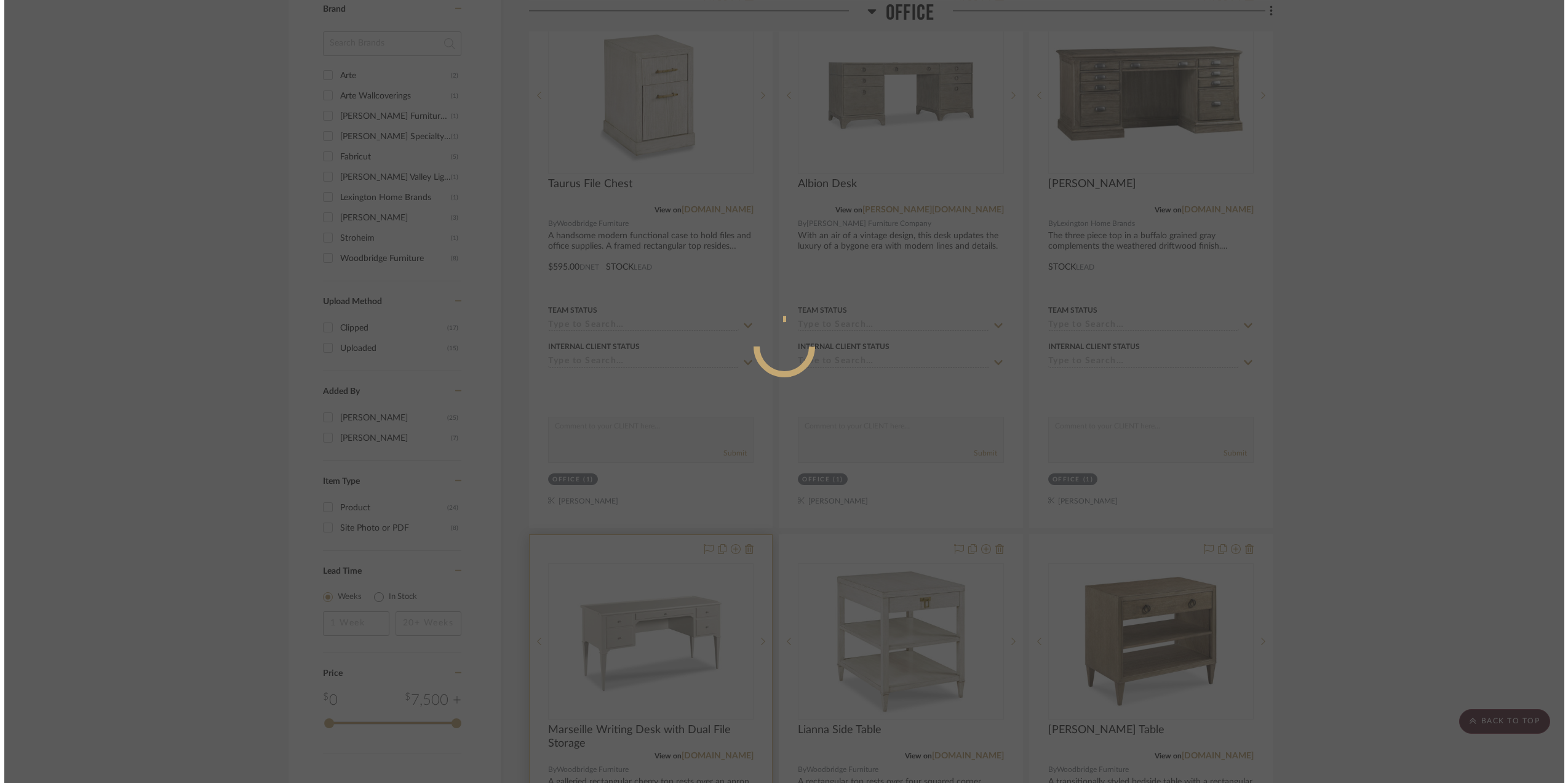
scroll to position [0, 0]
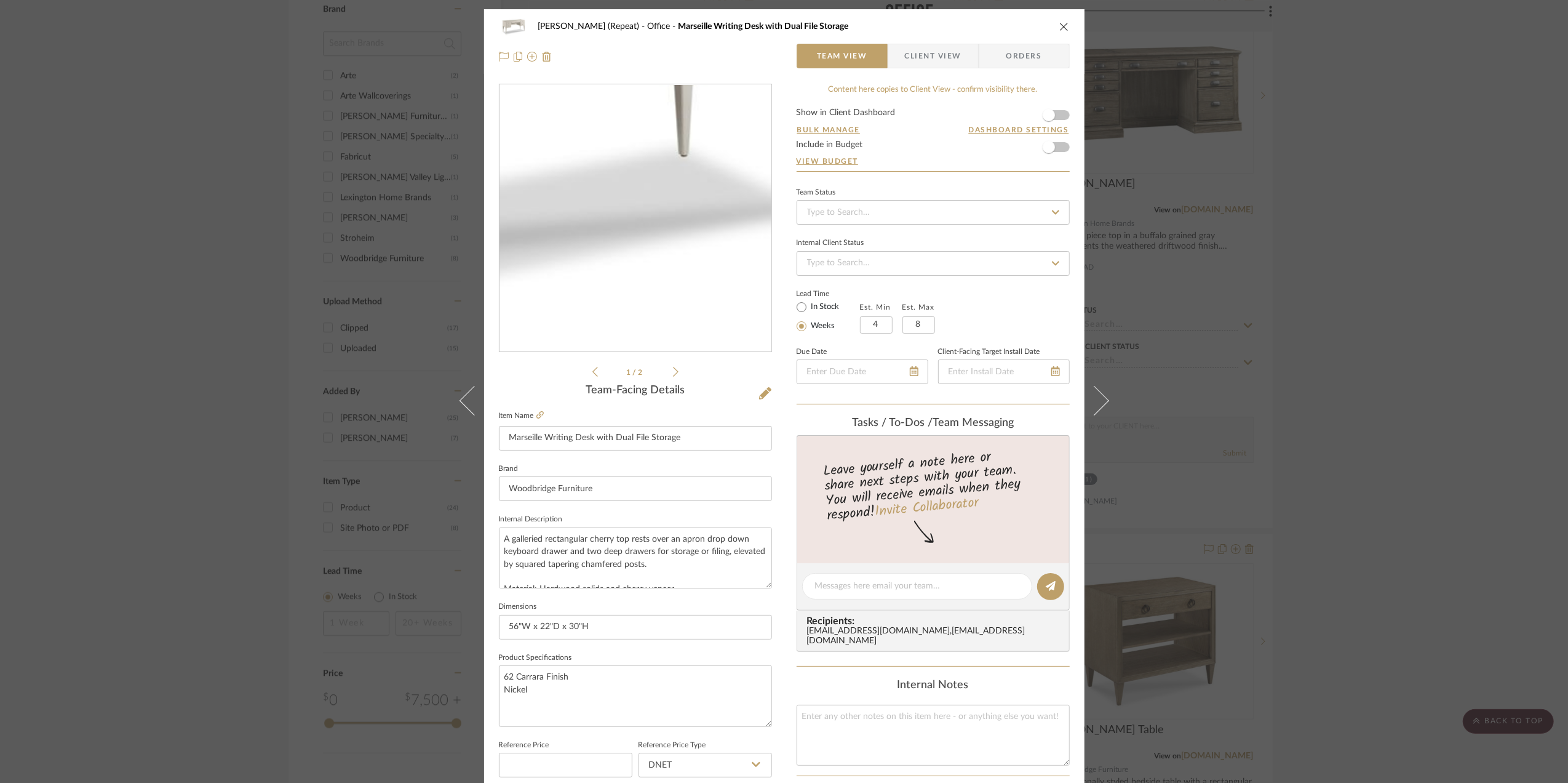
click at [687, 272] on img "0" at bounding box center [636, 219] width 267 height 267
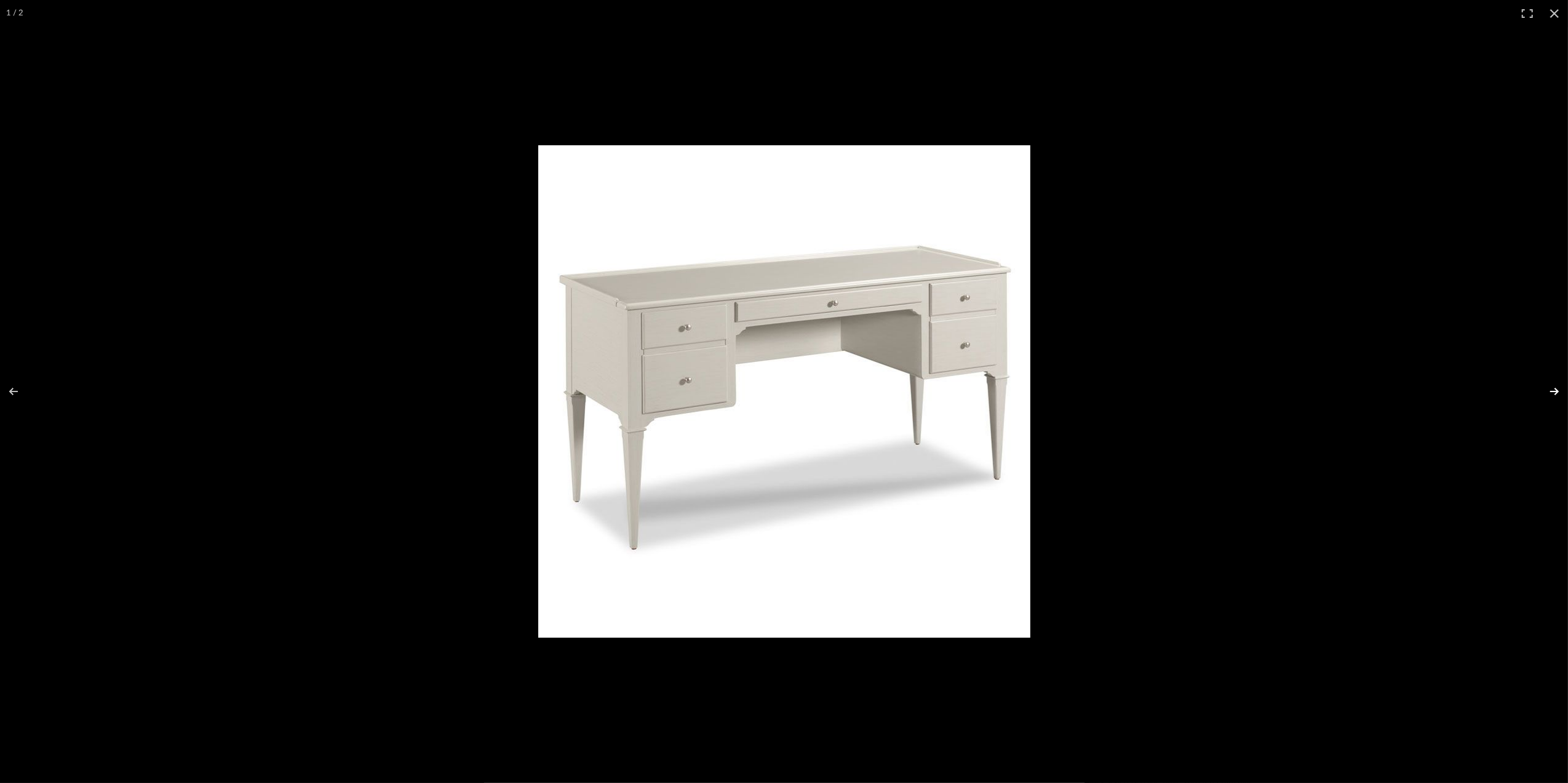
click at [1553, 391] on button at bounding box center [1547, 391] width 43 height 61
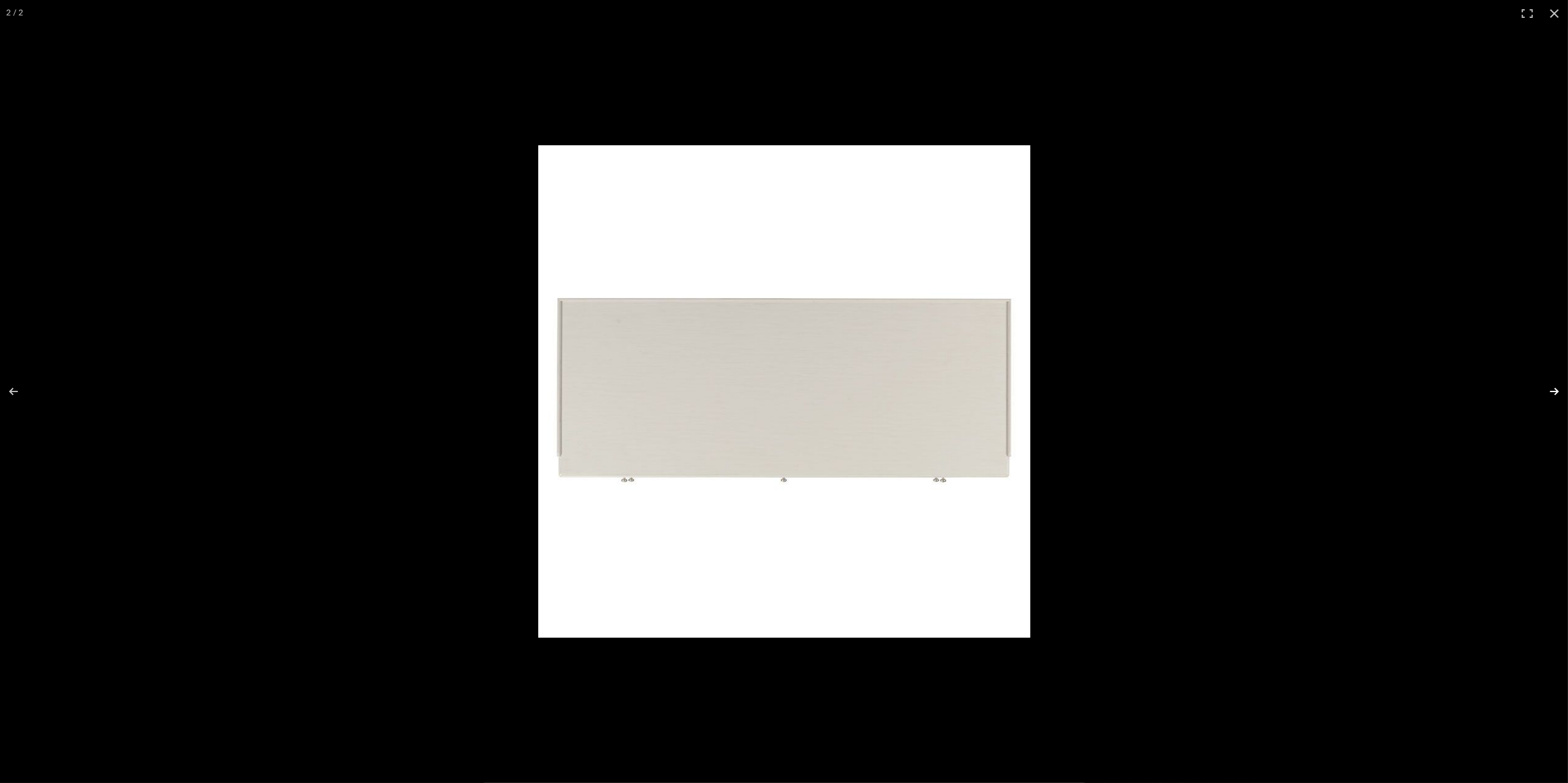
click at [1553, 391] on button at bounding box center [1547, 391] width 43 height 61
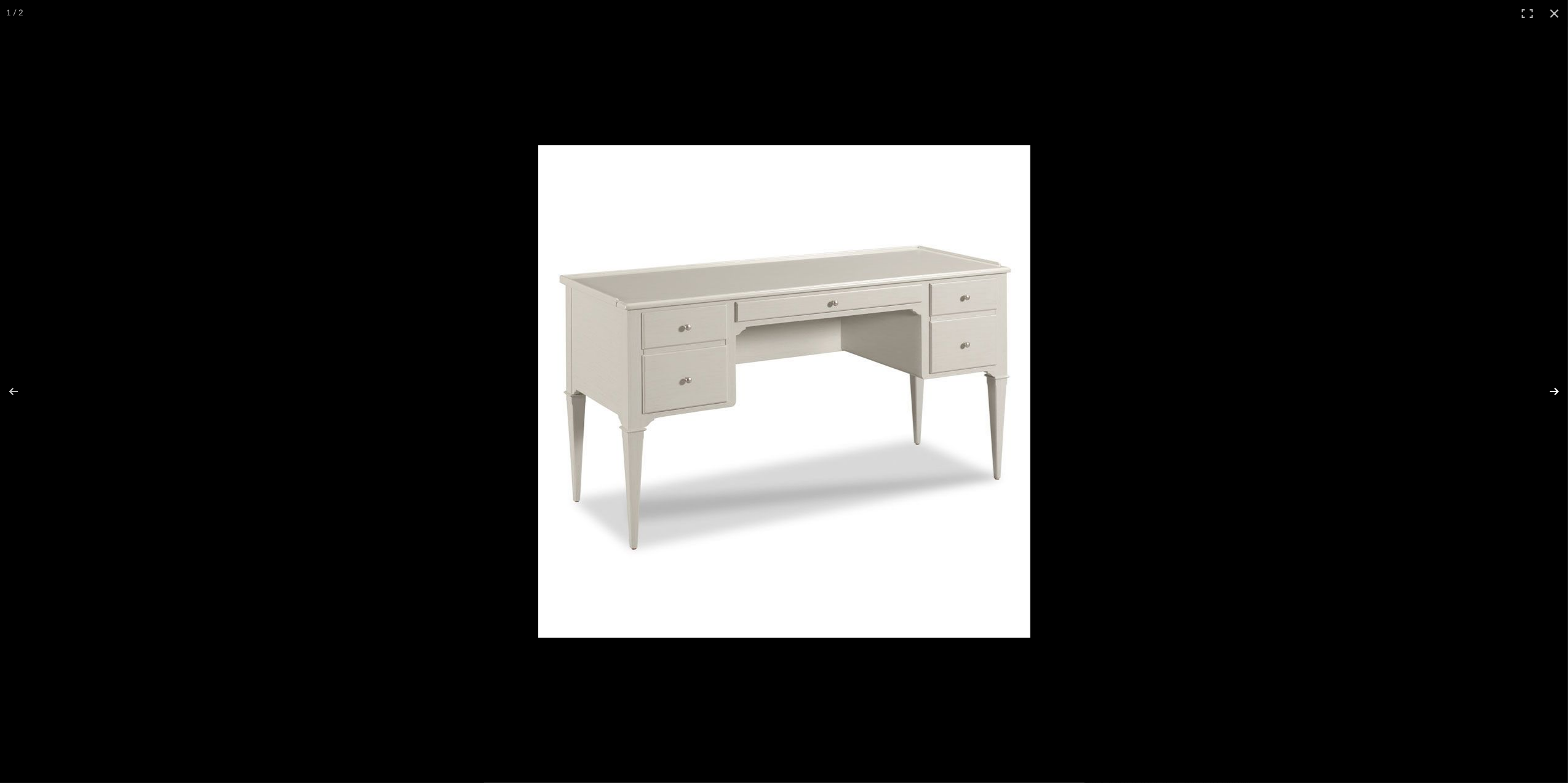
click at [1553, 391] on button at bounding box center [1547, 391] width 43 height 61
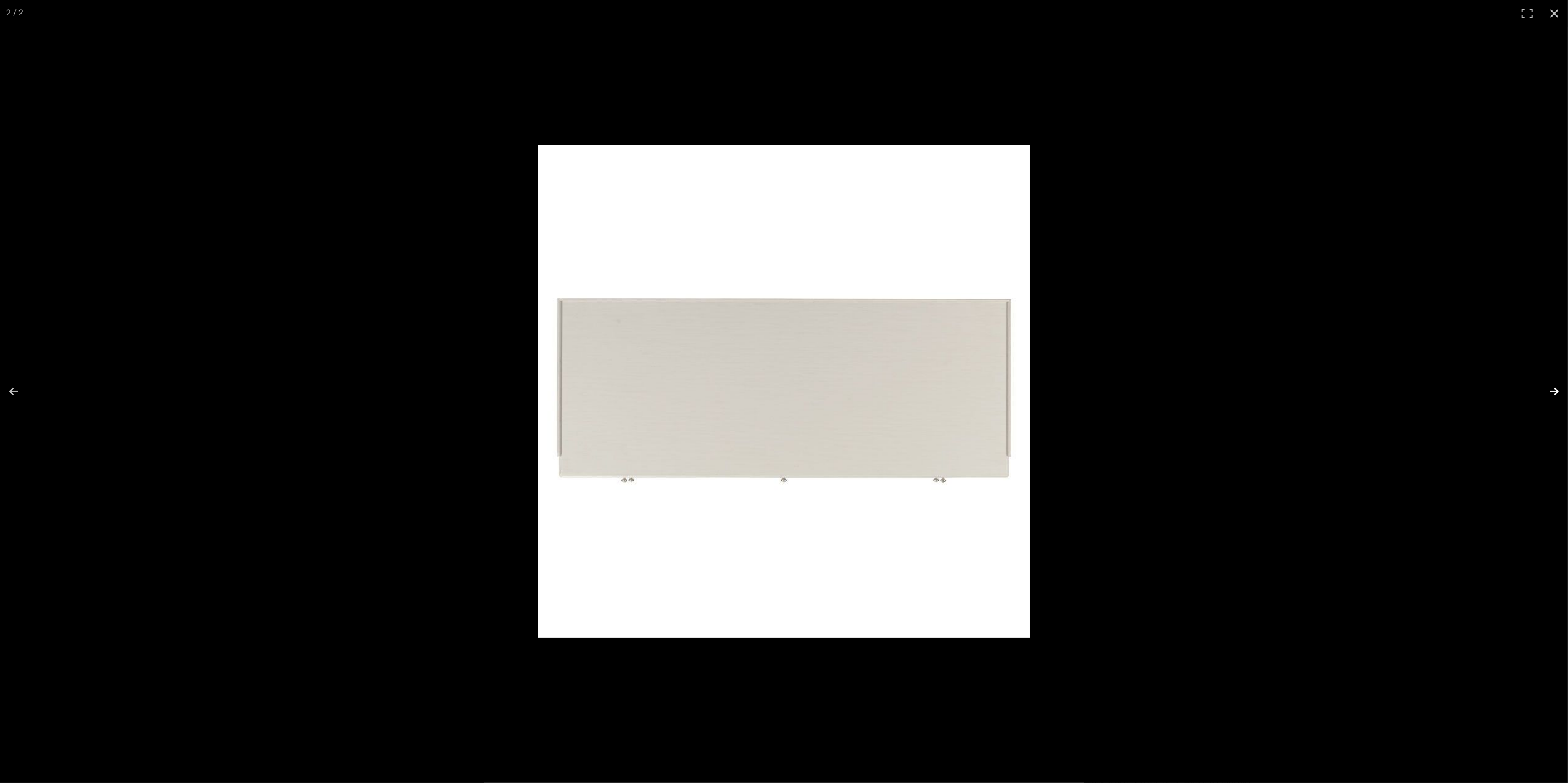
click at [1553, 391] on button at bounding box center [1547, 391] width 43 height 61
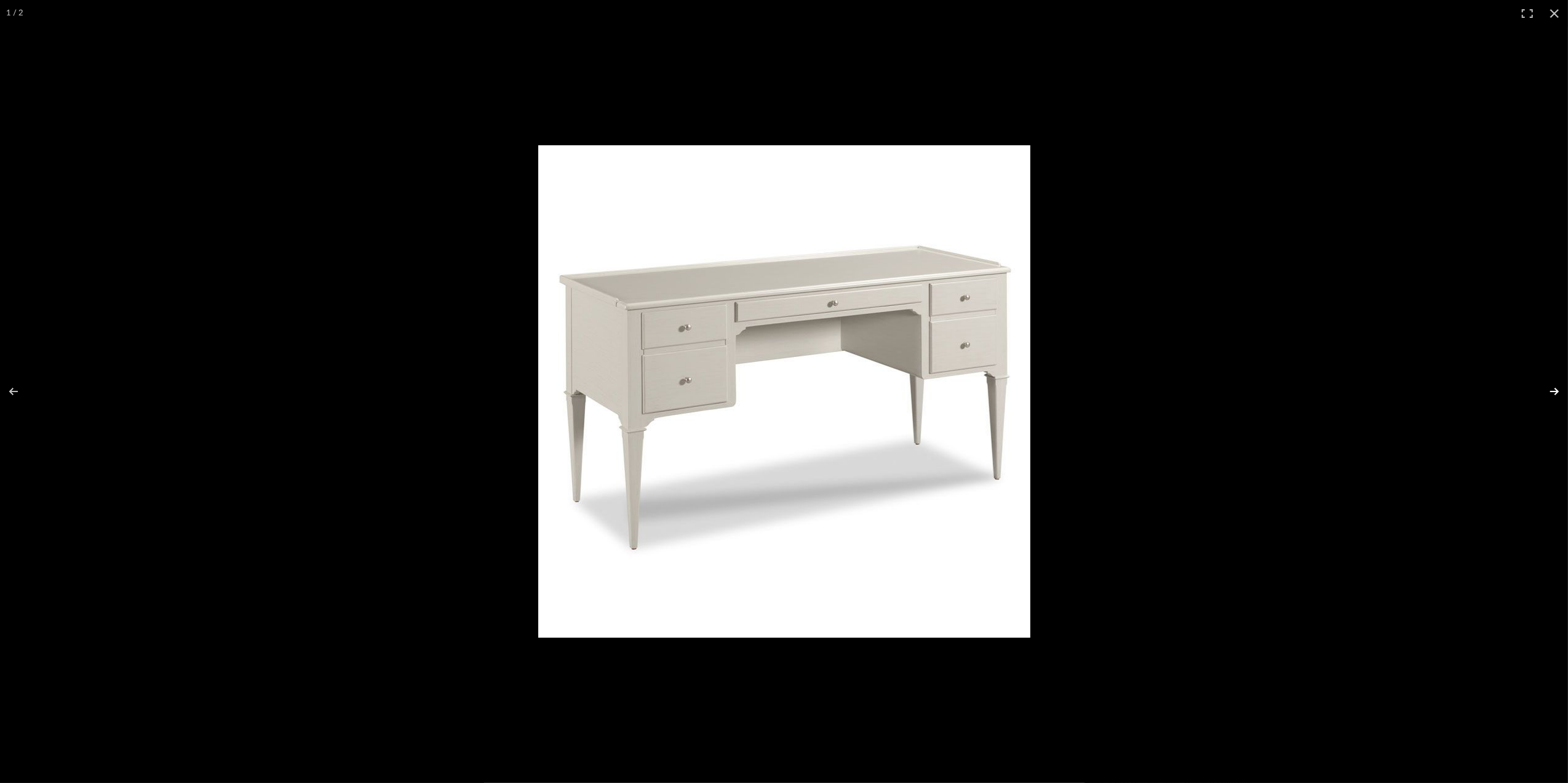
click at [1553, 391] on button at bounding box center [1547, 391] width 43 height 61
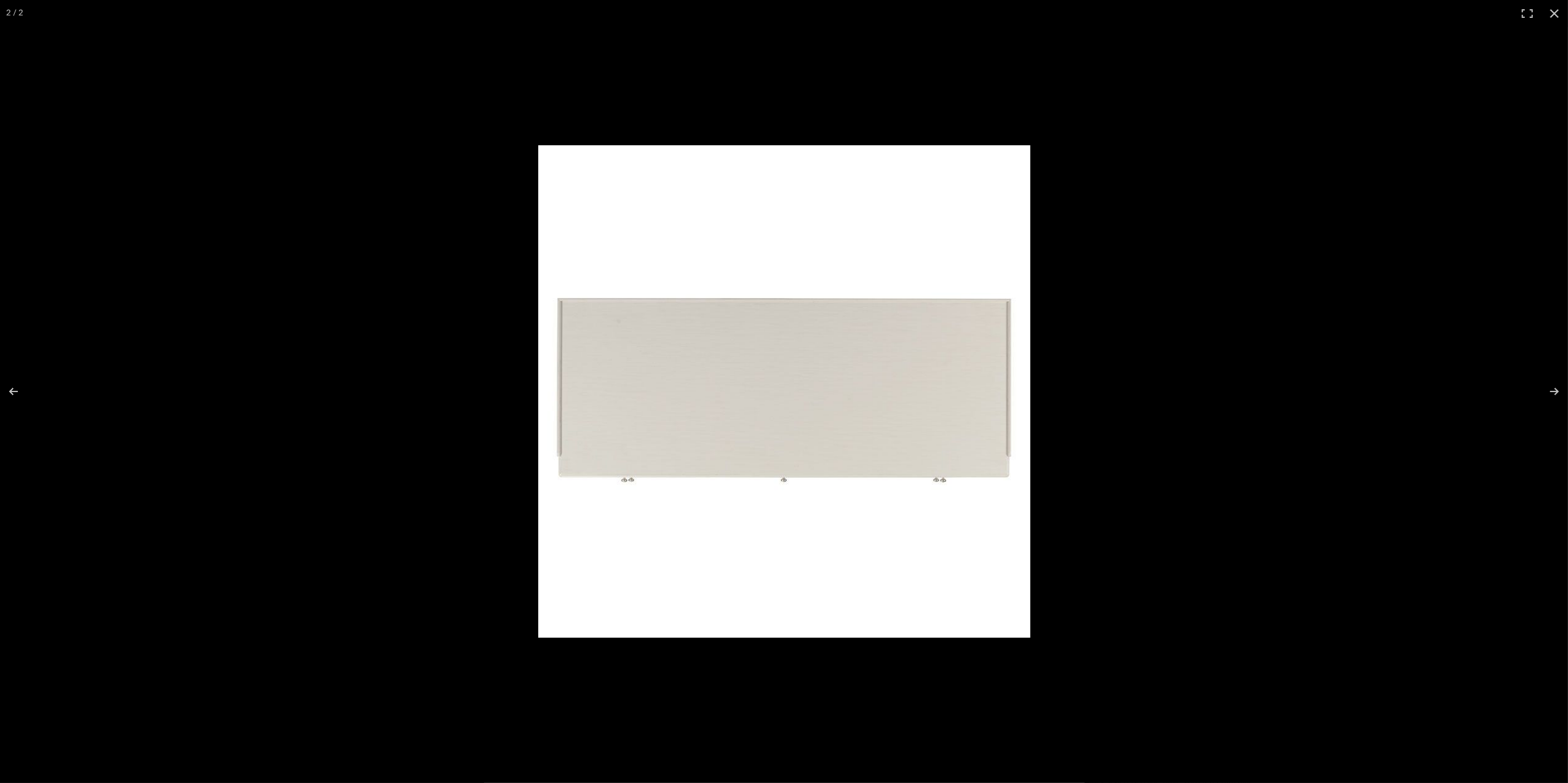
click at [1511, 424] on div at bounding box center [1068, 410] width 1059 height 528
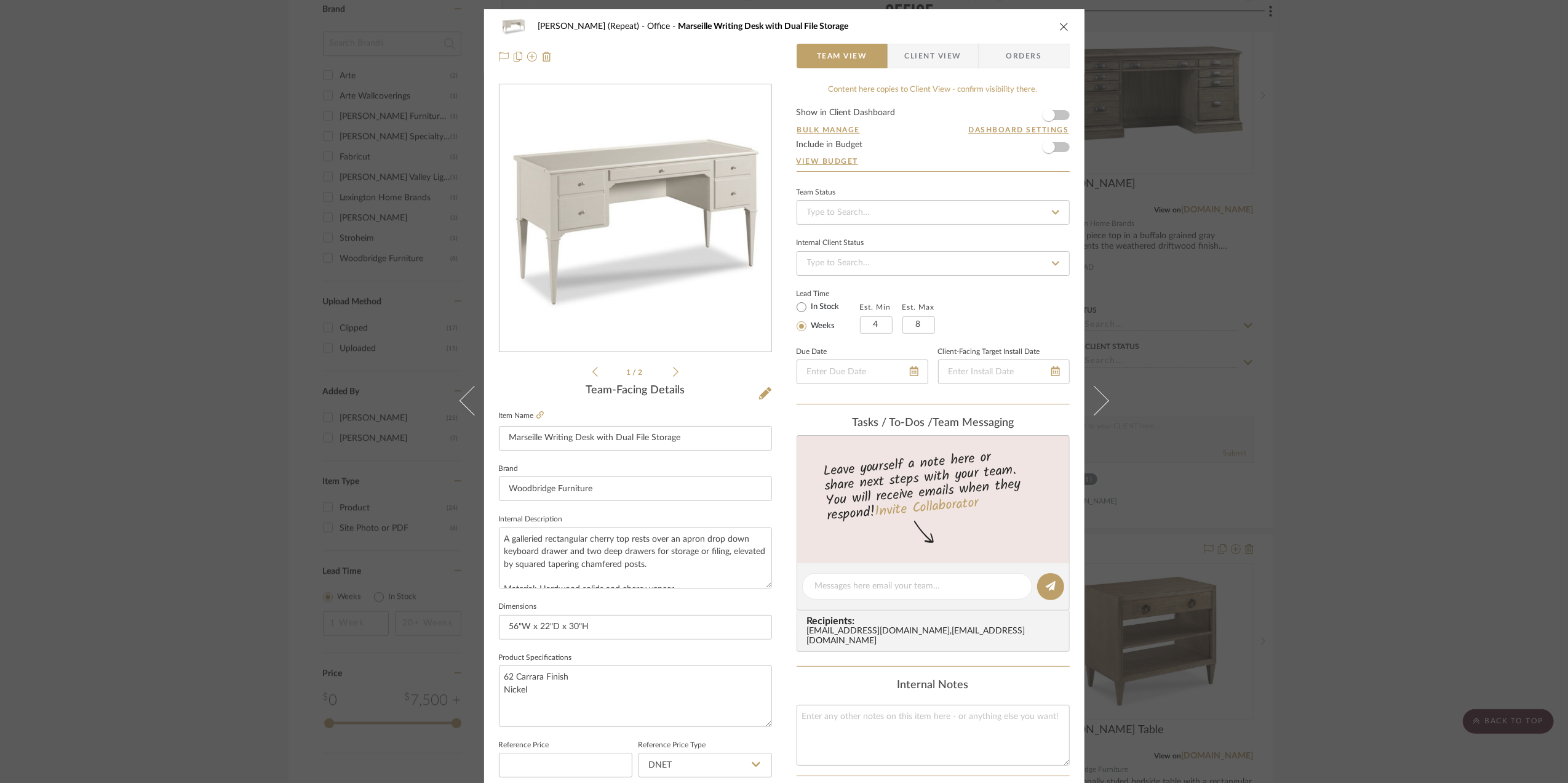
drag, startPoint x: 1494, startPoint y: 307, endPoint x: 1501, endPoint y: 309, distance: 7.3
click at [1495, 309] on div "Stephanie Bergreen (Repeat) Office Marseille Writing Desk with Dual File Storag…" at bounding box center [784, 391] width 1568 height 783
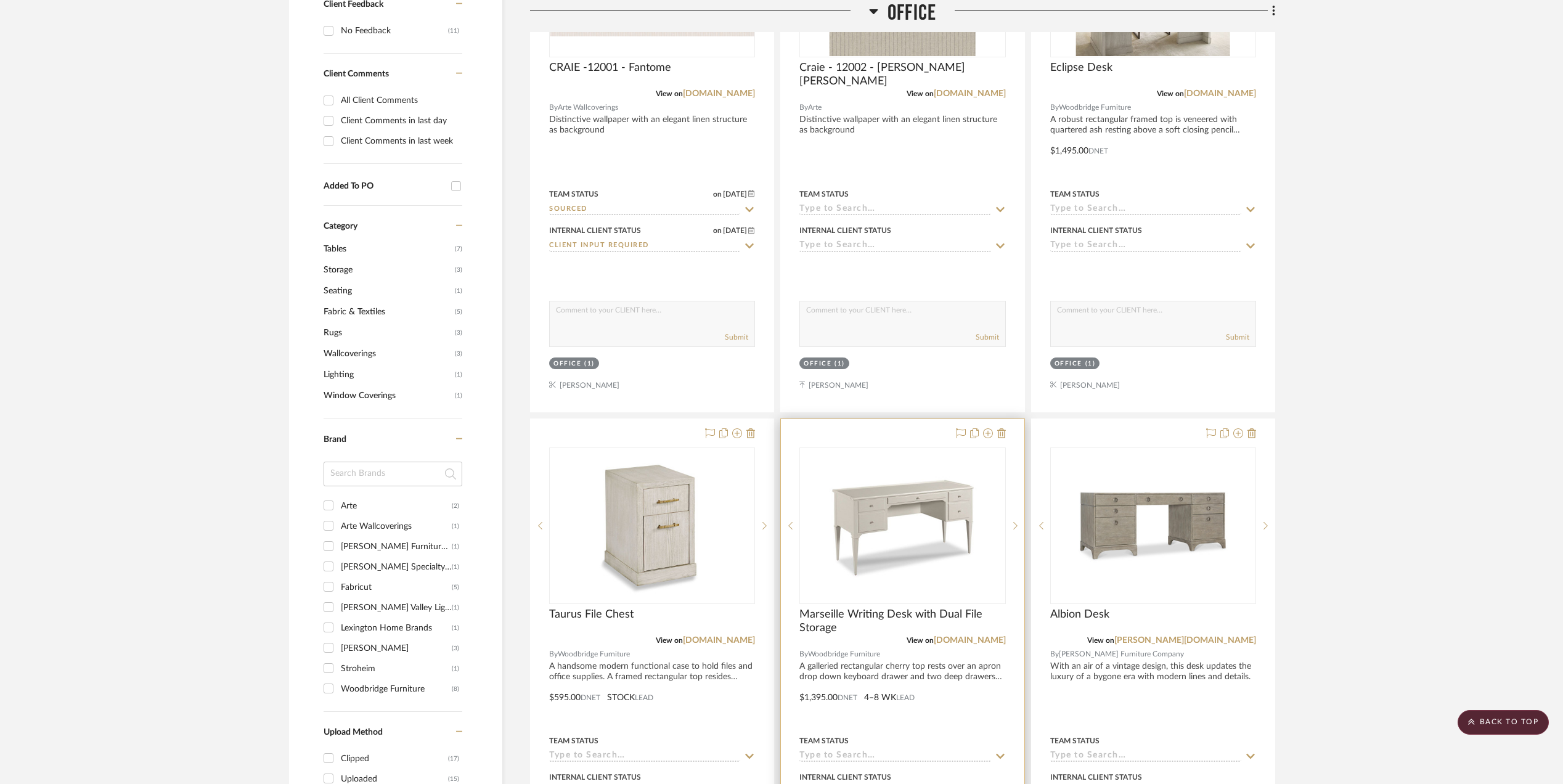
scroll to position [700, 0]
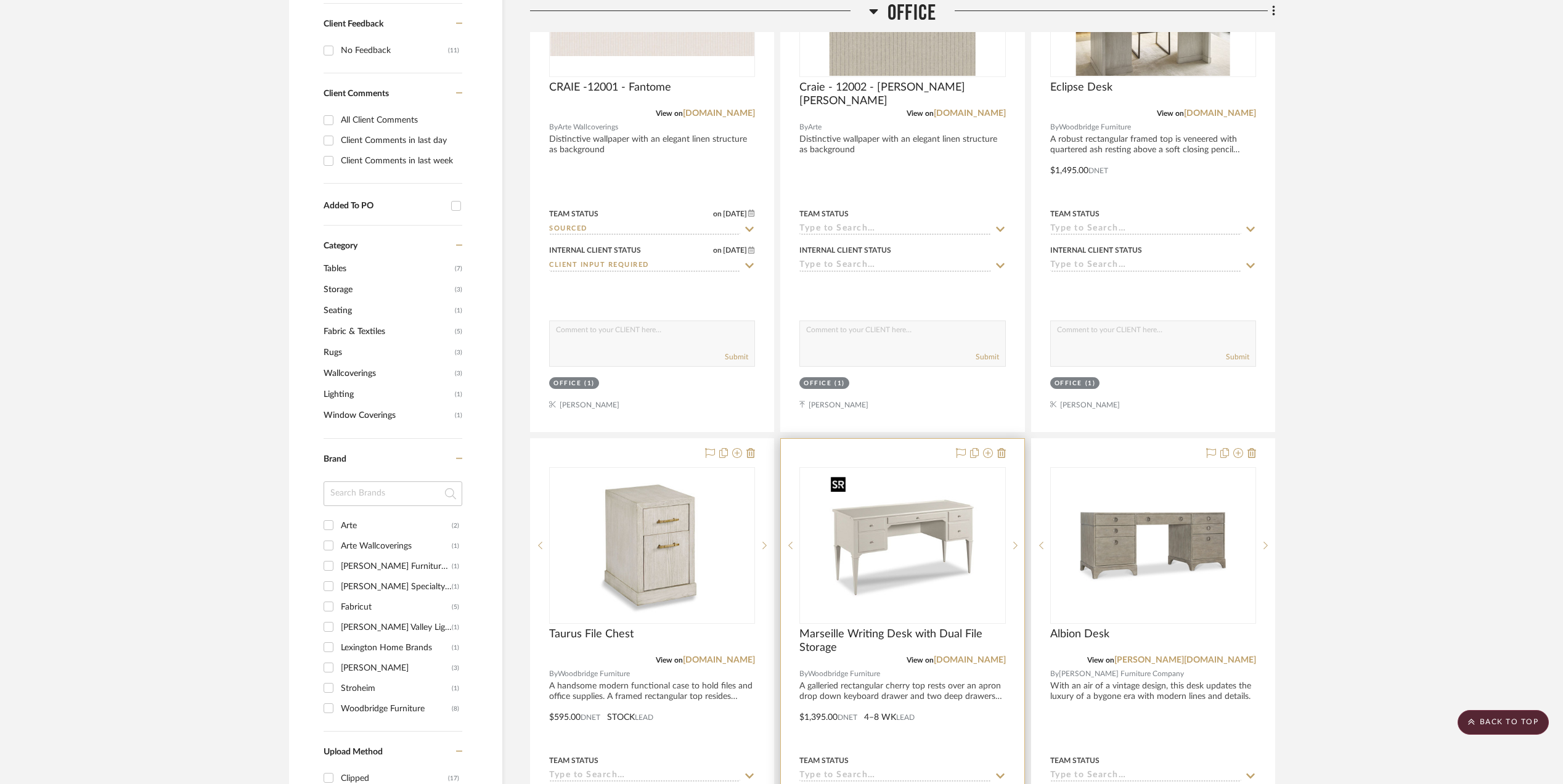
click at [885, 538] on img "0" at bounding box center [902, 546] width 154 height 154
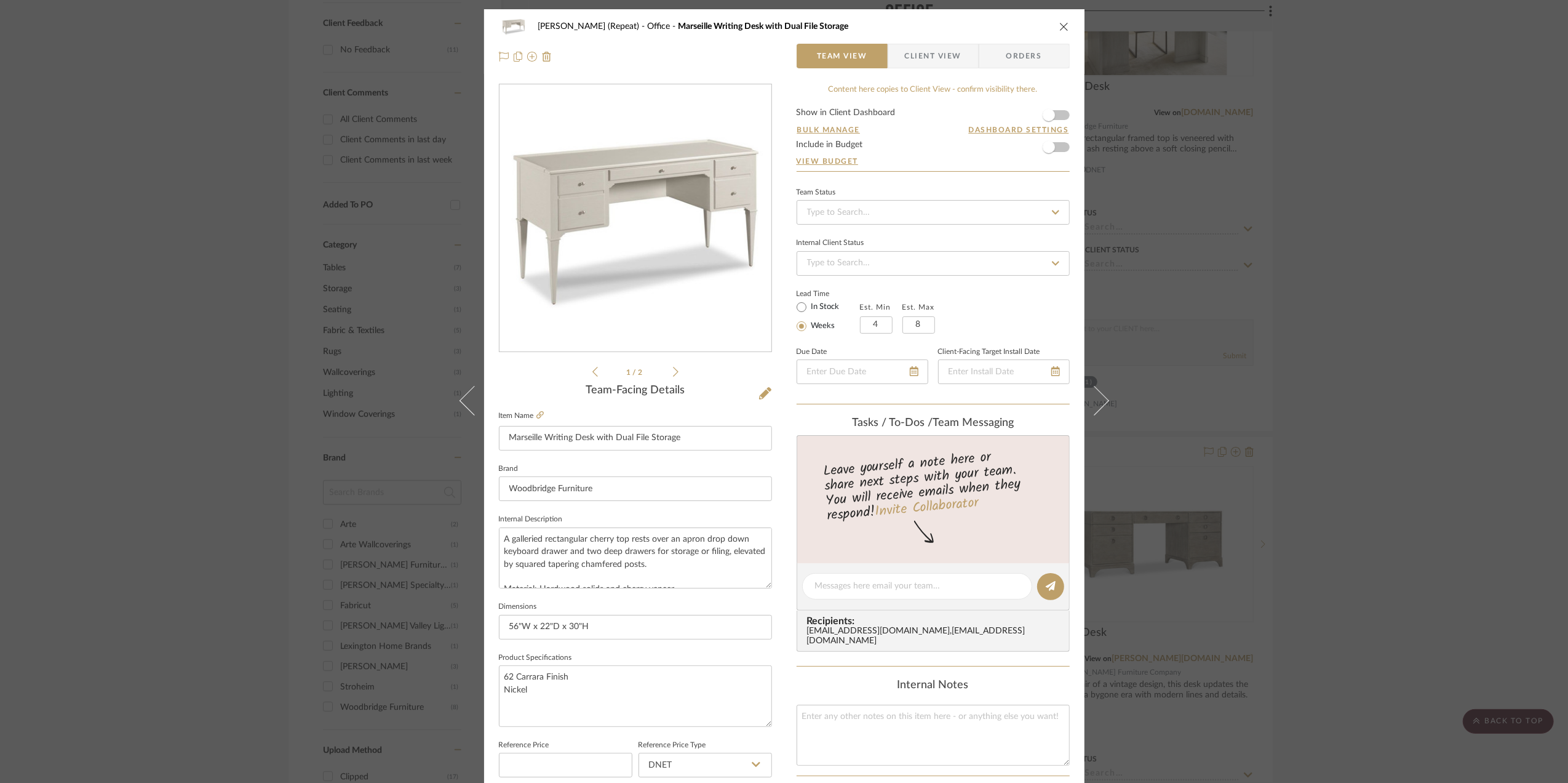
click at [683, 243] on img "0" at bounding box center [636, 219] width 267 height 267
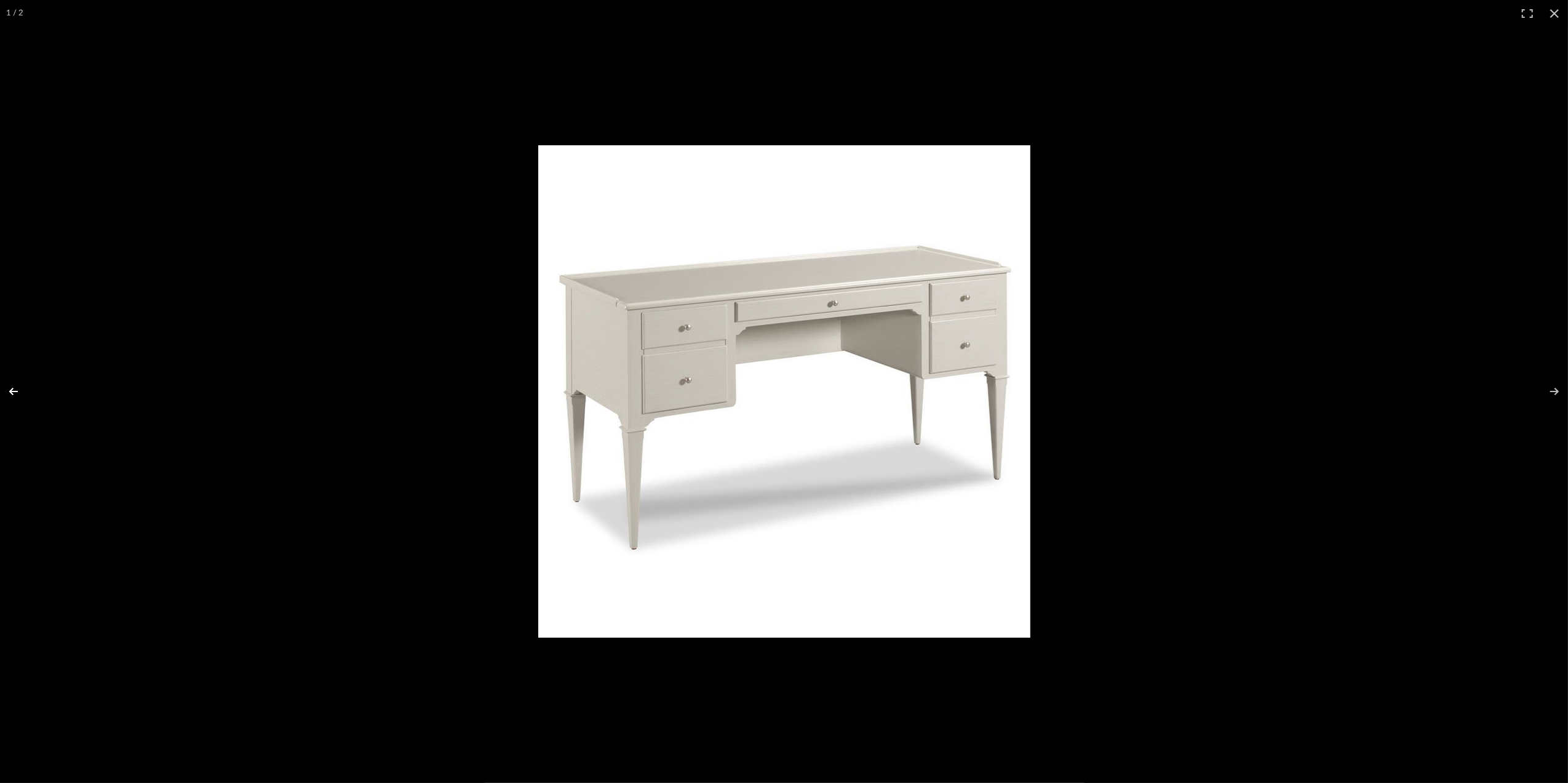
click at [13, 389] on button at bounding box center [21, 391] width 43 height 61
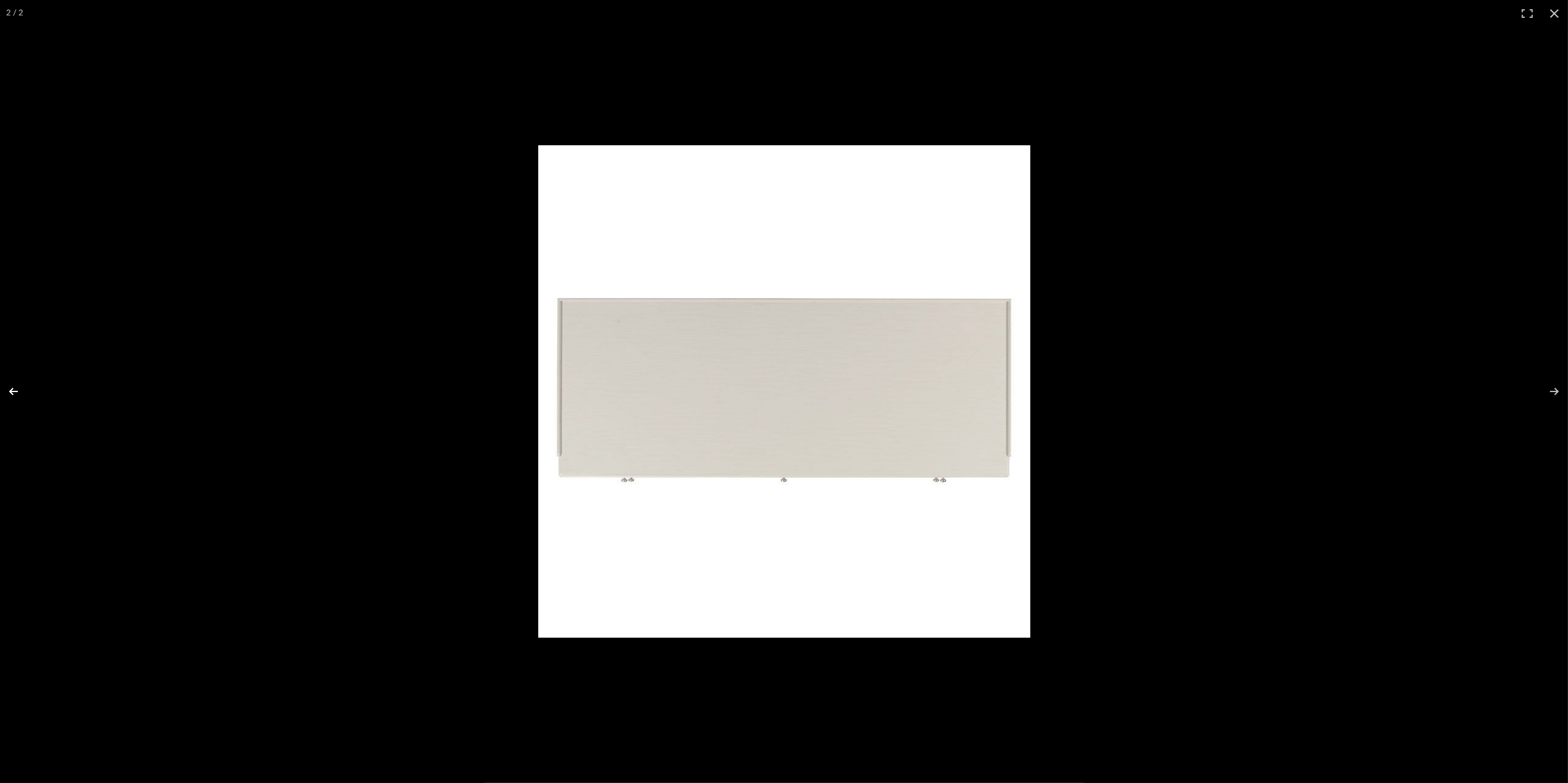
click at [13, 389] on button at bounding box center [21, 391] width 43 height 61
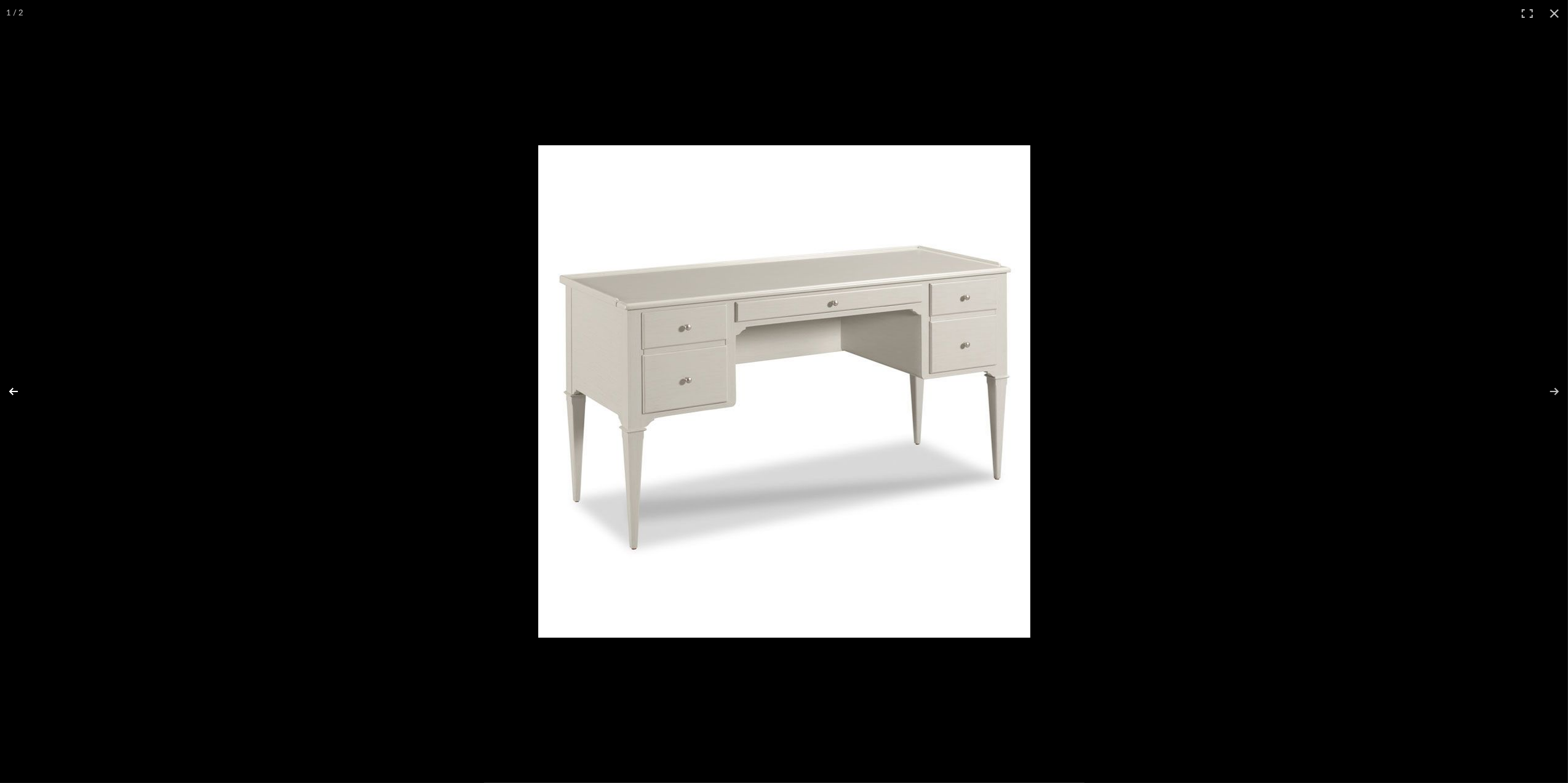
click at [13, 389] on button at bounding box center [21, 391] width 43 height 61
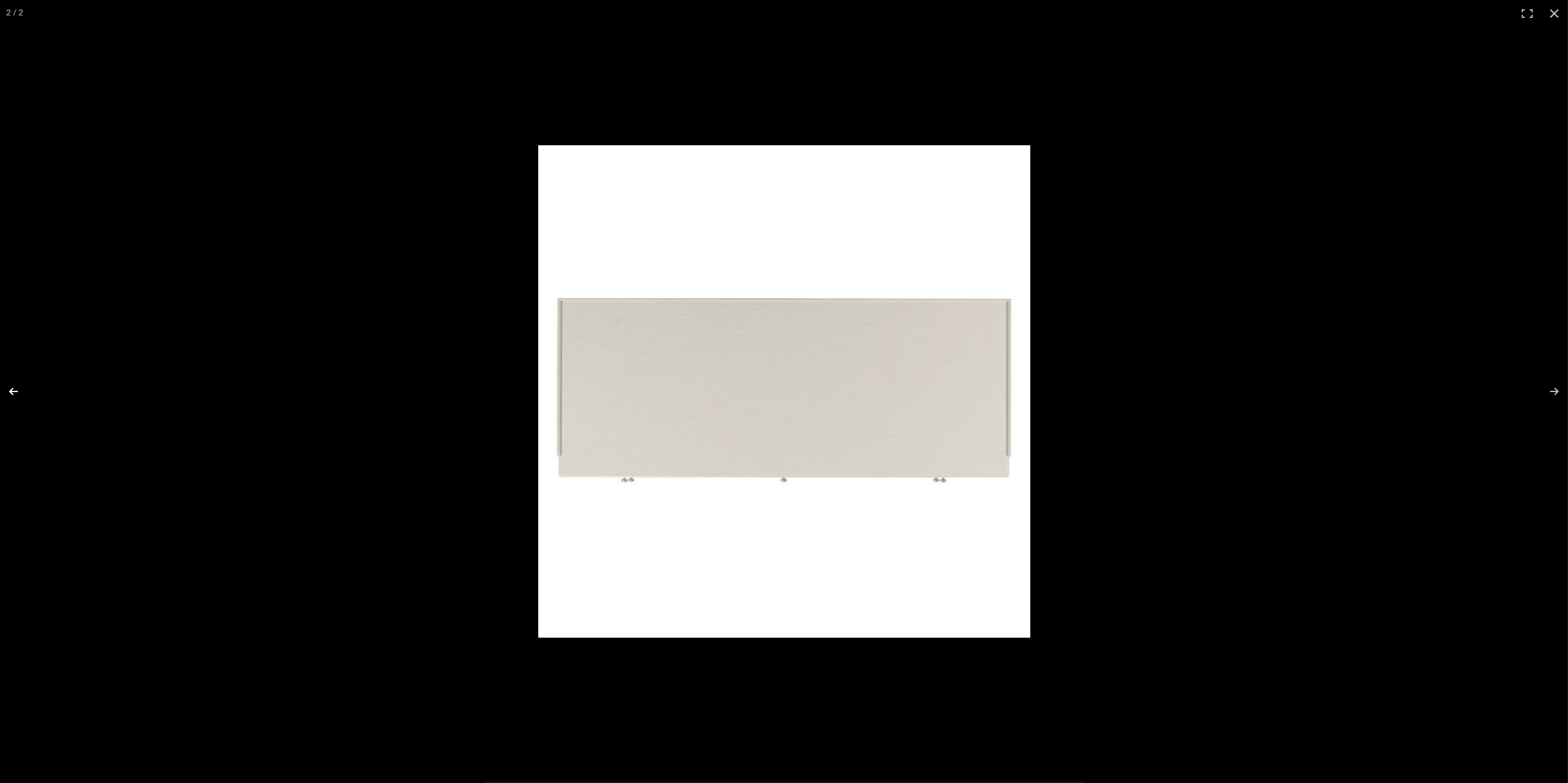
click at [13, 389] on button at bounding box center [21, 391] width 43 height 61
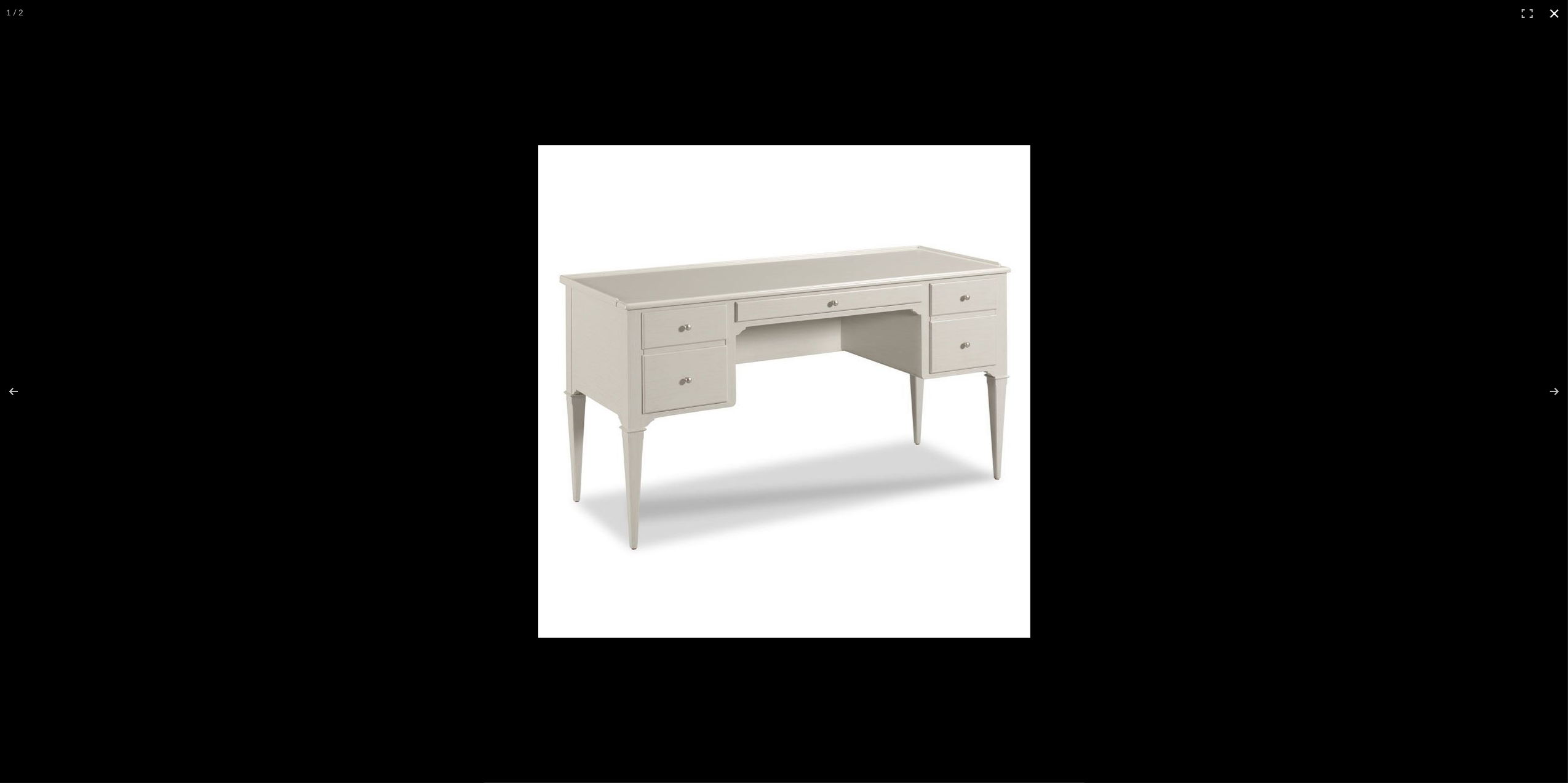
click at [1553, 8] on button at bounding box center [1554, 13] width 27 height 27
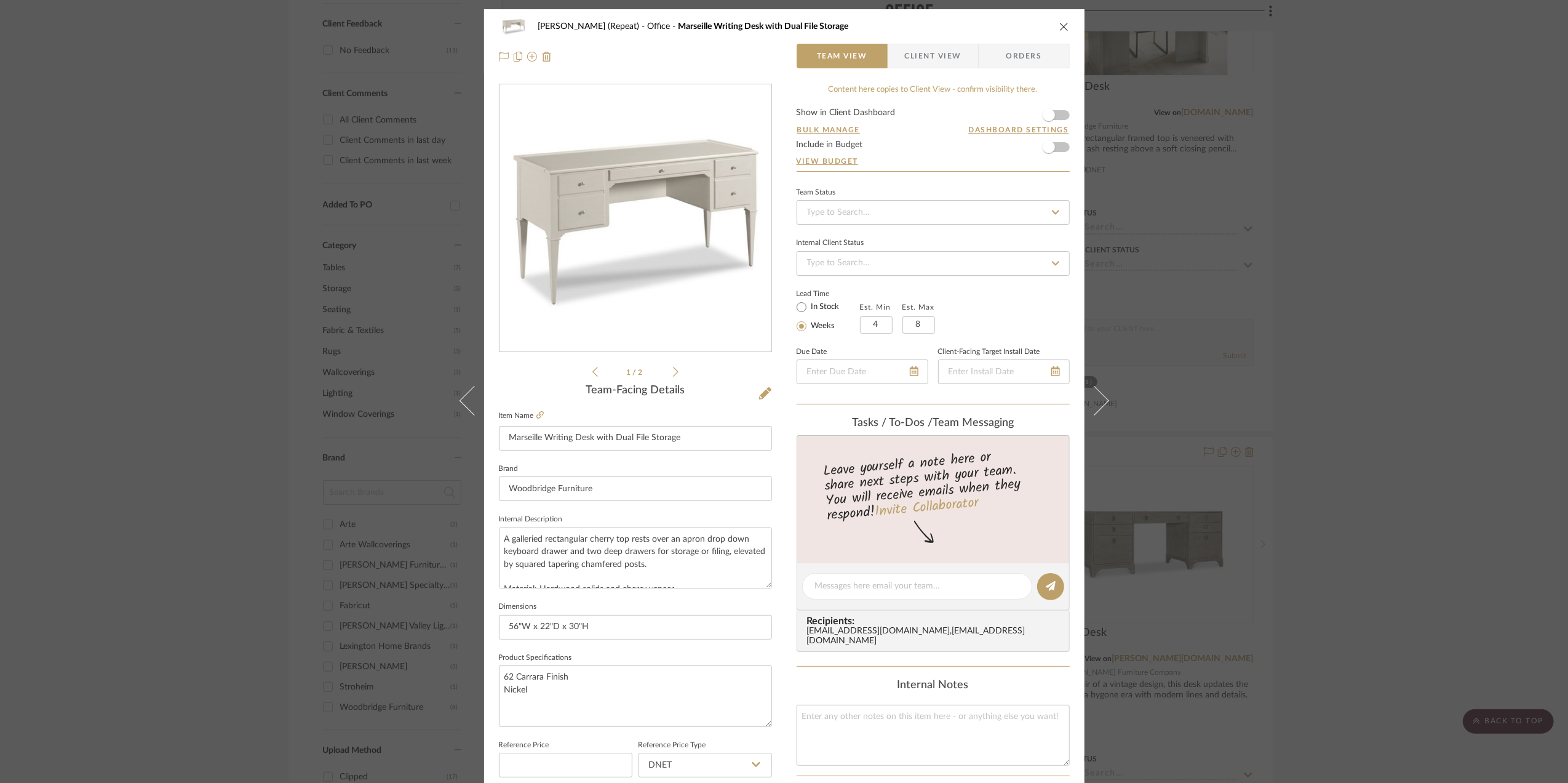
click at [1374, 443] on div "Stephanie Bergreen (Repeat) Office Marseille Writing Desk with Dual File Storag…" at bounding box center [784, 391] width 1568 height 783
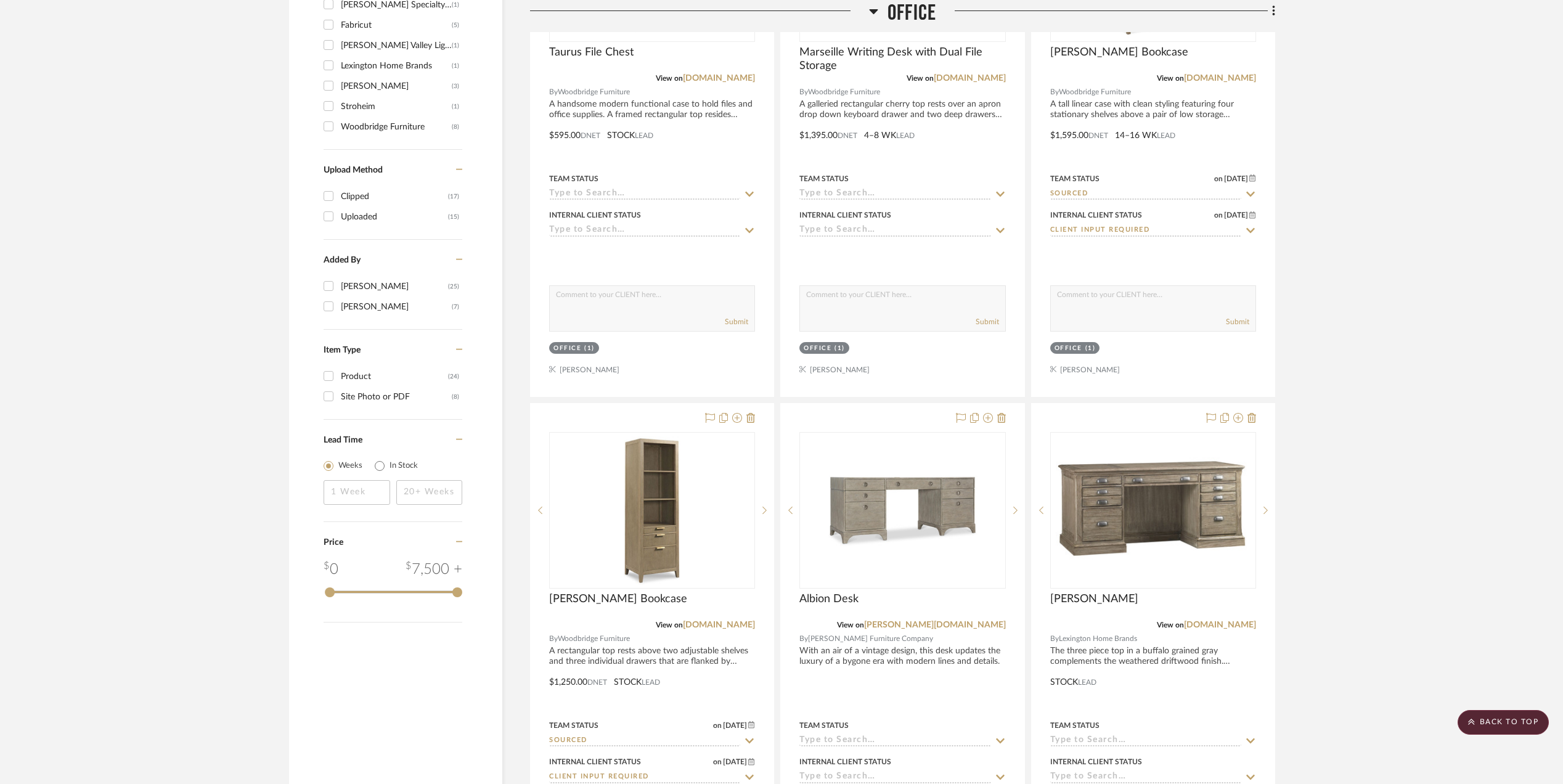
scroll to position [1364, 0]
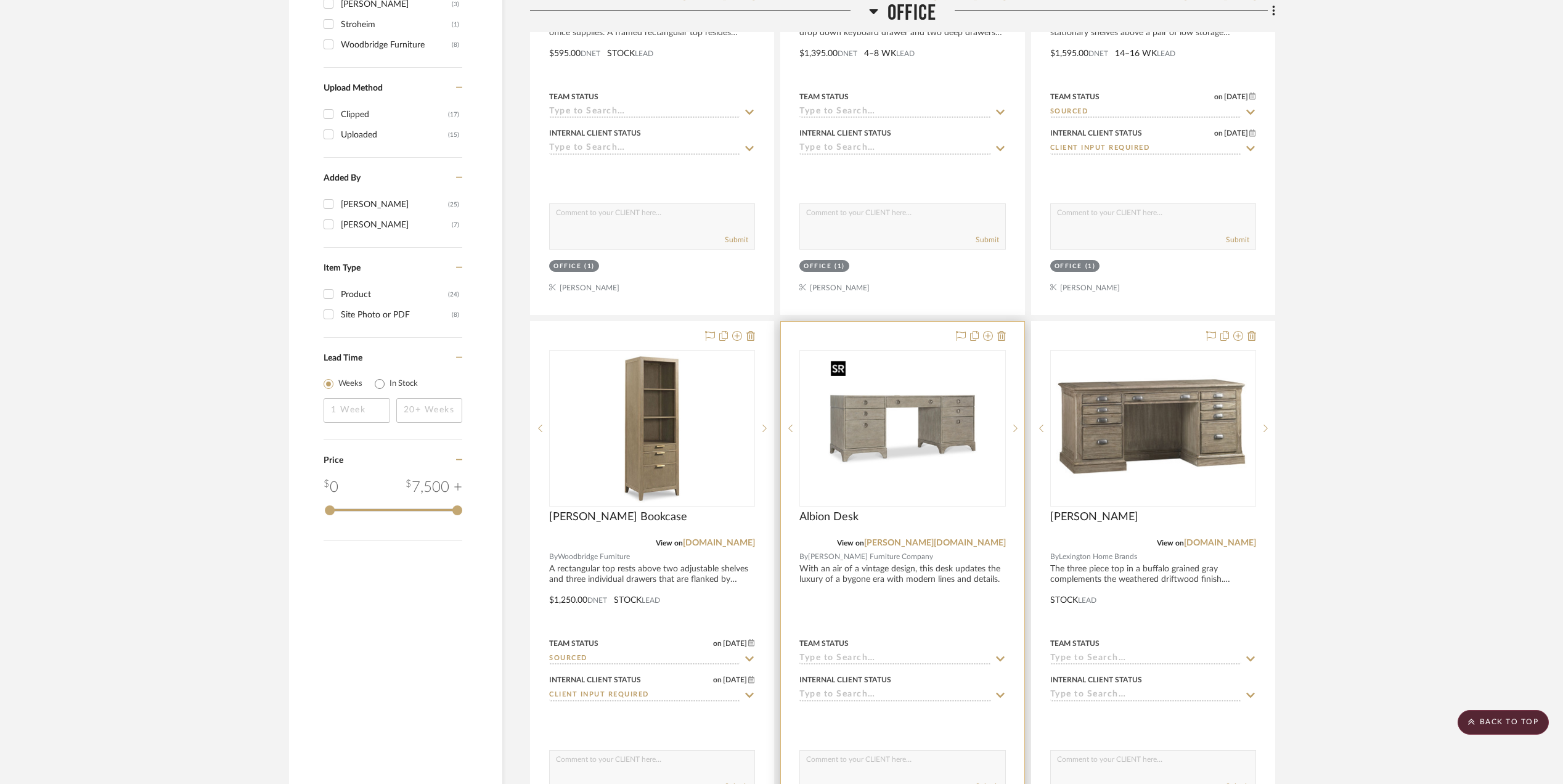
click at [848, 450] on img "0" at bounding box center [902, 428] width 154 height 154
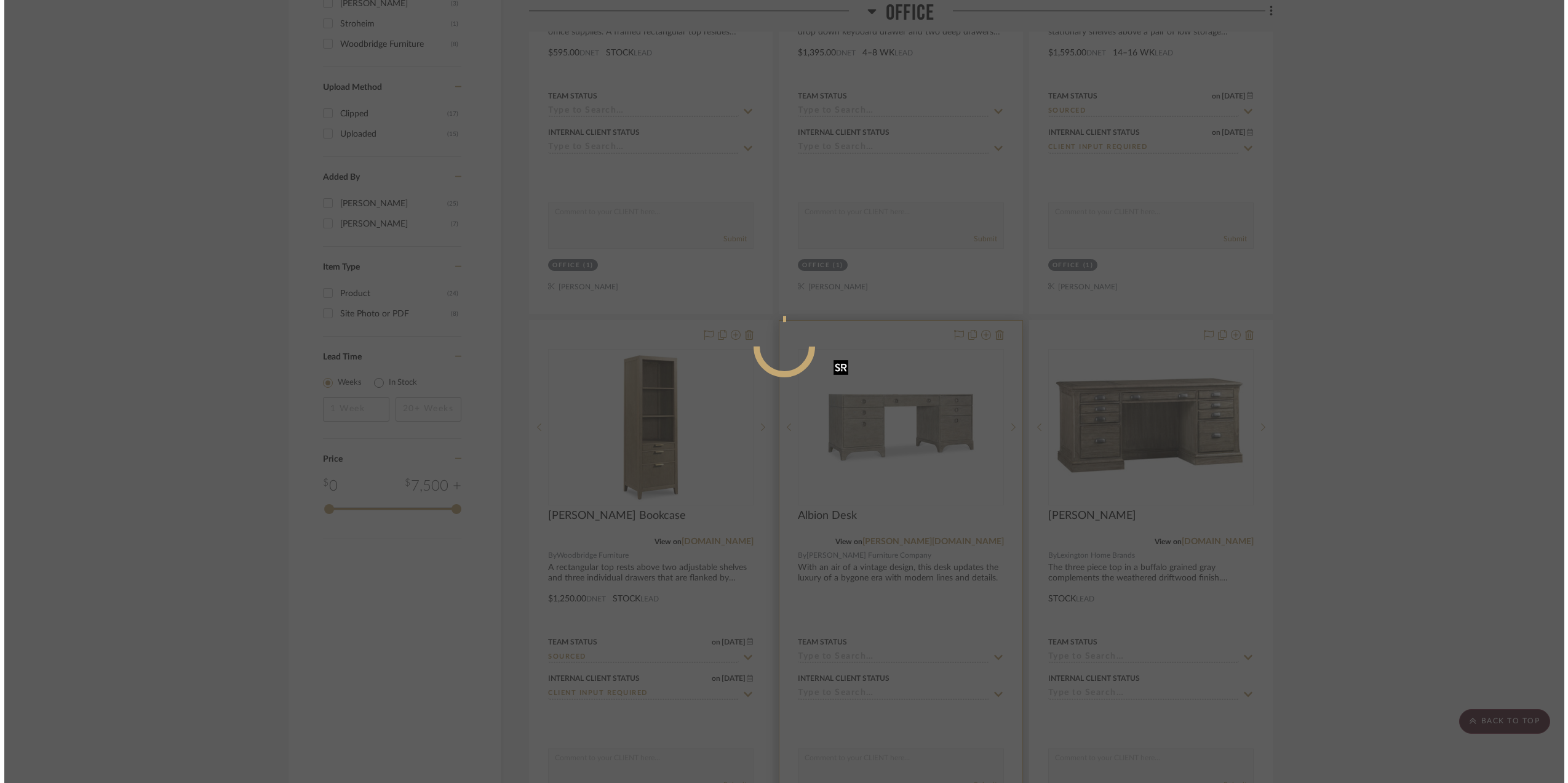
scroll to position [0, 0]
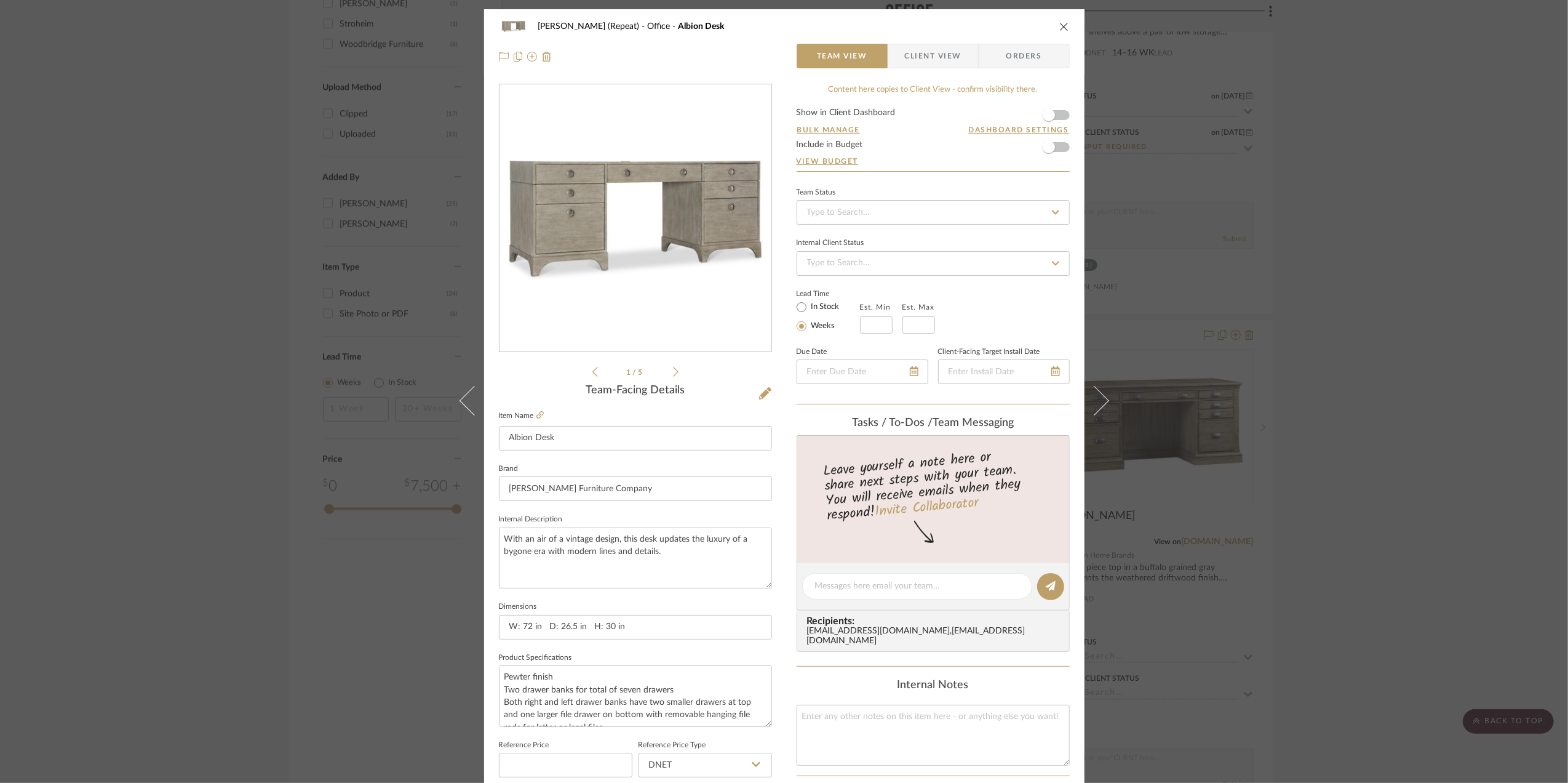
click at [575, 235] on img "0" at bounding box center [636, 219] width 267 height 267
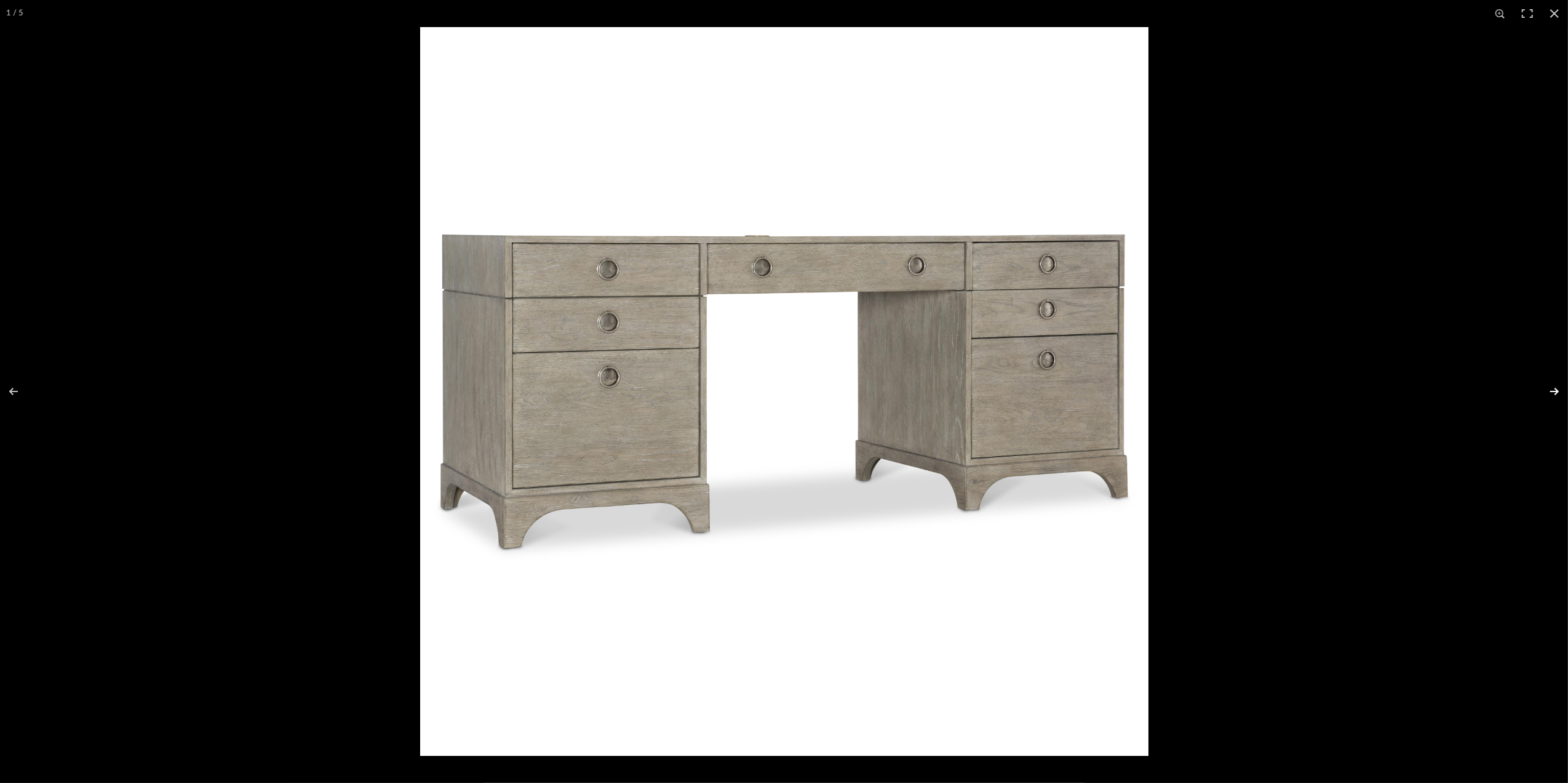
click at [1551, 390] on button at bounding box center [1547, 391] width 43 height 61
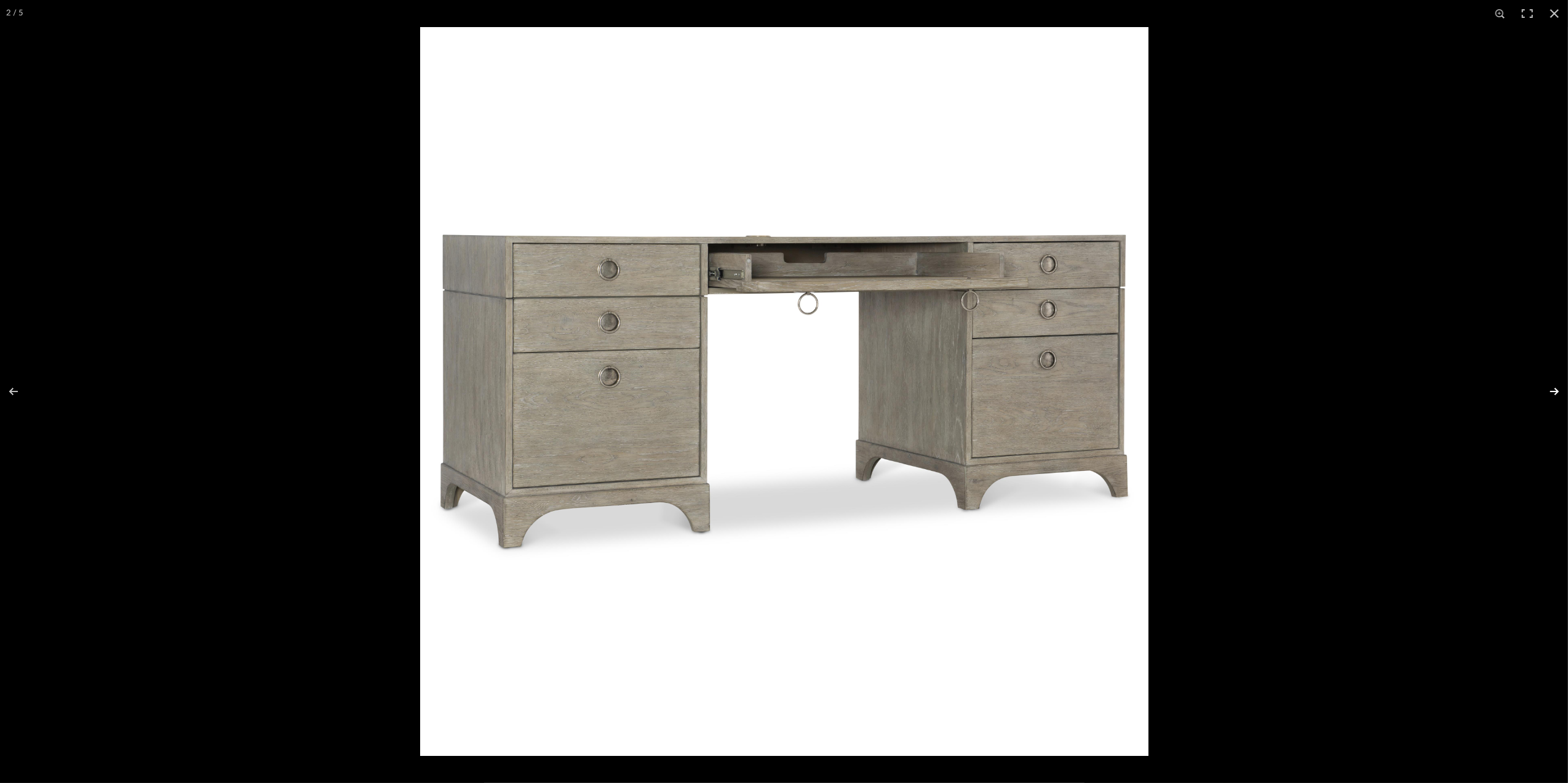
click at [1553, 392] on button at bounding box center [1547, 391] width 43 height 61
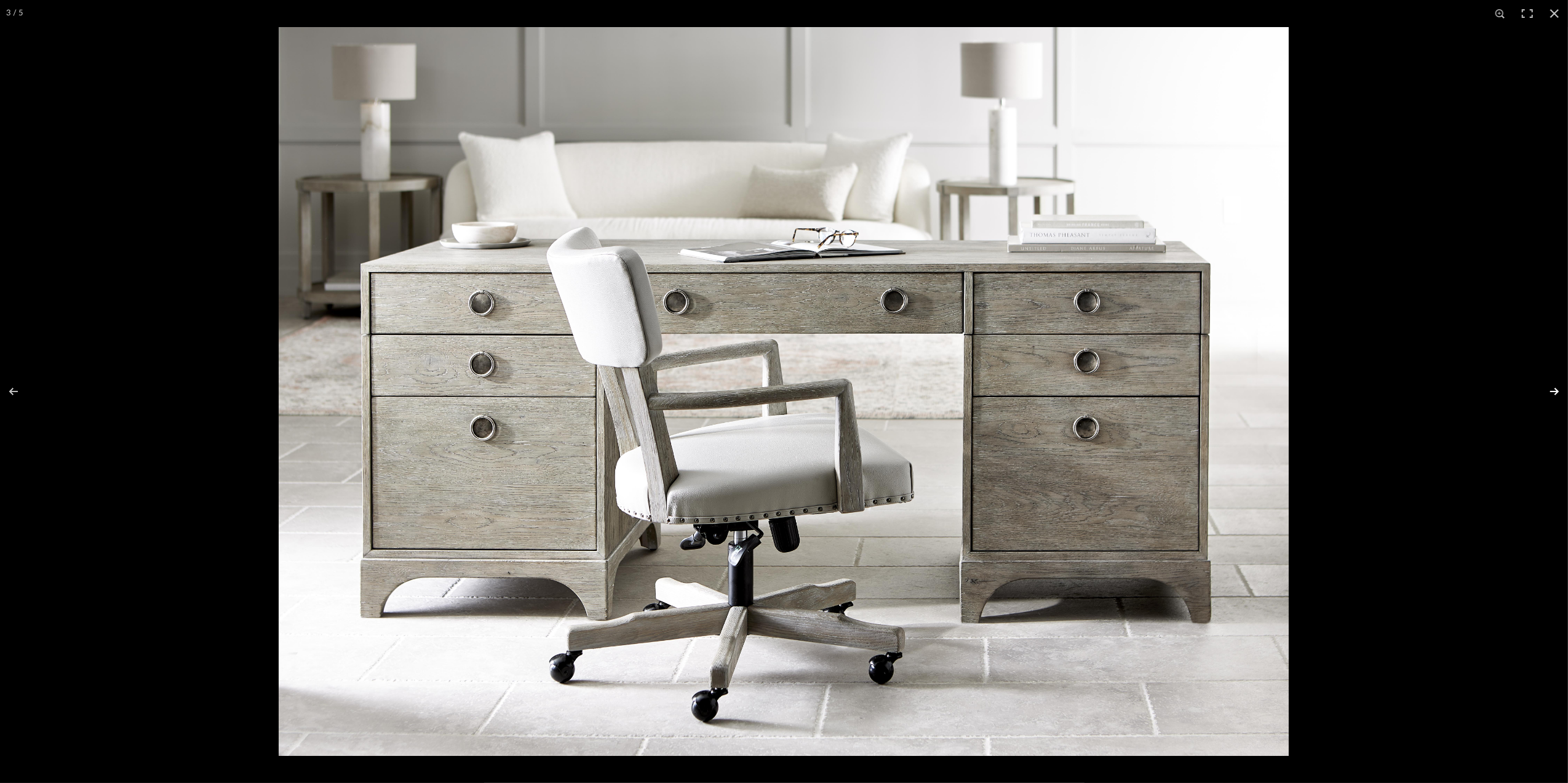
click at [1546, 395] on button at bounding box center [1547, 391] width 43 height 61
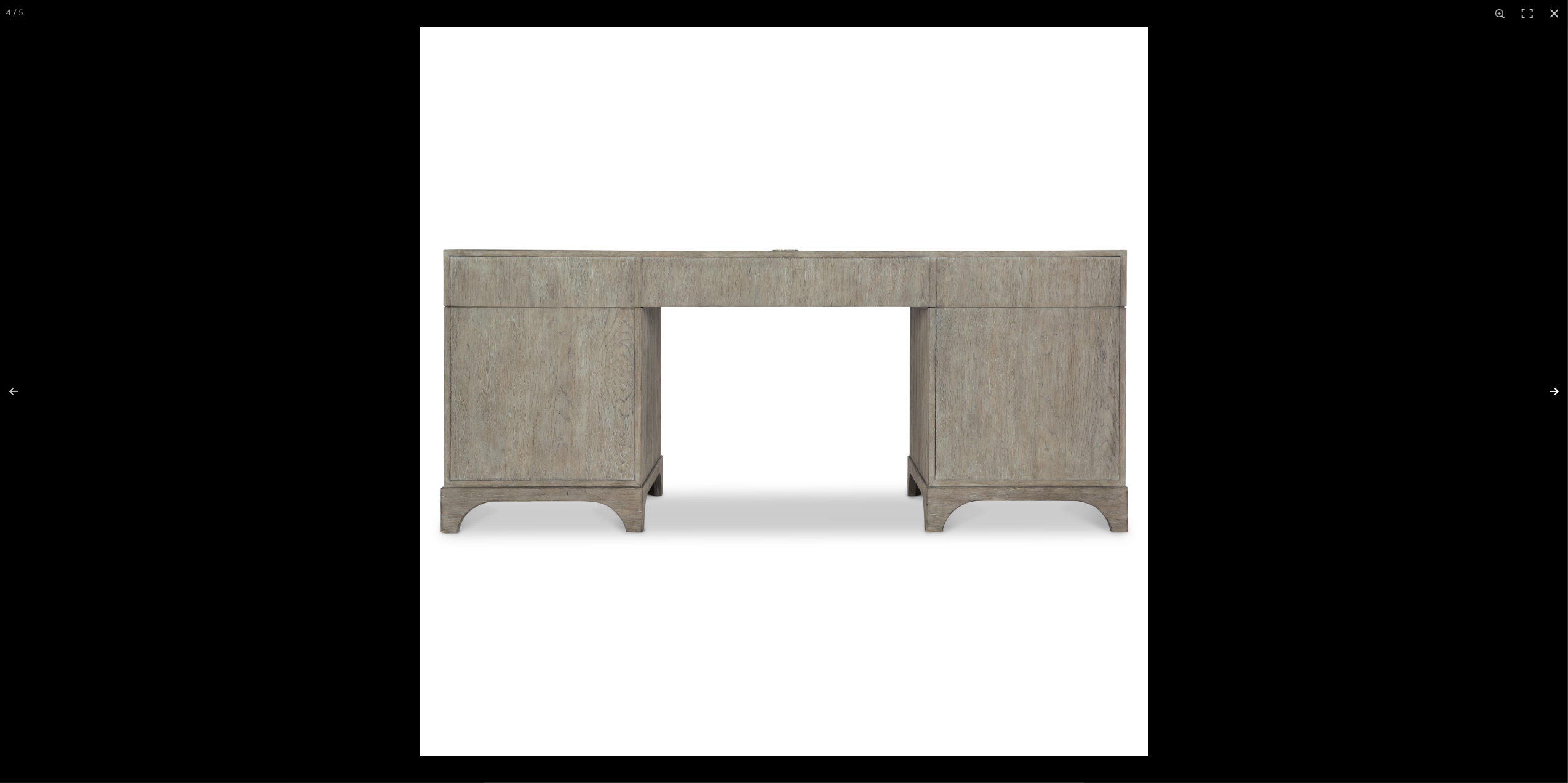
click at [1544, 395] on button at bounding box center [1547, 391] width 43 height 61
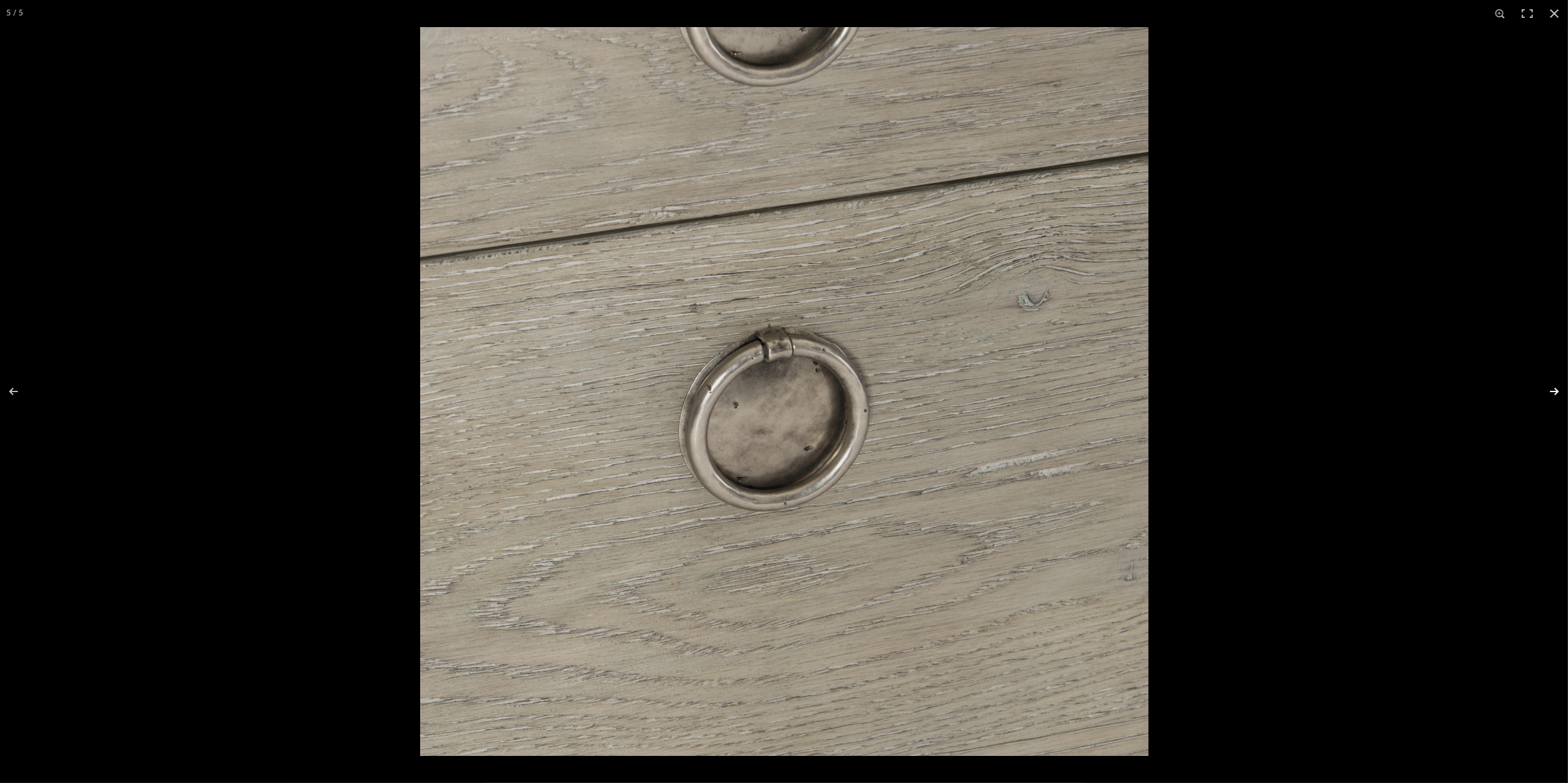
click at [1544, 395] on button at bounding box center [1547, 391] width 43 height 61
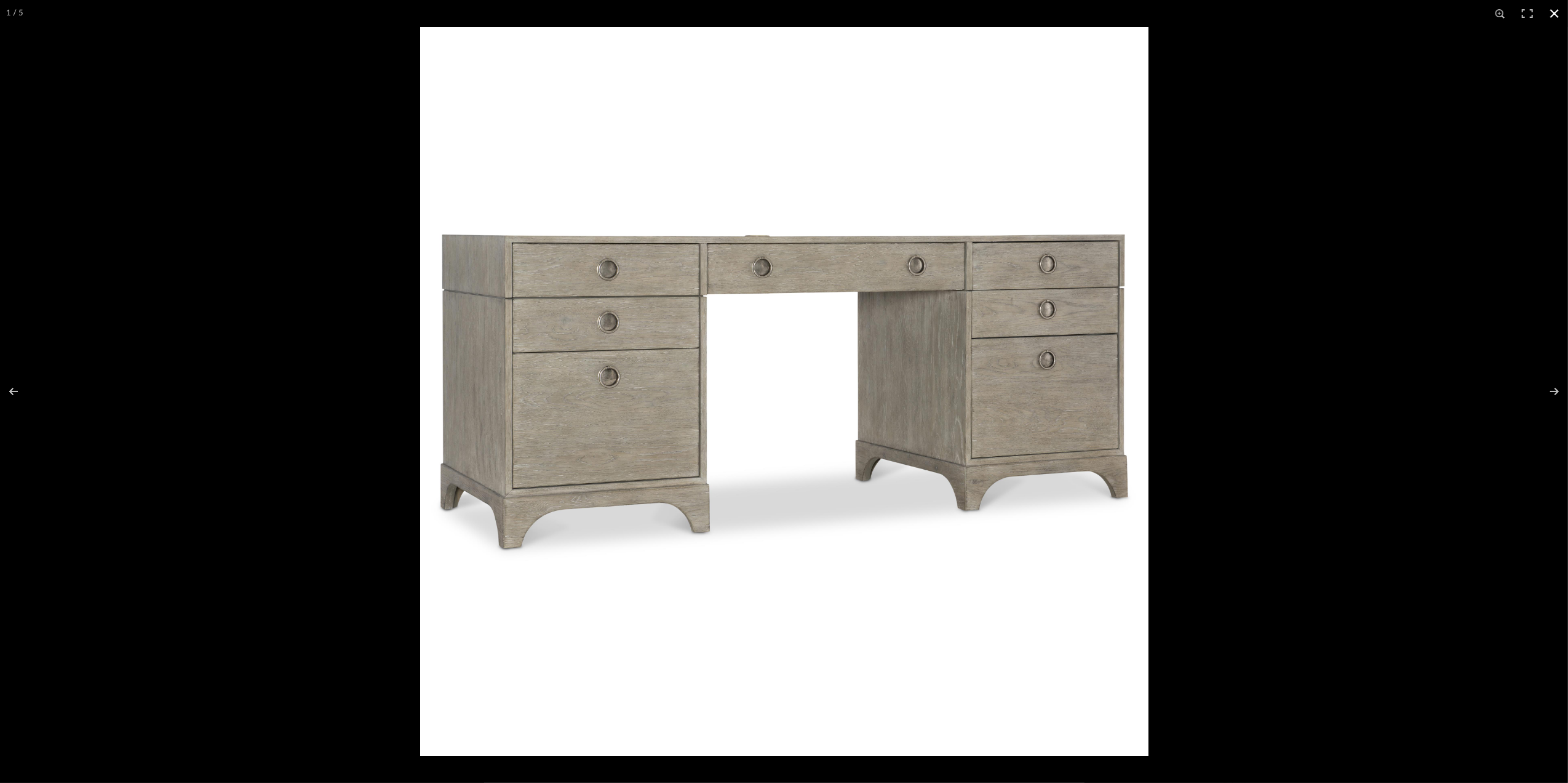
click at [1551, 13] on button at bounding box center [1554, 13] width 27 height 27
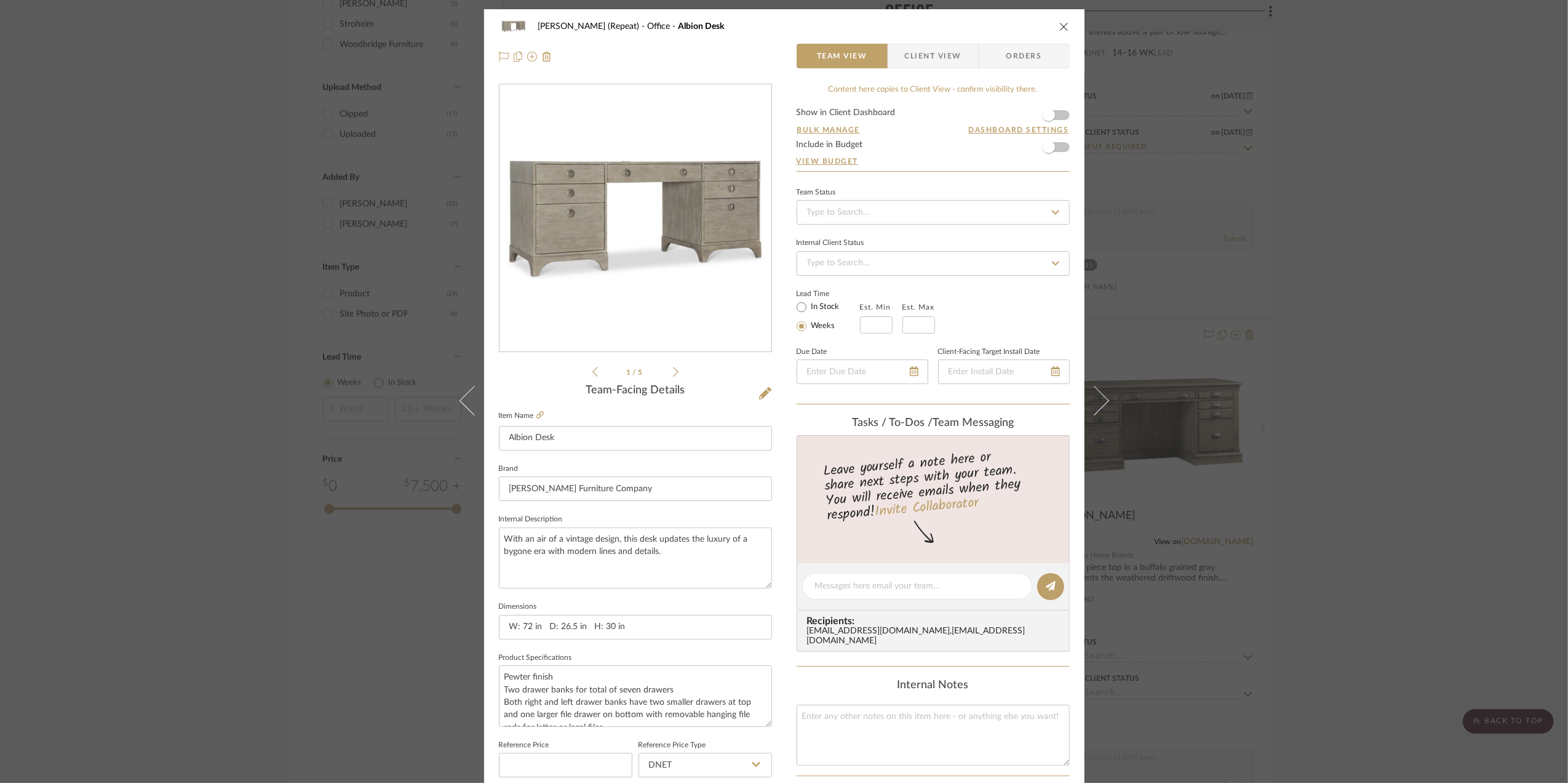
drag, startPoint x: 1534, startPoint y: 273, endPoint x: 1507, endPoint y: 273, distance: 27.0
click at [1533, 273] on div "Stephanie Bergreen (Repeat) Office Albion Desk Team View Client View Orders 1 /…" at bounding box center [784, 391] width 1568 height 783
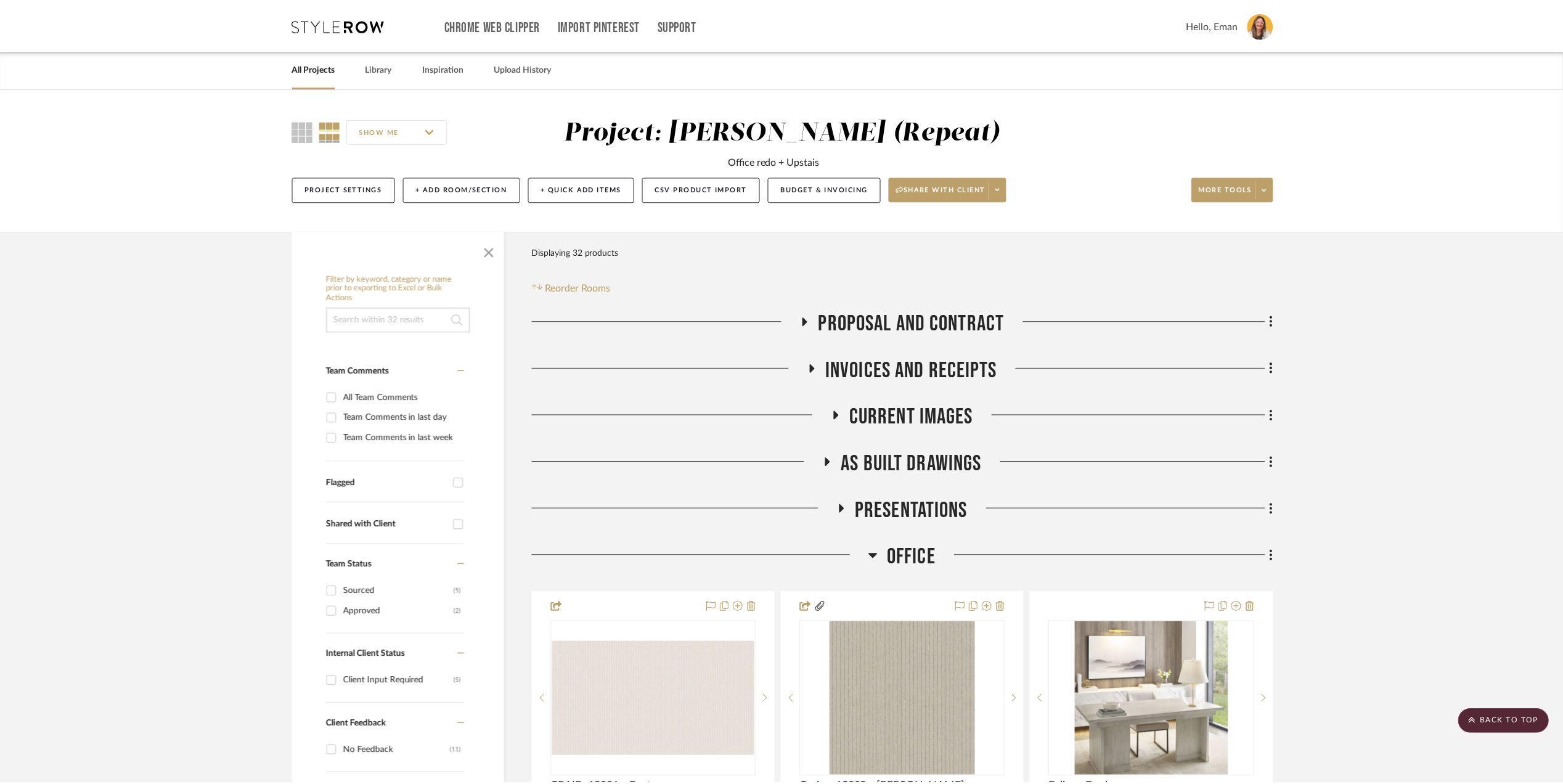
scroll to position [1364, 0]
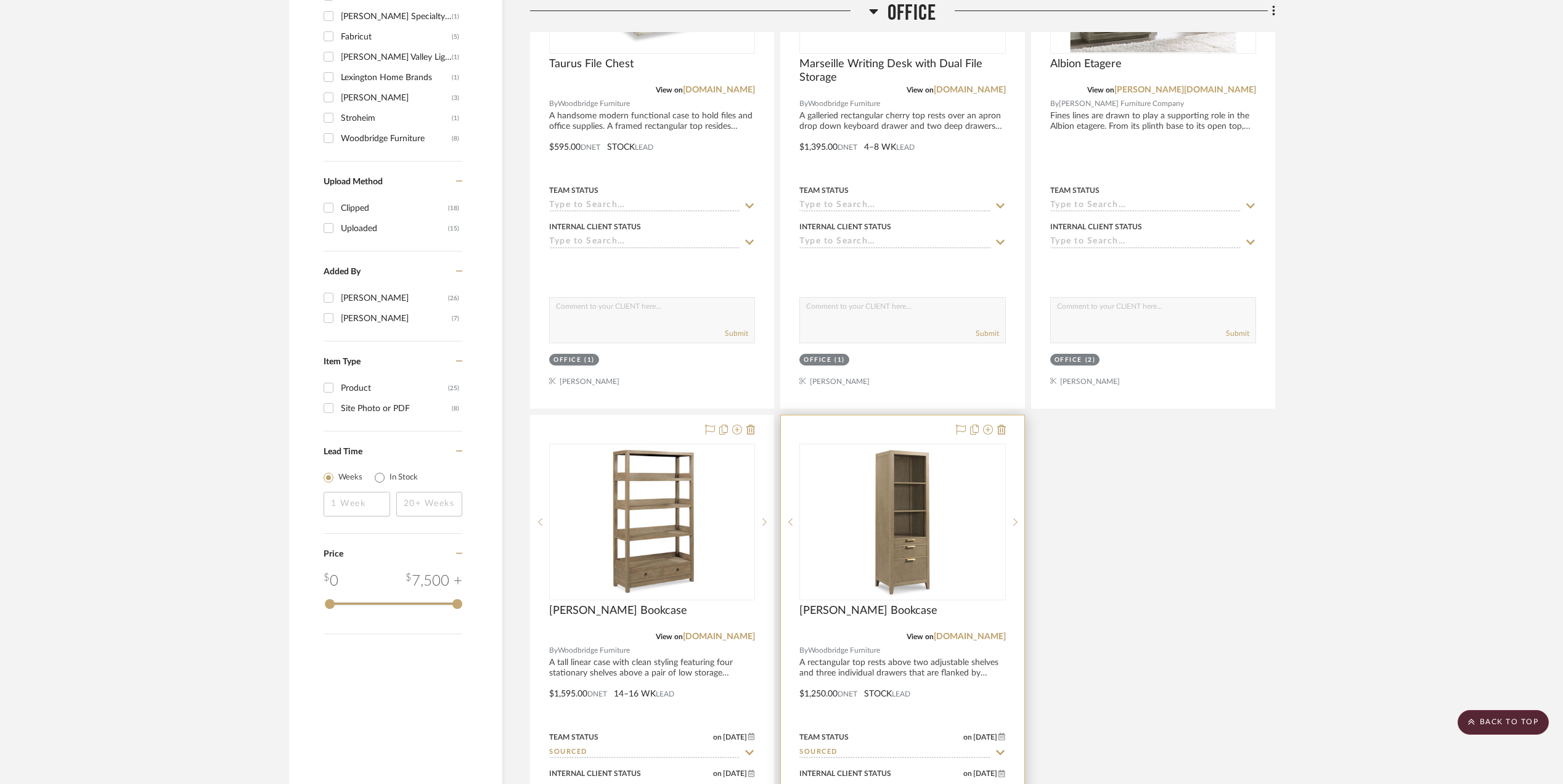
scroll to position [1478, 0]
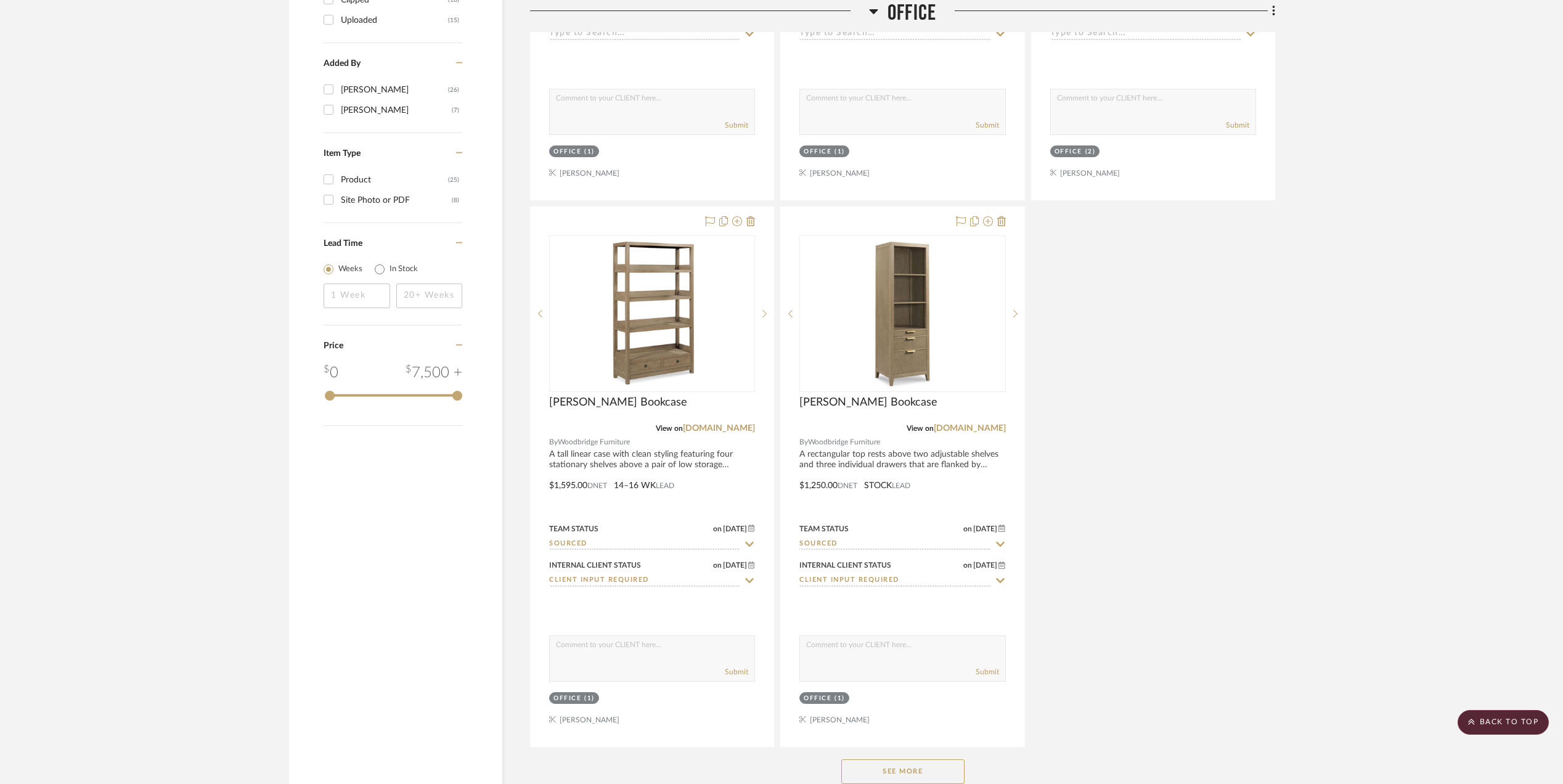
click at [920, 769] on button "See More" at bounding box center [902, 771] width 123 height 25
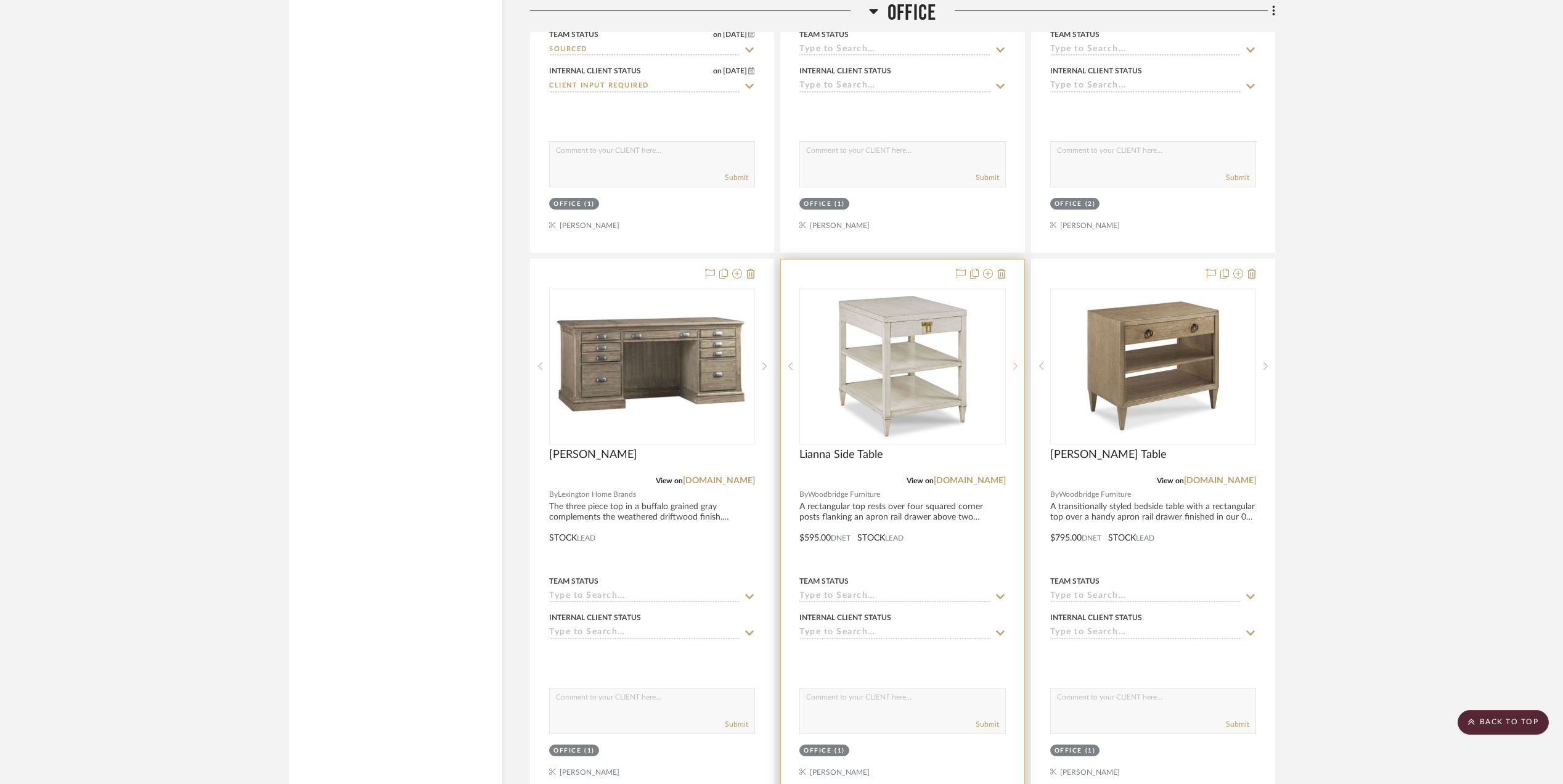
scroll to position [1965, 0]
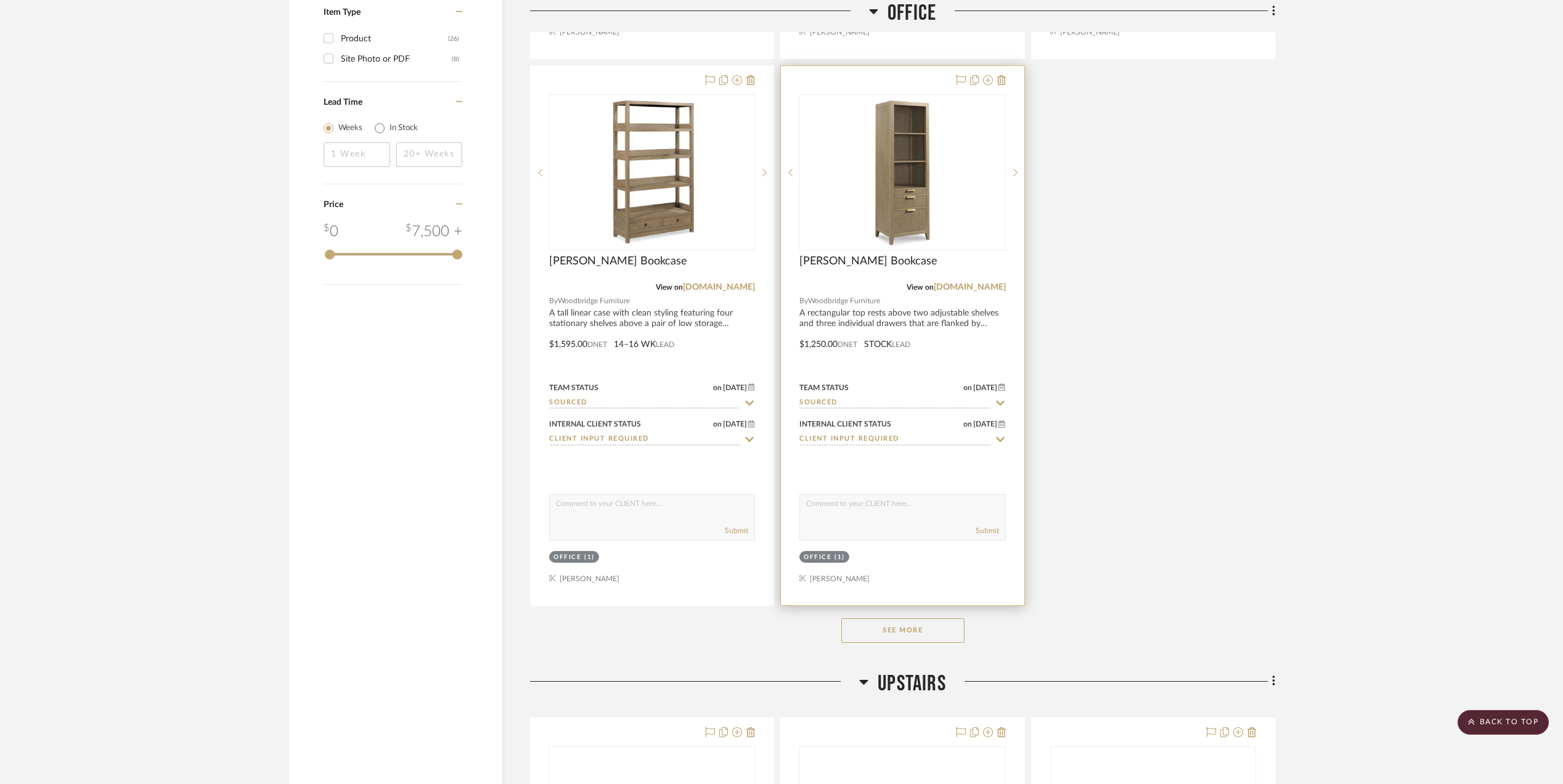
scroll to position [1642, 0]
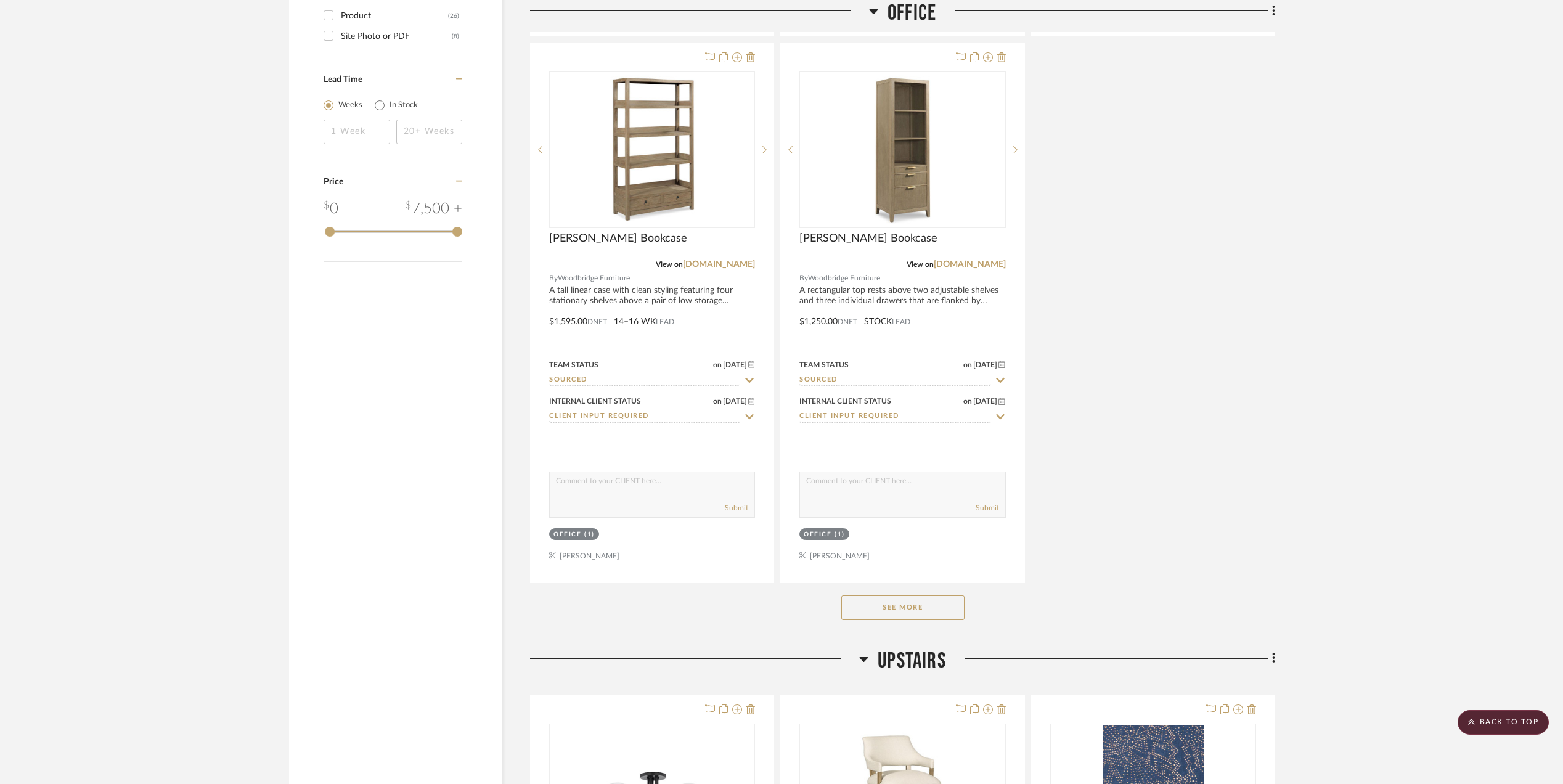
click at [908, 617] on button "See More" at bounding box center [902, 607] width 123 height 25
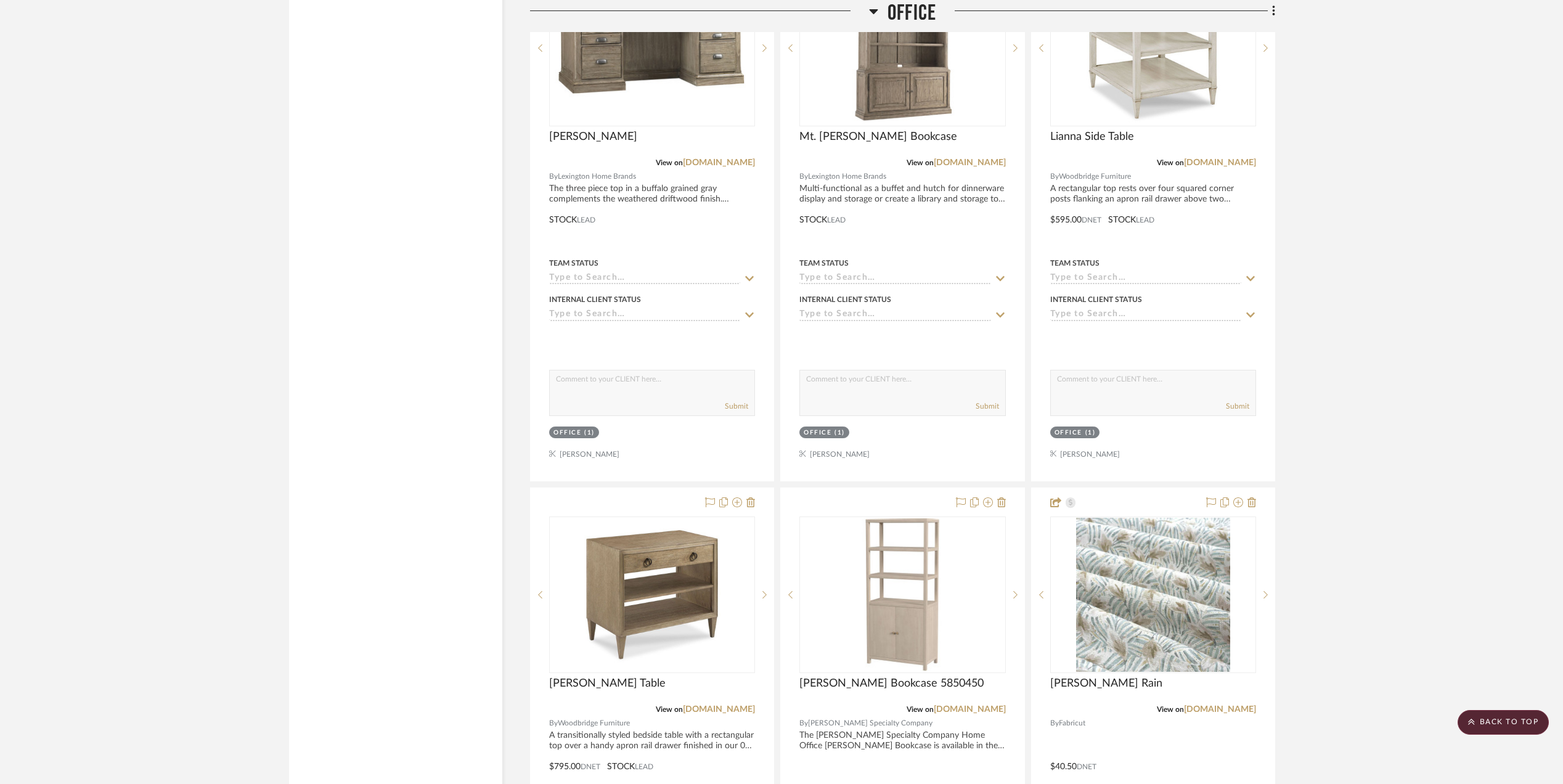
scroll to position [1965, 0]
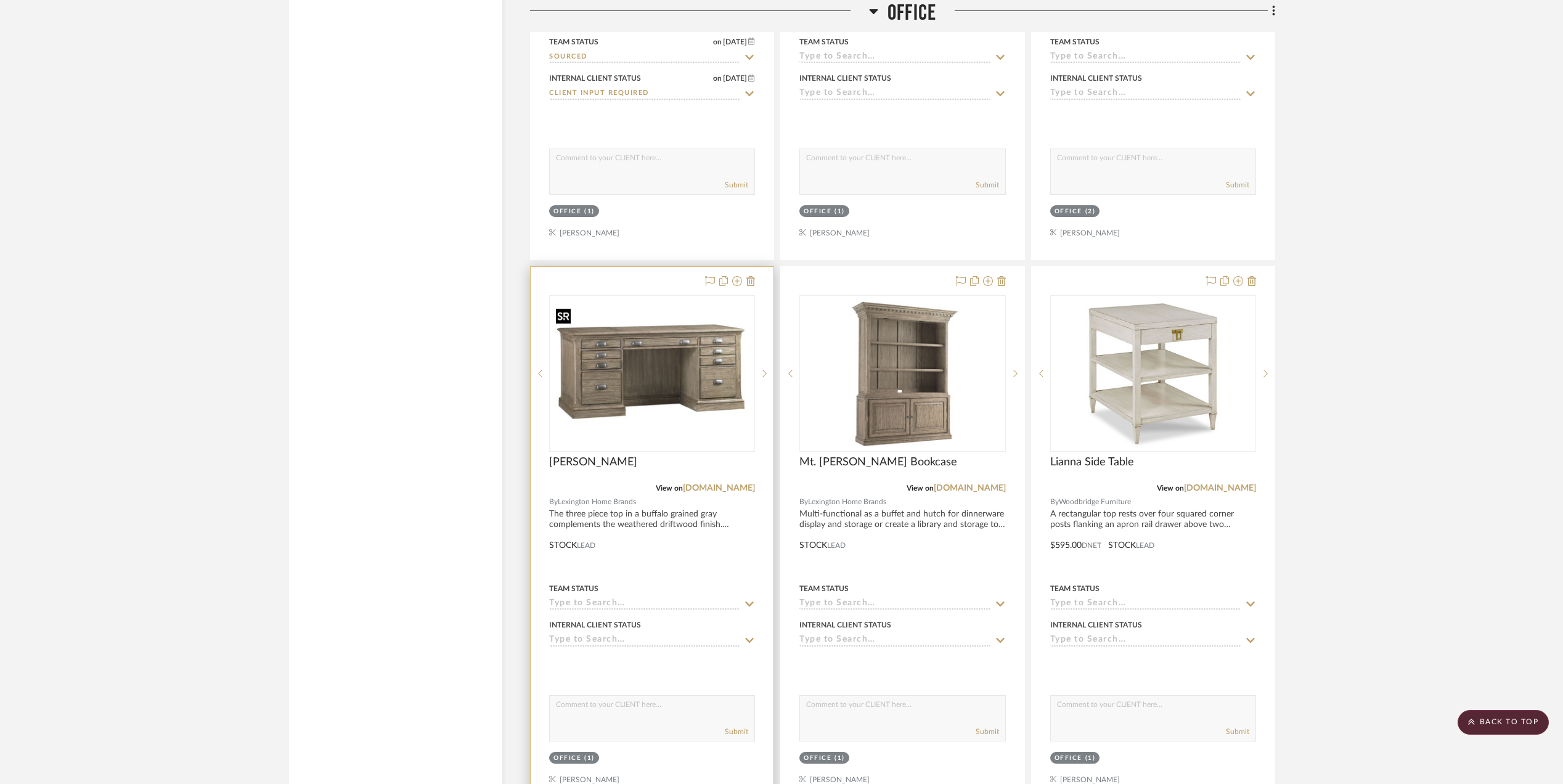
click at [635, 412] on img "0" at bounding box center [652, 373] width 203 height 153
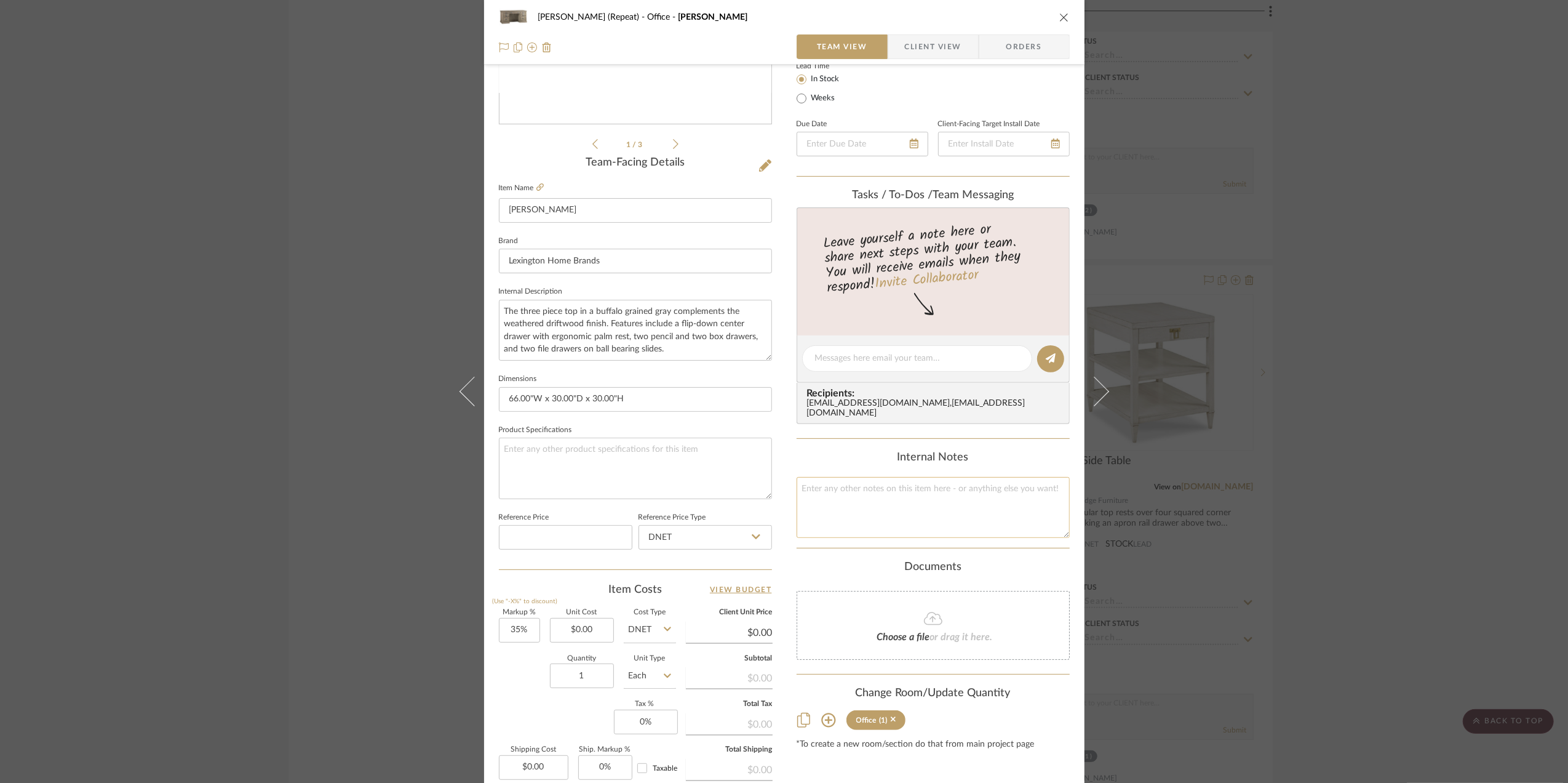
scroll to position [246, 0]
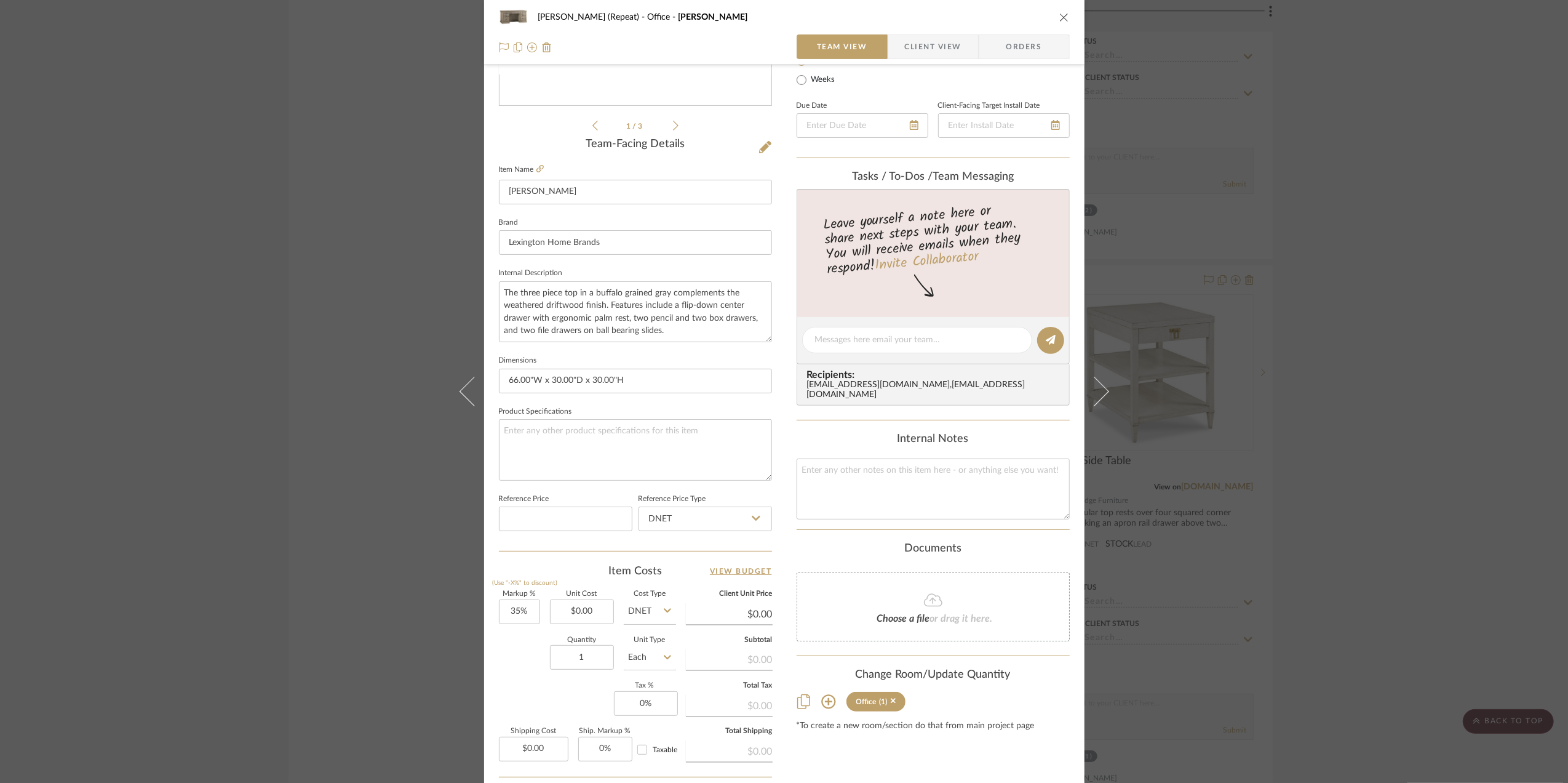
click at [935, 601] on icon at bounding box center [933, 600] width 19 height 15
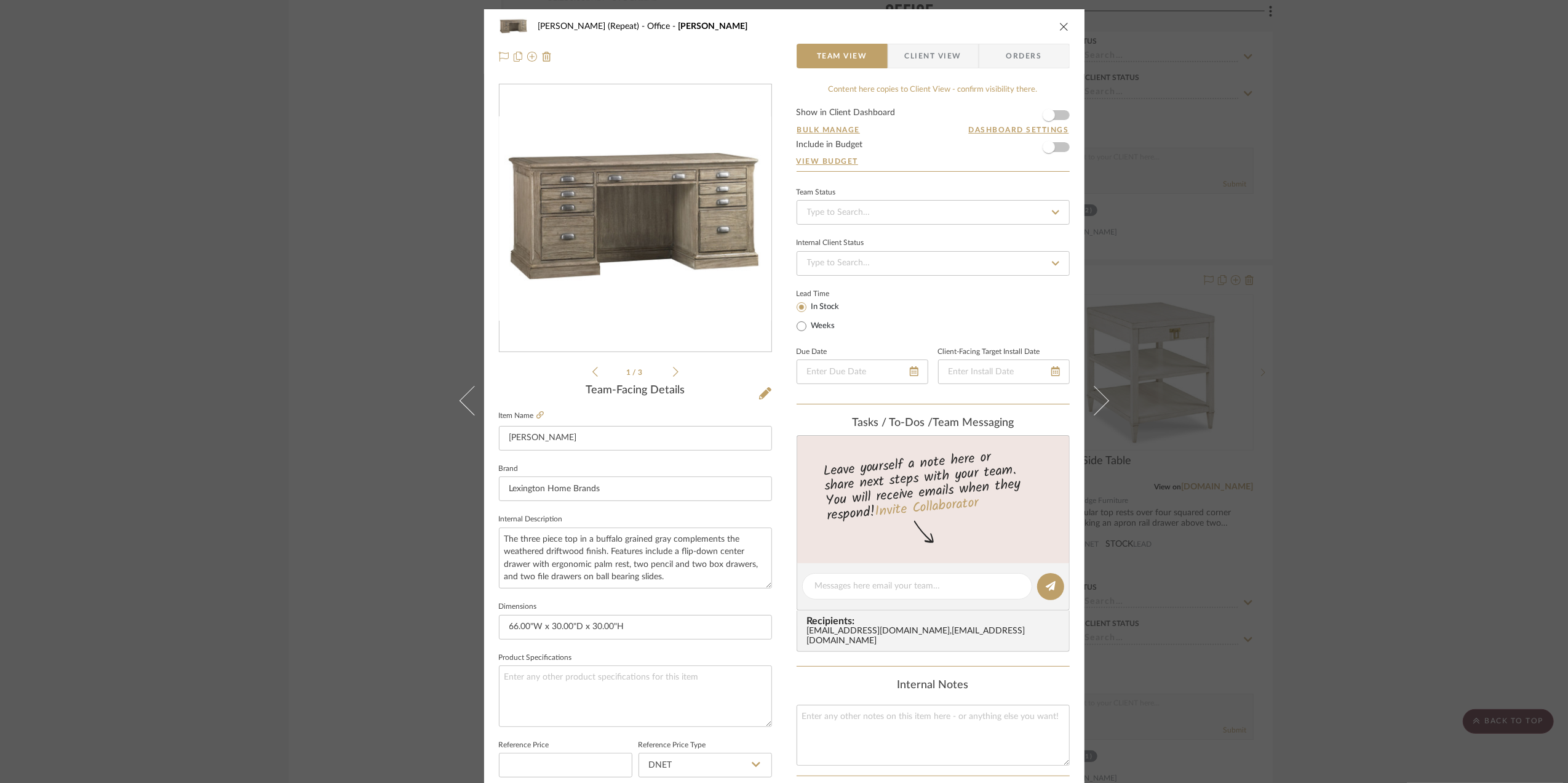
scroll to position [365, 0]
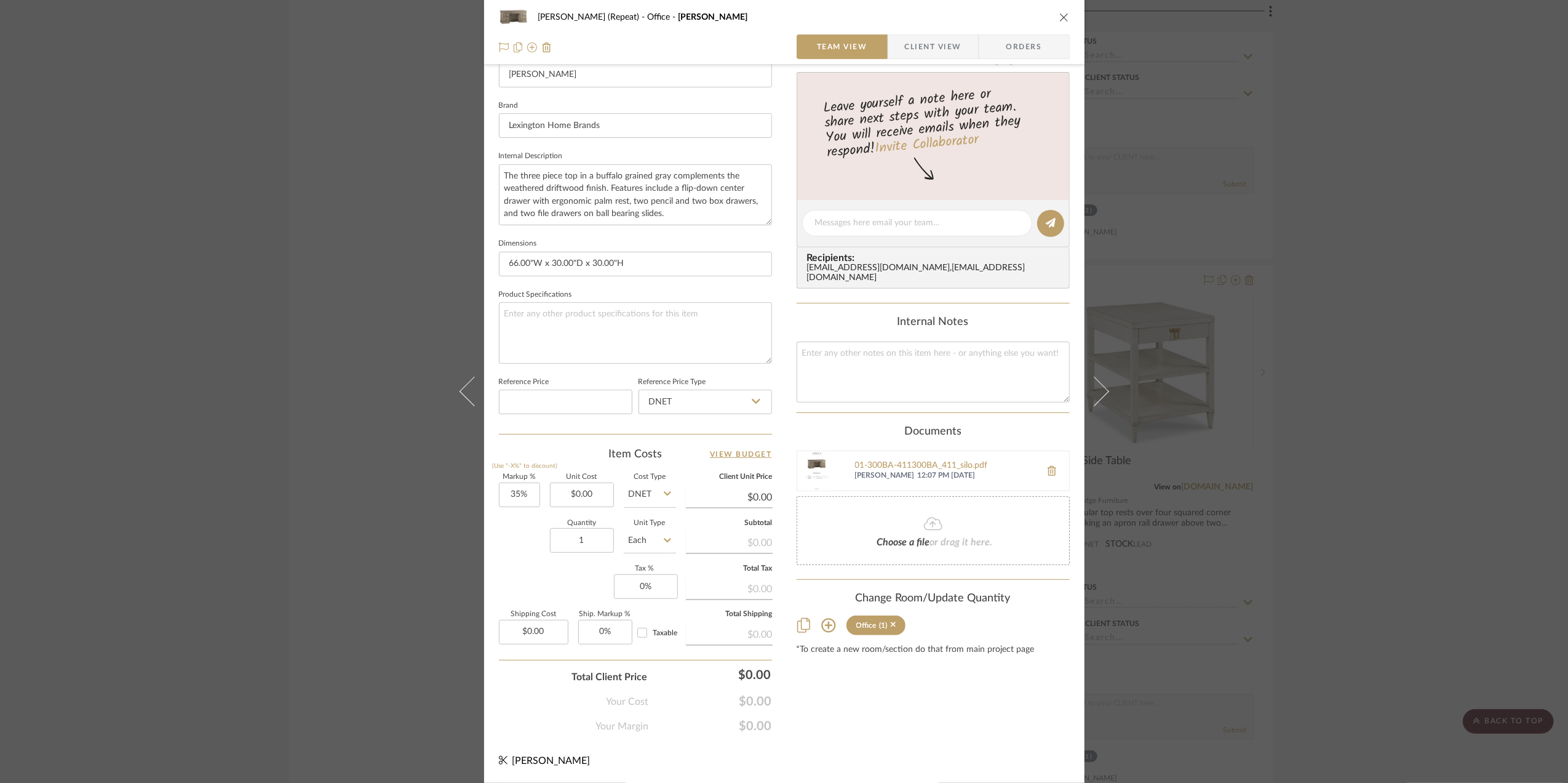
click at [1359, 594] on div "Stephanie Bergreen (Repeat) Office Austin Desk Team View Client View Orders 1 /…" at bounding box center [784, 391] width 1568 height 783
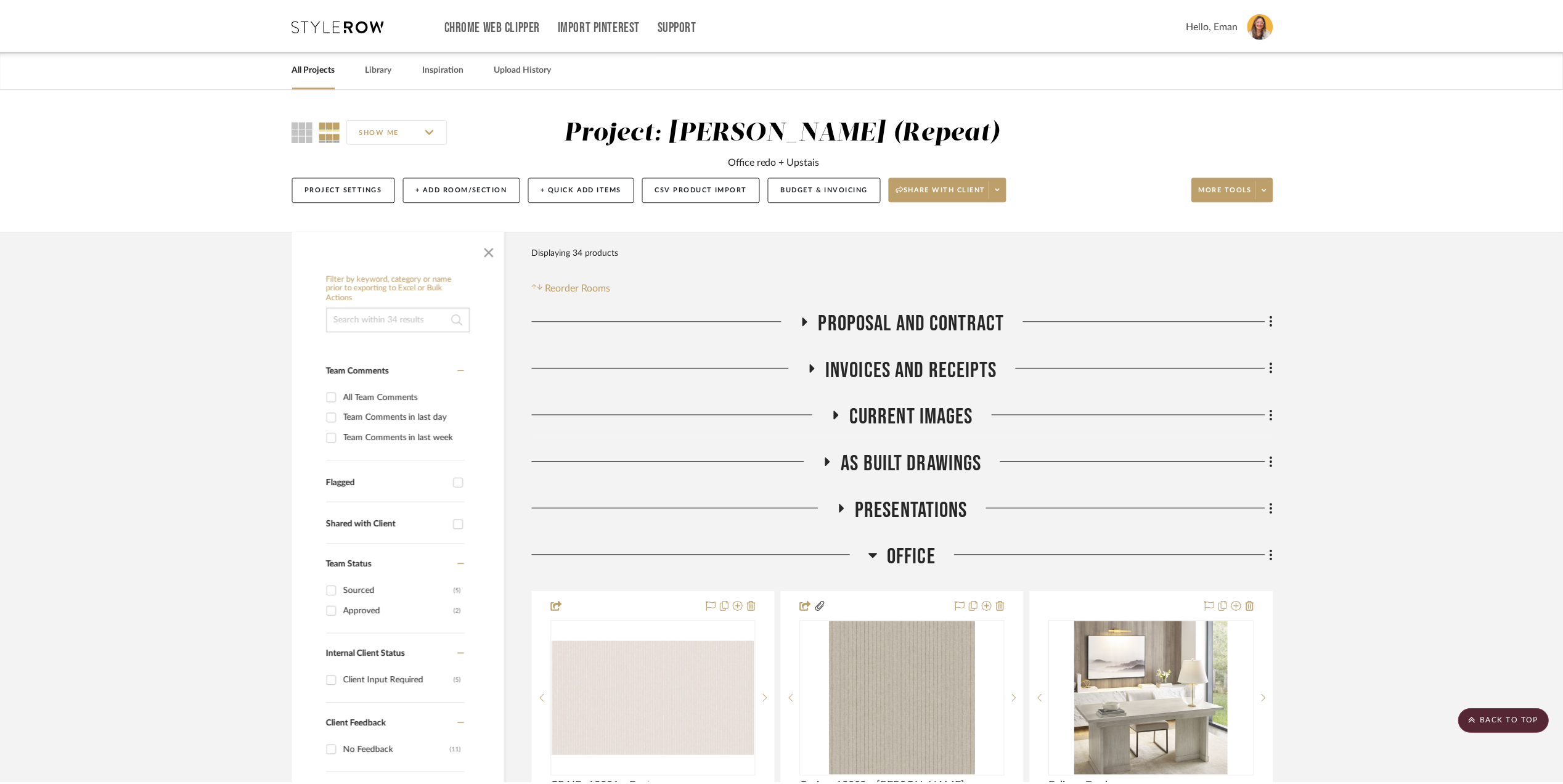
scroll to position [1965, 0]
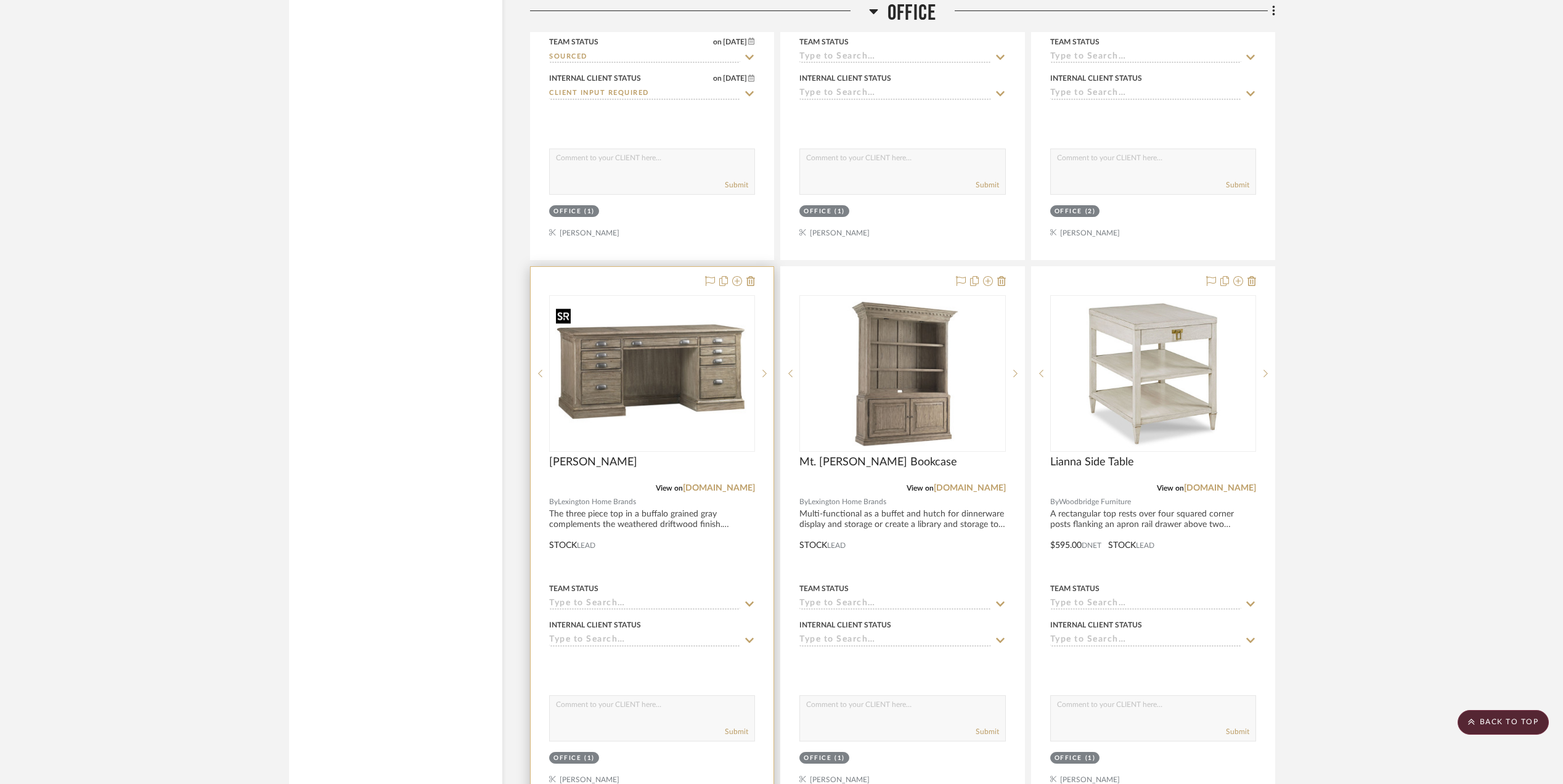
click at [637, 368] on img "0" at bounding box center [652, 373] width 203 height 153
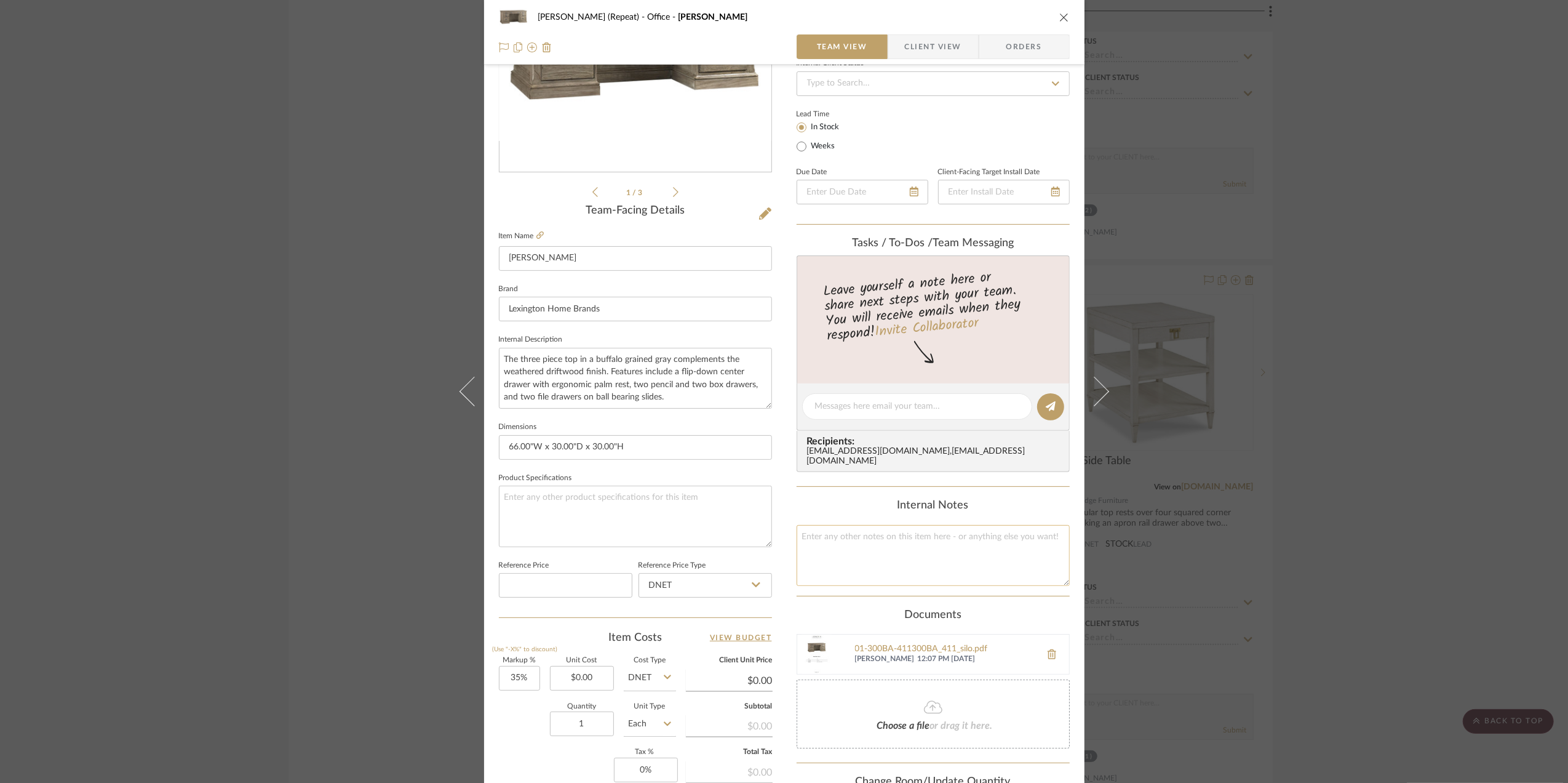
scroll to position [328, 0]
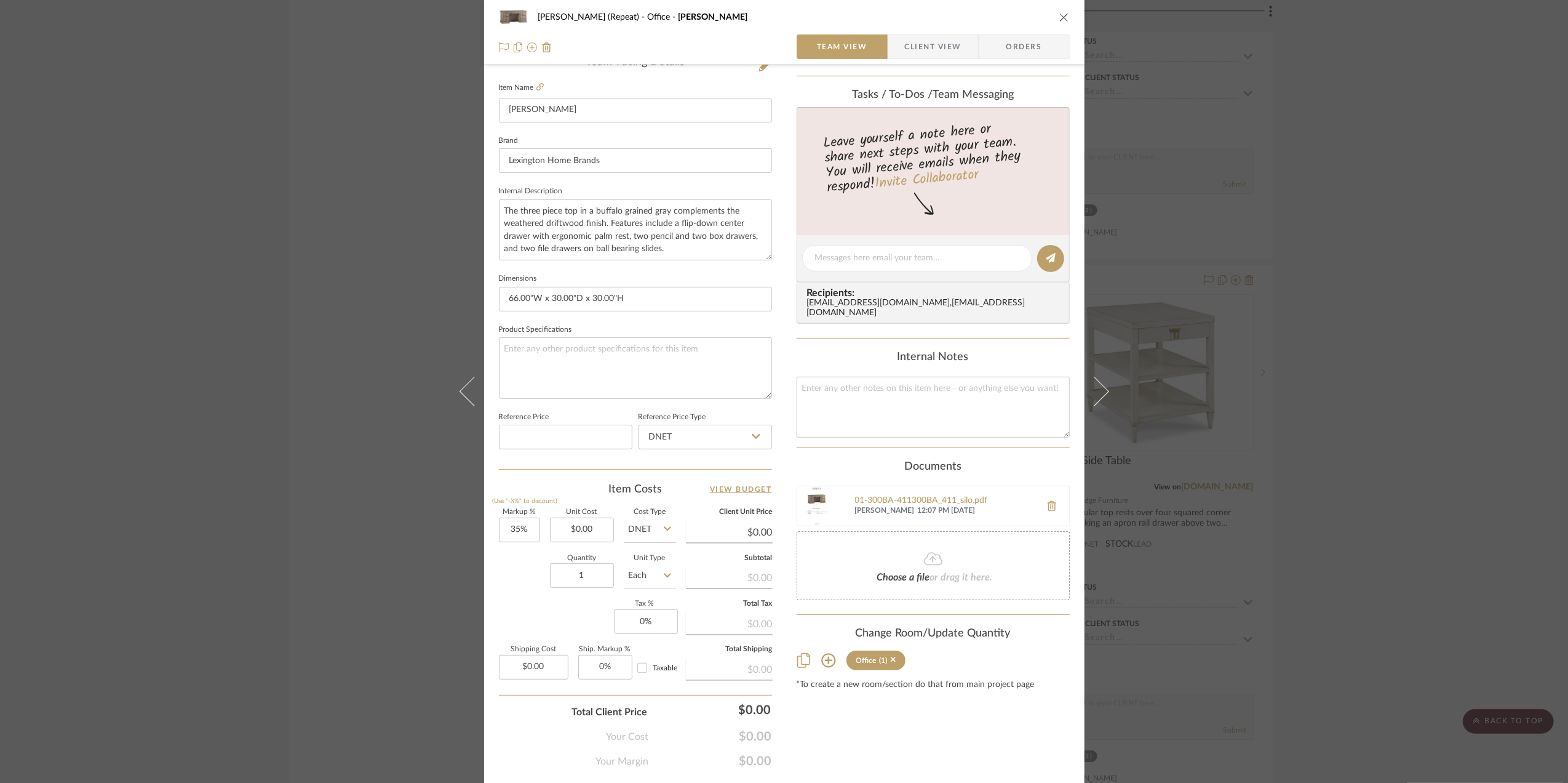
click at [1388, 536] on div "Stephanie Bergreen (Repeat) Office Austin Desk Team View Client View Orders 1 /…" at bounding box center [784, 391] width 1568 height 783
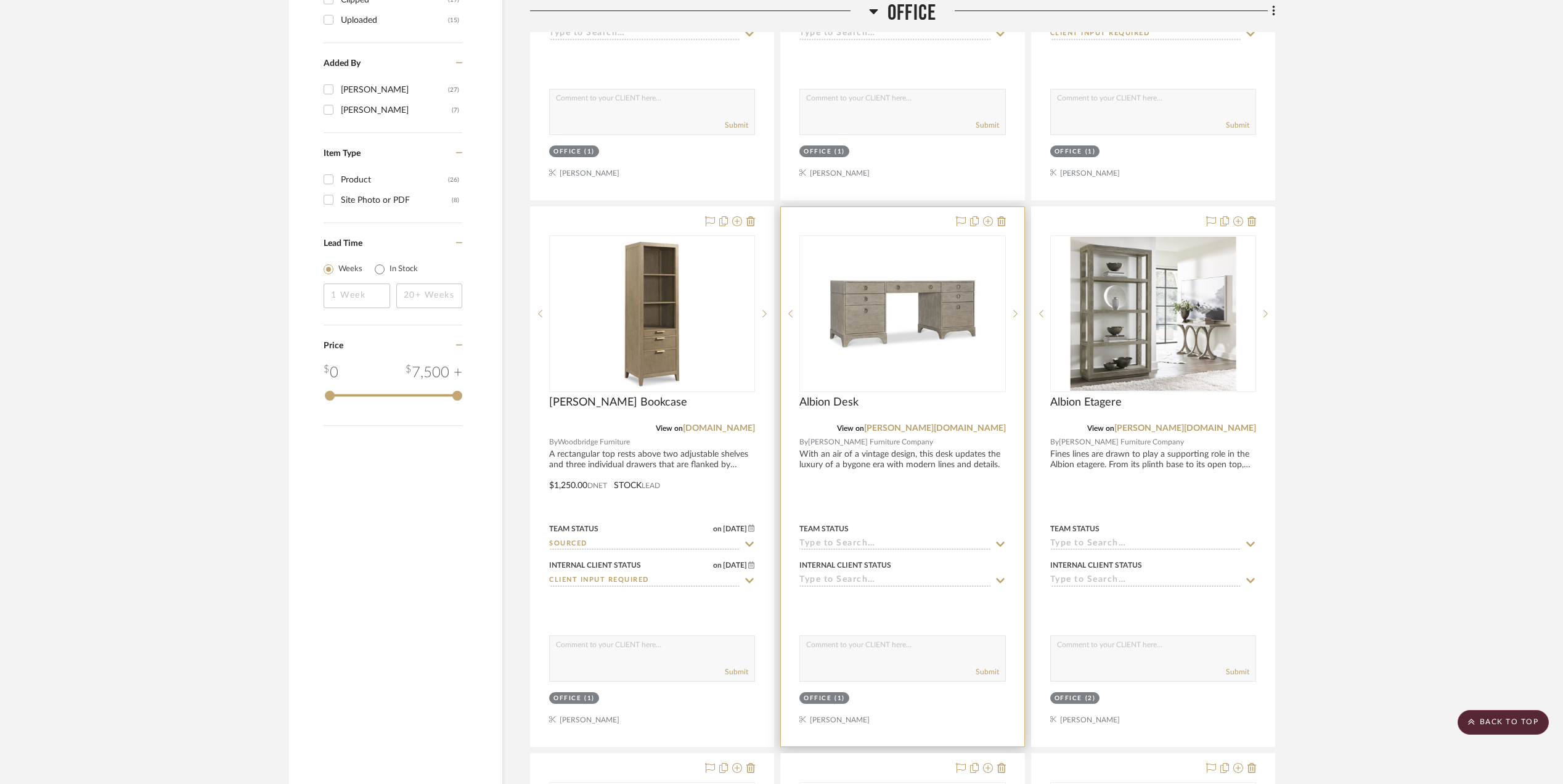
scroll to position [1472, 0]
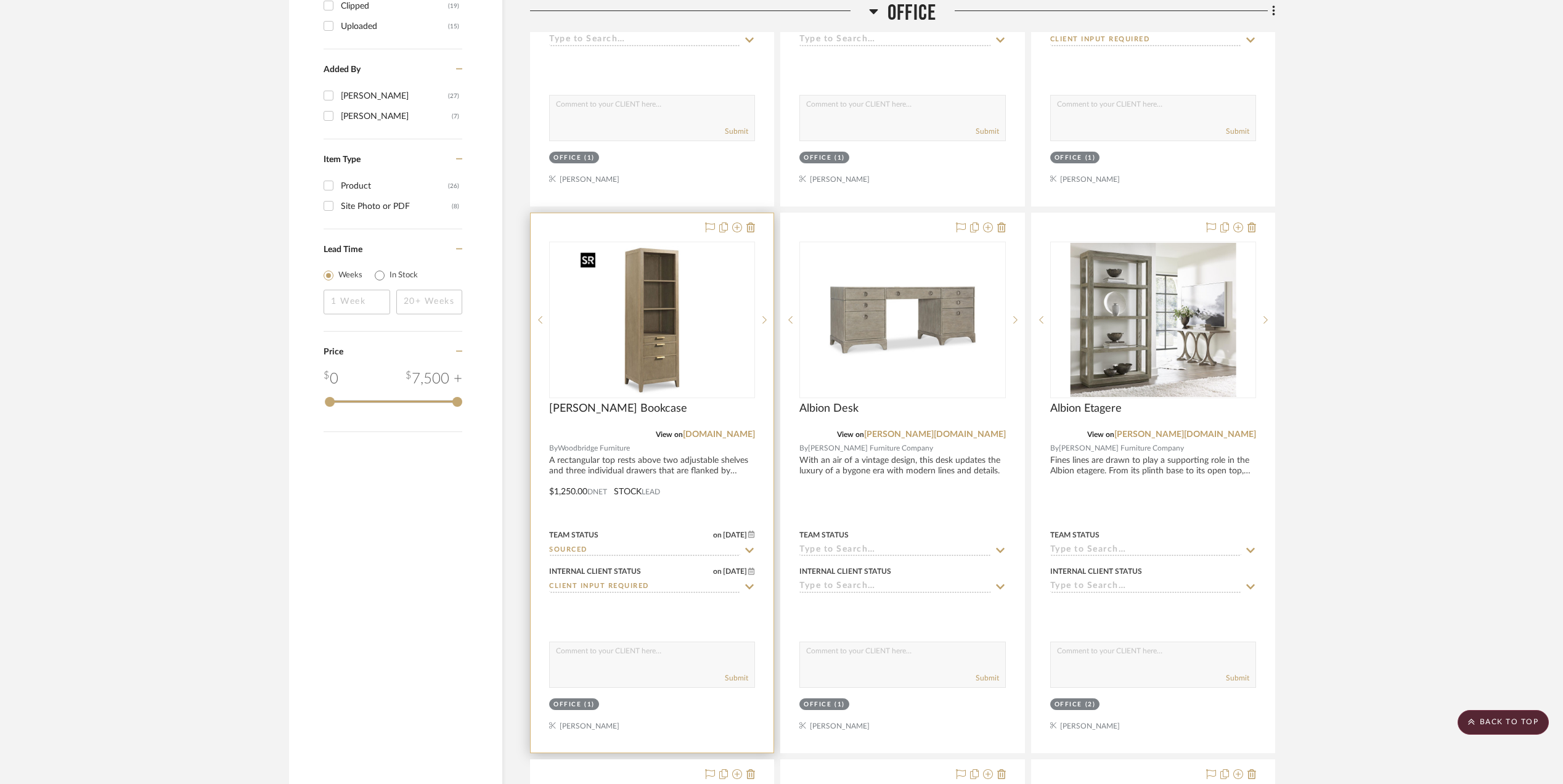
click at [646, 338] on img "0" at bounding box center [652, 320] width 154 height 154
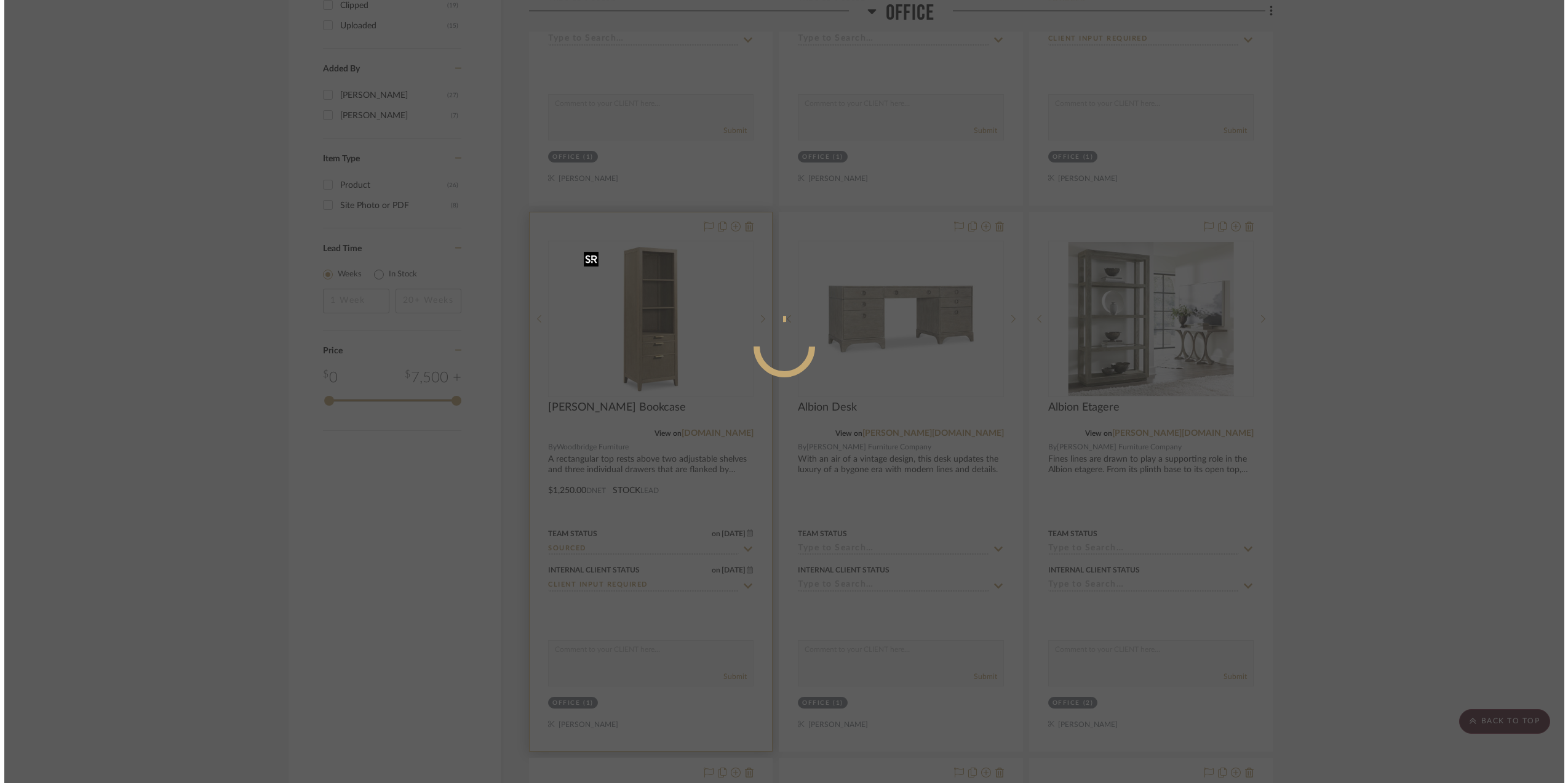
scroll to position [0, 0]
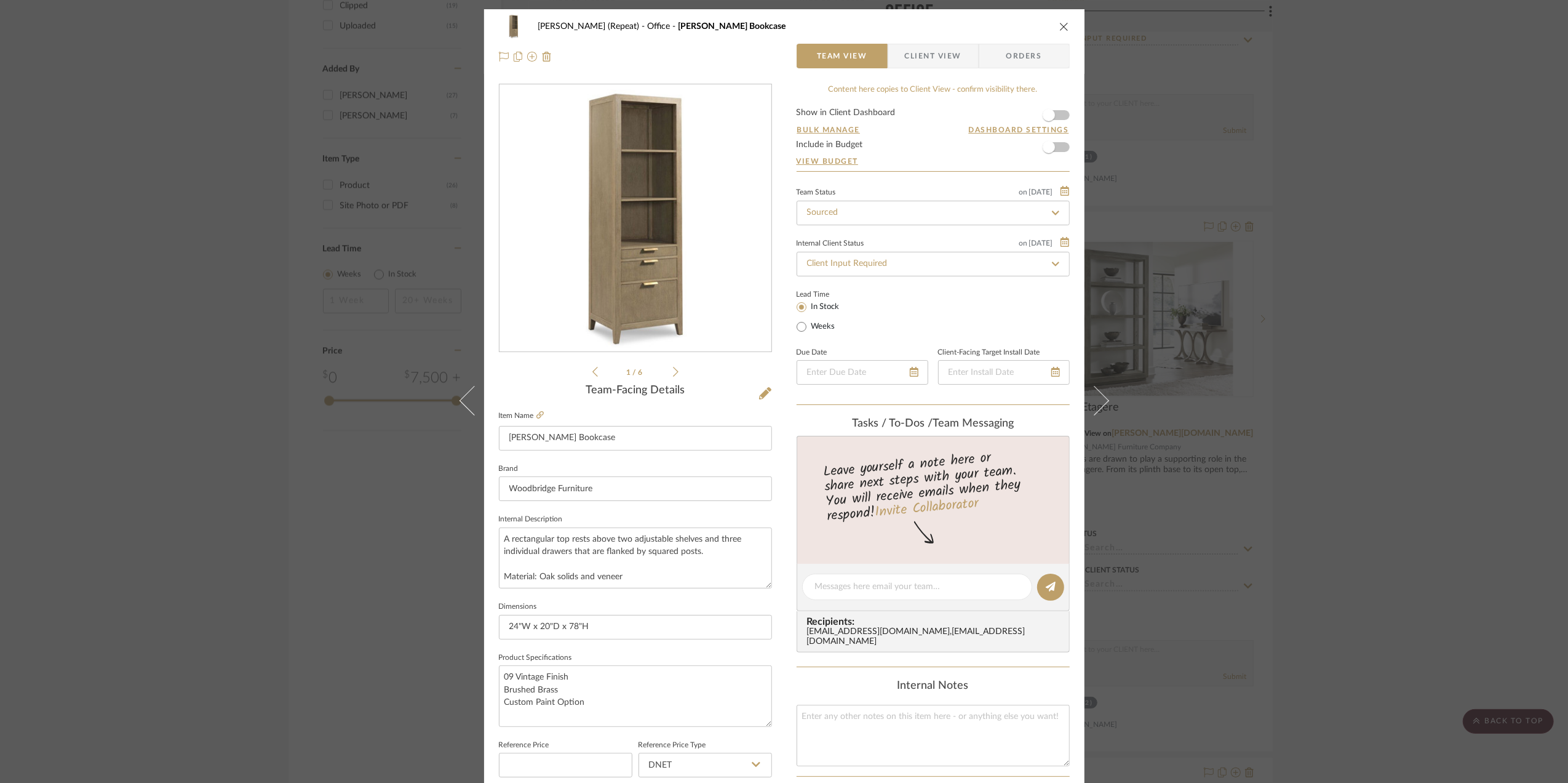
click at [641, 204] on img "0" at bounding box center [636, 219] width 267 height 267
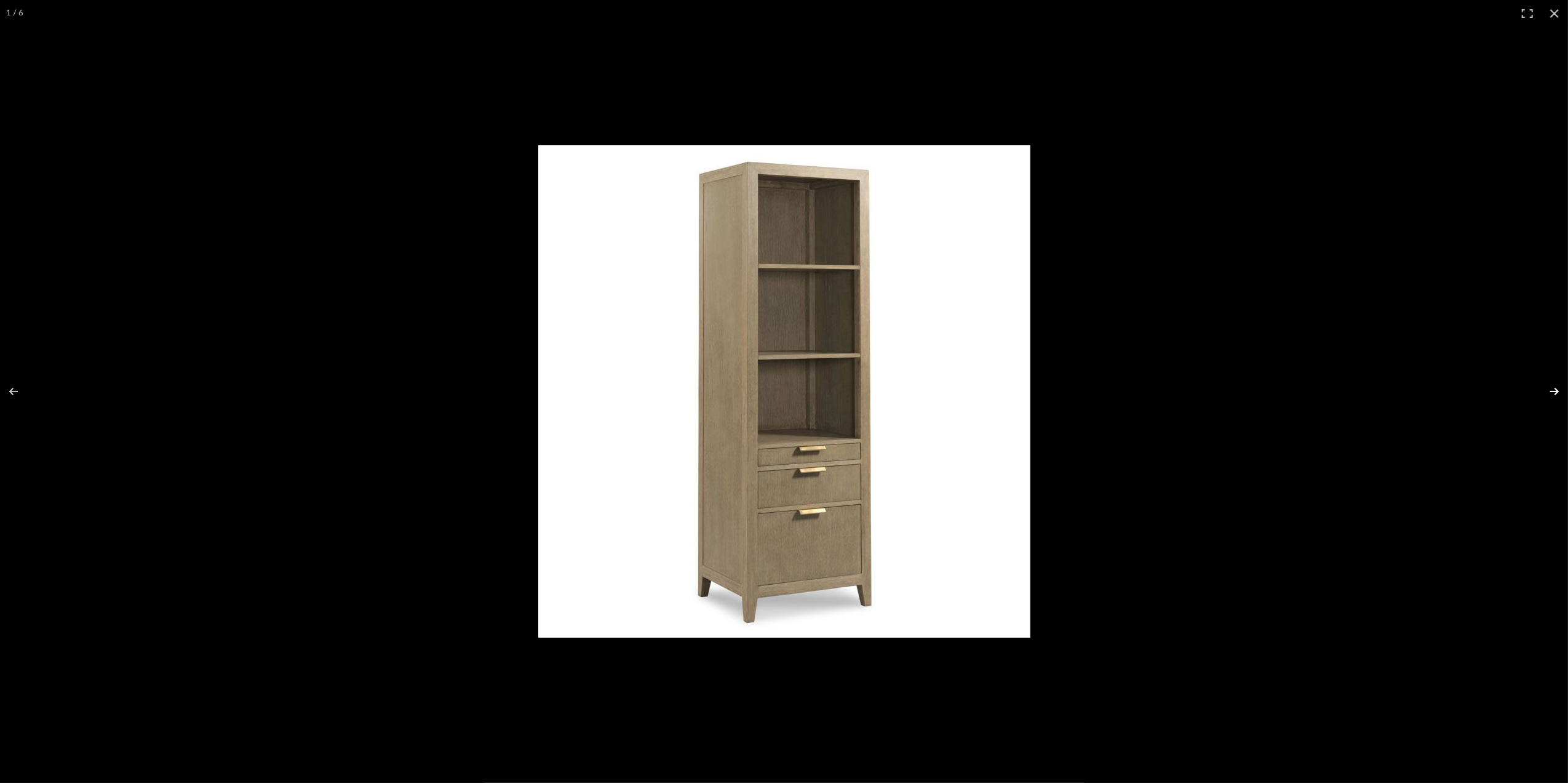
click at [1555, 393] on button at bounding box center [1547, 391] width 43 height 61
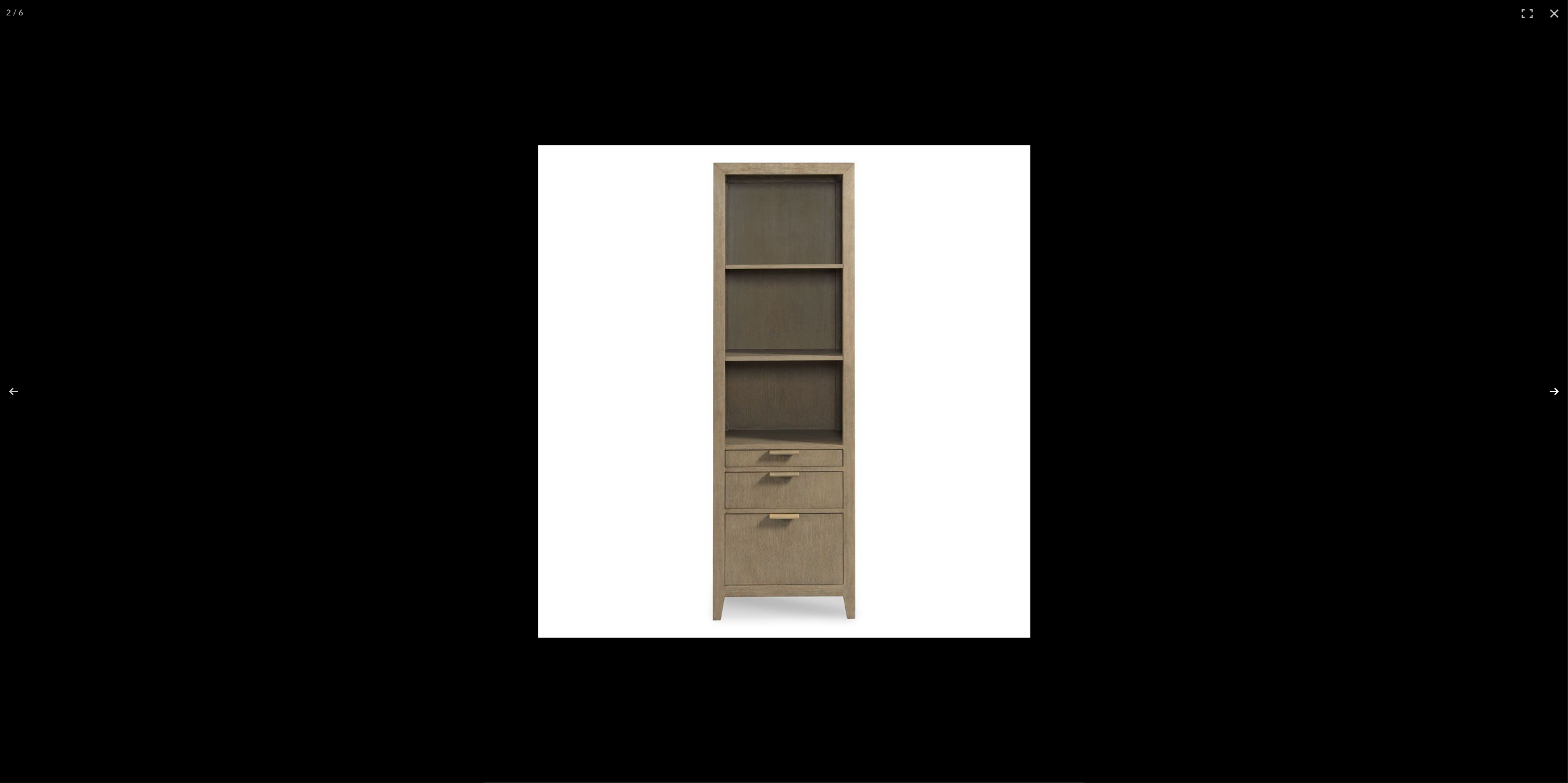
click at [1551, 391] on button at bounding box center [1547, 391] width 43 height 61
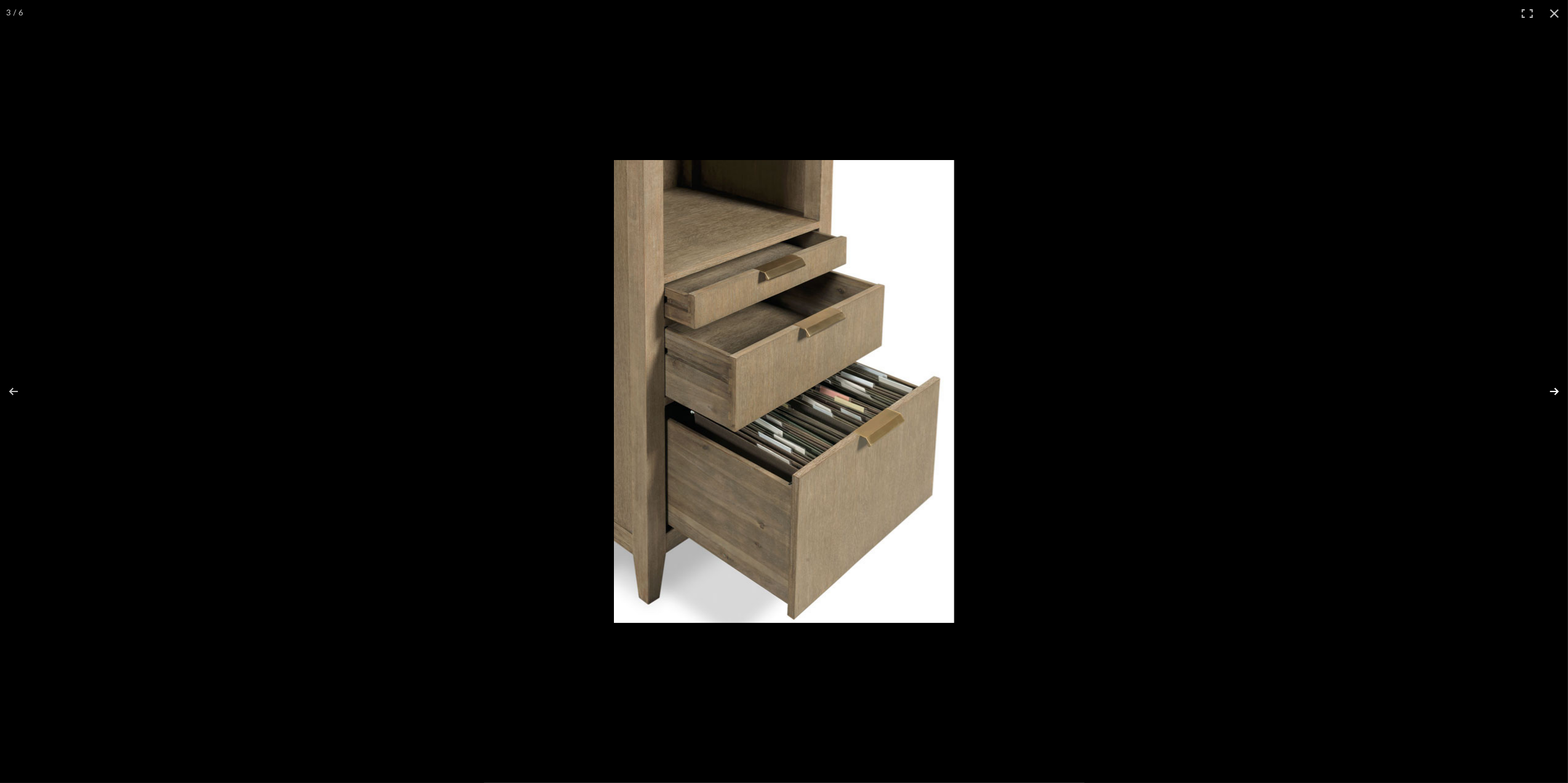
click at [1551, 391] on button at bounding box center [1547, 391] width 43 height 61
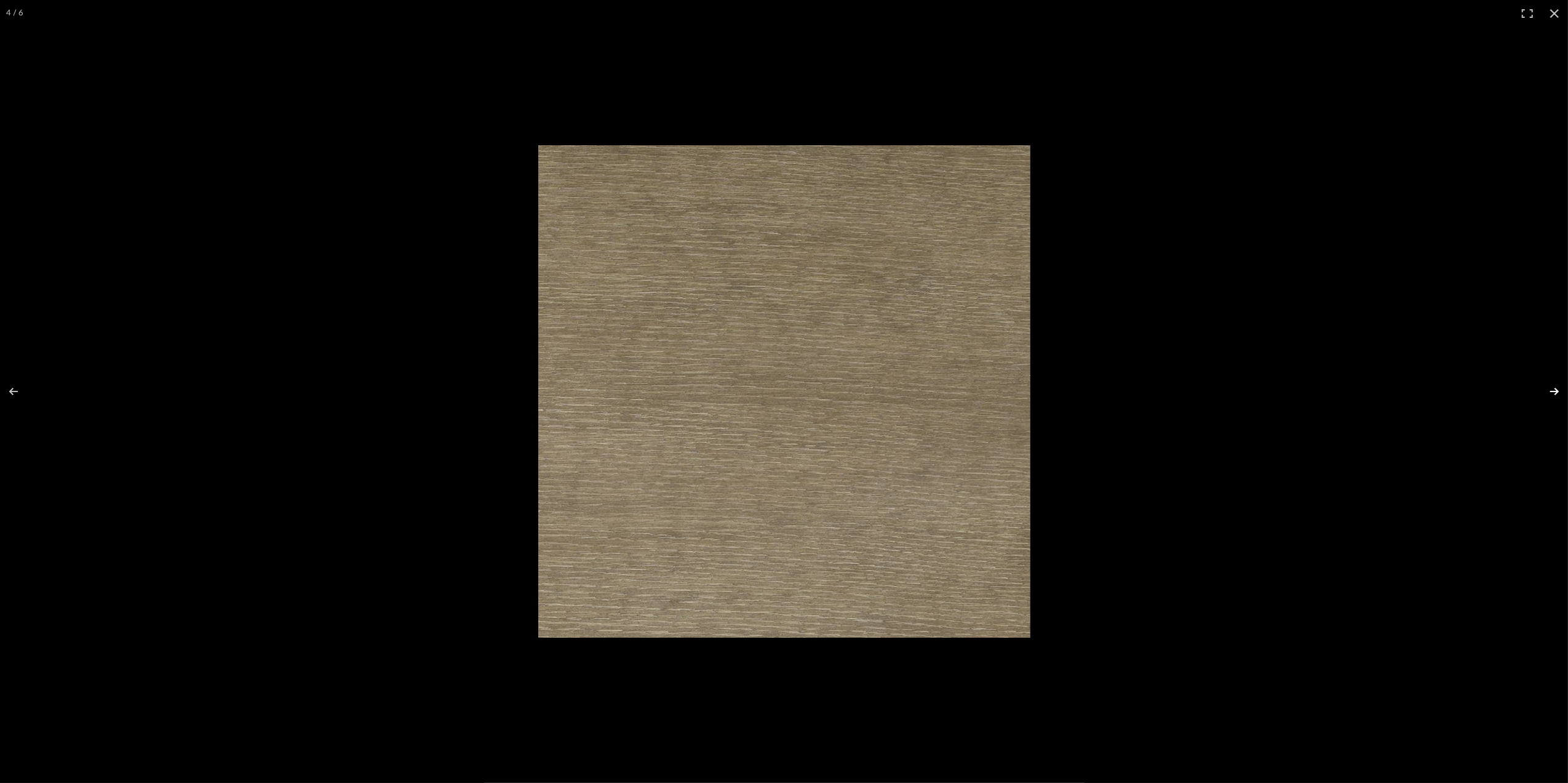
click at [1551, 391] on button at bounding box center [1547, 391] width 43 height 61
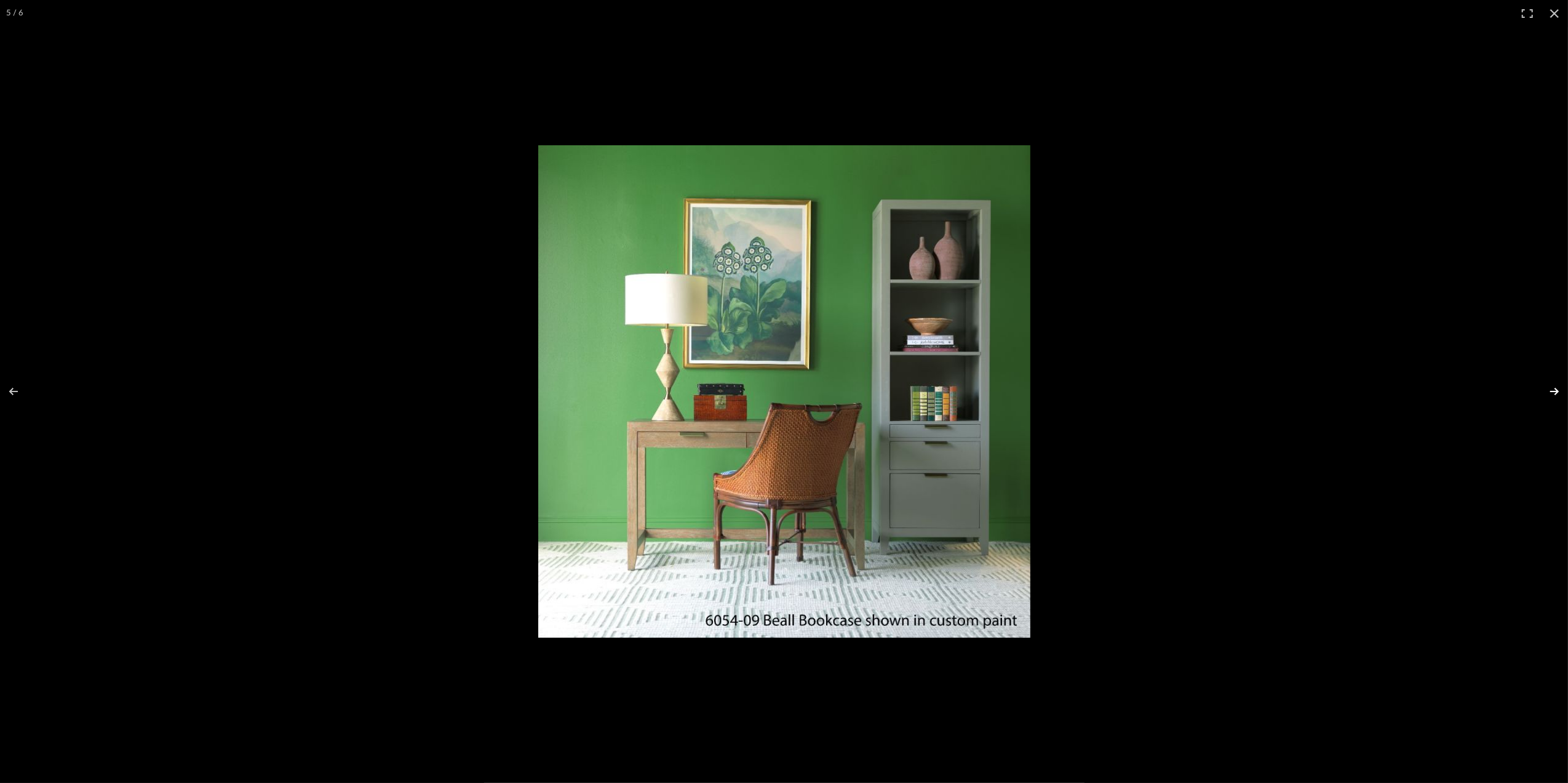
click at [1551, 391] on button at bounding box center [1547, 391] width 43 height 61
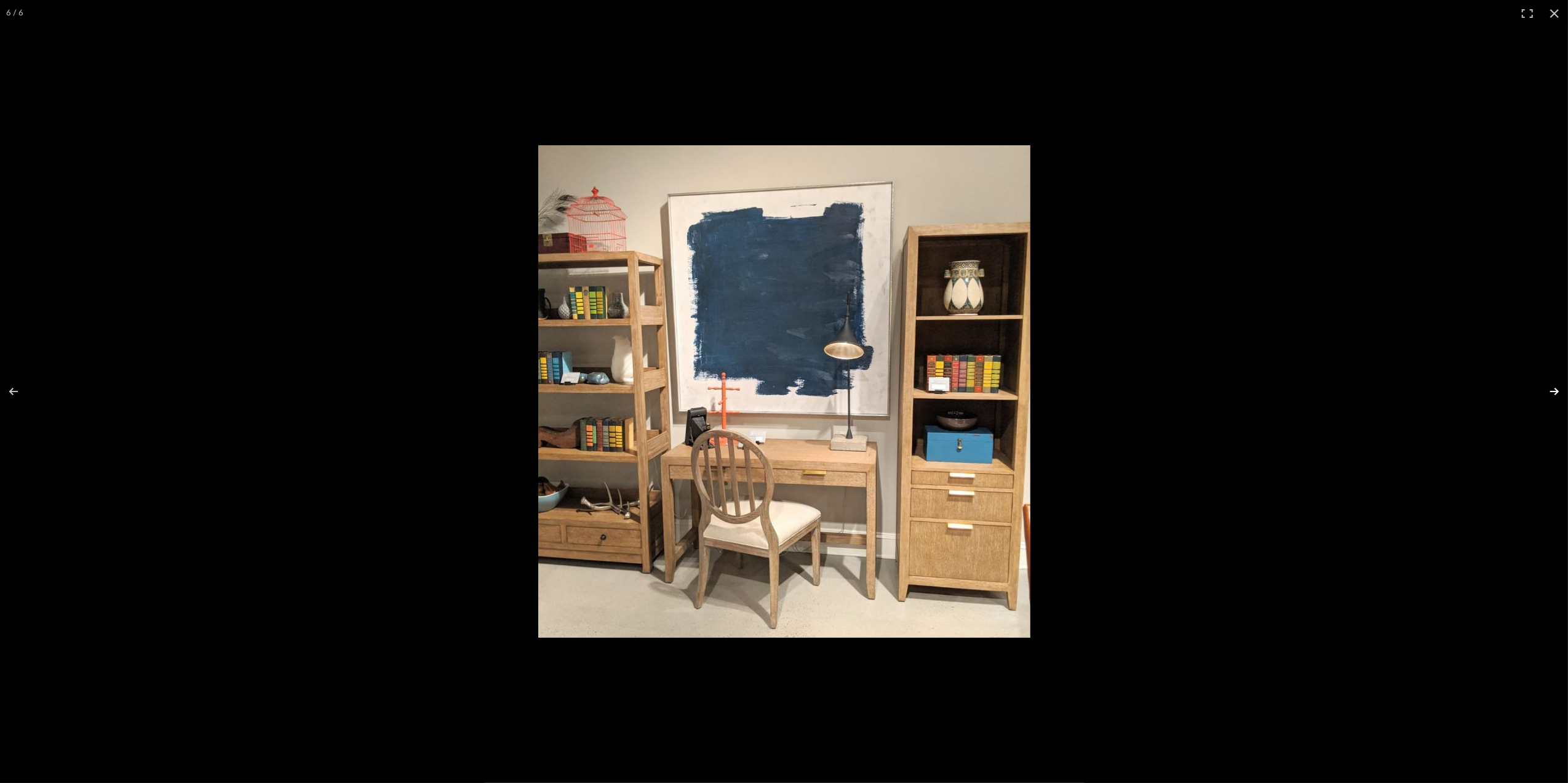
click at [1551, 391] on button at bounding box center [1547, 391] width 43 height 61
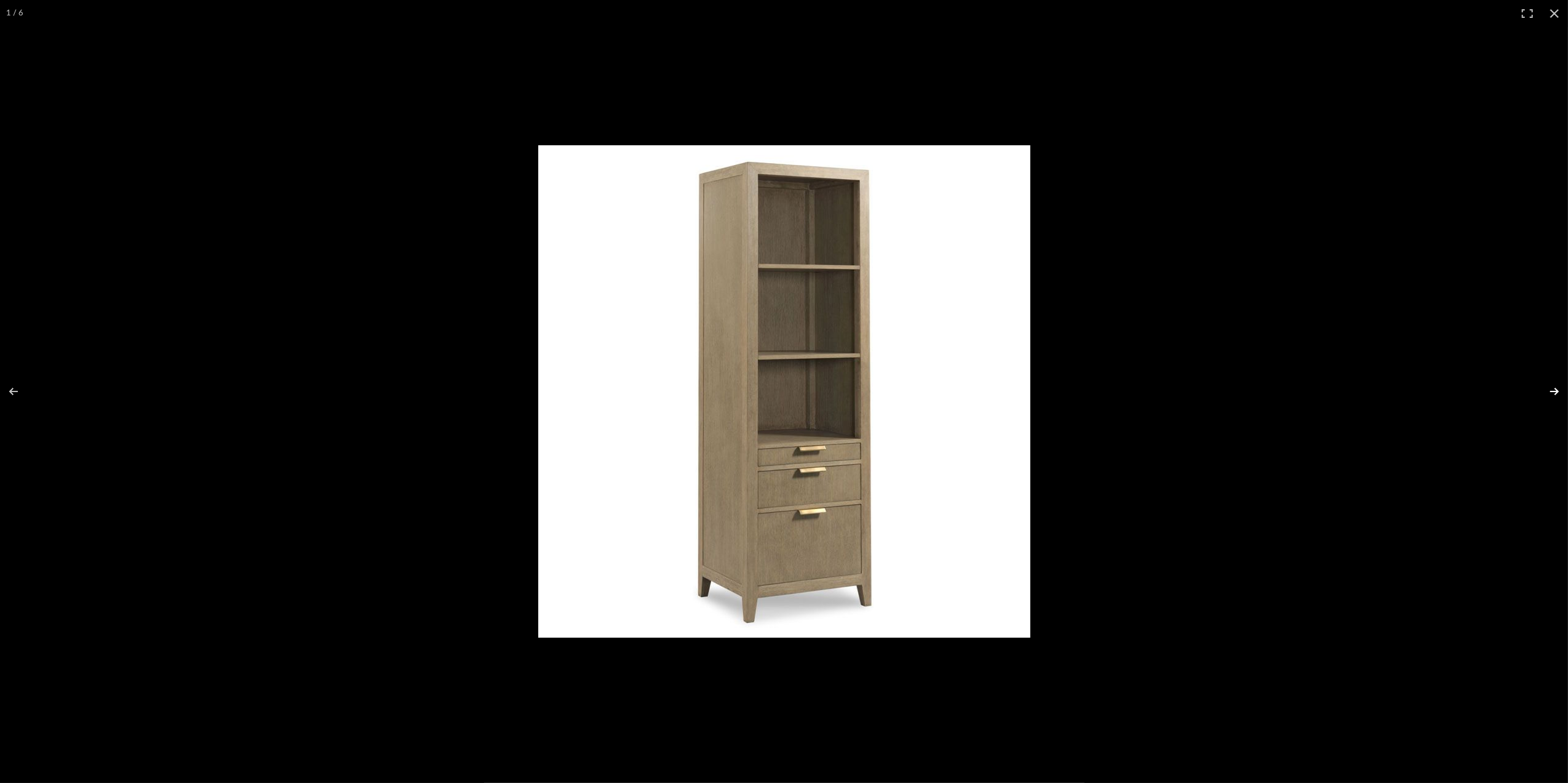
click at [1551, 391] on button at bounding box center [1547, 391] width 43 height 61
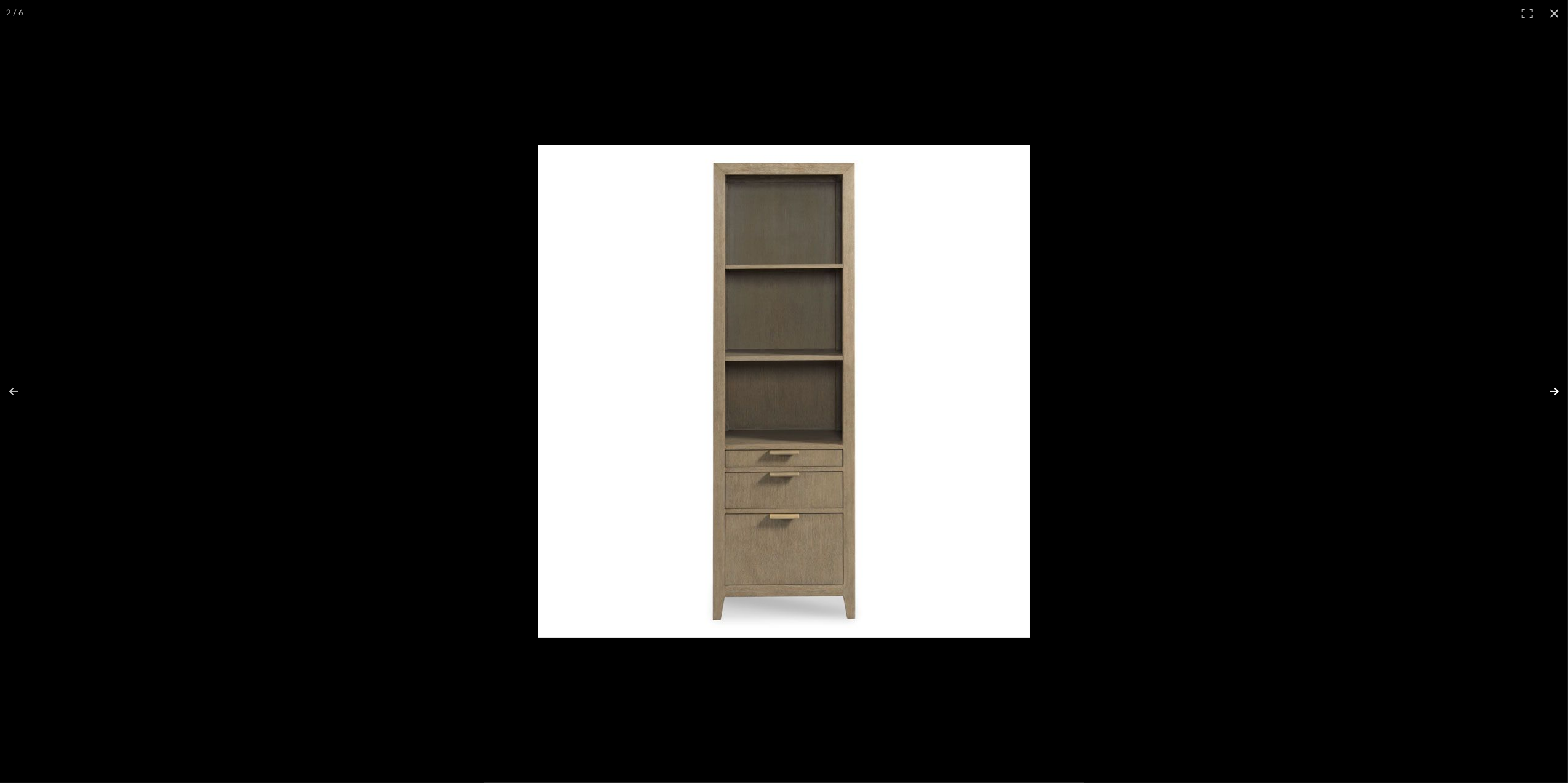
click at [1551, 391] on button at bounding box center [1547, 391] width 43 height 61
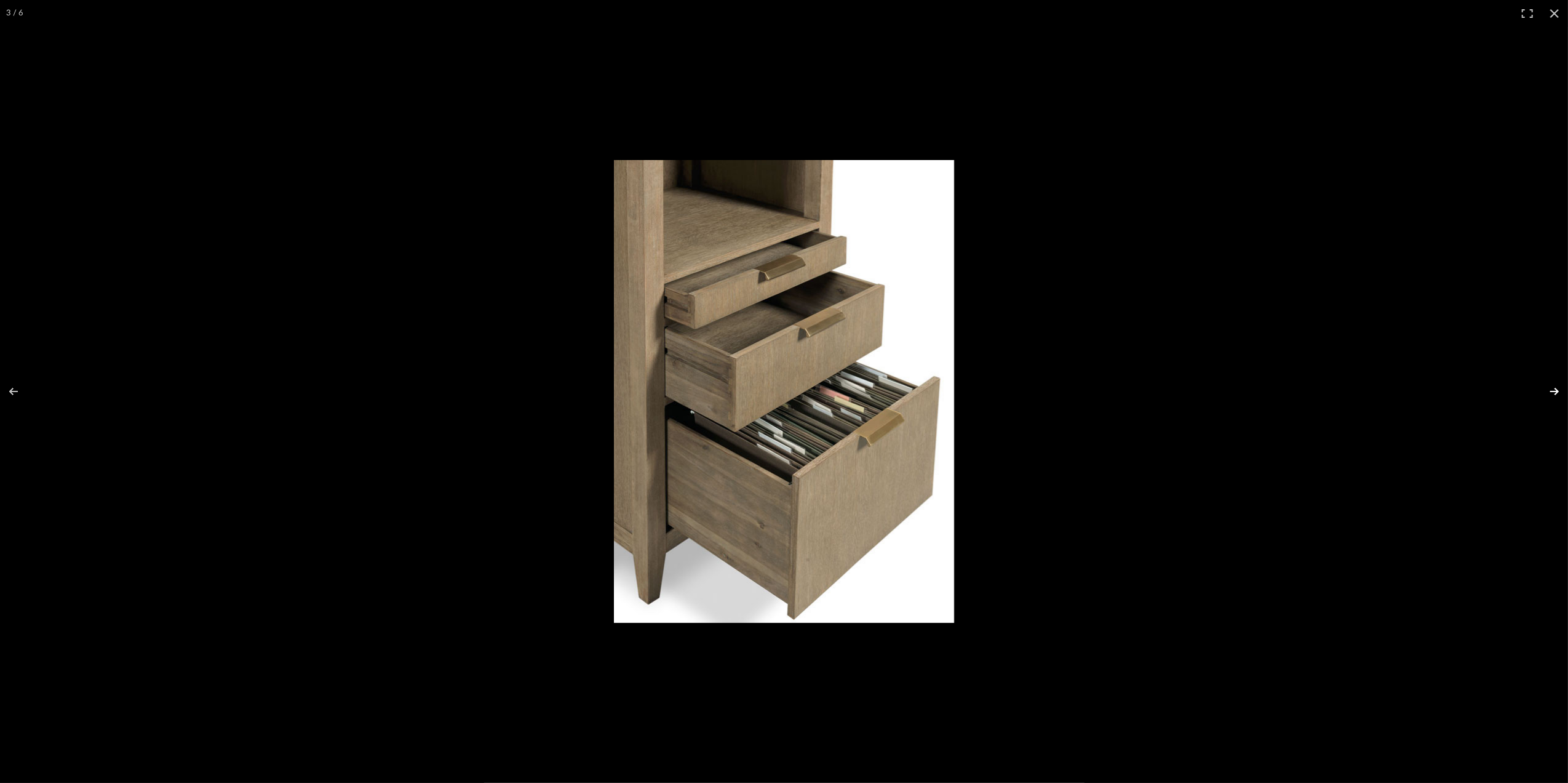
click at [1551, 391] on button at bounding box center [1547, 391] width 43 height 61
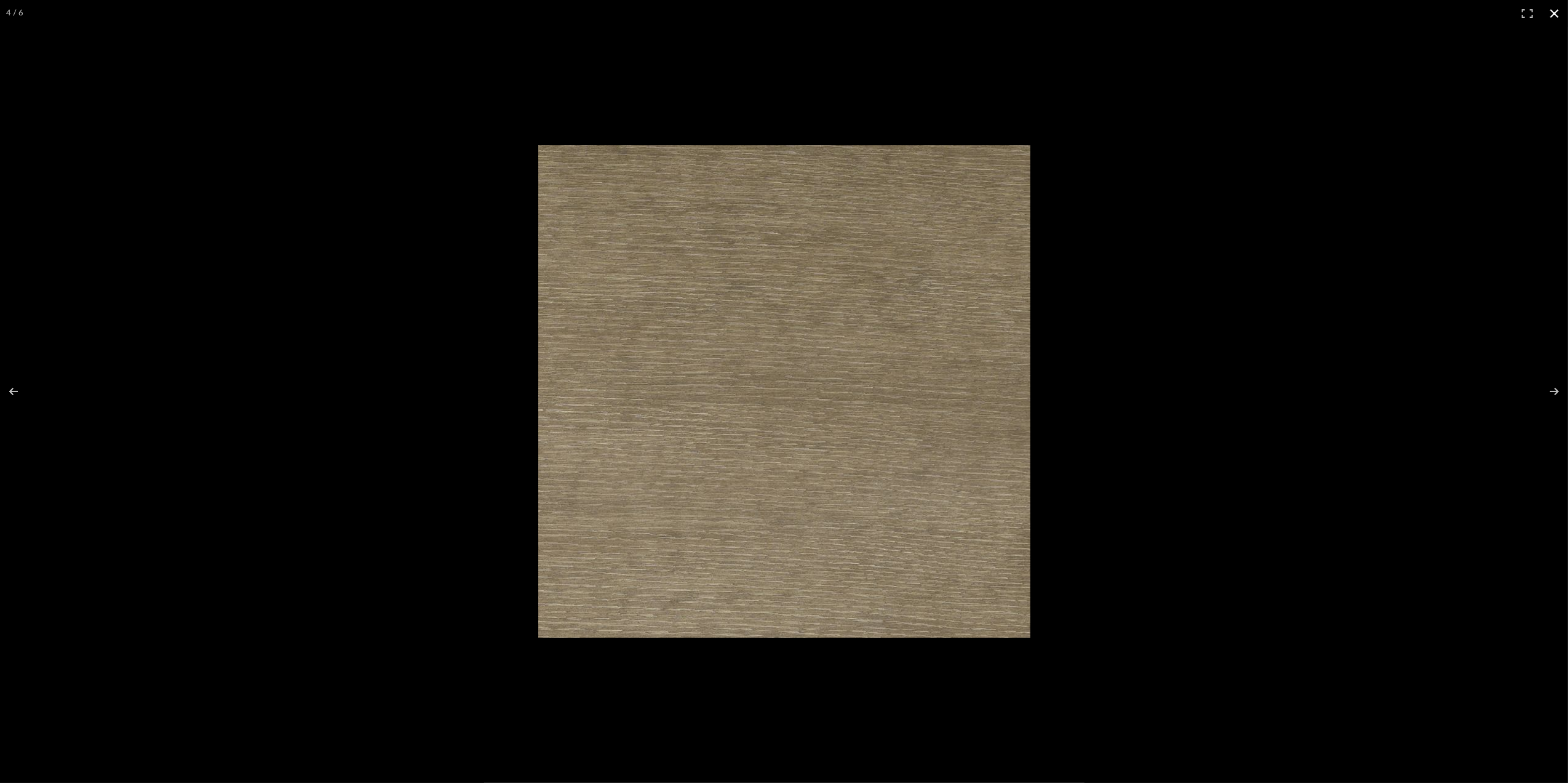
click at [1558, 3] on button at bounding box center [1554, 13] width 27 height 27
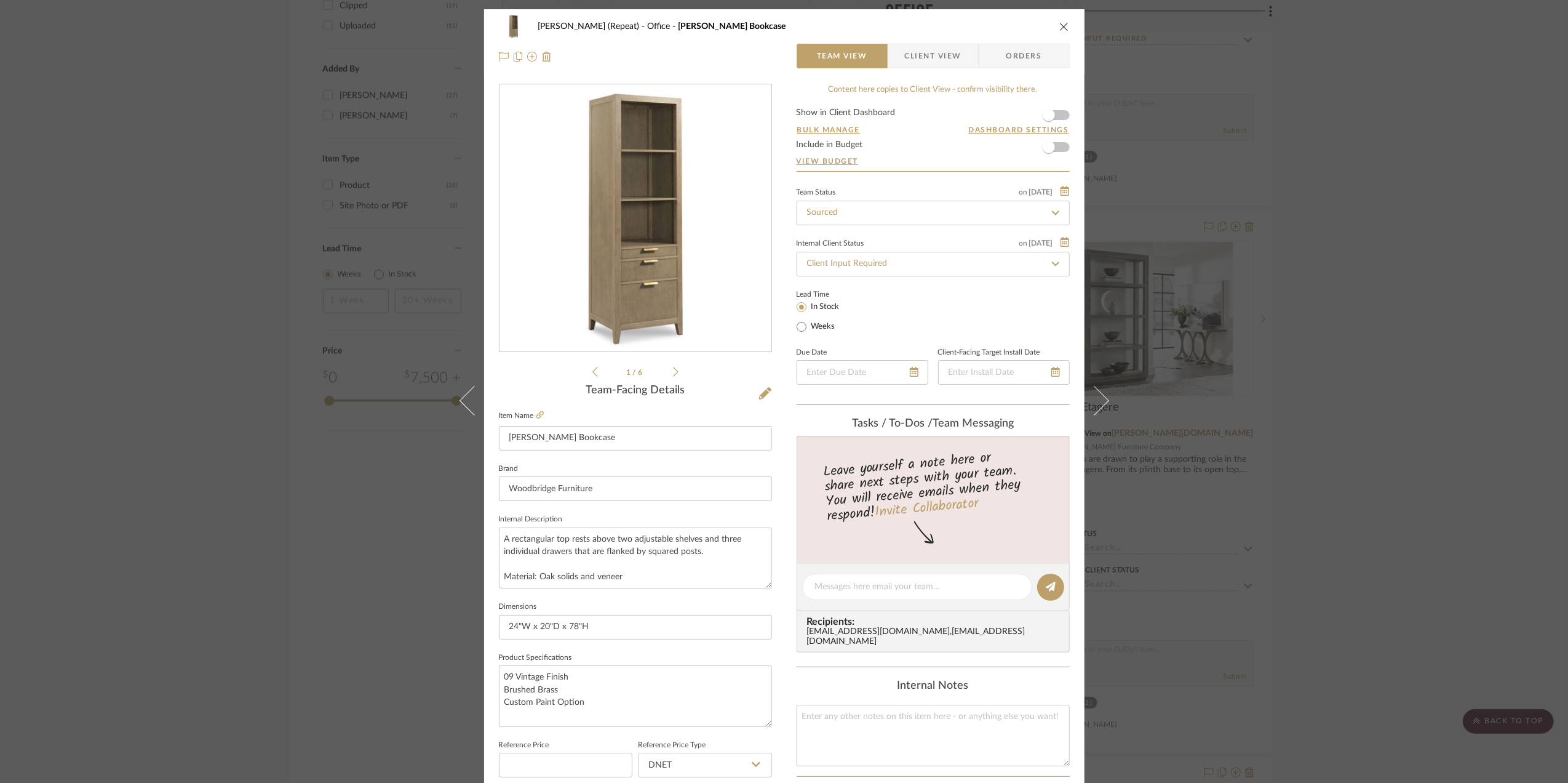
click at [1367, 416] on div "Stephanie Bergreen (Repeat) Office Beall Bookcase Team View Client View Orders …" at bounding box center [784, 391] width 1568 height 783
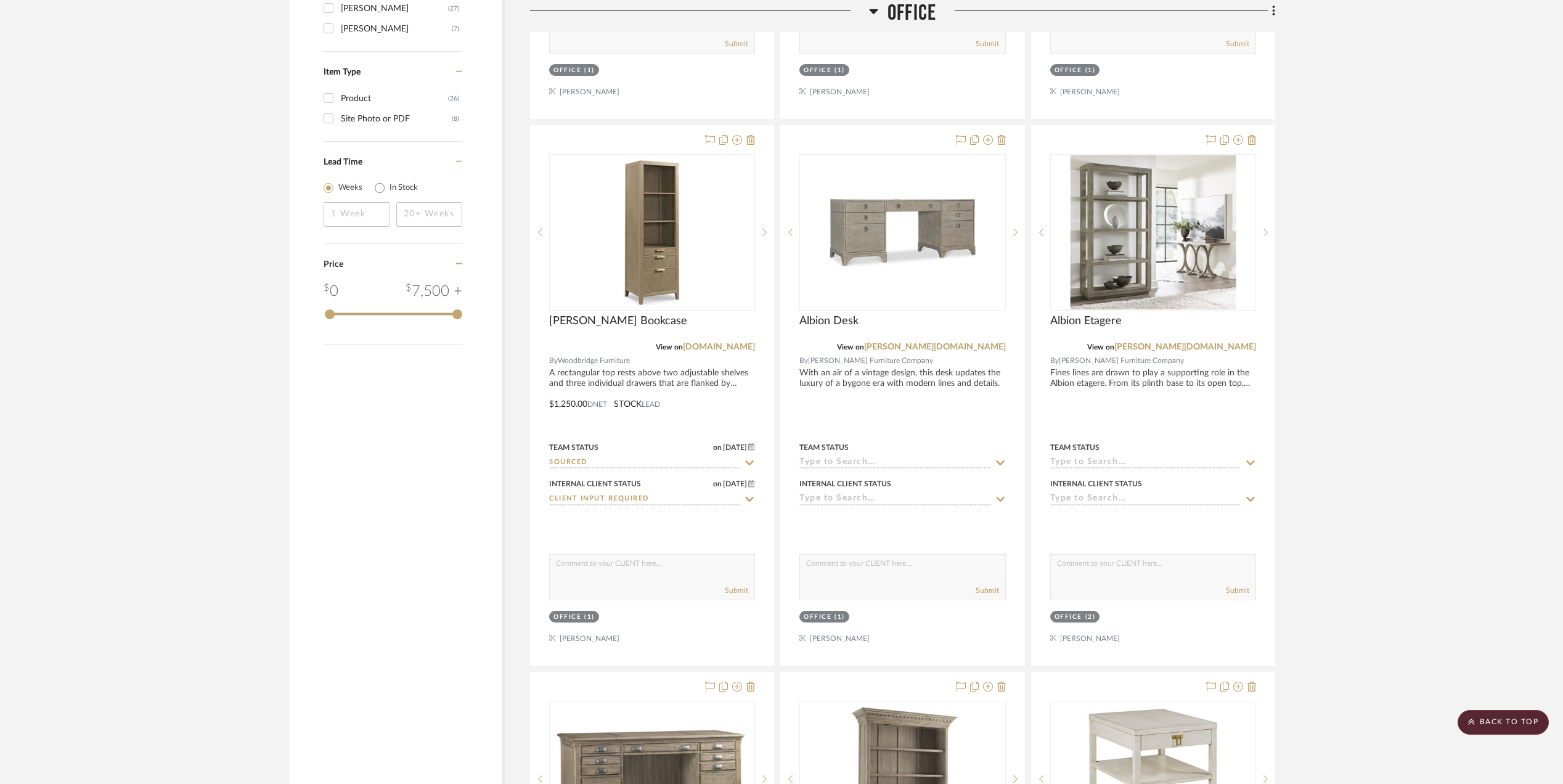
scroll to position [1801, 0]
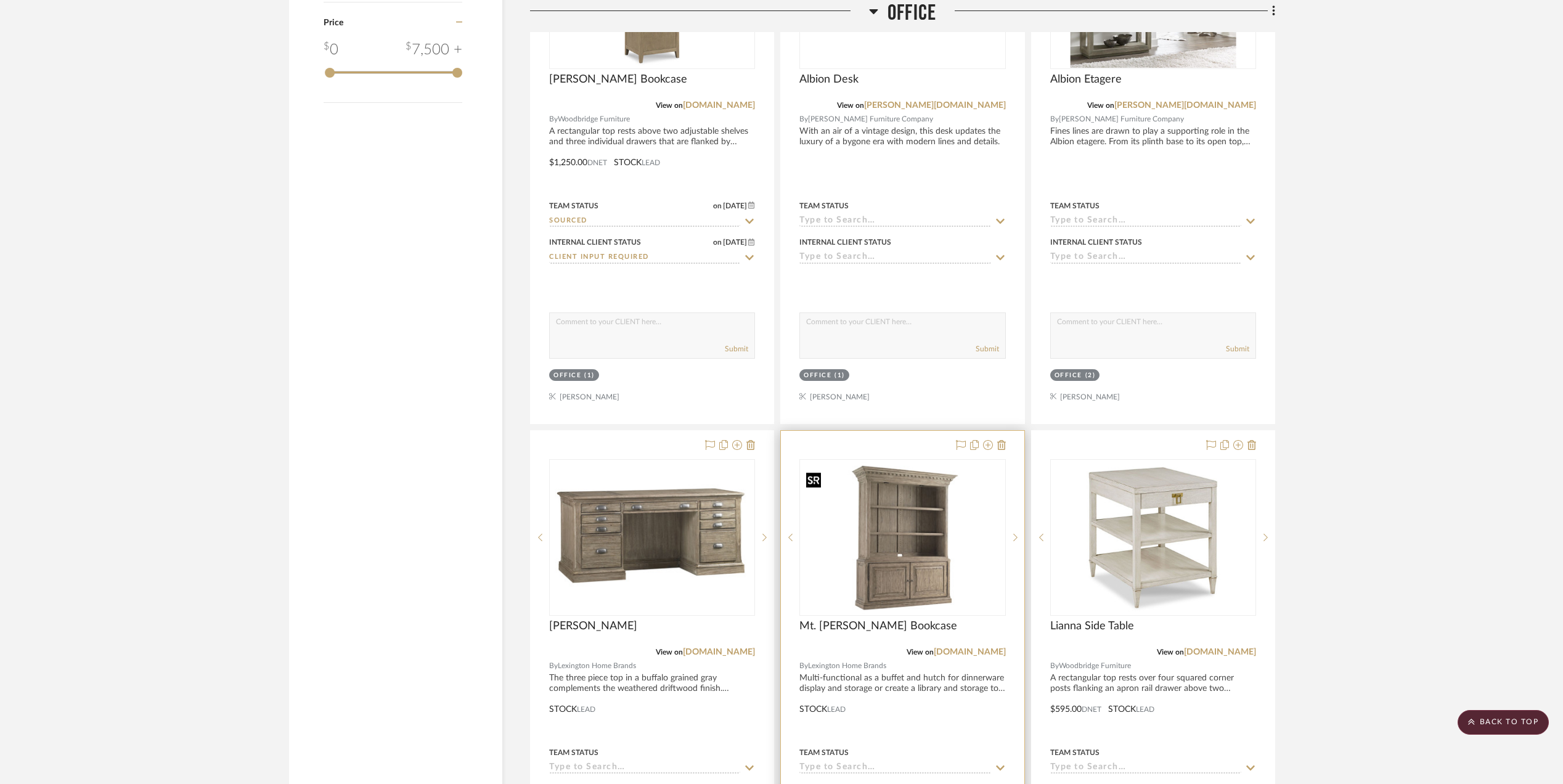
click at [895, 574] on img "0" at bounding box center [901, 537] width 203 height 153
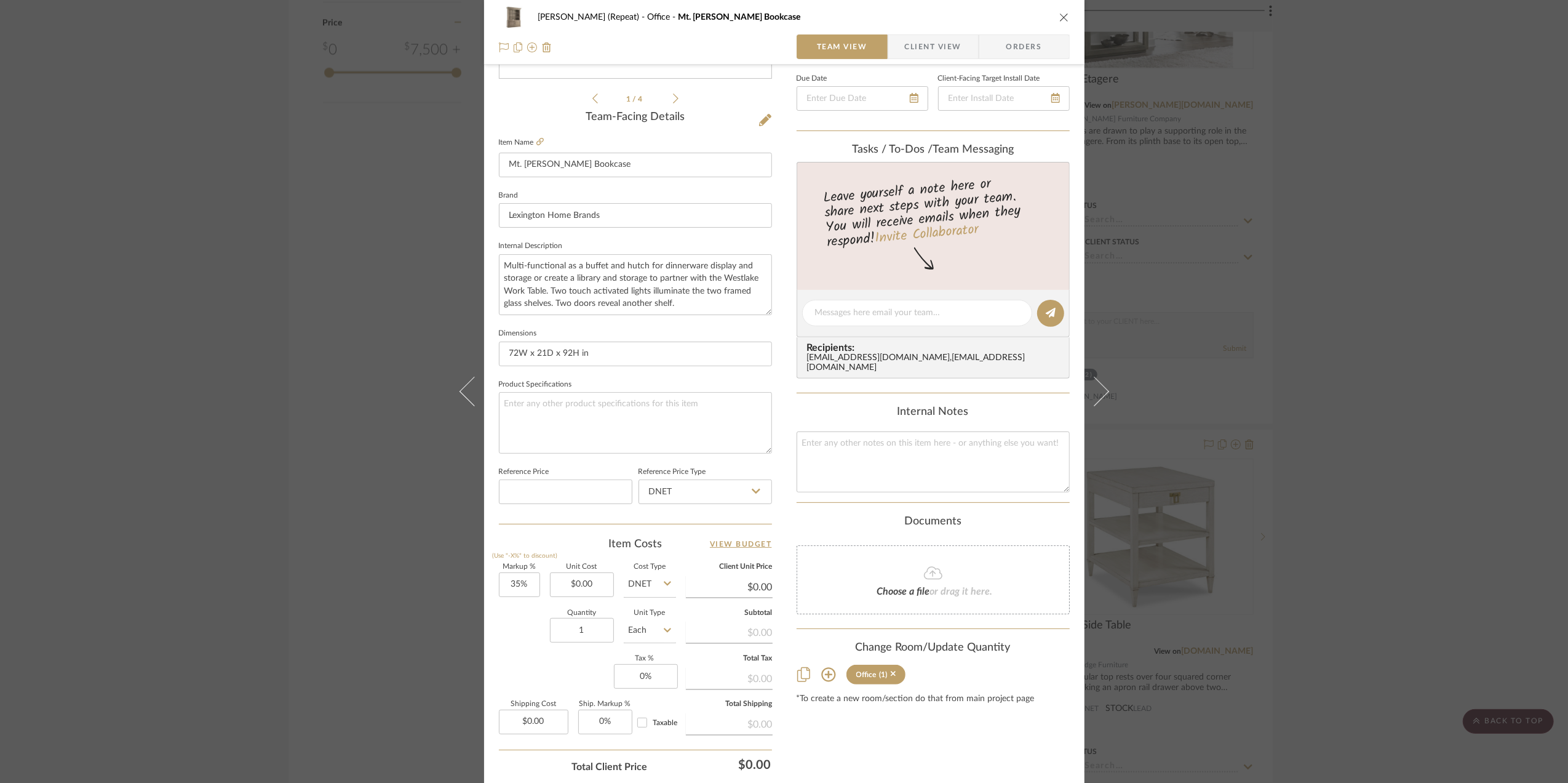
scroll to position [328, 0]
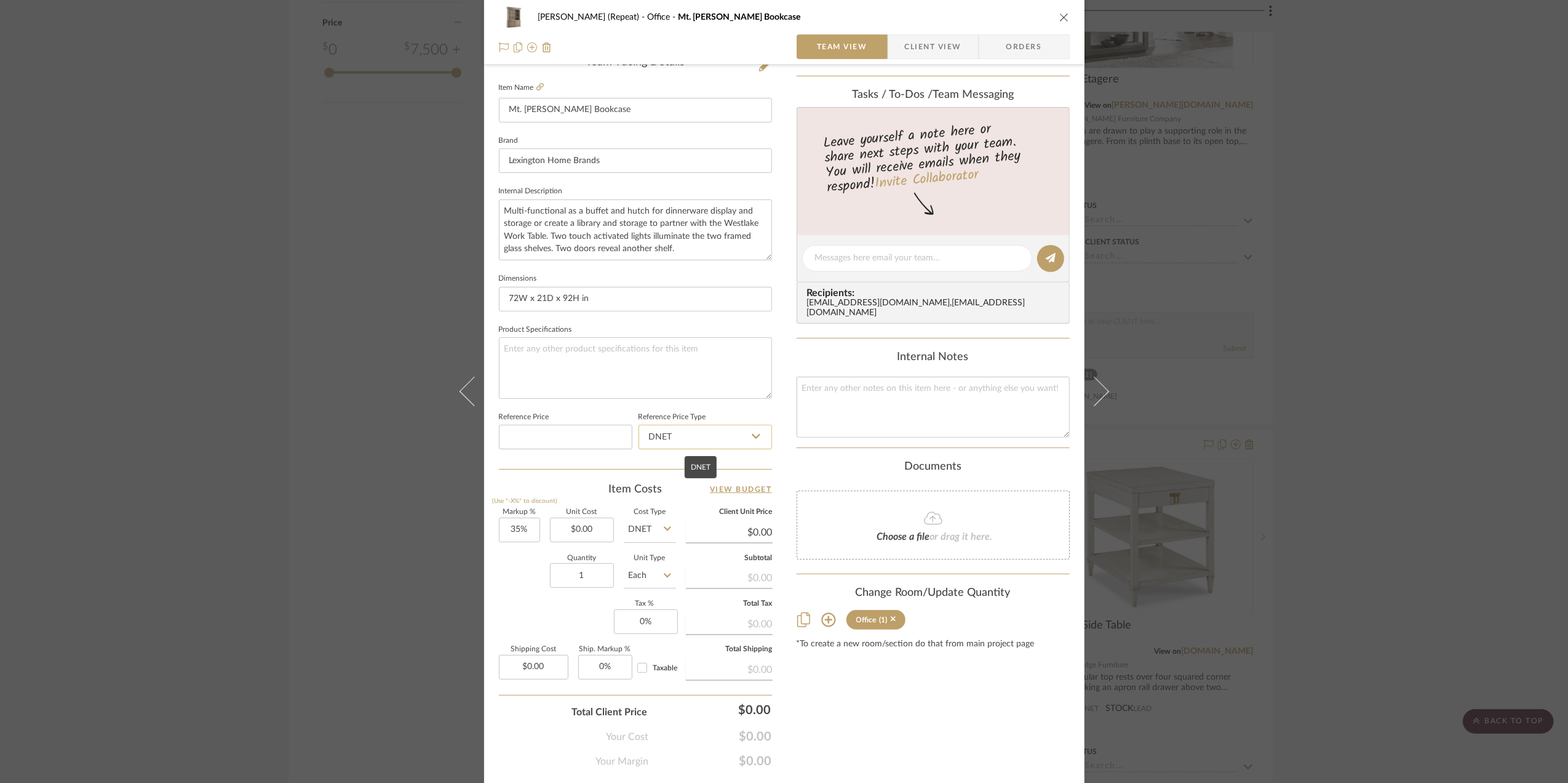
click at [690, 441] on input "DNET" at bounding box center [705, 436] width 133 height 25
click at [691, 438] on input "DNET" at bounding box center [705, 436] width 133 height 25
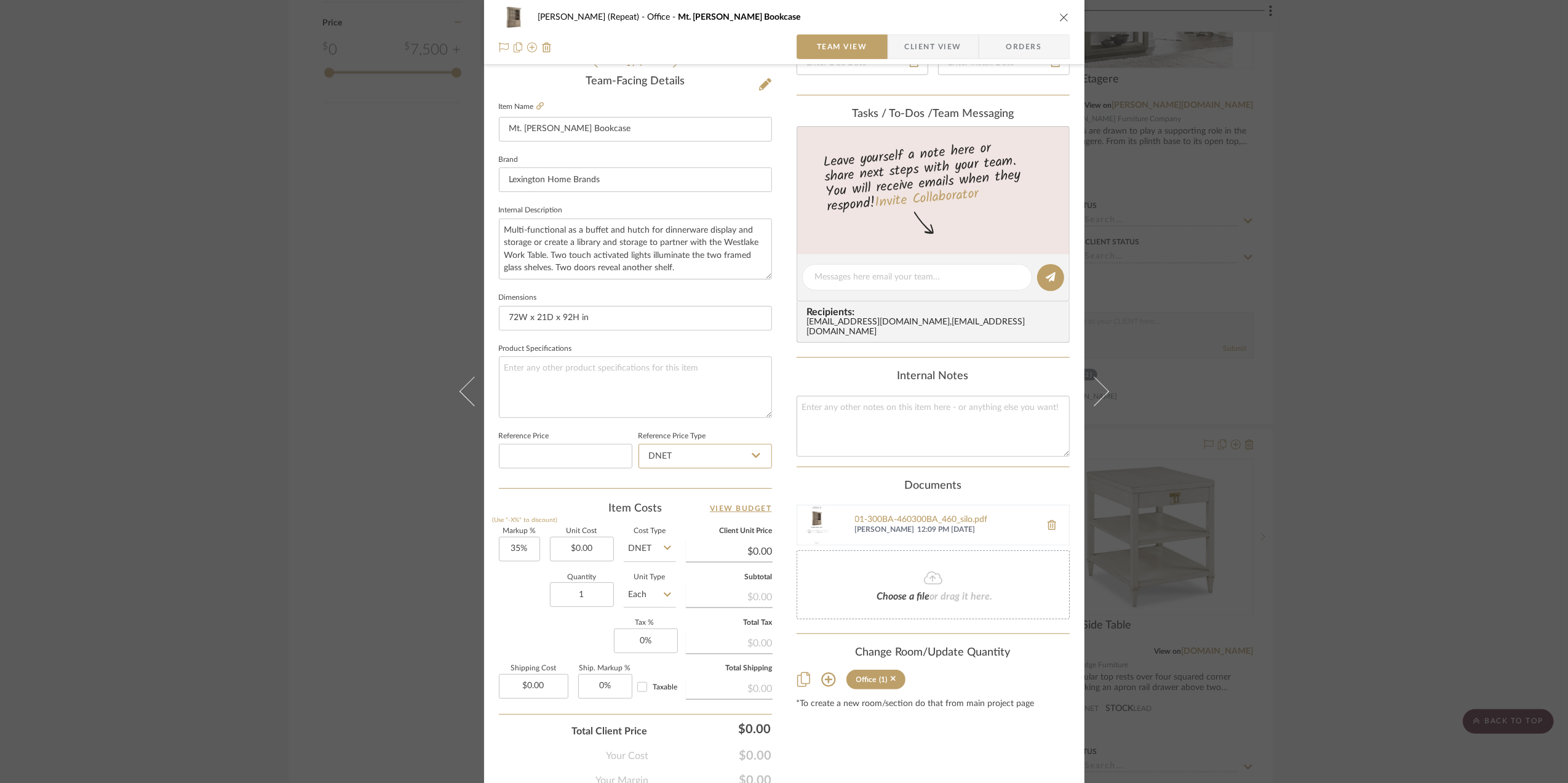
scroll to position [365, 0]
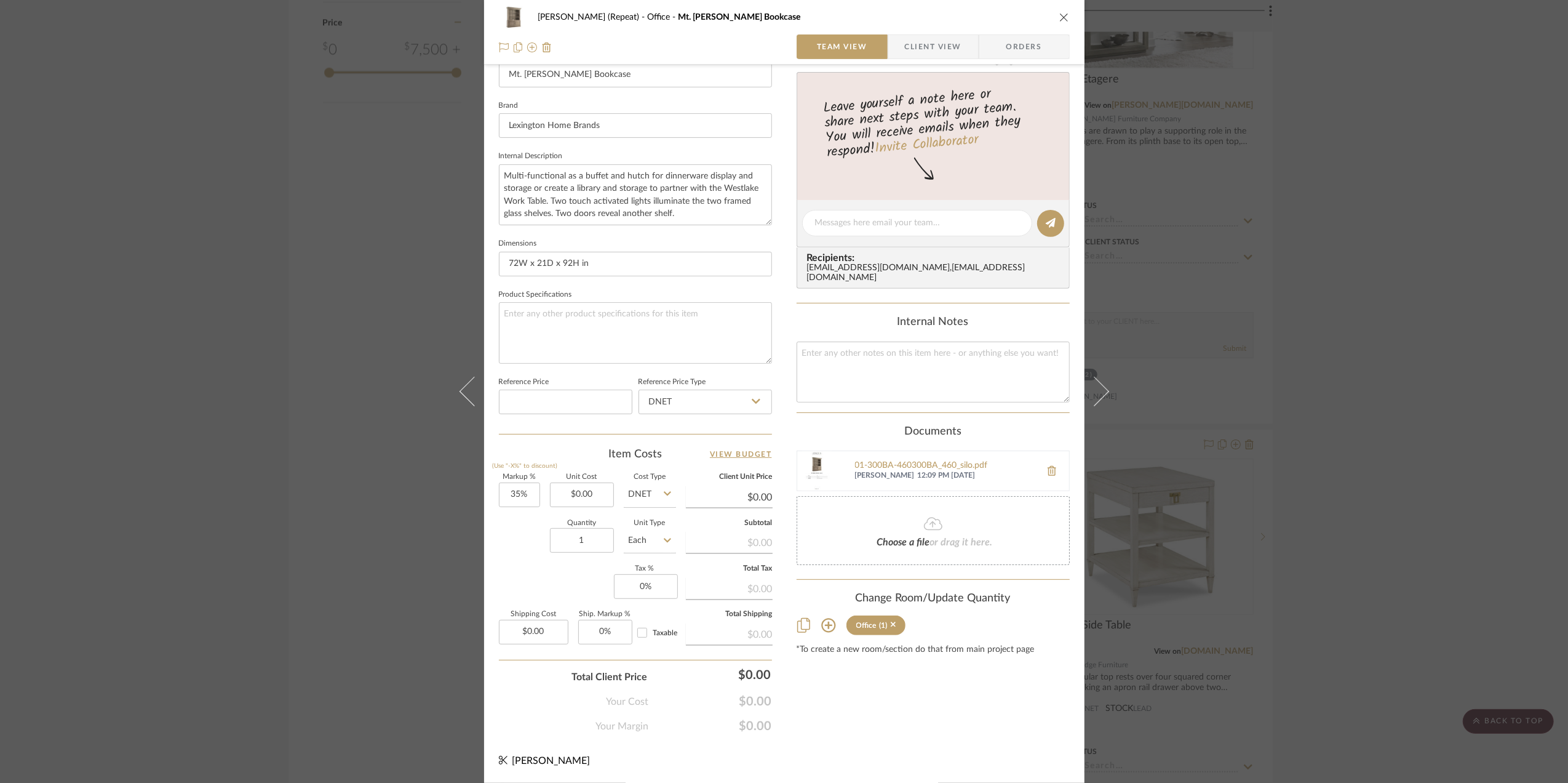
click at [1361, 448] on div "Stephanie Bergreen (Repeat) Office Mt. Bonnell Bookcase Team View Client View O…" at bounding box center [784, 391] width 1568 height 783
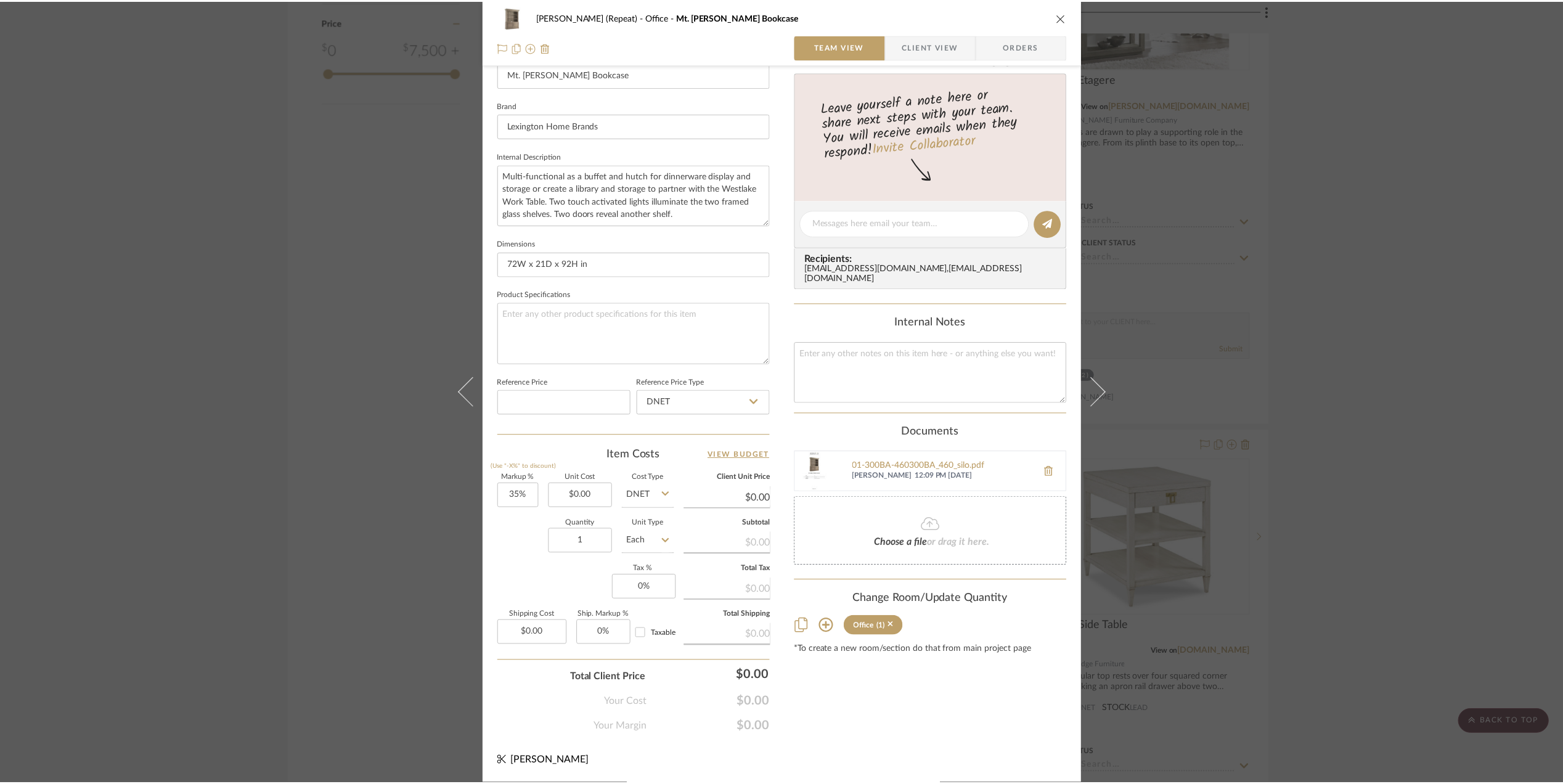
scroll to position [1801, 0]
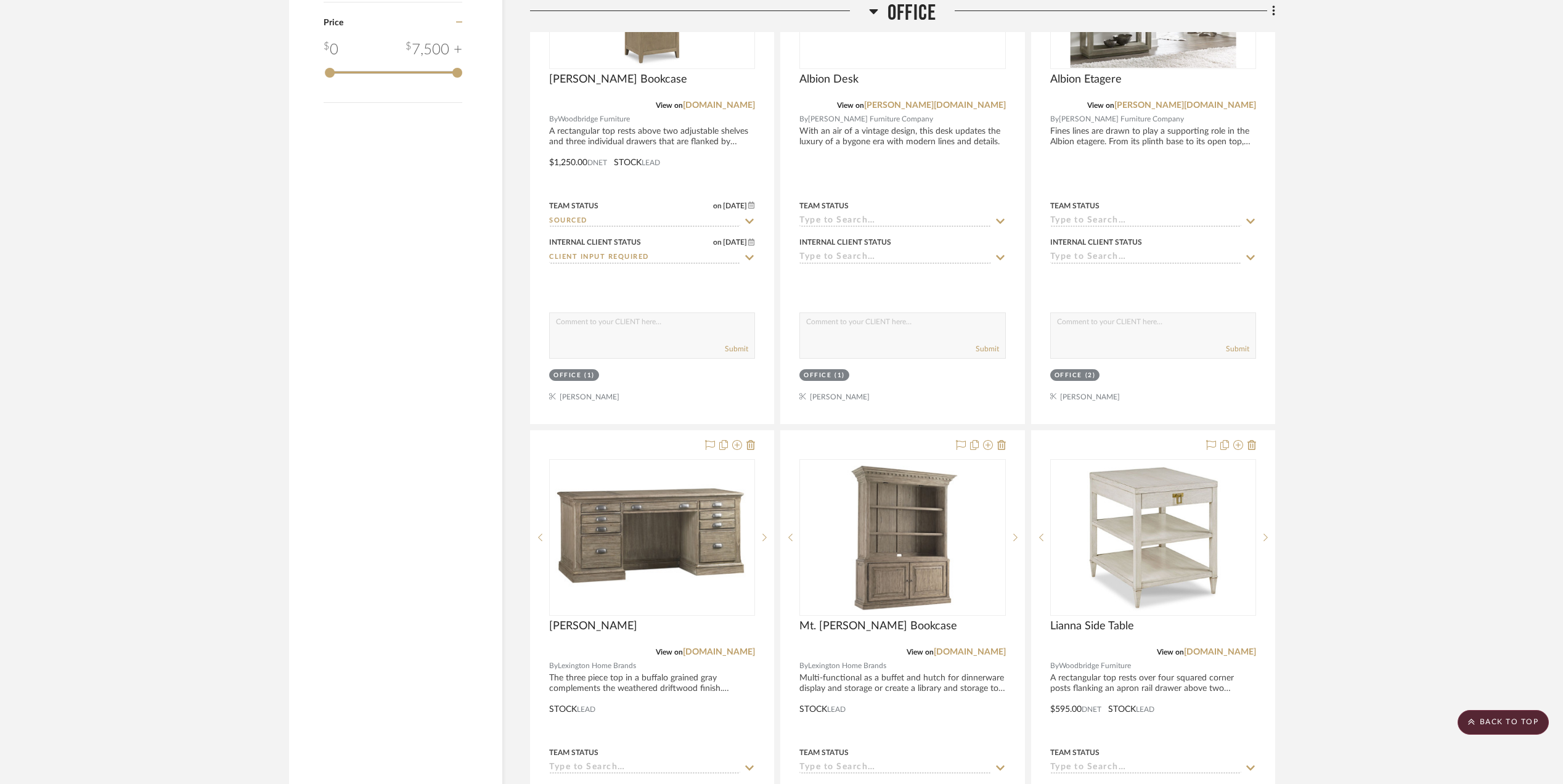
click at [908, 593] on img "0" at bounding box center [901, 537] width 203 height 153
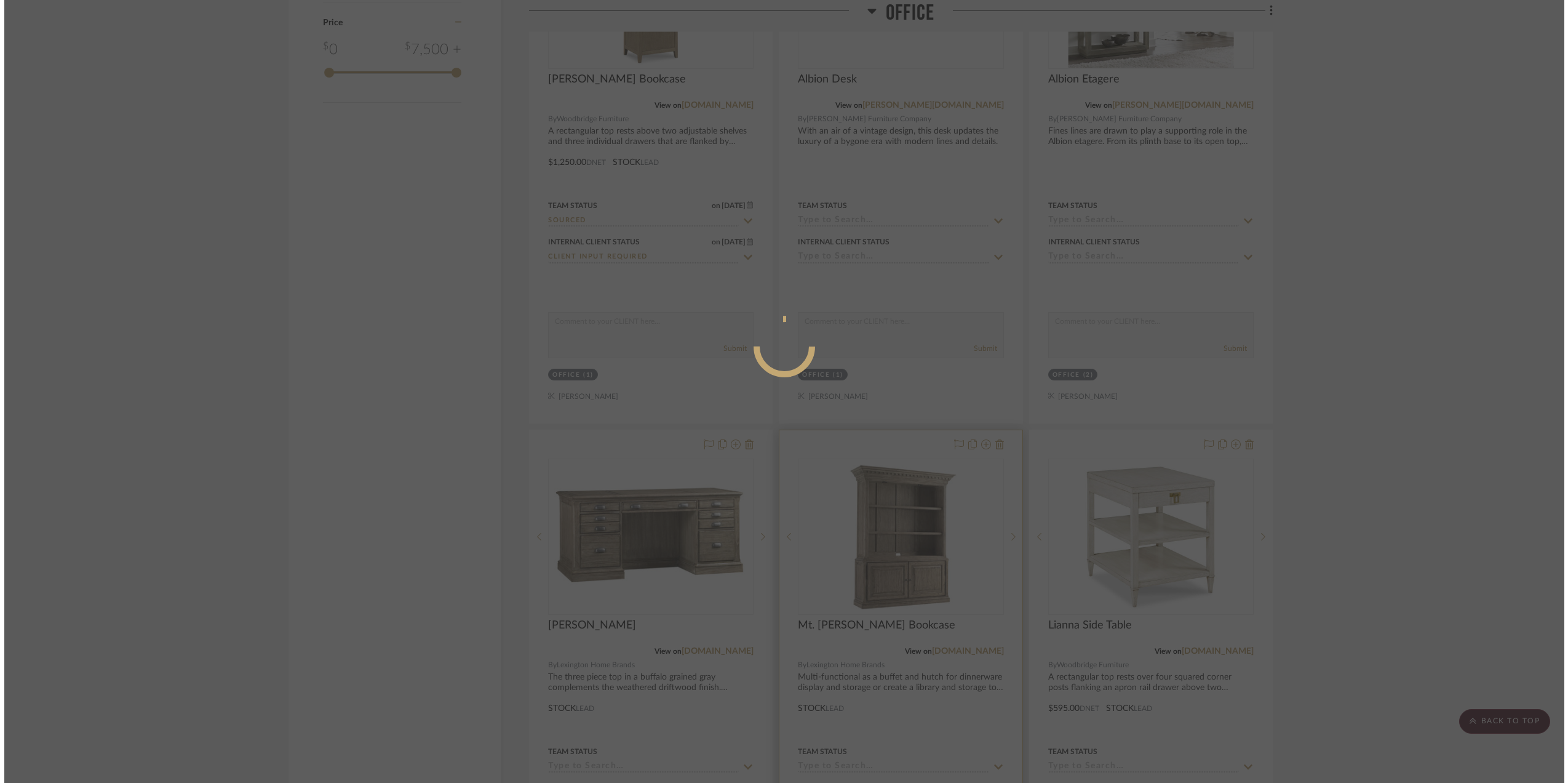
scroll to position [0, 0]
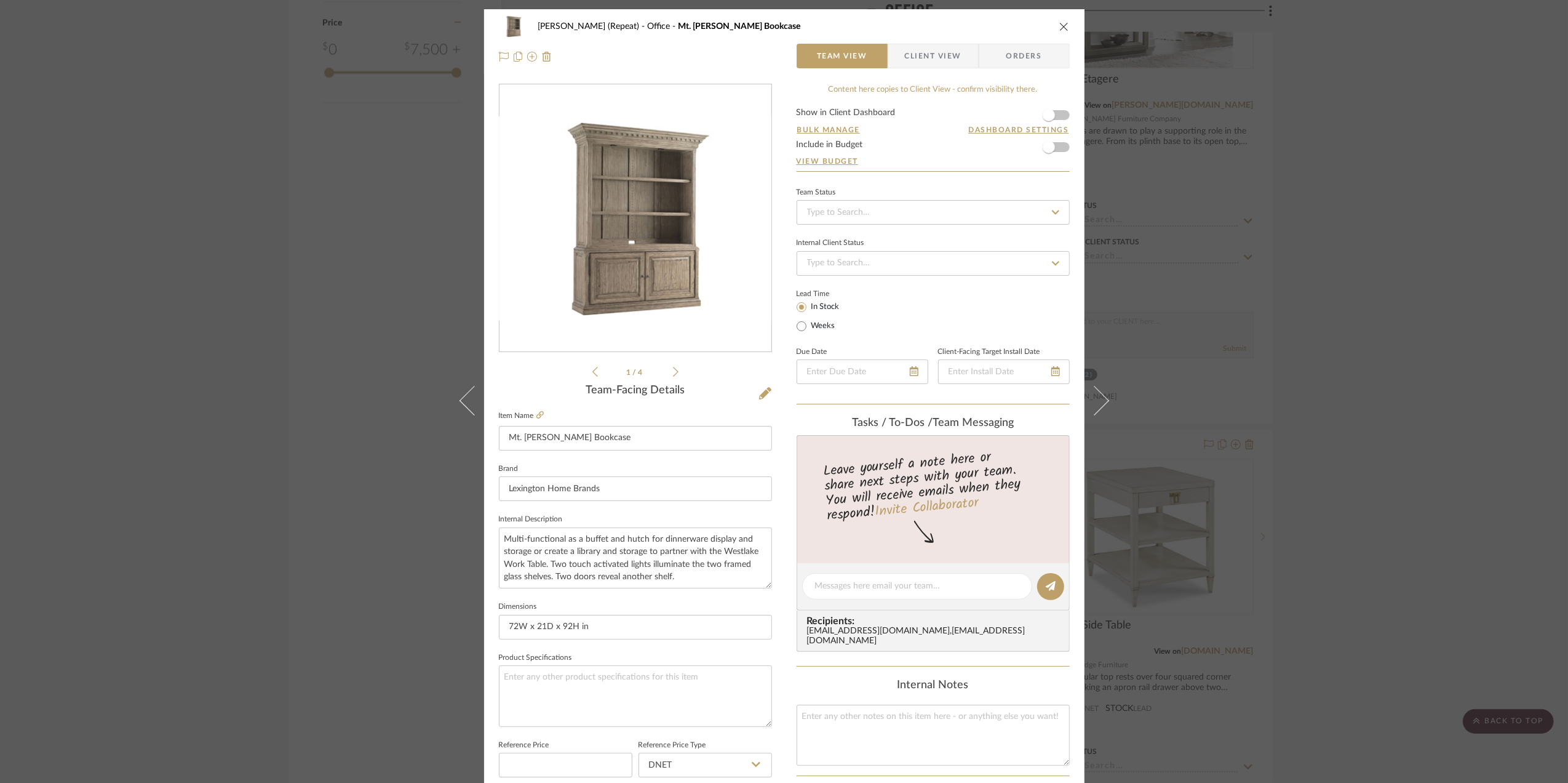
click at [1366, 227] on div "Stephanie Bergreen (Repeat) Office Mt. Bonnell Bookcase Team View Client View O…" at bounding box center [784, 391] width 1568 height 783
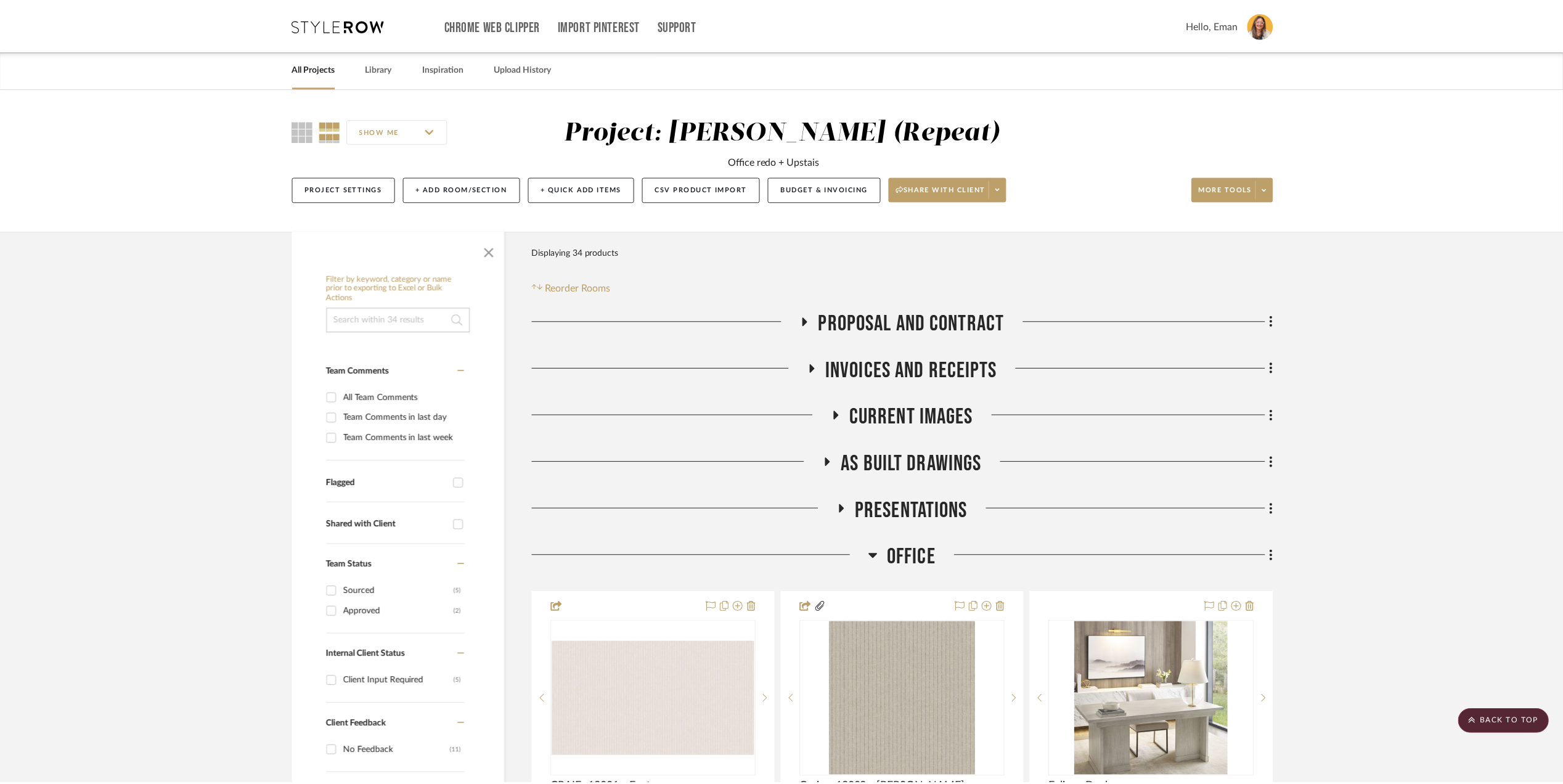
scroll to position [1801, 0]
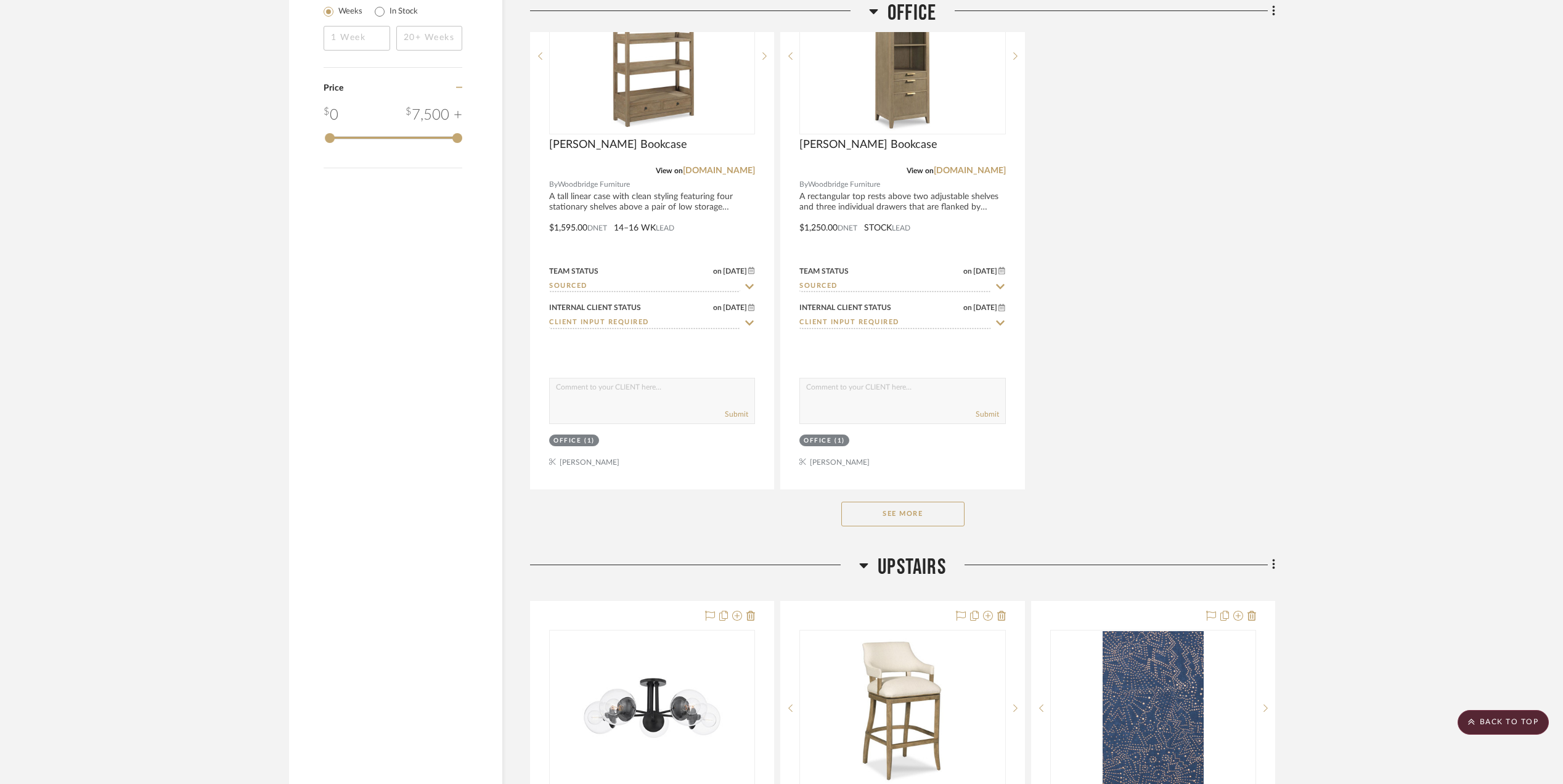
scroll to position [1738, 0]
click at [925, 520] on button "See More" at bounding box center [902, 511] width 123 height 25
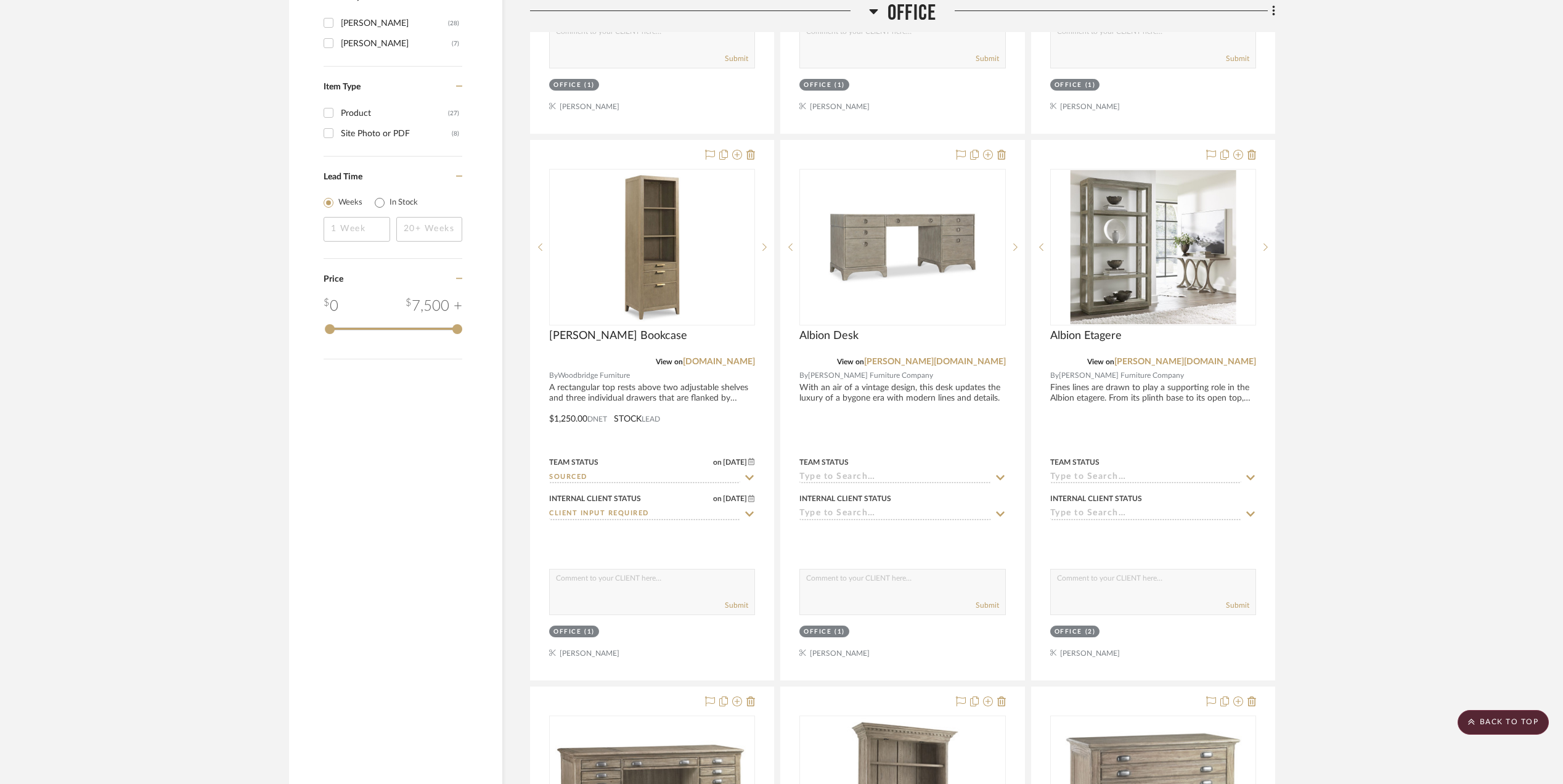
scroll to position [1574, 0]
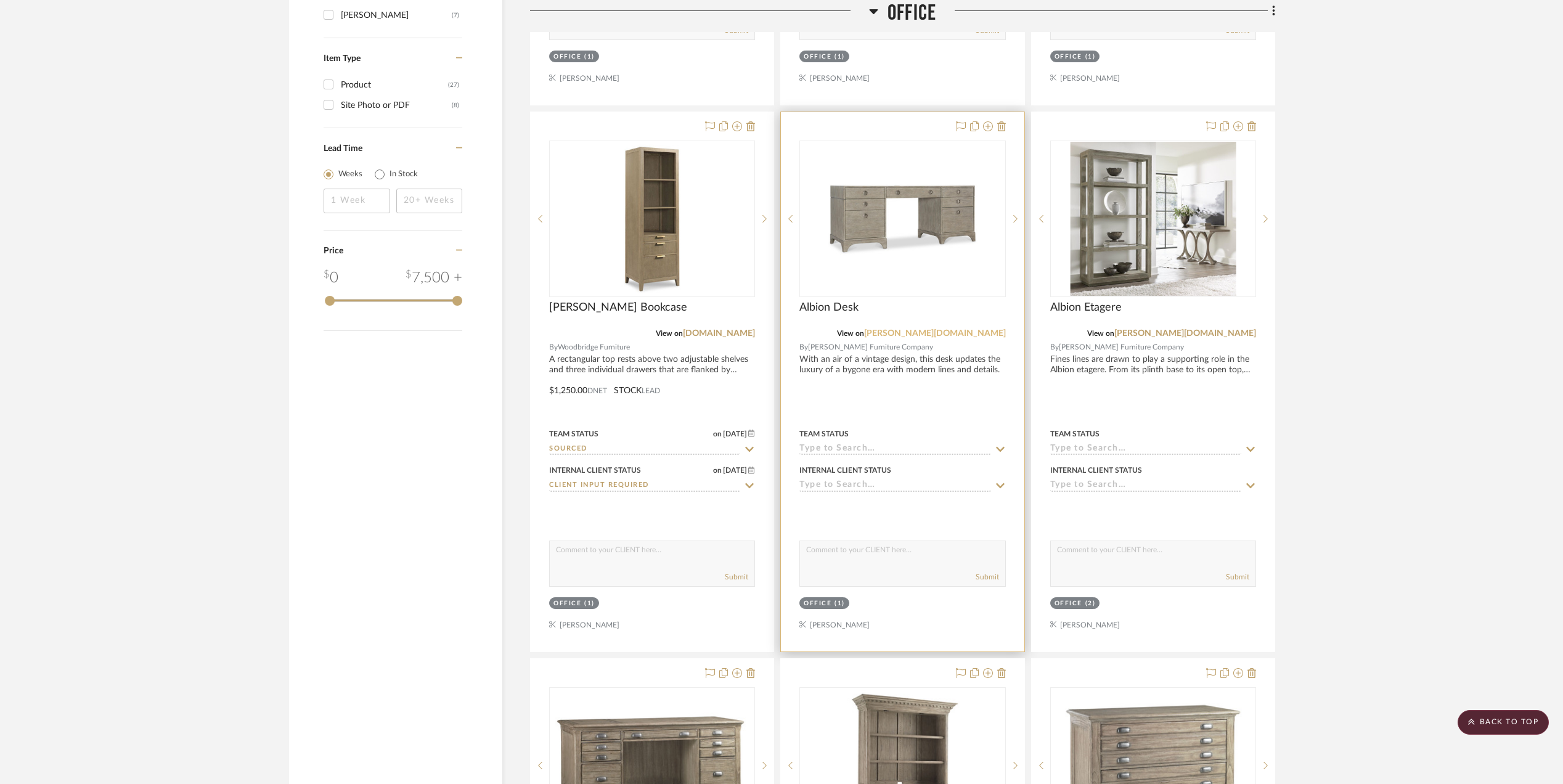
click at [991, 333] on link "[PERSON_NAME][DOMAIN_NAME]" at bounding box center [935, 333] width 142 height 8
click at [853, 225] on img "0" at bounding box center [902, 219] width 154 height 154
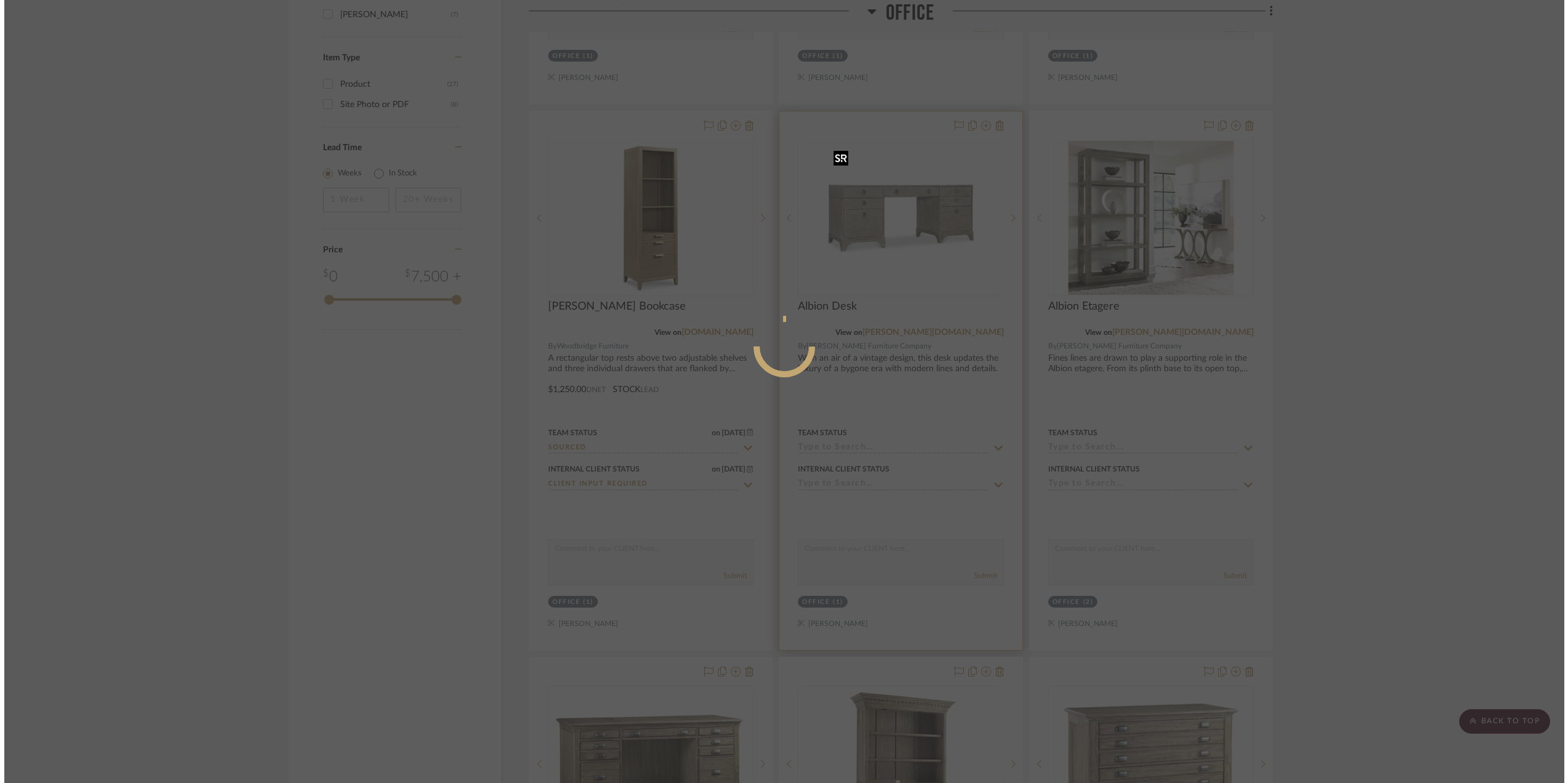
scroll to position [0, 0]
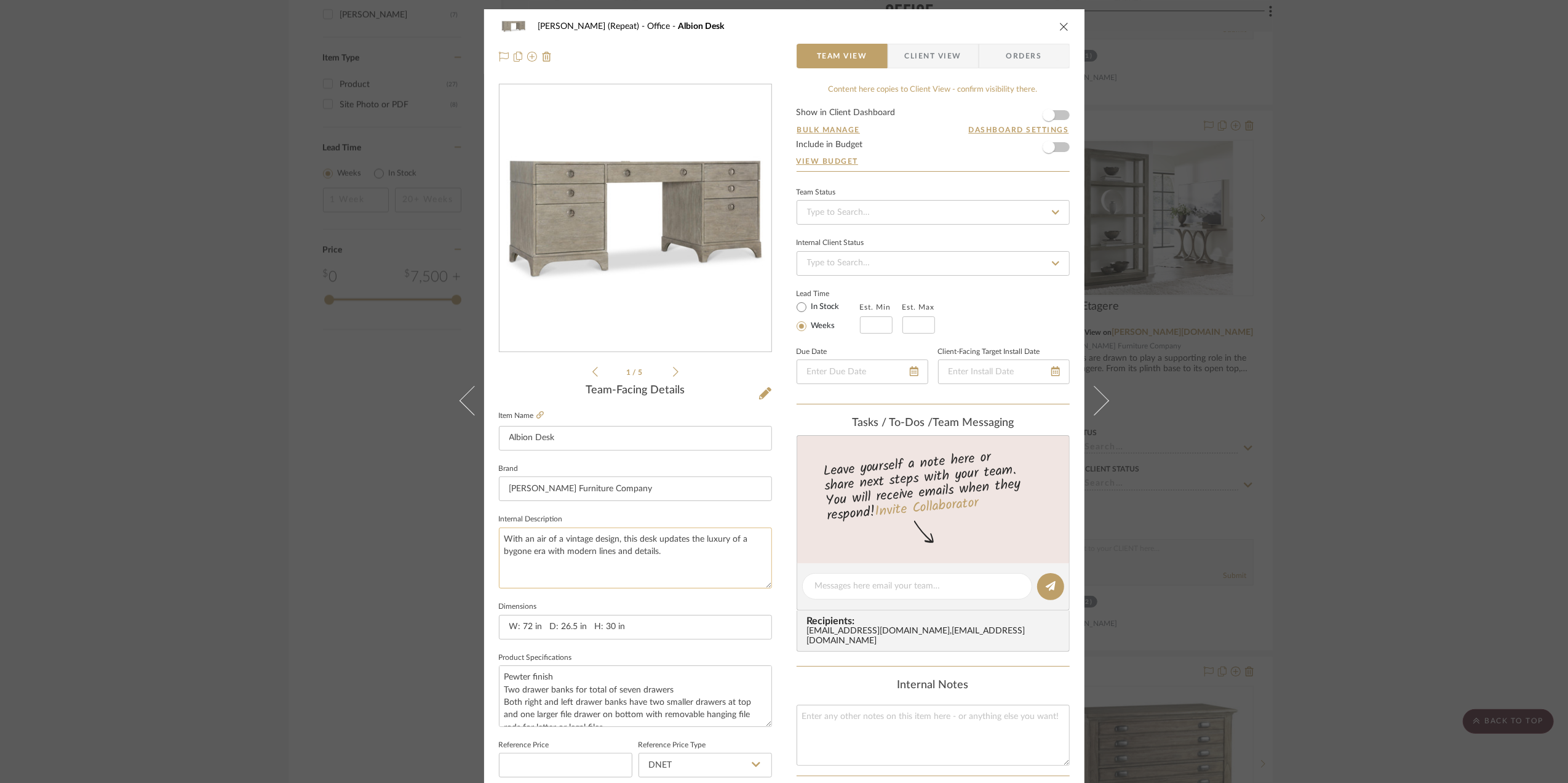
click at [667, 554] on textarea "With an air of a vintage design, this desk updates the luxury of a bygone era w…" at bounding box center [635, 558] width 273 height 61
paste textarea "Spare shaping on the Albion desk takes the essentials of refined rustic design …"
type textarea "With an air of a vintage design, this desk updates the luxury of a bygone era w…"
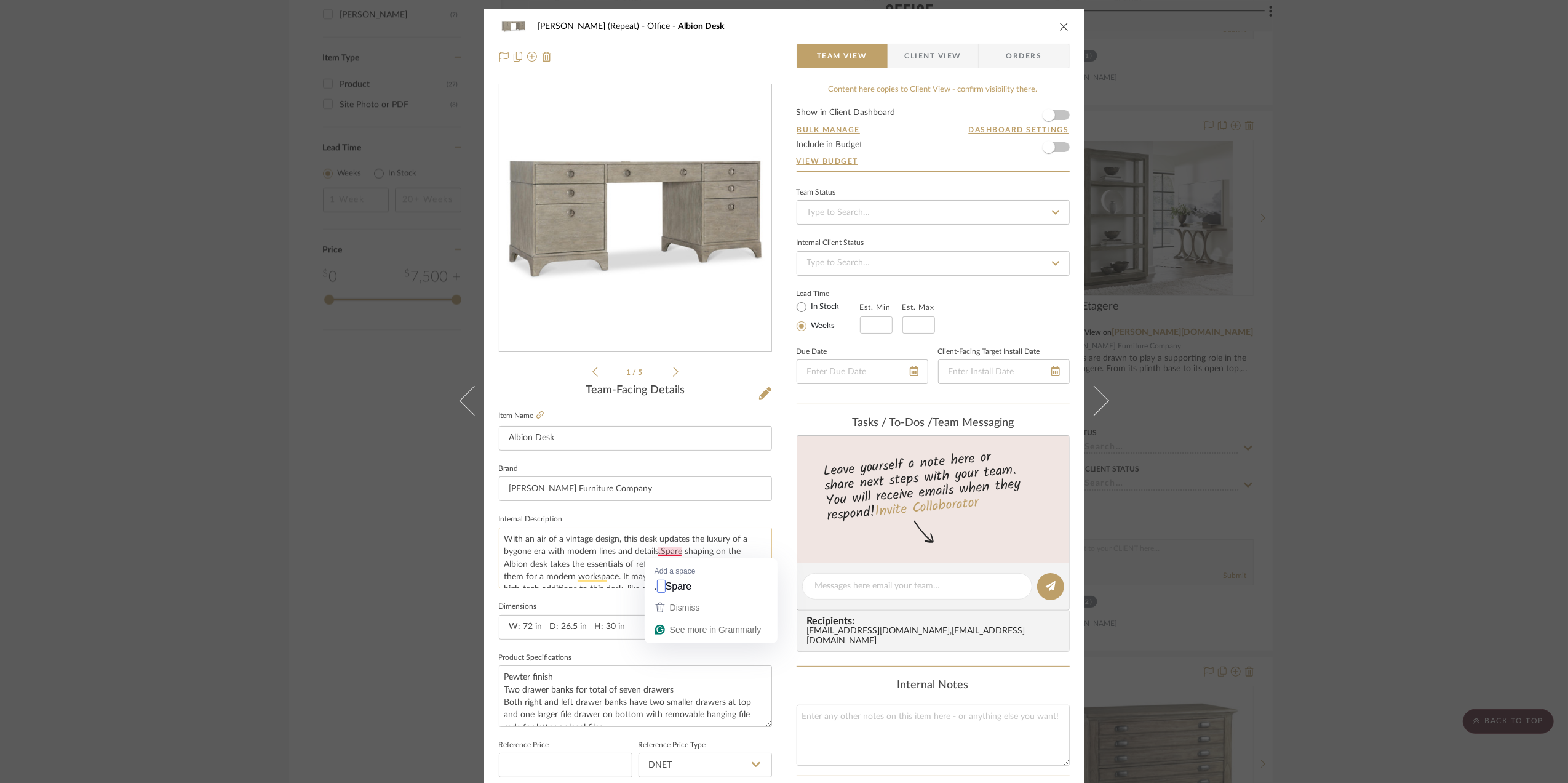
click at [658, 552] on textarea "With an air of a vintage design, this desk updates the luxury of a bygone era w…" at bounding box center [635, 558] width 273 height 61
type textarea "With an air of a vintage design, this desk updates the luxury of a bygone era w…"
click at [1423, 382] on div "[PERSON_NAME] (Repeat) Office Albion Desk Team View Client View Orders 1 / 5 Te…" at bounding box center [784, 391] width 1568 height 783
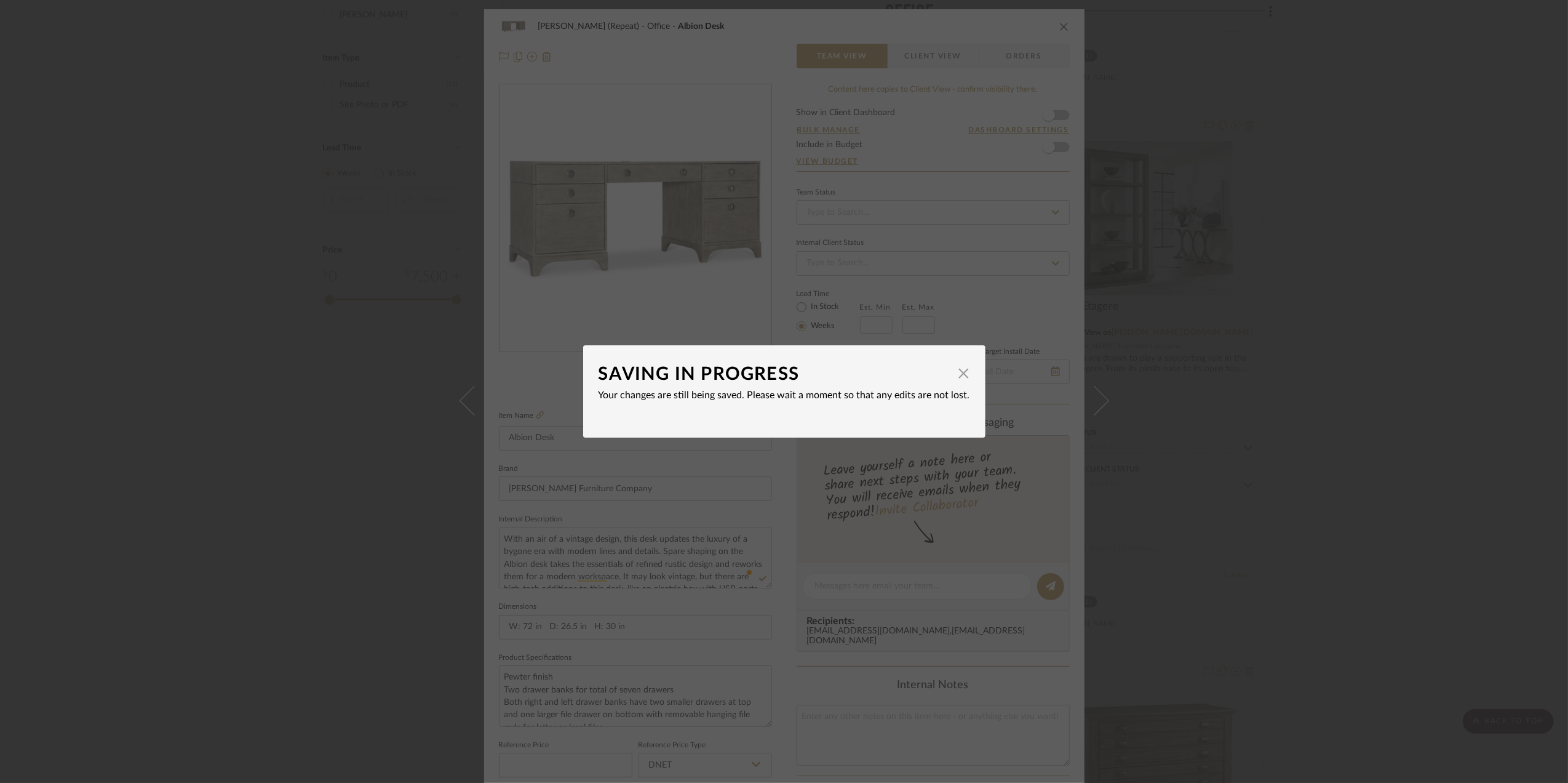
click at [1296, 390] on div "SAVING IN PROGRESS × Your changes are still being saved. Please wait a moment s…" at bounding box center [784, 391] width 1568 height 783
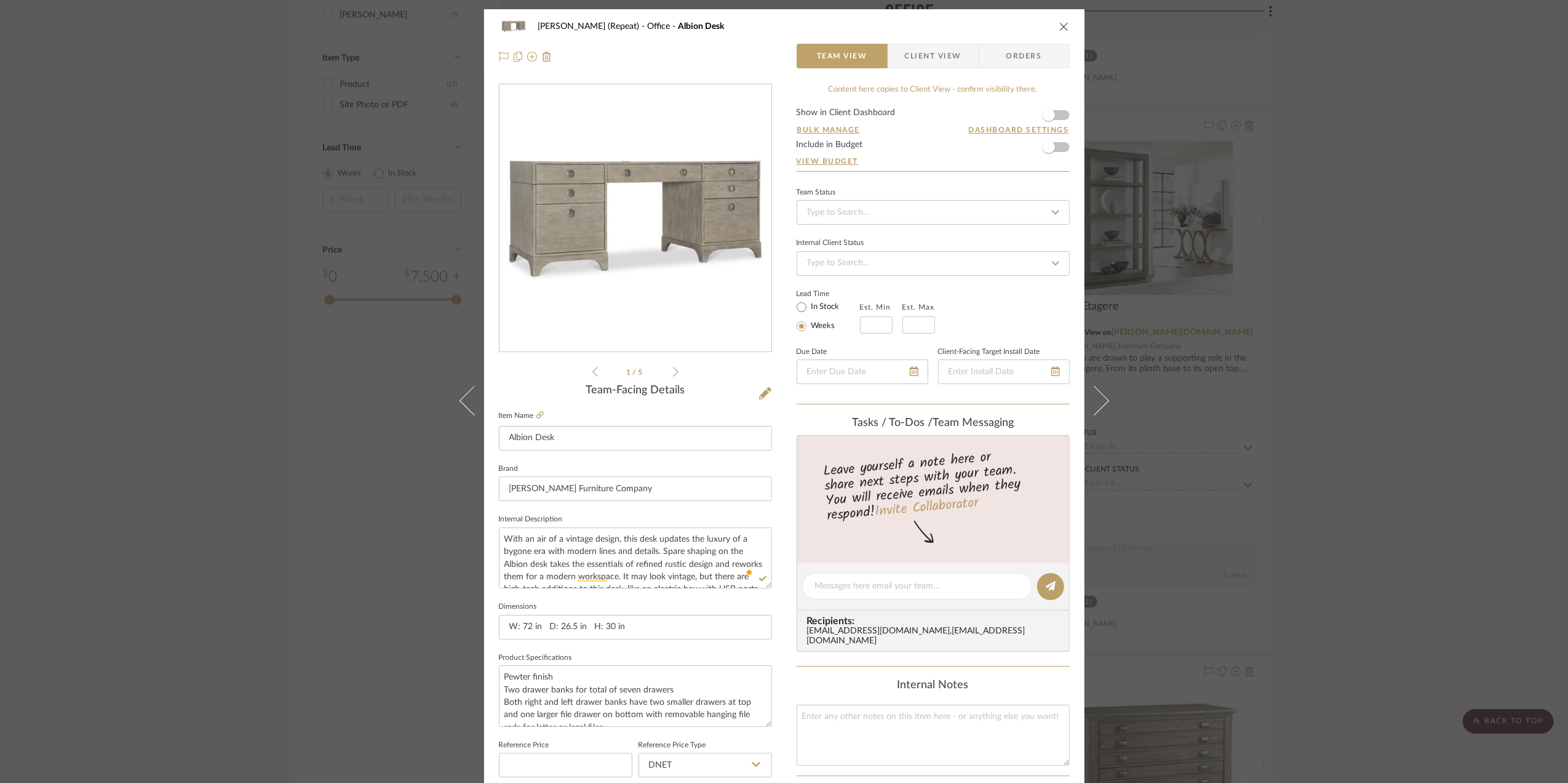
click at [1333, 374] on div "[PERSON_NAME] (Repeat) Office Albion Desk Team View Client View Orders 1 / 5 Te…" at bounding box center [784, 391] width 1568 height 783
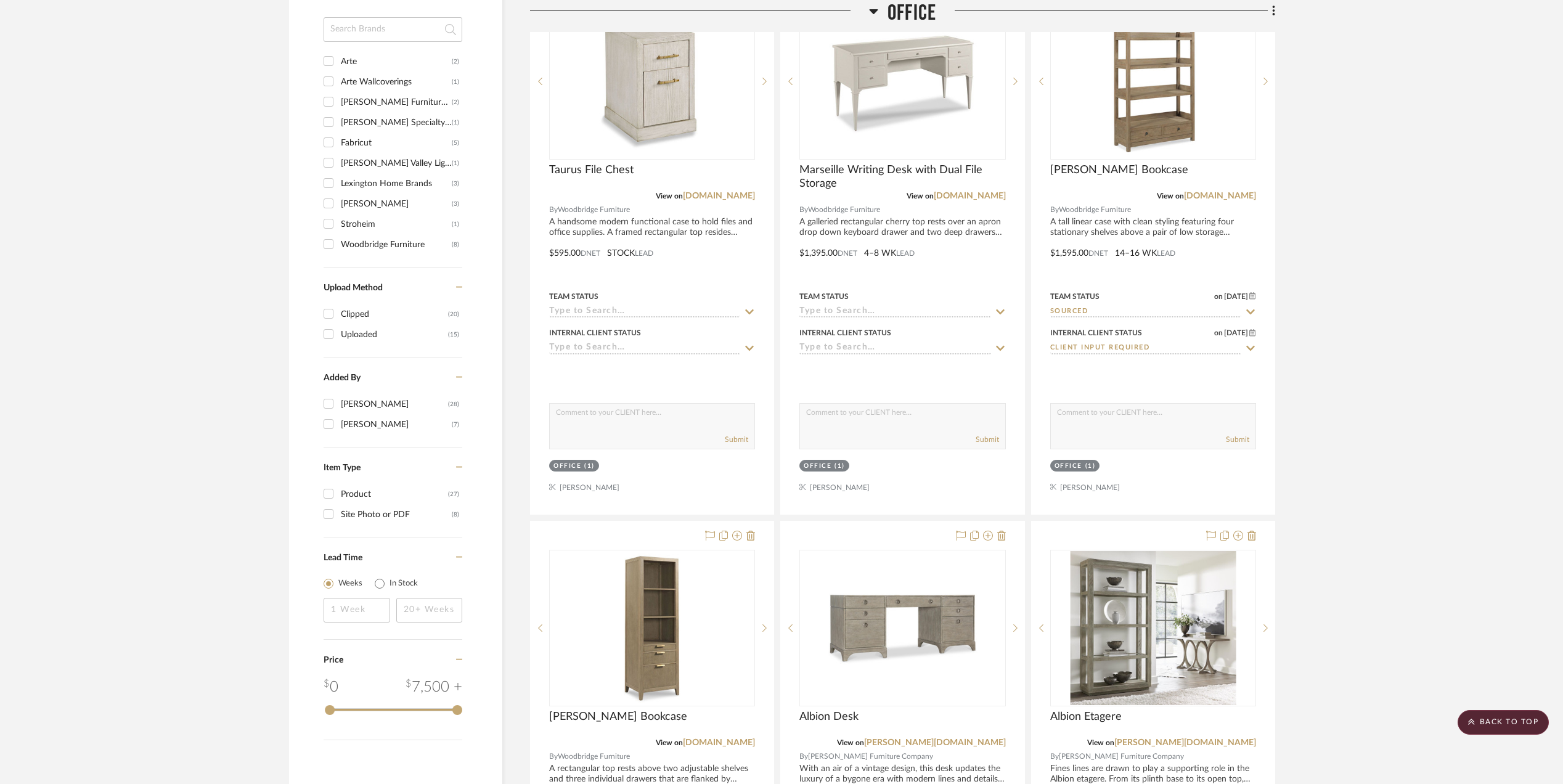
scroll to position [1163, 0]
